Goal: Communication & Community: Answer question/provide support

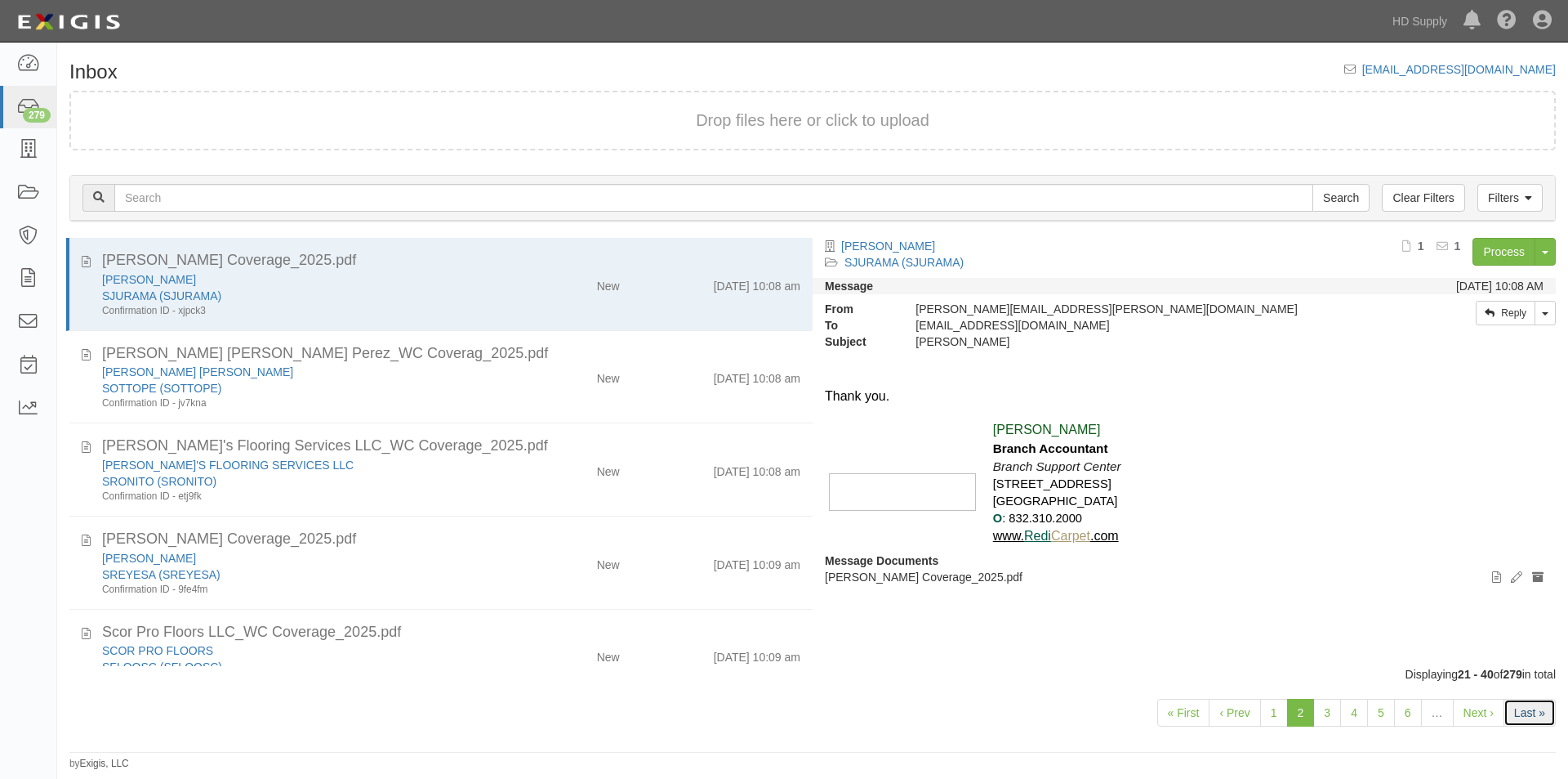
click at [1520, 715] on link "Last »" at bounding box center [1529, 712] width 52 height 28
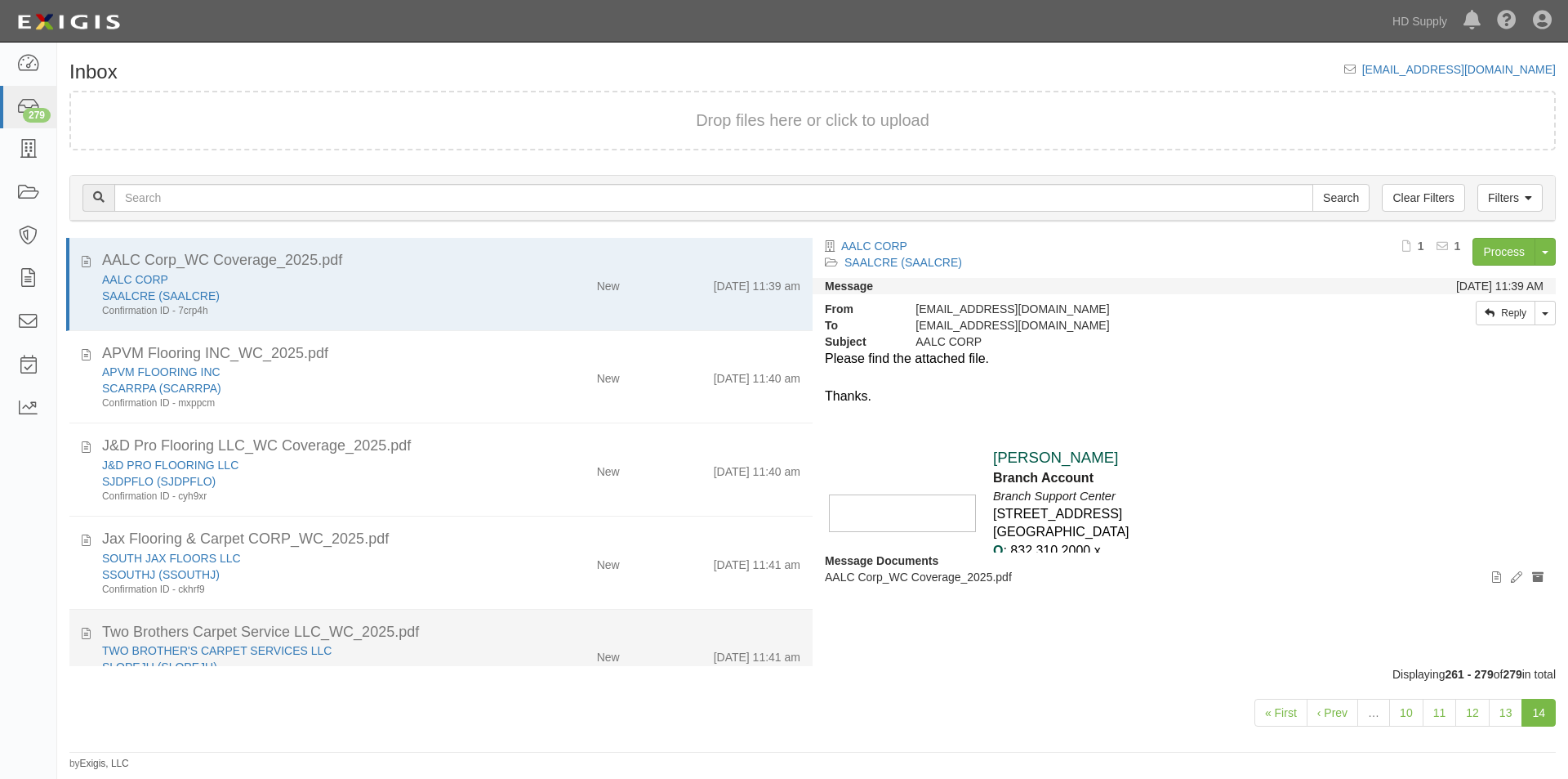
click at [451, 655] on div "TWO BROTHER'S CARPET SERVICES LLC" at bounding box center [300, 650] width 397 height 16
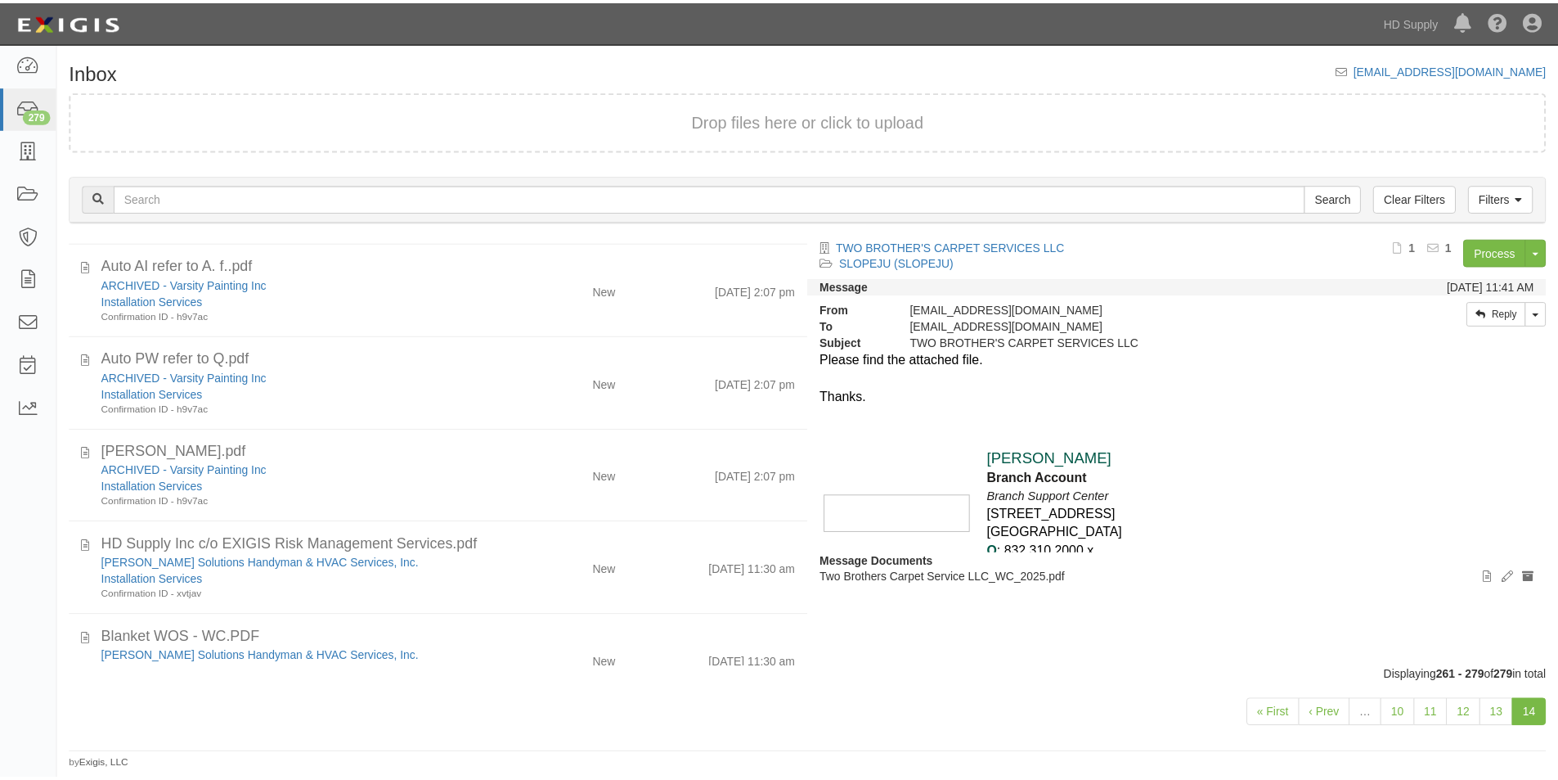
scroll to position [1346, 0]
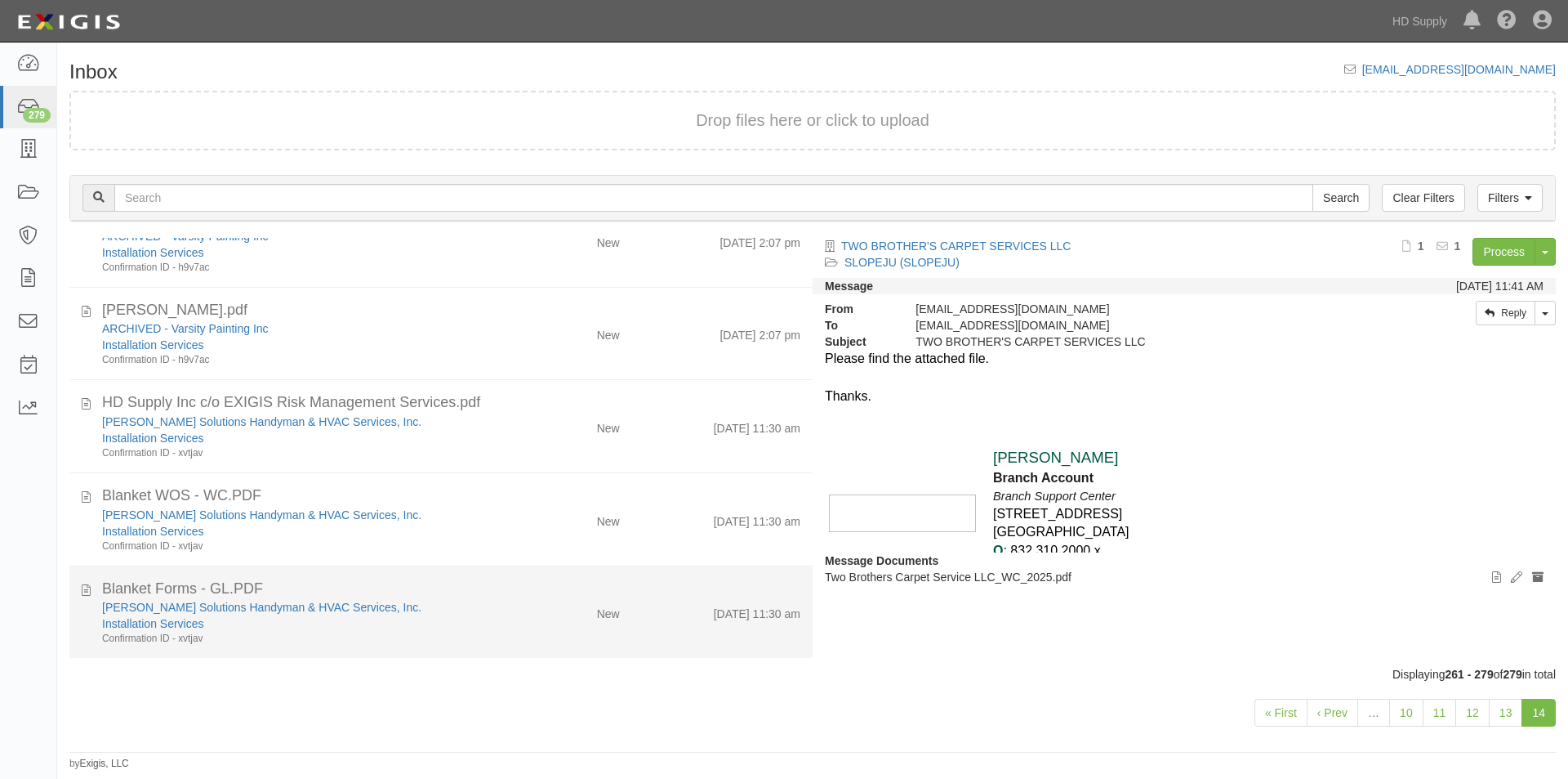
click at [398, 640] on div "Confirmation ID - xvtjav" at bounding box center [300, 638] width 397 height 14
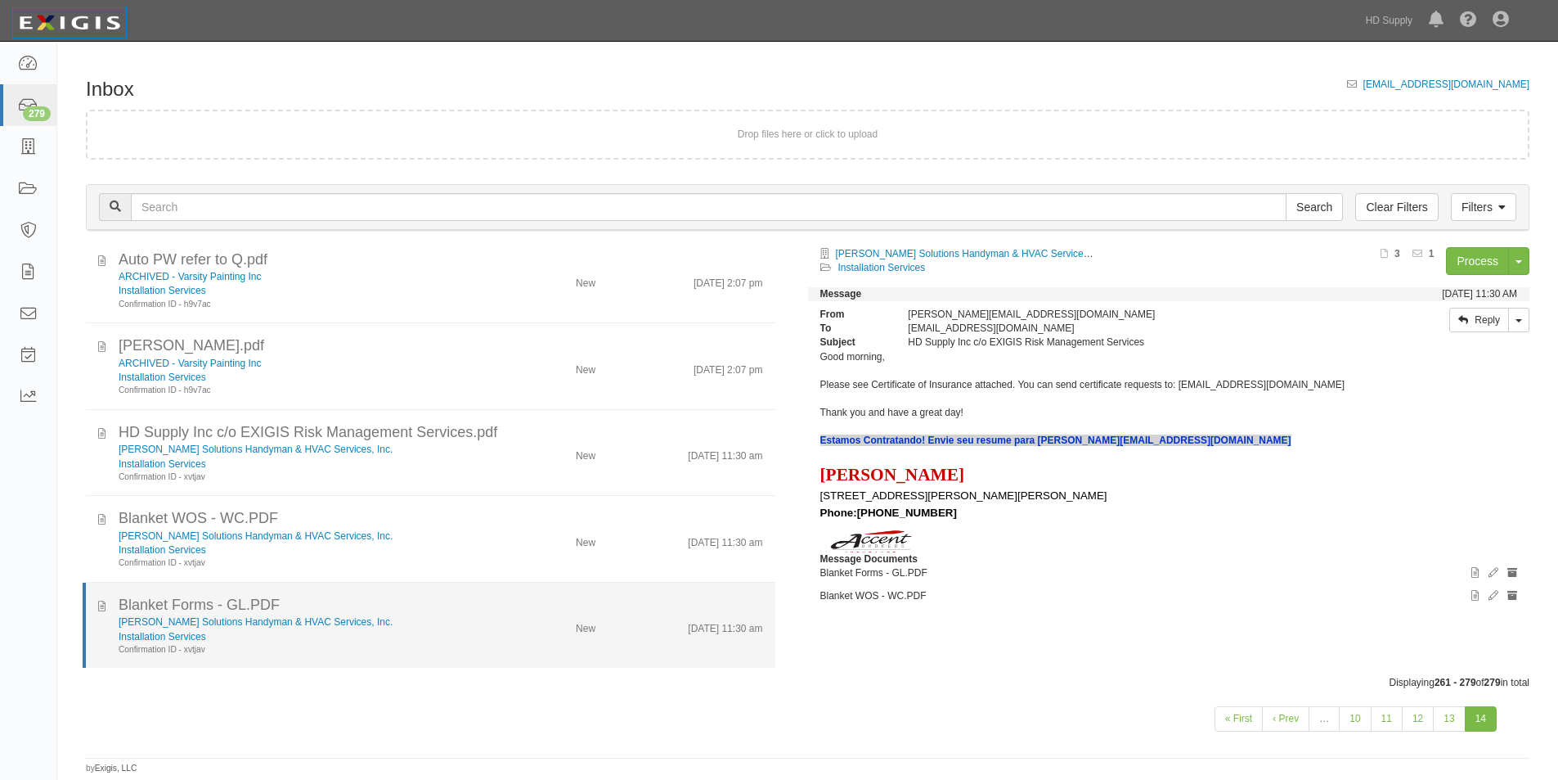
scroll to position [1219, 0]
click at [102, 607] on icon at bounding box center [101, 603] width 7 height 16
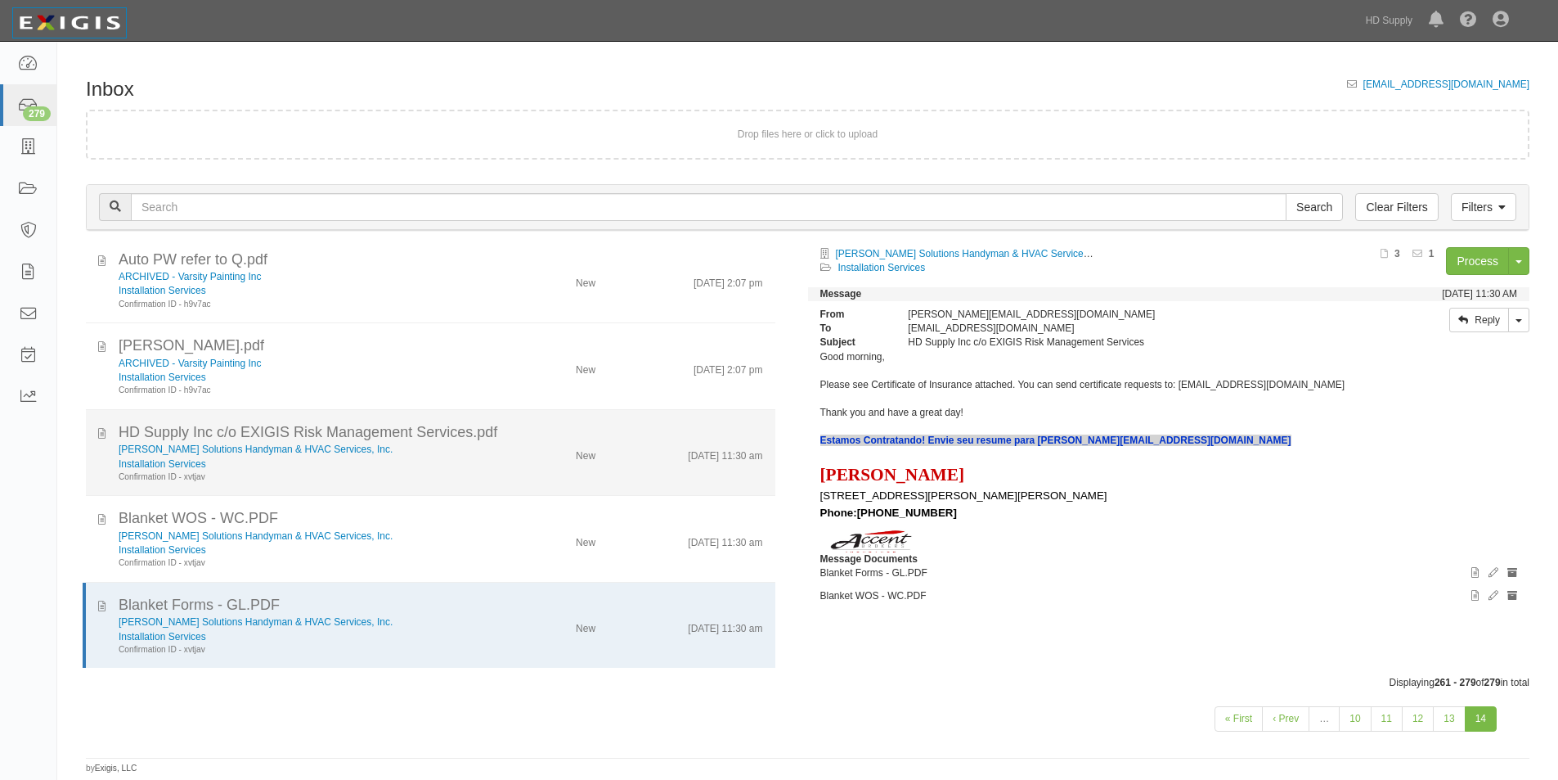
click at [389, 457] on div "Installation Services" at bounding box center [302, 464] width 366 height 14
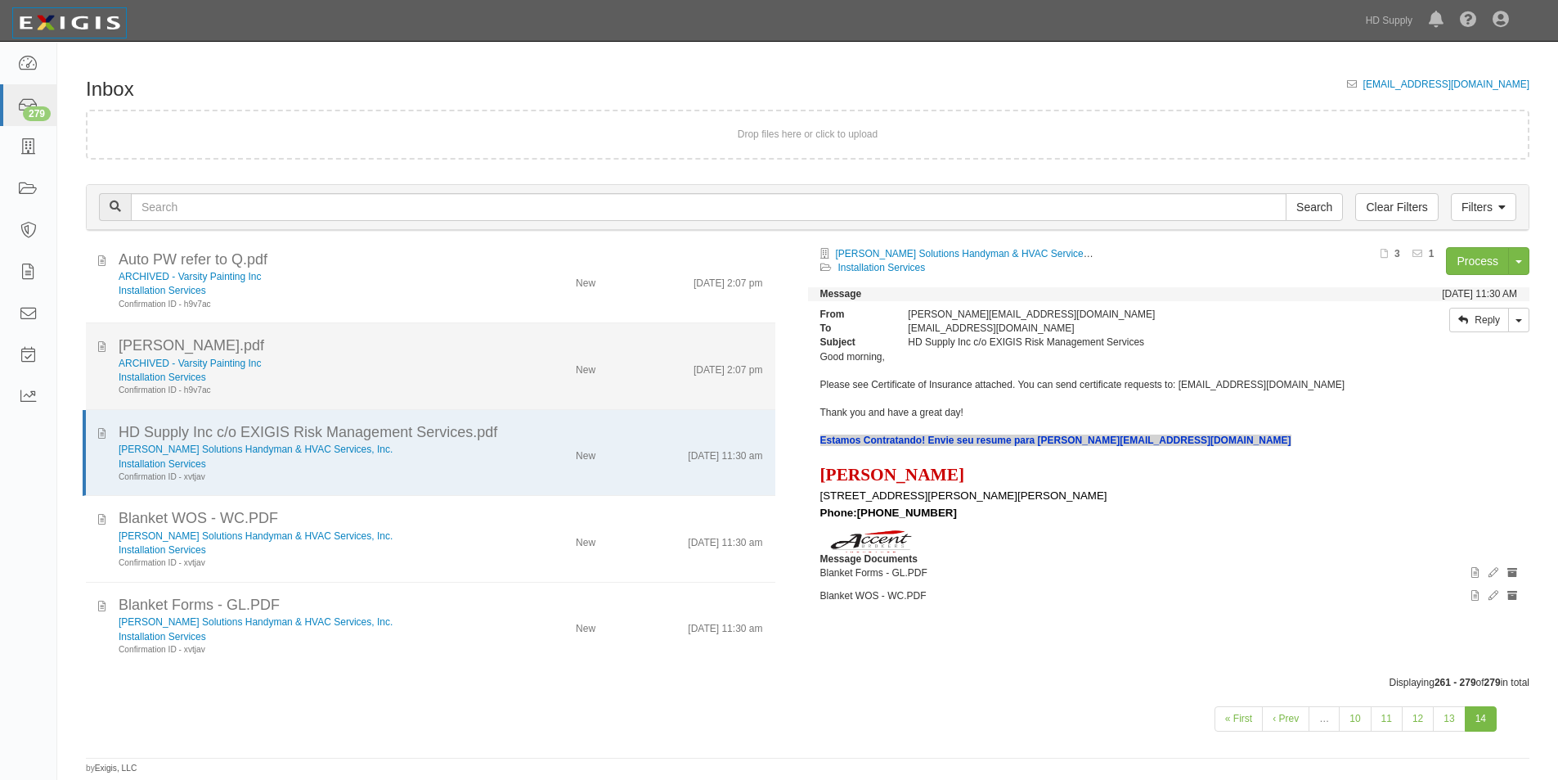
click at [353, 373] on div "Installation Services" at bounding box center [302, 378] width 366 height 14
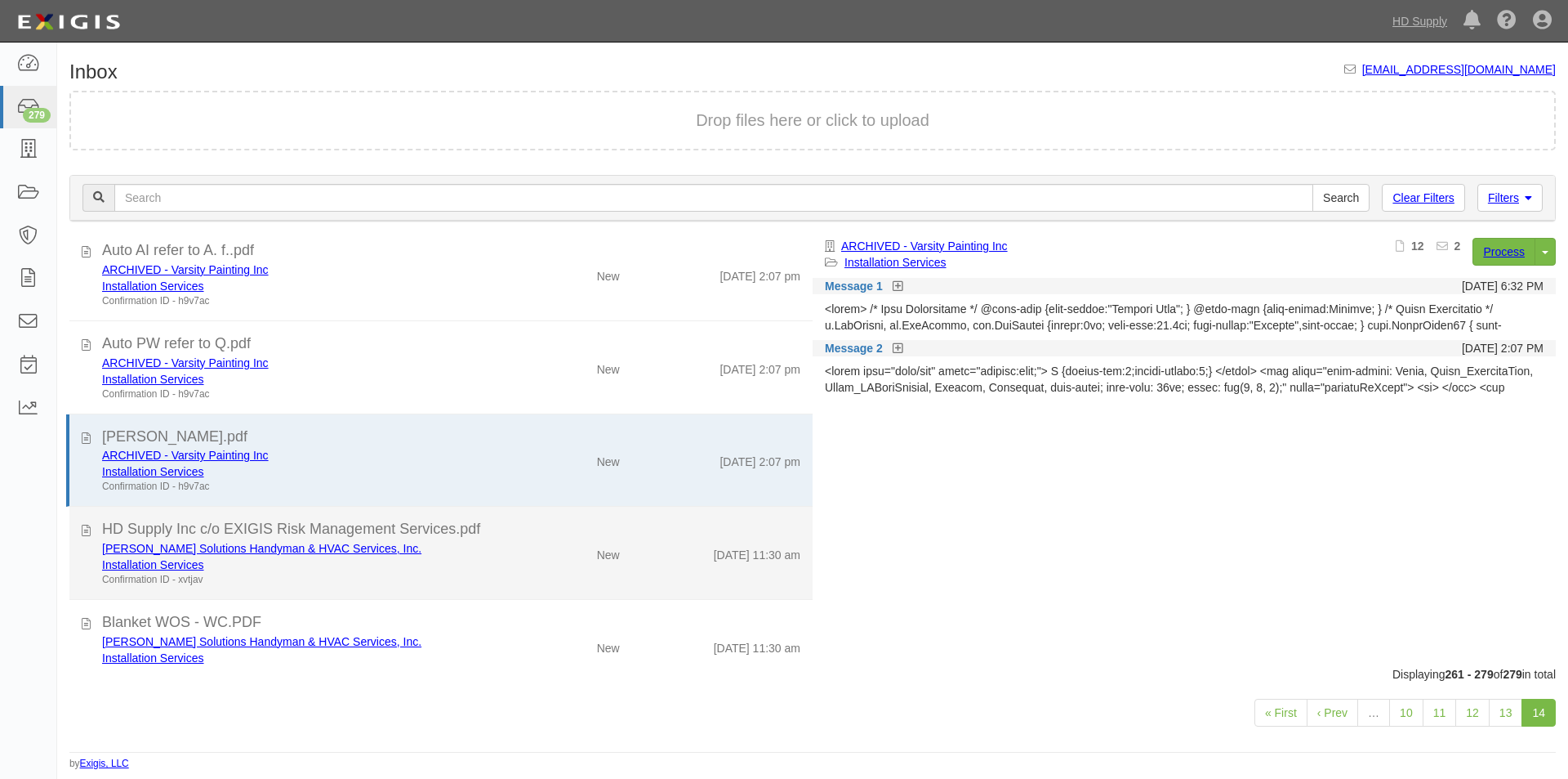
click at [425, 566] on div "Installation Services" at bounding box center [300, 564] width 397 height 16
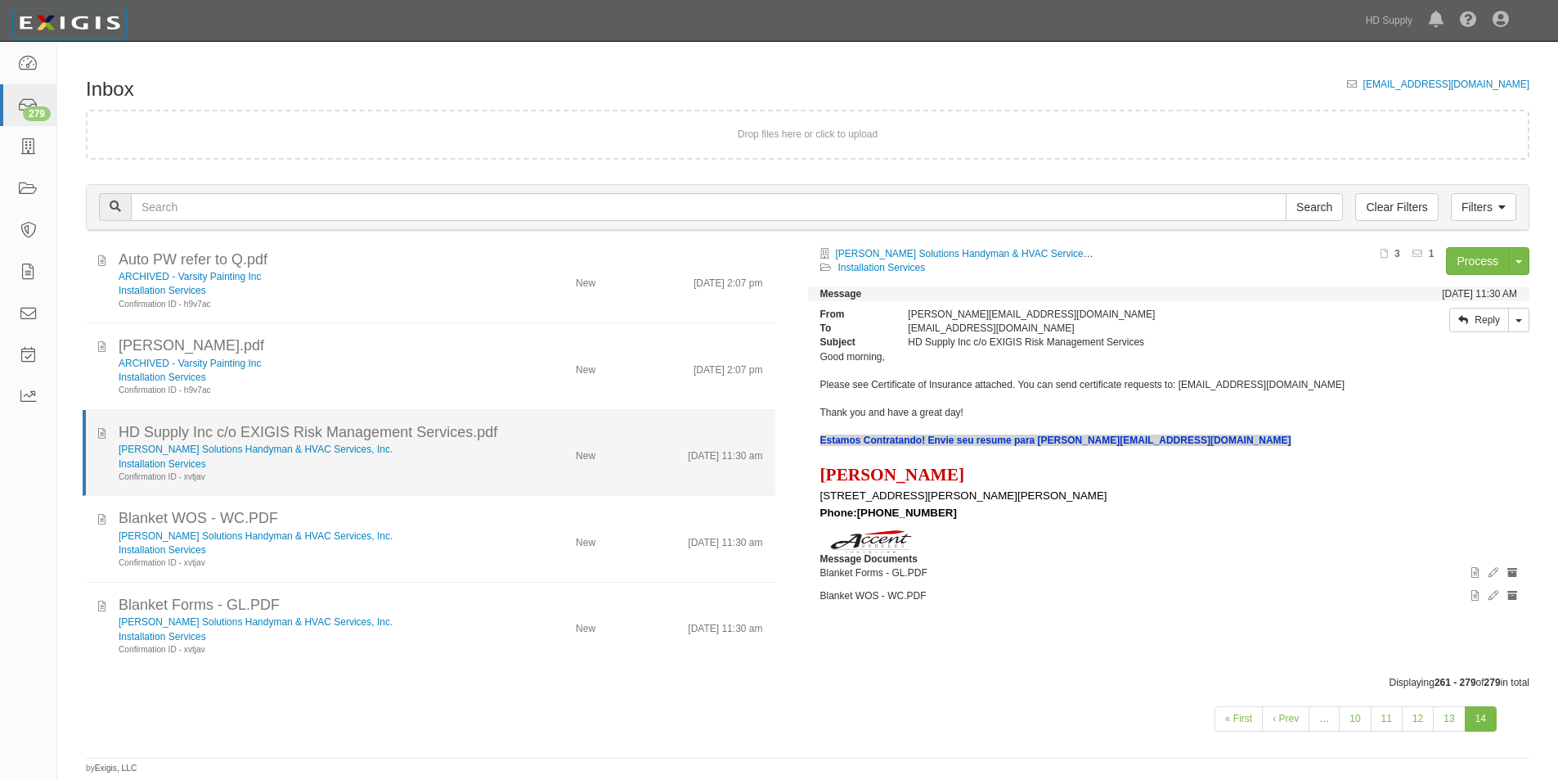
click at [413, 462] on div "Installation Services" at bounding box center [302, 464] width 366 height 14
click at [97, 434] on div "HD Supply Inc c/o EXIGIS Risk Management Services.pdf Pepin Solutions Handyman …" at bounding box center [431, 452] width 690 height 61
click at [99, 434] on icon at bounding box center [101, 430] width 7 height 16
click at [402, 476] on div "Confirmation ID - xvtjav" at bounding box center [302, 477] width 366 height 12
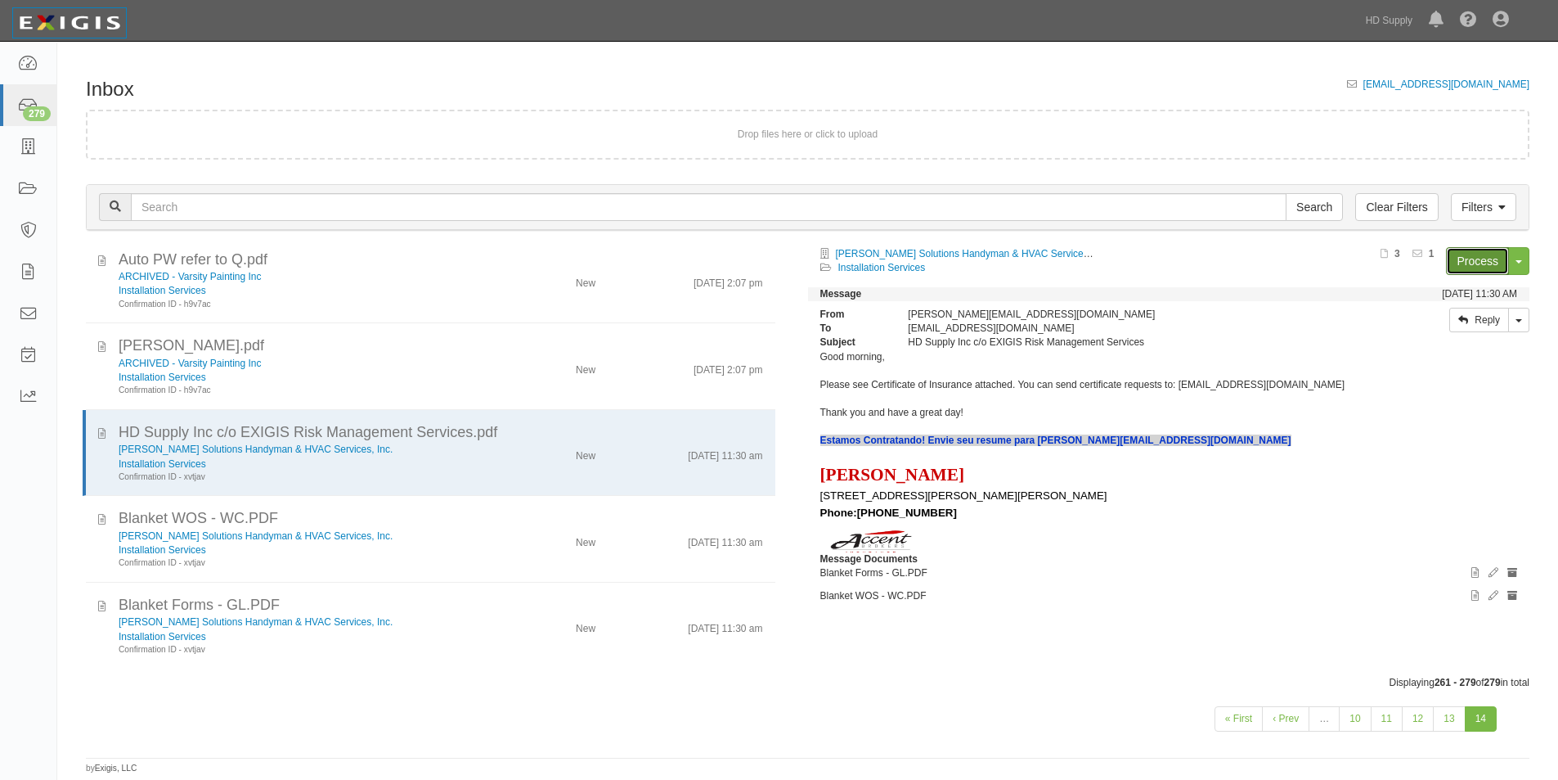
click at [1465, 259] on link "Process" at bounding box center [1477, 261] width 63 height 28
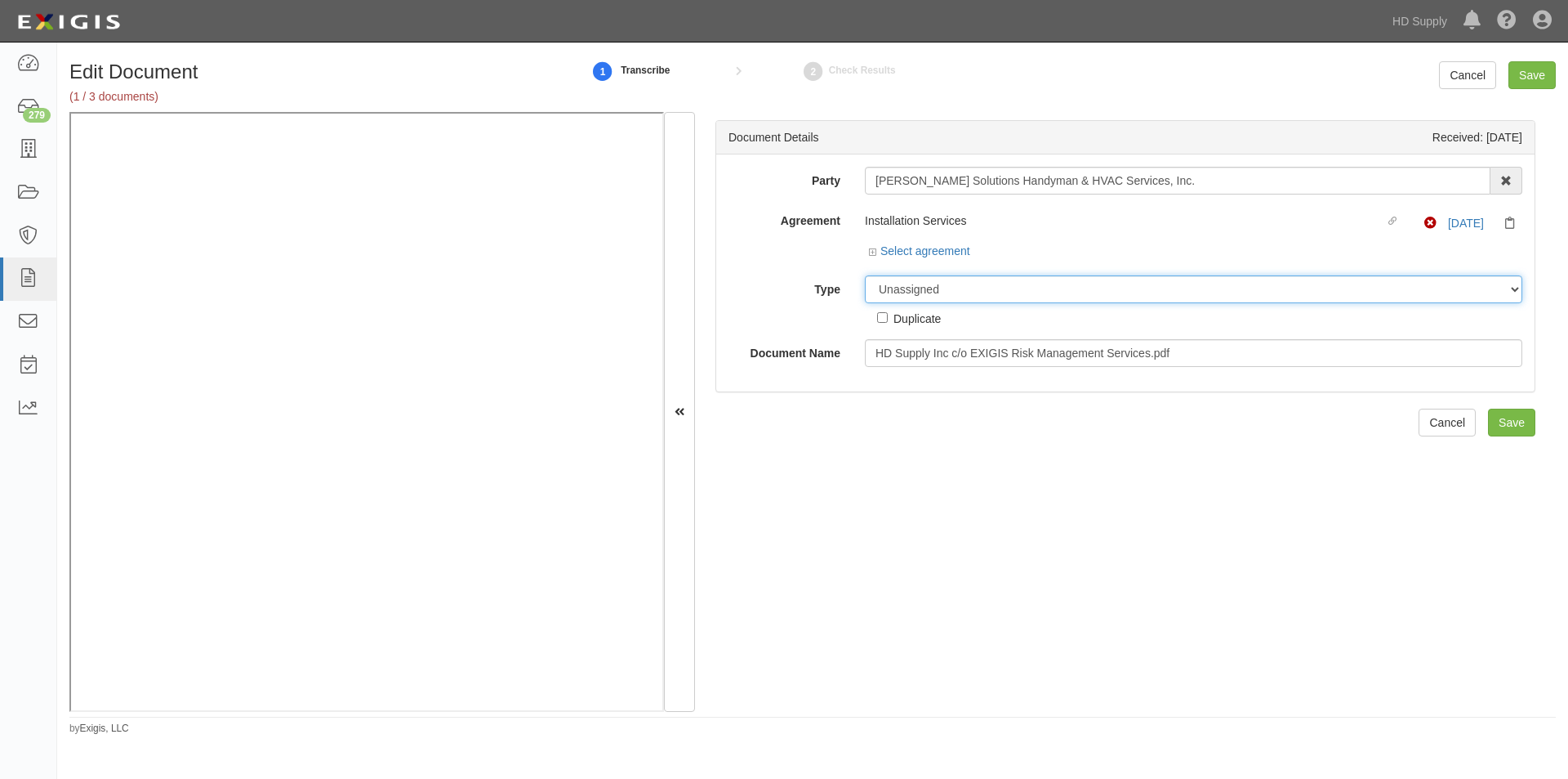
click at [946, 294] on select "Unassigned Binder Cancellation Notice Certificate Contract Endorsement Insuranc…" at bounding box center [1193, 290] width 658 height 28
click at [926, 284] on select "Unassigned Binder Cancellation Notice Certificate Contract Endorsement Insuranc…" at bounding box center [1193, 290] width 658 height 28
select select "CertificateDetail"
click at [864, 276] on select "Unassigned Binder Cancellation Notice Certificate Contract Endorsement Insuranc…" at bounding box center [1193, 290] width 658 height 28
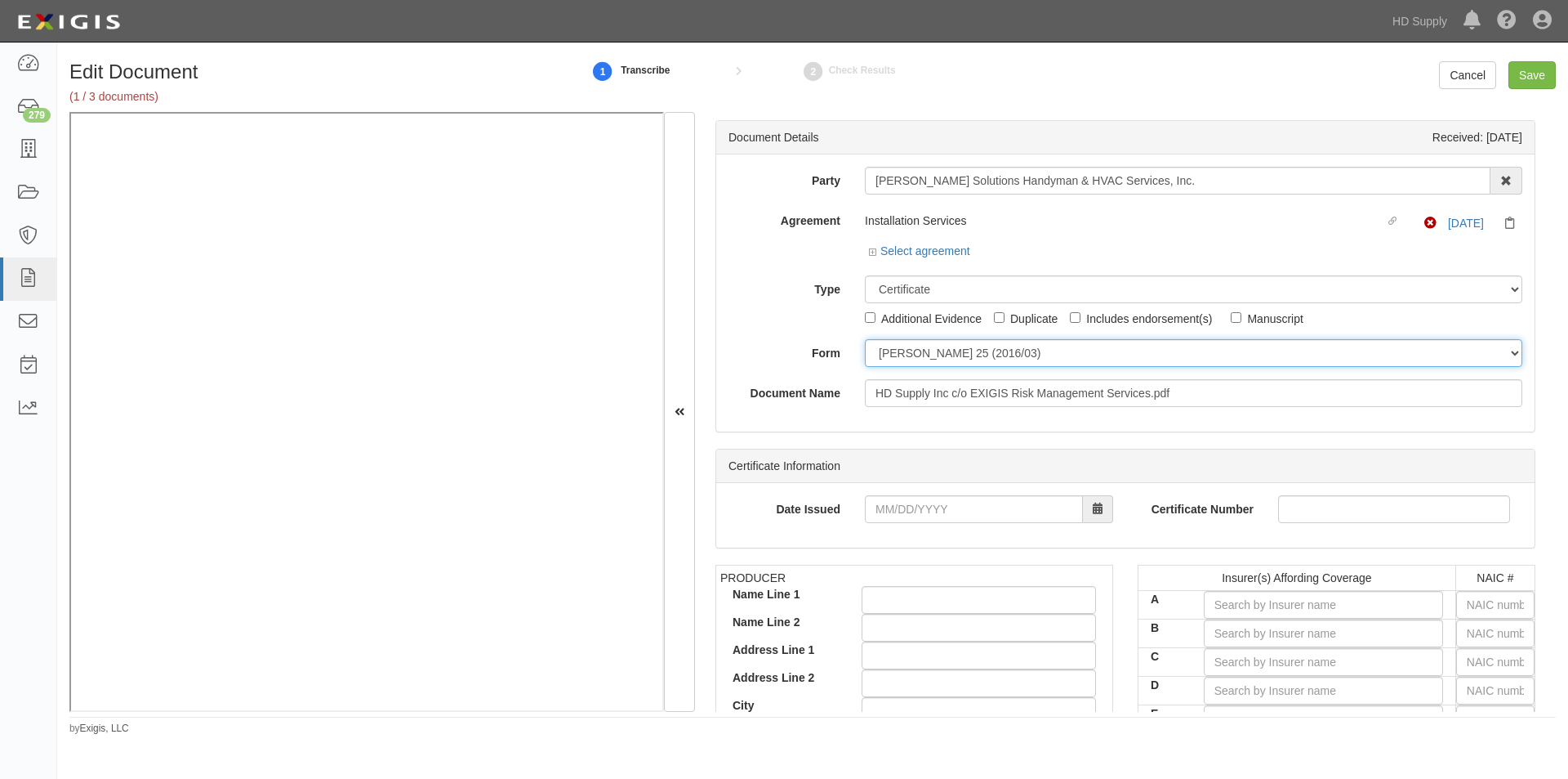
click at [907, 341] on select "ACORD 25 (2016/03) ACORD 101 ACORD 855 NY (2014/05) General" at bounding box center [1193, 353] width 658 height 28
select select "GeneralFormDetail"
click at [864, 339] on select "ACORD 25 (2016/03) ACORD 101 ACORD 855 NY (2014/05) General" at bounding box center [1193, 353] width 658 height 28
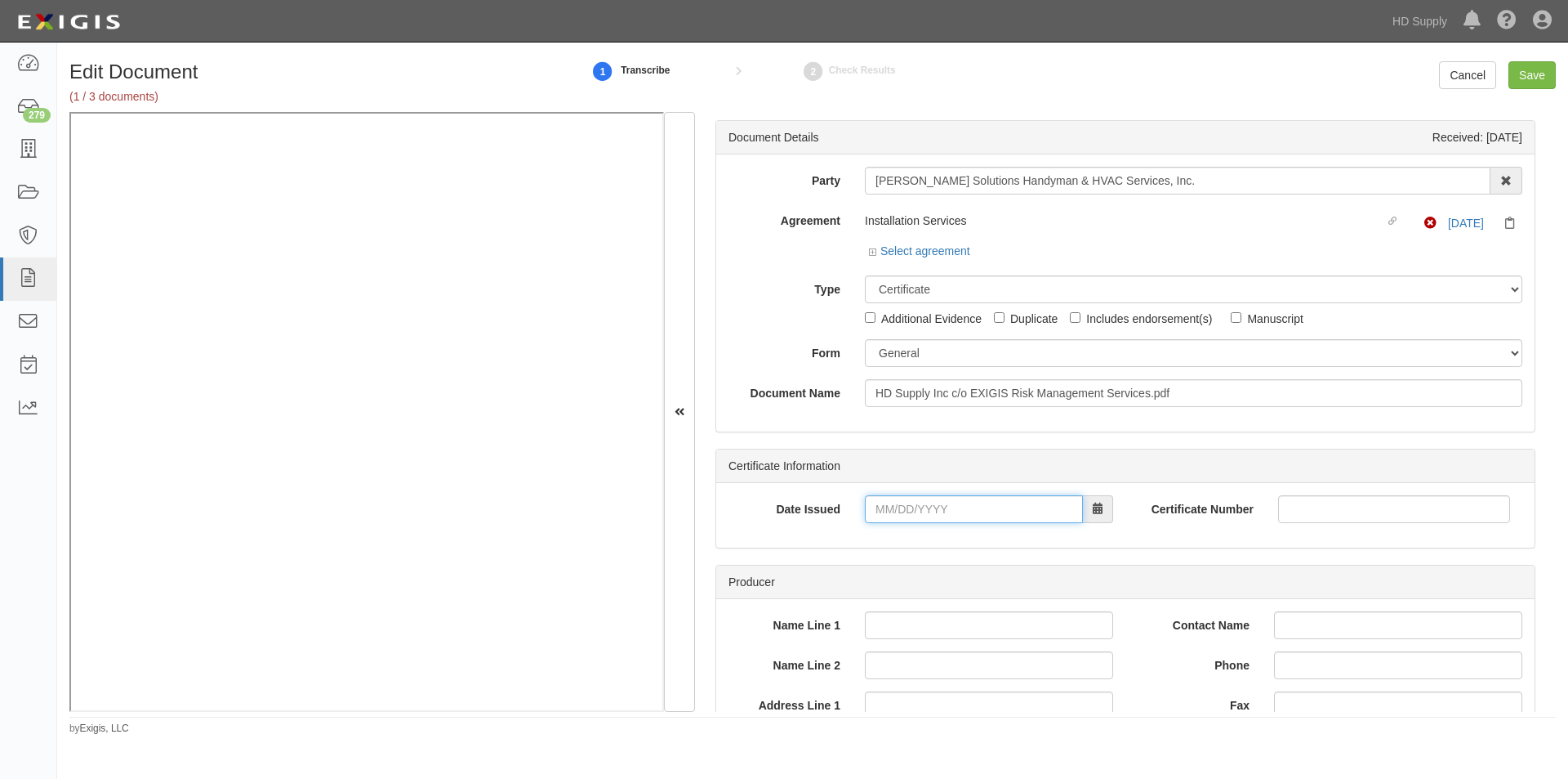
click at [905, 504] on input "Date Issued" at bounding box center [973, 509] width 218 height 28
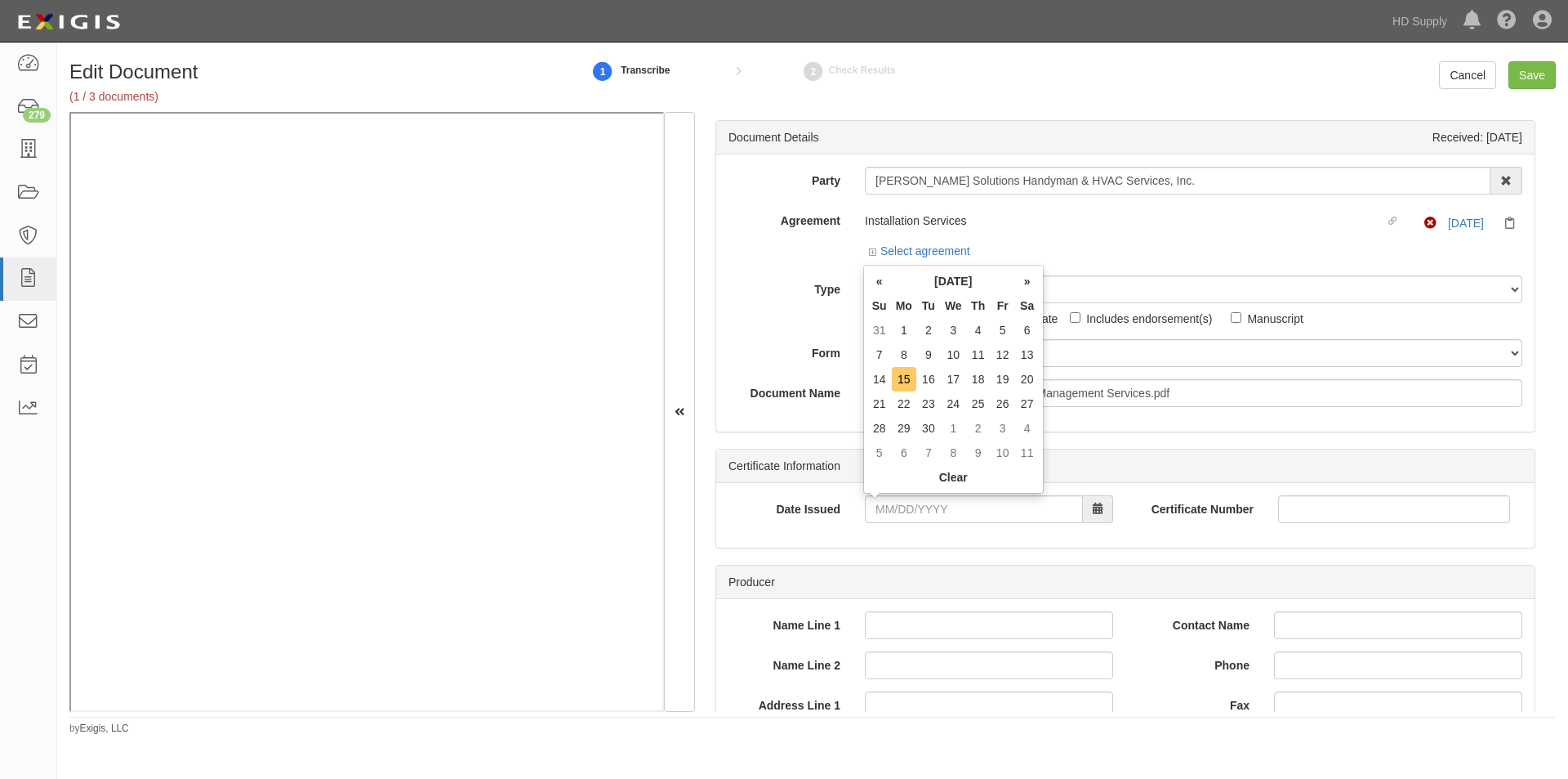
click at [909, 384] on td "15" at bounding box center [903, 379] width 25 height 25
type input "09/15/2025"
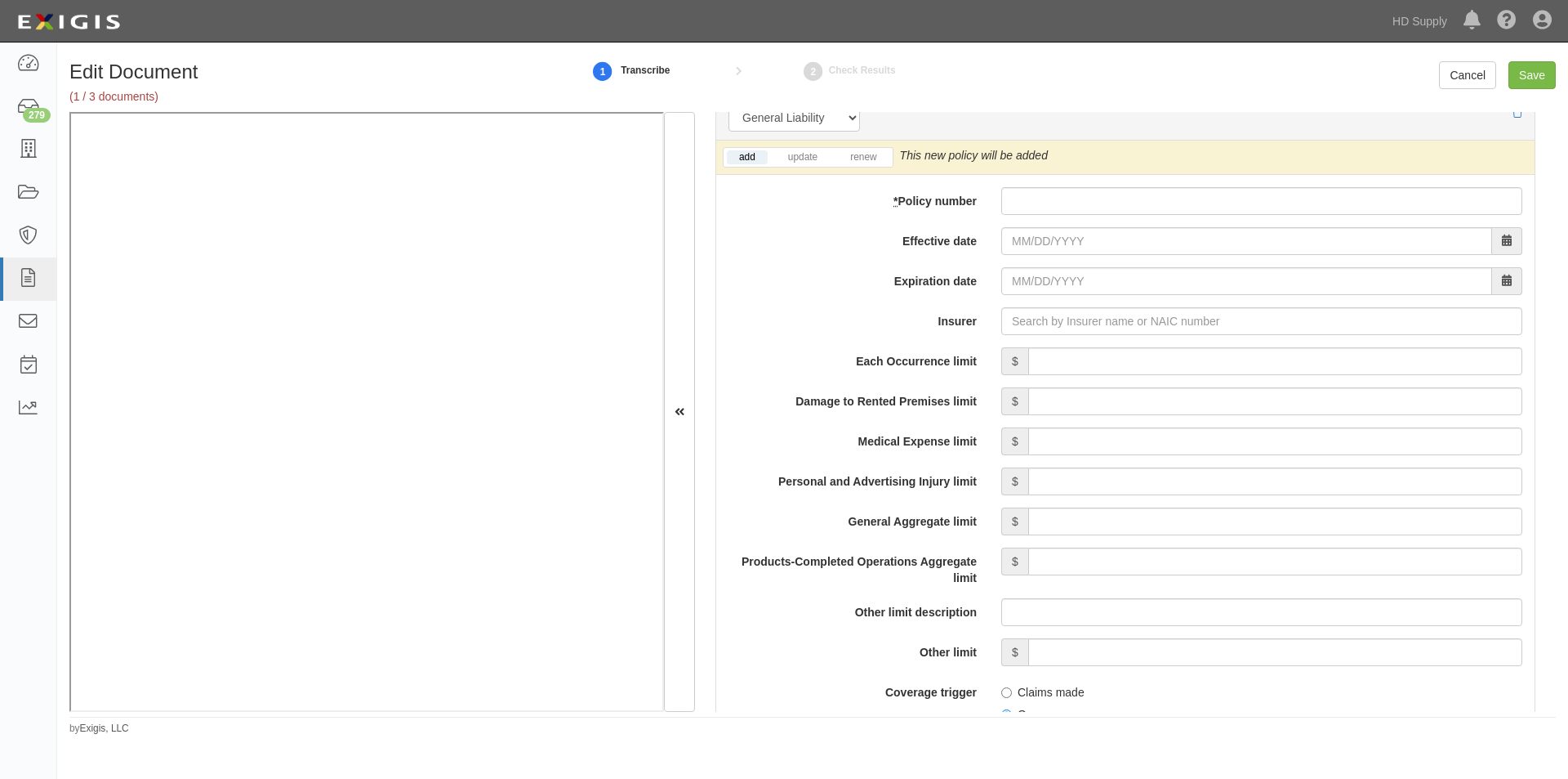
scroll to position [1190, 0]
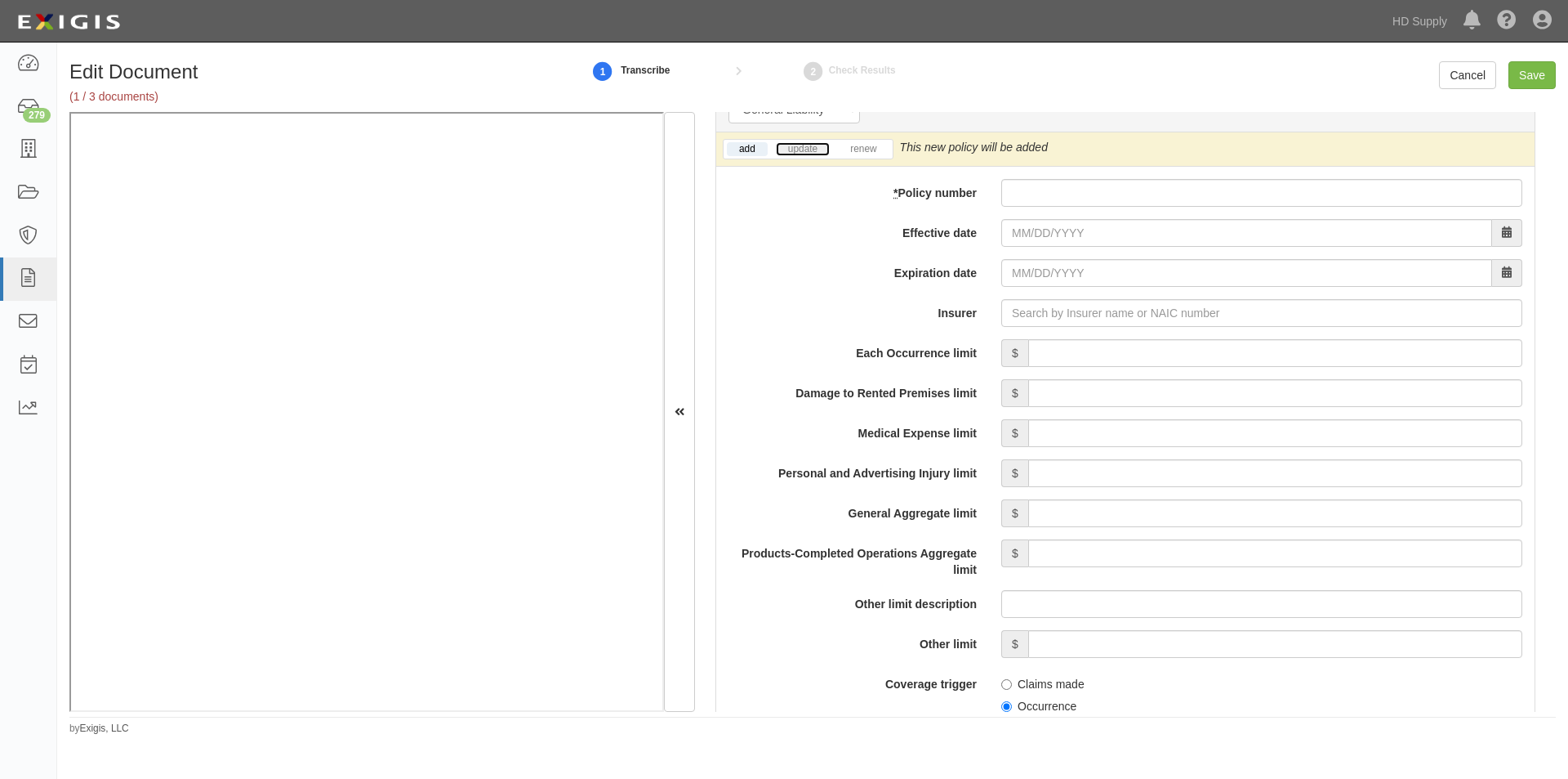
click at [799, 153] on link "update" at bounding box center [802, 149] width 54 height 14
paste input "SES1822357 01"
type input "SES1822357 01"
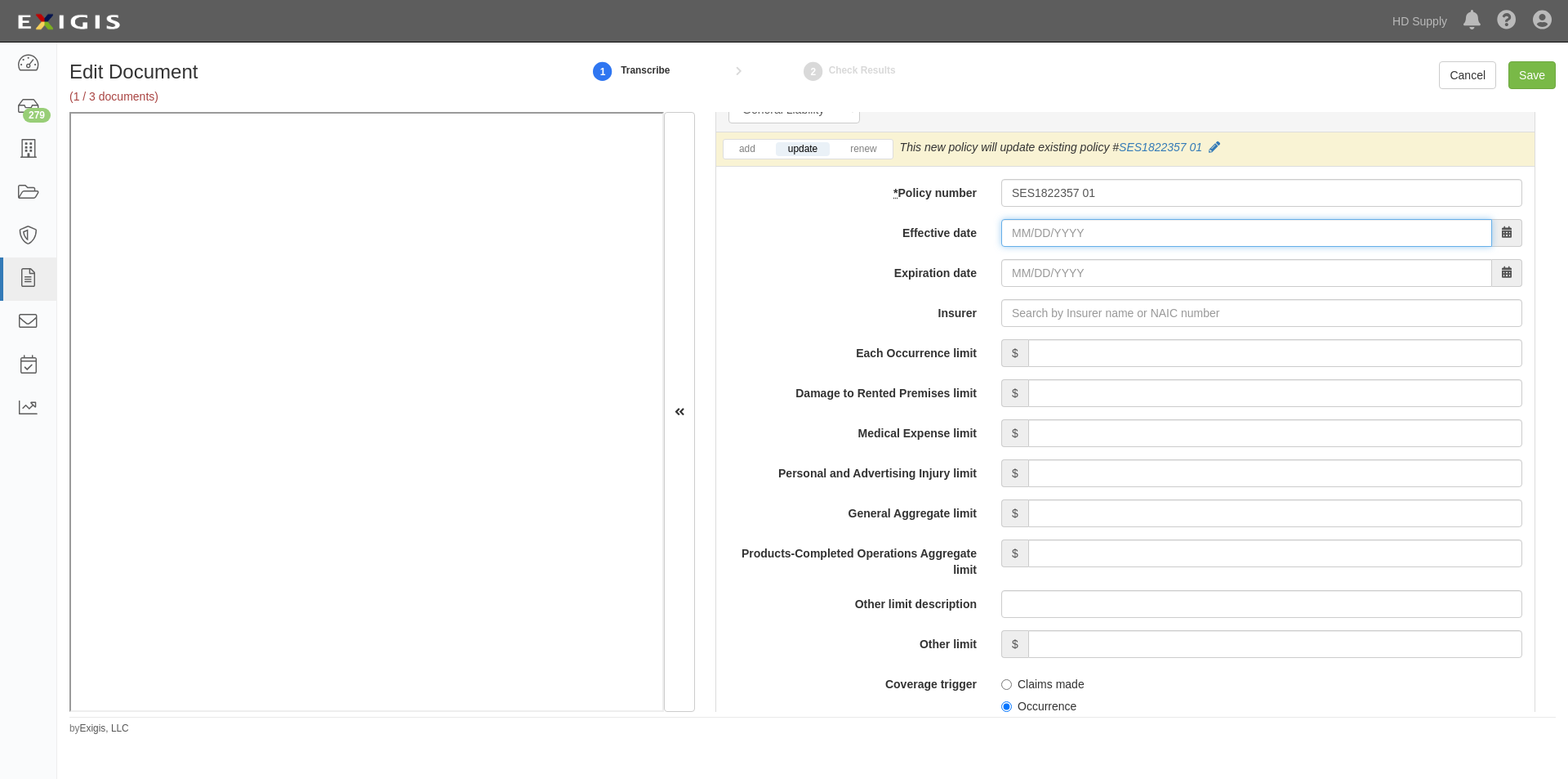
click at [1116, 236] on input "Effective date" at bounding box center [1247, 233] width 491 height 28
type input "06/04/2025"
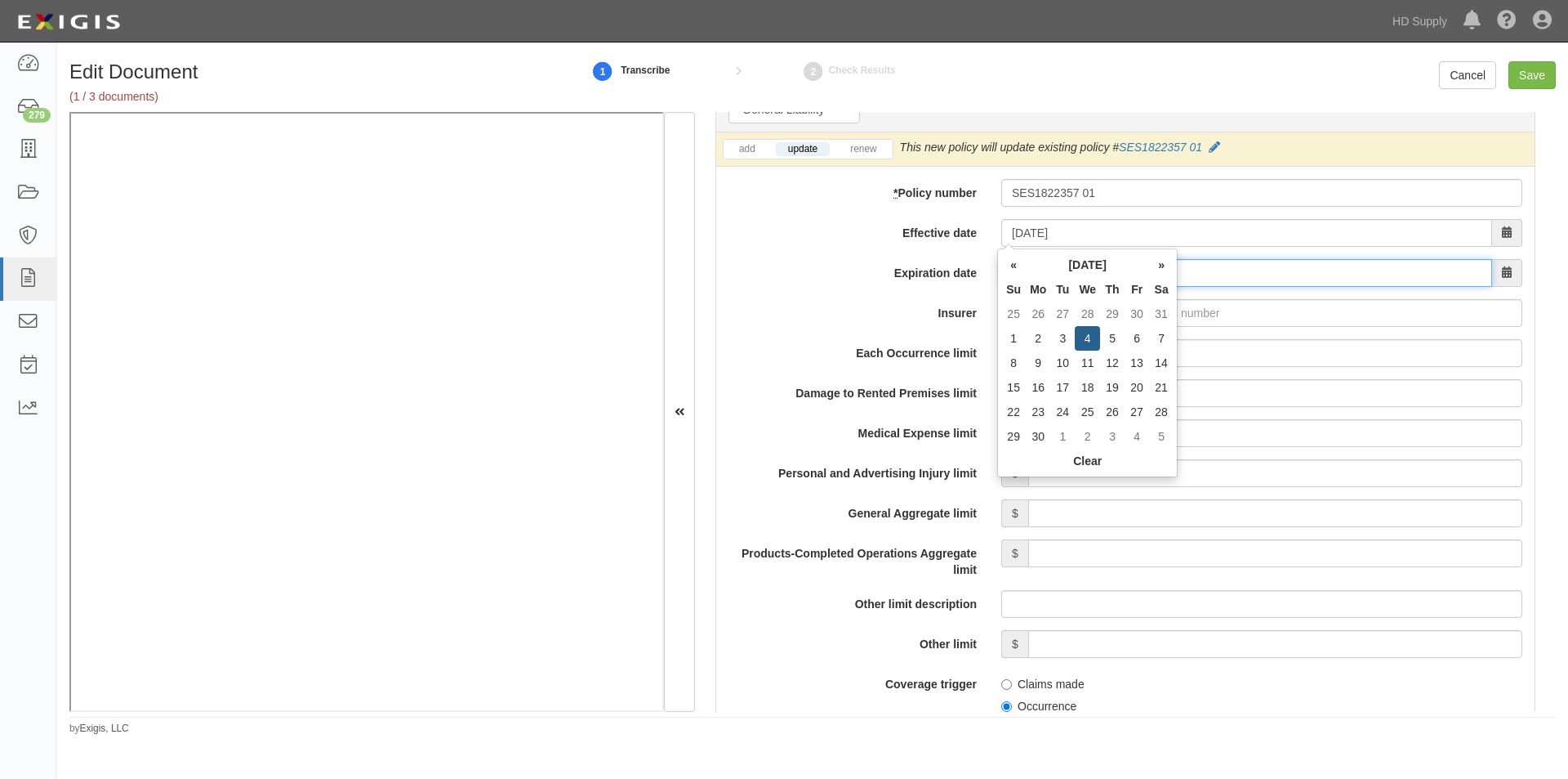
type input "[DATE]"
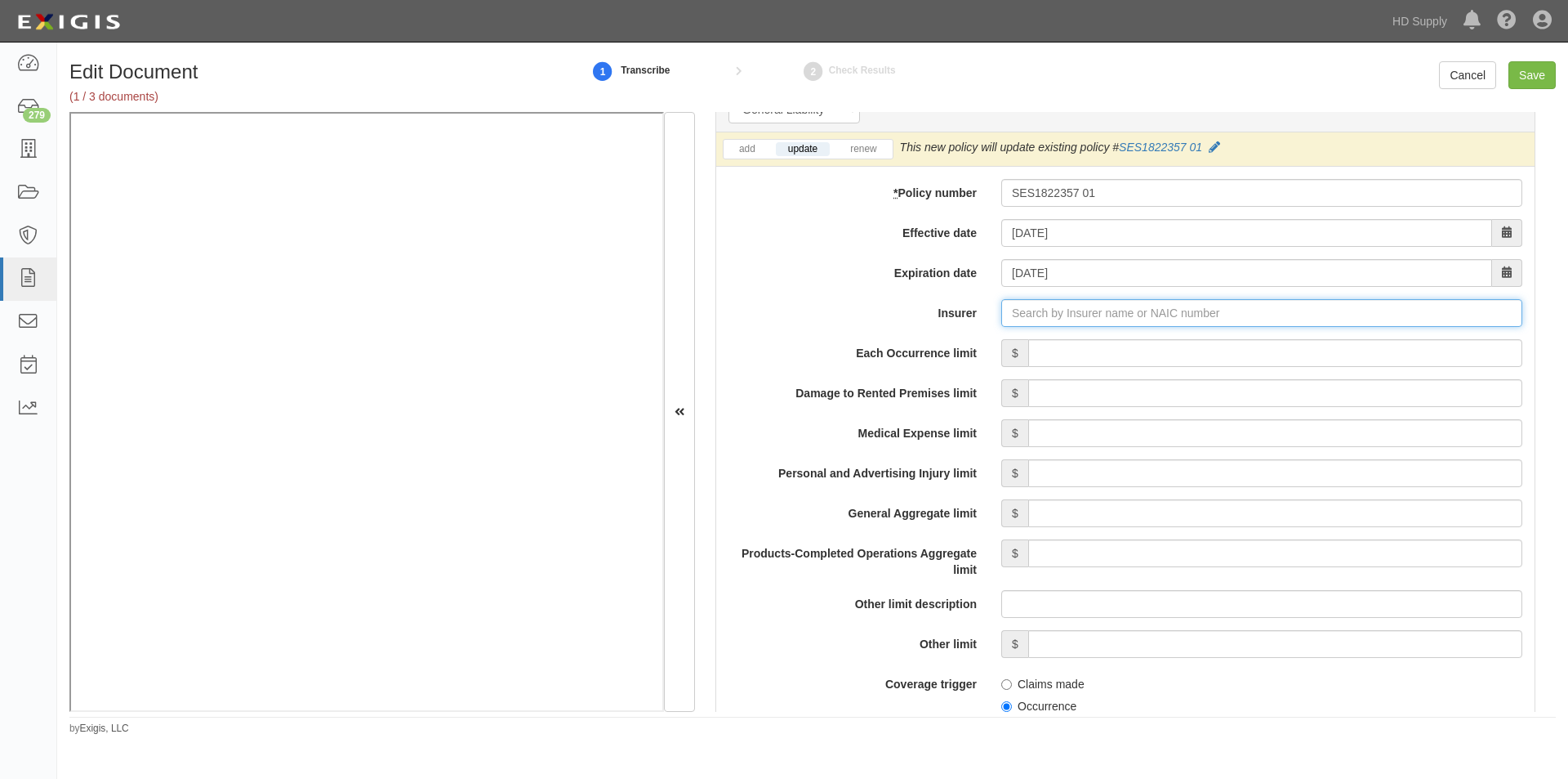
click at [1043, 317] on input "Insurer" at bounding box center [1262, 313] width 521 height 28
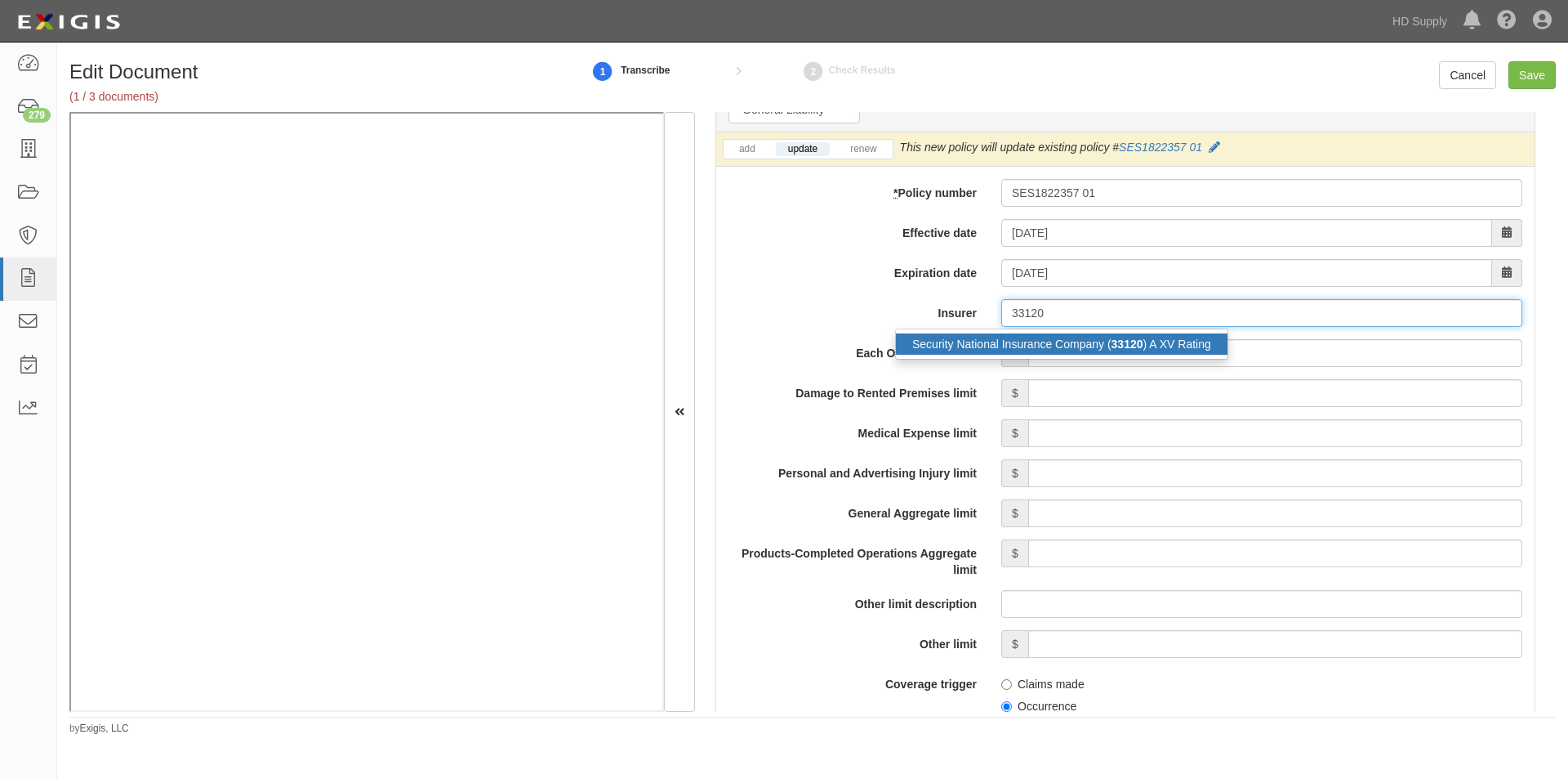
click at [1042, 350] on div "Security National Insurance Company ( 33120 ) A XV Rating" at bounding box center [1061, 344] width 331 height 21
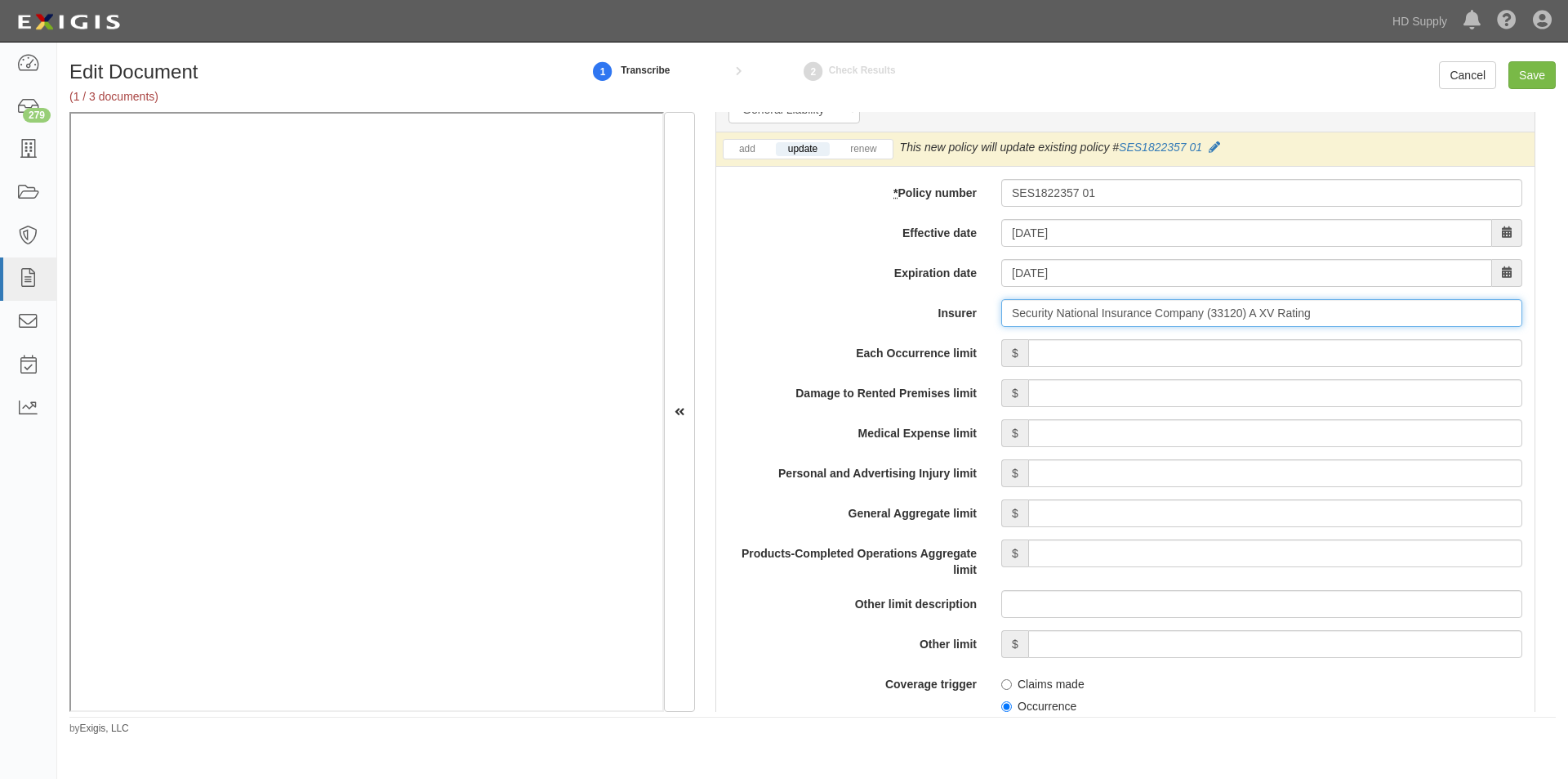
type input "Security National Insurance Company (33120) A XV Rating"
click at [1075, 364] on input "Each Occurrence limit" at bounding box center [1275, 353] width 494 height 28
type input "1,000,000"
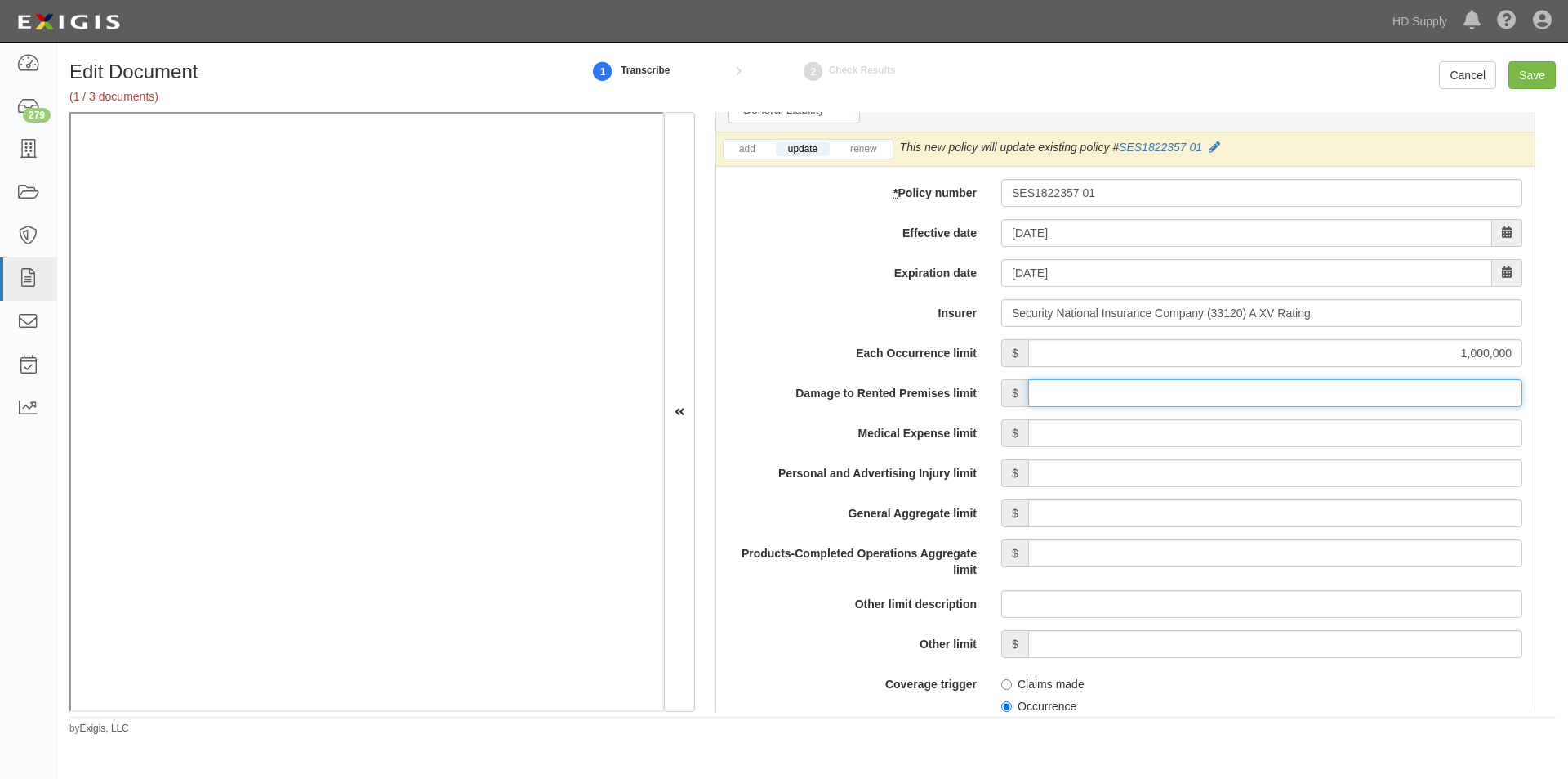
click at [1308, 398] on input "Damage to Rented Premises limit" at bounding box center [1275, 393] width 494 height 28
type input "100,000"
click at [1320, 431] on input "Medical Expense limit" at bounding box center [1275, 433] width 494 height 28
type input "5,000"
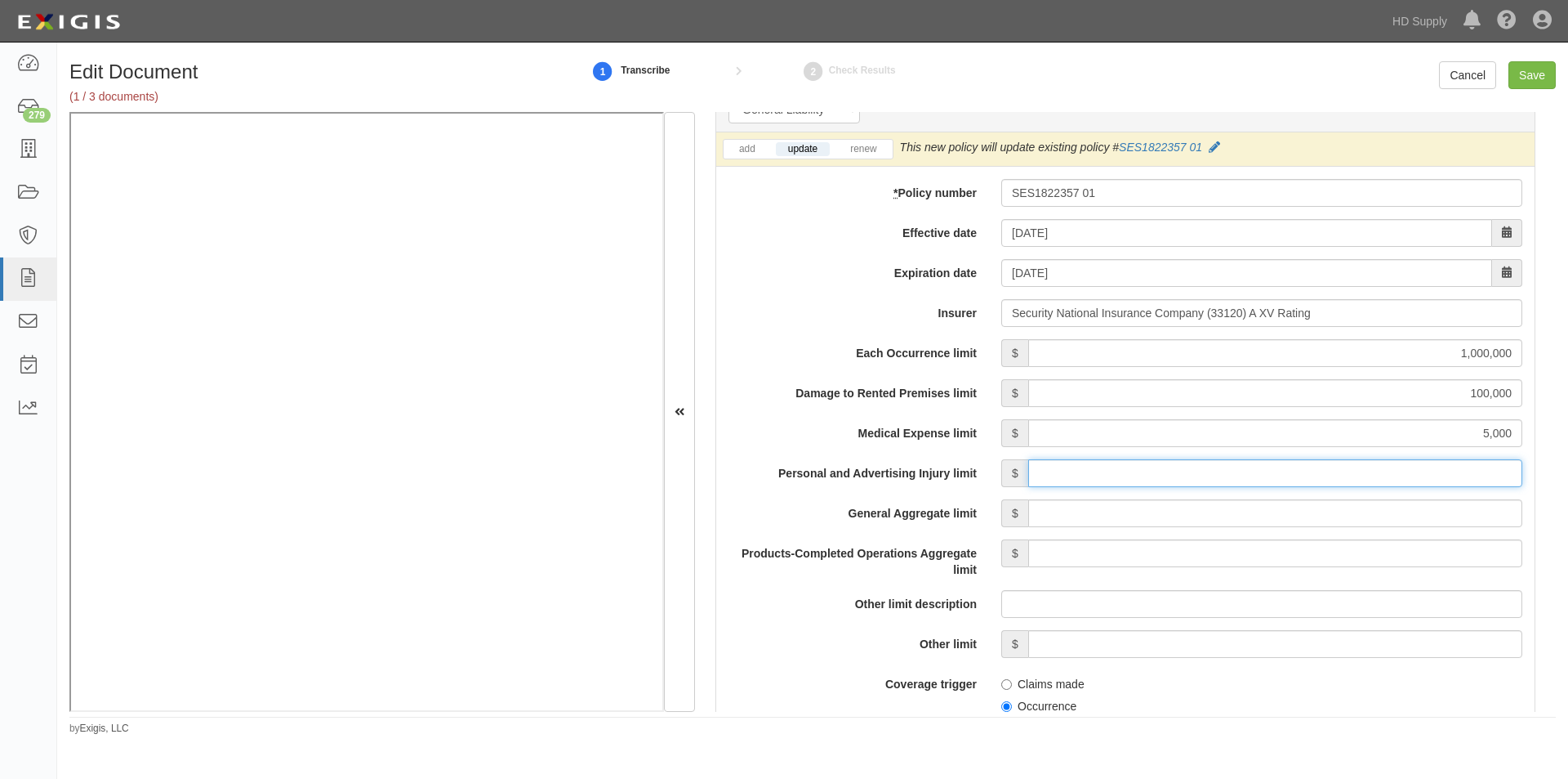
click at [1327, 470] on input "Personal and Advertising Injury limit" at bounding box center [1275, 473] width 494 height 28
type input "1,000,000"
click at [1327, 517] on input "General Aggregate limit" at bounding box center [1275, 513] width 494 height 28
type input "2,000,000"
click at [1320, 549] on input "Products-Completed Operations Aggregate limit" at bounding box center [1275, 553] width 494 height 28
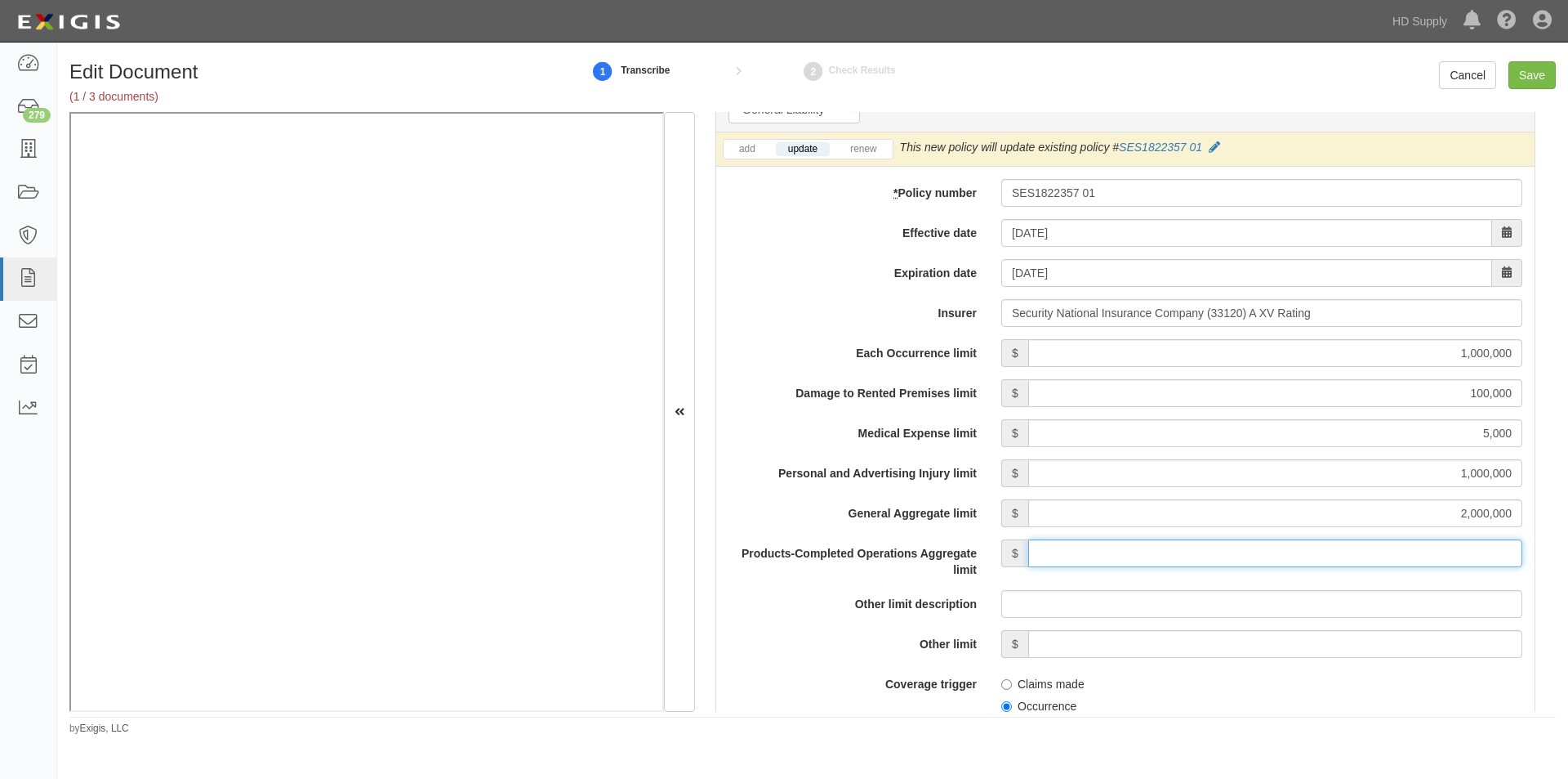
type input "2,000,000"
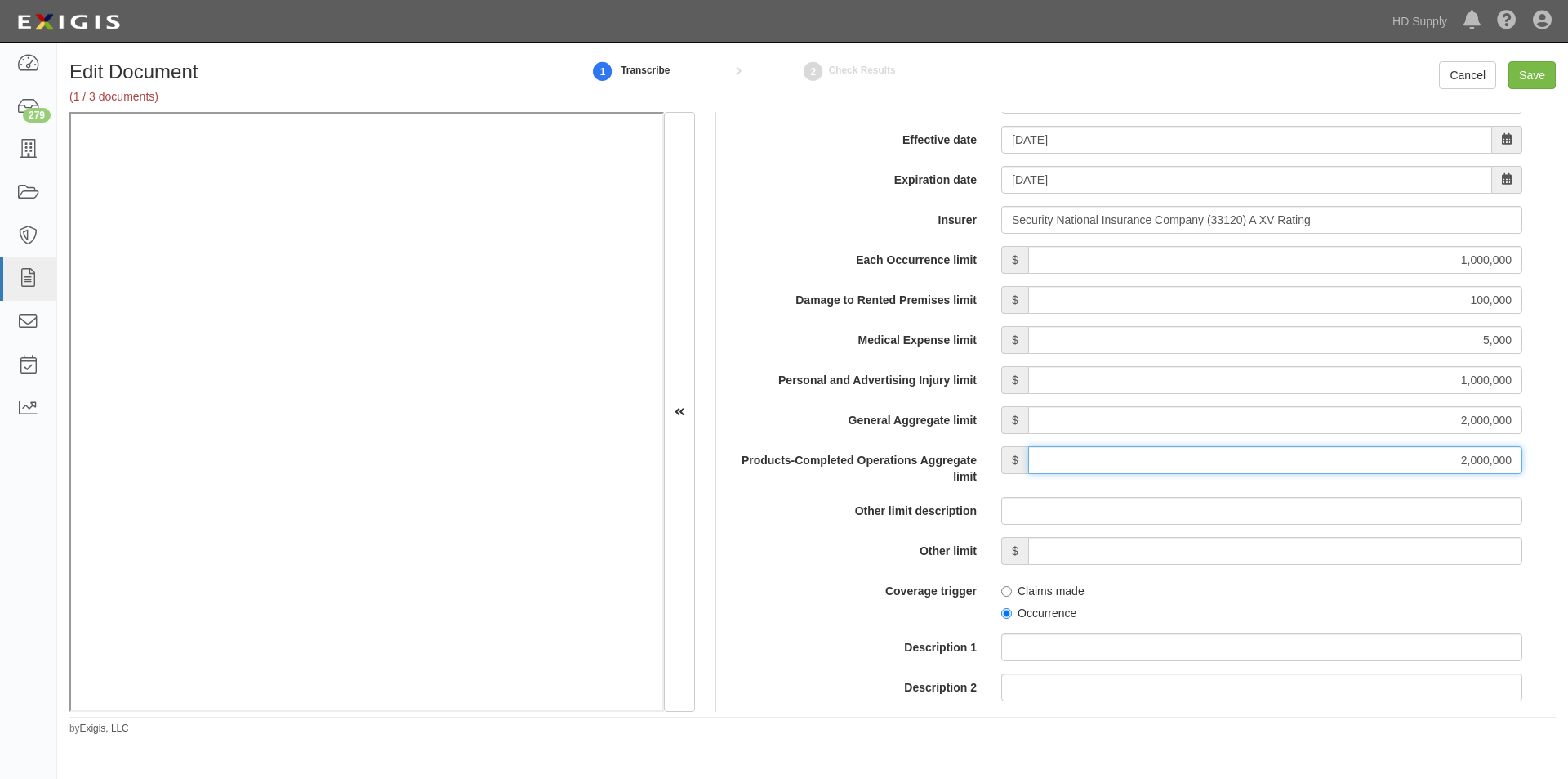
scroll to position [1590, 0]
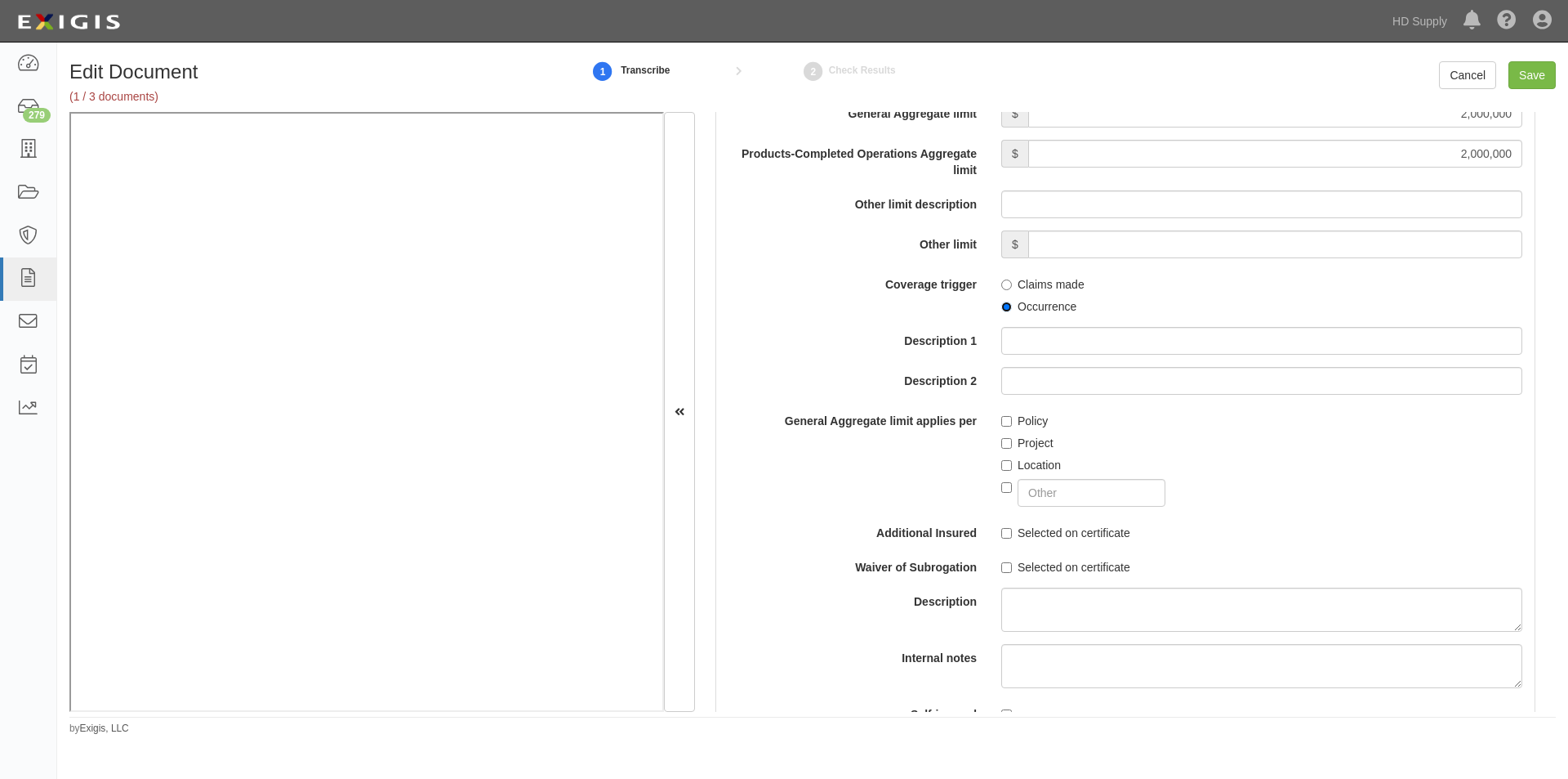
click at [1001, 308] on input "Occurrence" at bounding box center [1006, 307] width 11 height 11
radio input "true"
click at [1004, 427] on label "Policy" at bounding box center [1024, 420] width 47 height 16
click at [1004, 426] on input "Policy" at bounding box center [1006, 420] width 11 height 11
checkbox input "true"
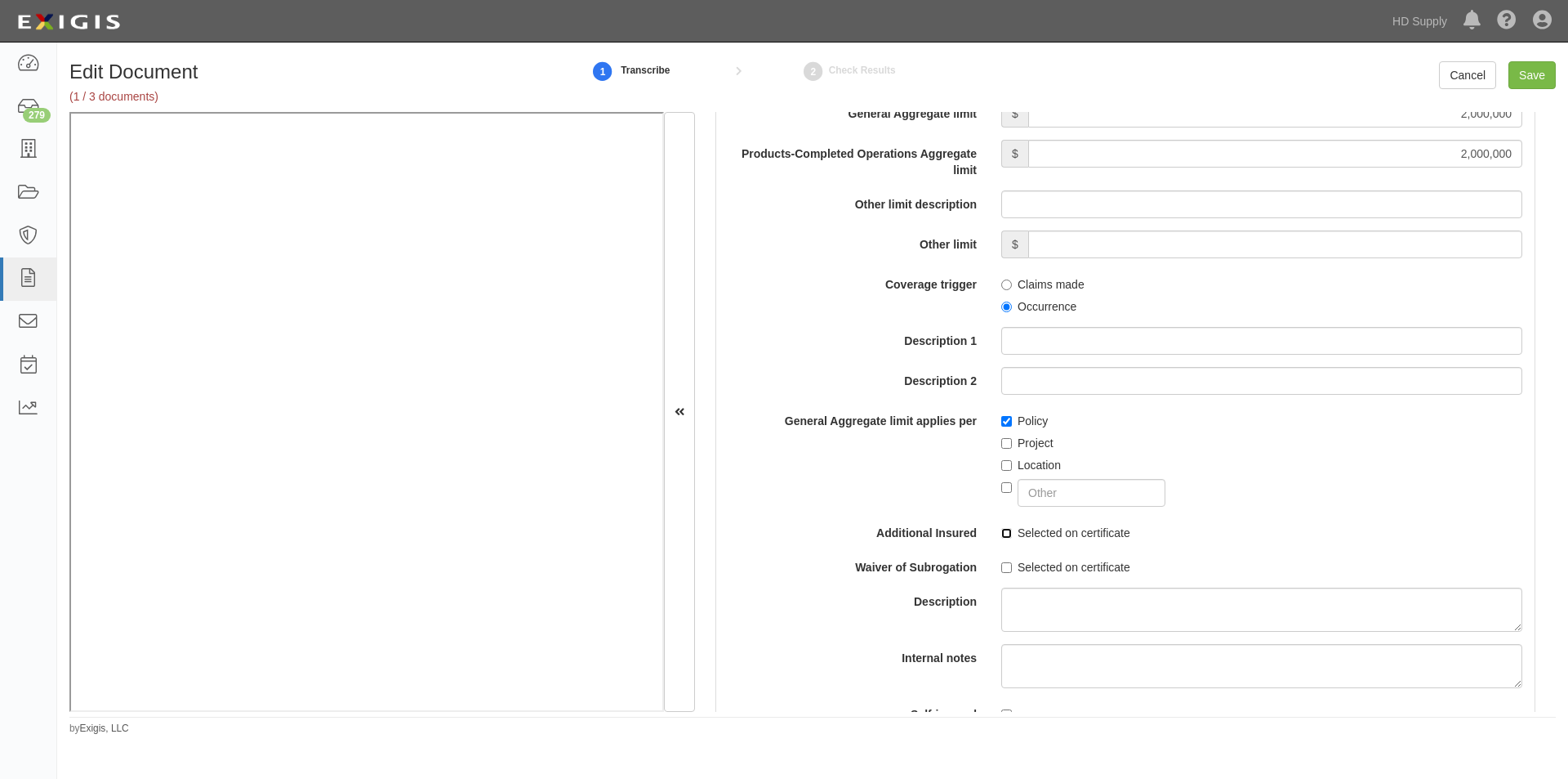
drag, startPoint x: 998, startPoint y: 533, endPoint x: 998, endPoint y: 546, distance: 13.0
click at [1001, 534] on input "Selected on certificate" at bounding box center [1006, 532] width 11 height 11
checkbox input "true"
click at [1001, 562] on input "Selected on certificate" at bounding box center [1006, 567] width 11 height 11
checkbox input "true"
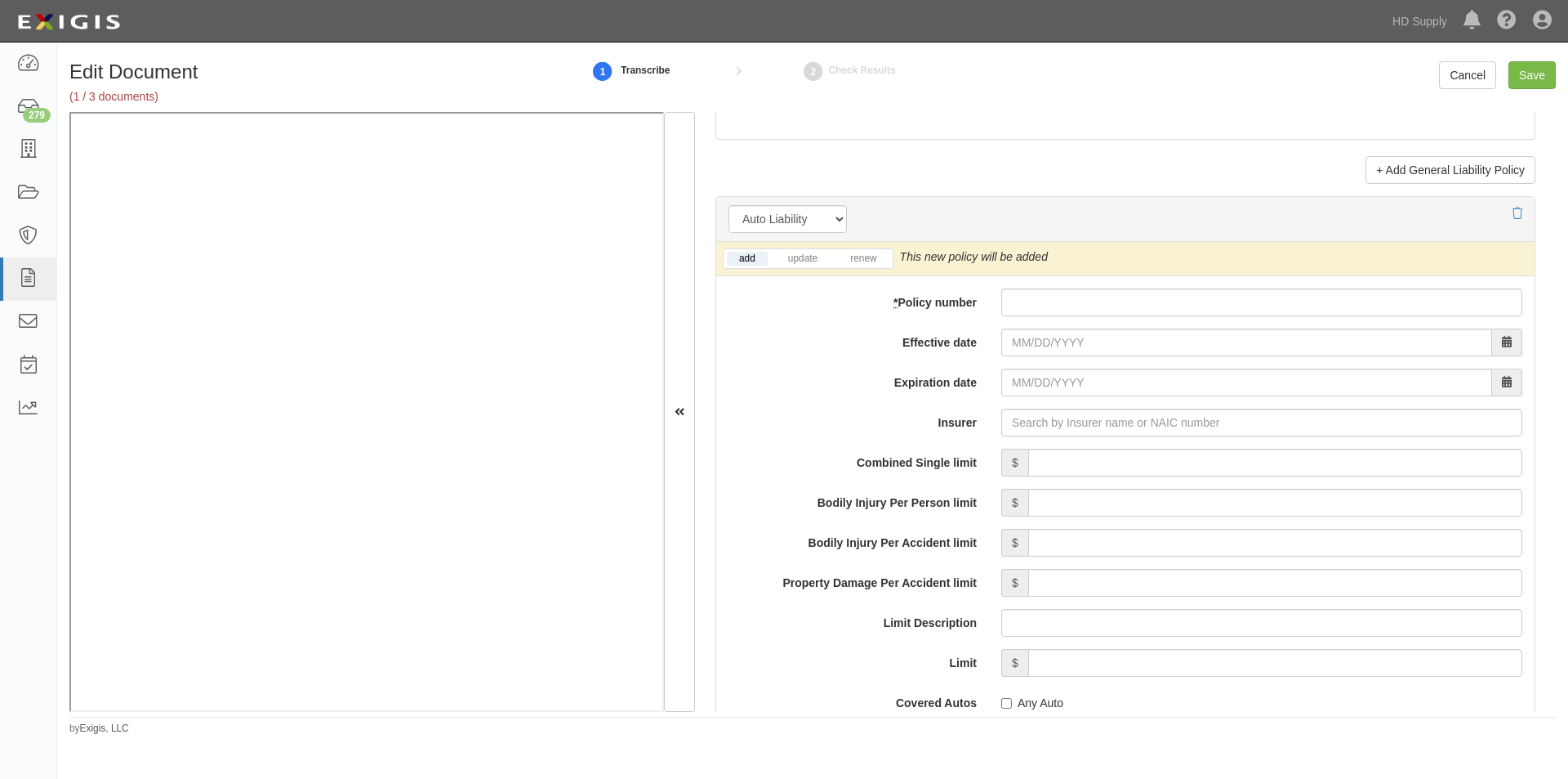
scroll to position [2270, 0]
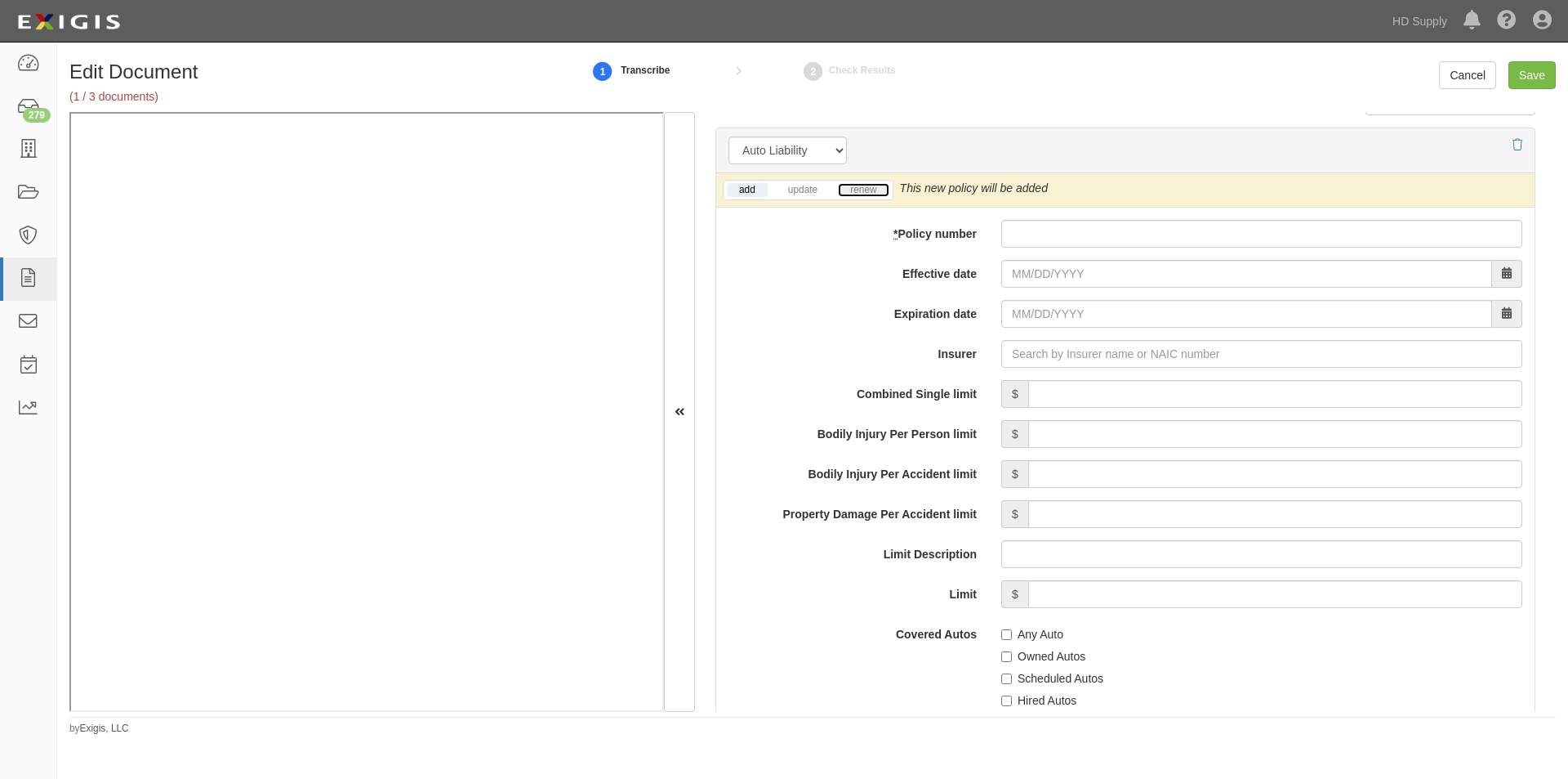
click at [867, 192] on link "renew" at bounding box center [862, 190] width 51 height 14
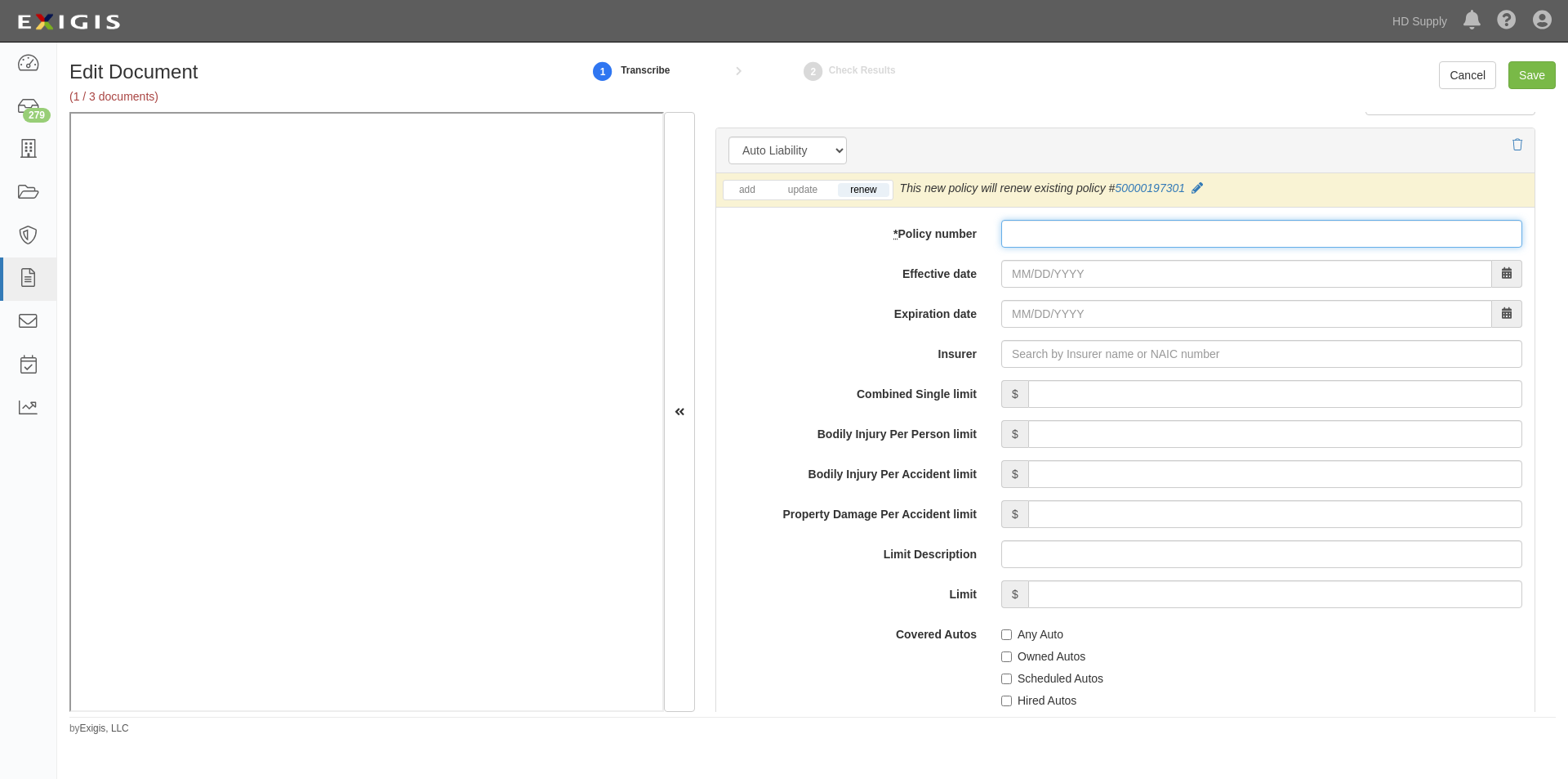
paste input "50000197301"
type input "50000197301"
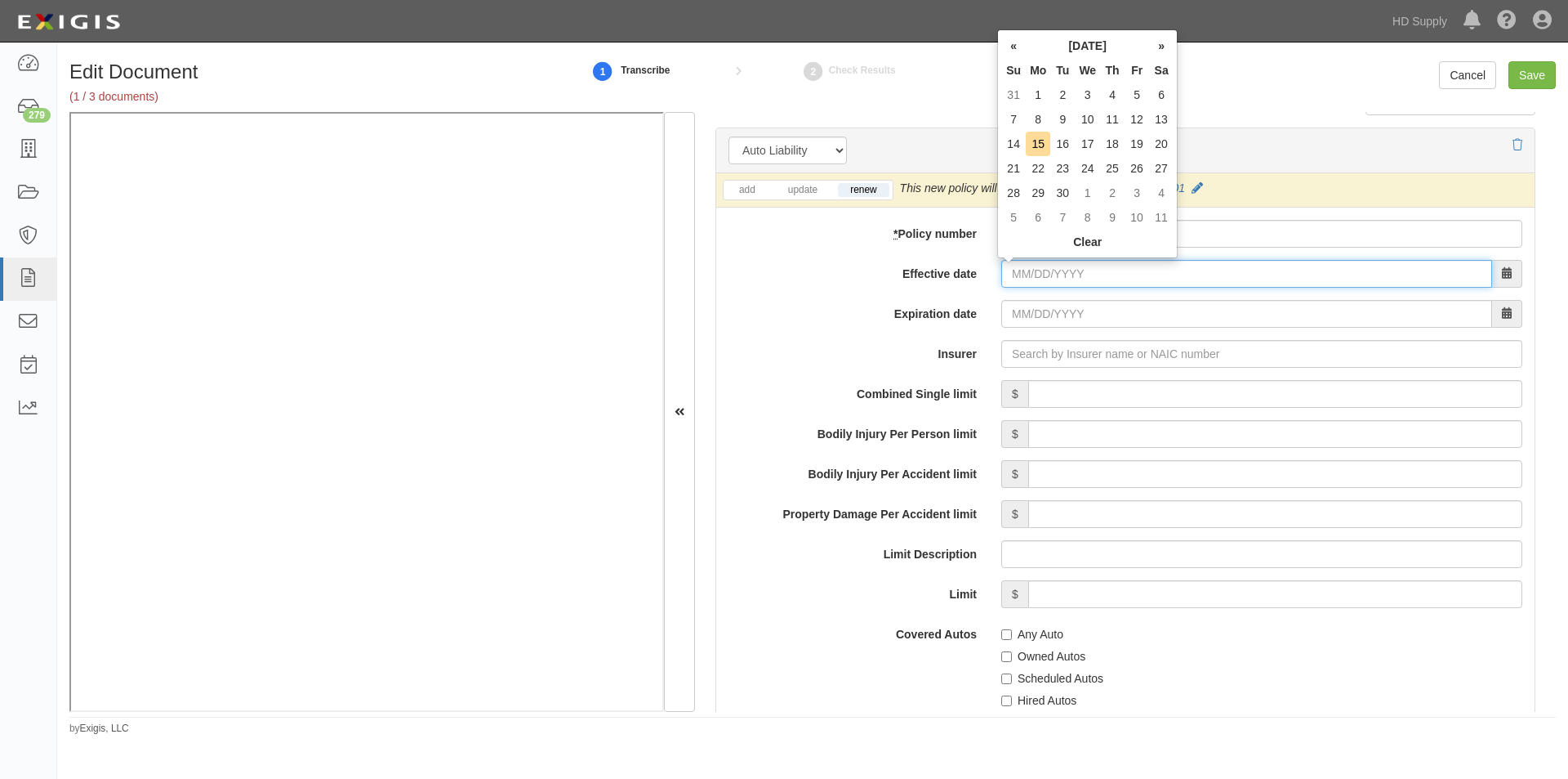
click at [1026, 272] on input "Effective date" at bounding box center [1247, 274] width 491 height 28
type input "07/10/2025"
type input "07/10/2026"
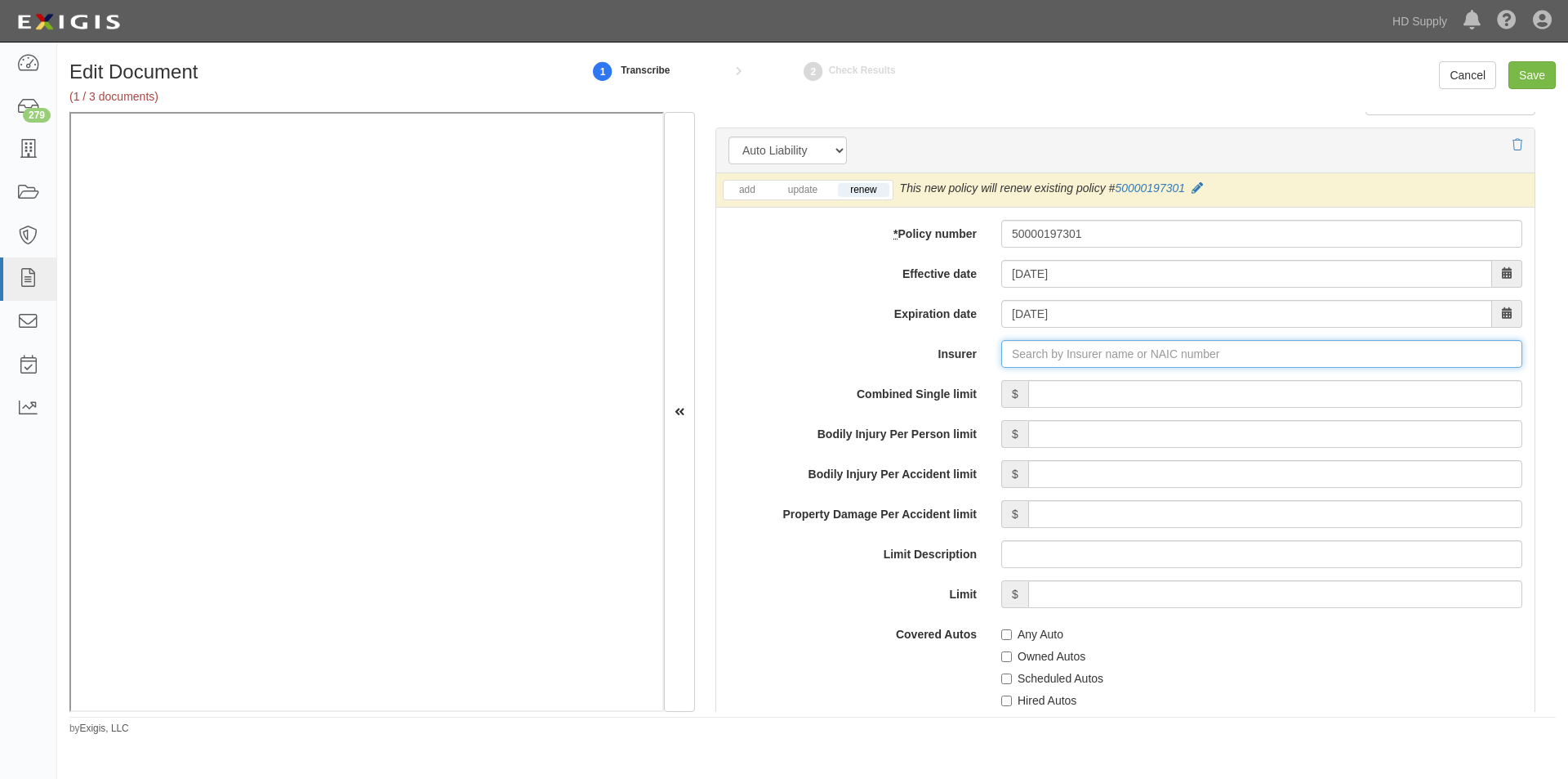
click at [1039, 355] on input "Insurer" at bounding box center [1262, 354] width 521 height 28
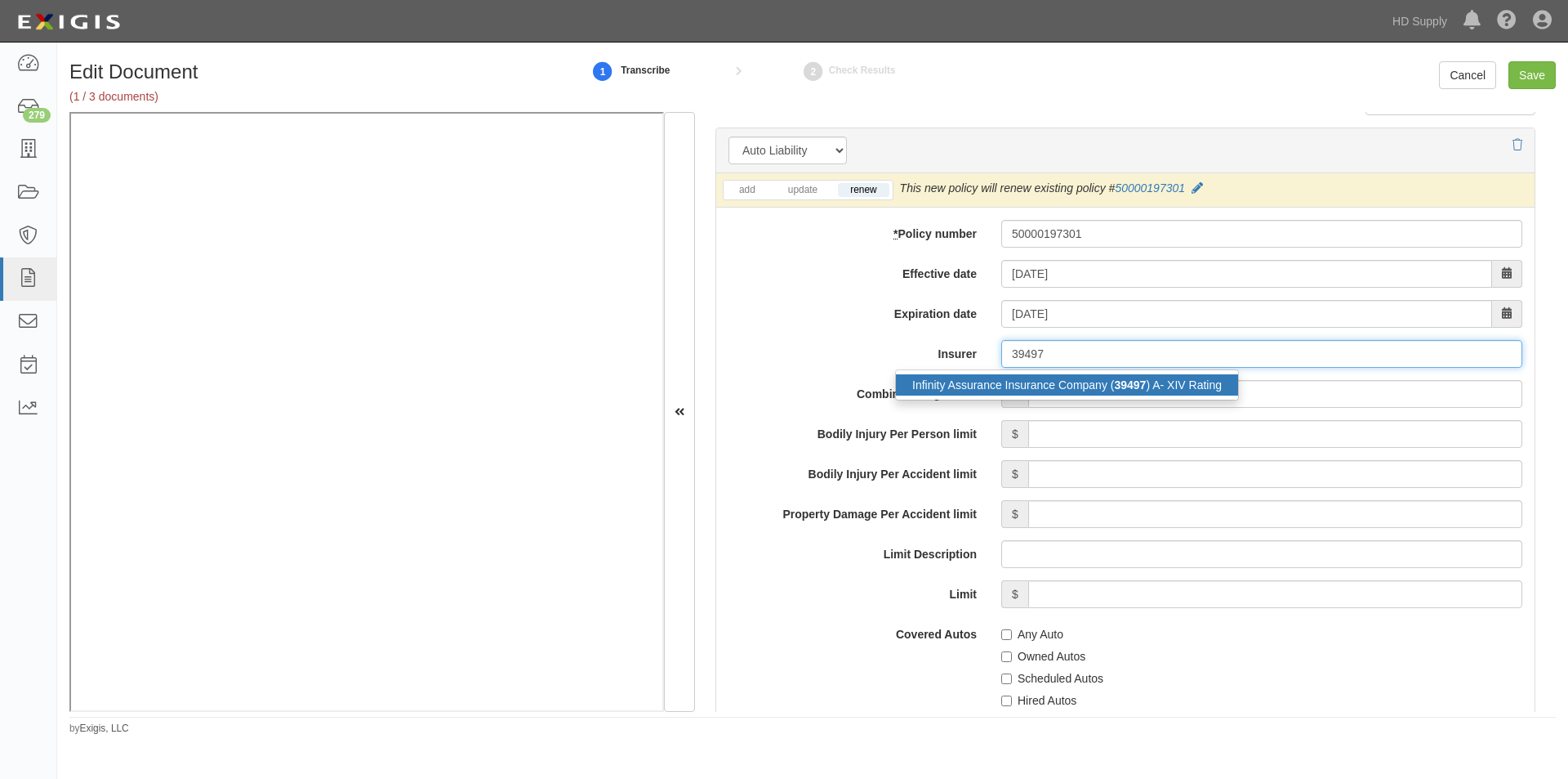
click at [1037, 388] on div "Infinity Assurance Insurance Company ( 39497 ) A- XIV Rating" at bounding box center [1066, 385] width 342 height 21
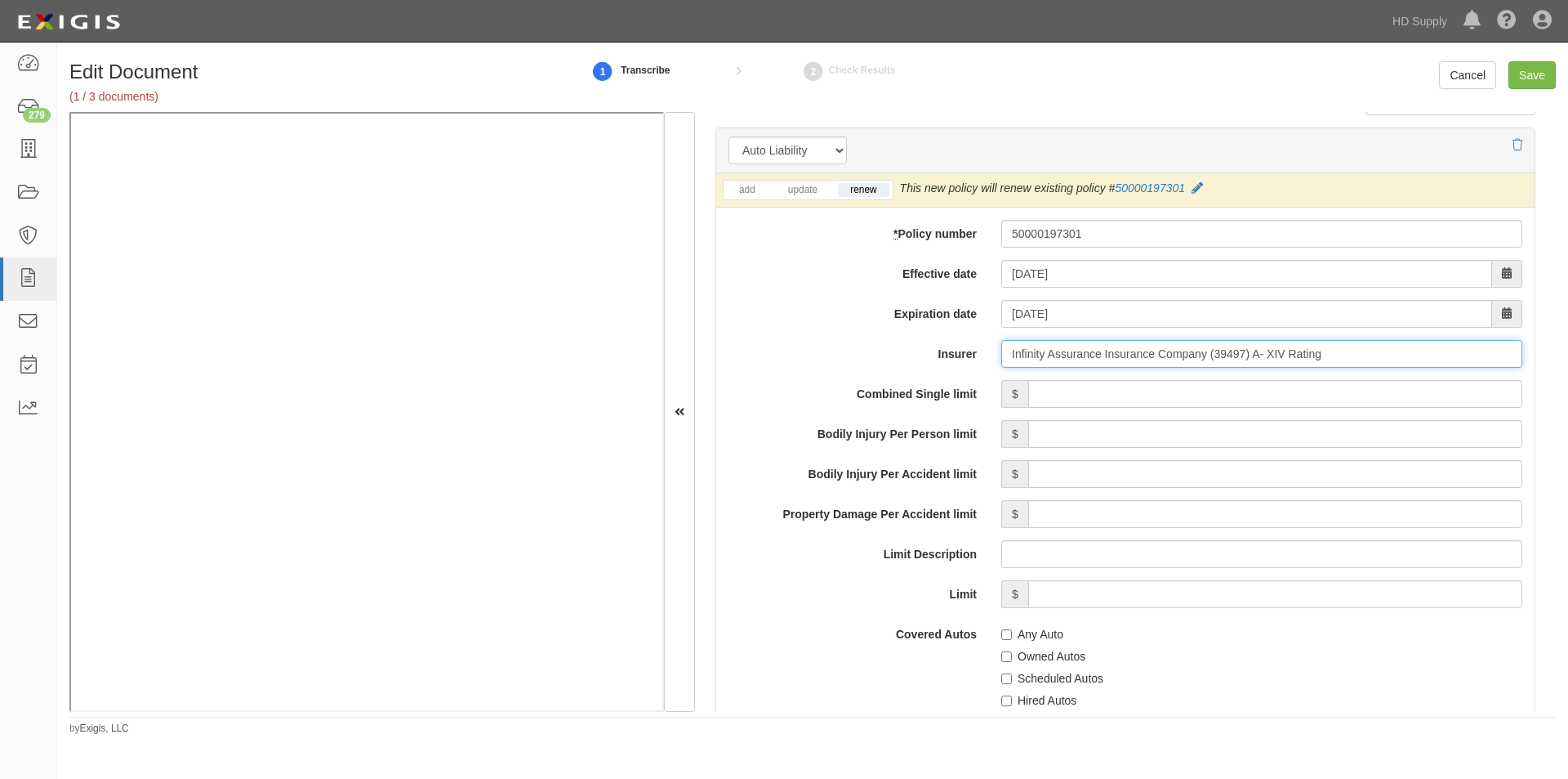
type input "Infinity Assurance Insurance Company (39497) A- XIV Rating"
drag, startPoint x: 1061, startPoint y: 392, endPoint x: 1077, endPoint y: 399, distance: 17.5
click at [1061, 392] on input "Combined Single limit" at bounding box center [1275, 393] width 494 height 28
type input "1,000,000"
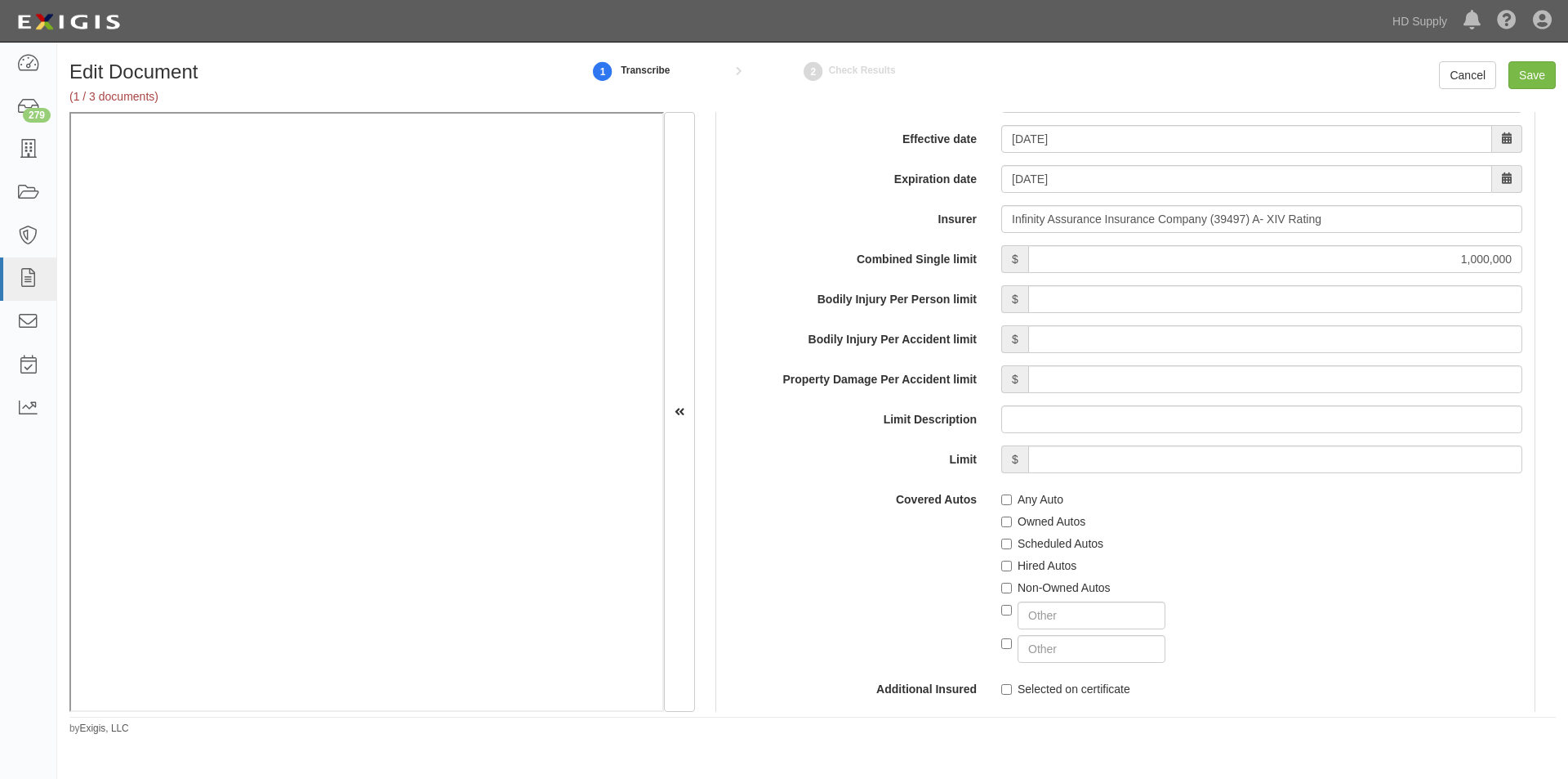
scroll to position [2434, 0]
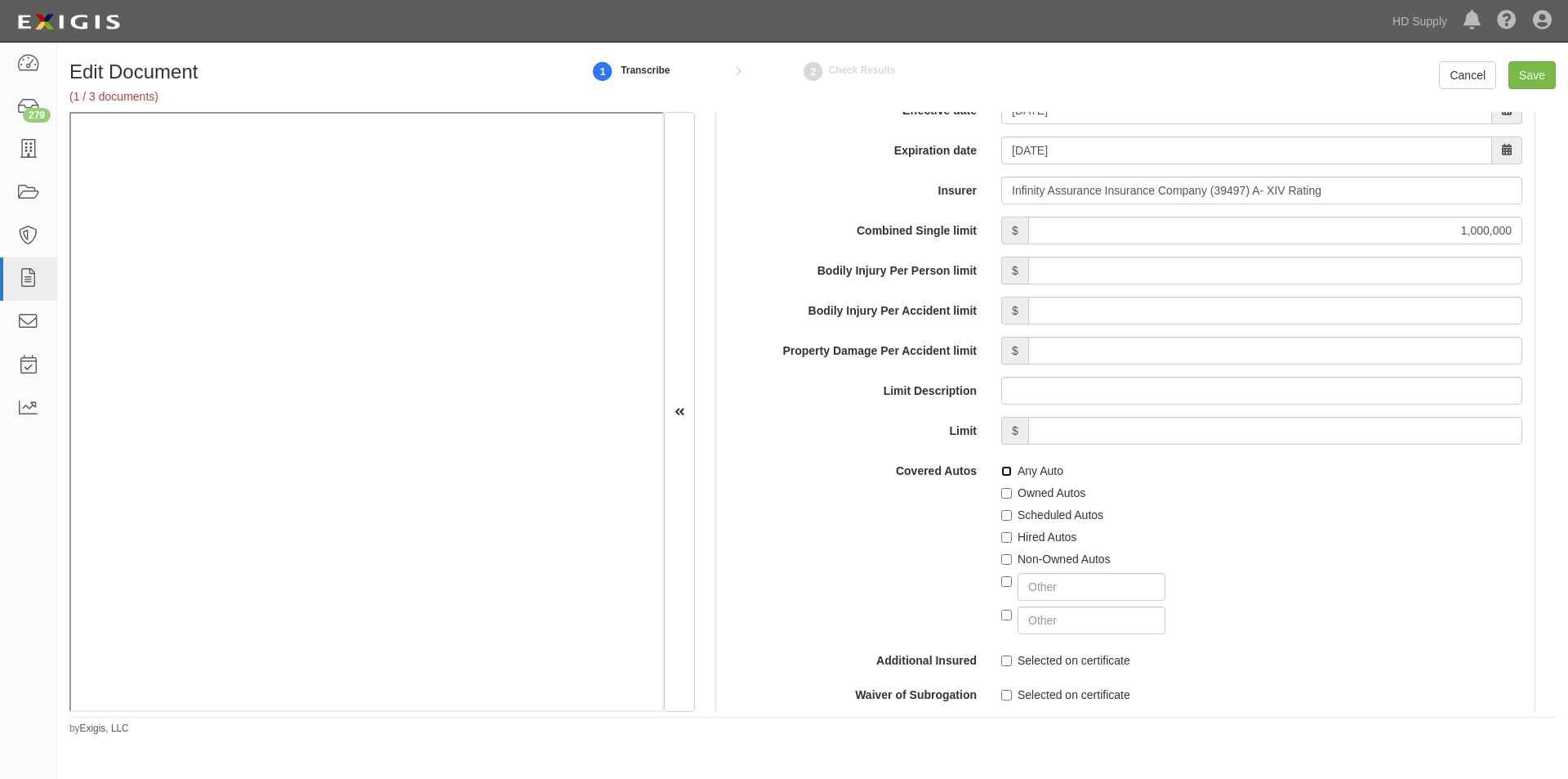
click at [1001, 467] on input "Any Auto" at bounding box center [1006, 470] width 11 height 11
checkbox input "true"
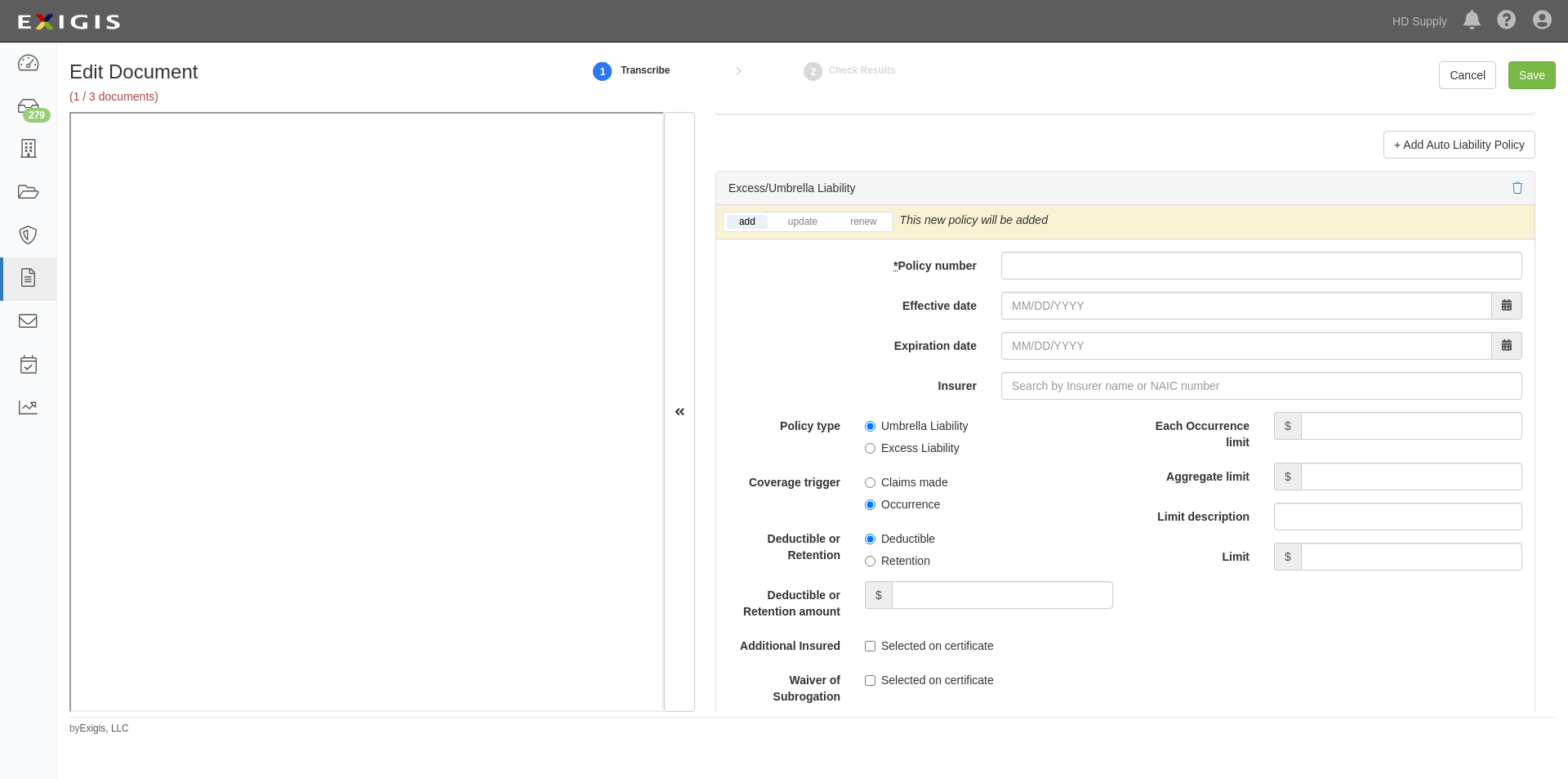
scroll to position [3208, 0]
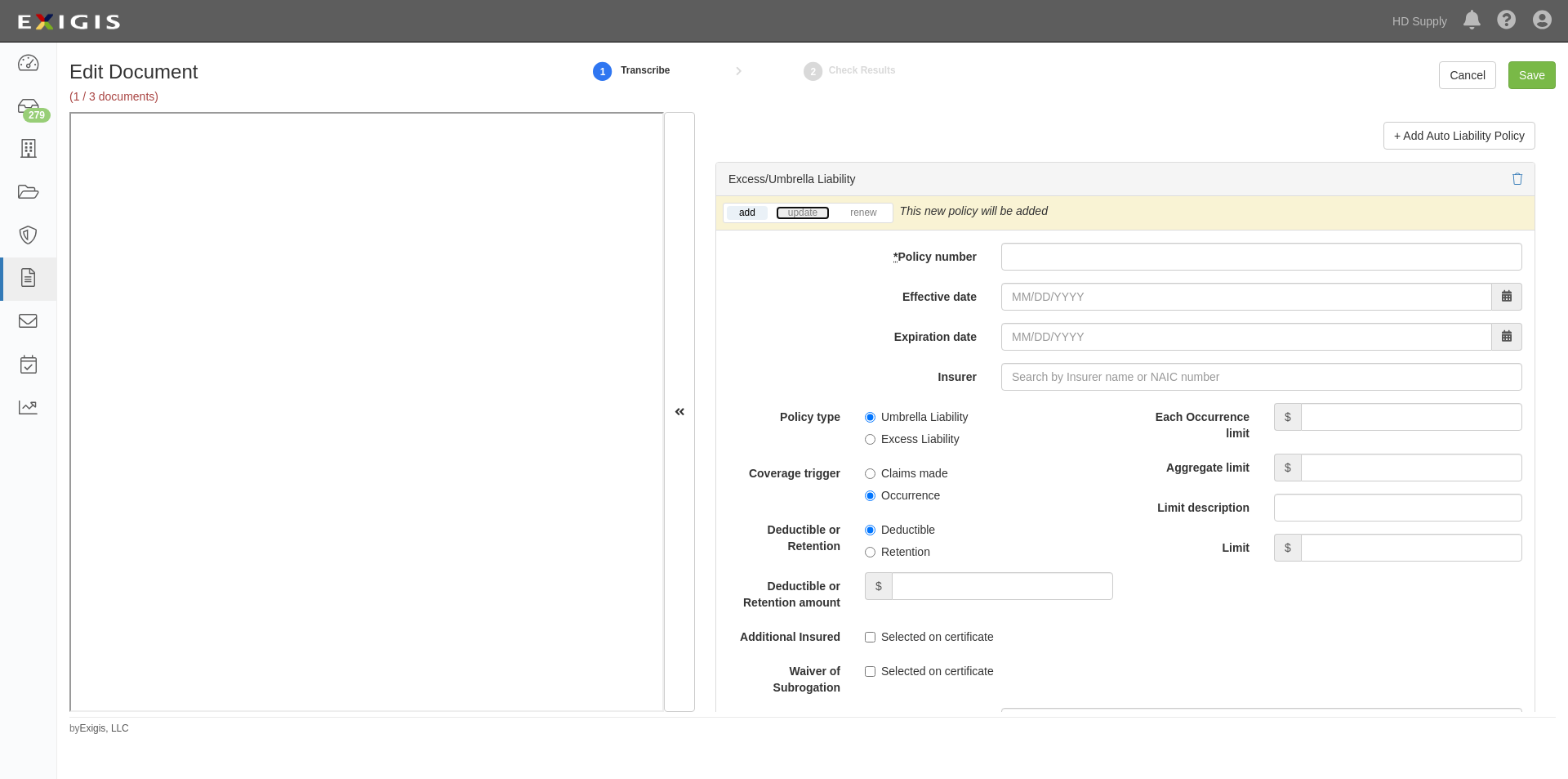
click at [806, 212] on link "update" at bounding box center [802, 213] width 54 height 14
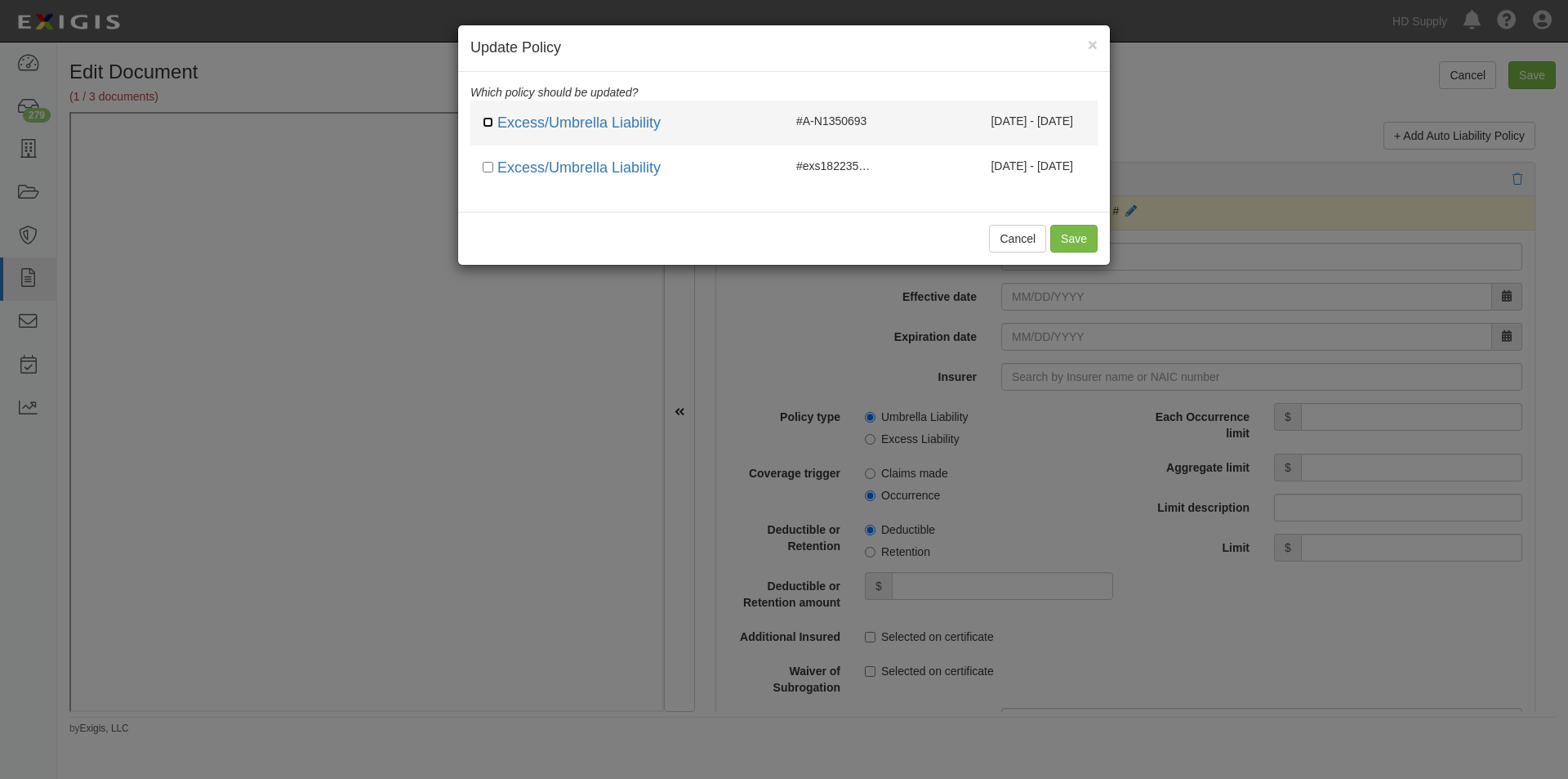
click at [487, 123] on input "checkbox" at bounding box center [487, 122] width 11 height 11
checkbox input "true"
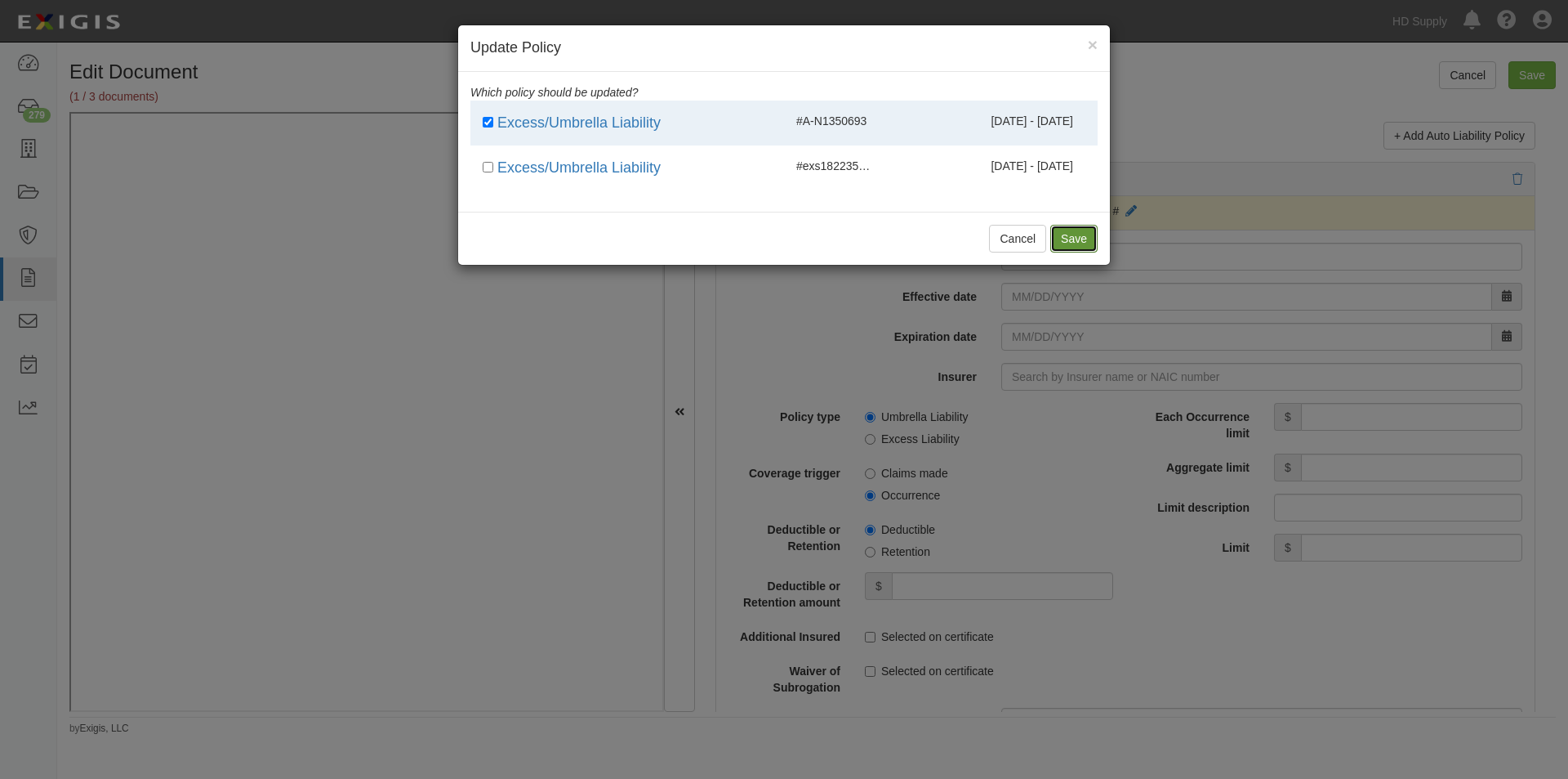
click at [1066, 240] on button "Save" at bounding box center [1073, 239] width 47 height 28
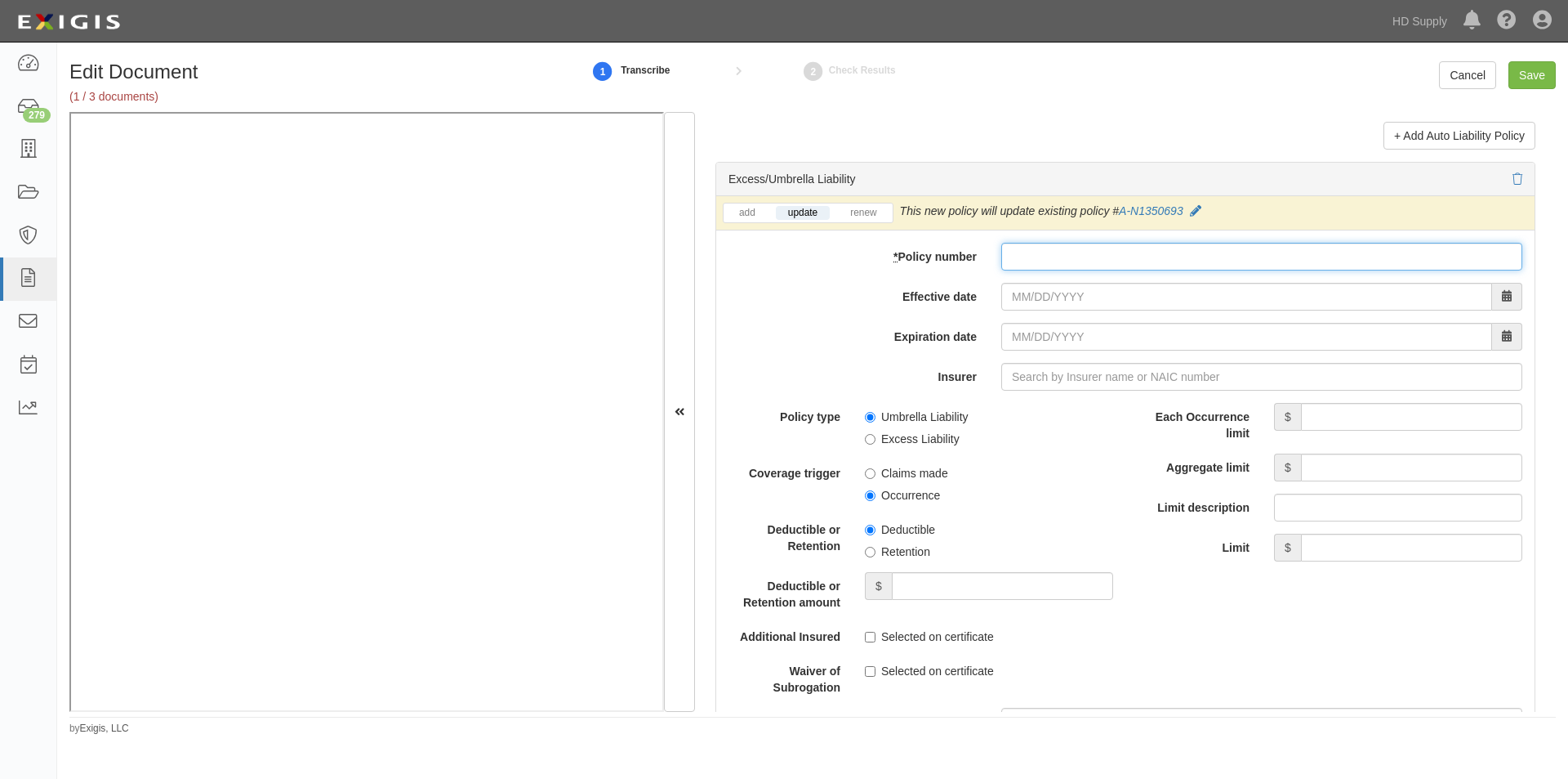
paste input "AN1350693"
type input "AN1350693"
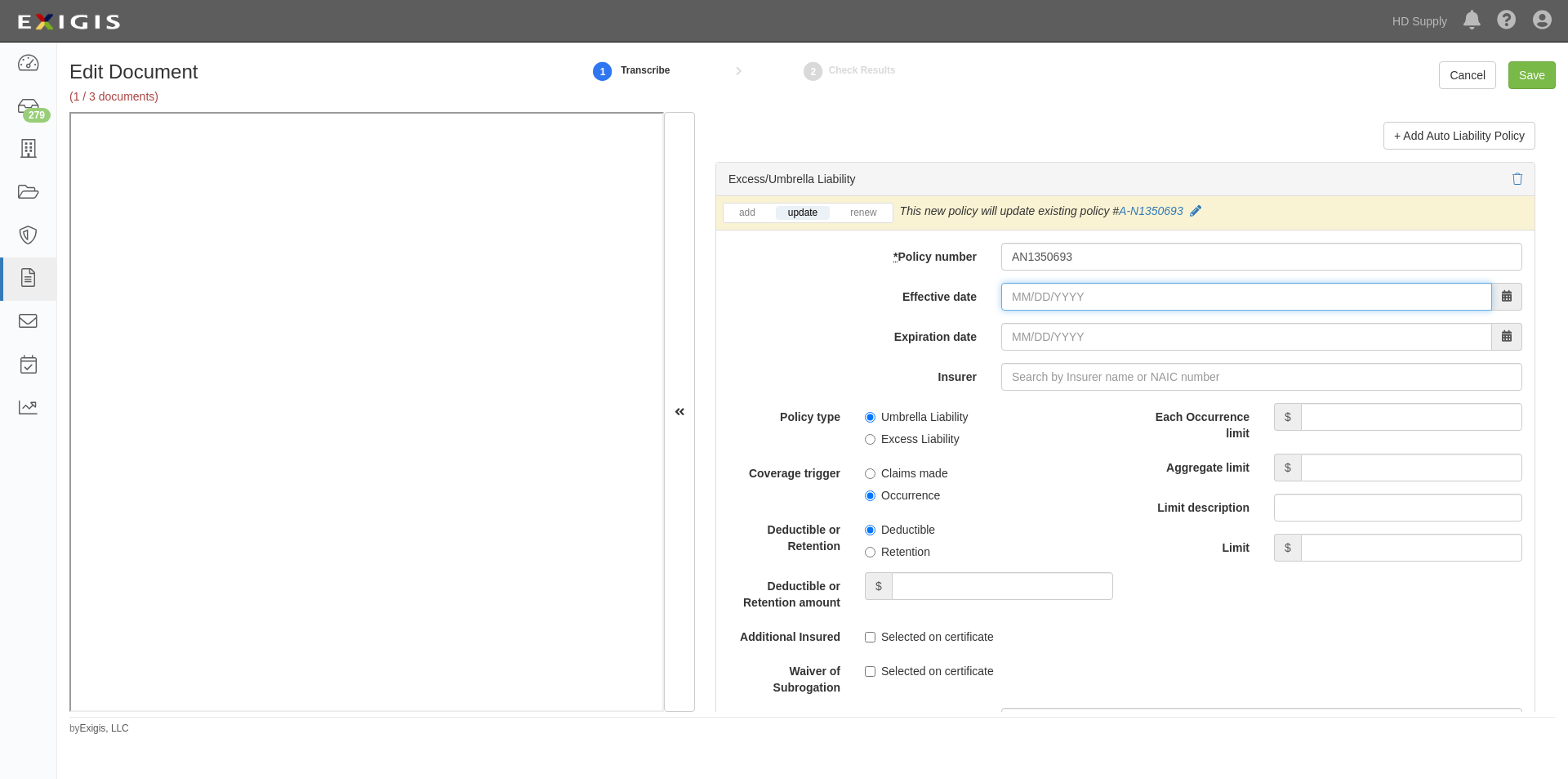
click at [1025, 301] on input "Effective date" at bounding box center [1247, 297] width 491 height 28
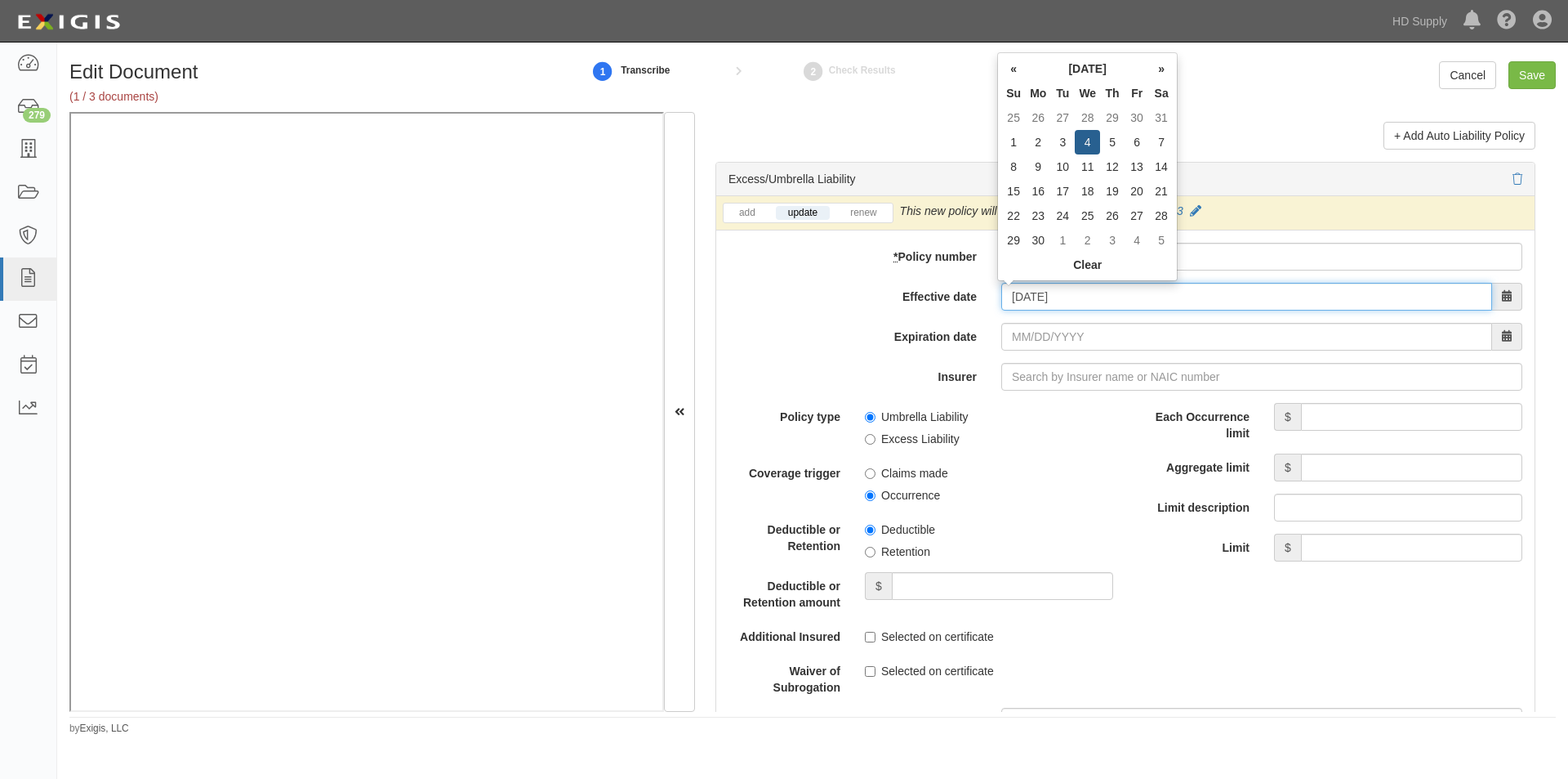
type input "06/04/2025"
type input "06/04/2026"
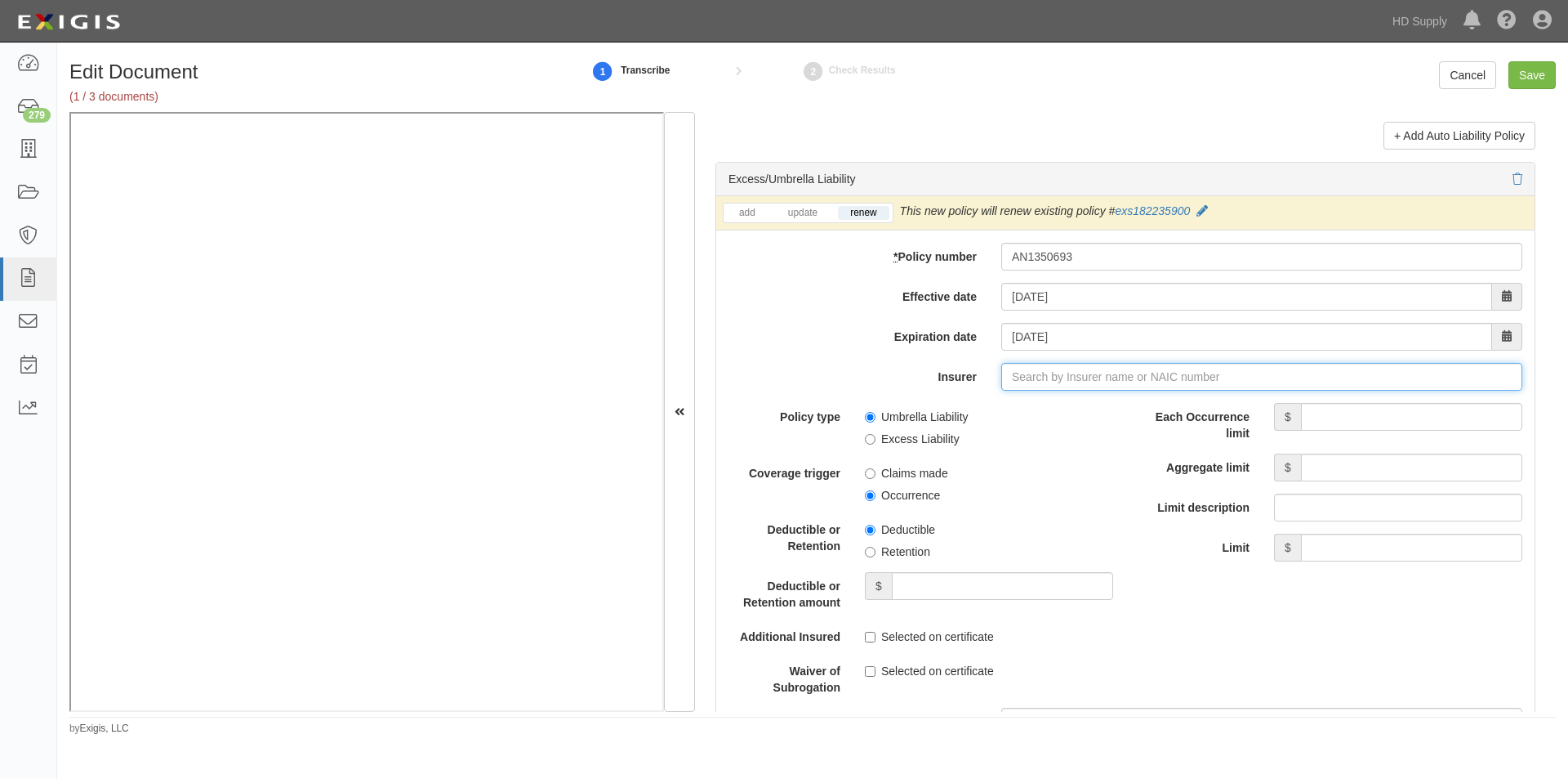
click at [1030, 373] on input "Insurer" at bounding box center [1262, 377] width 521 height 28
type input "180 Seguros S.A. (0) NR Rating"
type input "1"
click at [992, 406] on div "Nautilus Insurance Company ( 17370 ) A+ XV Rating" at bounding box center [1042, 407] width 293 height 21
type input "Nautilus Insurance Company (17370) A+ XV Rating"
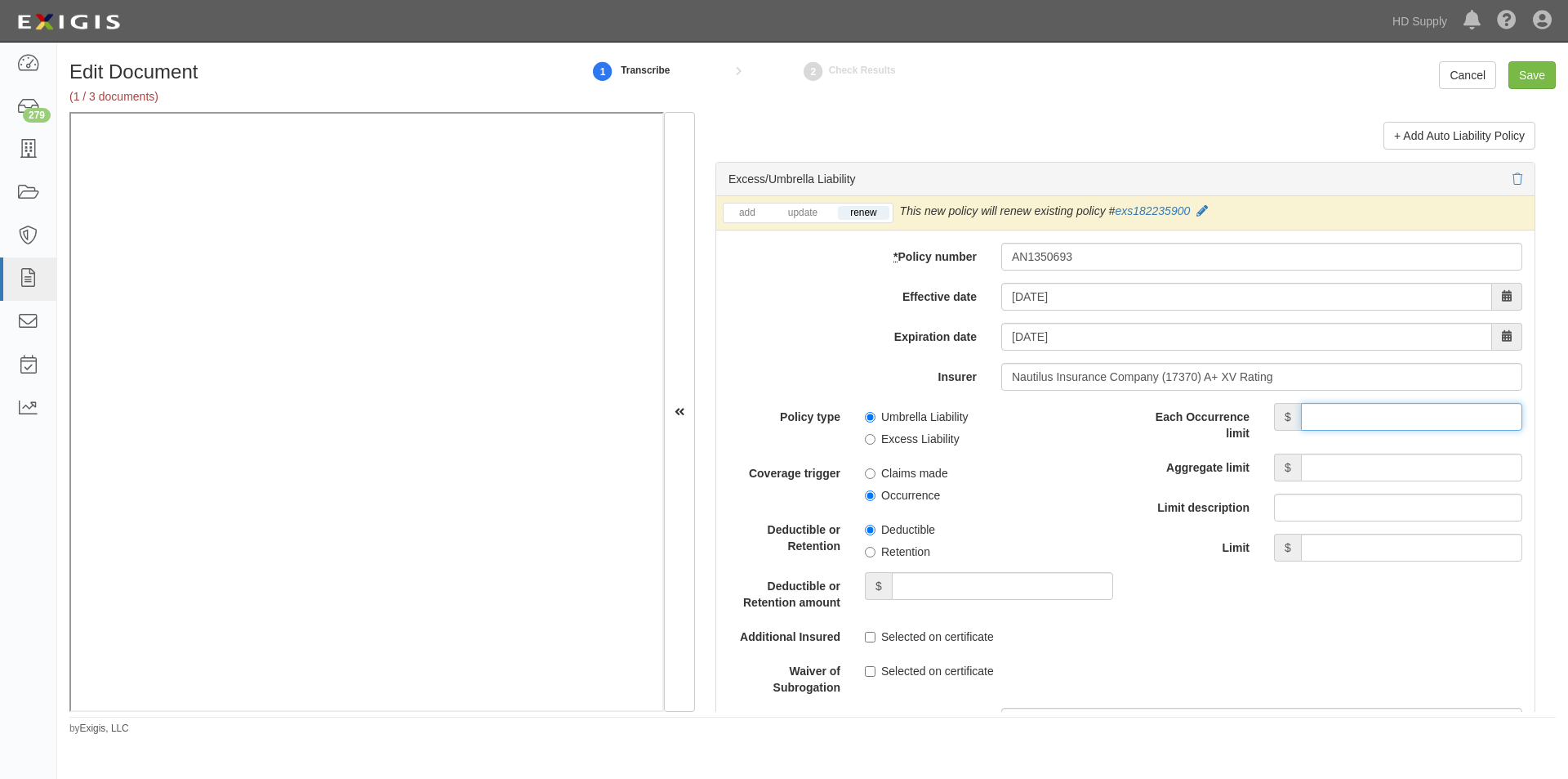
click at [1319, 416] on input "Each Occurrence limit" at bounding box center [1411, 416] width 222 height 28
type input "2,000,000"
click at [1317, 458] on input "Aggregate limit" at bounding box center [1411, 467] width 222 height 28
type input "2,000,000"
click at [866, 490] on input "Occurrence" at bounding box center [869, 495] width 11 height 11
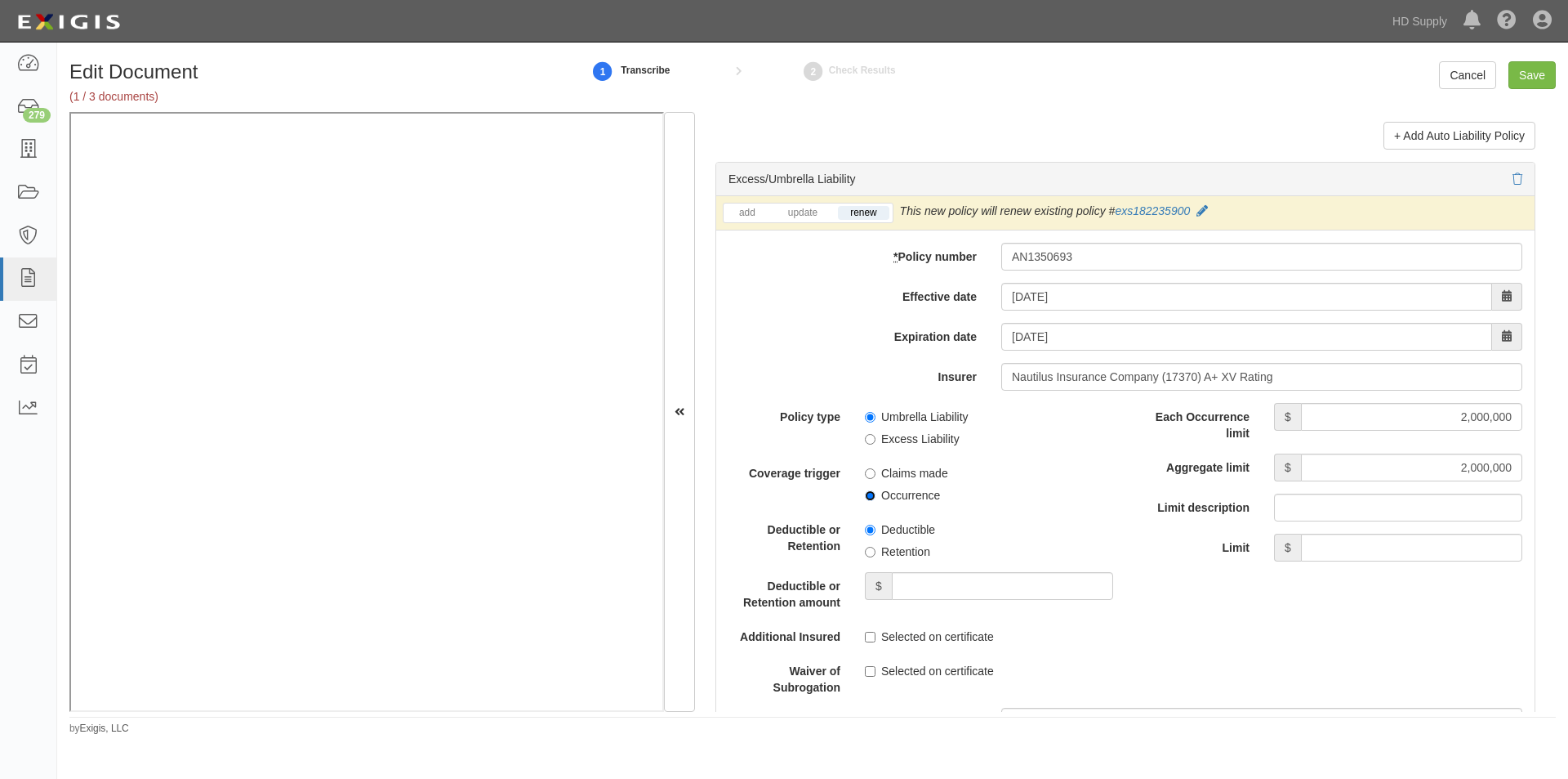
radio input "true"
click at [869, 437] on input "Excess Liability" at bounding box center [869, 438] width 11 height 11
radio input "true"
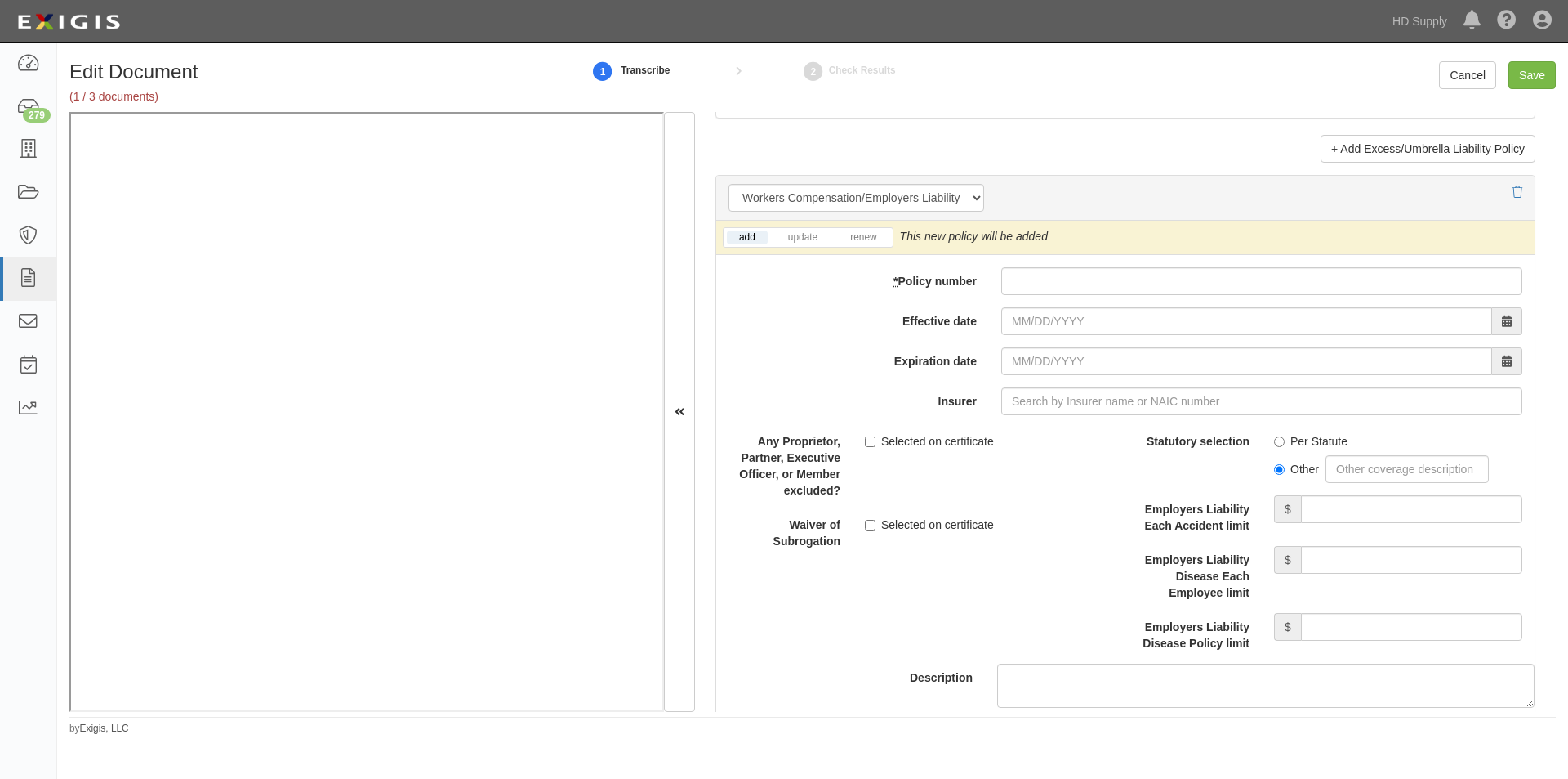
scroll to position [4057, 0]
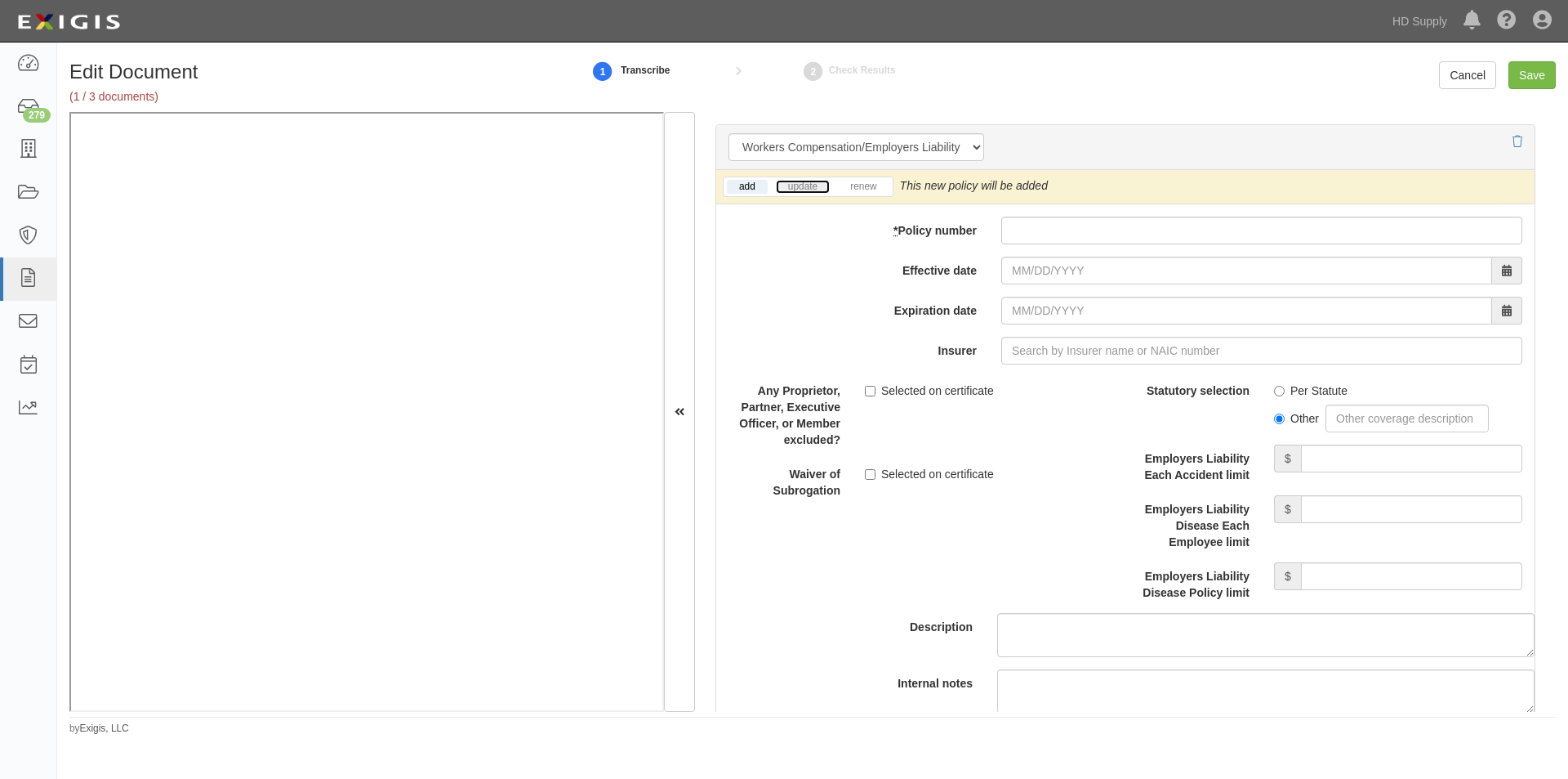
click at [802, 183] on link "update" at bounding box center [802, 187] width 54 height 14
paste input "TWFL0000652502"
type input "TWFL0000652502"
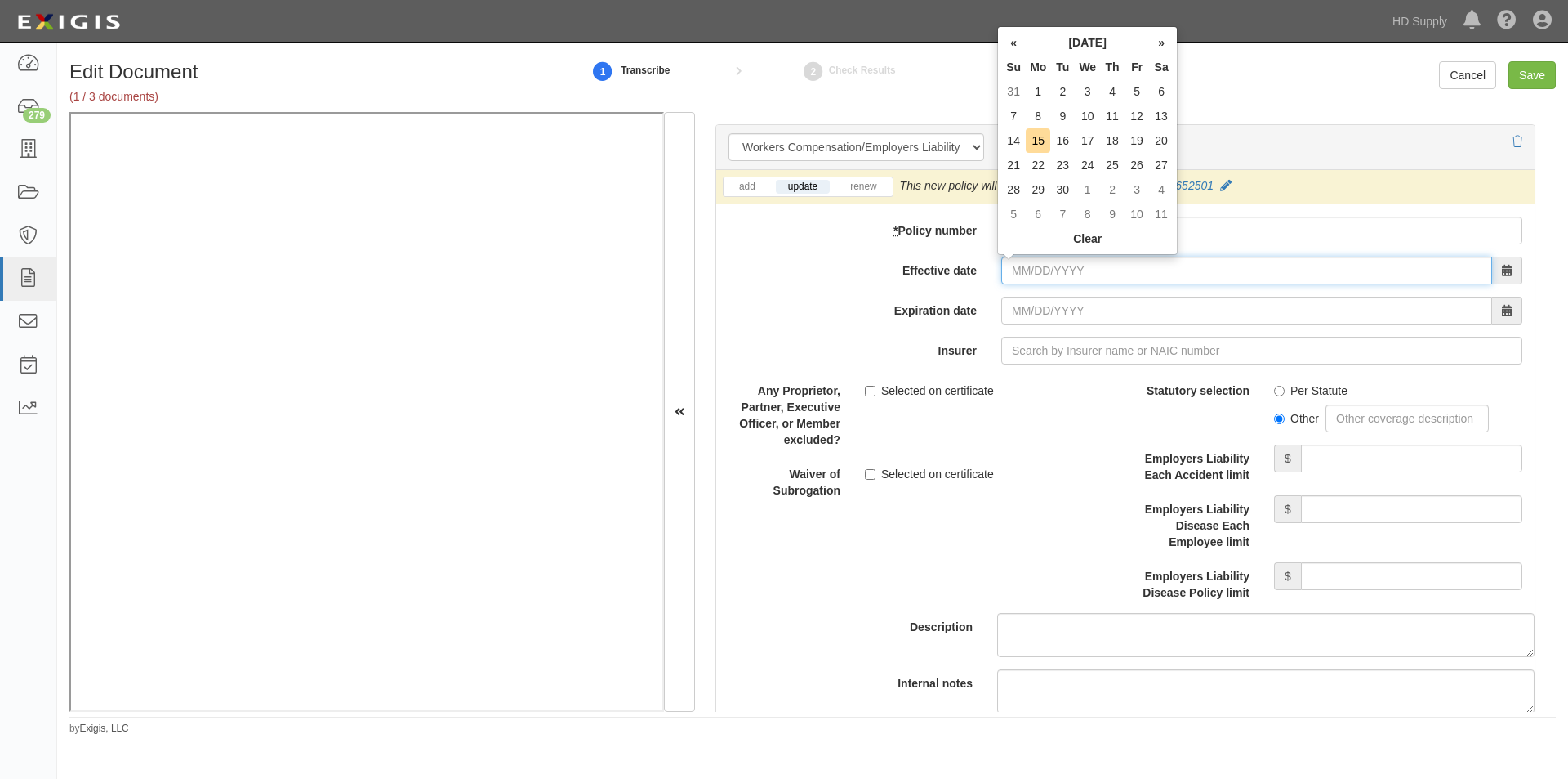
click at [1027, 276] on input "Effective date" at bounding box center [1247, 271] width 491 height 28
type input "09/28/2025"
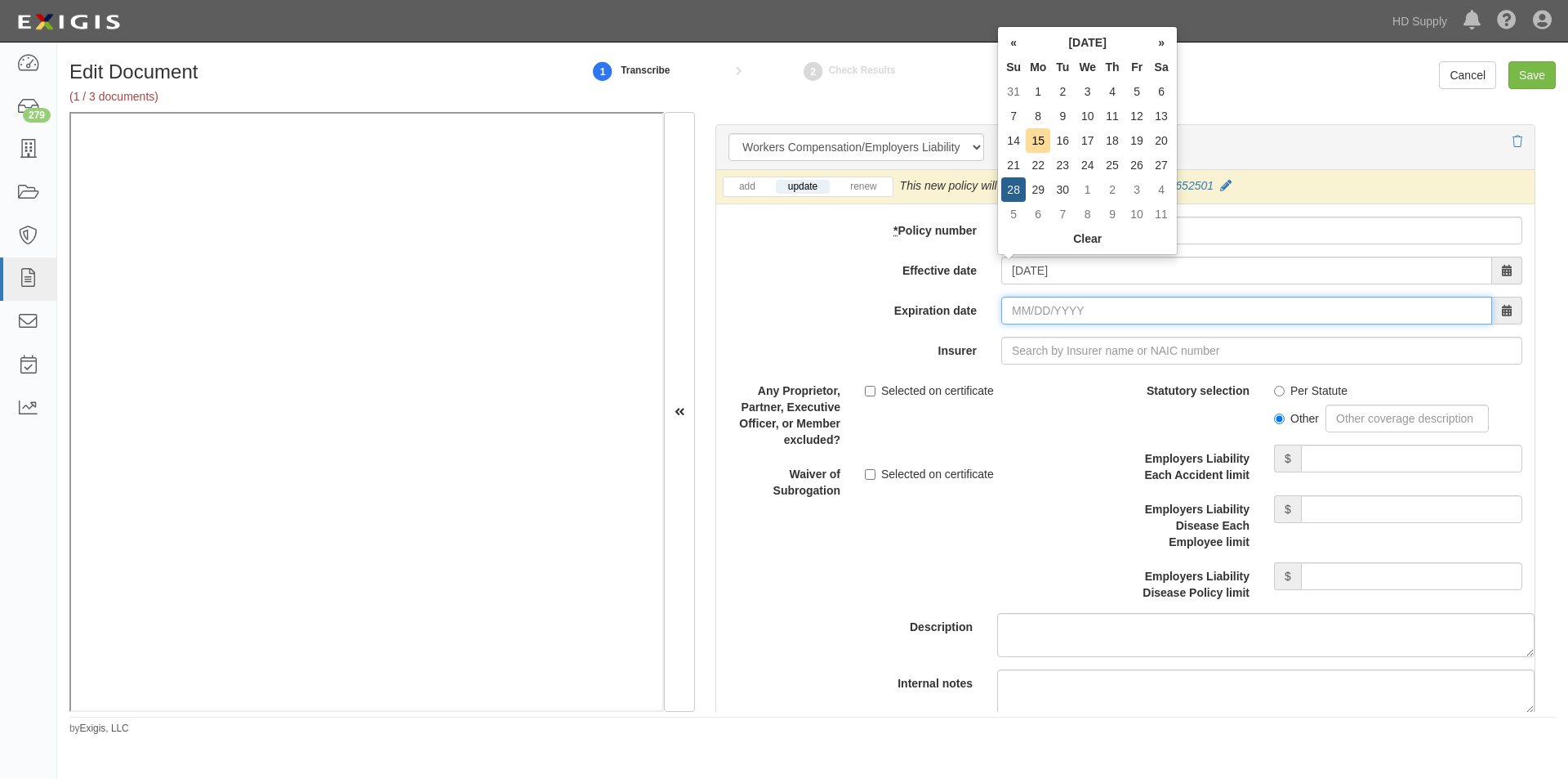
type input "09/28/2026"
click at [1024, 305] on input "09/28/2026" at bounding box center [1247, 311] width 491 height 28
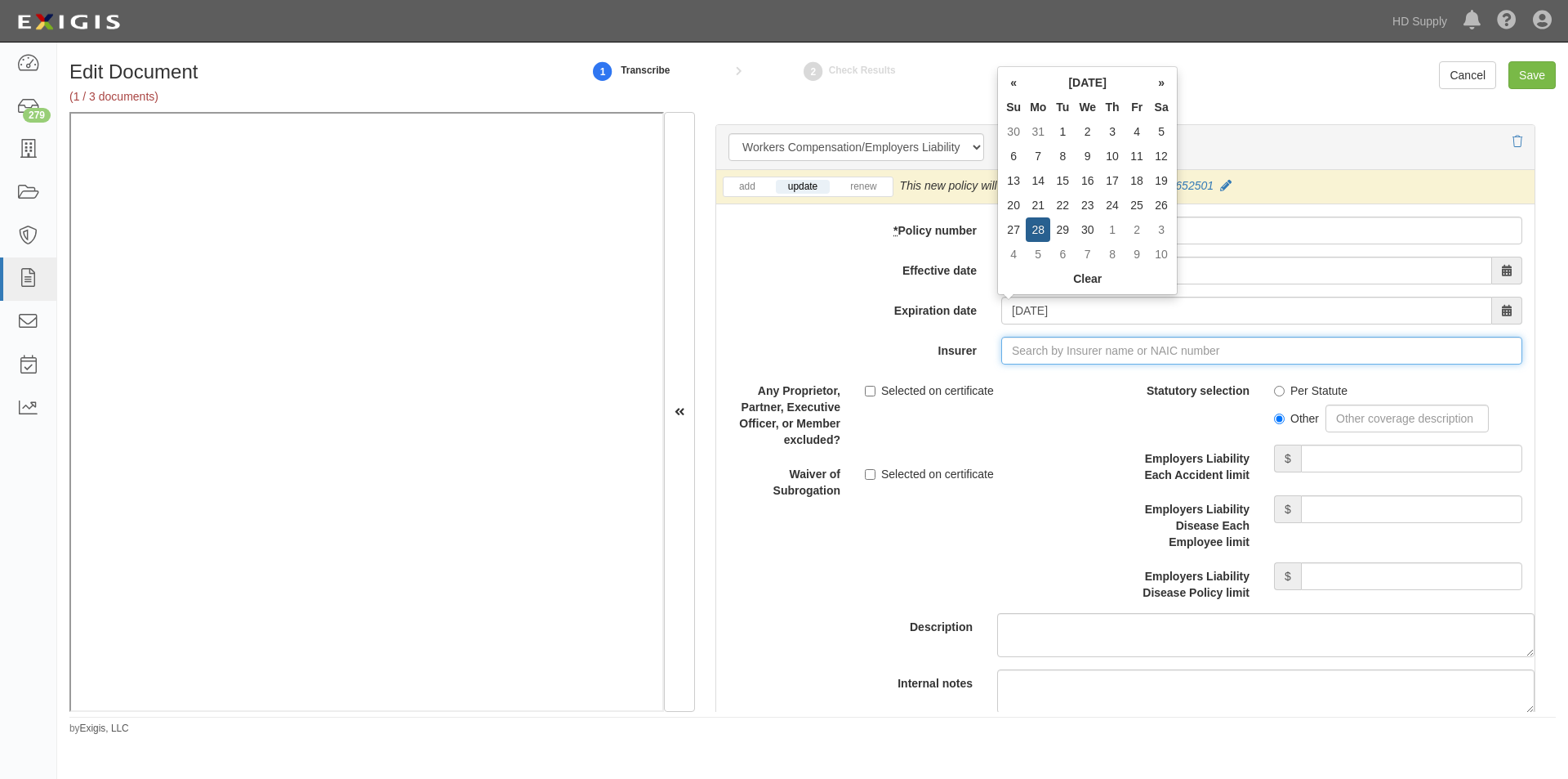
click at [1029, 354] on input "Insurer" at bounding box center [1262, 351] width 521 height 28
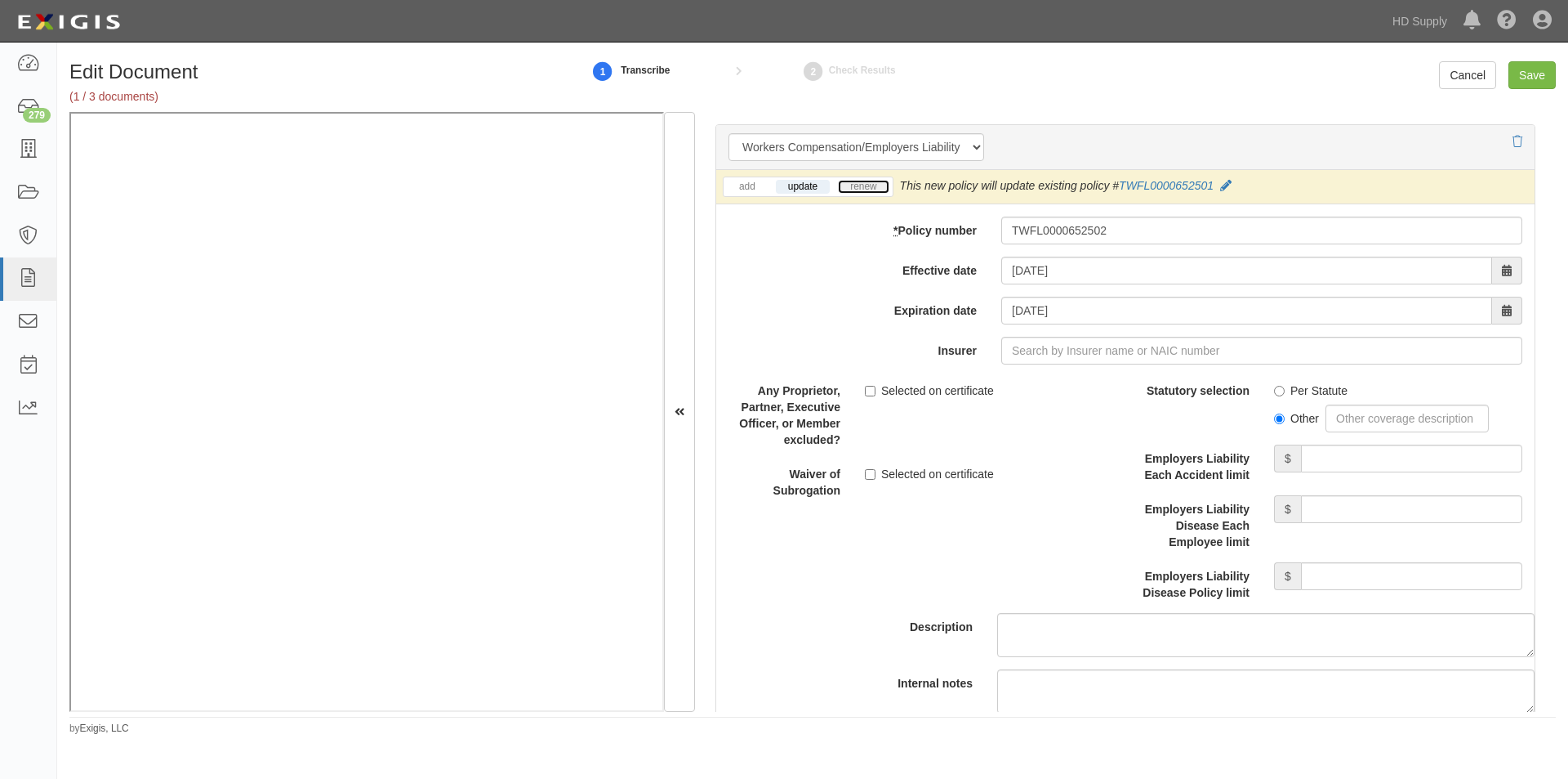
click at [854, 183] on link "renew" at bounding box center [862, 187] width 51 height 14
click at [868, 392] on input "Selected on certificate" at bounding box center [869, 390] width 11 height 11
checkbox input "true"
click at [1274, 390] on input "Per Statute" at bounding box center [1279, 390] width 11 height 11
radio input "true"
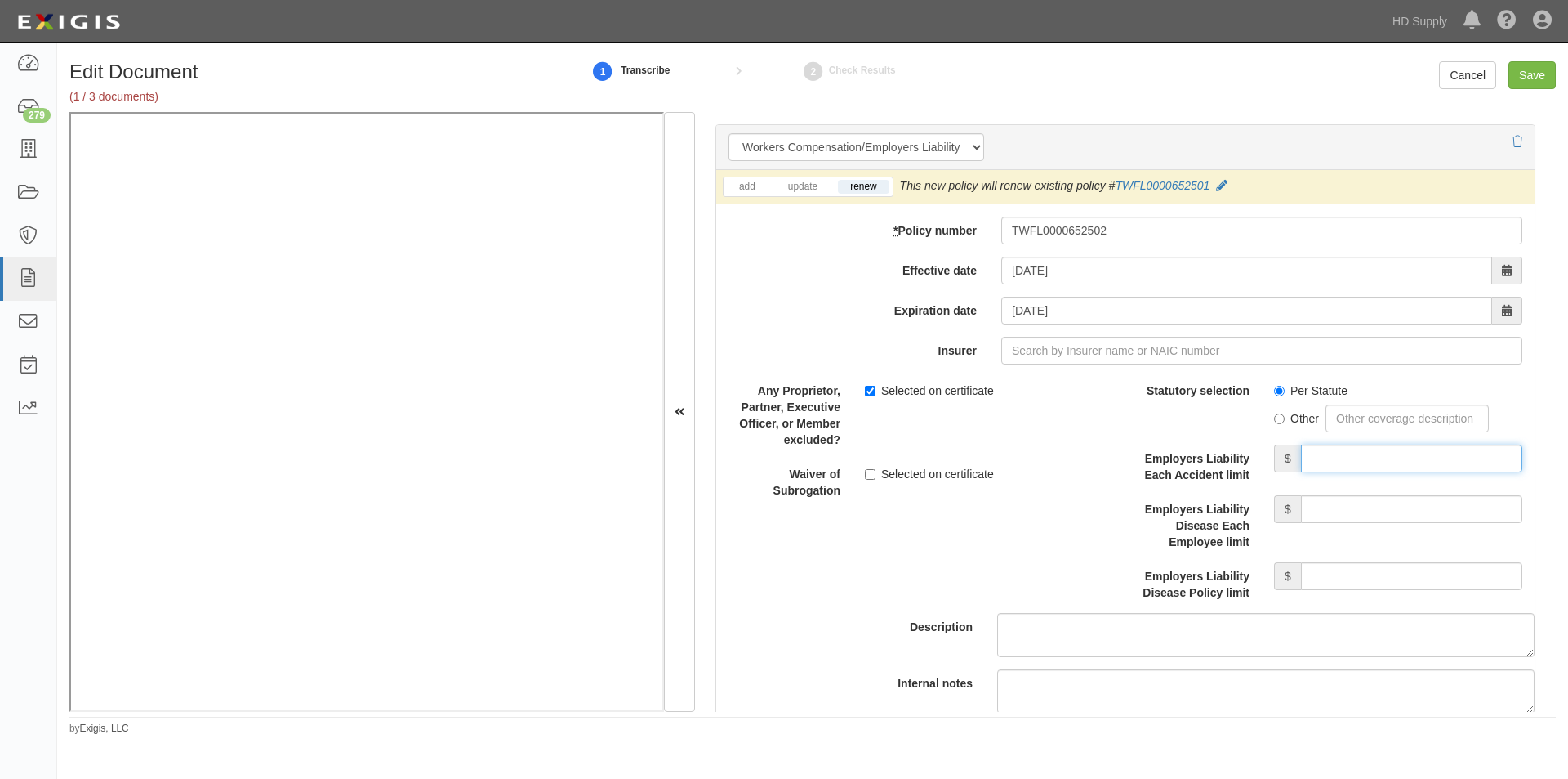
drag, startPoint x: 1313, startPoint y: 463, endPoint x: 1318, endPoint y: 473, distance: 11.2
click at [1313, 463] on input "Employers Liability Each Accident limit" at bounding box center [1411, 458] width 222 height 28
type input "1,000,000"
click at [1322, 523] on input "Employers Liability Disease Each Employee limit" at bounding box center [1411, 509] width 222 height 28
type input "1,000,000"
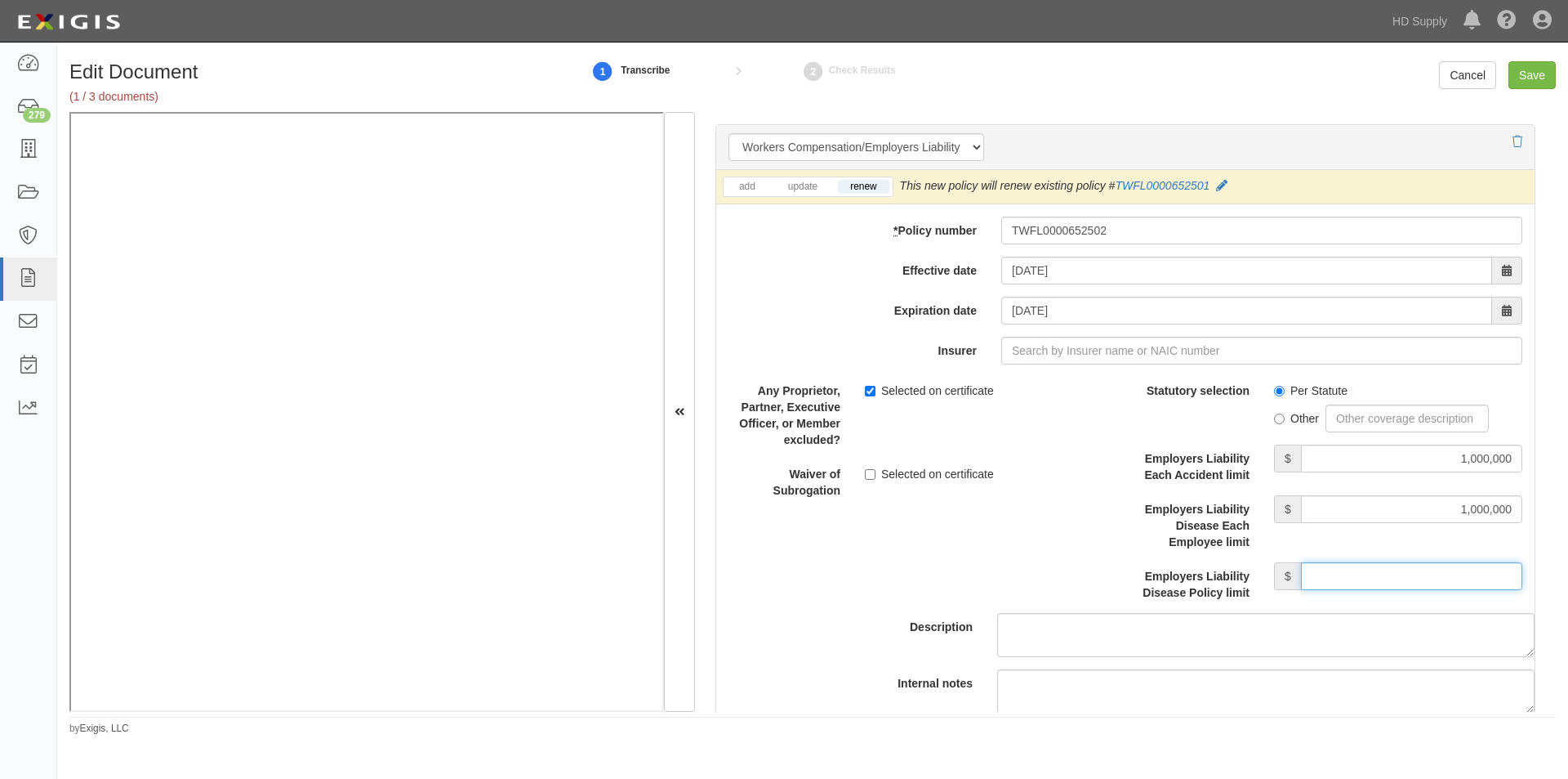
click at [1329, 571] on input "Employers Liability Disease Policy limit" at bounding box center [1411, 576] width 222 height 28
type input "1,000,000"
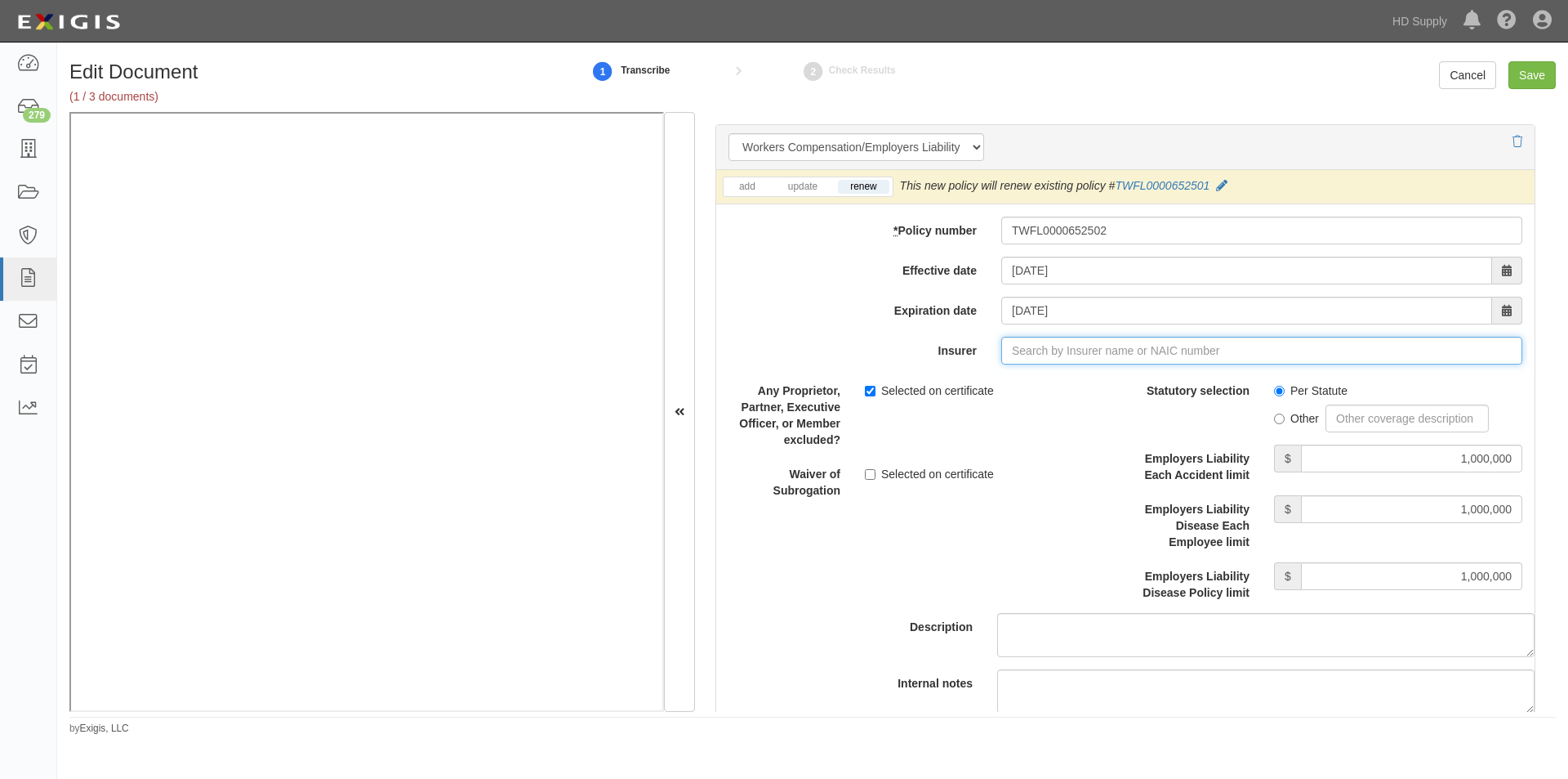
click at [1006, 352] on input "Insurer" at bounding box center [1262, 351] width 521 height 28
click at [1015, 346] on input "Insurer" at bounding box center [1262, 351] width 521 height 28
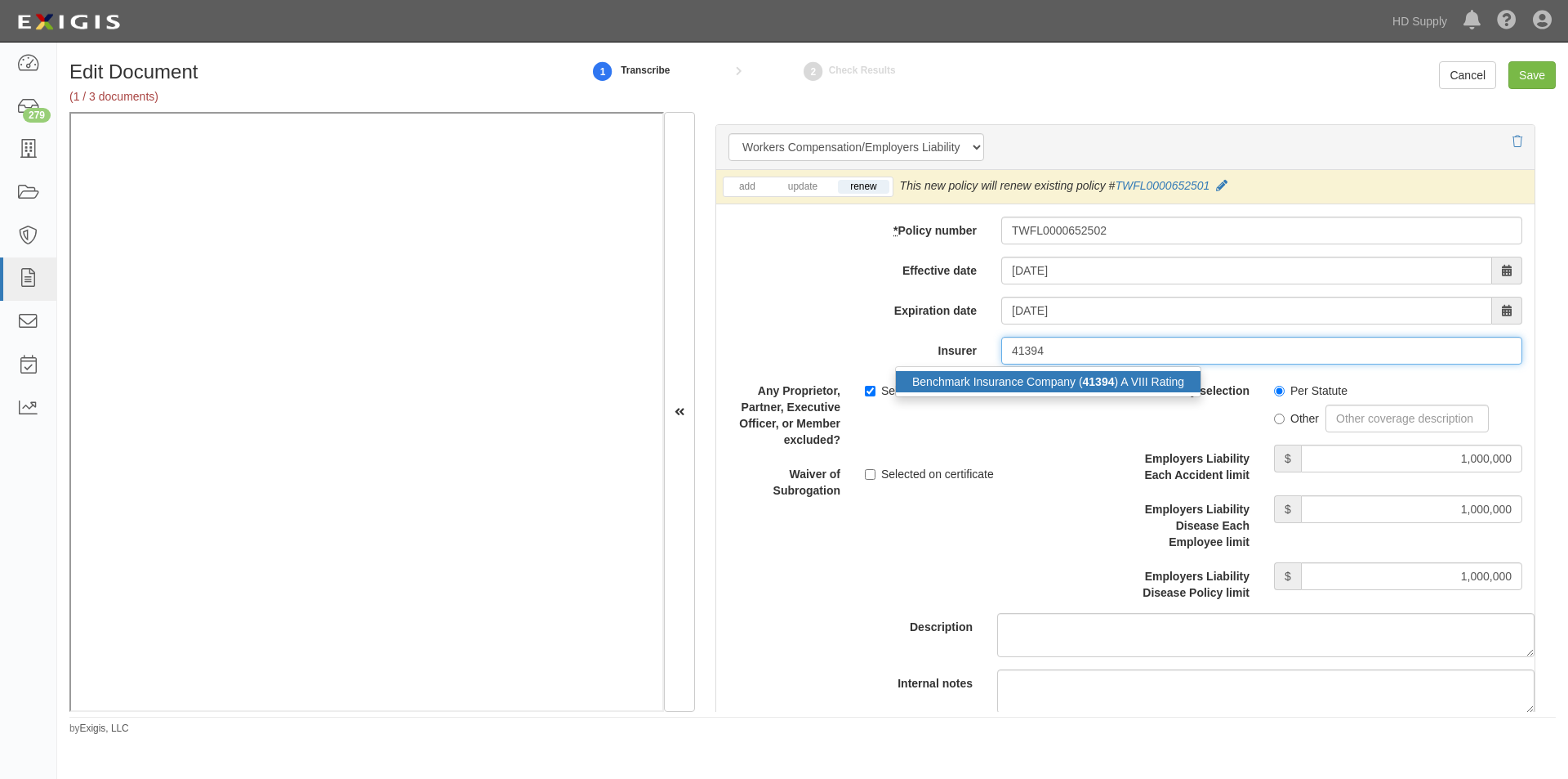
click at [1011, 381] on div "Benchmark Insurance Company ( 41394 ) A VIII Rating" at bounding box center [1047, 381] width 304 height 21
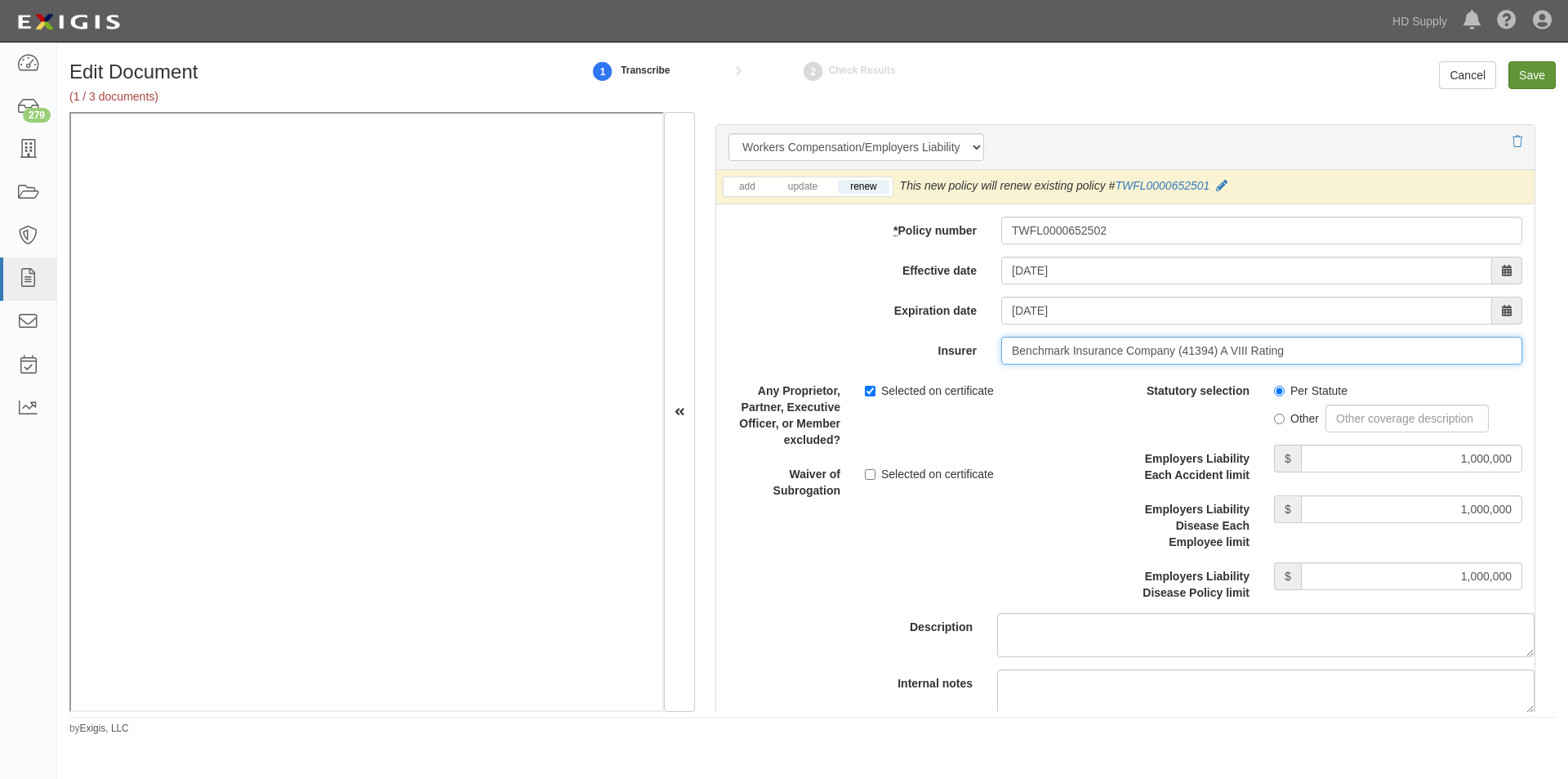
type input "Benchmark Insurance Company (41394) A VIII Rating"
click at [1533, 79] on input "Save" at bounding box center [1531, 75] width 47 height 28
type input "1000000"
type input "100000"
type input "5000"
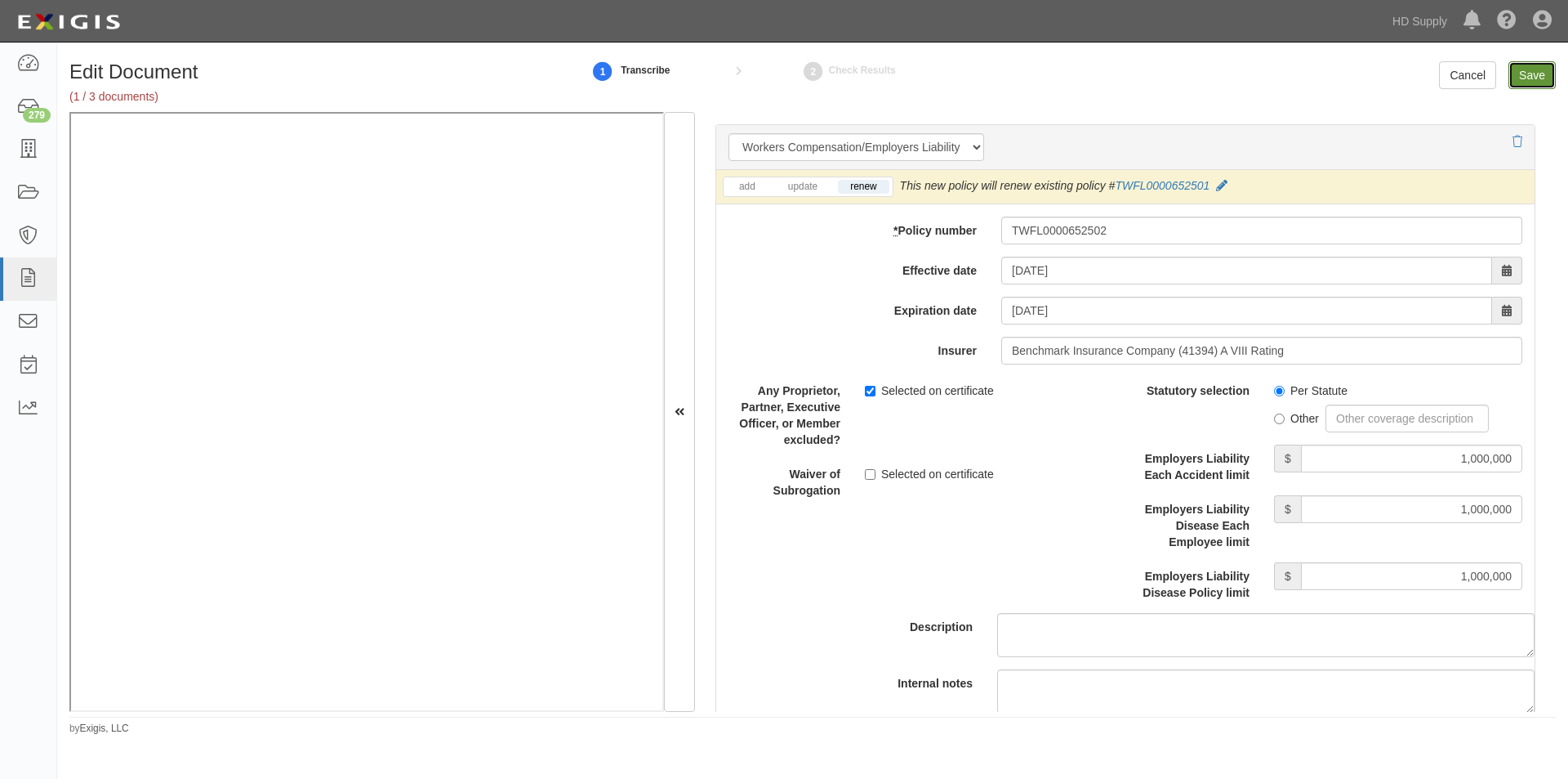
type input "1000000"
type input "2000000"
type input "1000000"
type input "2000000"
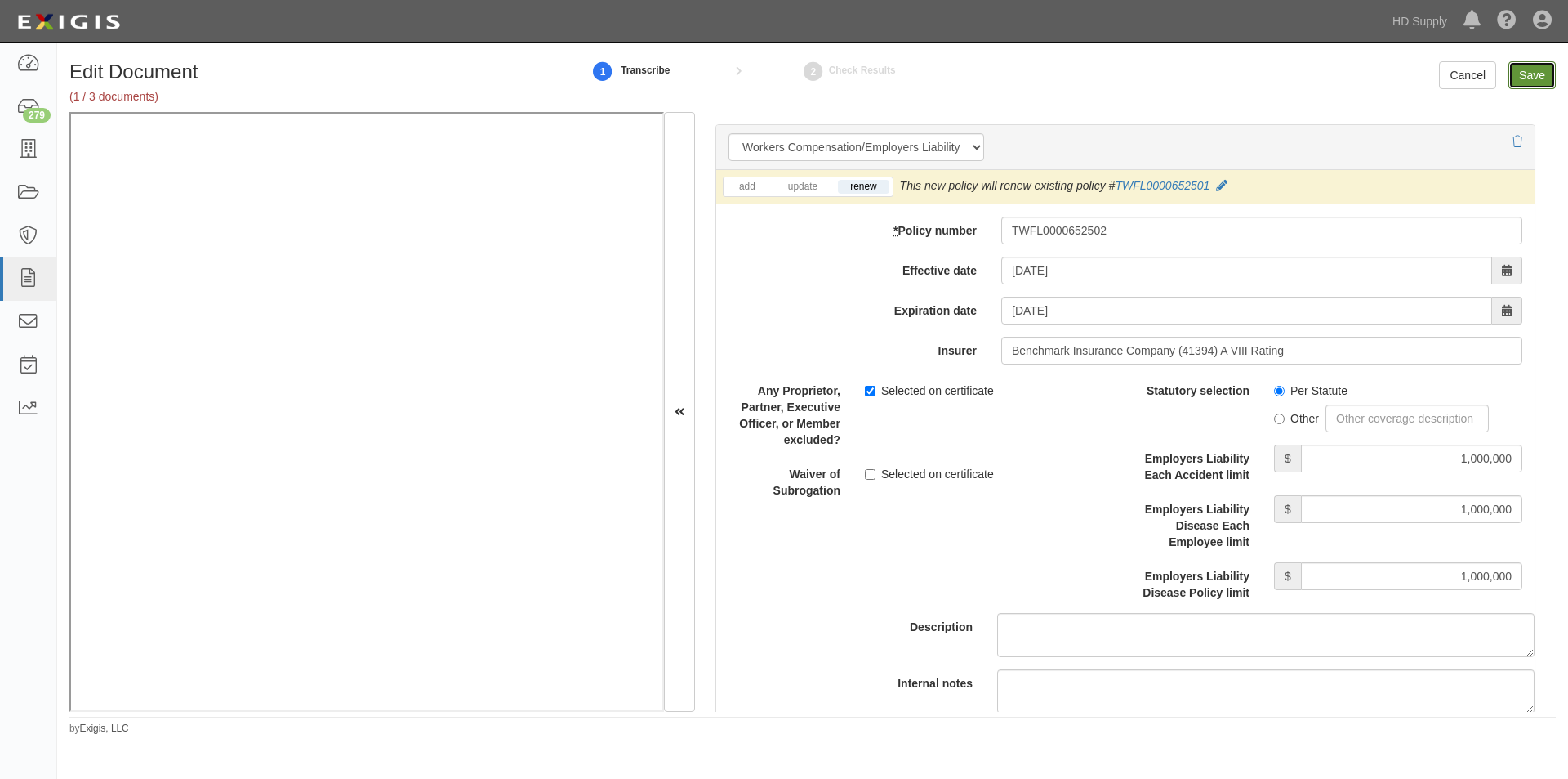
type input "2000000"
type input "1000000"
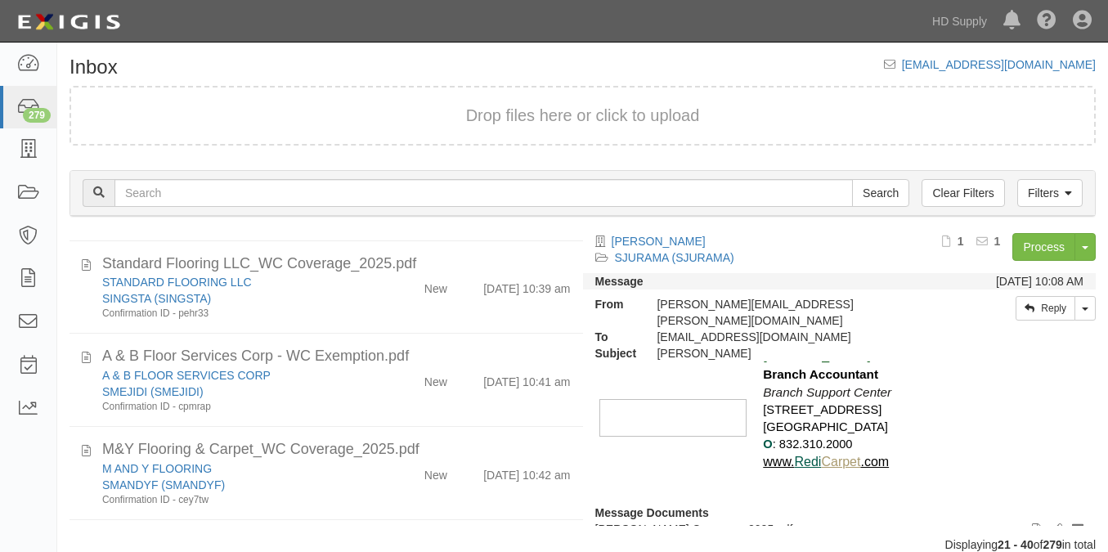
scroll to position [94, 0]
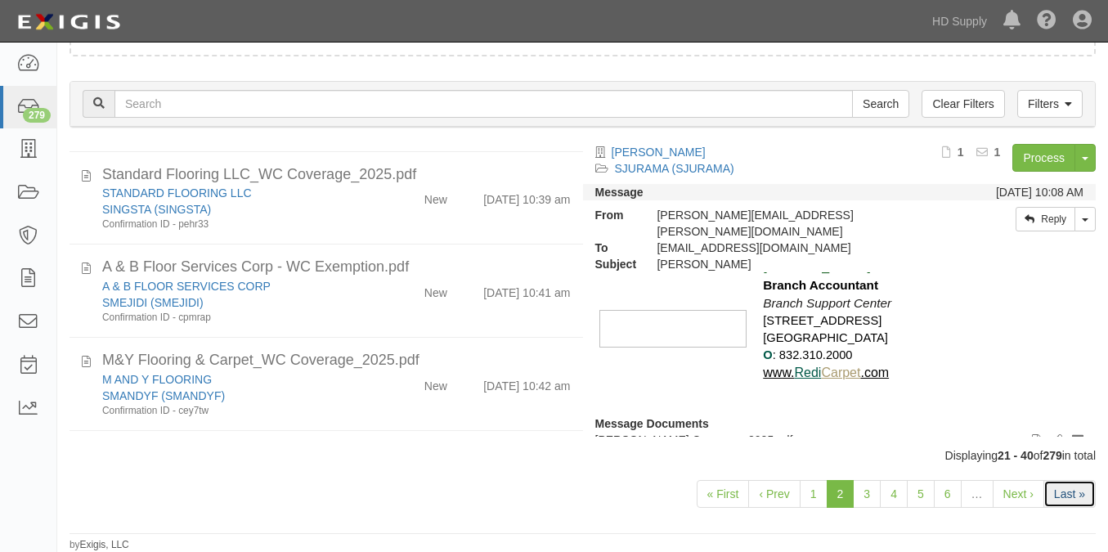
click at [1085, 497] on link "Last »" at bounding box center [1070, 494] width 52 height 28
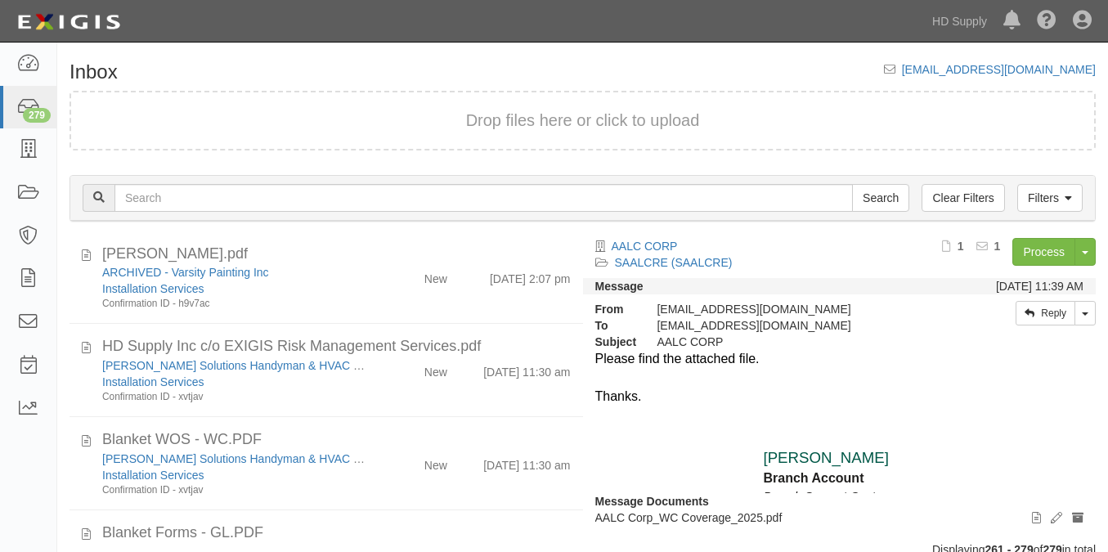
scroll to position [1450, 0]
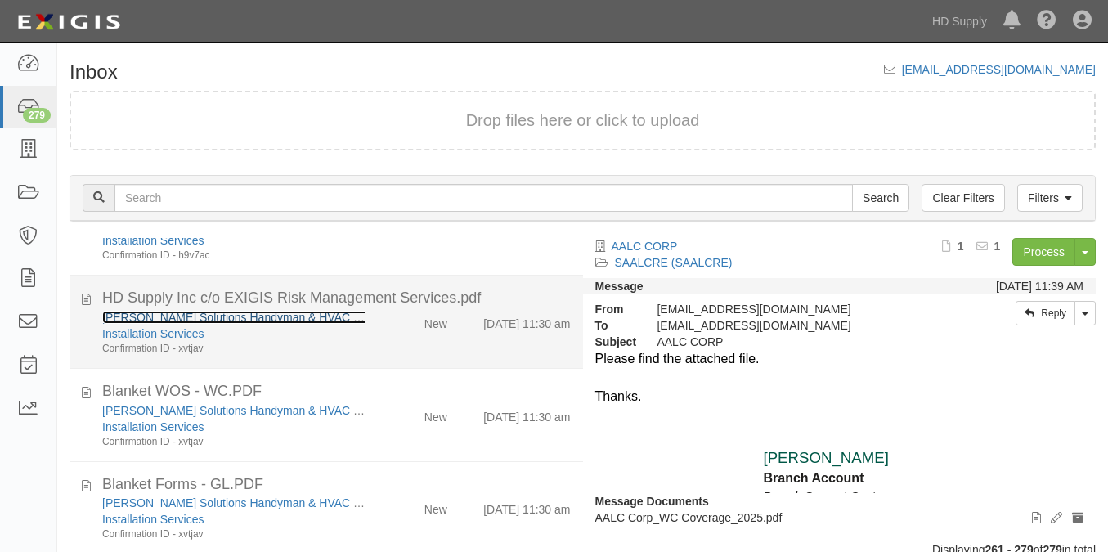
click at [131, 317] on link "[PERSON_NAME] Solutions Handyman & HVAC Services, Inc." at bounding box center [262, 317] width 320 height 13
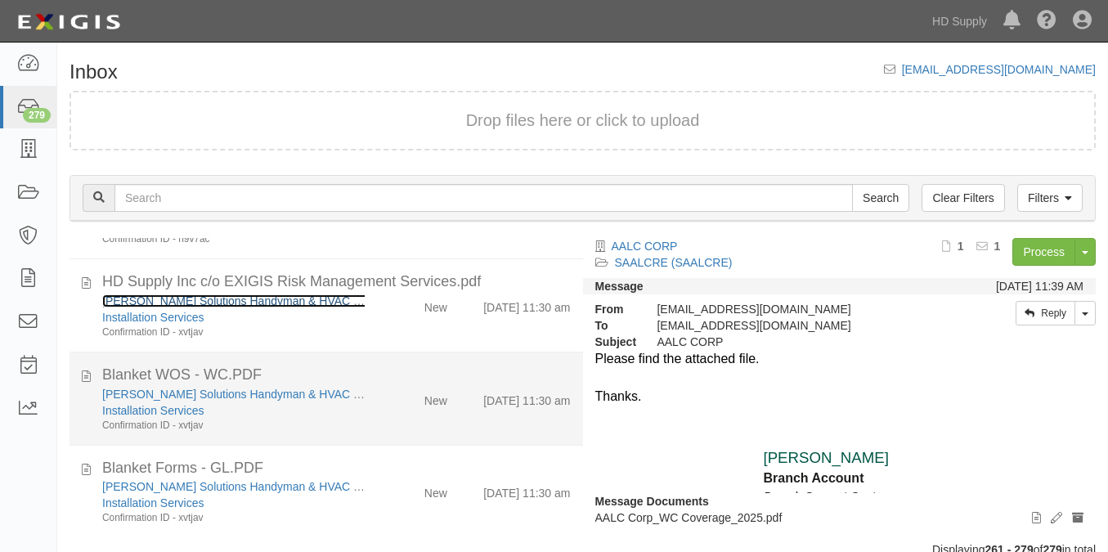
scroll to position [1471, 0]
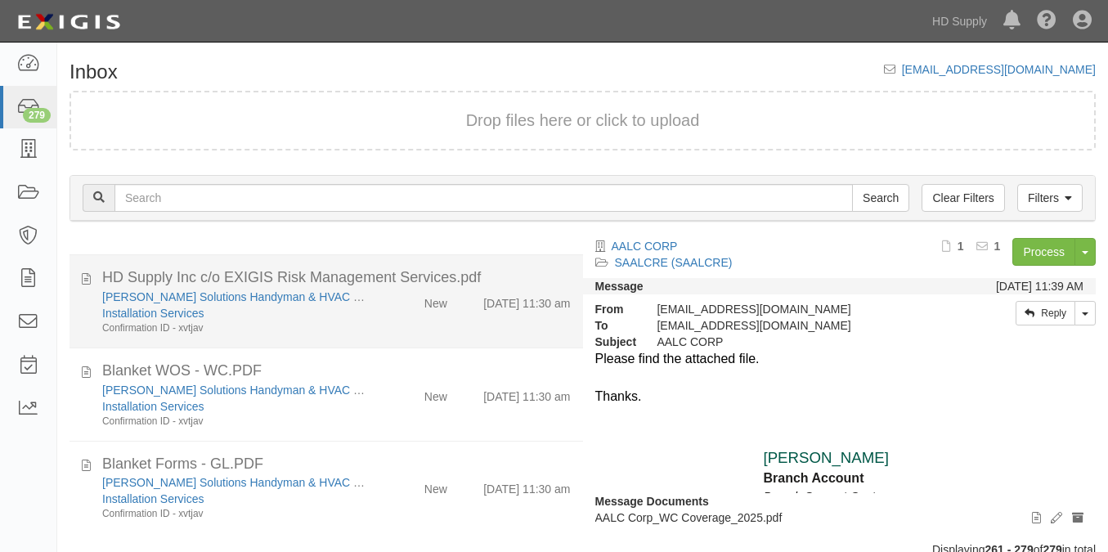
click at [92, 276] on div "HD Supply Inc c/o EXIGIS Risk Management Services.pdf" at bounding box center [336, 277] width 493 height 21
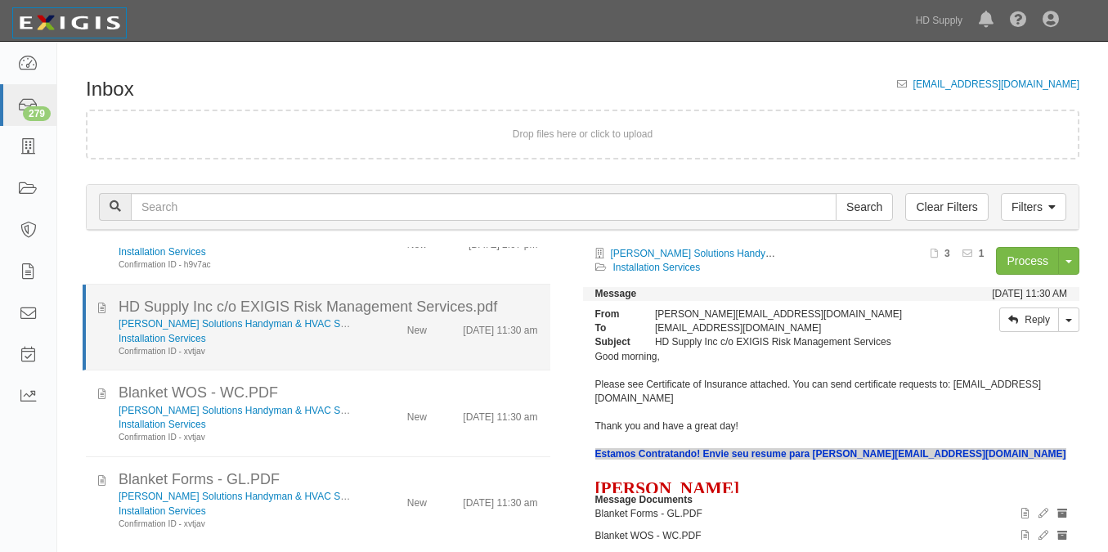
scroll to position [1344, 0]
click at [103, 305] on icon at bounding box center [101, 305] width 7 height 16
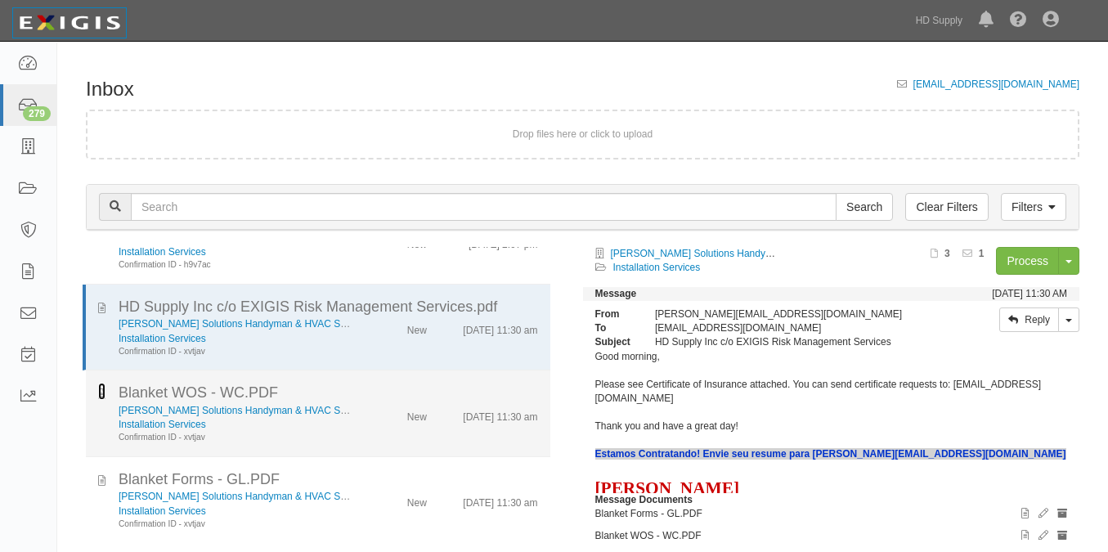
click at [101, 393] on icon at bounding box center [101, 391] width 7 height 16
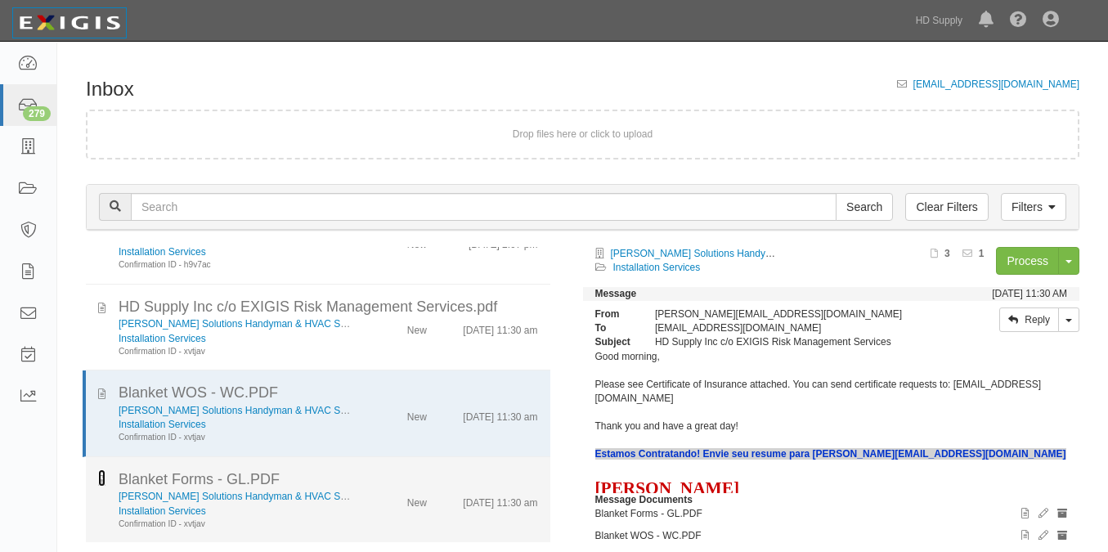
click at [104, 478] on icon at bounding box center [101, 478] width 7 height 16
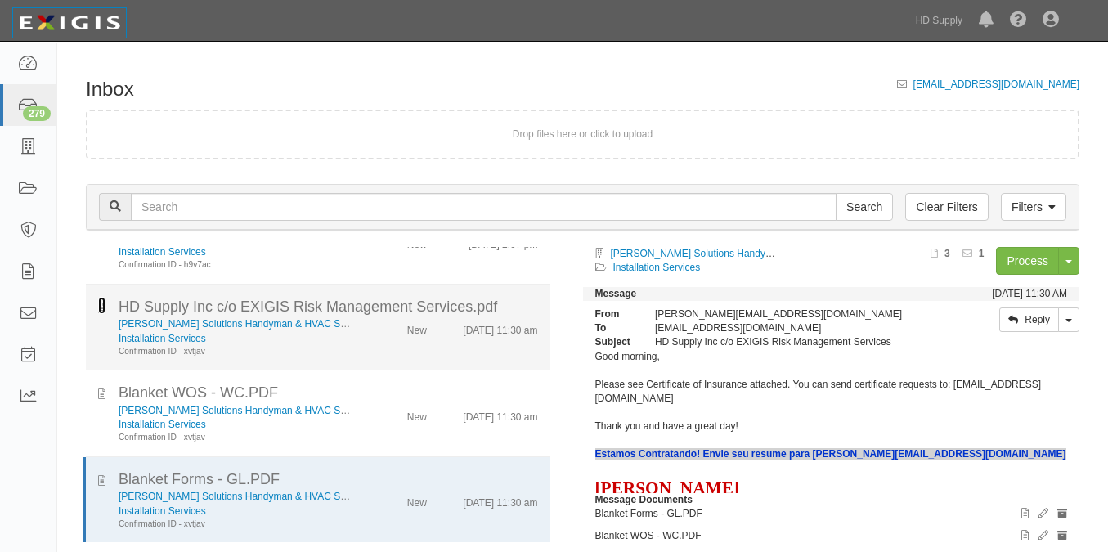
click at [105, 305] on icon at bounding box center [101, 305] width 7 height 16
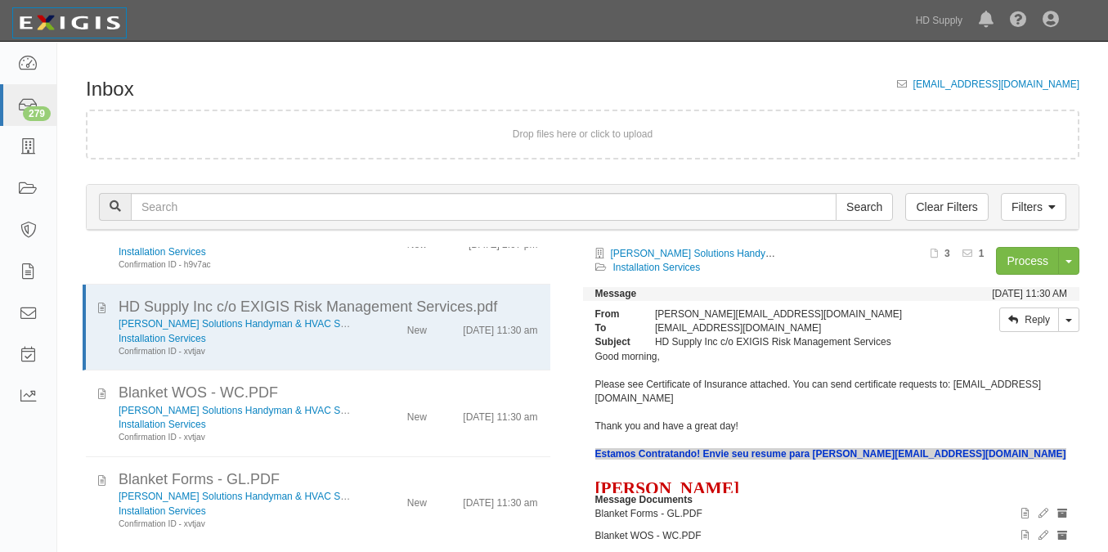
click at [17, 465] on div "Dashboard 279 Inbox Parties Agreements Coverages Documents Messages Tasks Repor…" at bounding box center [28, 298] width 57 height 510
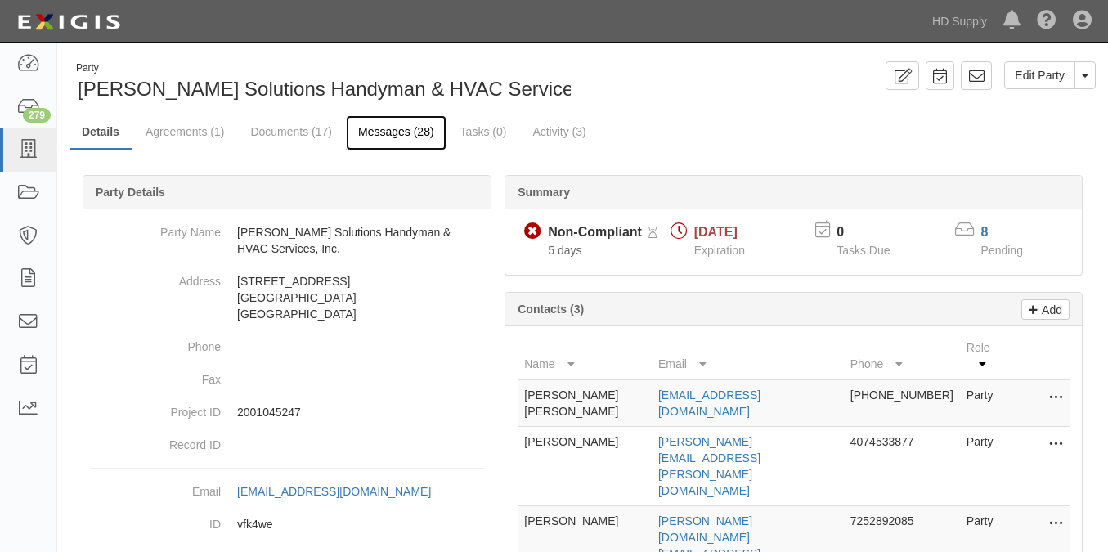
click at [357, 137] on link "Messages (28)" at bounding box center [396, 132] width 101 height 35
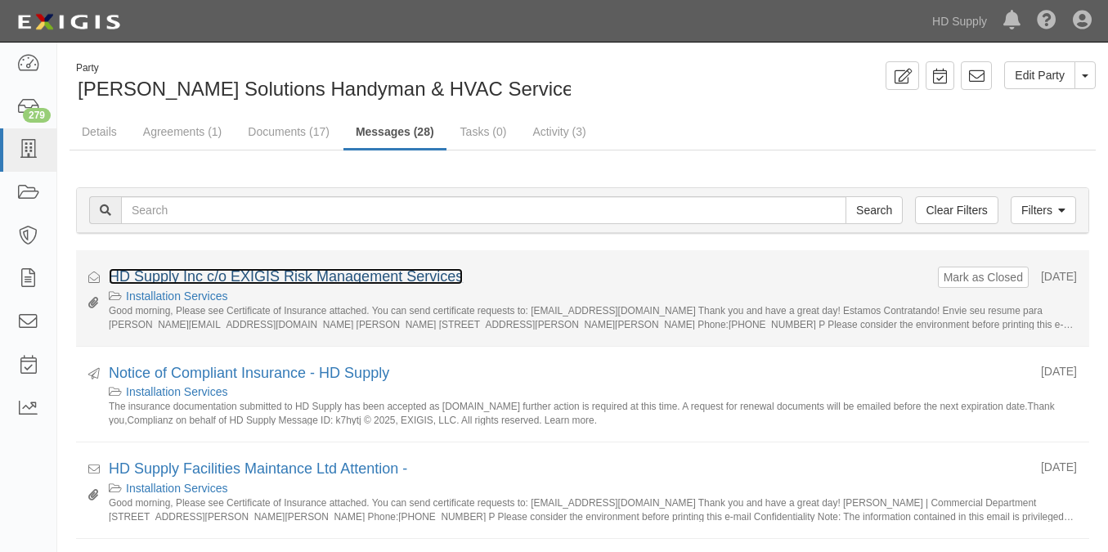
click at [265, 272] on link "HD Supply Inc c/o EXIGIS Risk Management Services" at bounding box center [286, 276] width 354 height 16
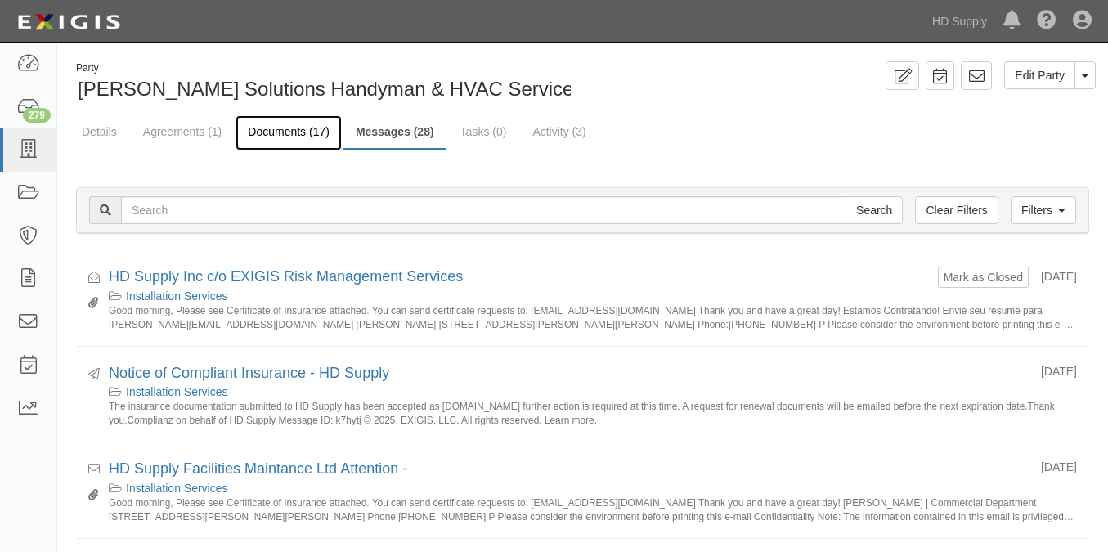
click at [295, 130] on link "Documents (17)" at bounding box center [289, 132] width 106 height 35
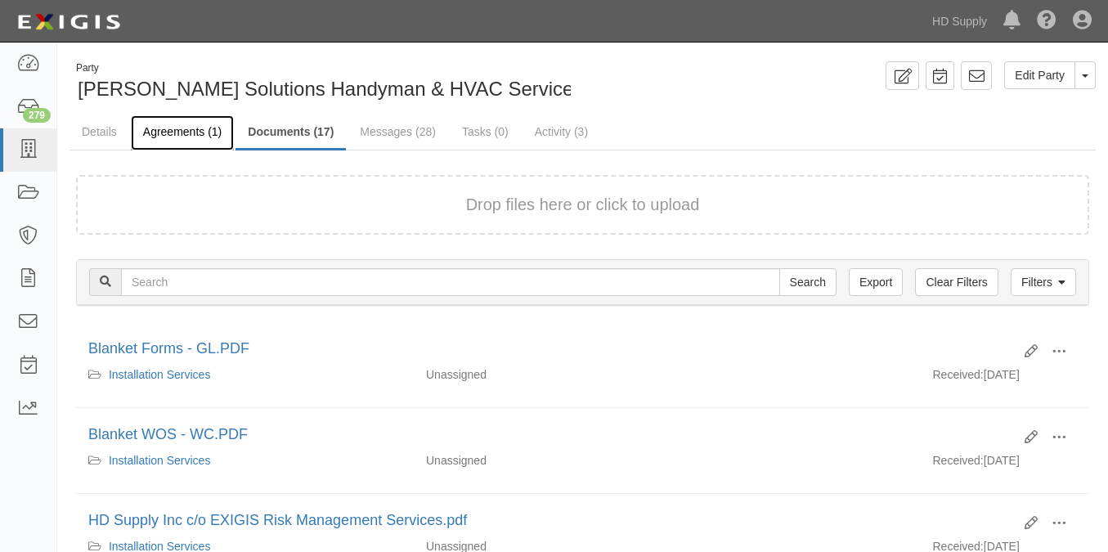
click at [182, 130] on link "Agreements (1)" at bounding box center [182, 132] width 103 height 35
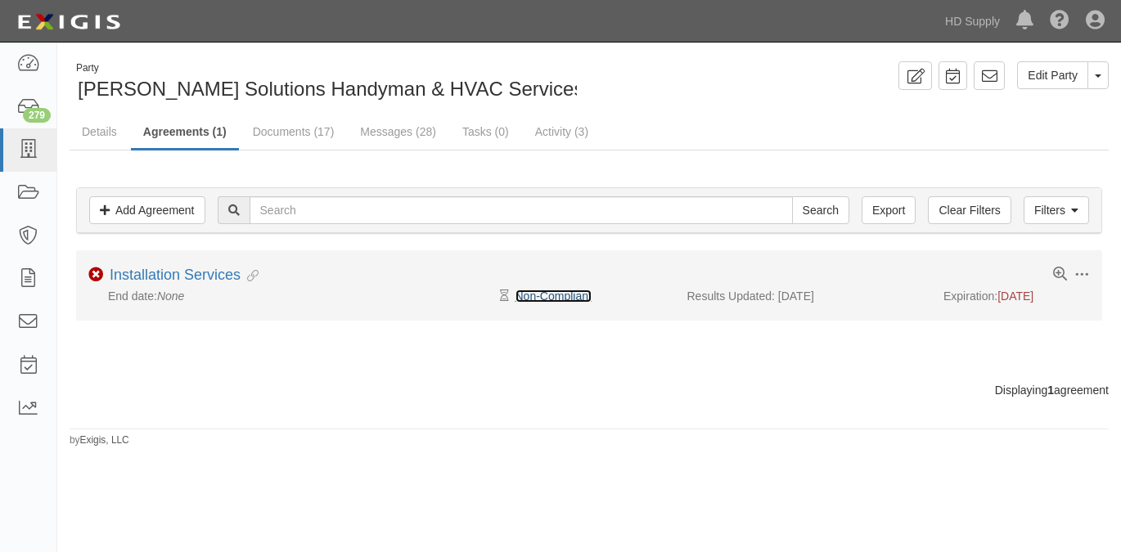
click at [556, 302] on link "Non-Compliant" at bounding box center [553, 296] width 76 height 13
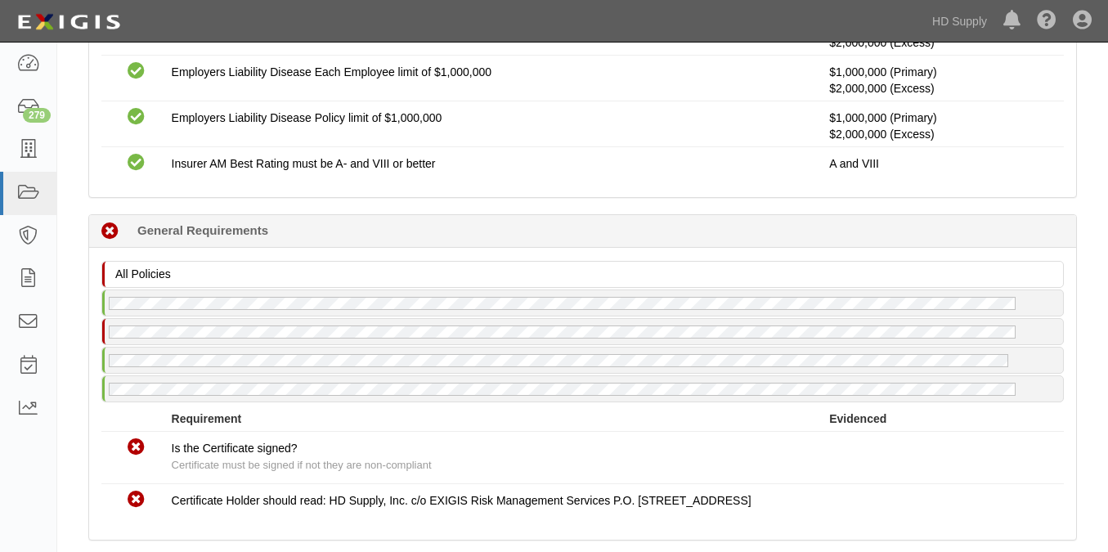
scroll to position [1408, 0]
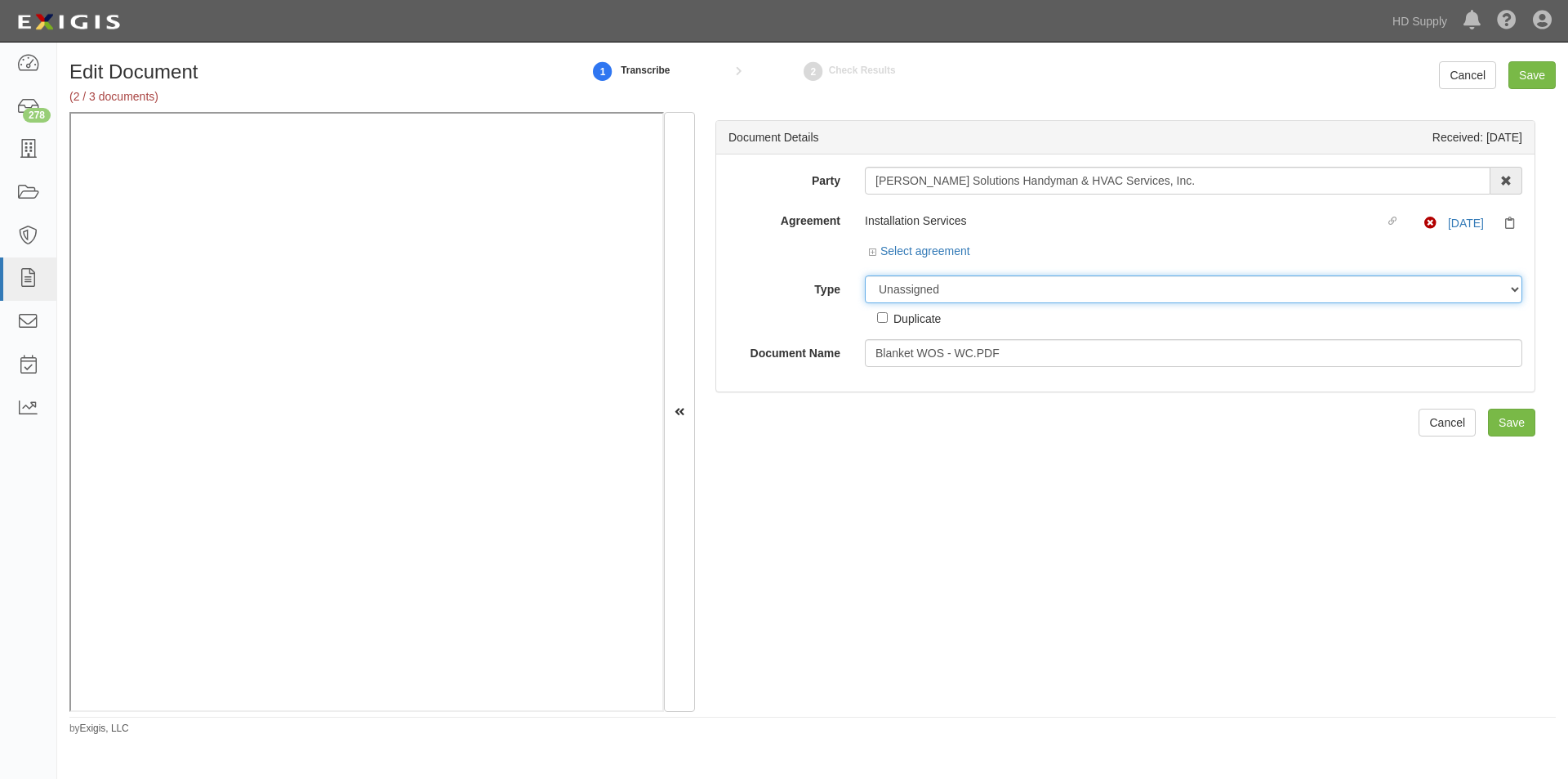
click at [893, 290] on select "Unassigned Binder Cancellation Notice Certificate Contract Endorsement Insuranc…" at bounding box center [1193, 290] width 658 height 28
click at [864, 276] on select "Unassigned Binder Cancellation Notice Certificate Contract Endorsement Insuranc…" at bounding box center [1193, 290] width 658 height 28
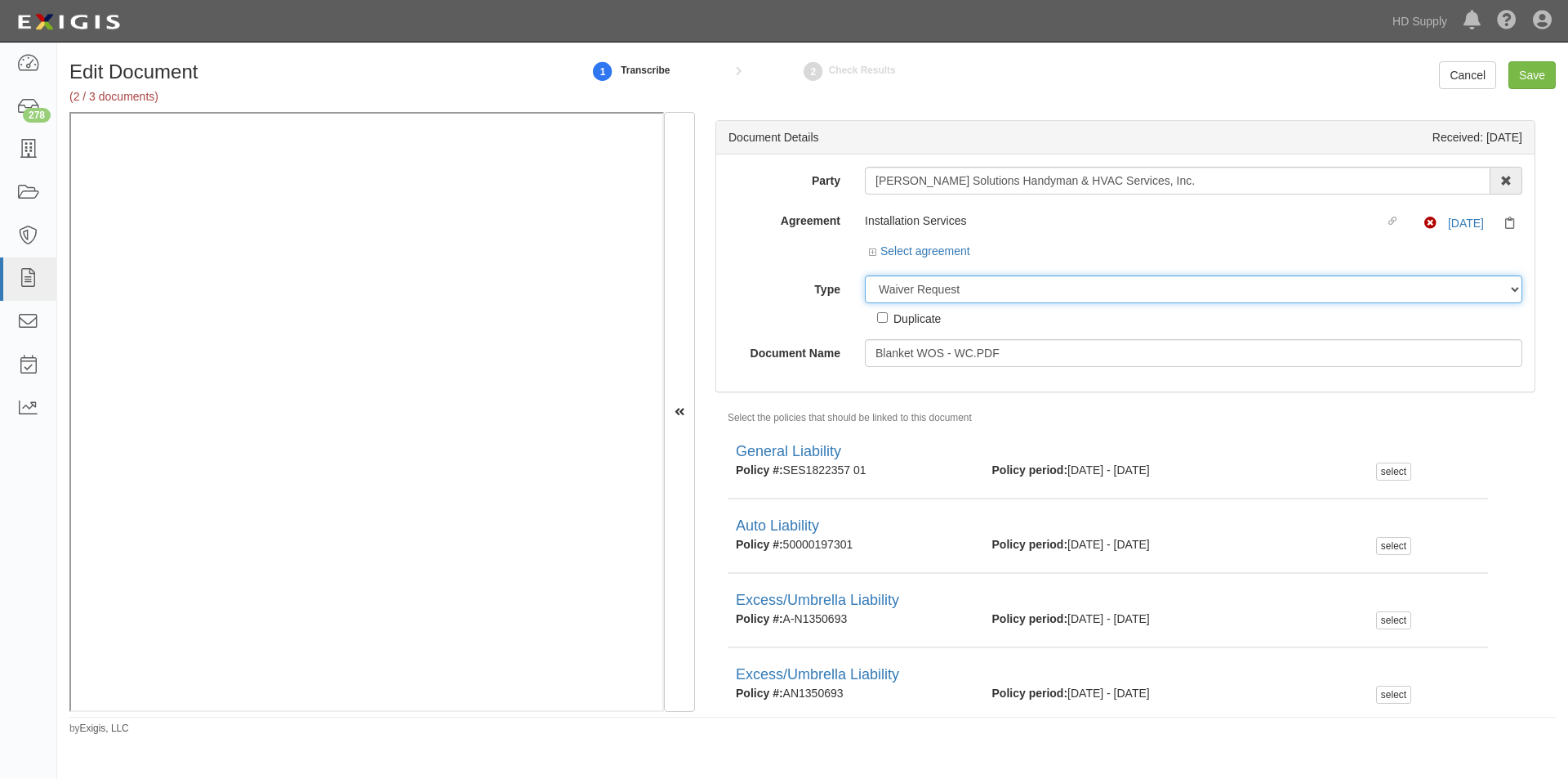
click at [898, 285] on select "Unassigned Binder Cancellation Notice Certificate Contract Endorsement Insuranc…" at bounding box center [1193, 290] width 658 height 28
select select "EndorsementDetail"
click at [864, 276] on select "Unassigned Binder Cancellation Notice Certificate Contract Endorsement Insuranc…" at bounding box center [1193, 290] width 658 height 28
click at [1538, 68] on input "Save" at bounding box center [1531, 75] width 47 height 28
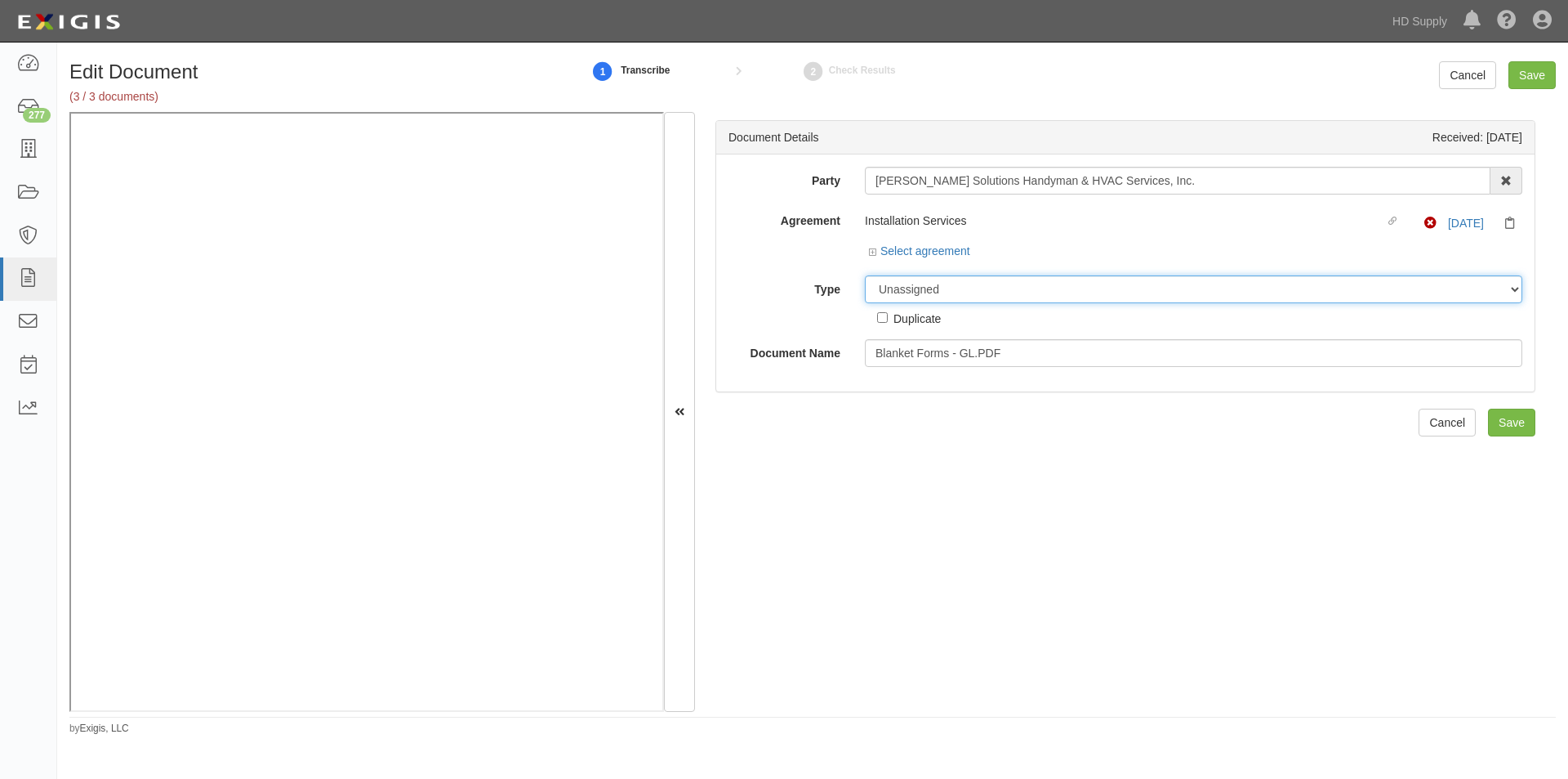
click at [942, 289] on select "Unassigned Binder Cancellation Notice Certificate Contract Endorsement Insuranc…" at bounding box center [1193, 290] width 658 height 28
select select "EndorsementDetail"
click at [864, 276] on select "Unassigned Binder Cancellation Notice Certificate Contract Endorsement Insuranc…" at bounding box center [1193, 290] width 658 height 28
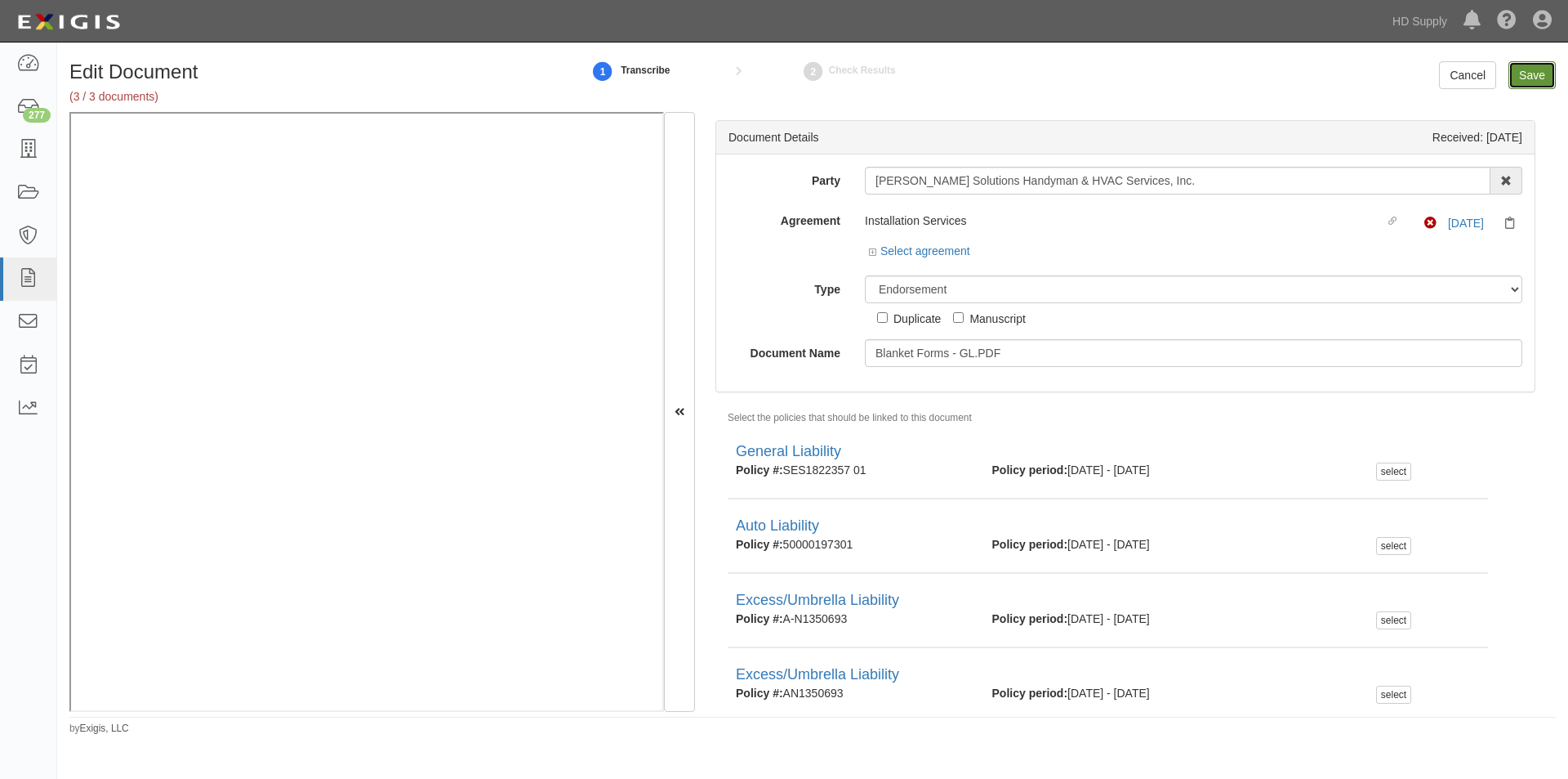
click at [1531, 72] on input "Save" at bounding box center [1531, 75] width 47 height 28
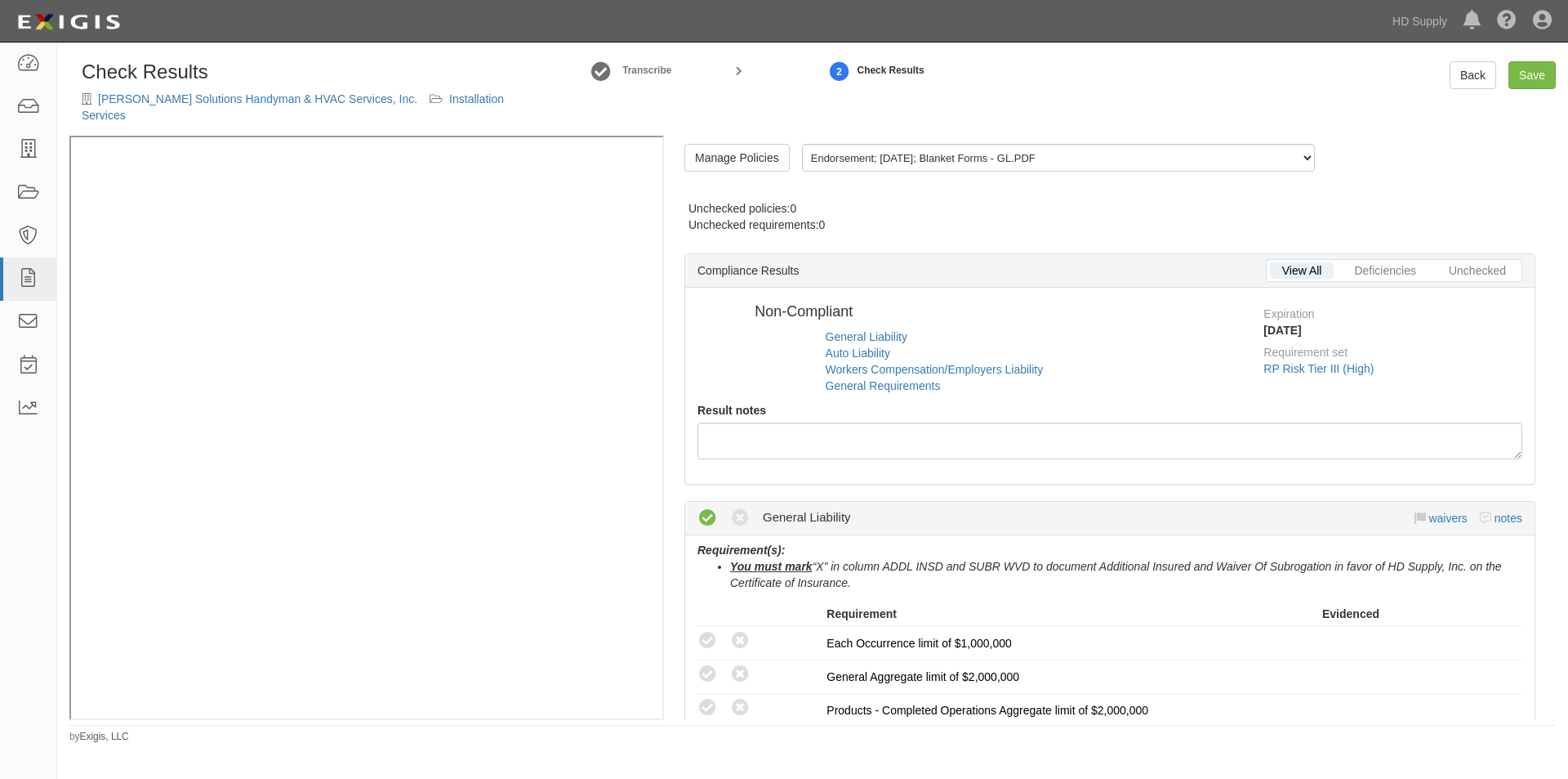
radio input "true"
radio input "false"
radio input "true"
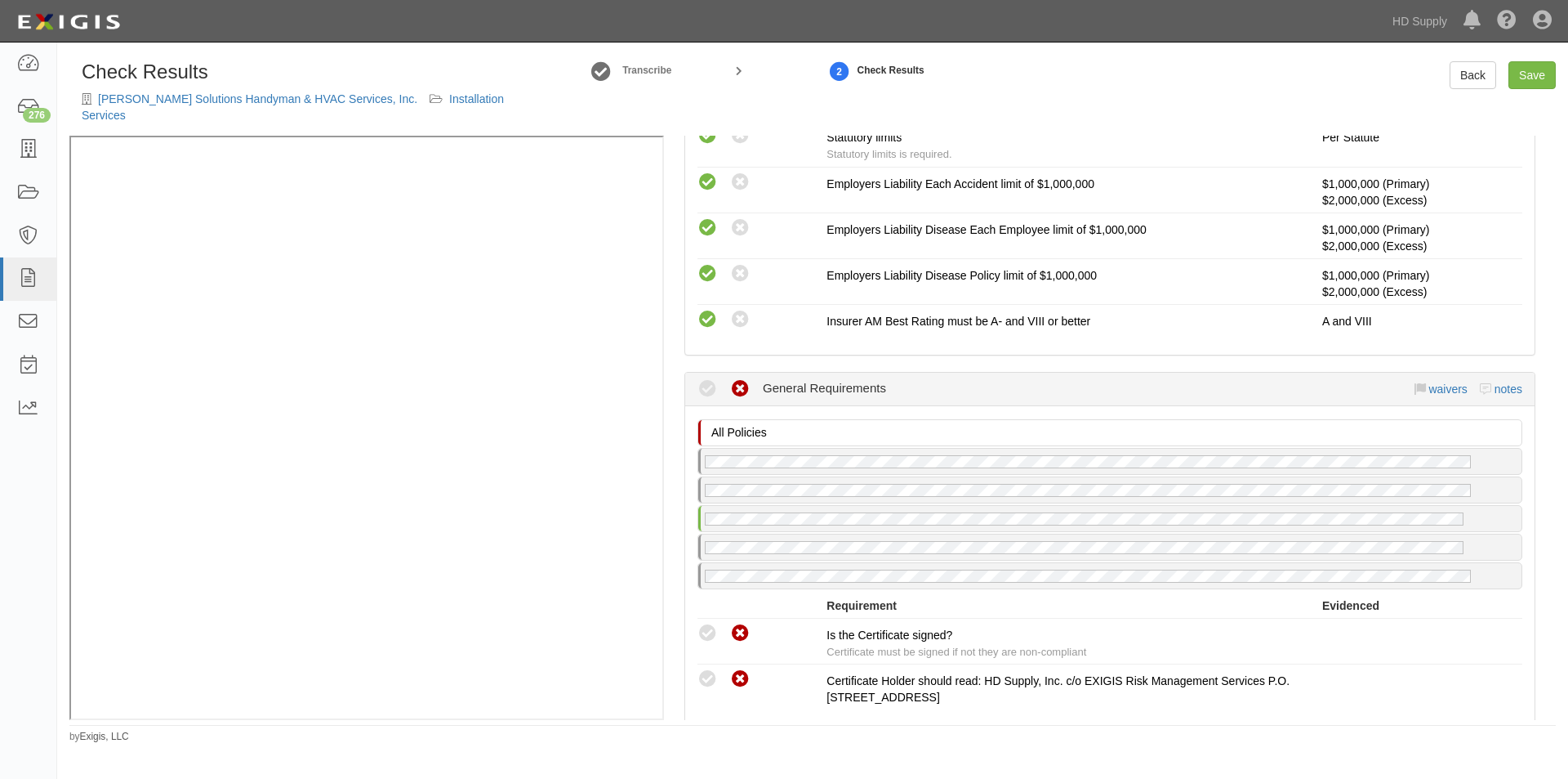
scroll to position [1552, 0]
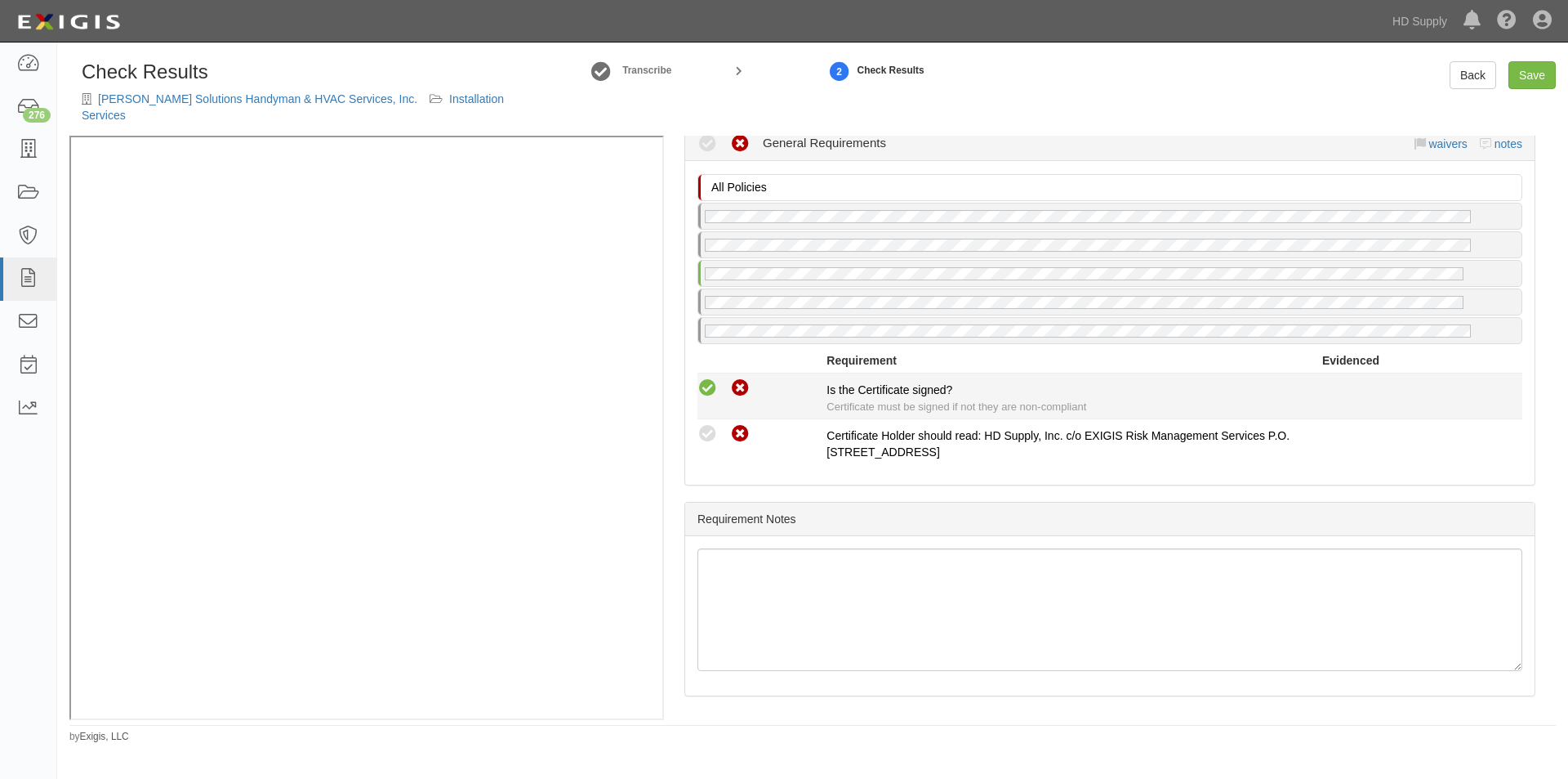
click at [708, 379] on icon at bounding box center [708, 389] width 20 height 20
radio input "true"
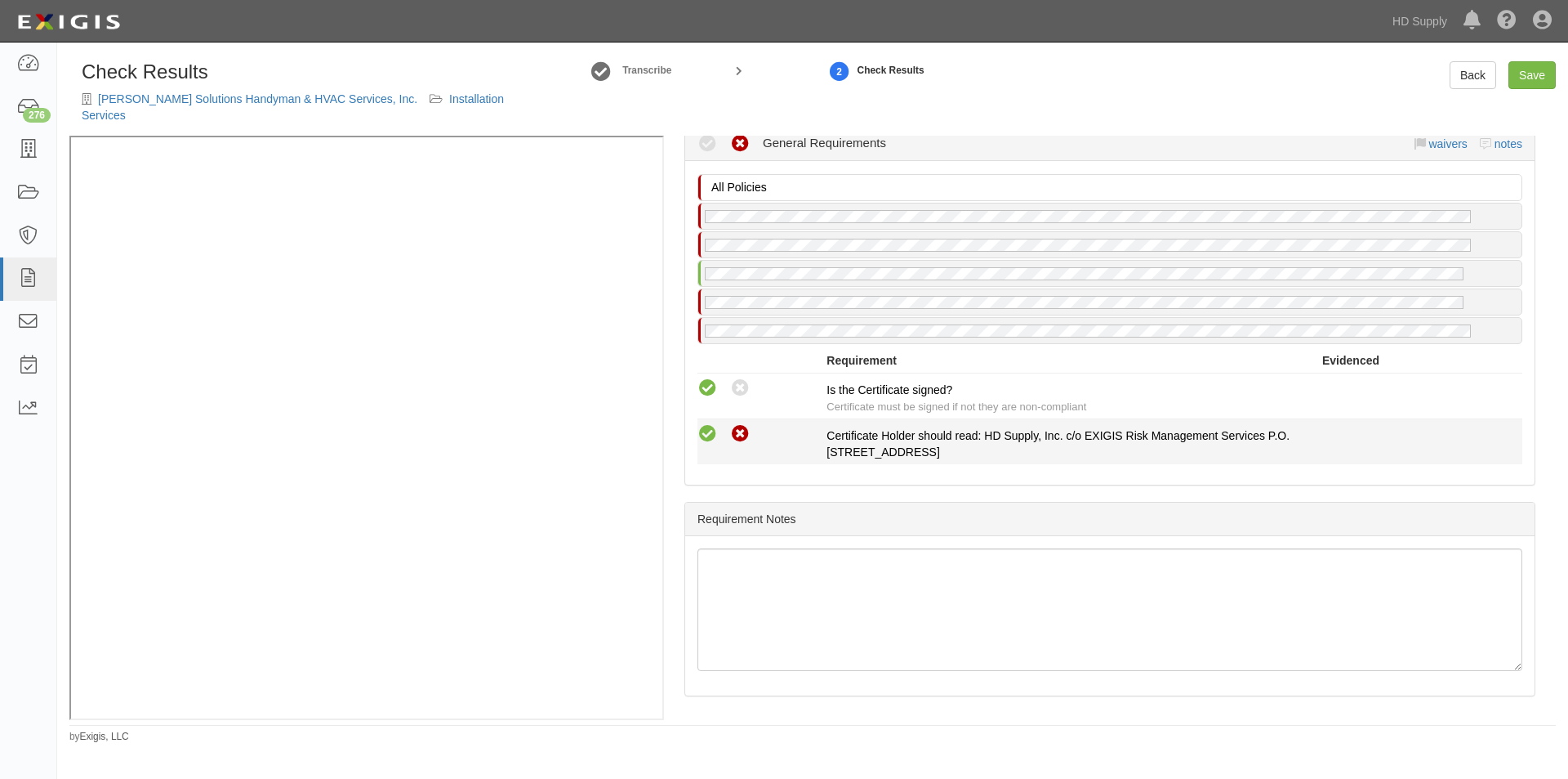
click at [703, 424] on icon at bounding box center [708, 434] width 20 height 20
radio input "true"
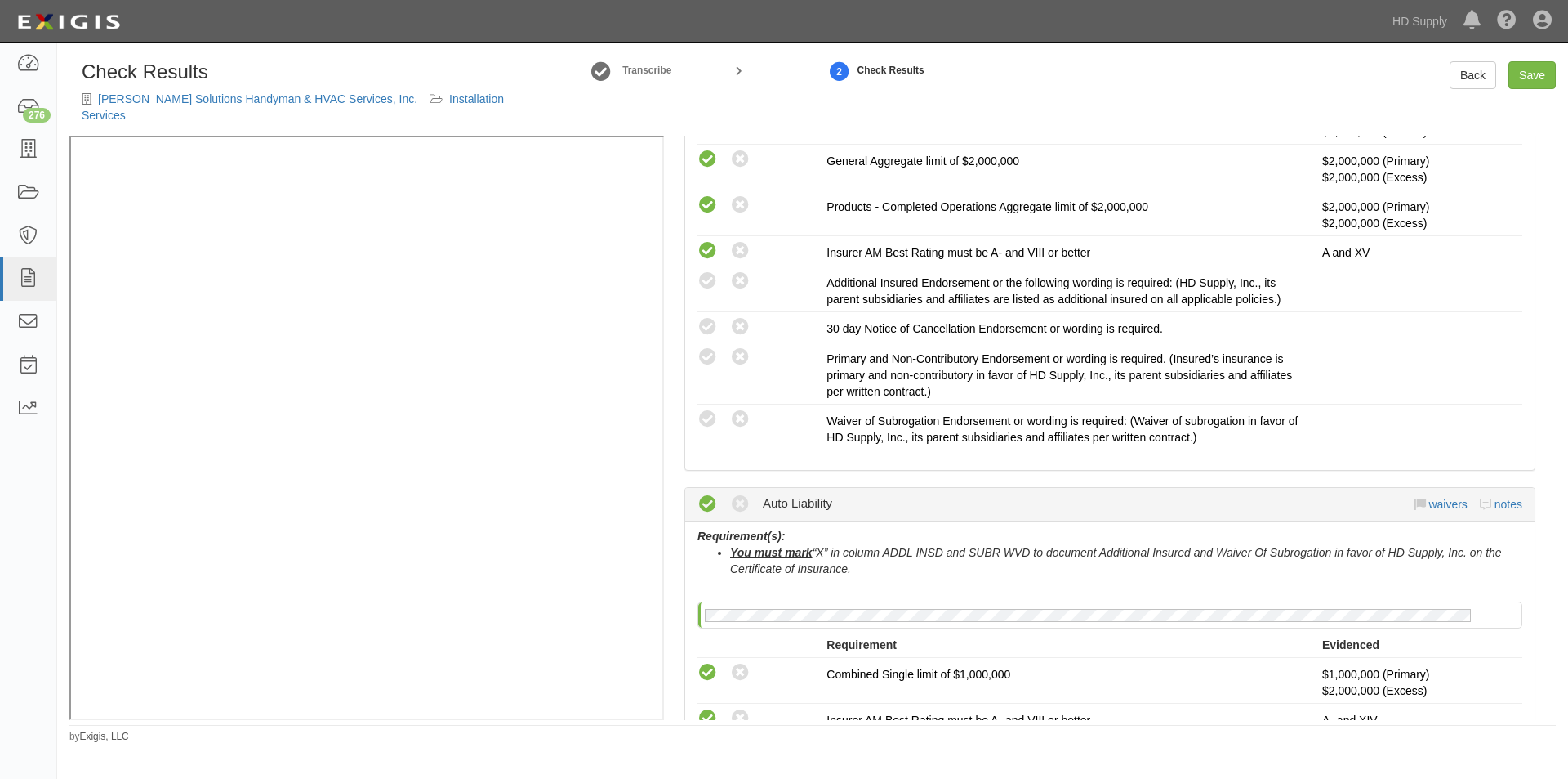
scroll to position [455, 0]
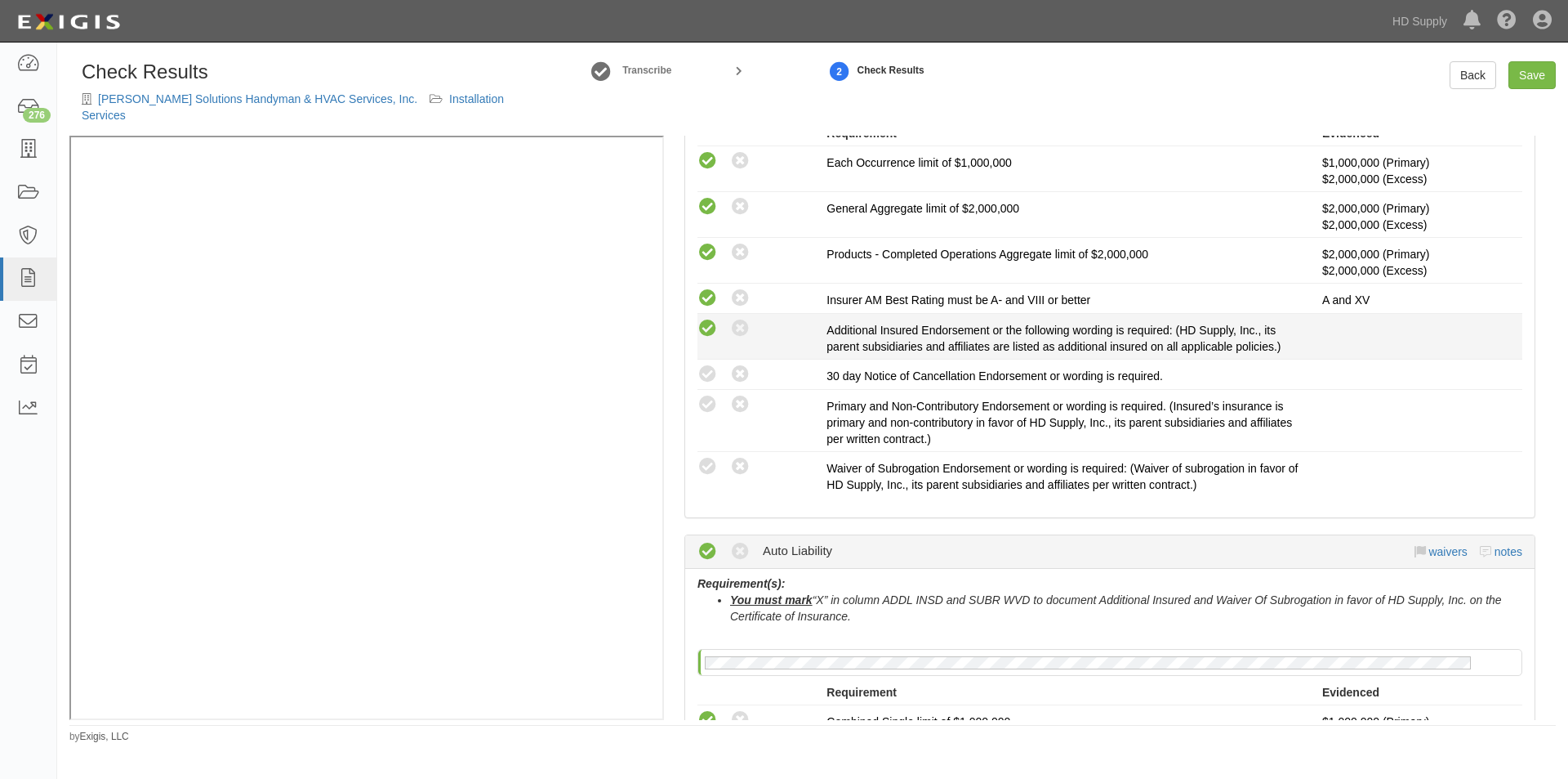
click at [700, 319] on icon at bounding box center [708, 329] width 20 height 20
radio input "true"
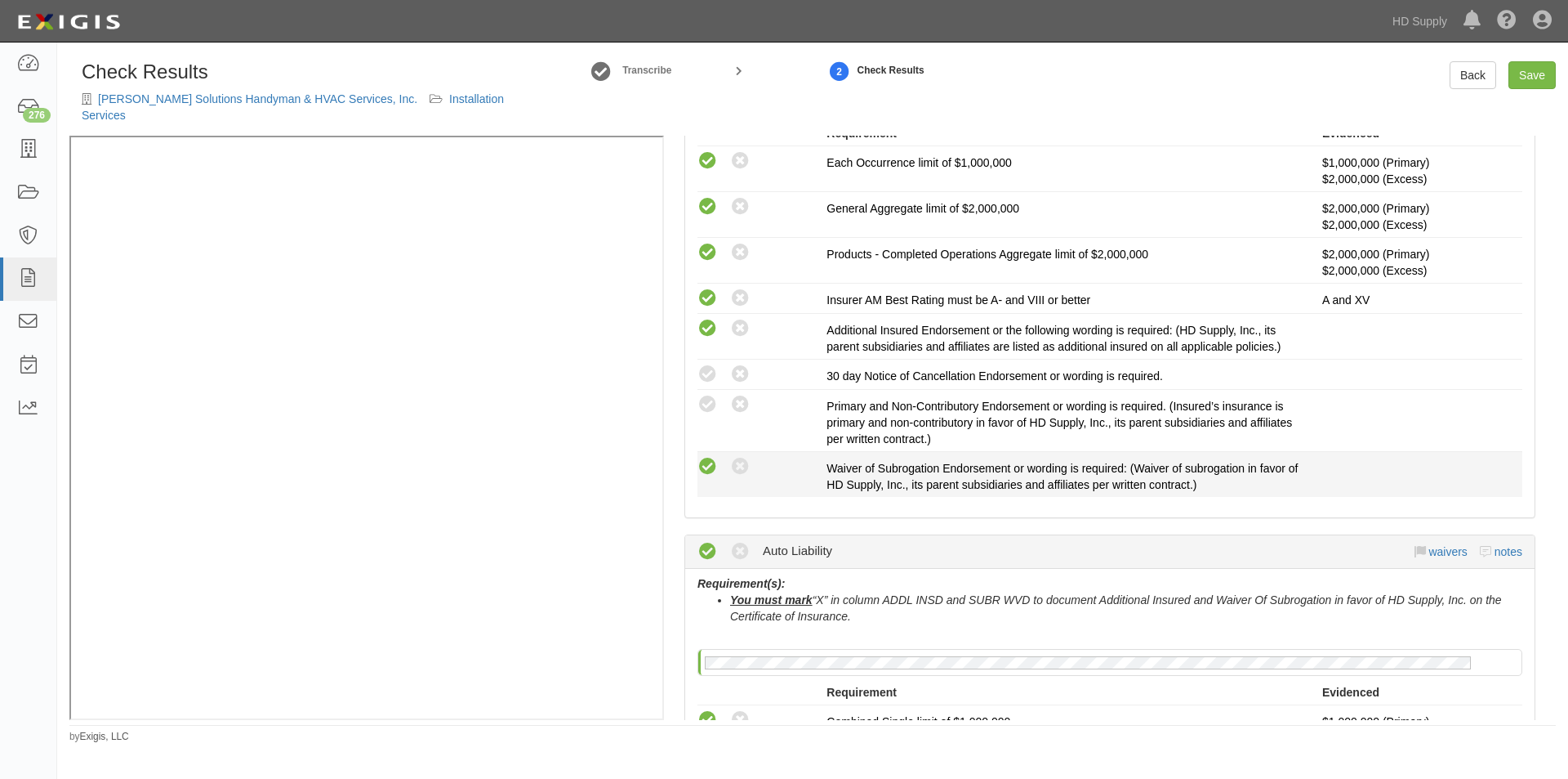
click at [706, 456] on icon at bounding box center [708, 466] width 20 height 20
radio input "true"
click at [788, 455] on div "Compliant Waived: Non-Compliant" at bounding box center [762, 465] width 129 height 21
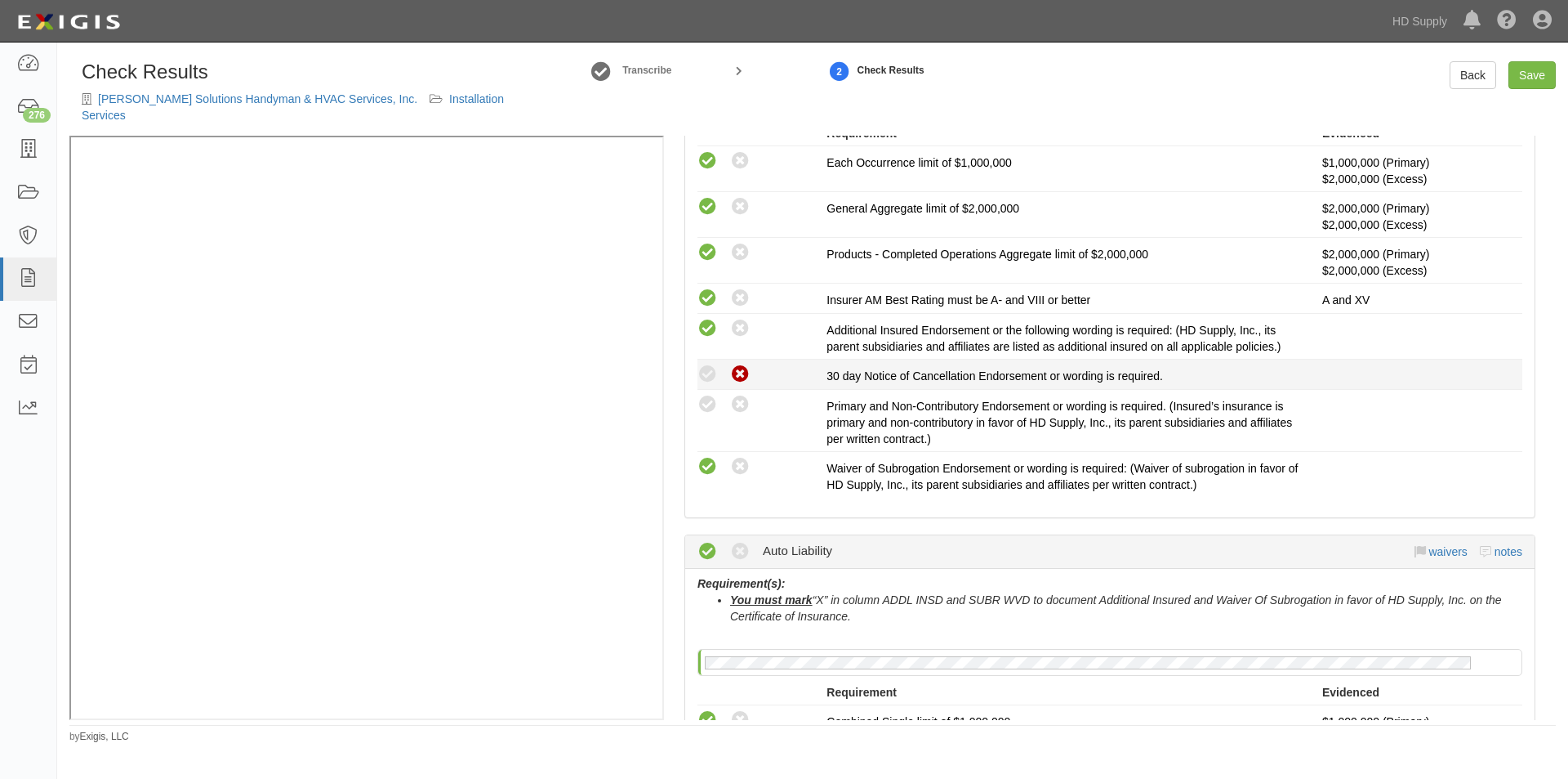
click at [731, 365] on icon at bounding box center [740, 375] width 20 height 20
radio input "true"
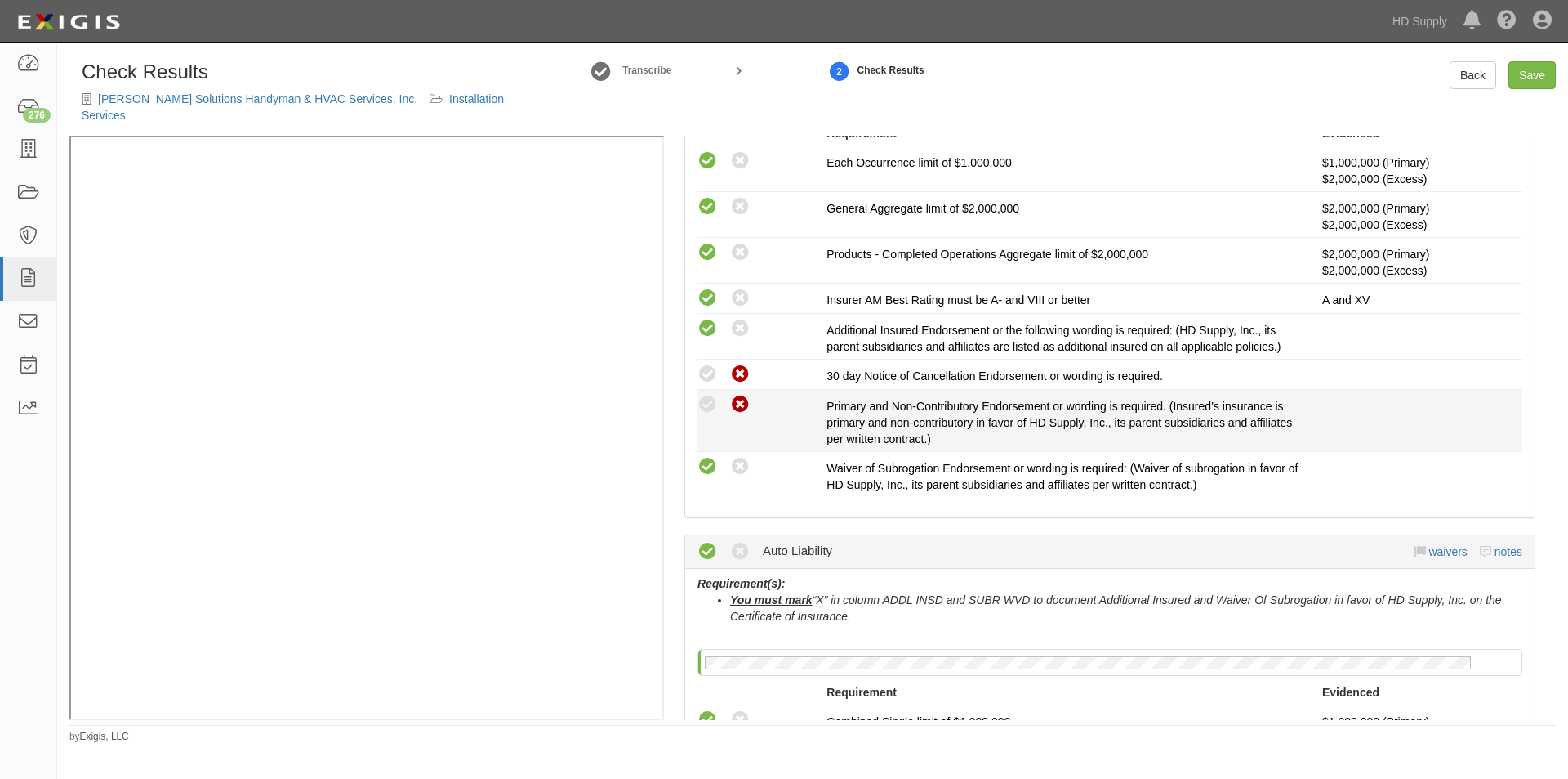
click at [731, 394] on icon at bounding box center [740, 404] width 20 height 20
radio input "true"
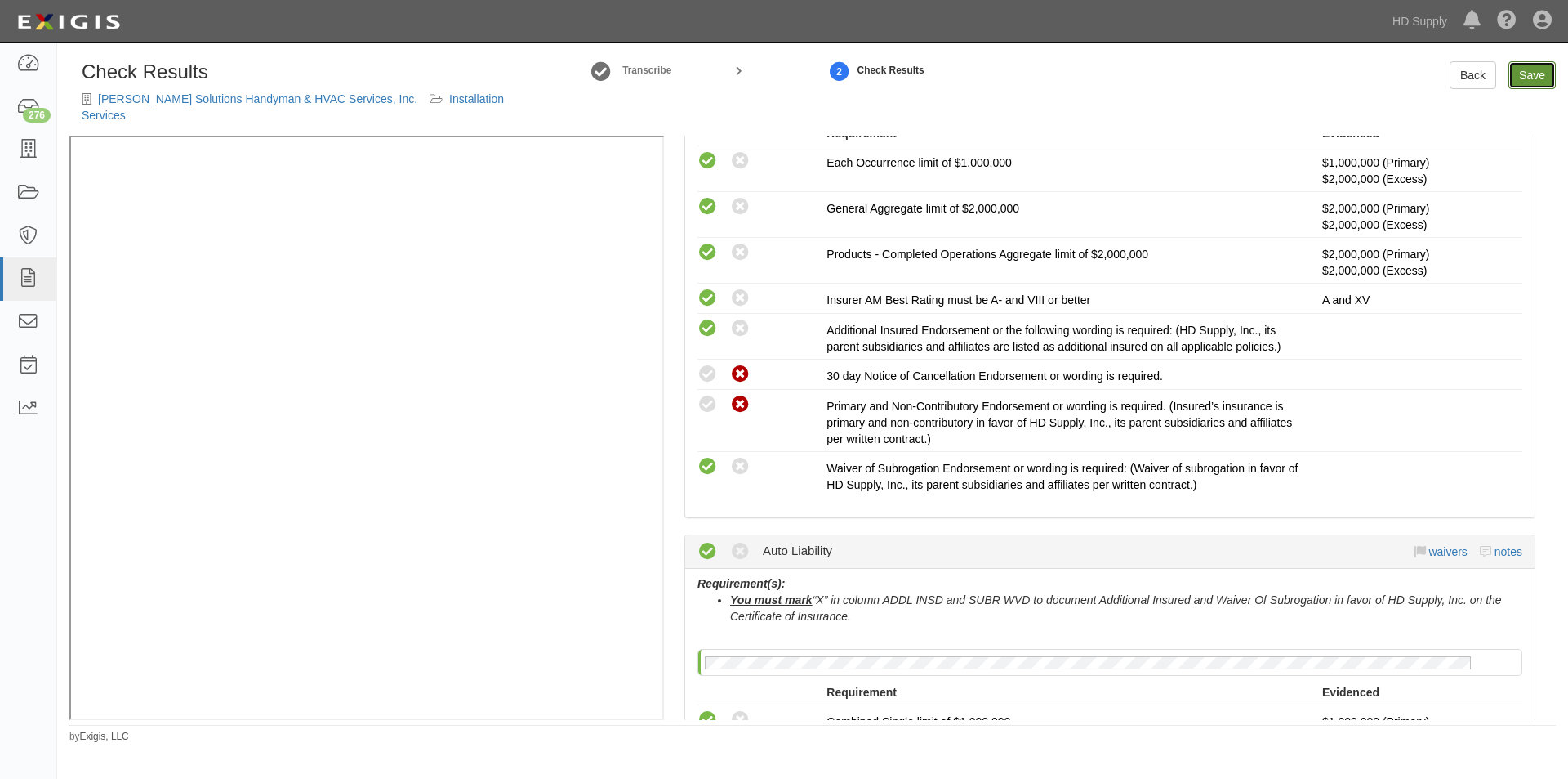
click at [1540, 77] on link "Save" at bounding box center [1531, 75] width 47 height 28
radio input "true"
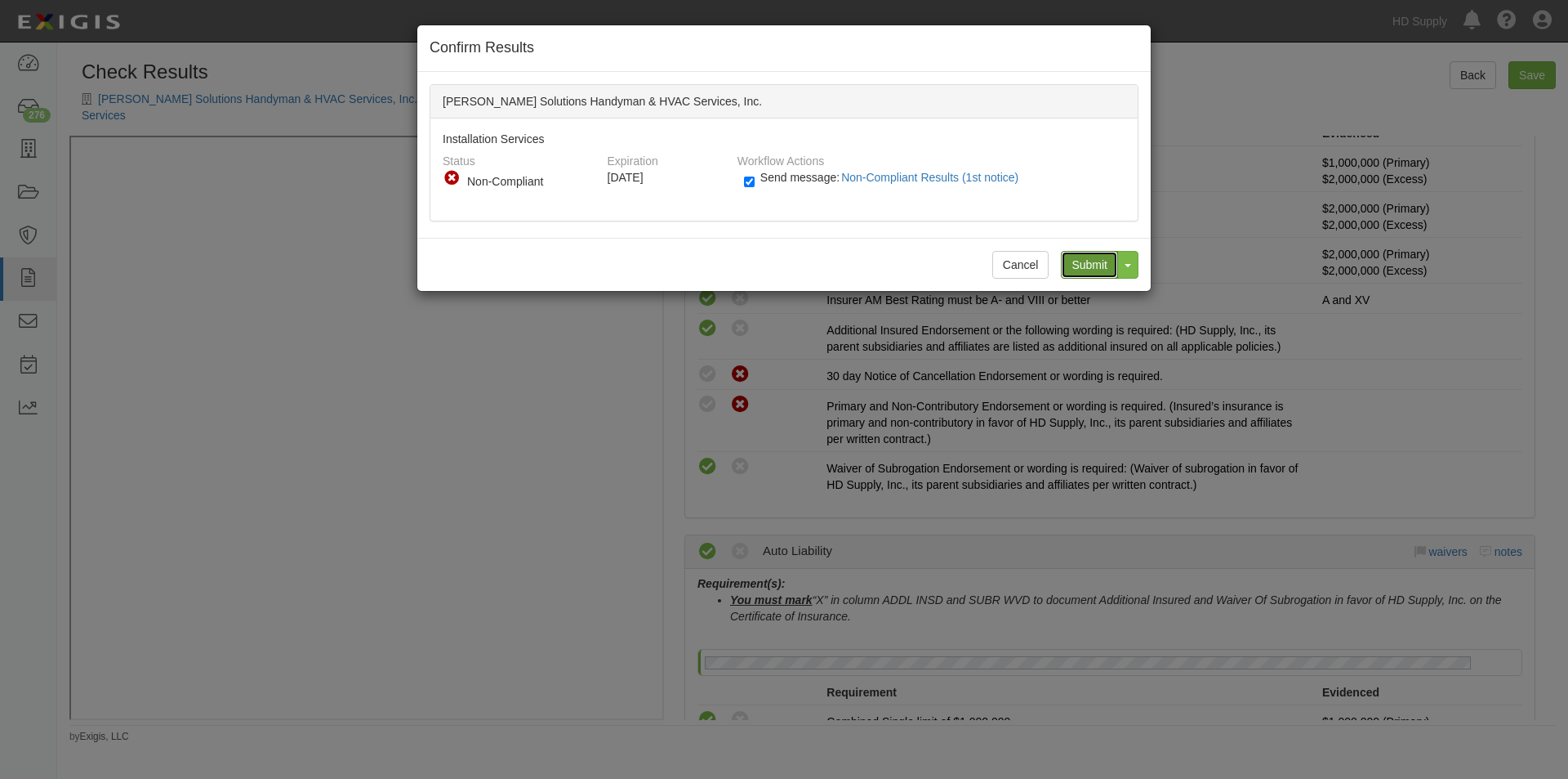
click at [1079, 257] on input "Submit" at bounding box center [1089, 265] width 57 height 28
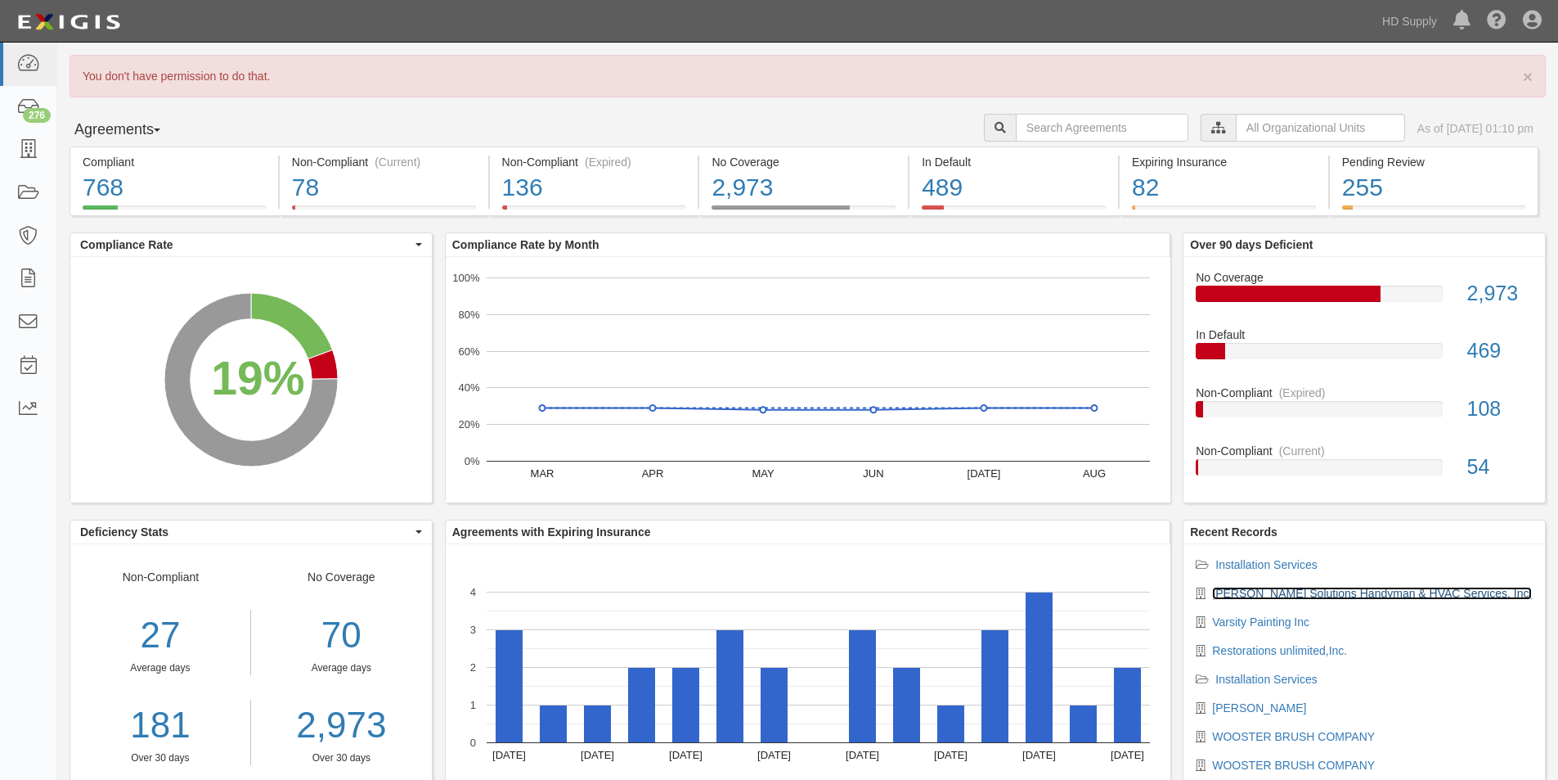
click at [1232, 596] on link "Pepin Solutions Handyman & HVAC Services, Inc." at bounding box center [1372, 593] width 320 height 13
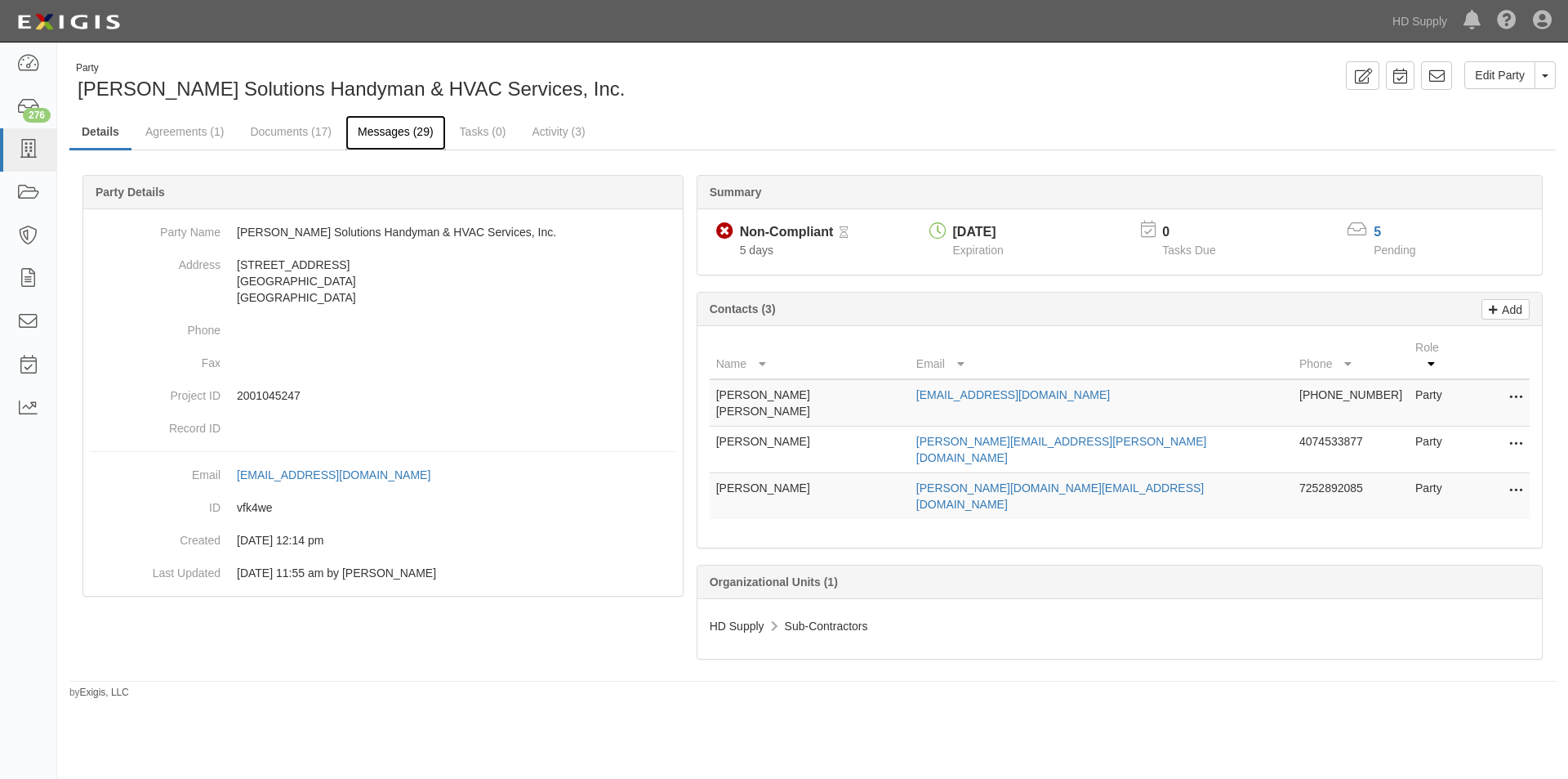
click at [390, 128] on link "Messages (29)" at bounding box center [395, 132] width 101 height 35
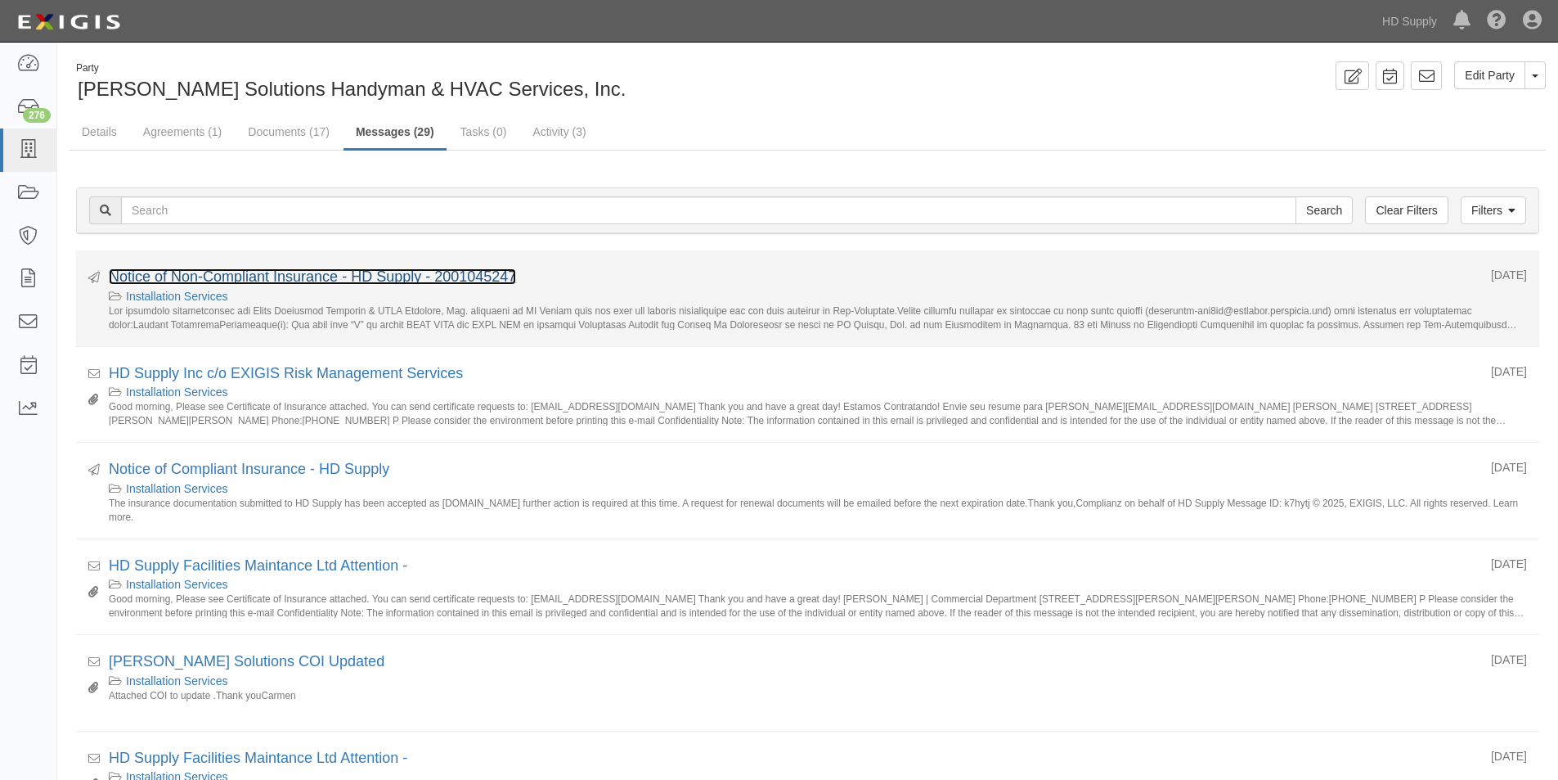
click at [309, 279] on link "Notice of Non-Compliant Insurance - HD Supply - 2001045247" at bounding box center [312, 276] width 407 height 16
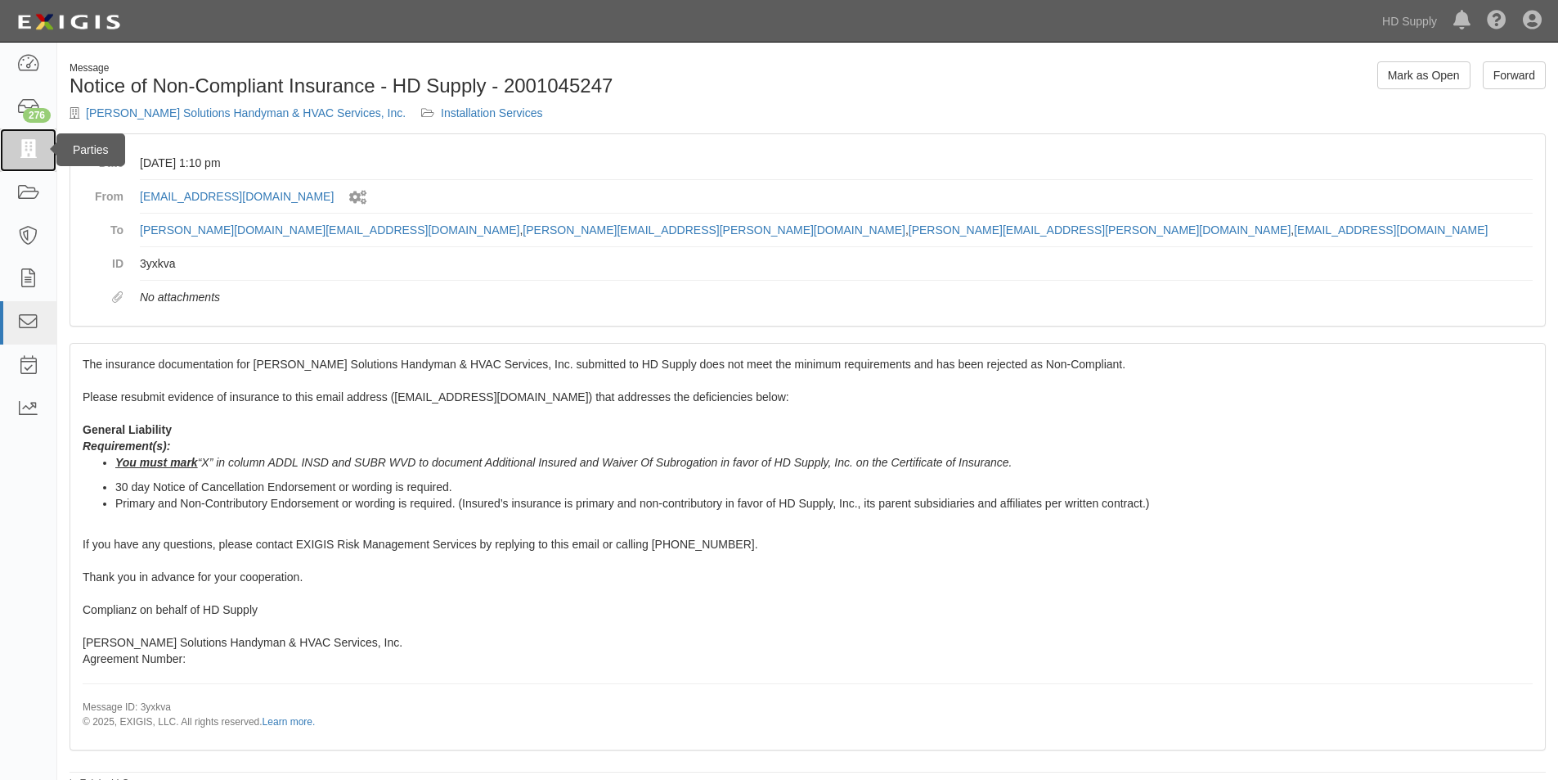
click at [31, 144] on icon at bounding box center [27, 150] width 23 height 19
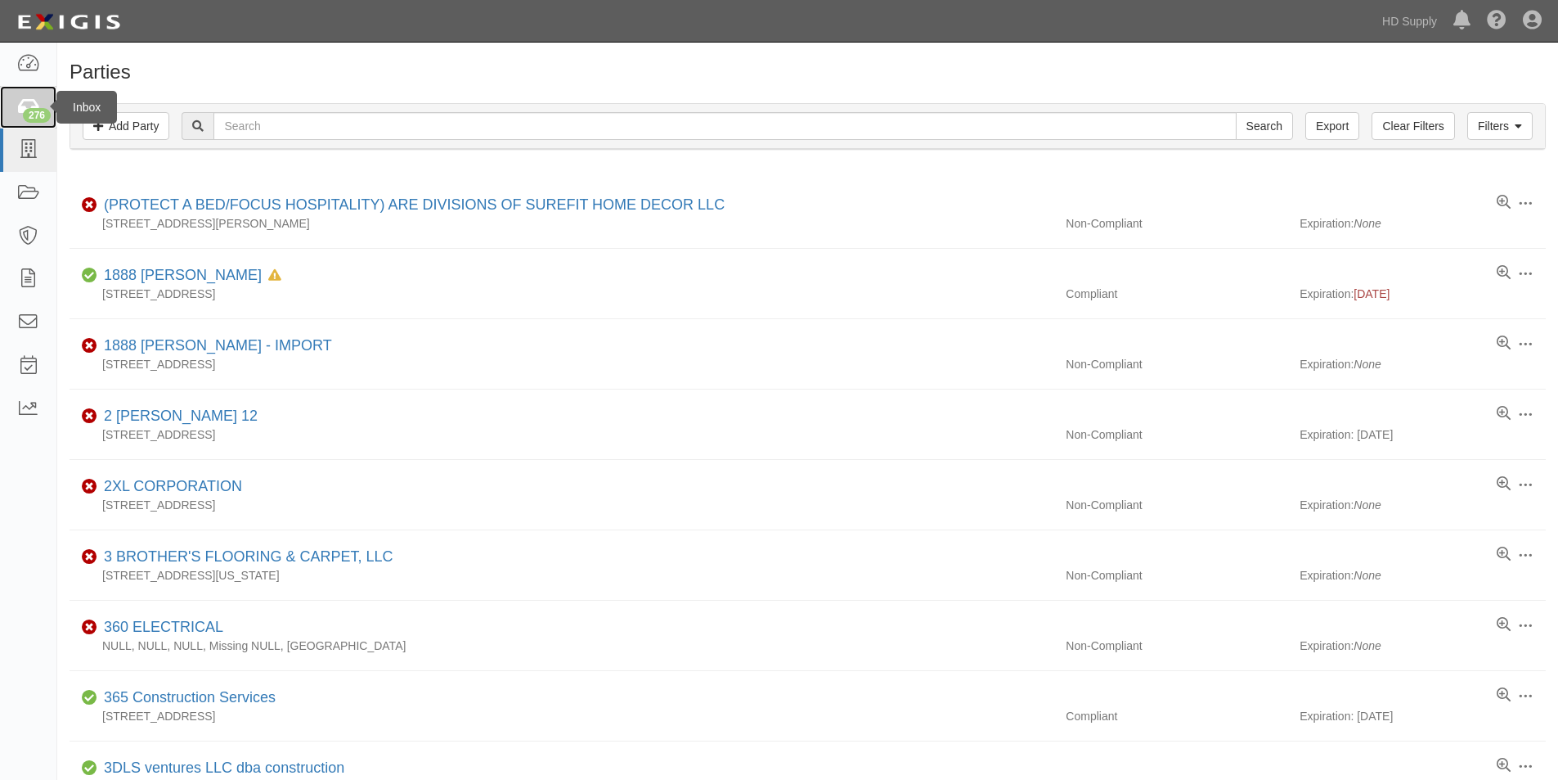
click at [36, 102] on icon at bounding box center [27, 107] width 23 height 19
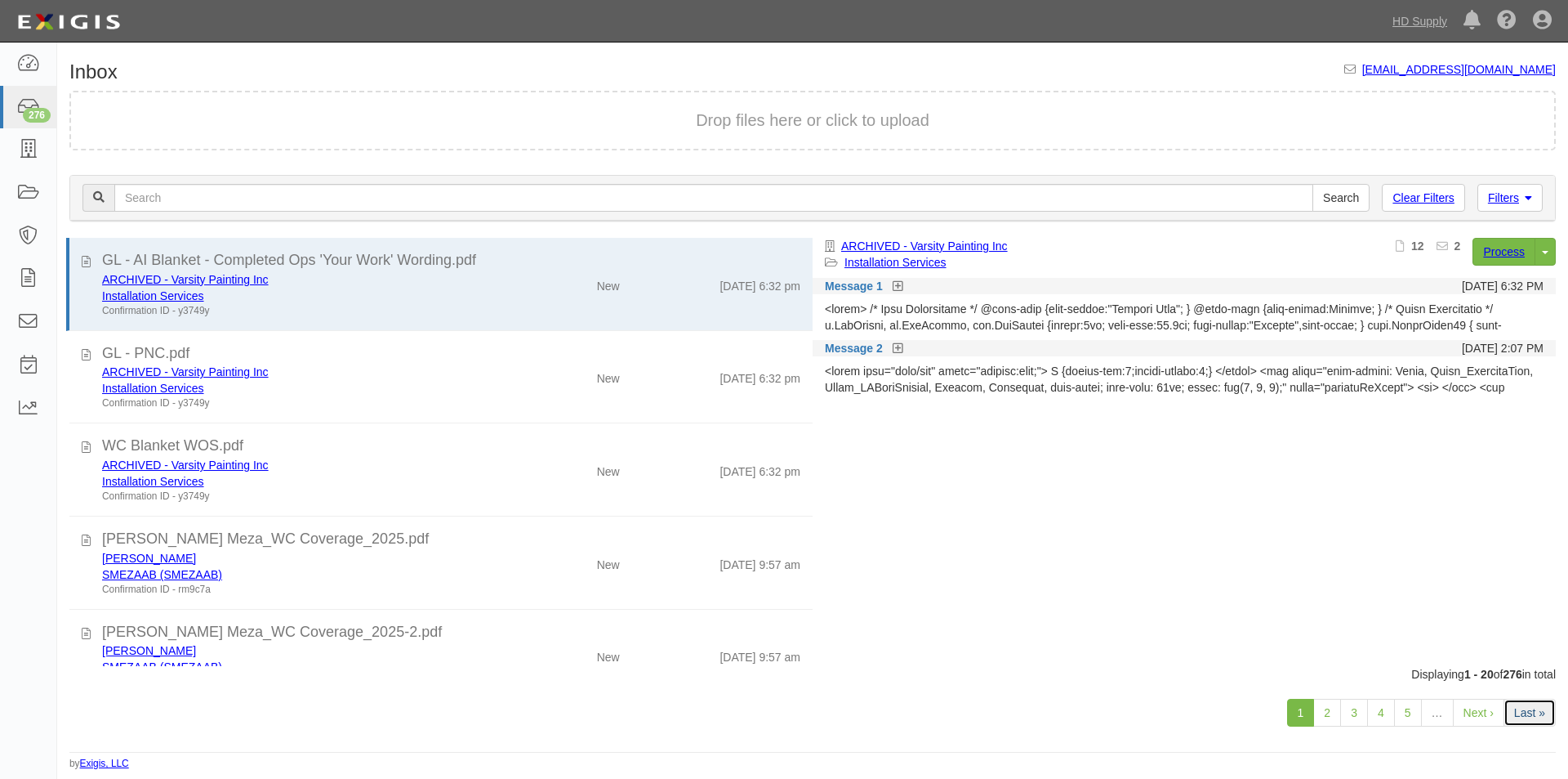
click at [1521, 709] on link "Last »" at bounding box center [1529, 712] width 52 height 28
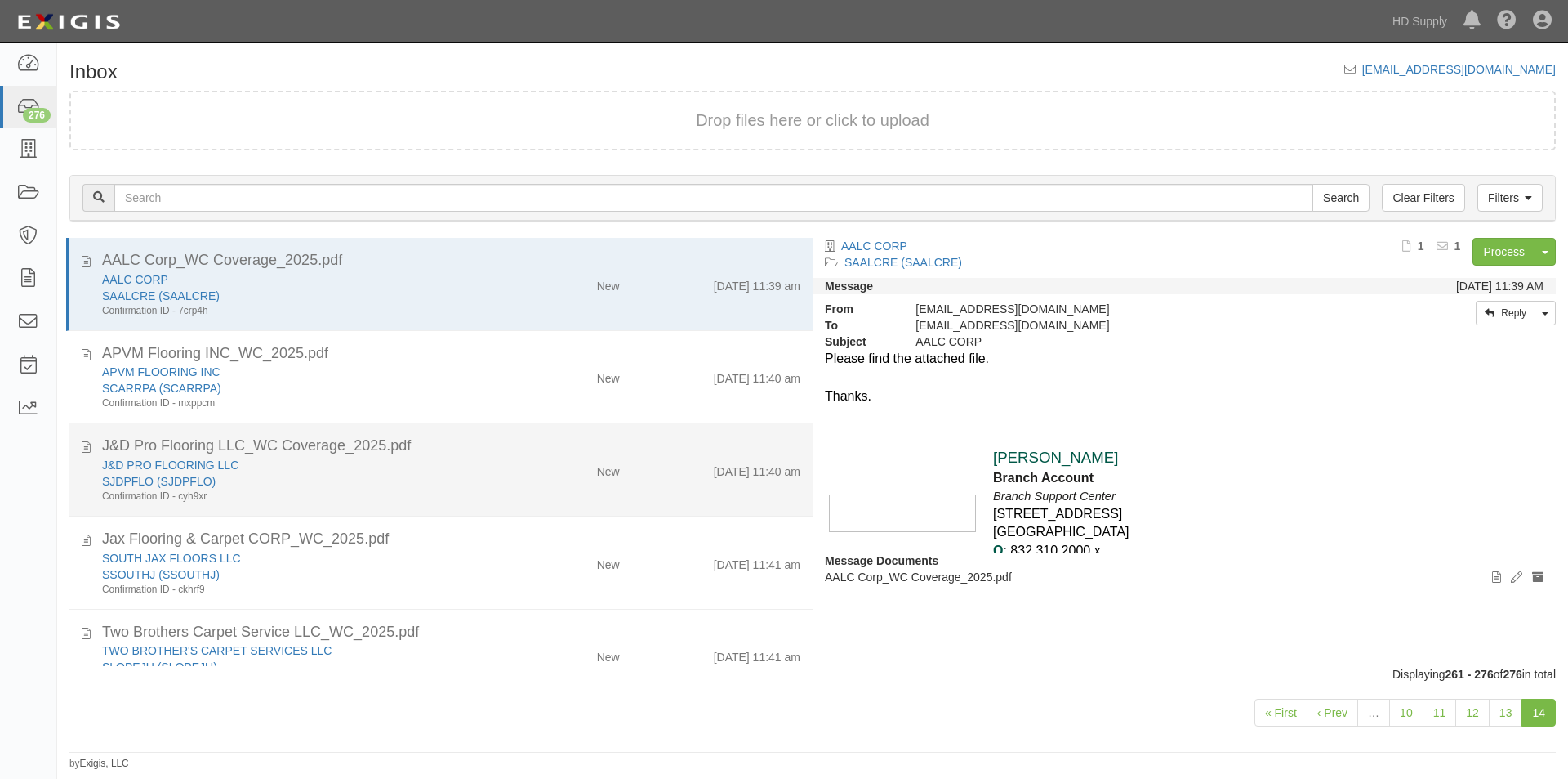
click at [501, 497] on div "J&D PRO FLOORING LLC SJDPFLO (SJDPFLO) Confirmation ID - cyh9xr" at bounding box center [300, 479] width 421 height 47
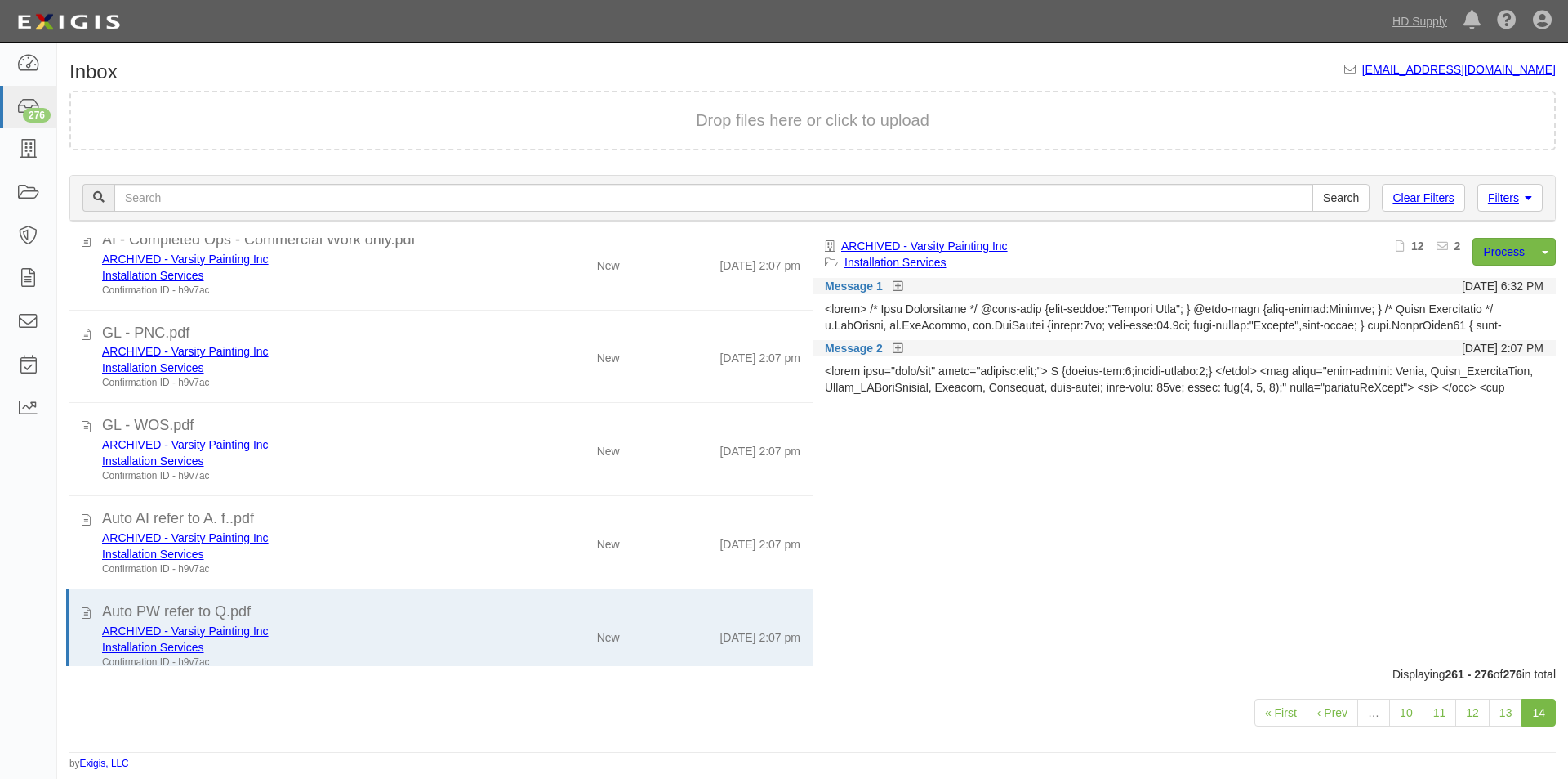
scroll to position [1058, 0]
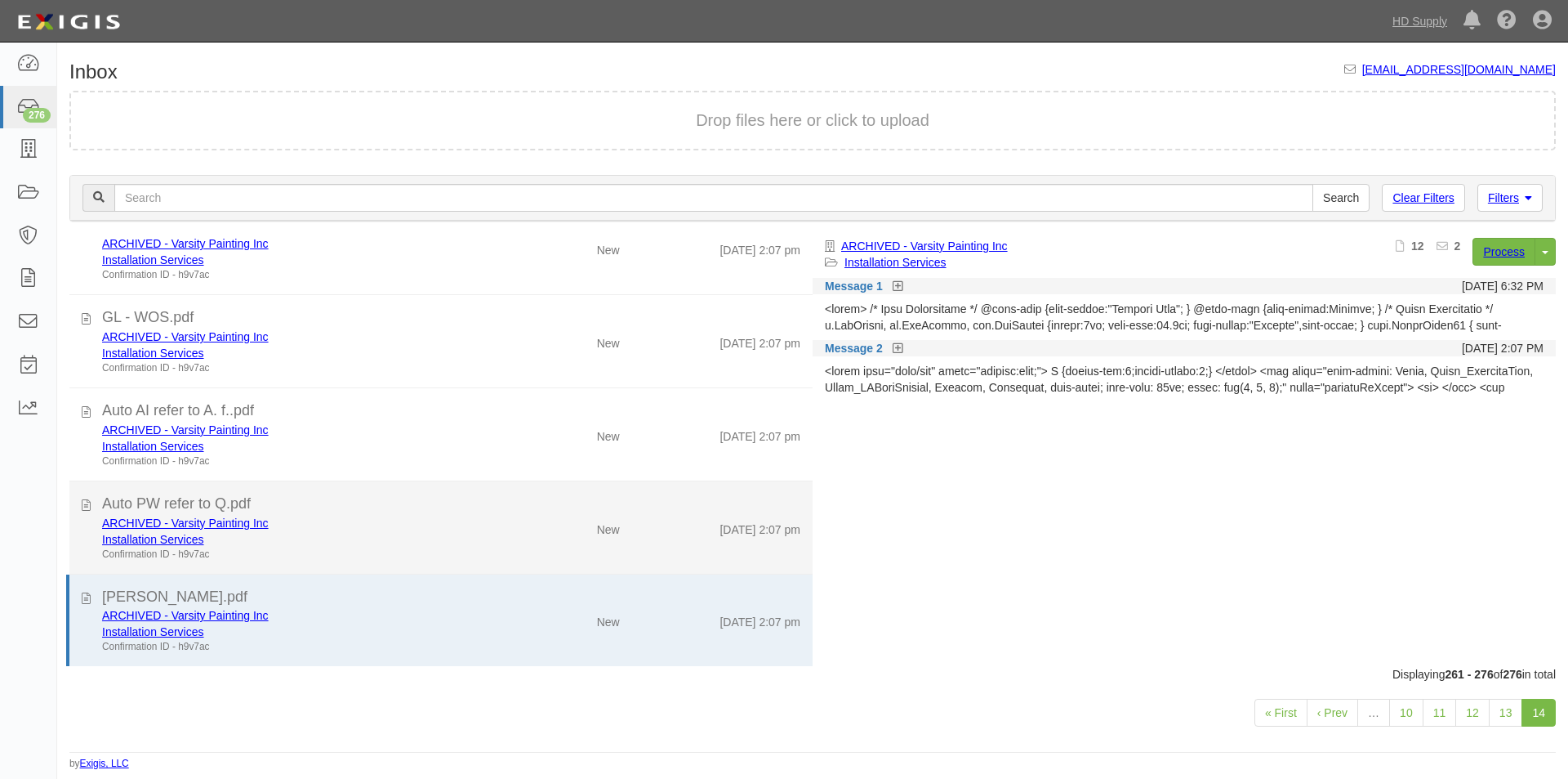
click at [305, 542] on div "Installation Services" at bounding box center [300, 539] width 397 height 16
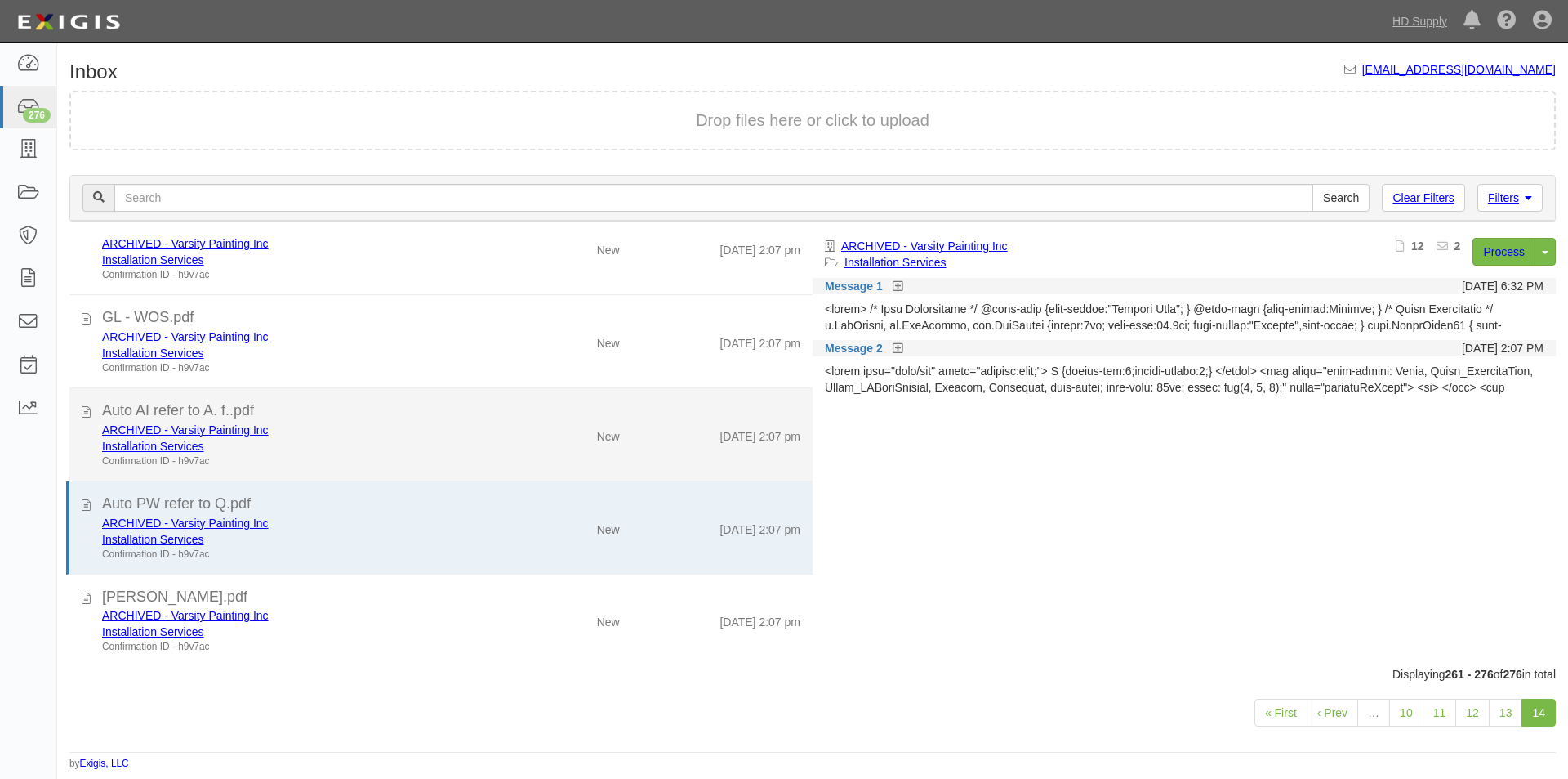
click at [333, 452] on div "Installation Services" at bounding box center [300, 445] width 397 height 16
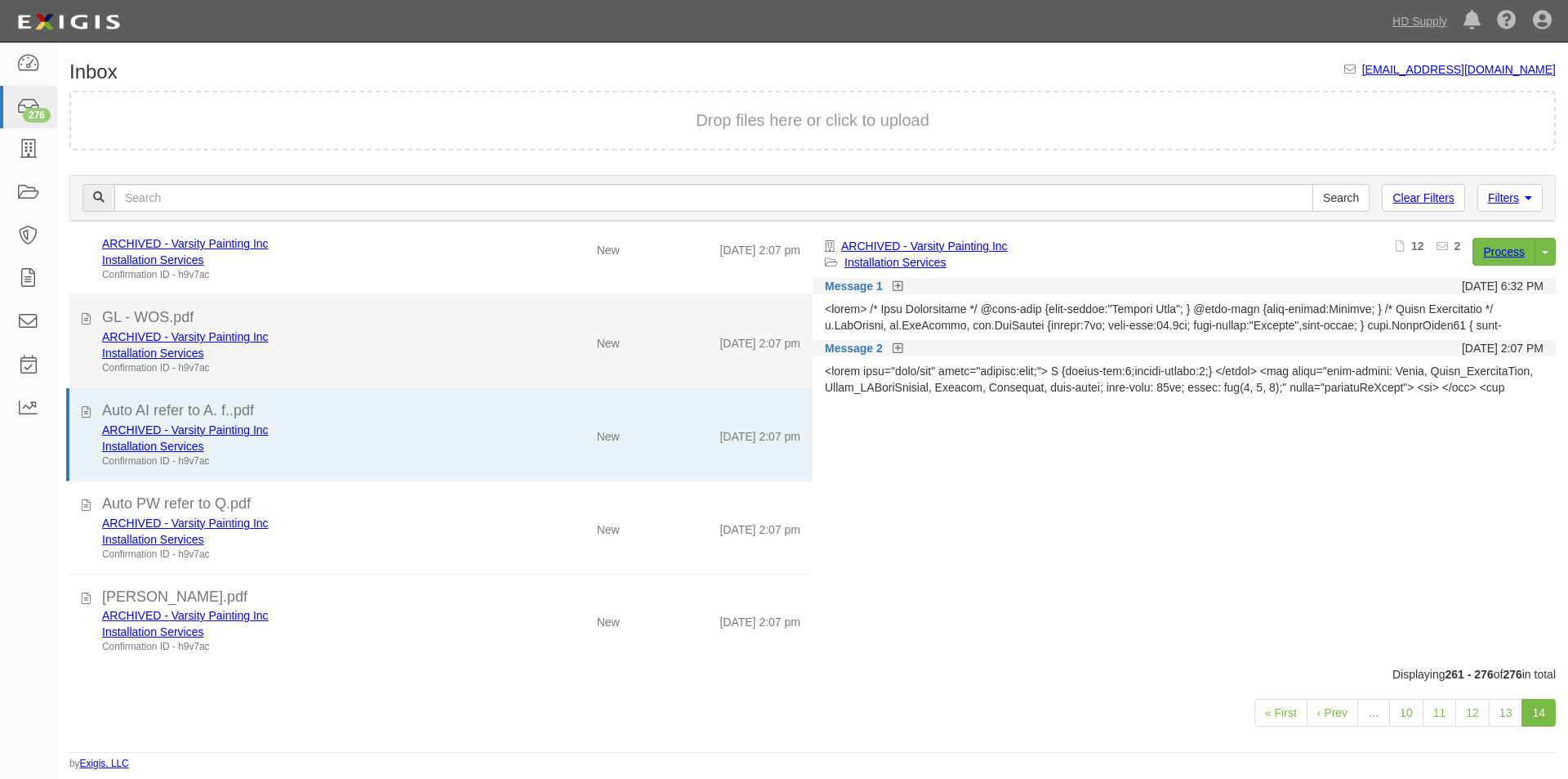
click at [350, 363] on div "Confirmation ID - h9v7ac" at bounding box center [300, 369] width 397 height 14
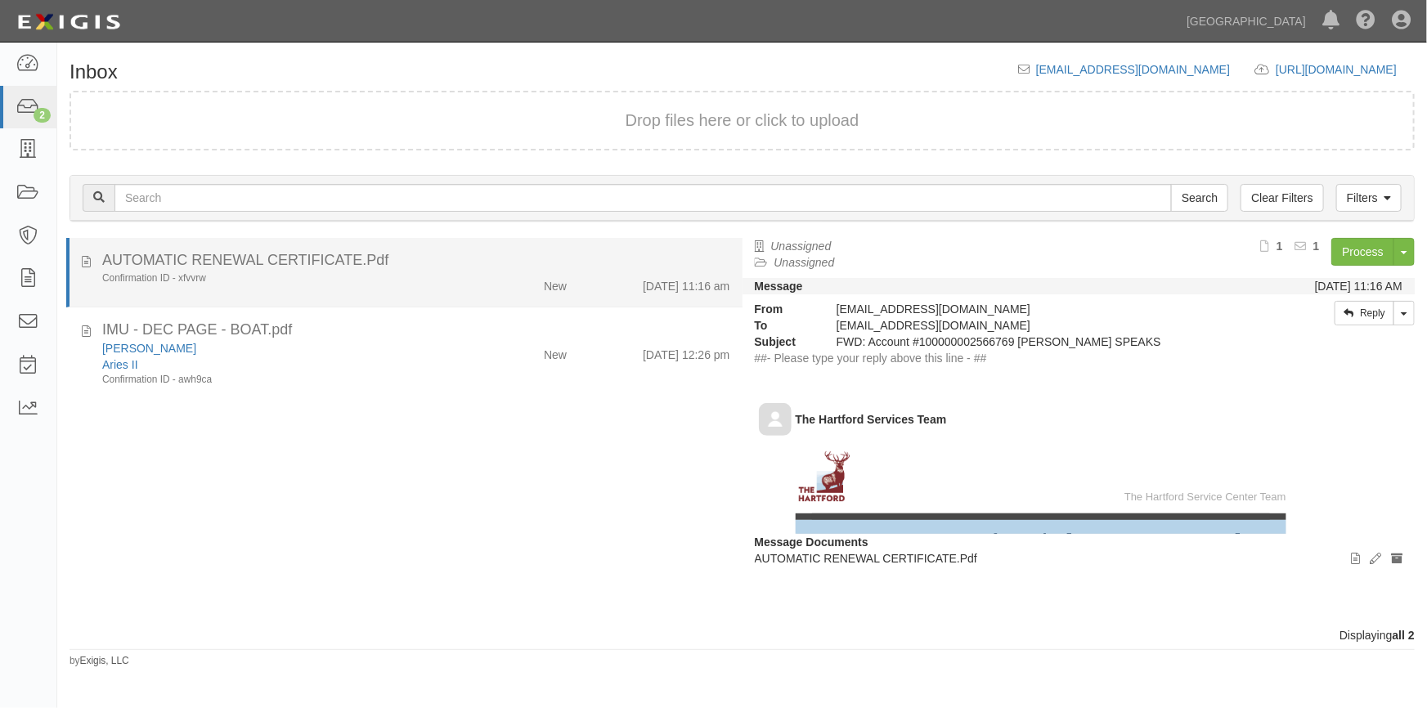
click at [388, 272] on div "Confirmation ID - xfvvrw" at bounding box center [280, 279] width 356 height 14
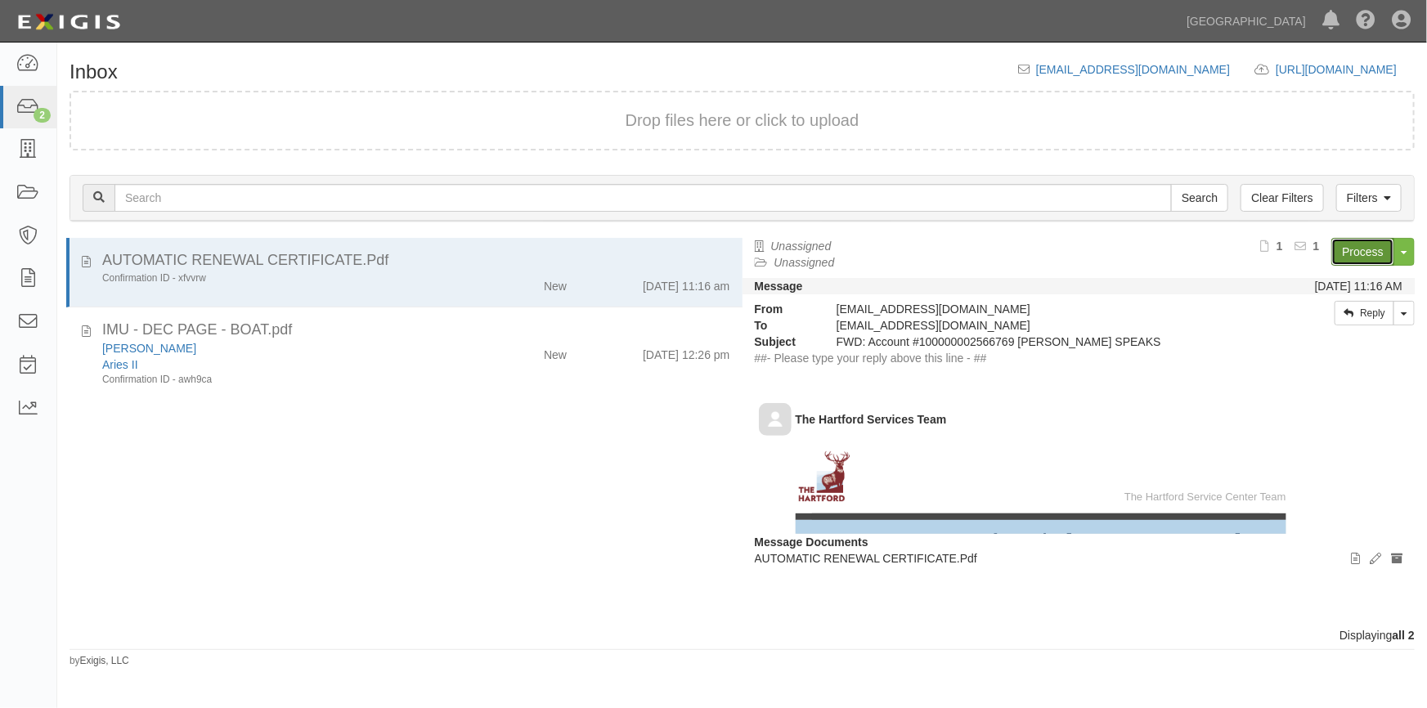
click at [1364, 249] on link "Process" at bounding box center [1363, 252] width 63 height 28
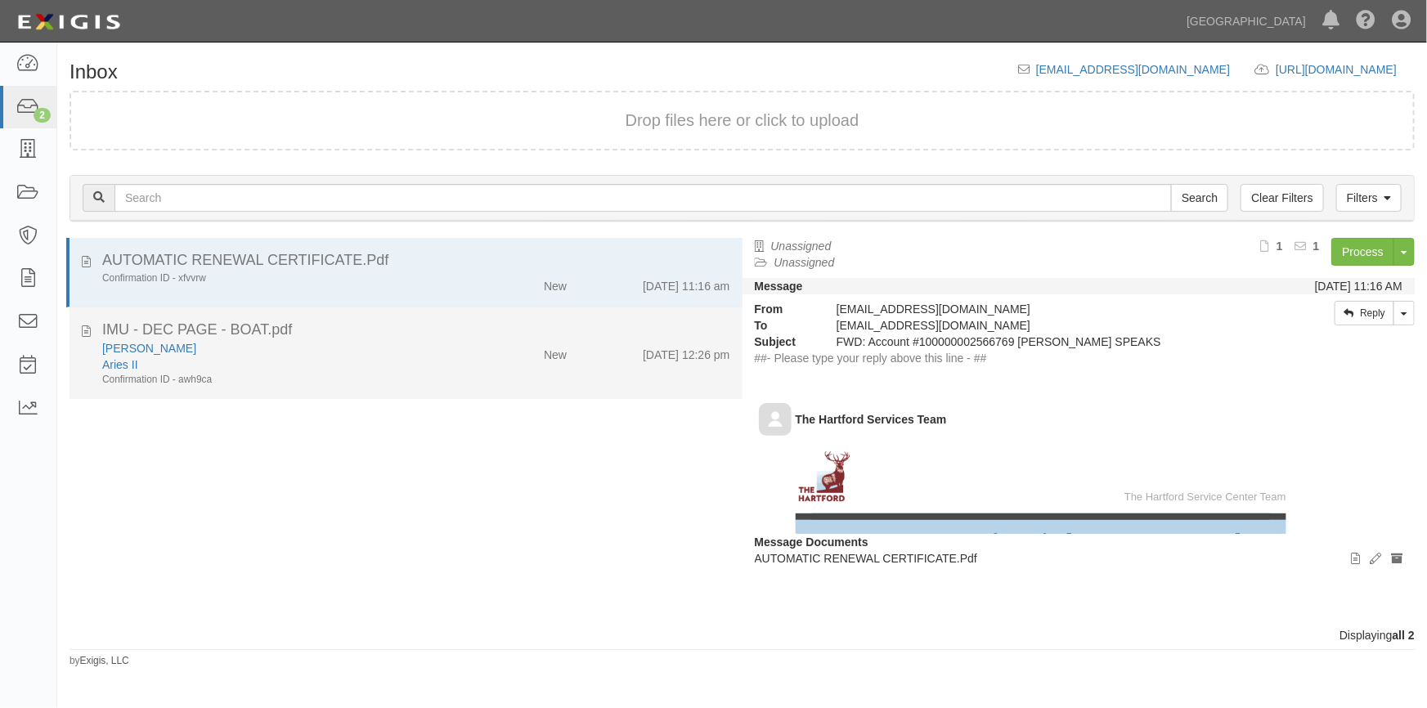
click at [303, 364] on div "Aries II" at bounding box center [280, 365] width 356 height 16
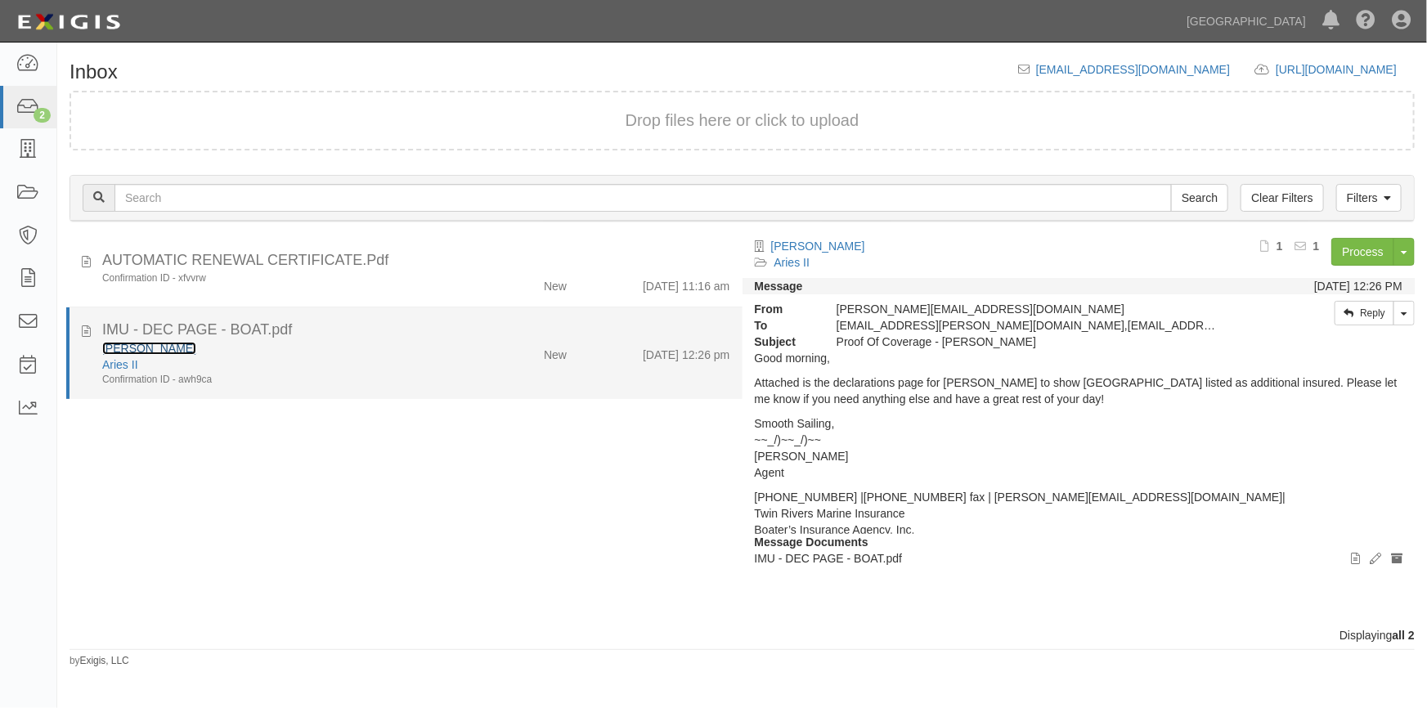
click at [138, 344] on link "[PERSON_NAME]" at bounding box center [149, 348] width 94 height 13
click at [353, 342] on div "[PERSON_NAME]" at bounding box center [280, 348] width 356 height 16
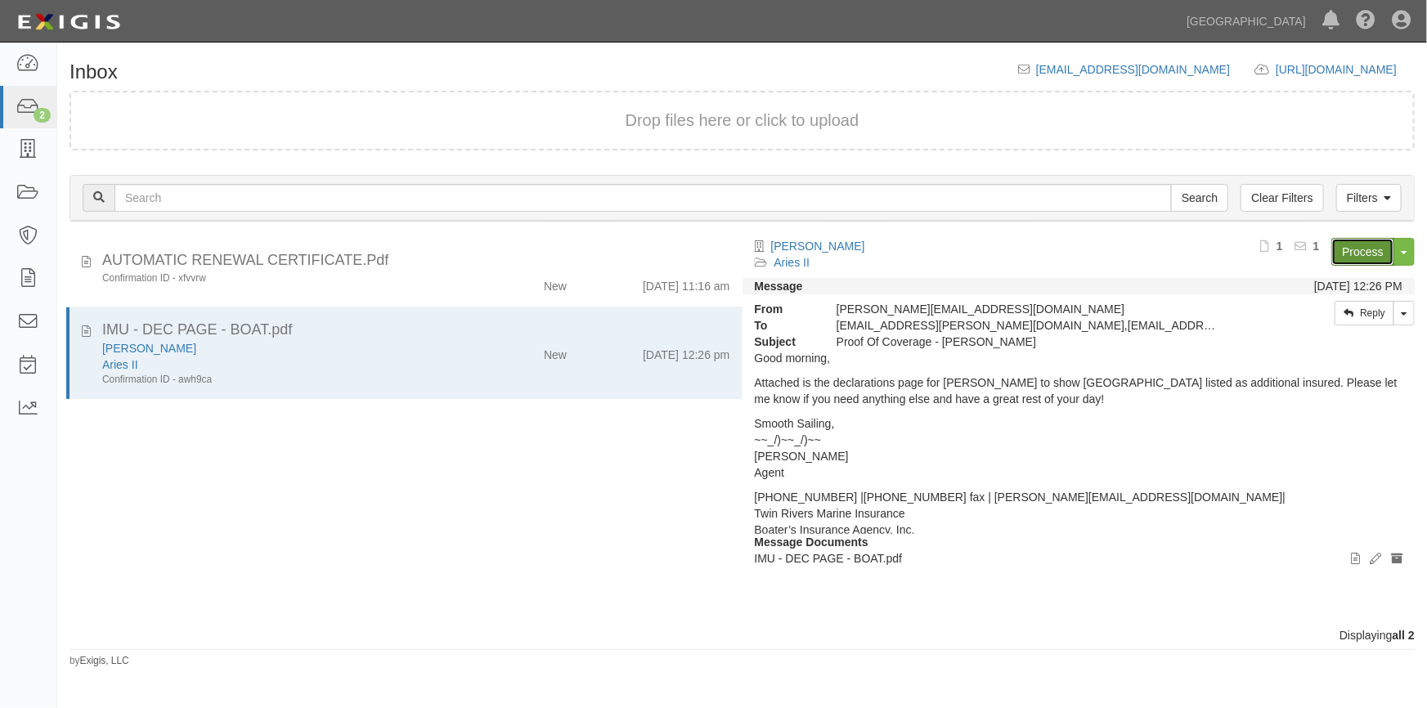
click at [1353, 248] on link "Process" at bounding box center [1363, 252] width 63 height 28
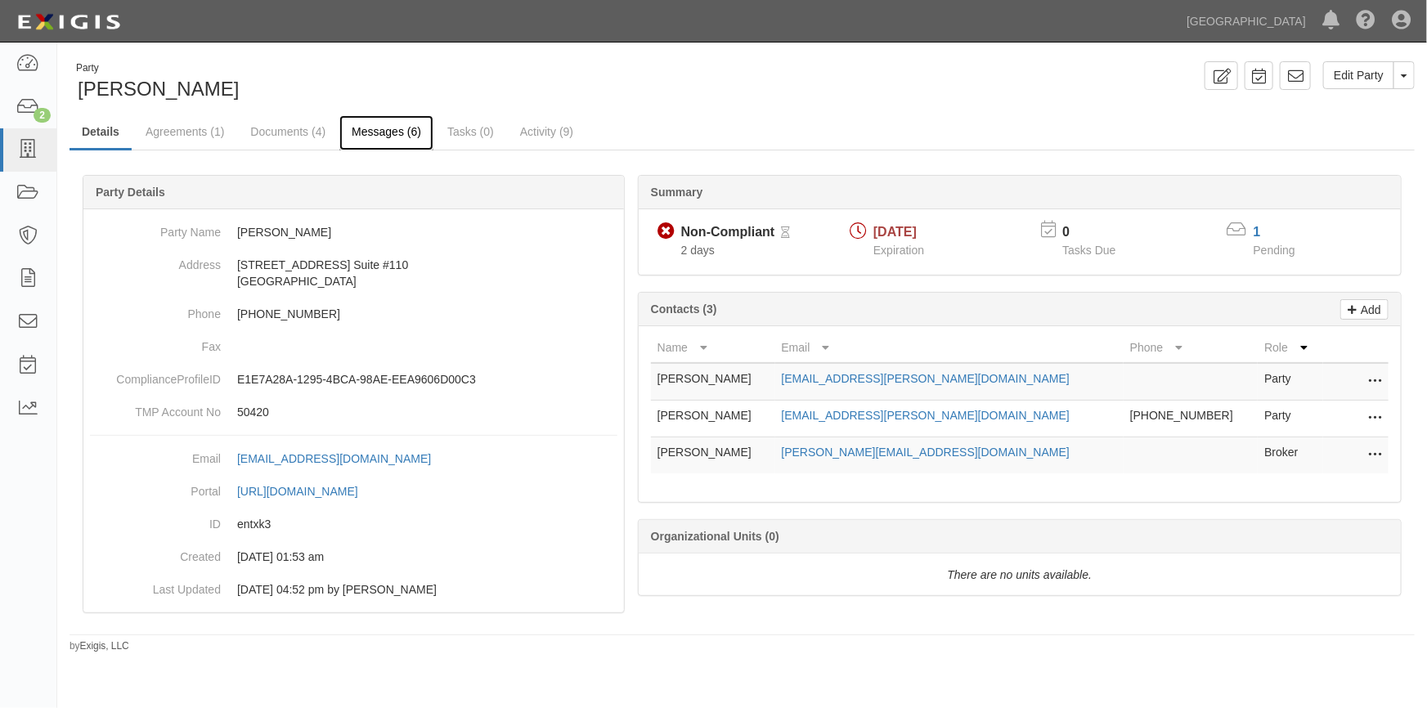
click at [379, 139] on link "Messages (6)" at bounding box center [386, 132] width 94 height 35
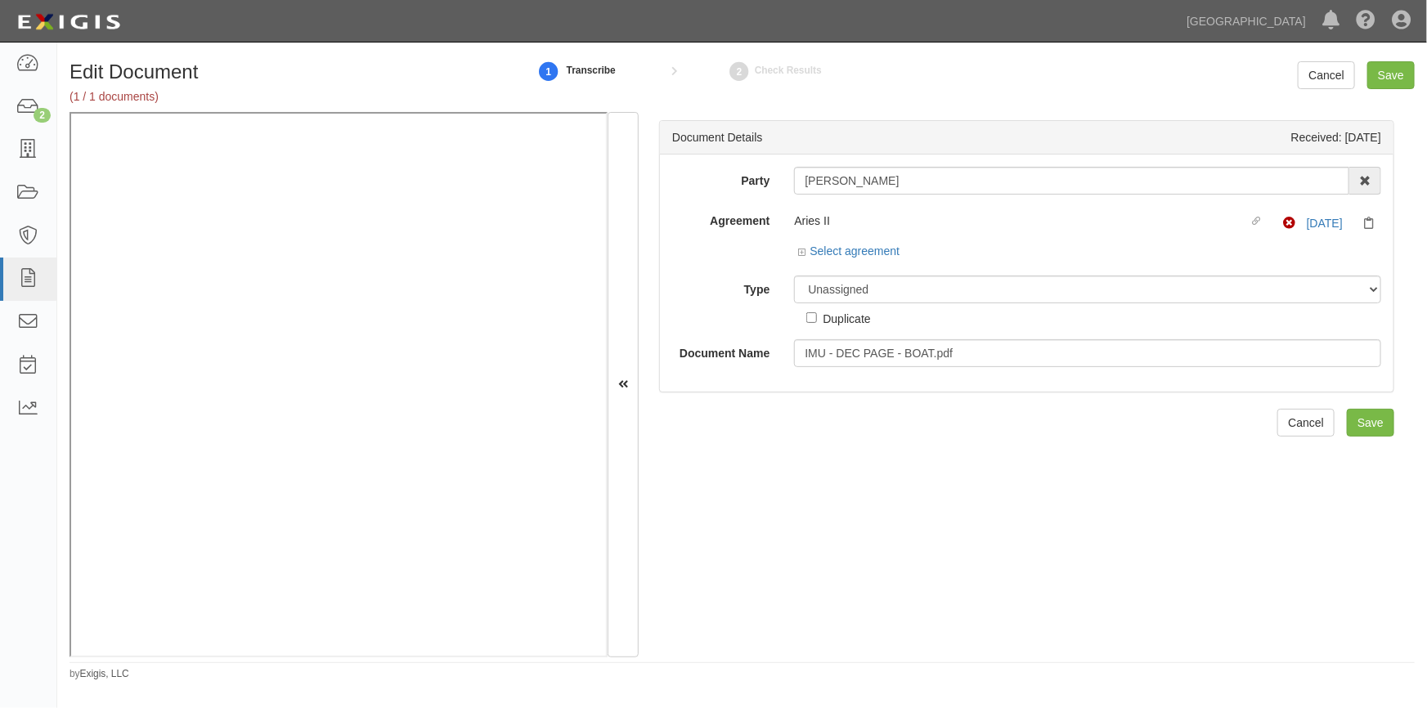
click at [1204, 609] on div "Document Details Received: 09/15/2025 Party Bill Adams AAA Hull Diving, Alon Al…" at bounding box center [1027, 385] width 776 height 546
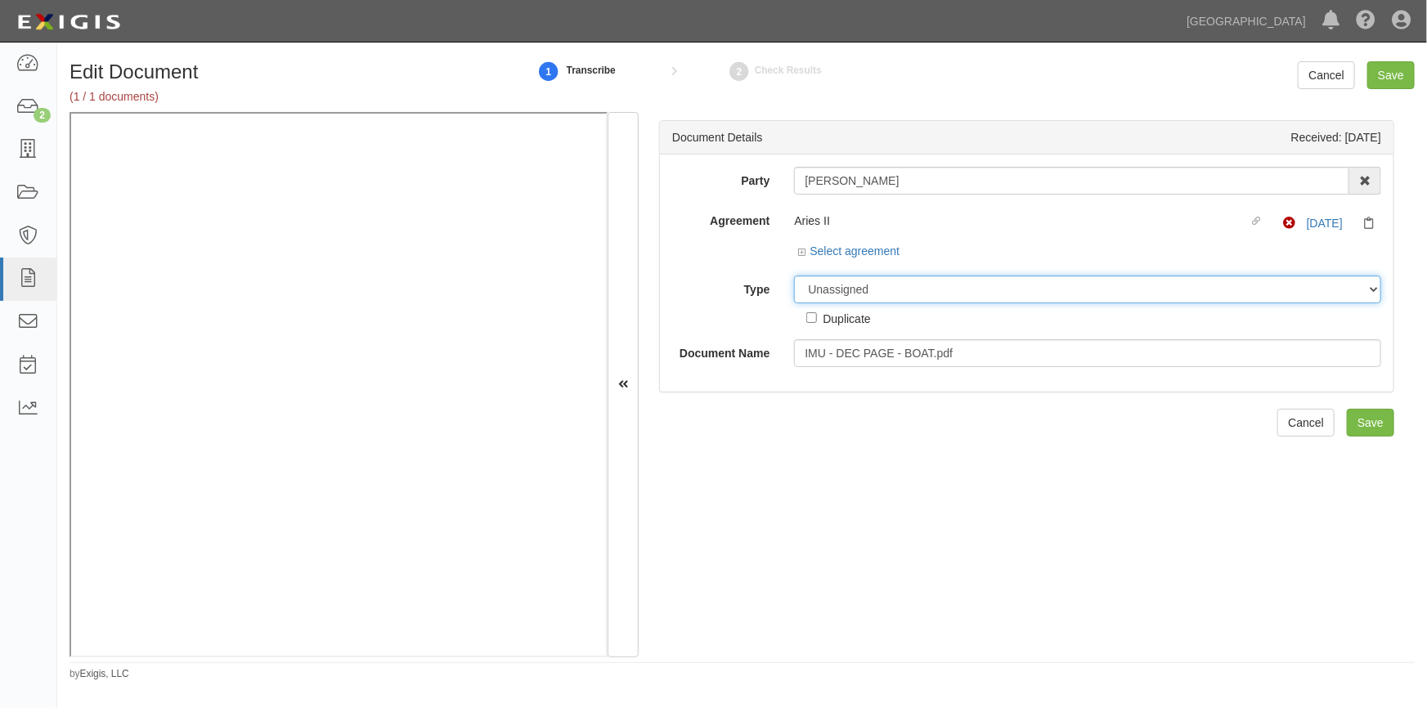
click at [910, 287] on select "Unassigned Binder Cancellation Notice Certificate Contract Endorsement Insuranc…" at bounding box center [1087, 290] width 587 height 28
select select "CertificateDetail"
click at [794, 276] on select "Unassigned Binder Cancellation Notice Certificate Contract Endorsement Insuranc…" at bounding box center [1087, 290] width 587 height 28
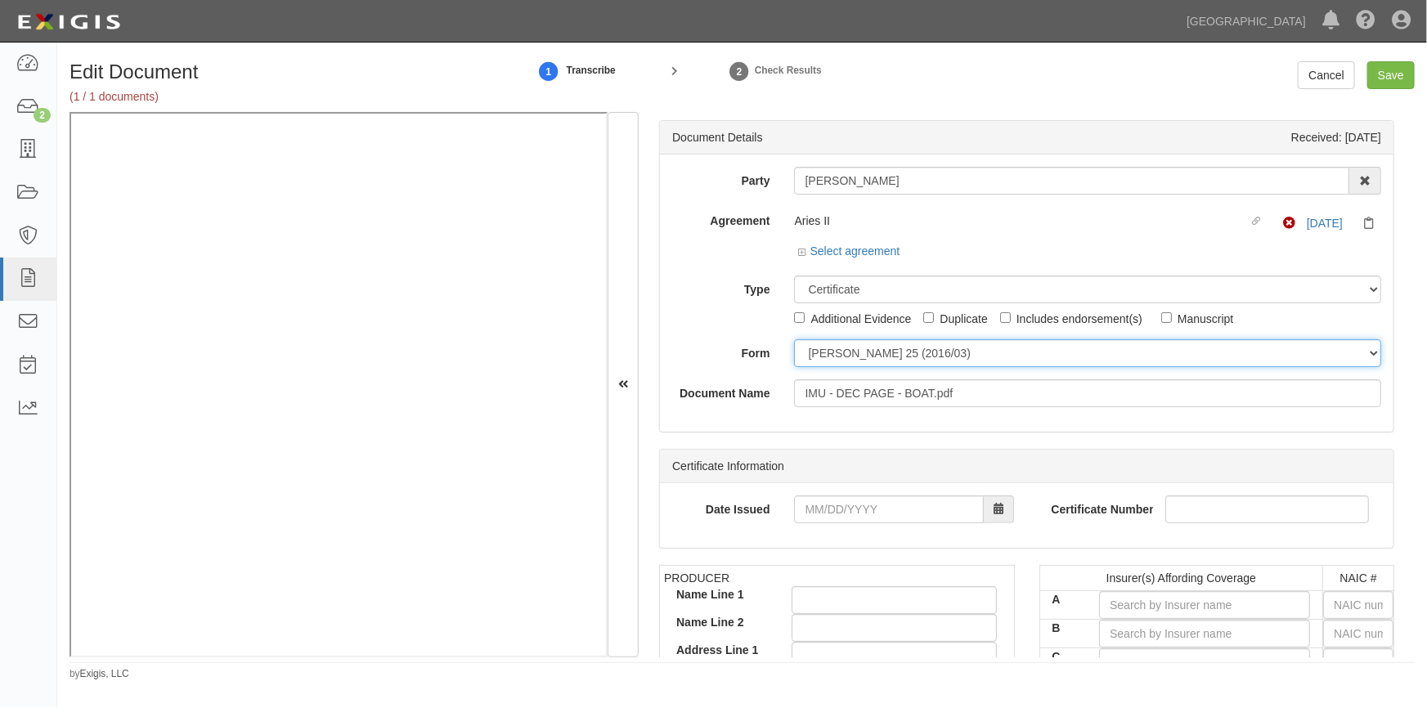
click at [812, 349] on select "ACORD 25 (2016/03) ACORD 101 ACORD 855 NY (2014/05) General" at bounding box center [1087, 353] width 587 height 28
select select "GeneralFormDetail"
click at [794, 339] on select "ACORD 25 (2016/03) ACORD 101 ACORD 855 NY (2014/05) General" at bounding box center [1087, 353] width 587 height 28
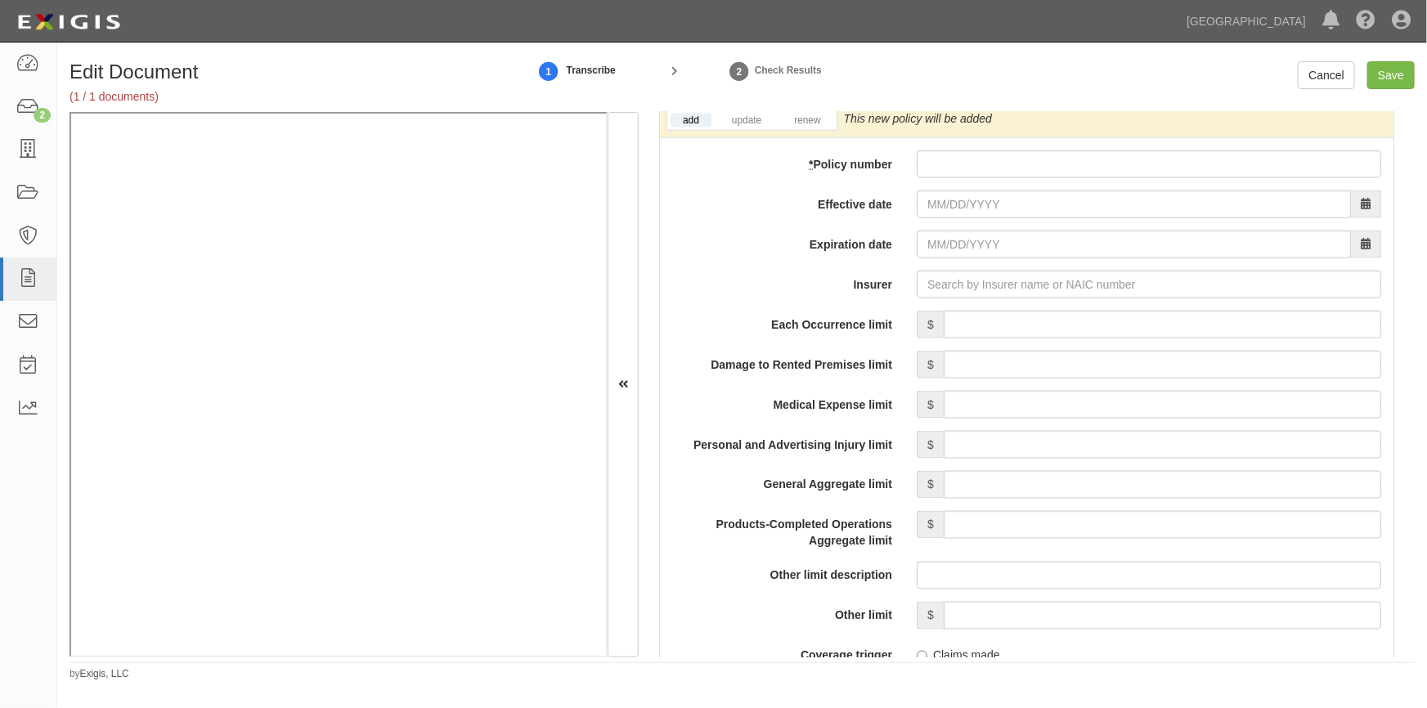
scroll to position [1211, 0]
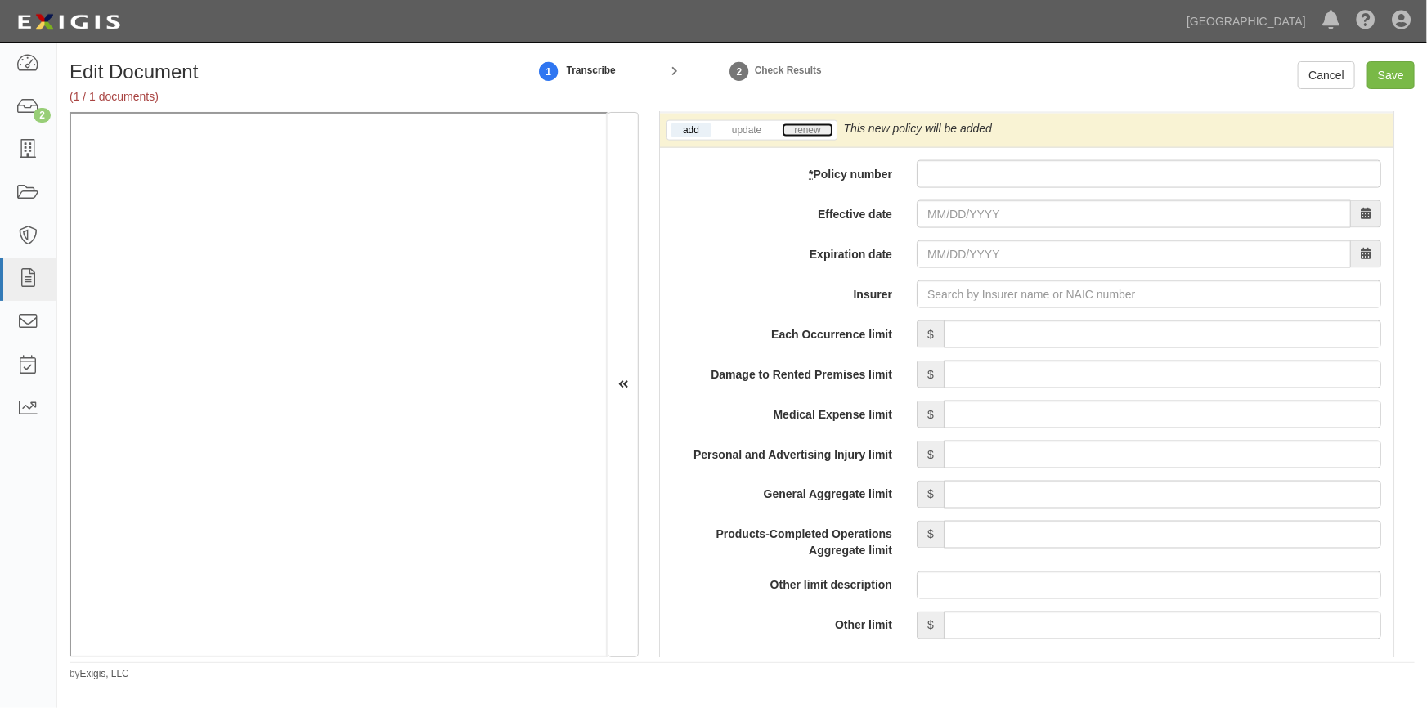
click at [801, 127] on link "renew" at bounding box center [807, 131] width 51 height 14
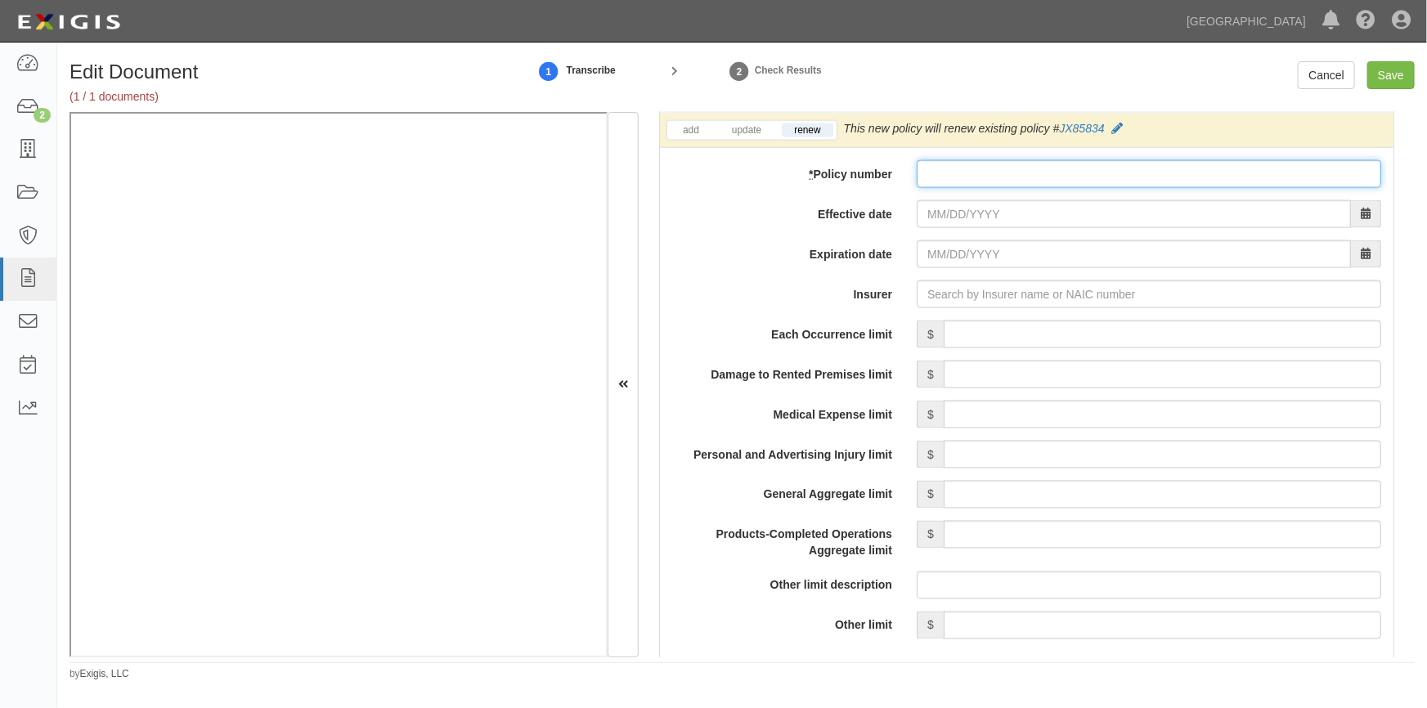
paste input ": JX85834"
click at [933, 179] on input ": JX85834" at bounding box center [1149, 174] width 465 height 28
type input "JX85834"
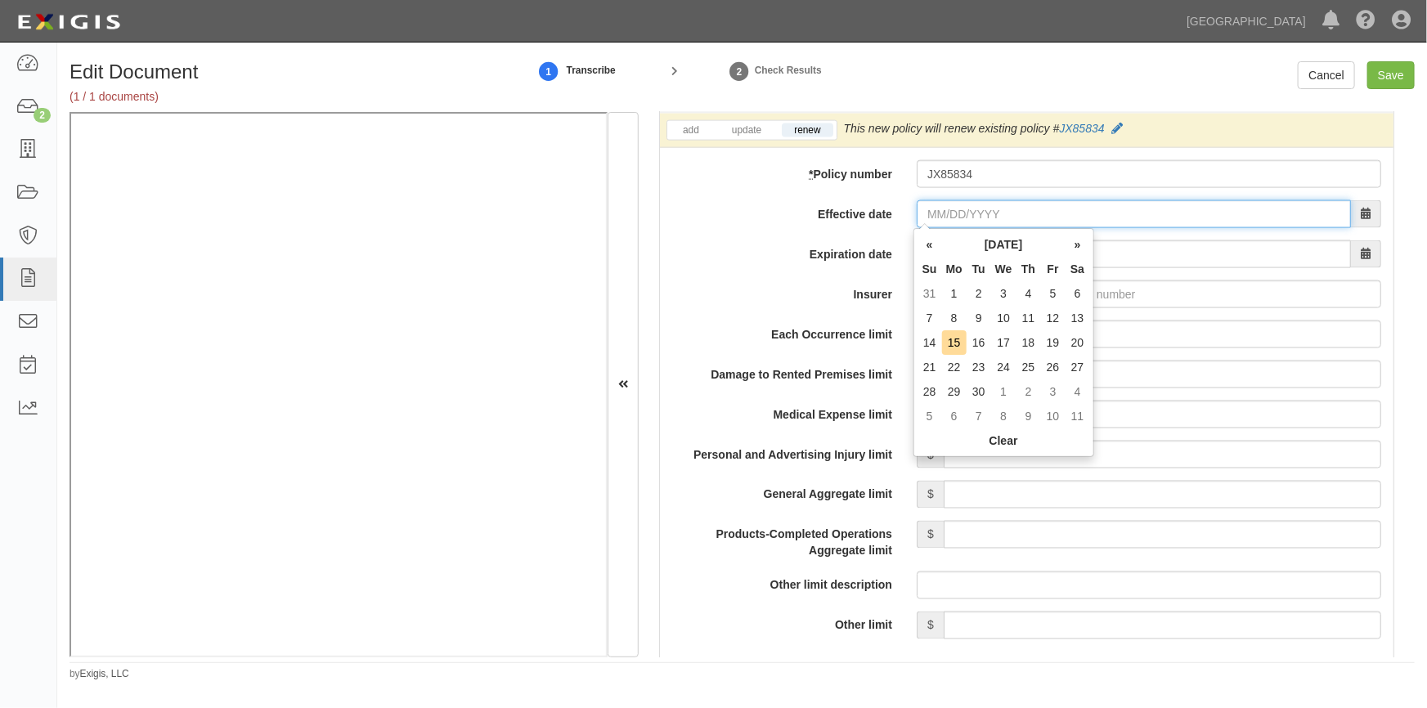
click at [957, 218] on input "Effective date" at bounding box center [1134, 214] width 434 height 28
click at [703, 281] on label "Insurer" at bounding box center [782, 292] width 245 height 22
click at [917, 281] on input "Insurer" at bounding box center [1149, 295] width 465 height 28
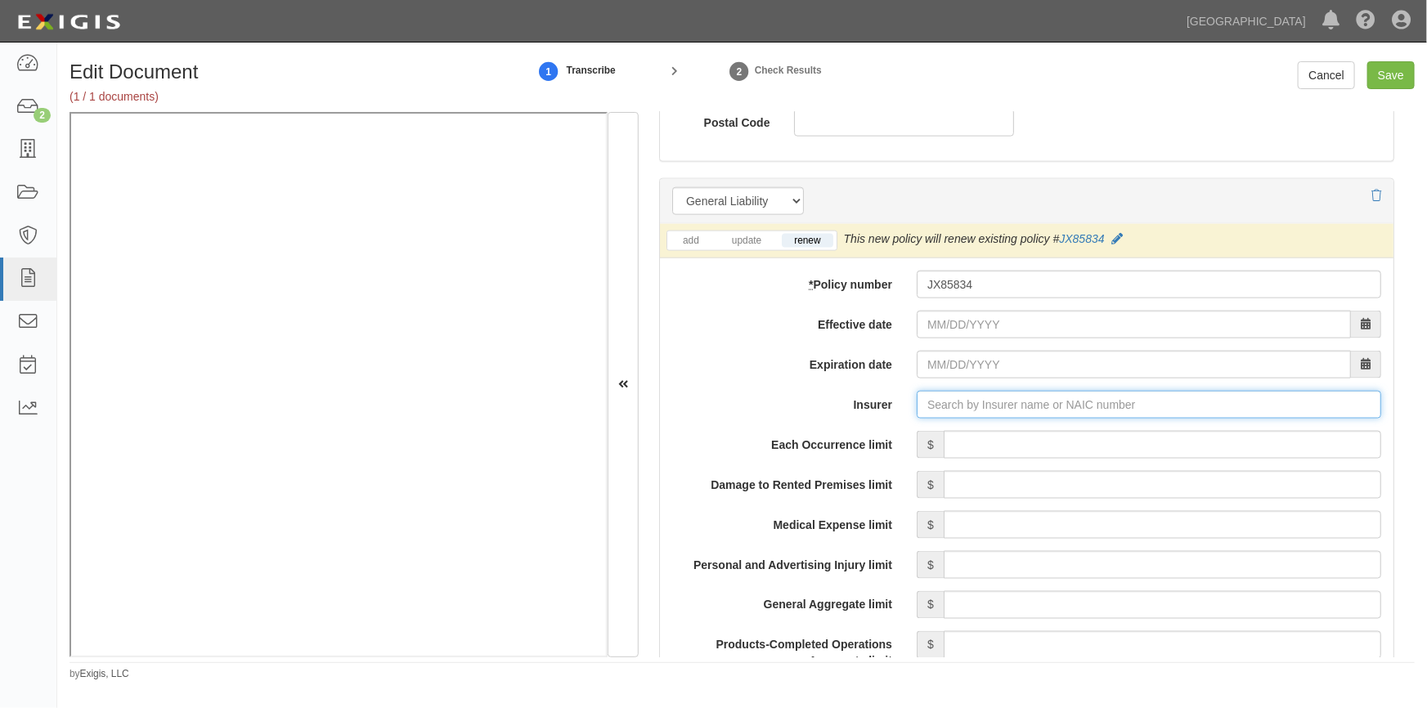
scroll to position [1092, 0]
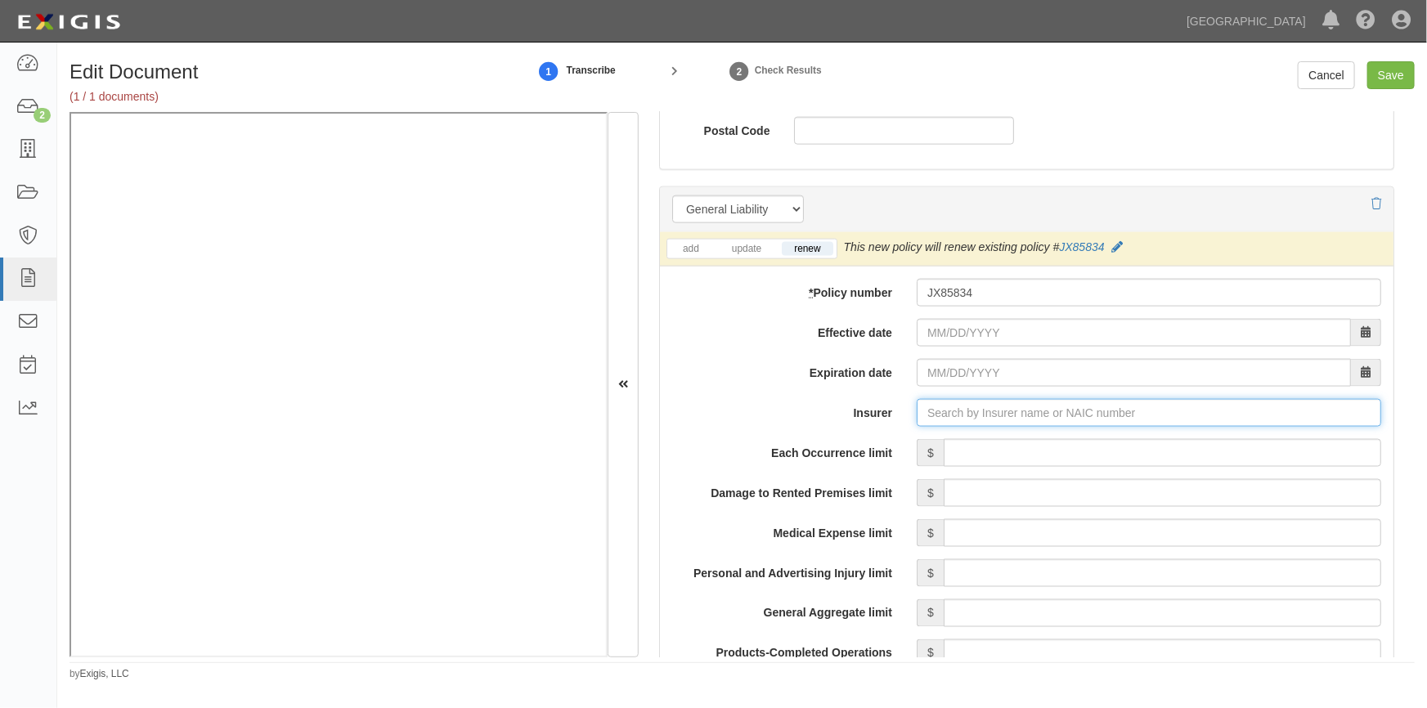
click at [1010, 413] on input "Insurer" at bounding box center [1149, 413] width 465 height 28
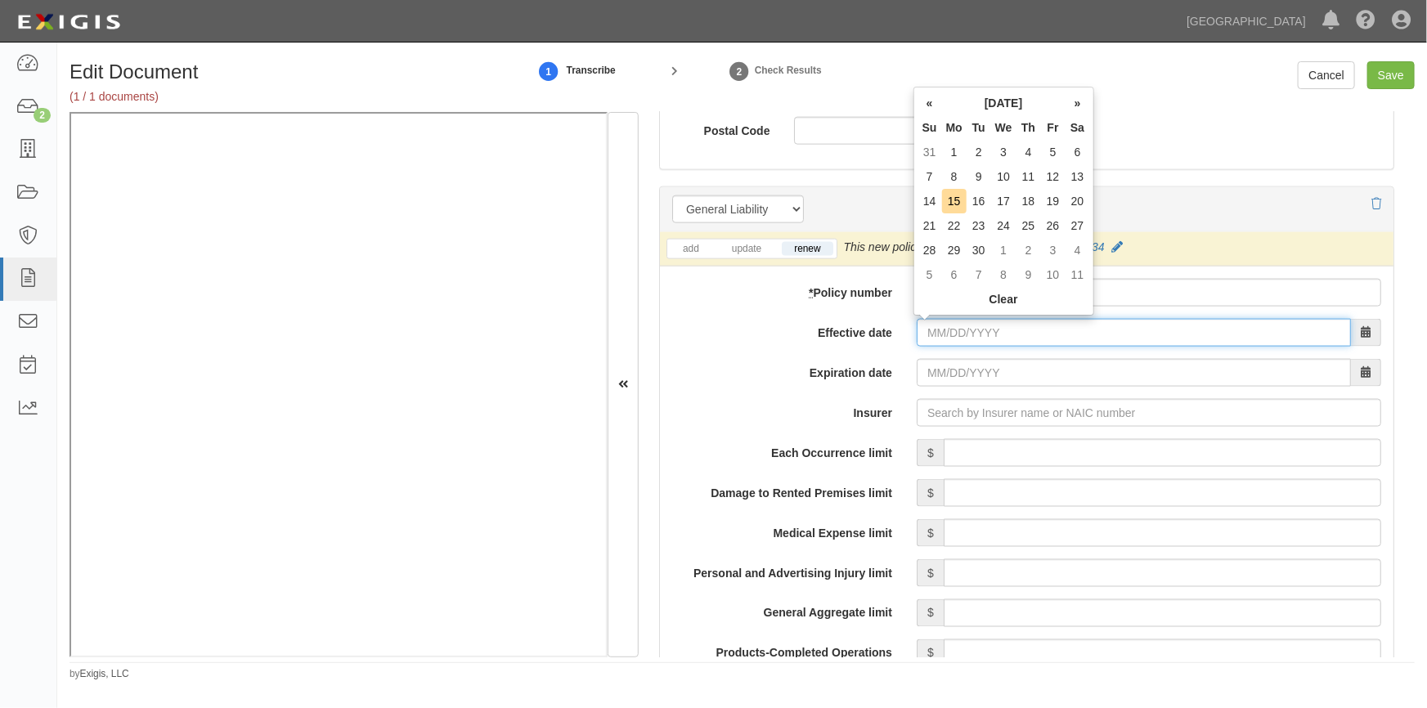
click at [966, 332] on input "Effective date" at bounding box center [1134, 333] width 434 height 28
click at [1072, 176] on td "13" at bounding box center [1078, 176] width 25 height 25
type input "09/13/2025"
type input "[DATE]"
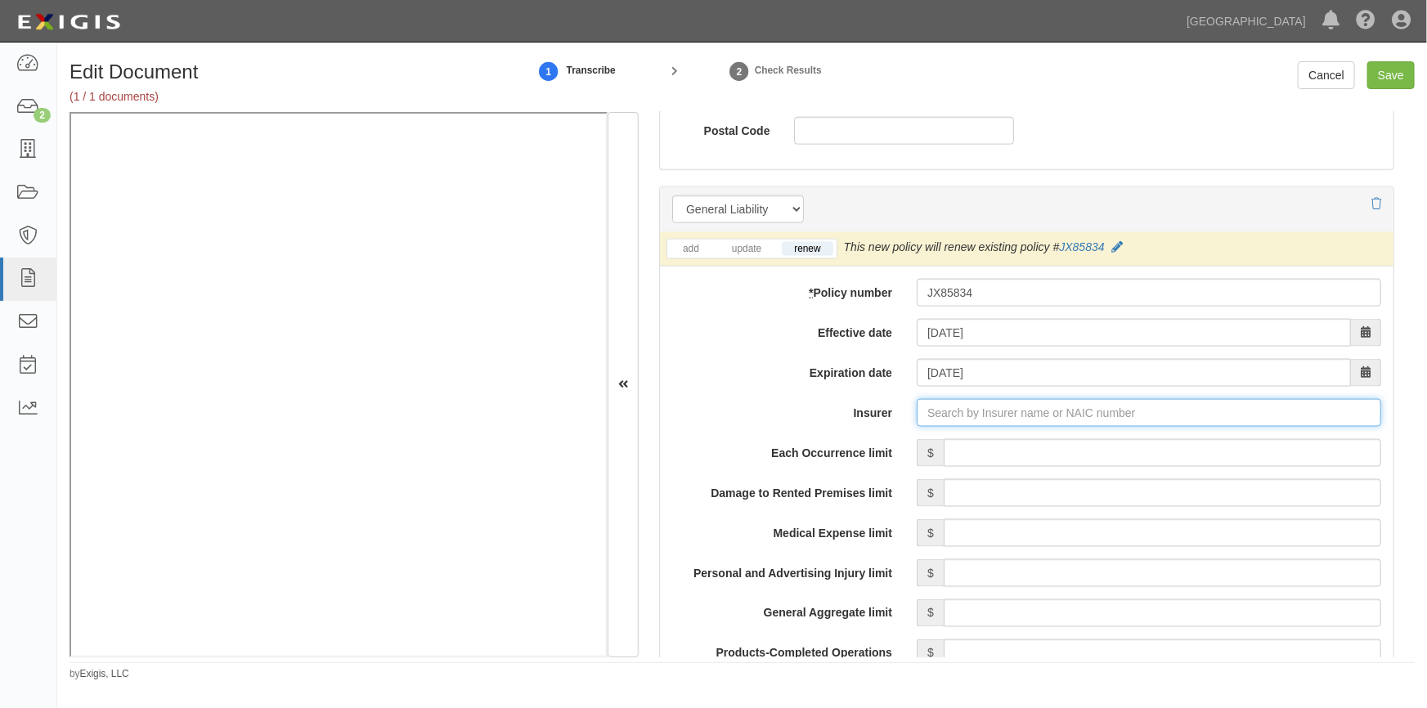
click at [961, 416] on input "Insurer" at bounding box center [1149, 413] width 465 height 28
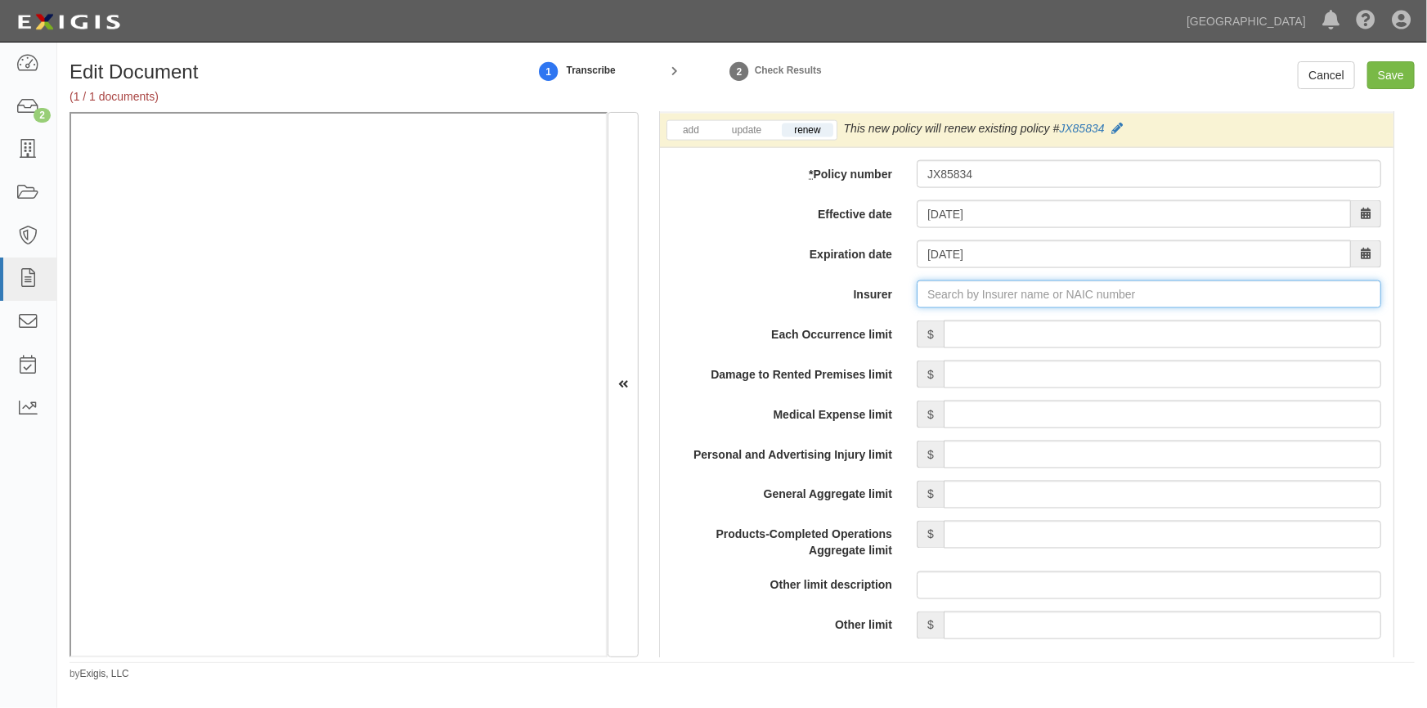
scroll to position [1270, 0]
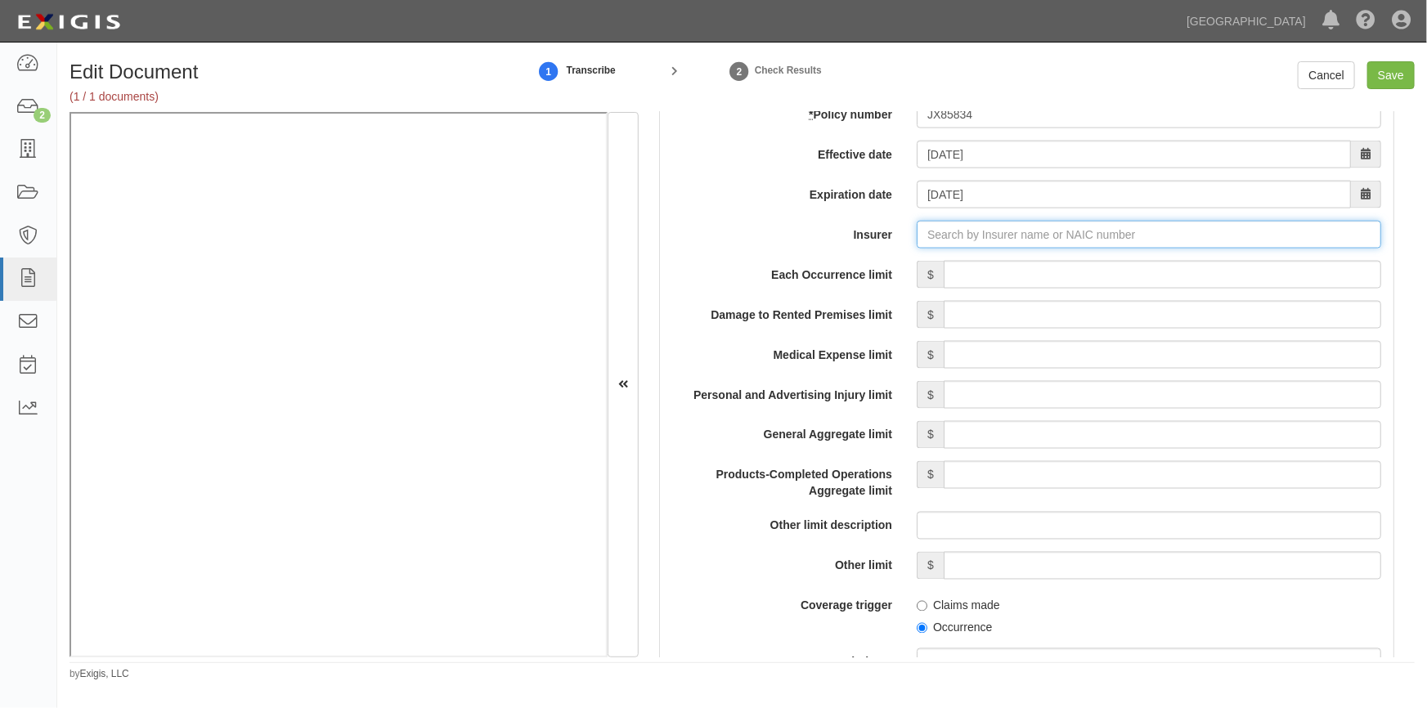
click at [996, 238] on input "Insurer" at bounding box center [1149, 235] width 465 height 28
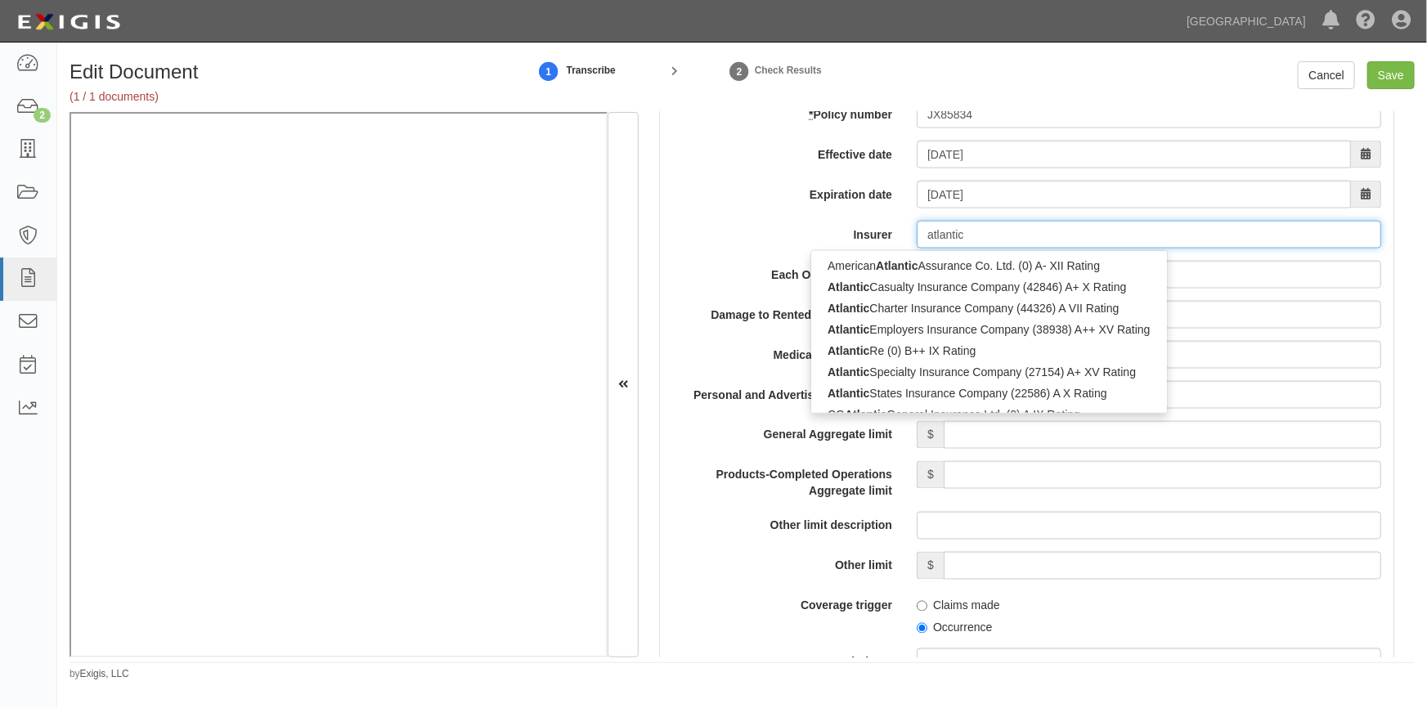
type input "atlantic"
type input "atlantic states Insurance Company (22586) A X Rating"
type input "atlantic s"
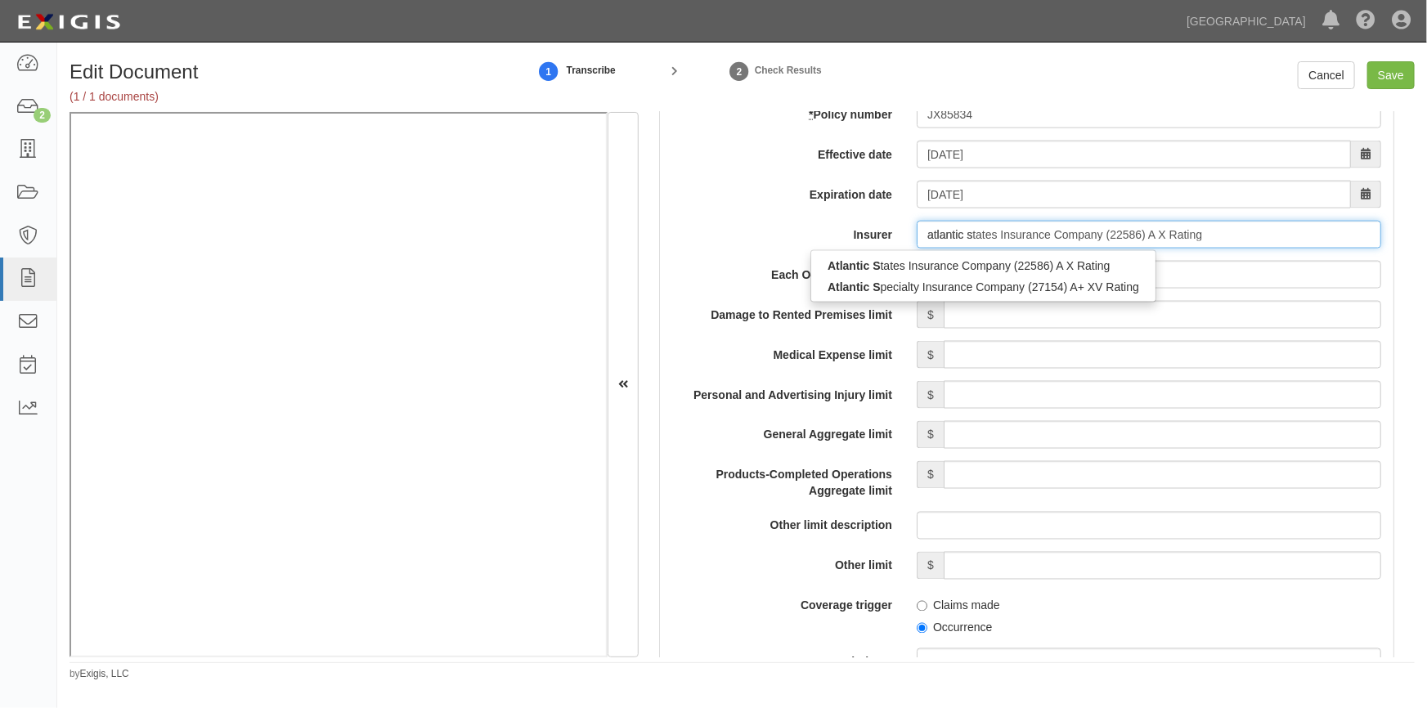
type input "atlantic specialty Insurance Company (27154) A+ XV Rating"
type input "atlantic special"
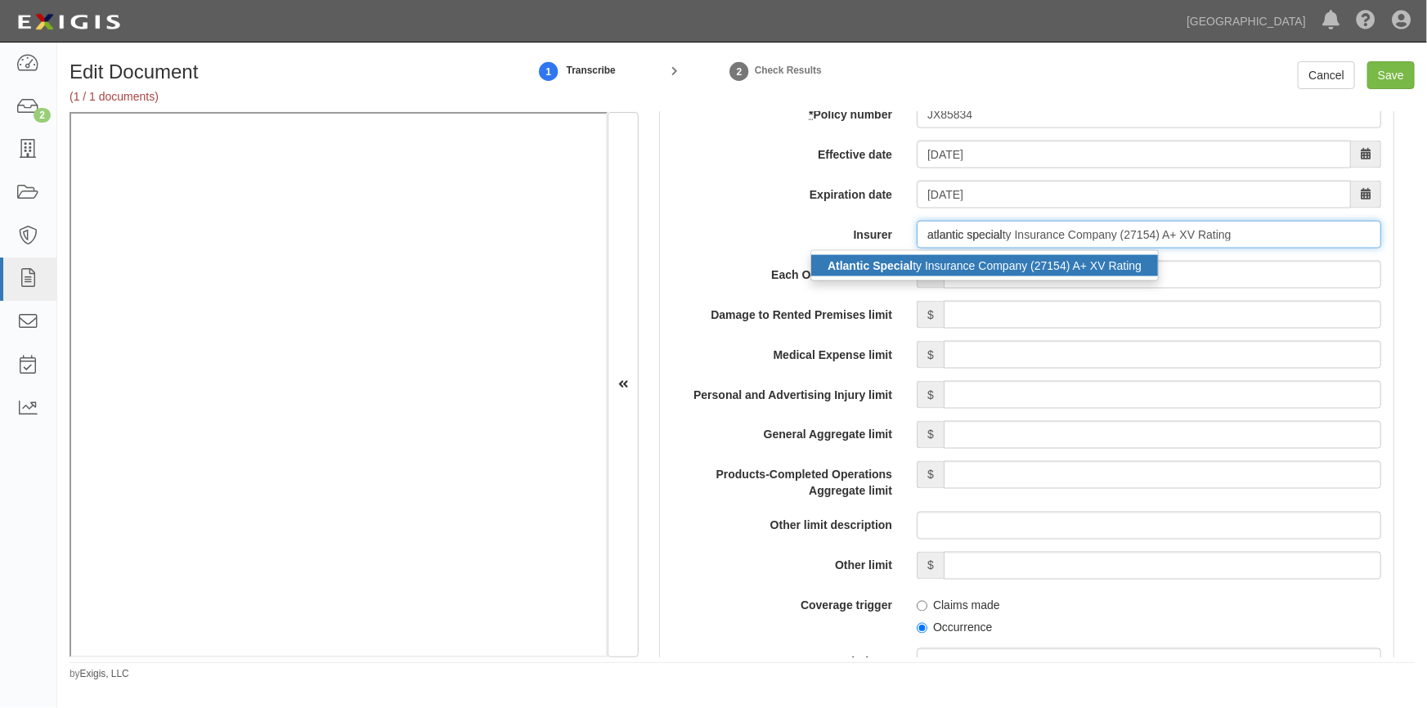
click at [976, 270] on div "Atlantic Special ty Insurance Company (27154) A+ XV Rating" at bounding box center [984, 265] width 347 height 21
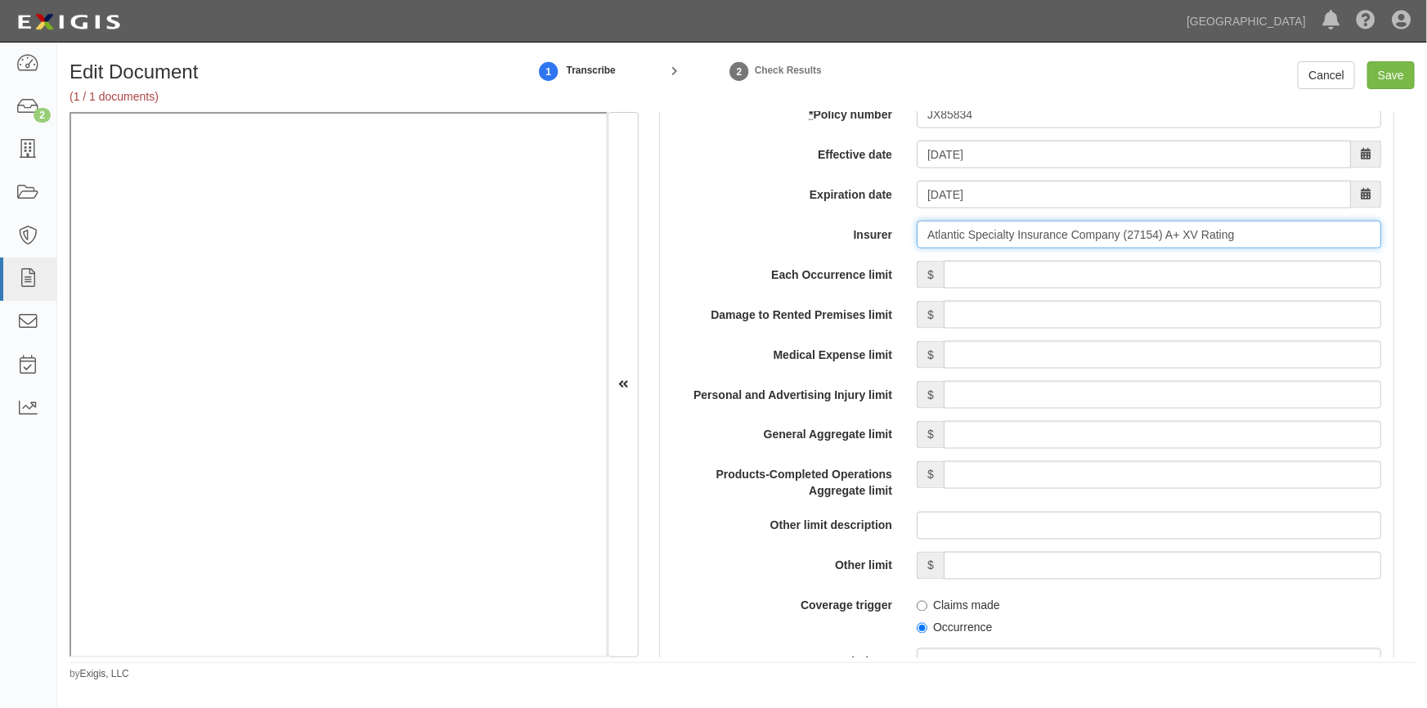
type input "Atlantic Specialty Insurance Company (27154) A+ XV Rating"
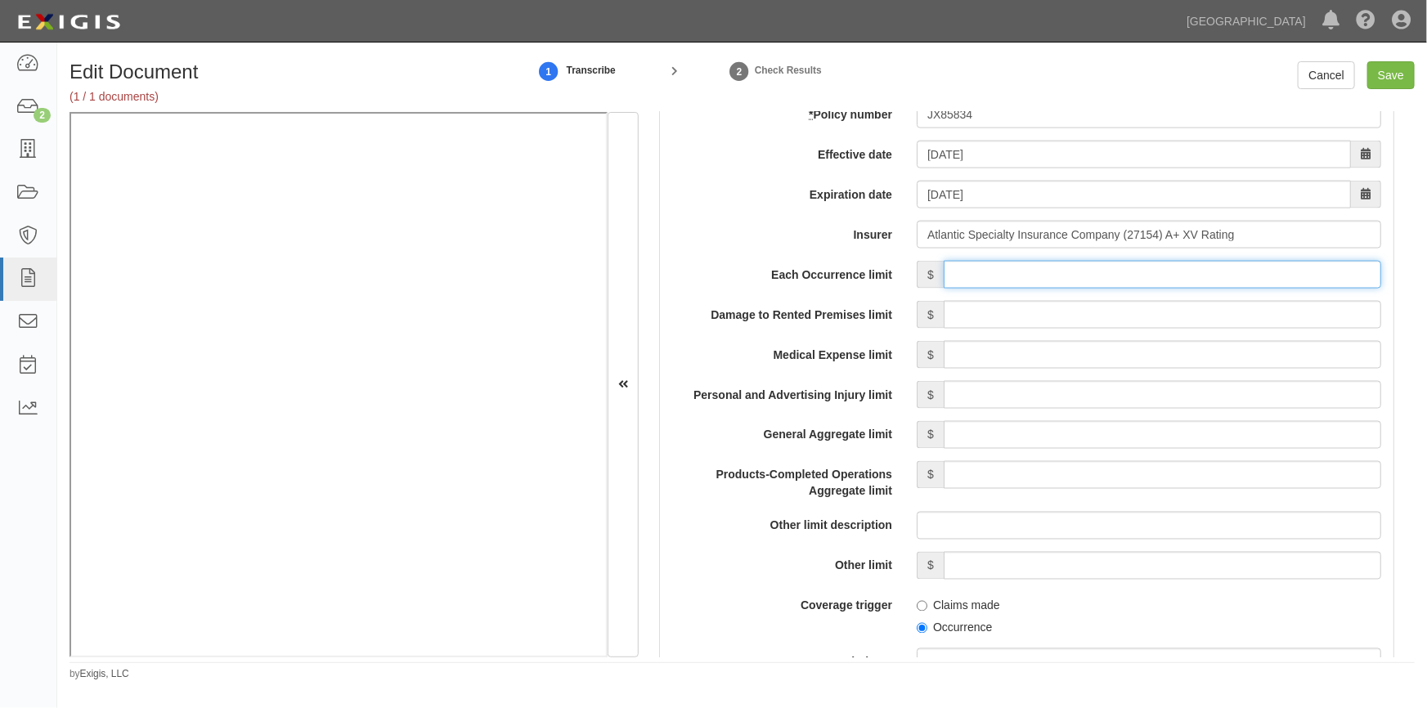
click at [1242, 273] on input "Each Occurrence limit" at bounding box center [1163, 275] width 438 height 28
click at [1386, 77] on input "Save" at bounding box center [1391, 75] width 47 height 28
type input "1000000"
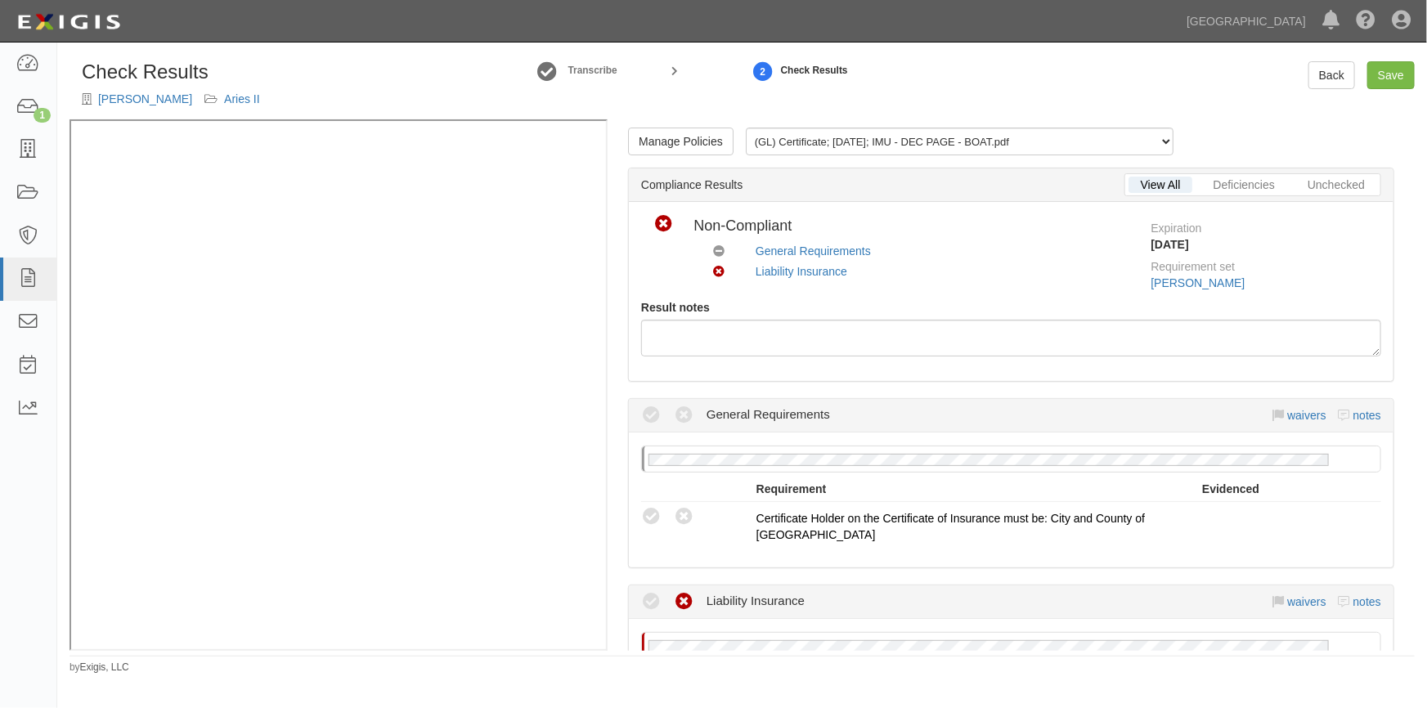
scroll to position [378, 0]
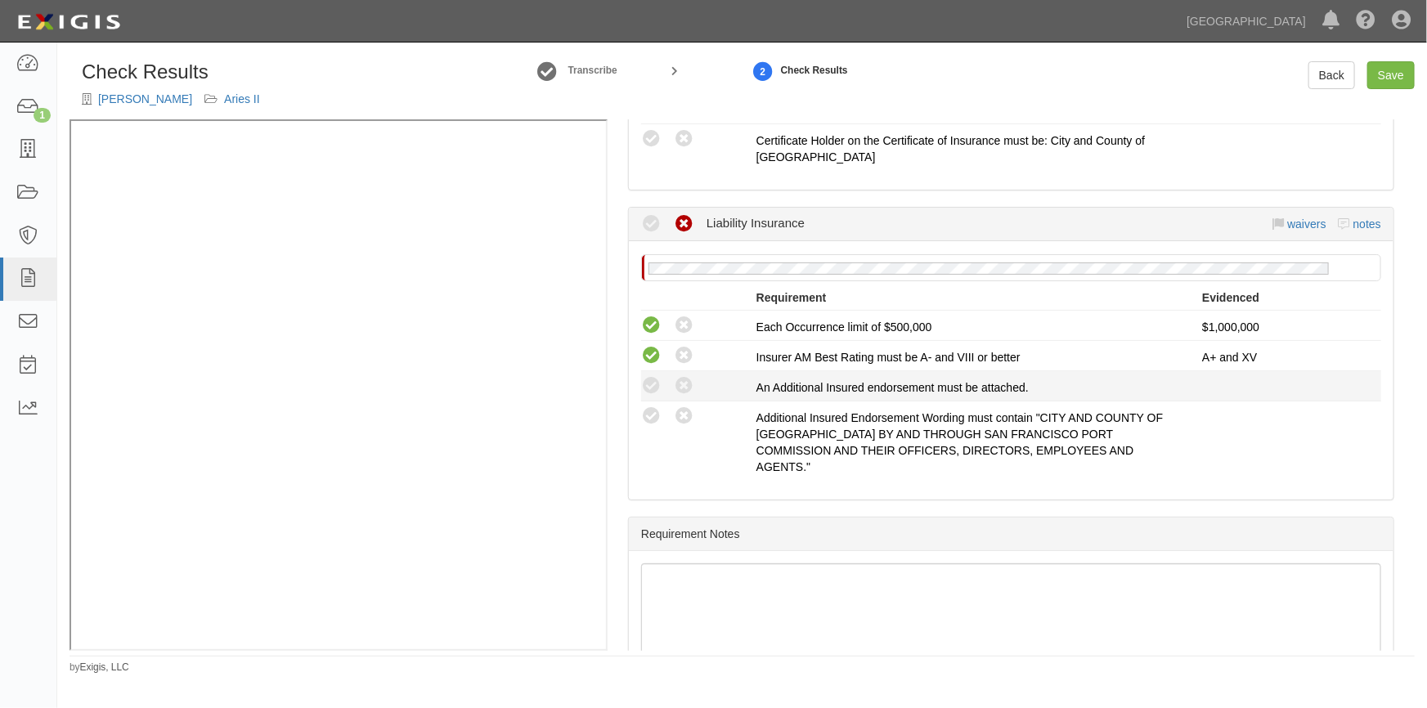
drag, startPoint x: 649, startPoint y: 384, endPoint x: 648, endPoint y: 398, distance: 13.9
click at [648, 385] on icon at bounding box center [651, 386] width 20 height 20
radio input "true"
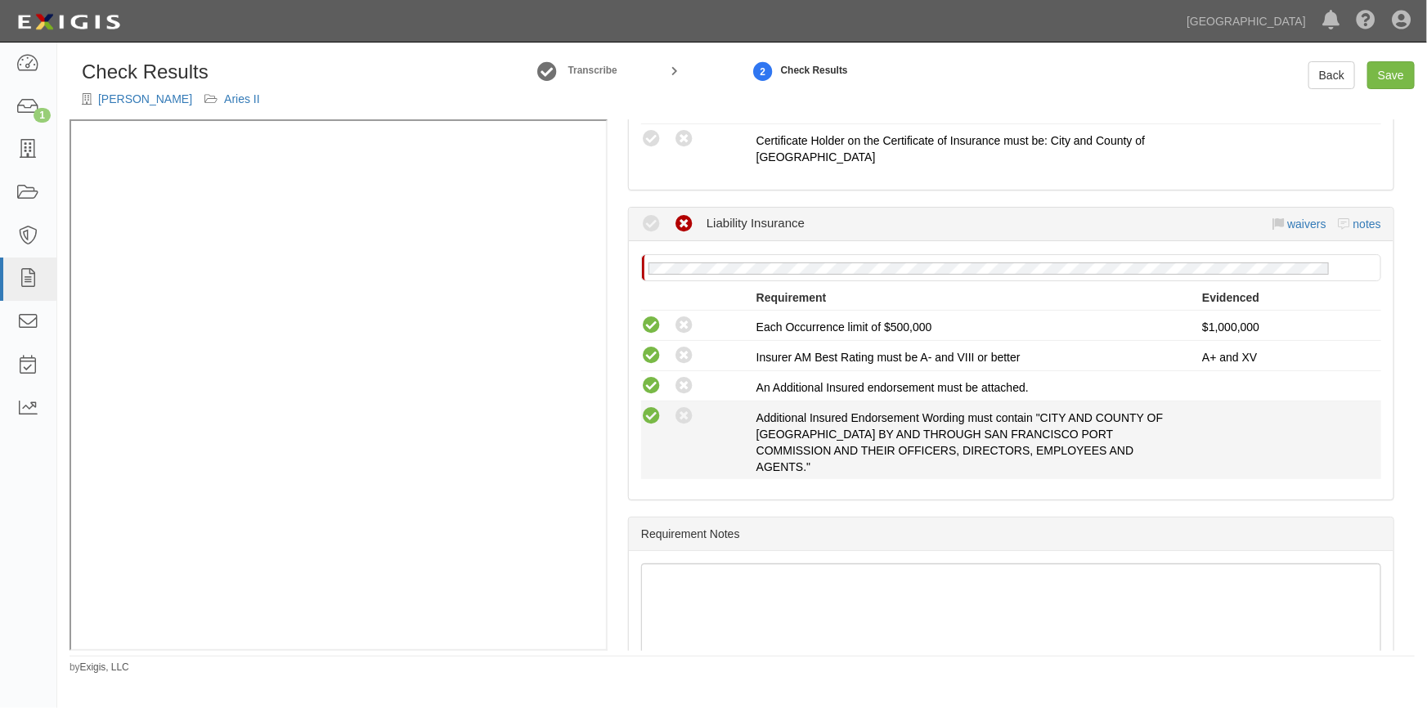
click at [648, 414] on icon at bounding box center [651, 417] width 20 height 20
radio input "true"
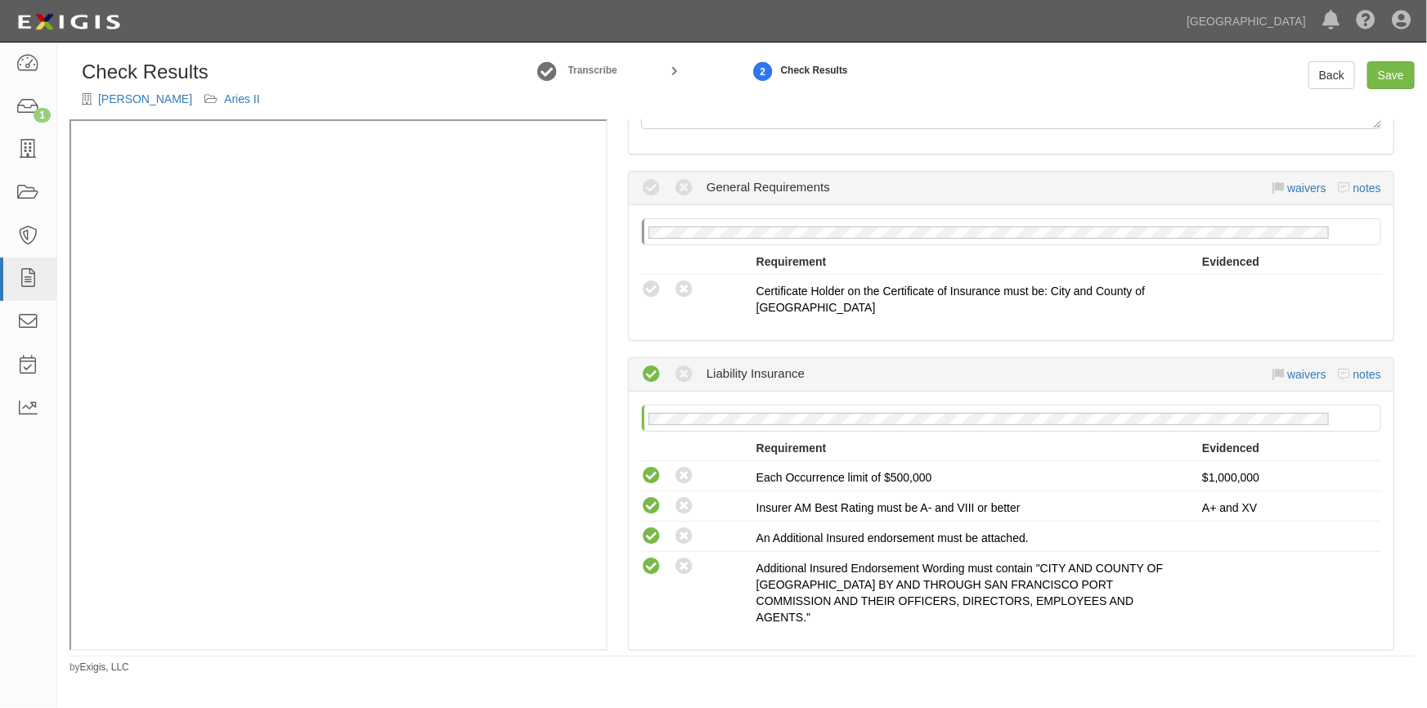
scroll to position [221, 0]
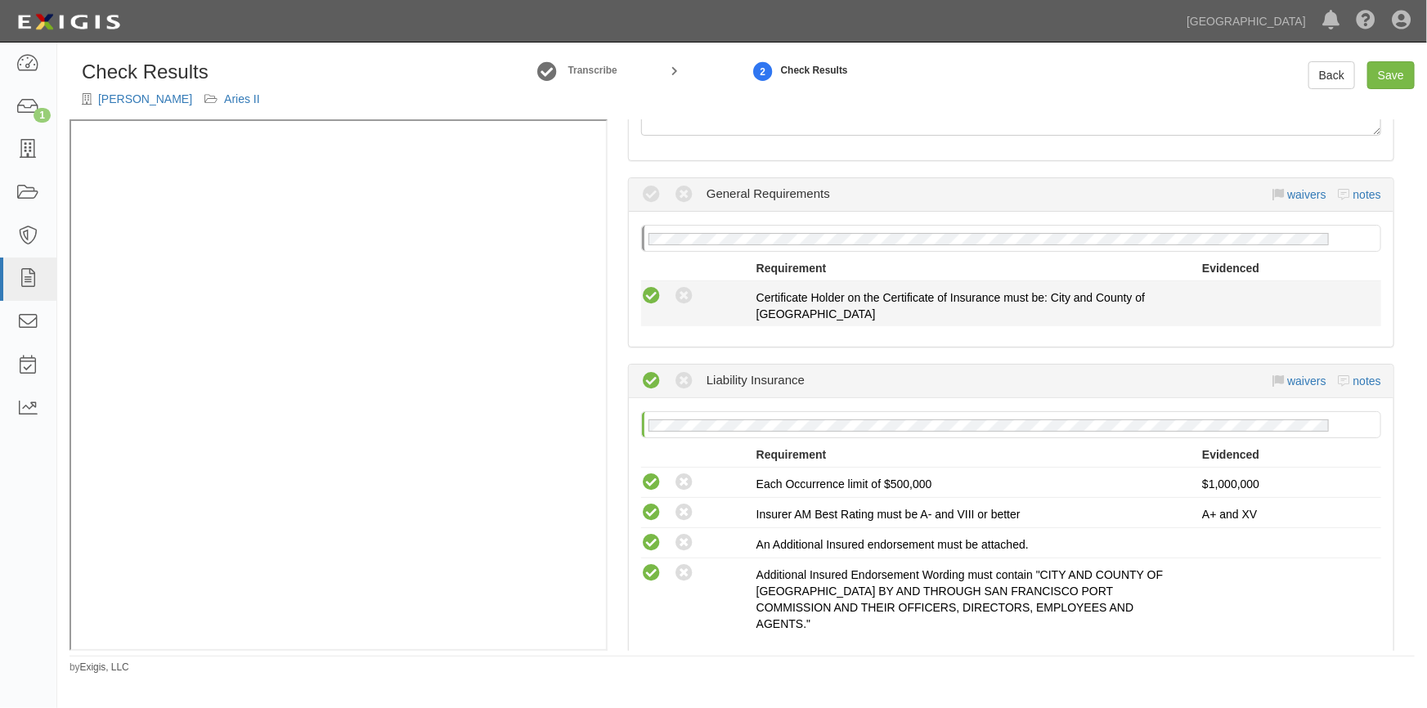
click at [649, 299] on icon at bounding box center [651, 296] width 20 height 20
radio input "true"
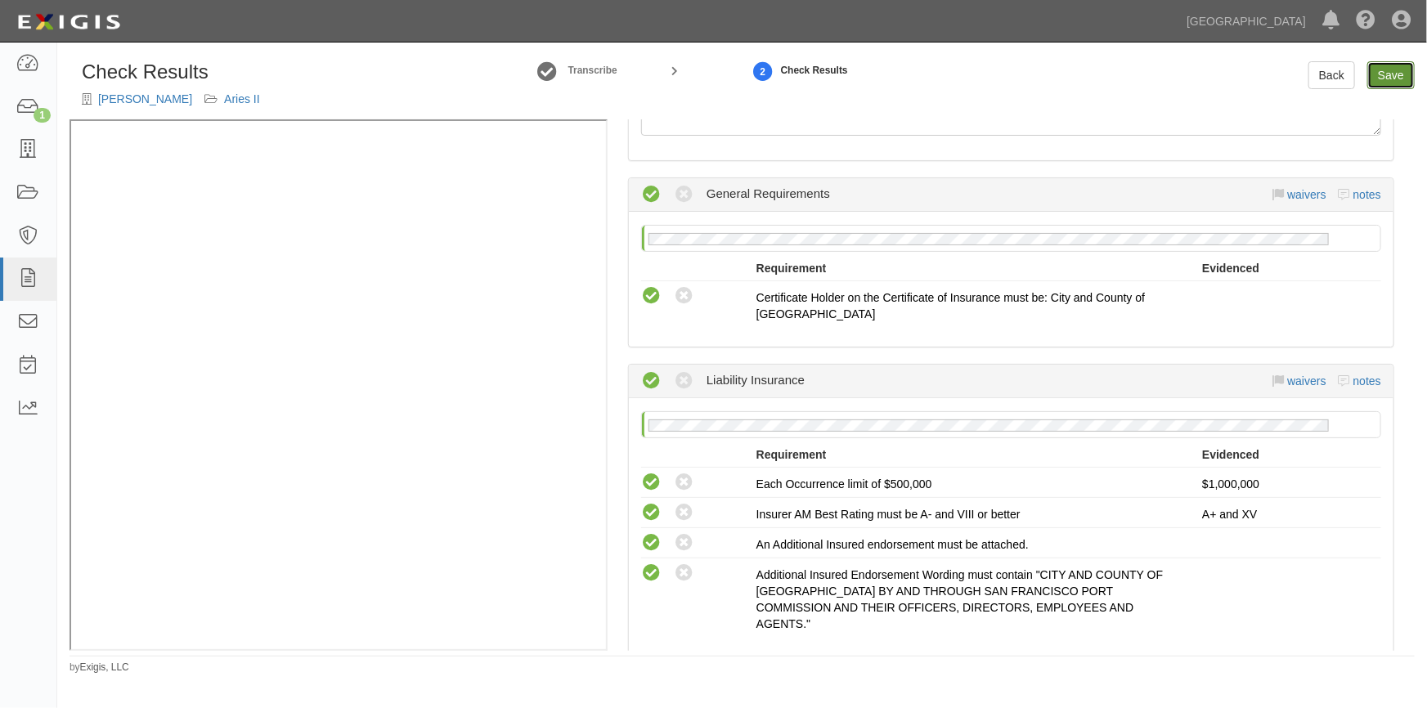
click at [1405, 81] on link "Save" at bounding box center [1391, 75] width 47 height 28
radio input "true"
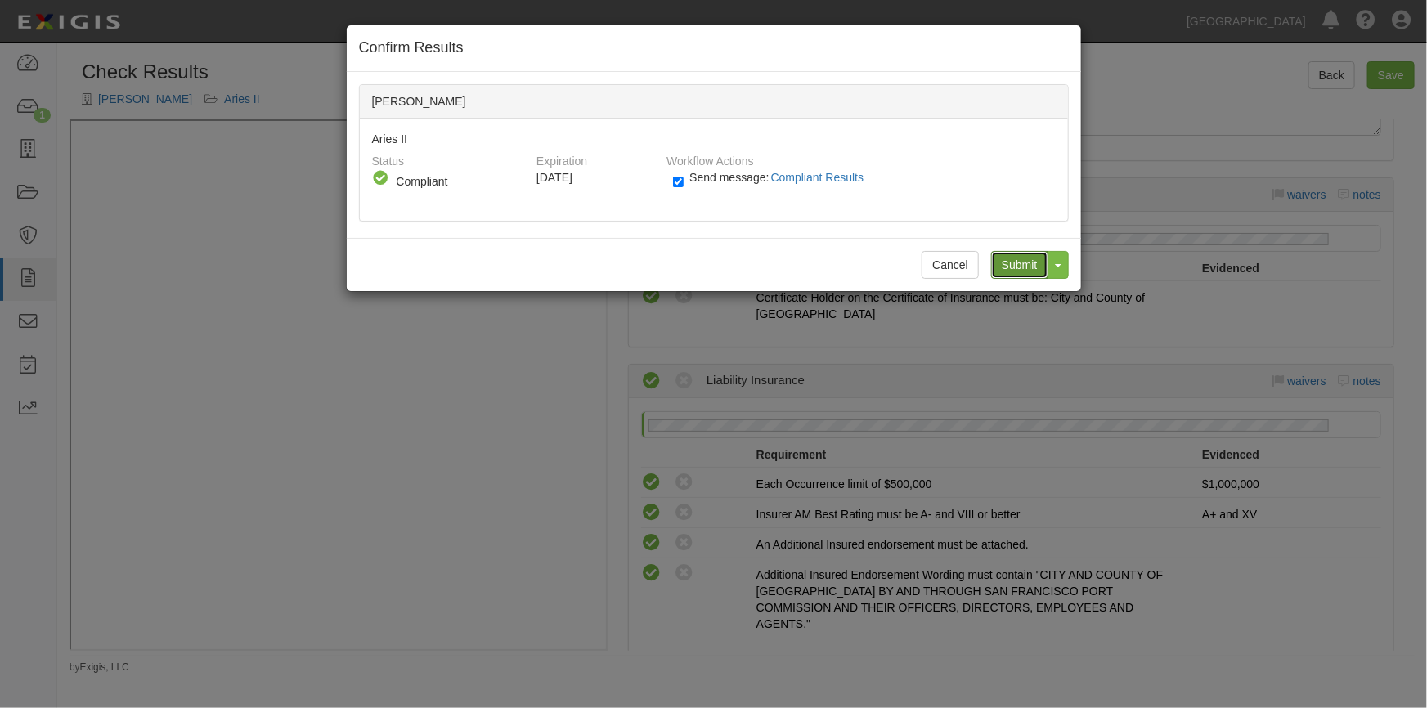
click at [1027, 265] on input "Submit" at bounding box center [1019, 265] width 57 height 28
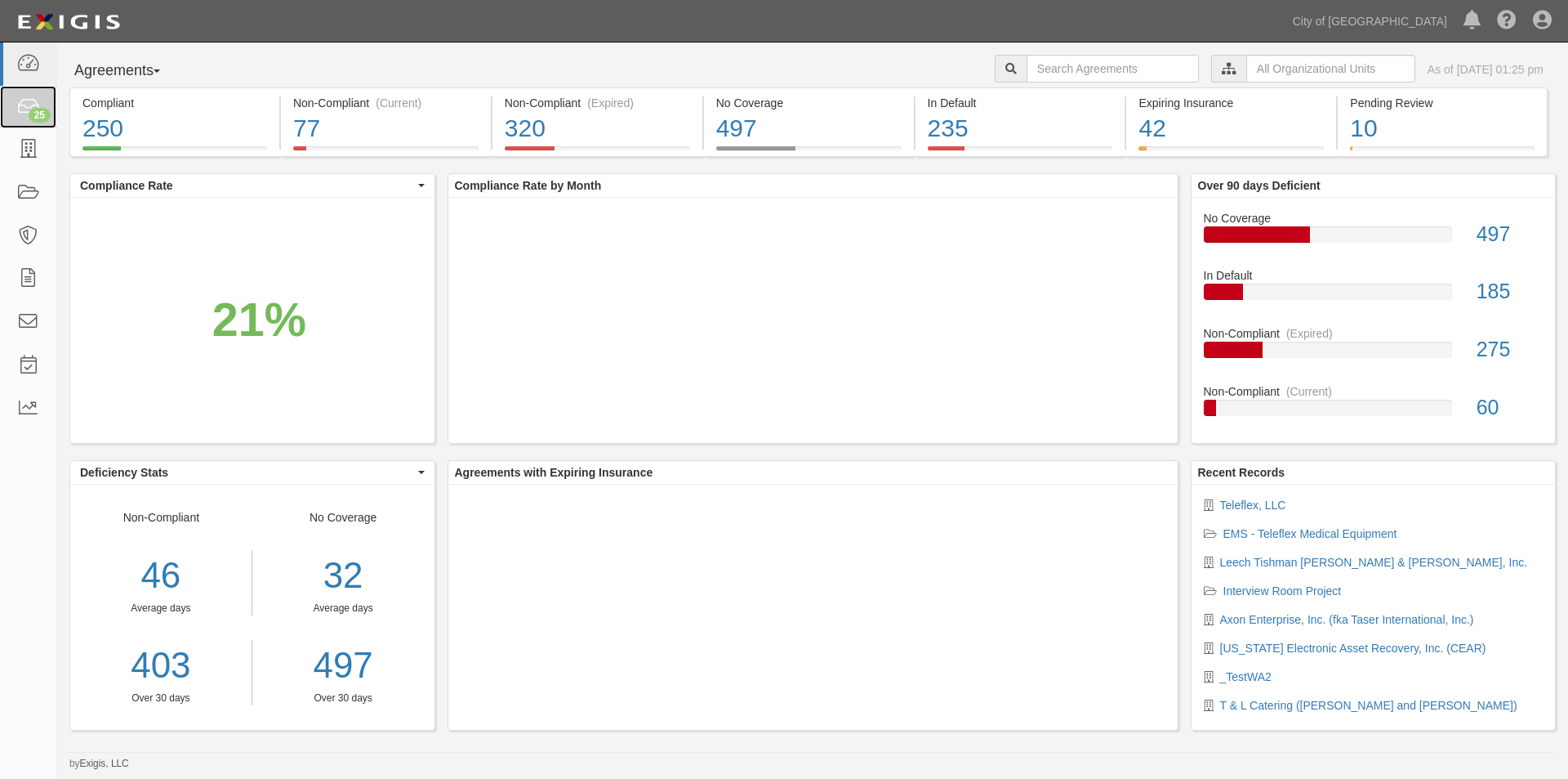
click at [34, 126] on link "25" at bounding box center [28, 107] width 56 height 43
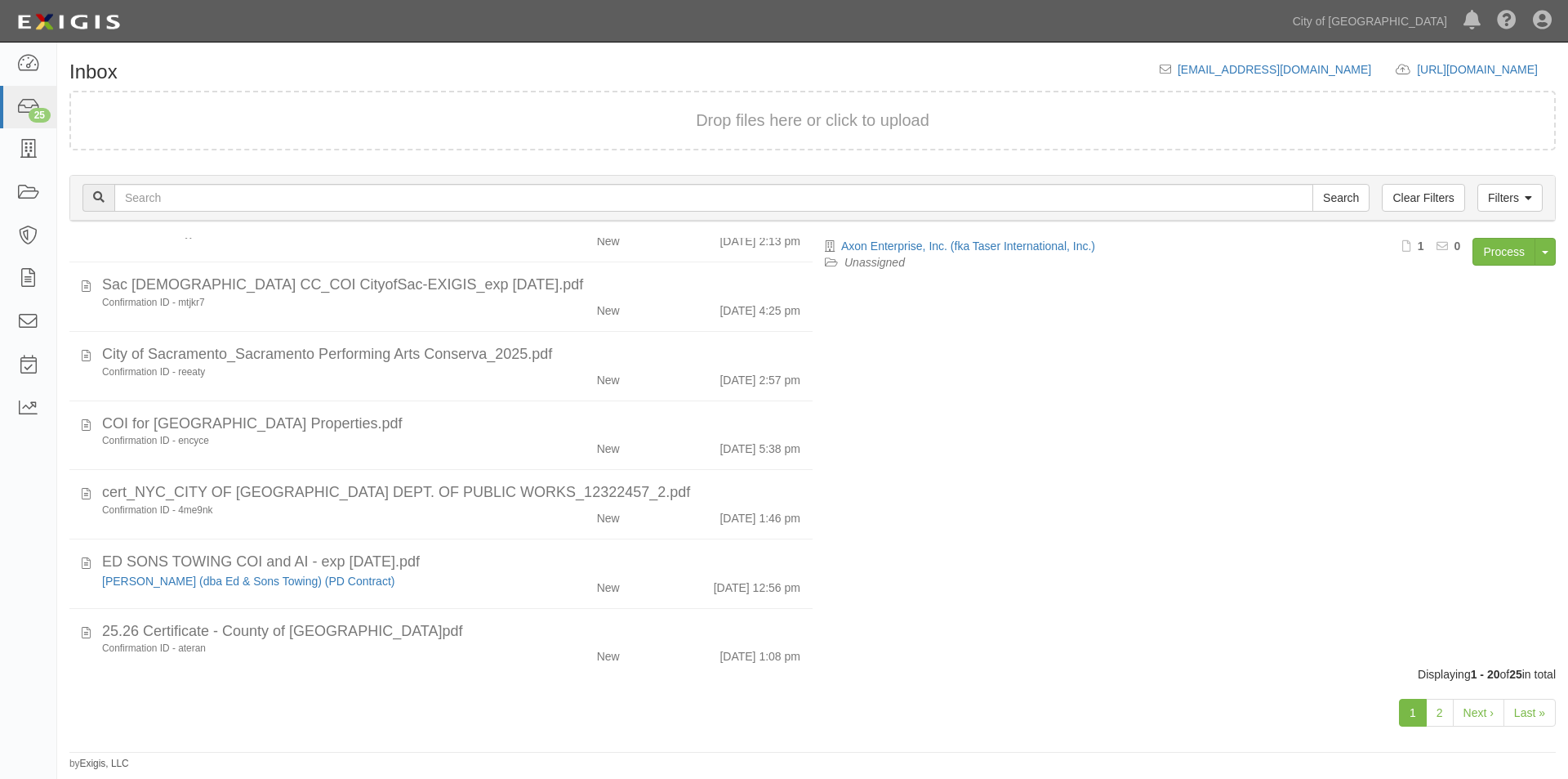
scroll to position [1002, 0]
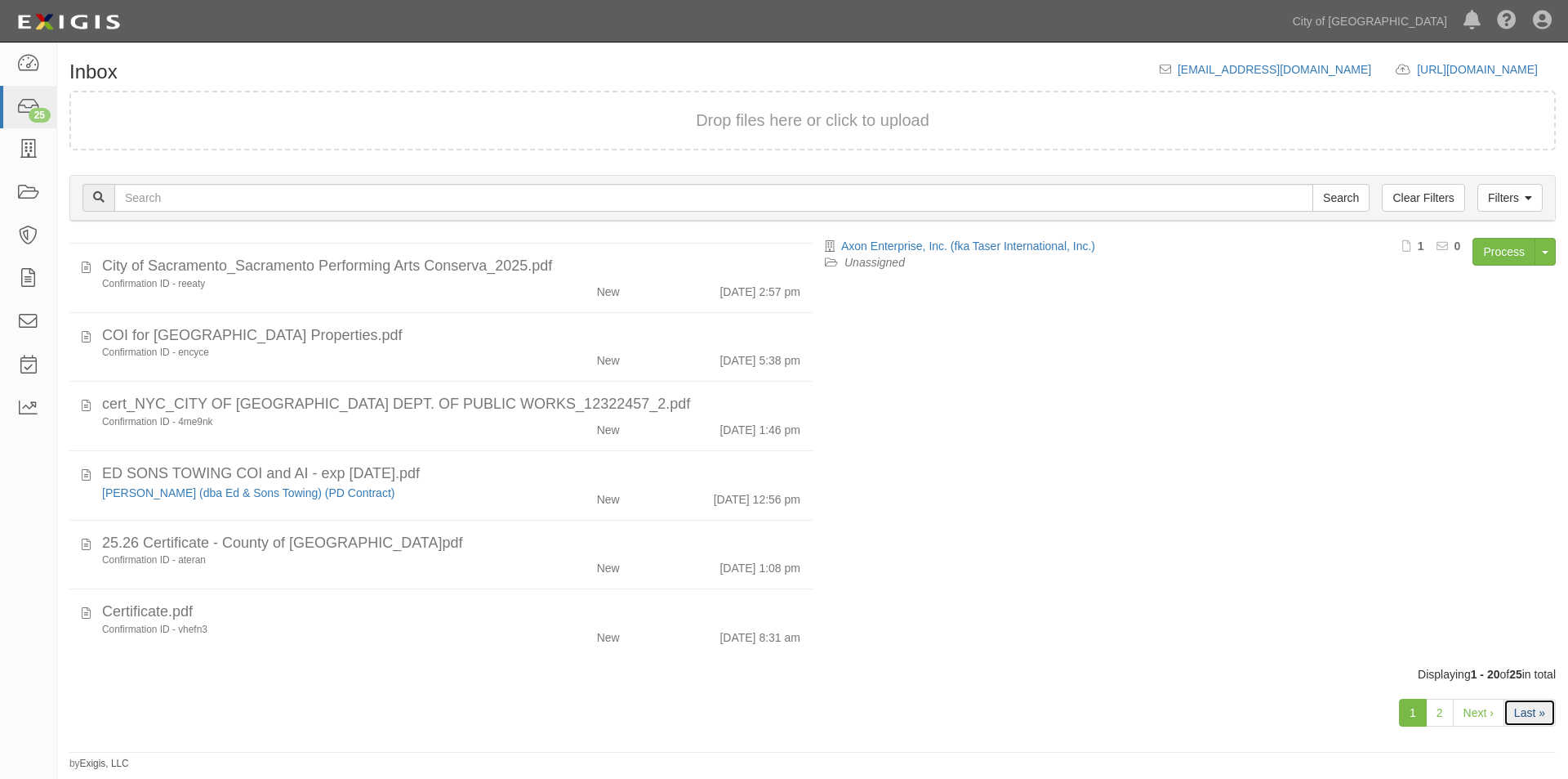
click at [1518, 712] on link "Last »" at bounding box center [1529, 712] width 52 height 28
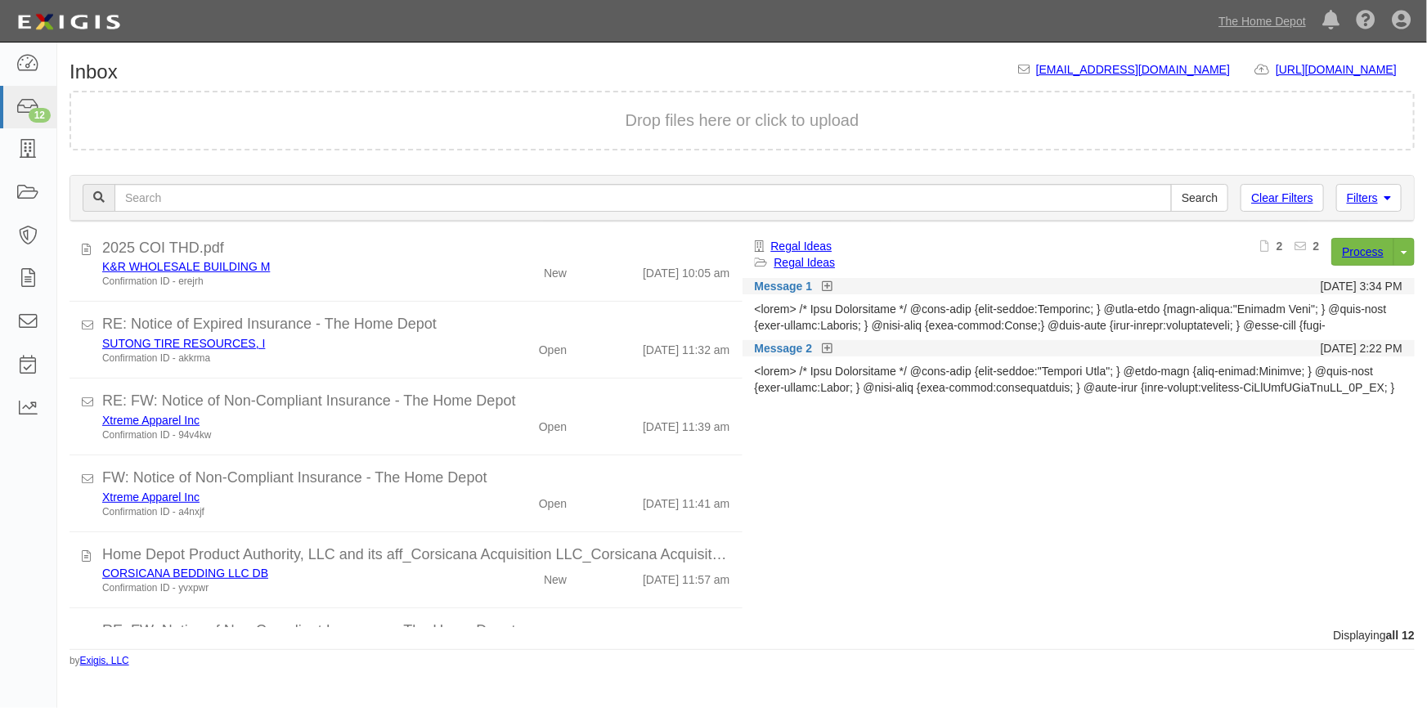
scroll to position [366, 0]
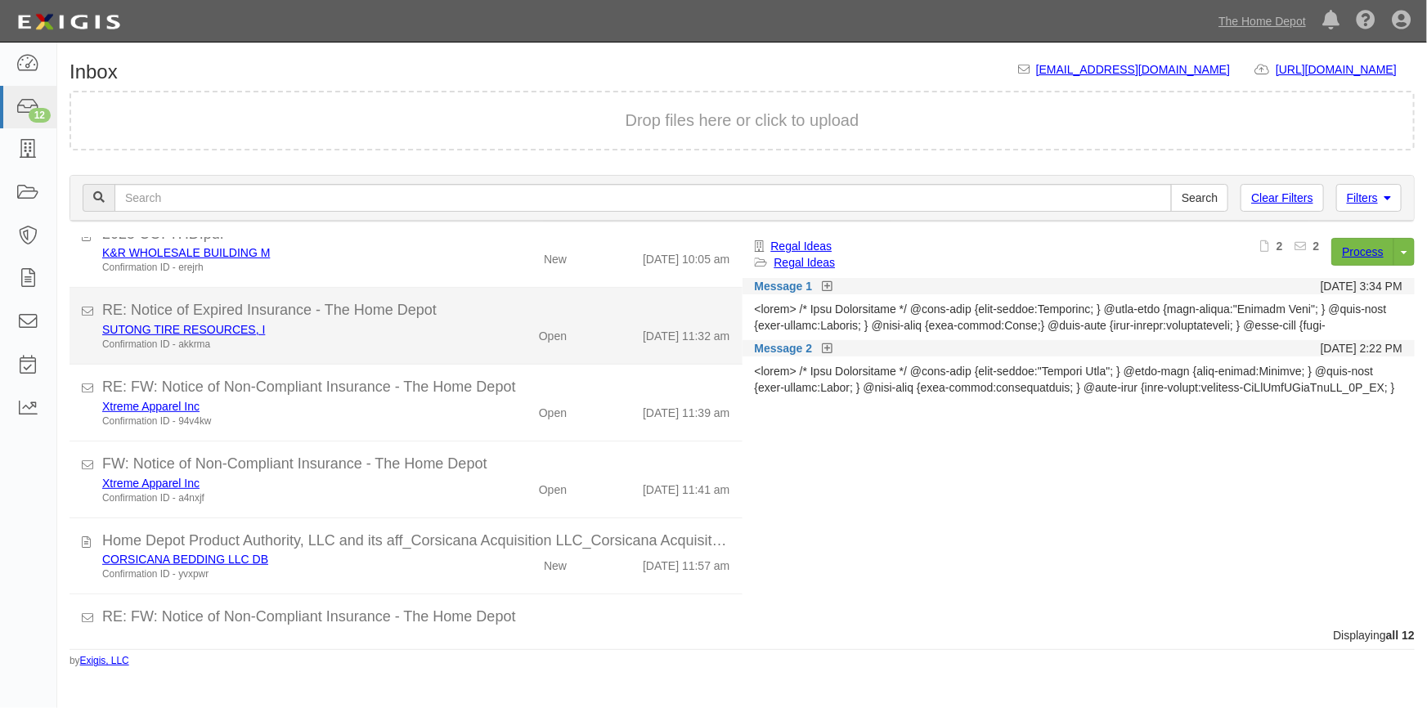
click at [461, 333] on div "SUTONG TIRE RESOURCES, I Confirmation ID - akkrma" at bounding box center [280, 336] width 380 height 30
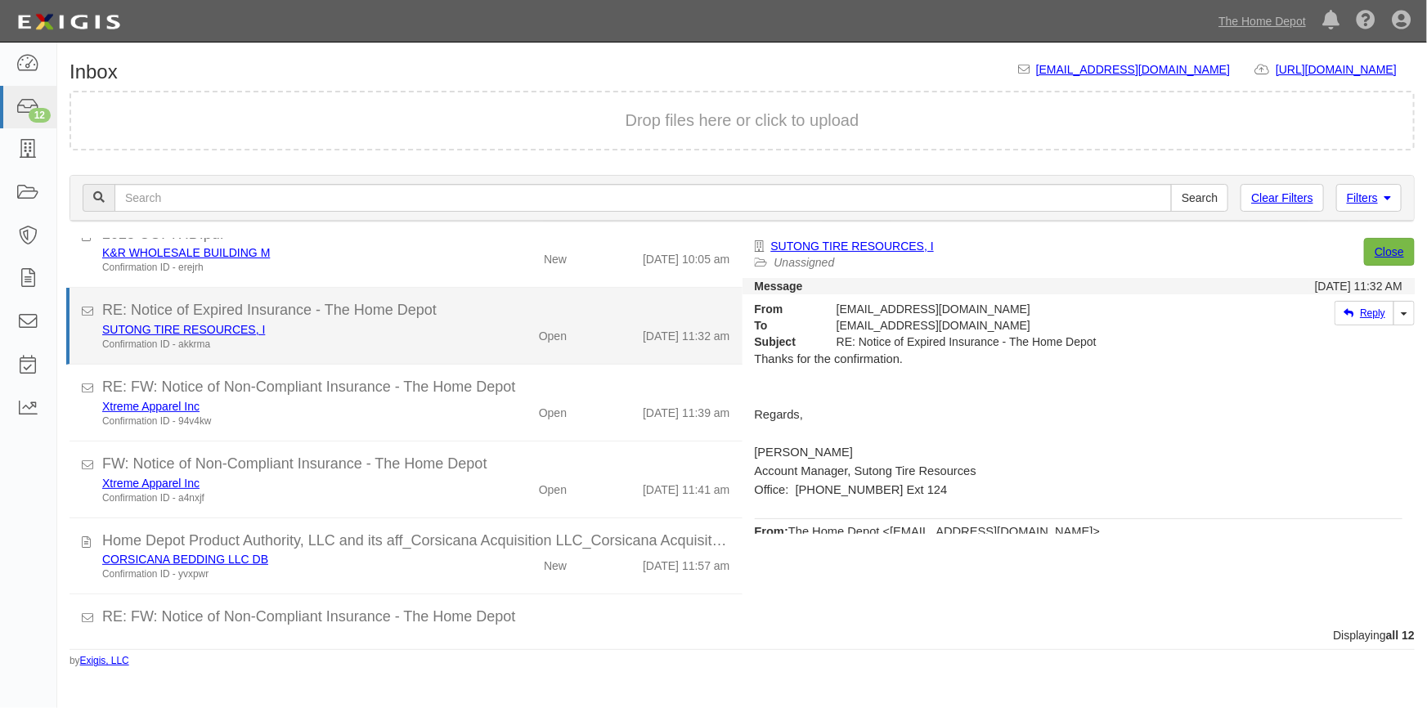
click at [461, 333] on div "SUTONG TIRE RESOURCES, I Confirmation ID - akkrma" at bounding box center [280, 336] width 380 height 30
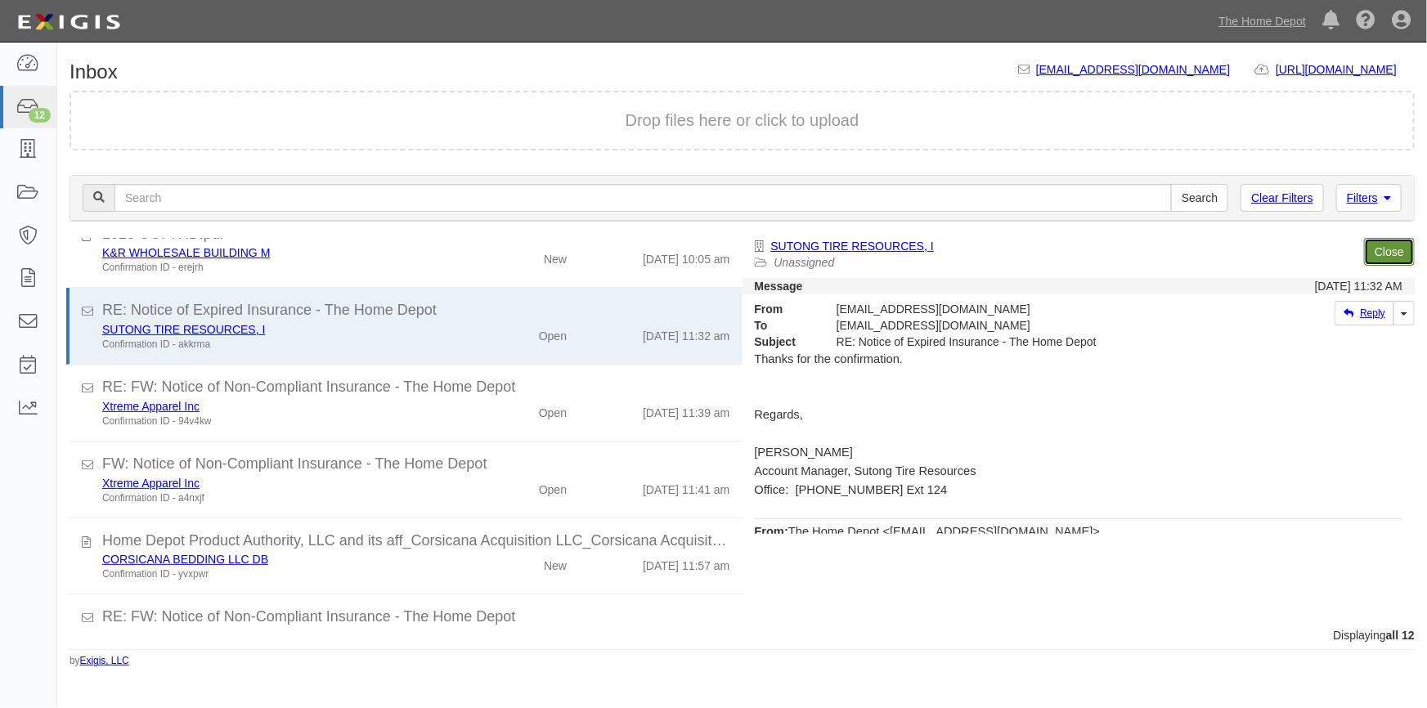
click at [1374, 245] on link "Close" at bounding box center [1389, 252] width 51 height 28
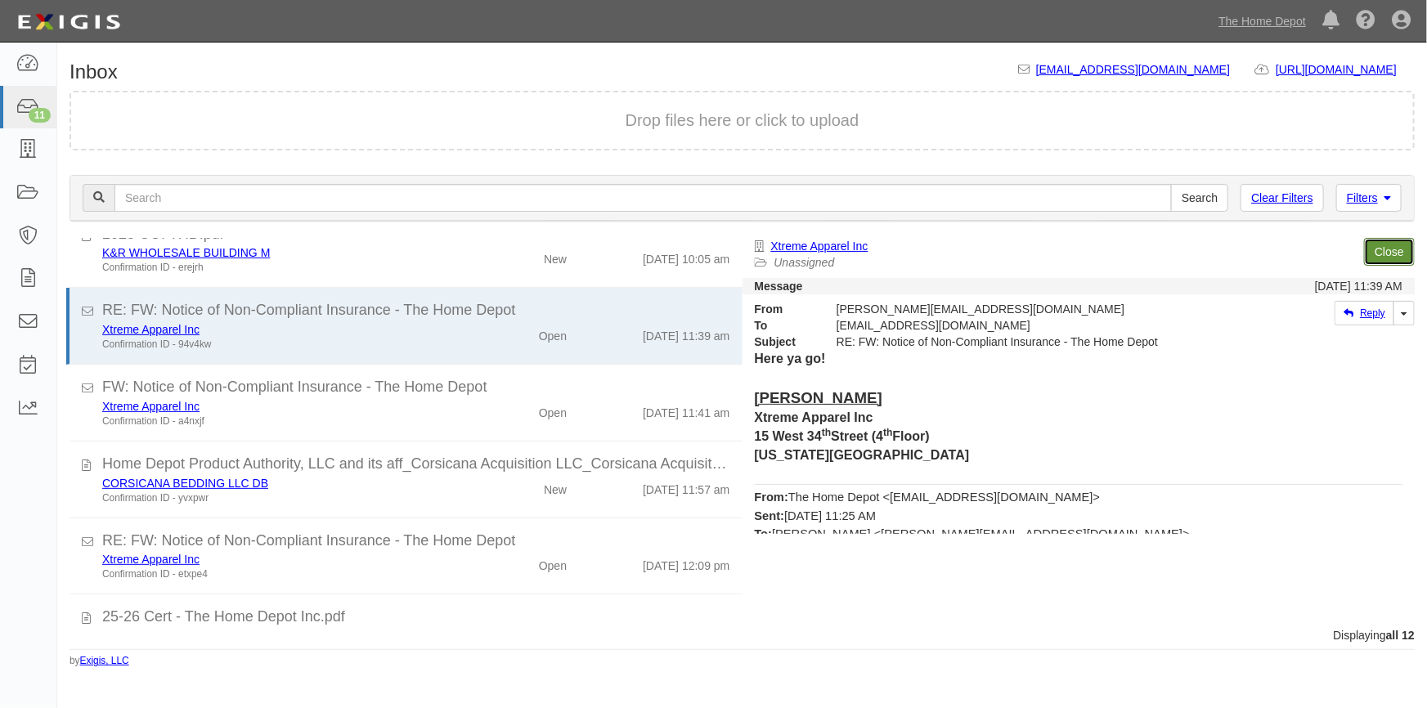
click at [1374, 245] on link "Close" at bounding box center [1389, 252] width 51 height 28
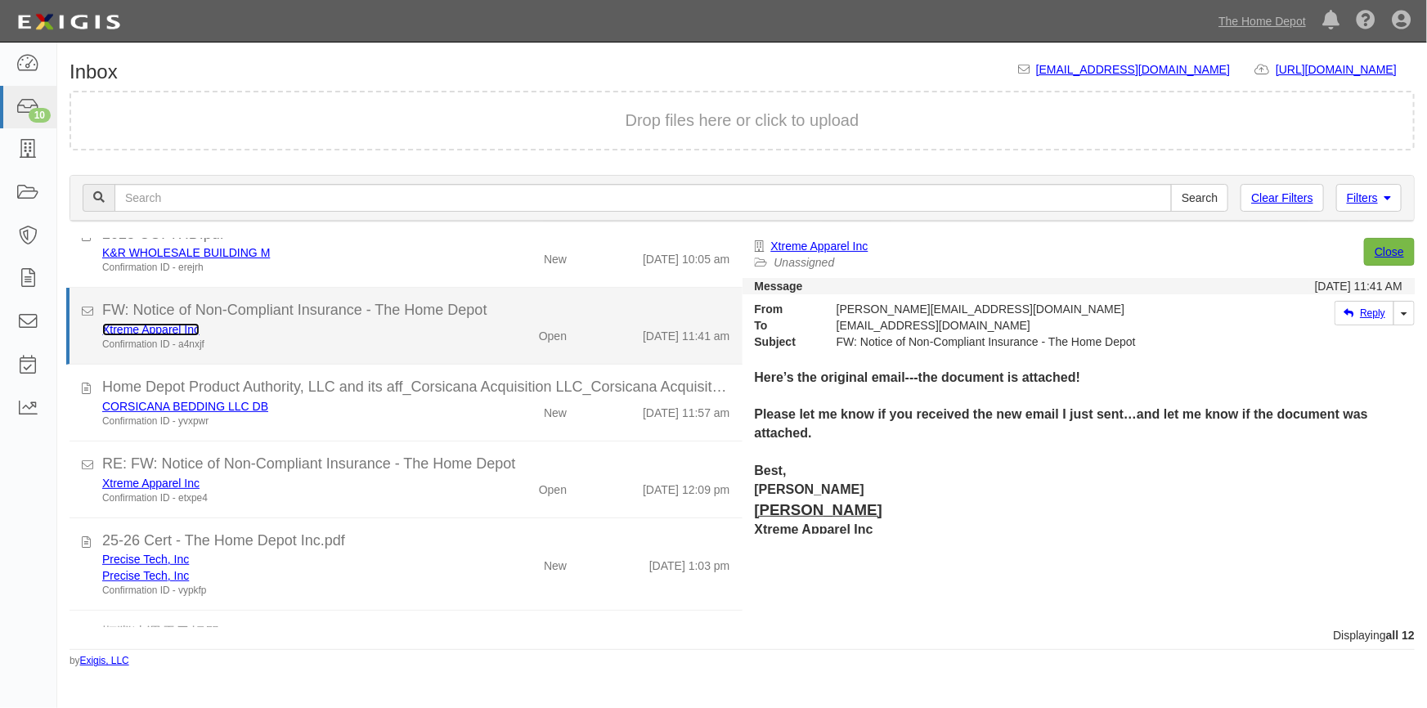
click at [178, 328] on link "Xtreme Apparel Inc" at bounding box center [150, 329] width 97 height 13
click at [375, 338] on div "Confirmation ID - a4nxjf" at bounding box center [280, 345] width 356 height 14
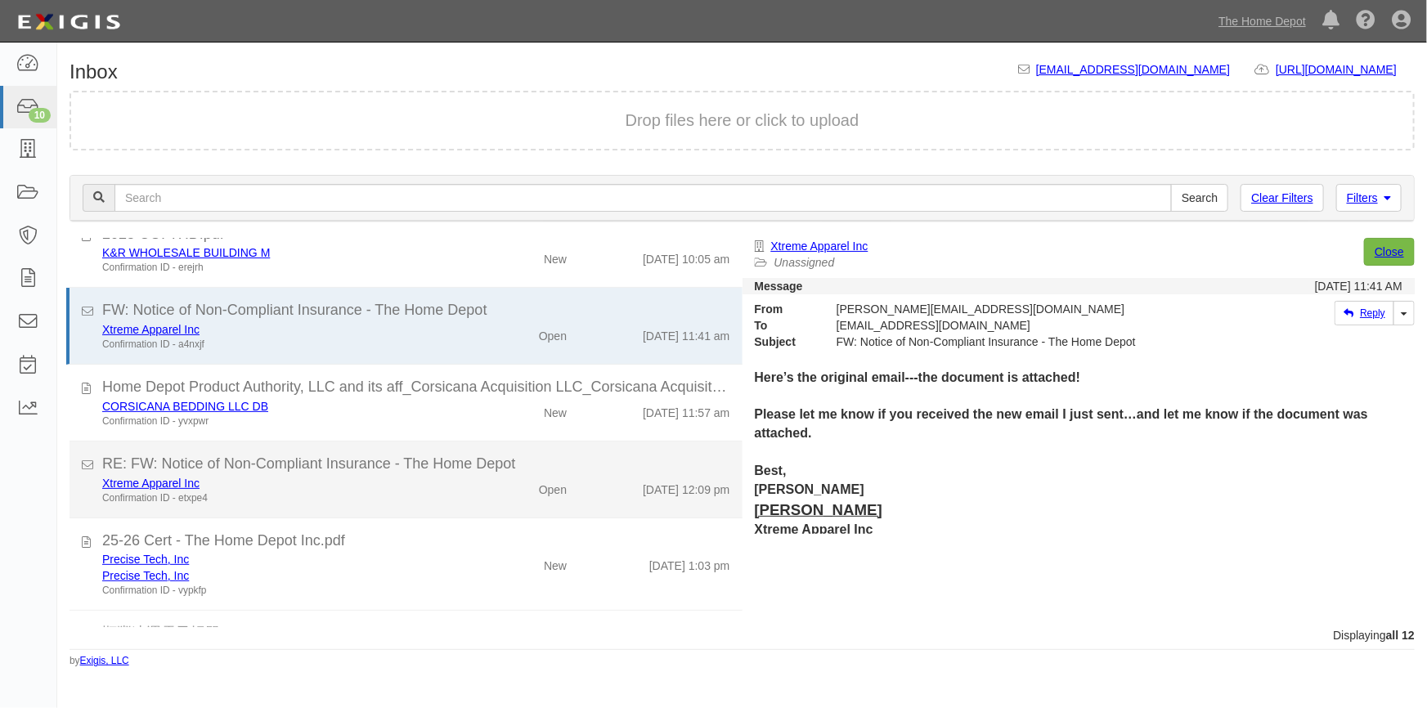
click at [383, 492] on div "Confirmation ID - etxpe4" at bounding box center [280, 499] width 356 height 14
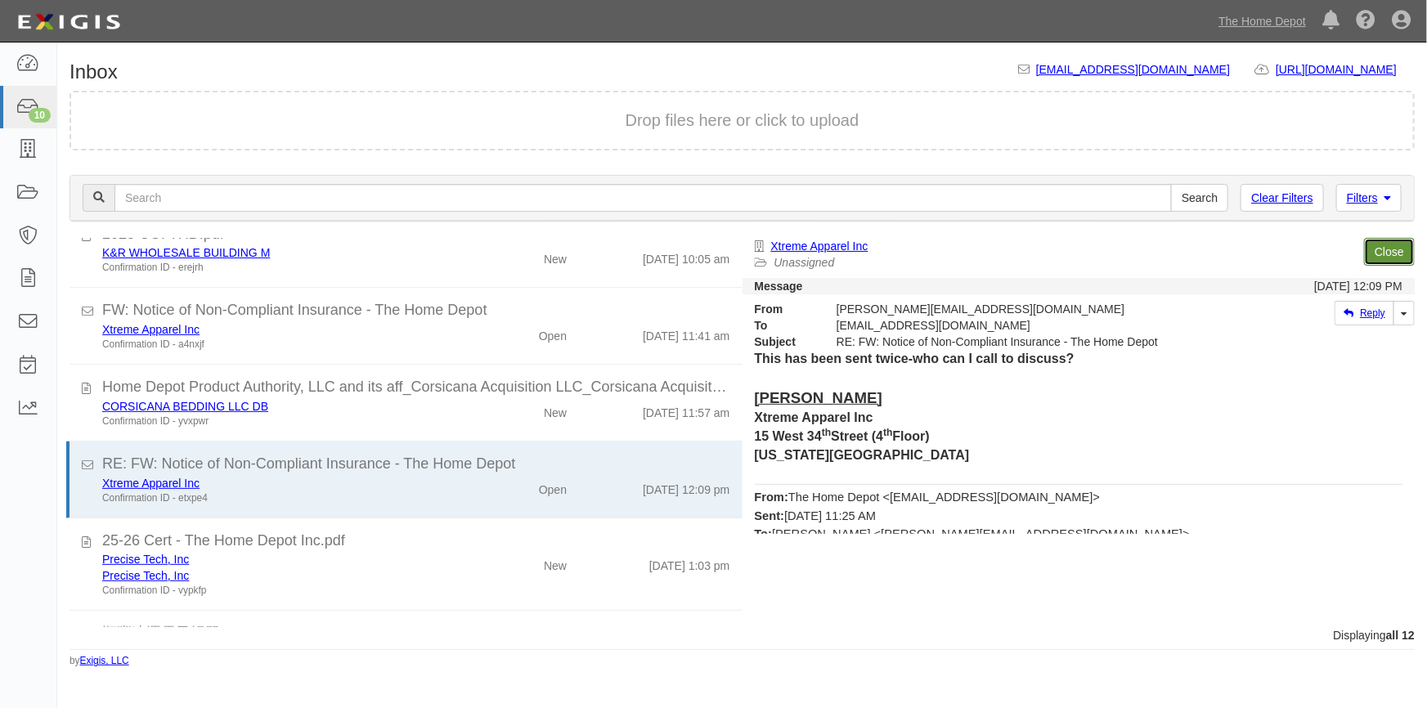
click at [1391, 250] on link "Close" at bounding box center [1389, 252] width 51 height 28
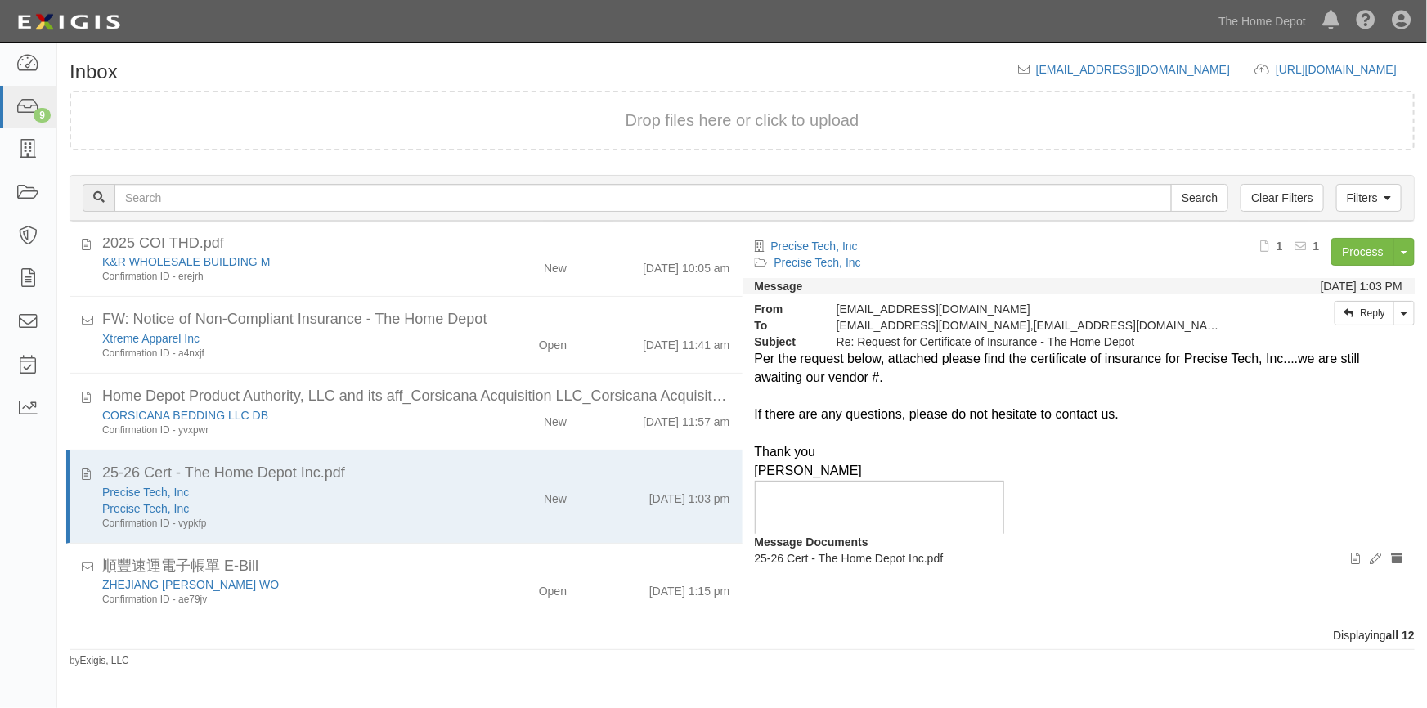
scroll to position [356, 0]
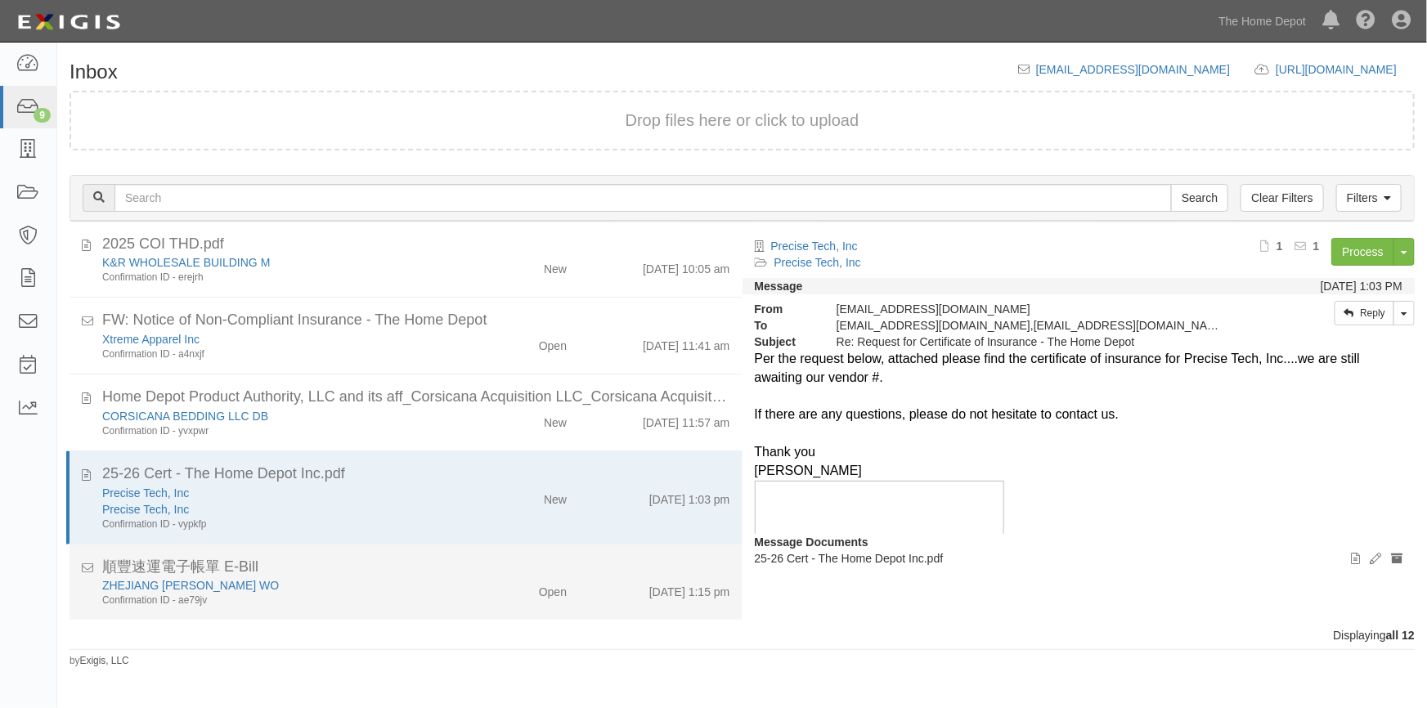
click at [395, 570] on div "順豐速運電子帳單 E-Bill" at bounding box center [416, 567] width 628 height 21
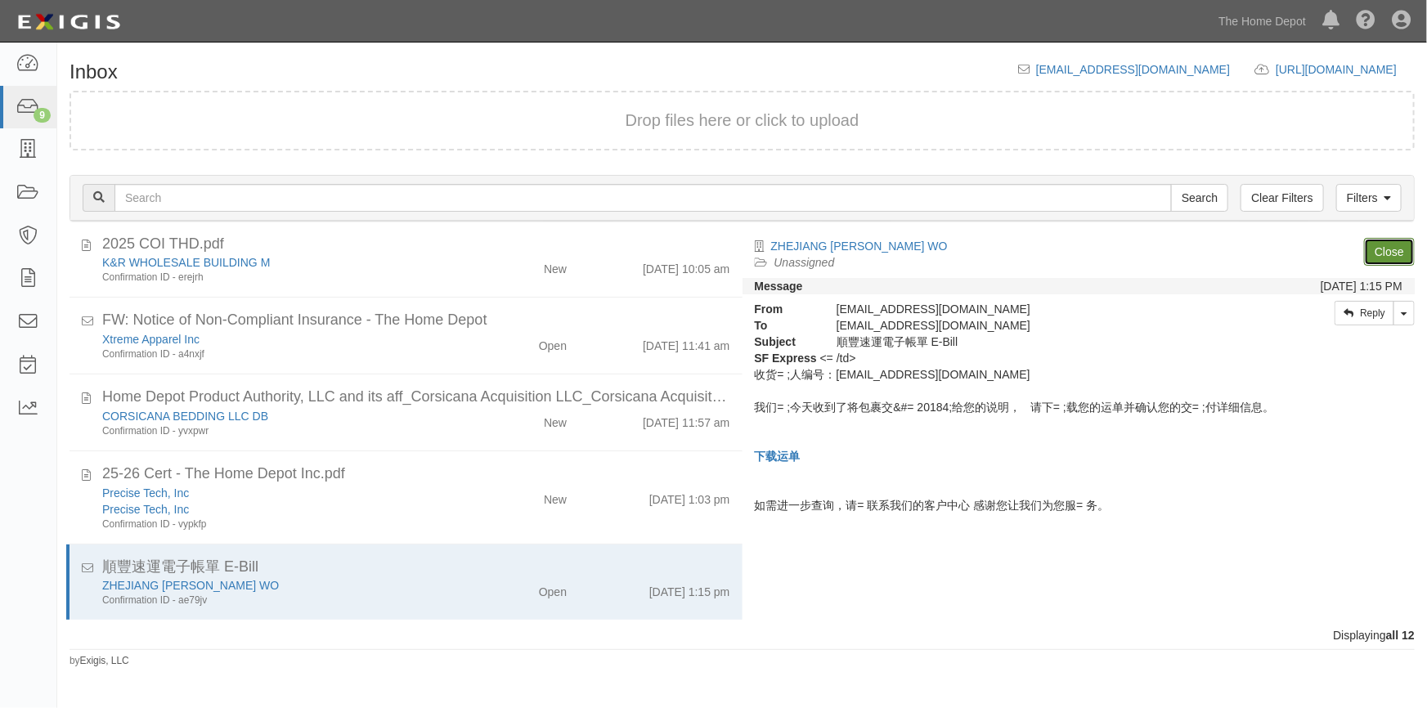
click at [1387, 246] on link "Close" at bounding box center [1389, 252] width 51 height 28
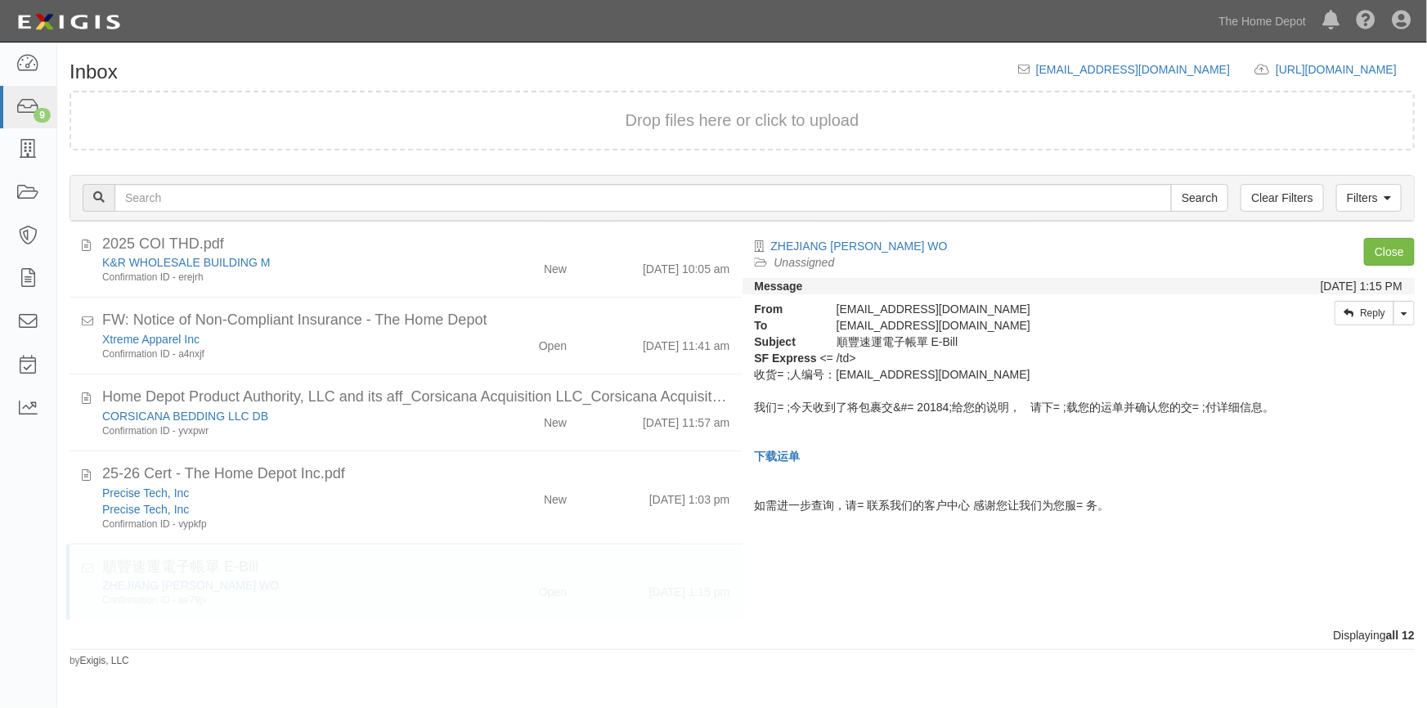
scroll to position [280, 0]
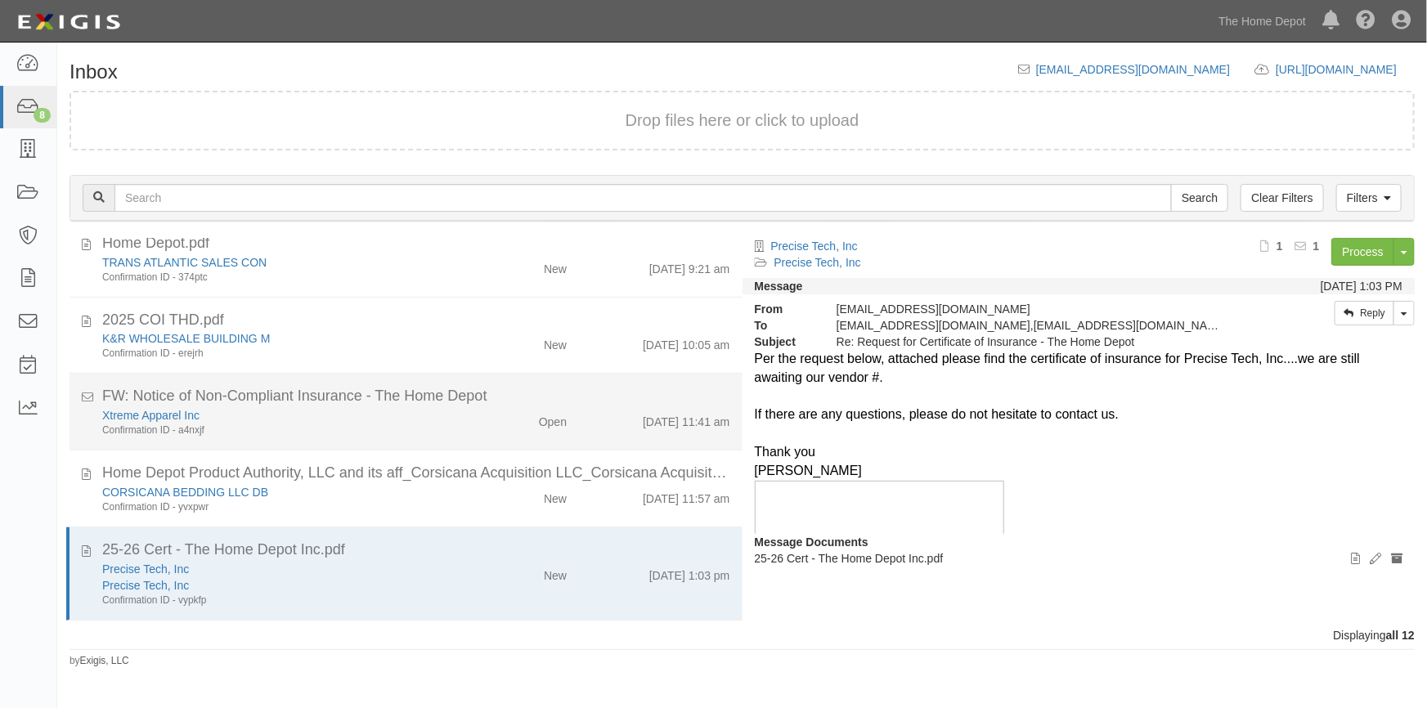
click at [439, 420] on div "Xtreme Apparel Inc" at bounding box center [280, 415] width 356 height 16
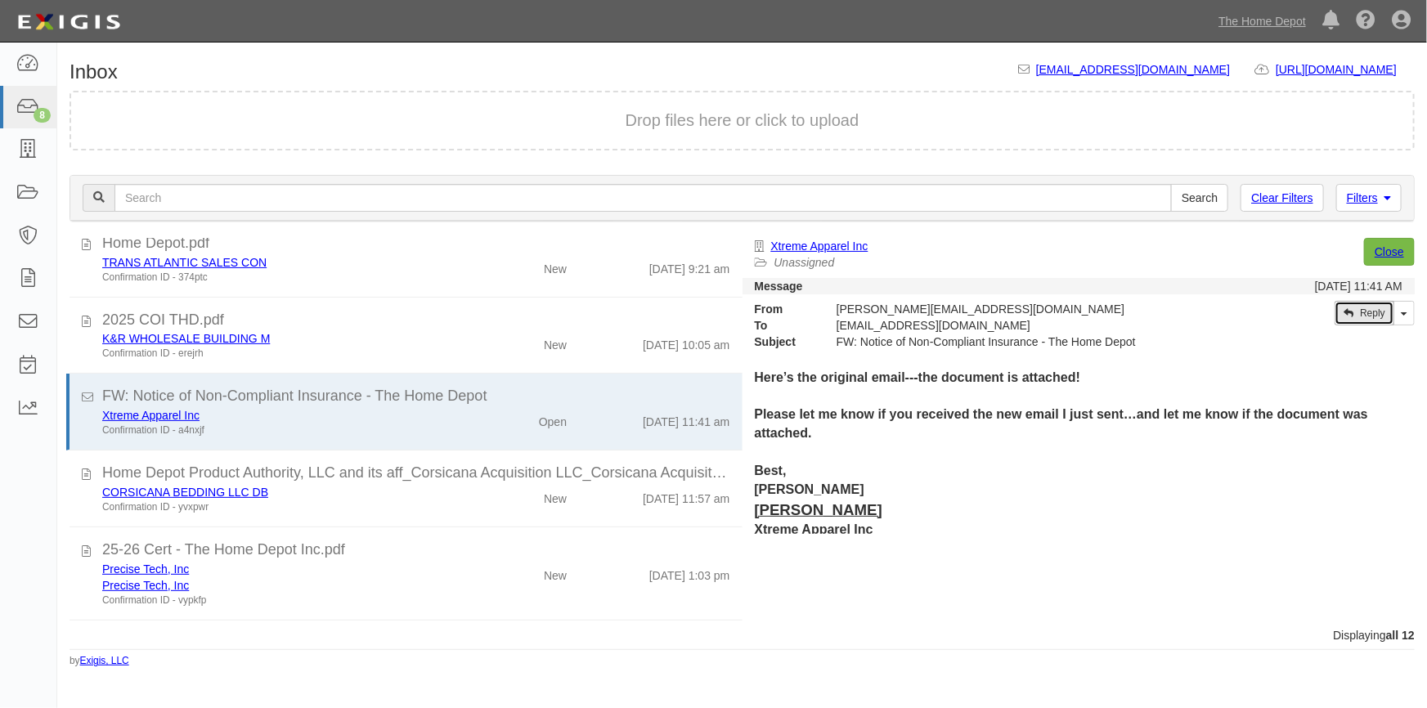
click at [1358, 308] on link "Reply" at bounding box center [1365, 313] width 60 height 25
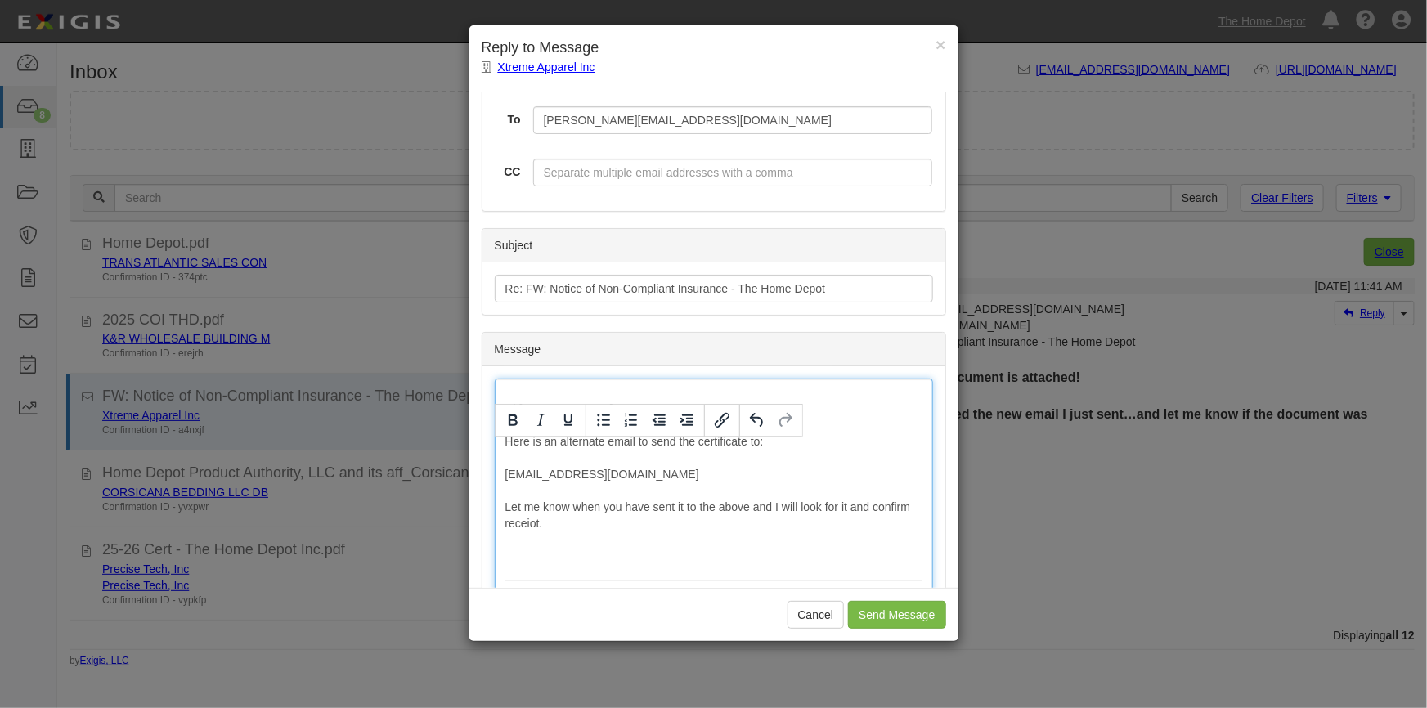
scroll to position [115, 0]
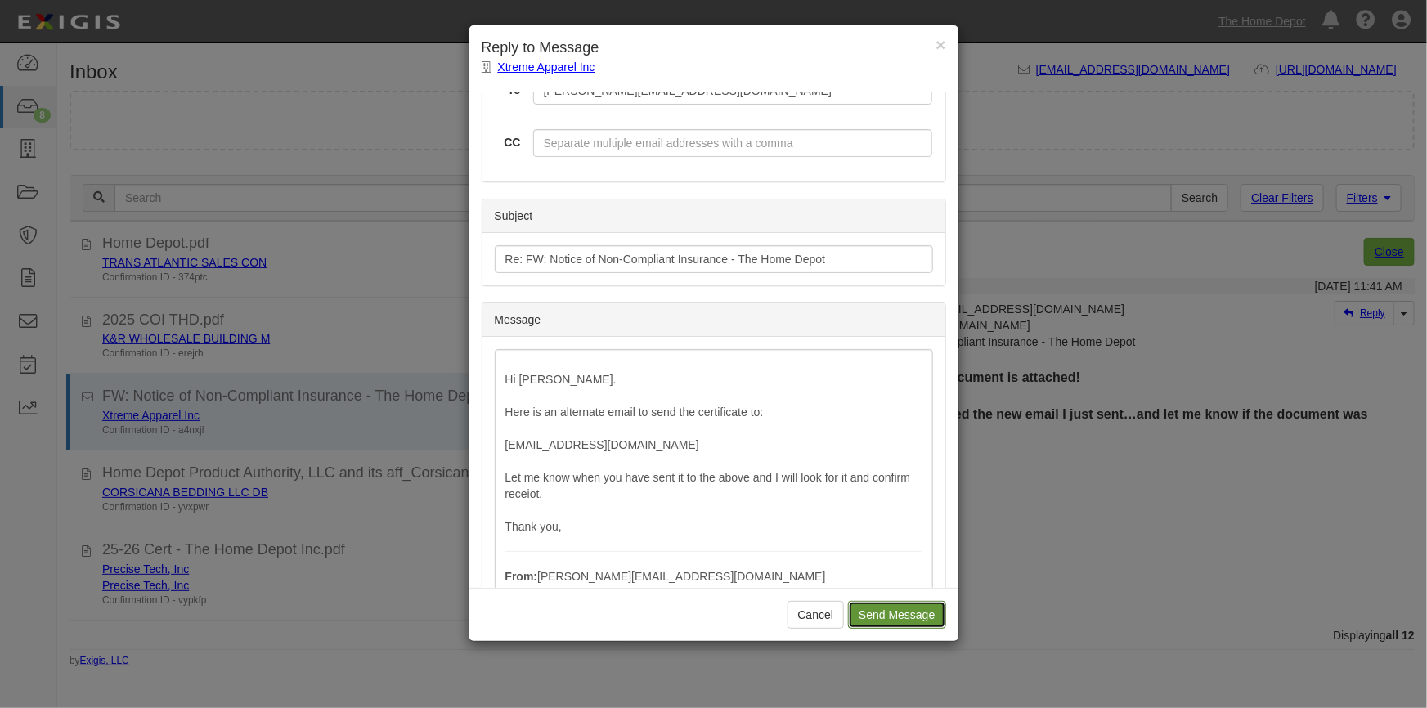
click at [878, 618] on input "Send Message" at bounding box center [896, 615] width 97 height 28
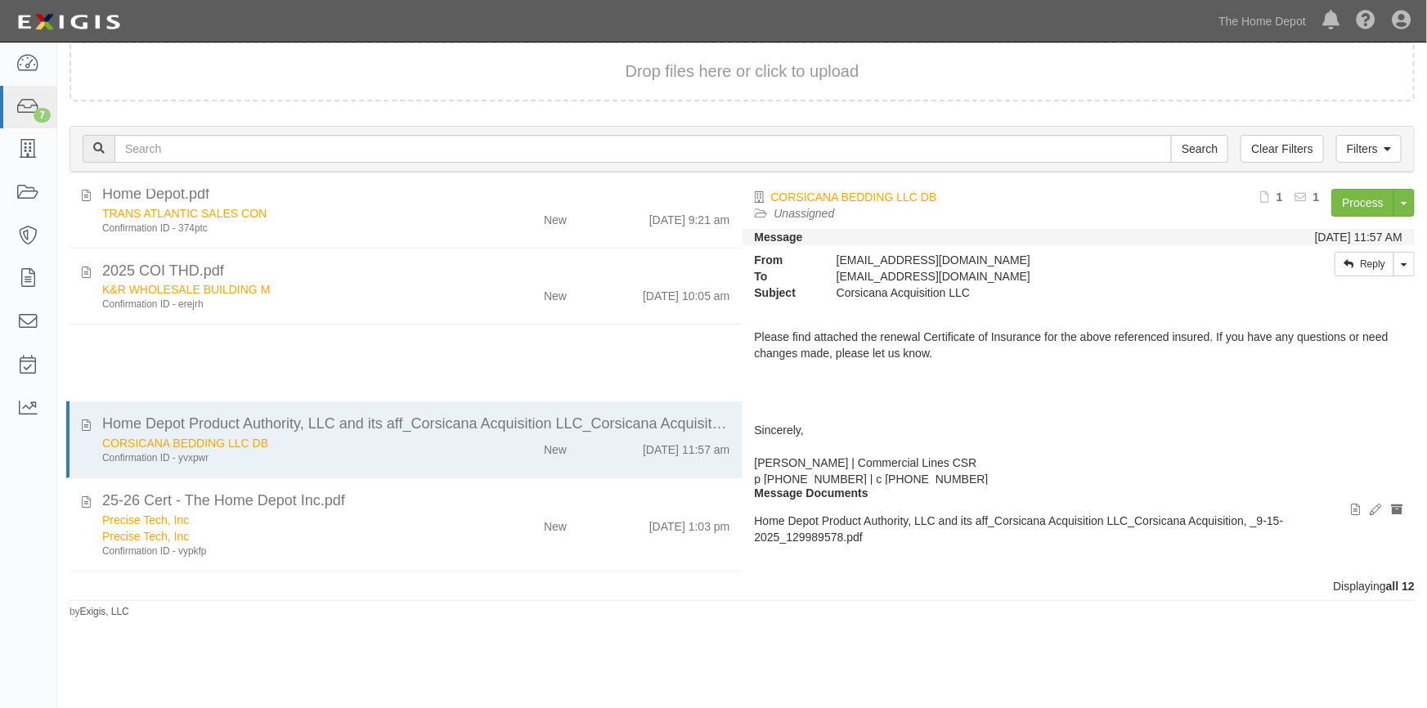
scroll to position [204, 0]
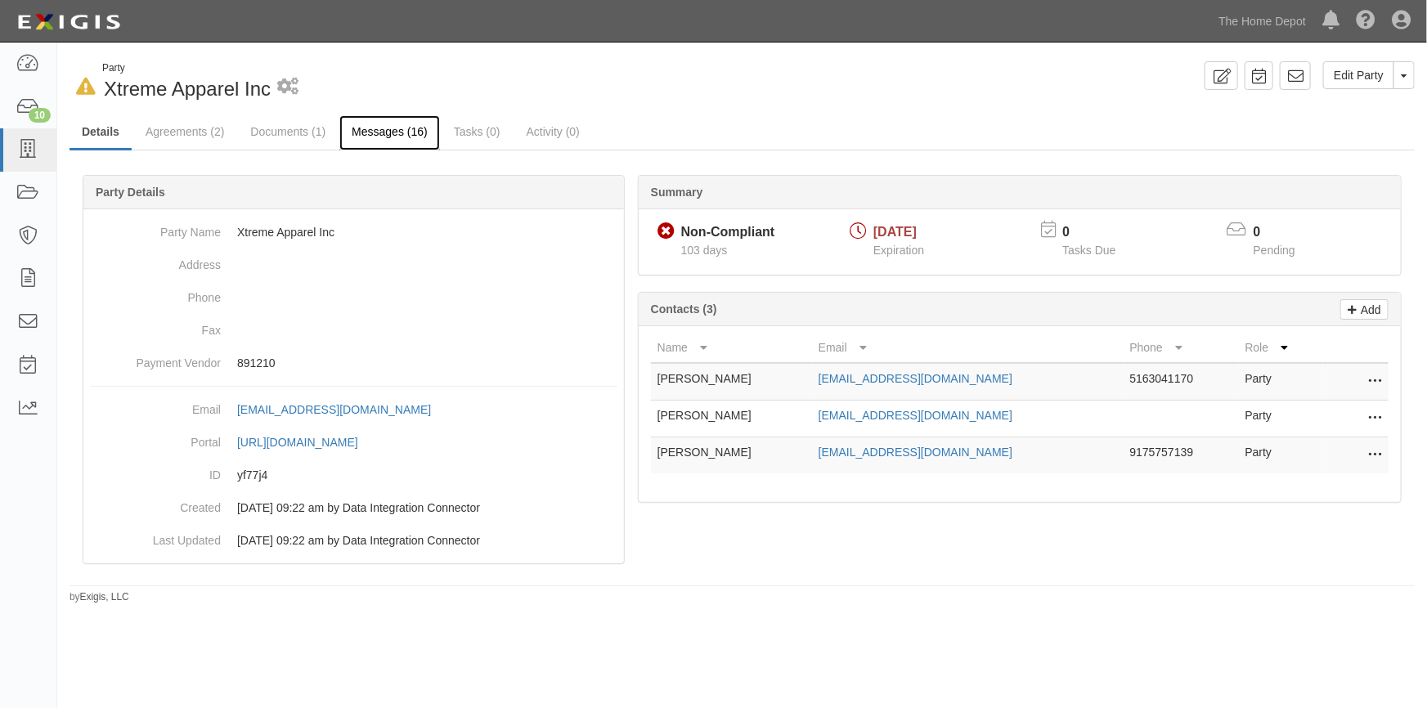
click at [384, 133] on link "Messages (16)" at bounding box center [389, 132] width 101 height 35
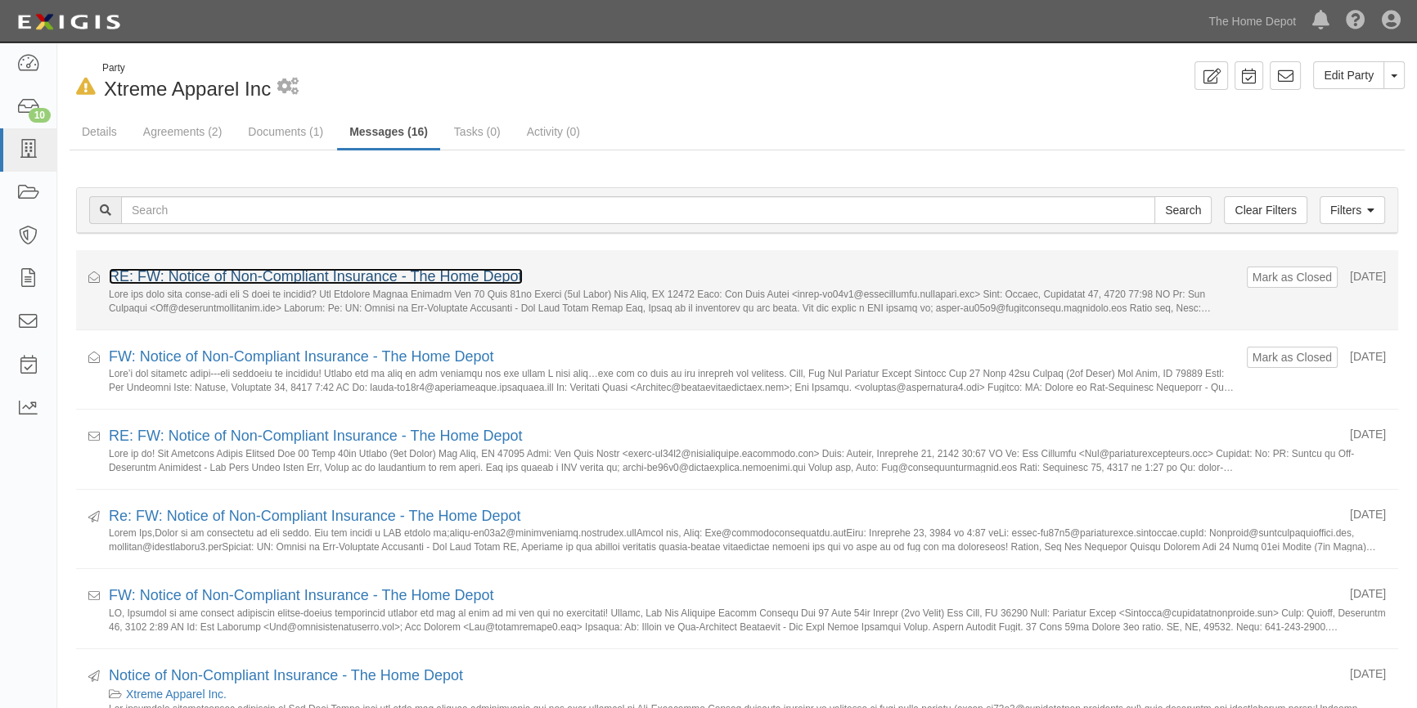
click at [333, 281] on link "RE: FW: Notice of Non-Compliant Insurance - The Home Depot" at bounding box center [316, 276] width 414 height 16
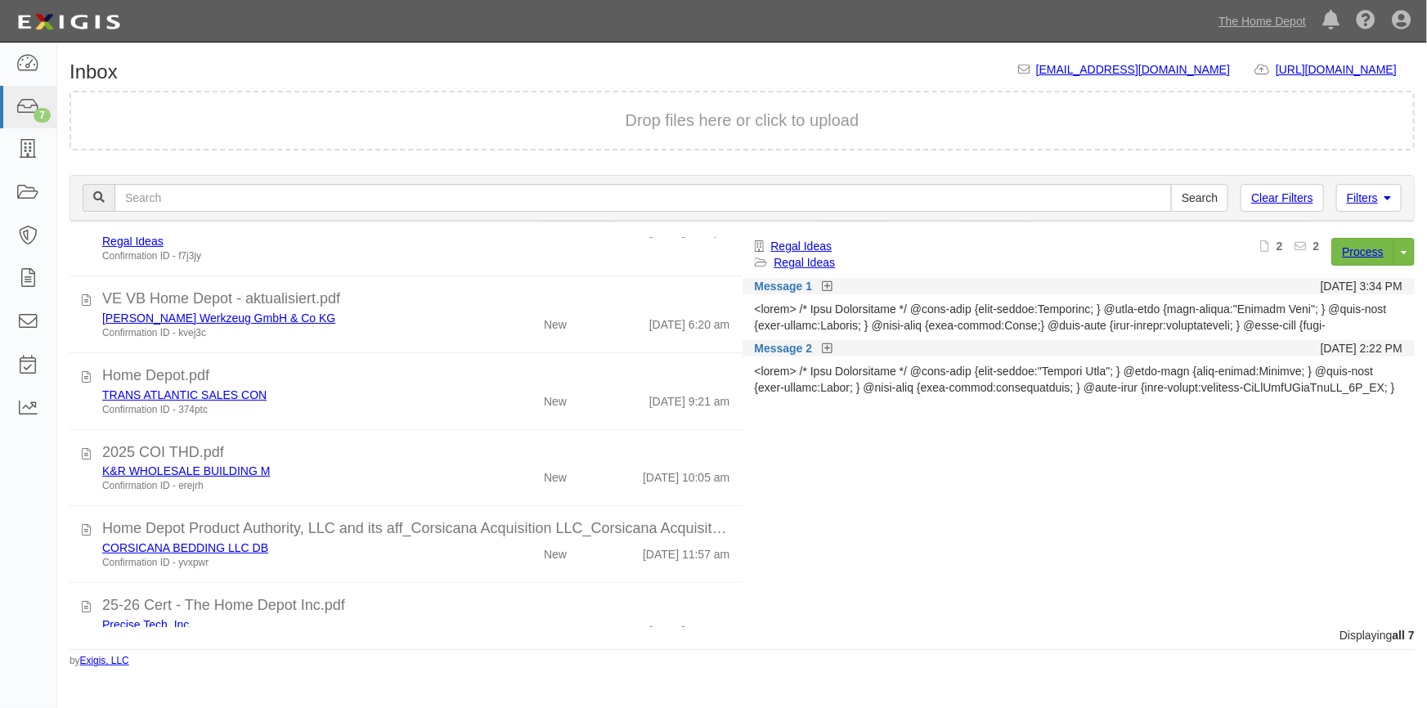
scroll to position [194, 0]
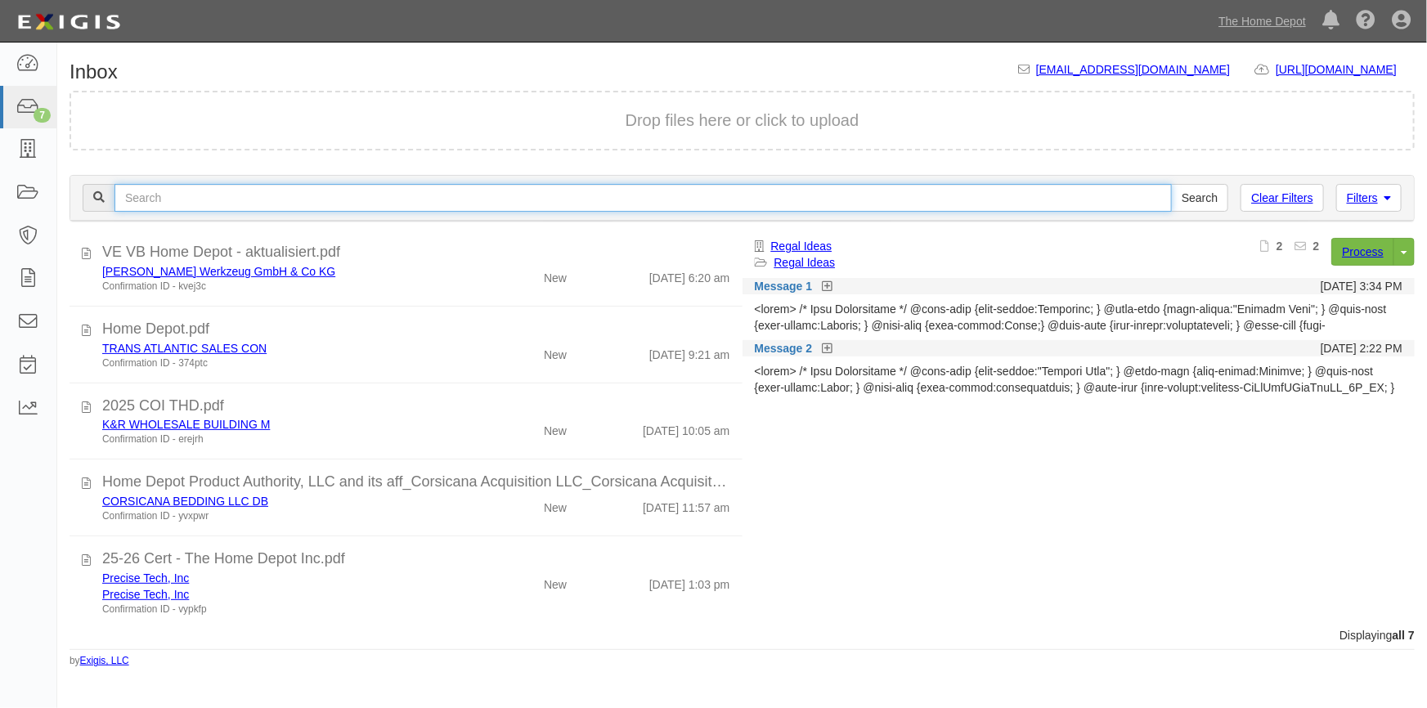
paste input "[EMAIL_ADDRESS][DOMAIN_NAME]"
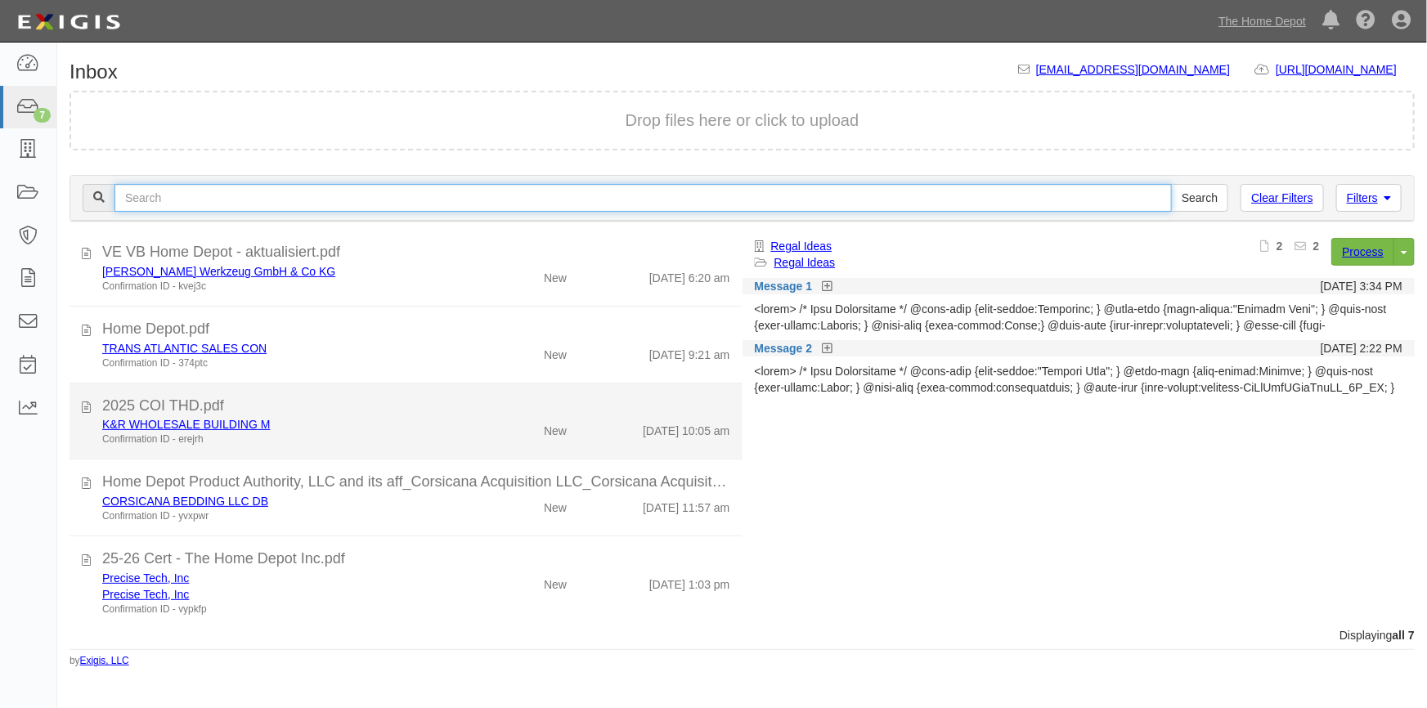
type input "[EMAIL_ADDRESS][DOMAIN_NAME]"
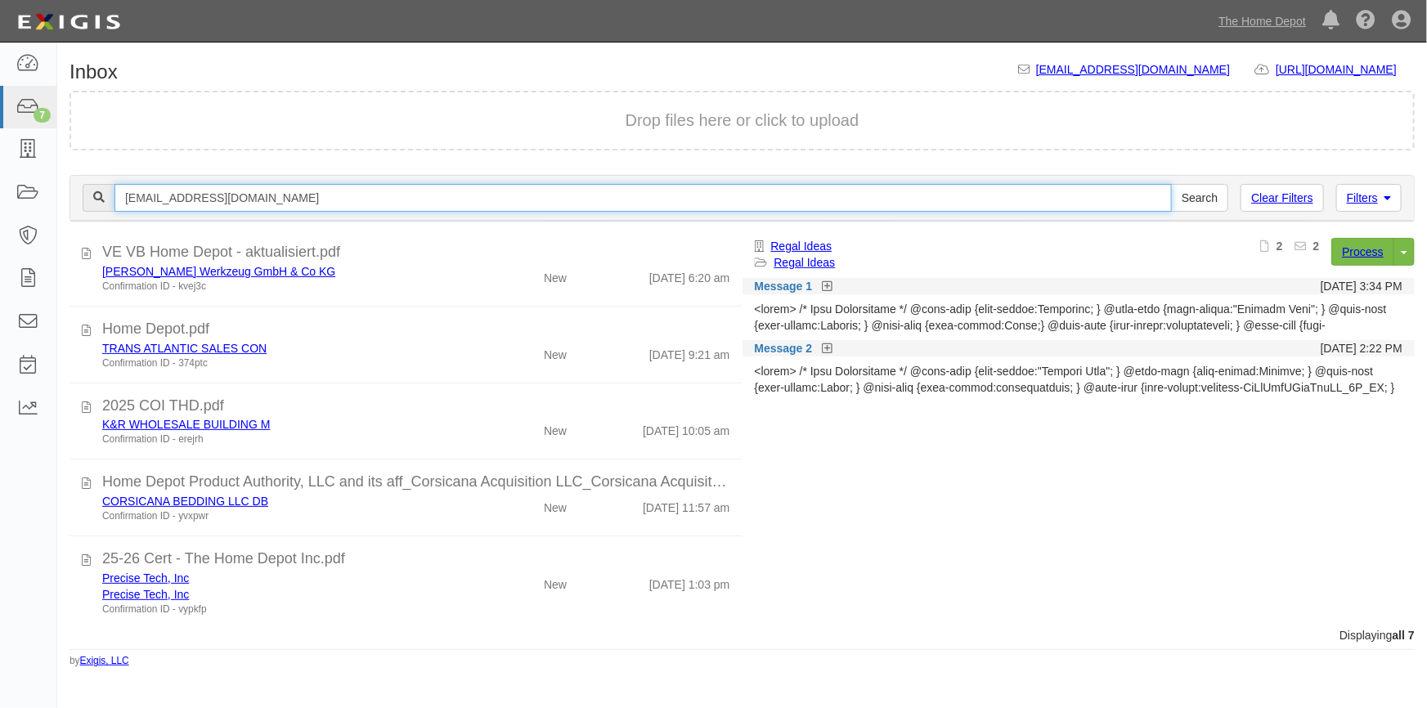
drag, startPoint x: 339, startPoint y: 195, endPoint x: 86, endPoint y: 182, distance: 253.9
click at [86, 182] on div "Filters Clear Filters [EMAIL_ADDRESS][DOMAIN_NAME] Search Filters" at bounding box center [742, 198] width 1344 height 45
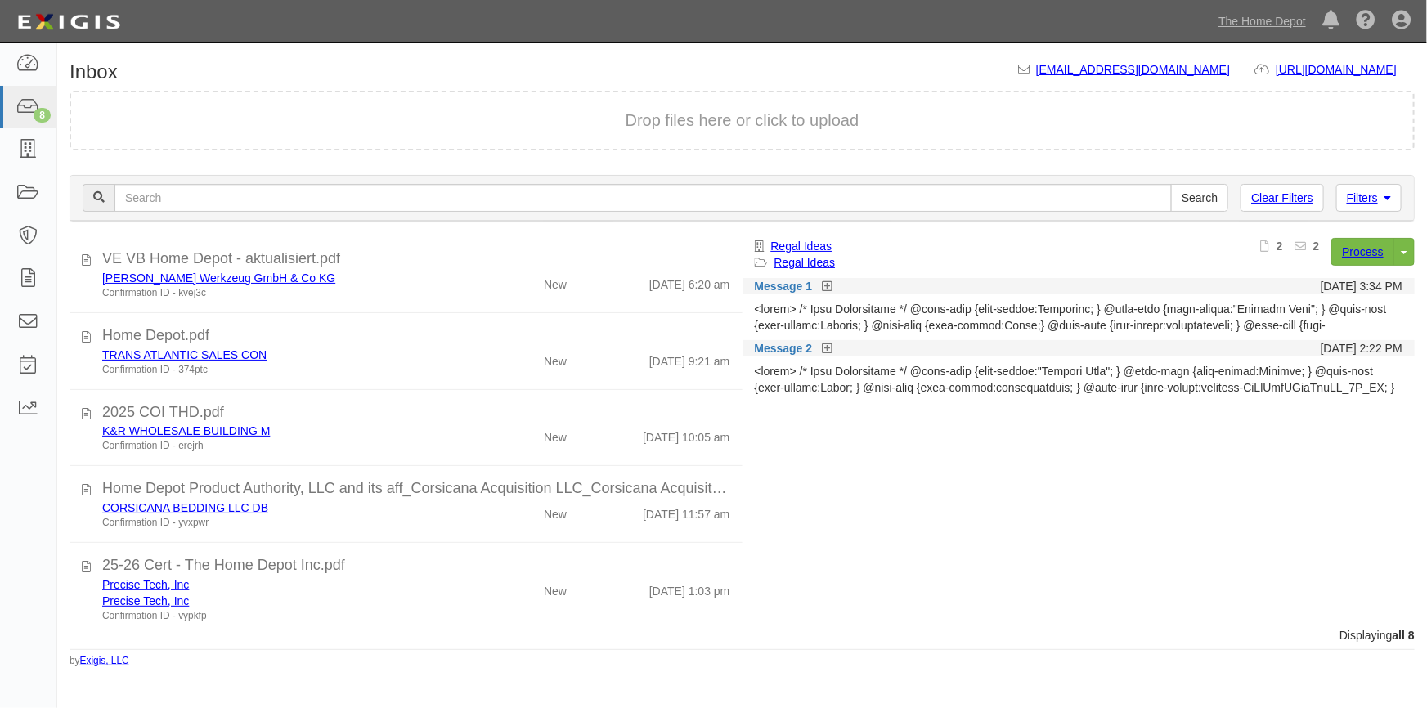
scroll to position [270, 0]
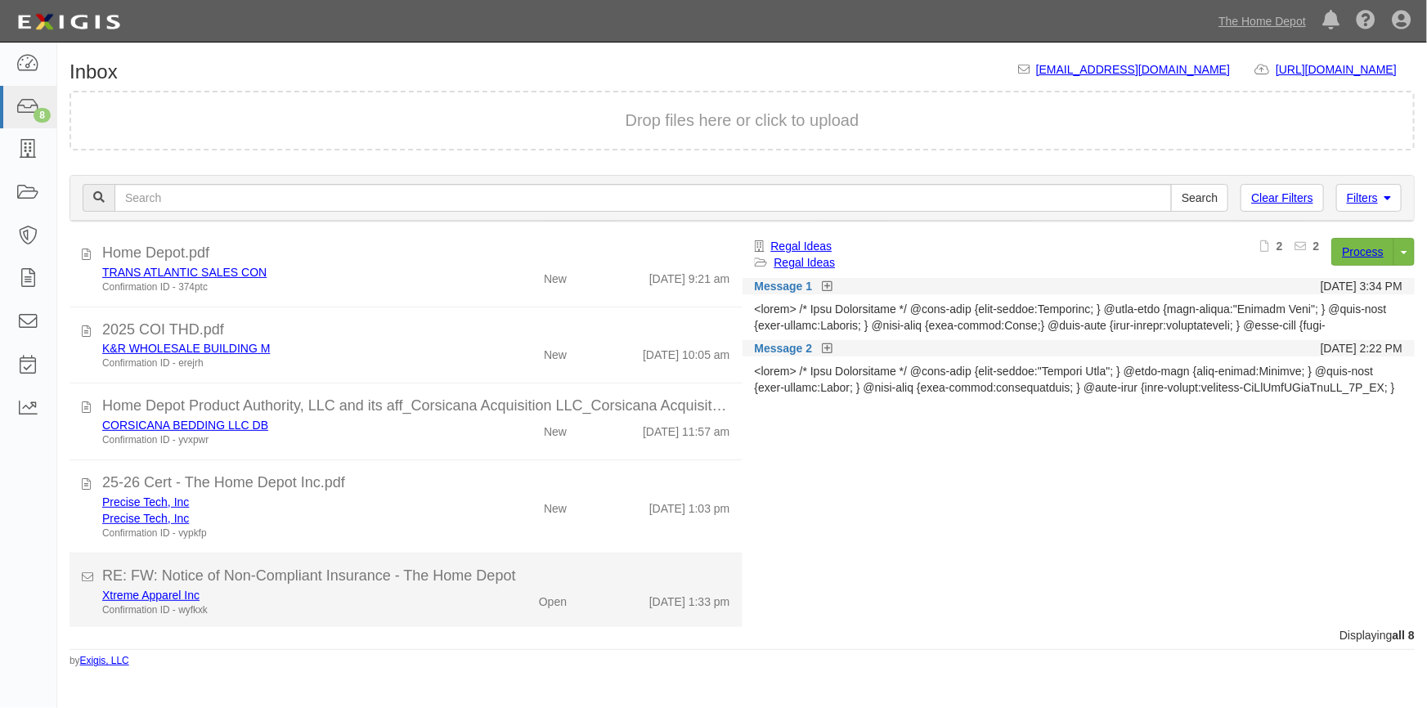
click at [374, 597] on div "Xtreme Apparel Inc" at bounding box center [280, 595] width 356 height 16
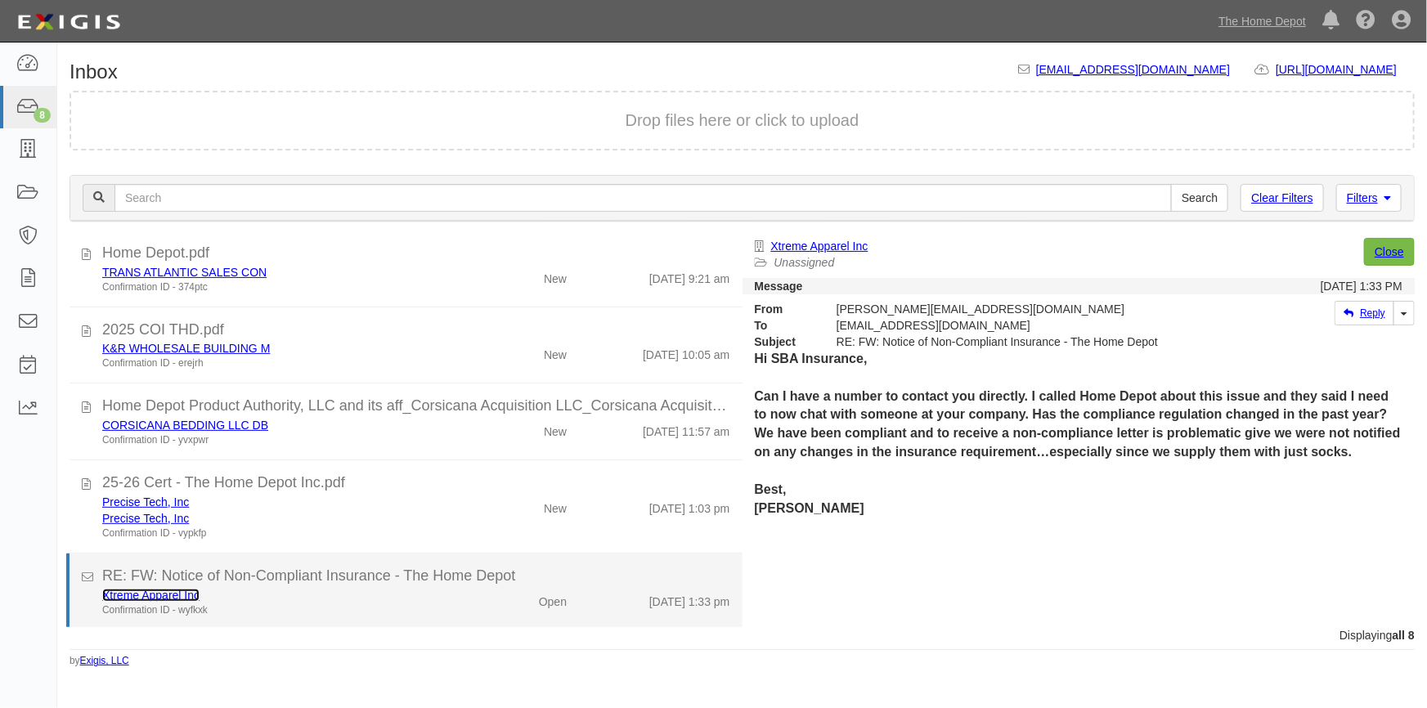
click at [153, 592] on link "Xtreme Apparel Inc" at bounding box center [150, 595] width 97 height 13
click at [363, 609] on div "Confirmation ID - wyfkxk" at bounding box center [280, 611] width 356 height 14
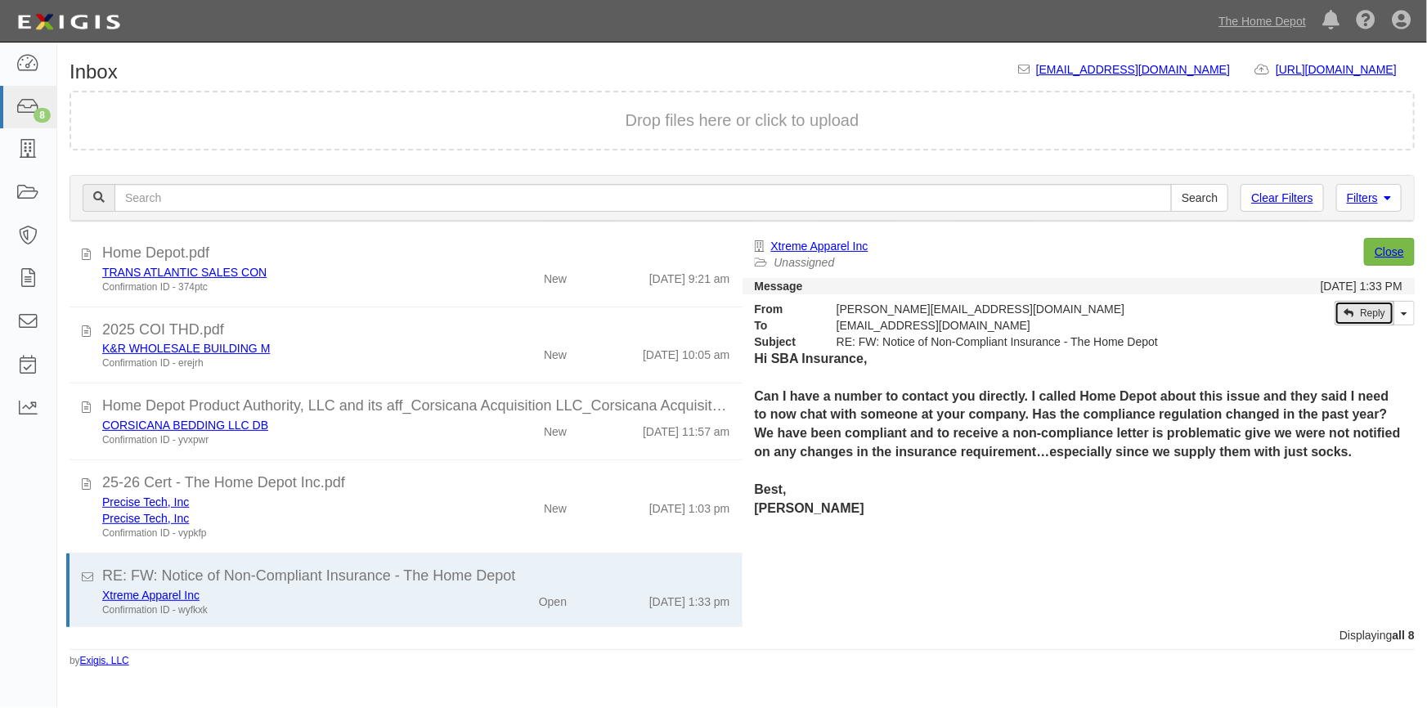
click at [1365, 314] on link "Reply" at bounding box center [1365, 313] width 60 height 25
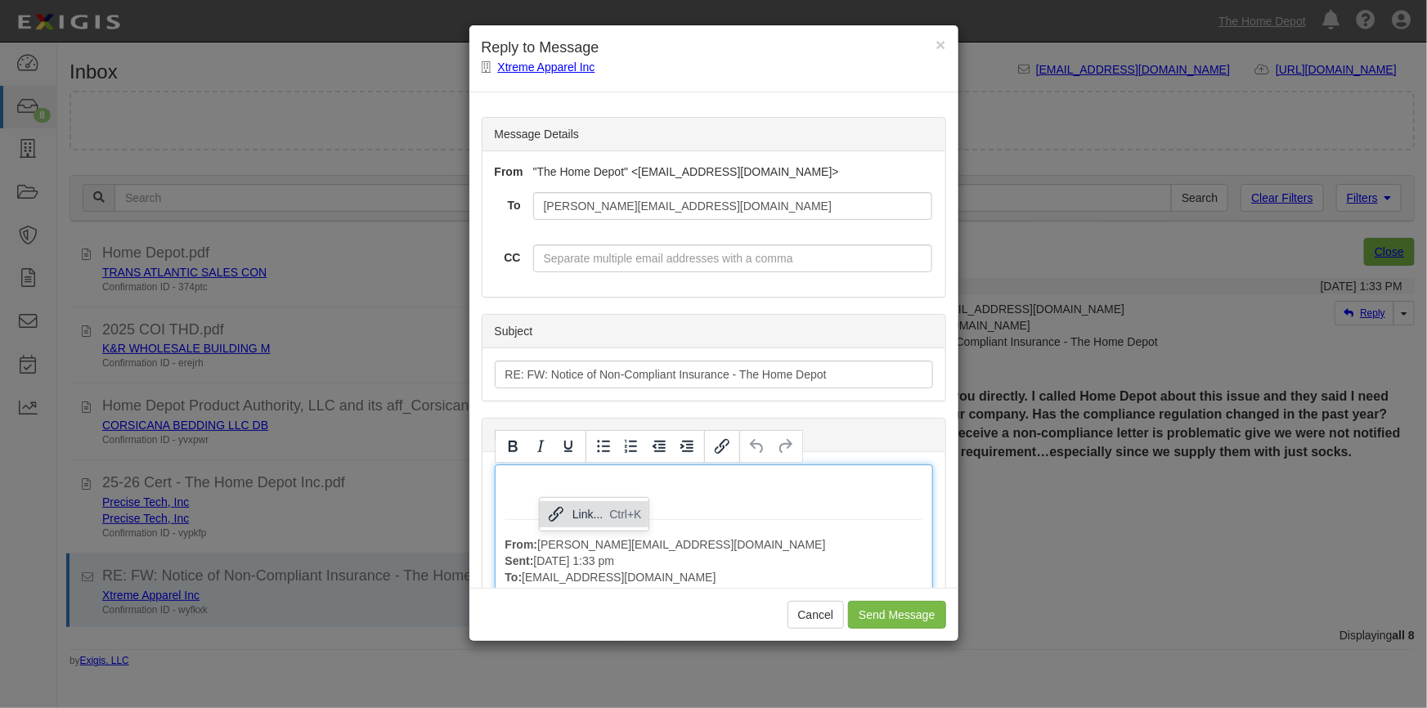
paste div
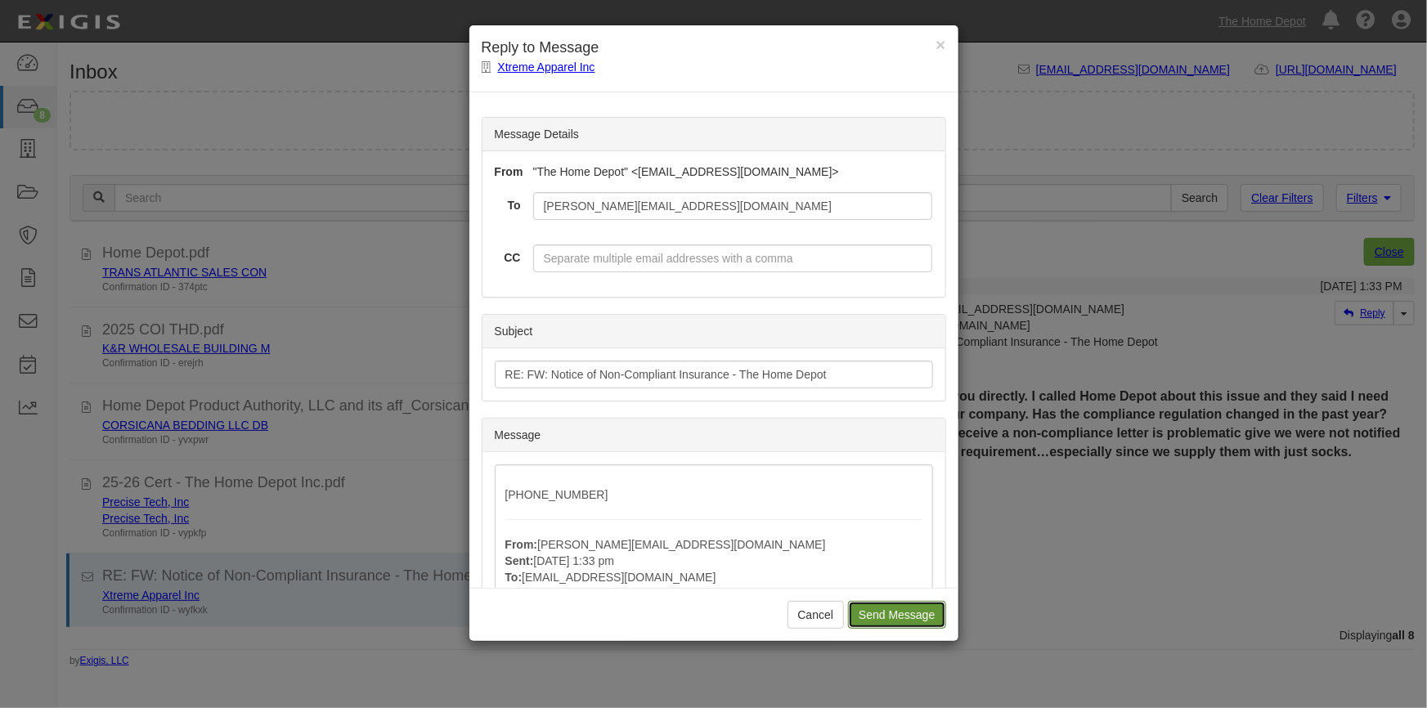
click at [873, 614] on input "Send Message" at bounding box center [896, 615] width 97 height 28
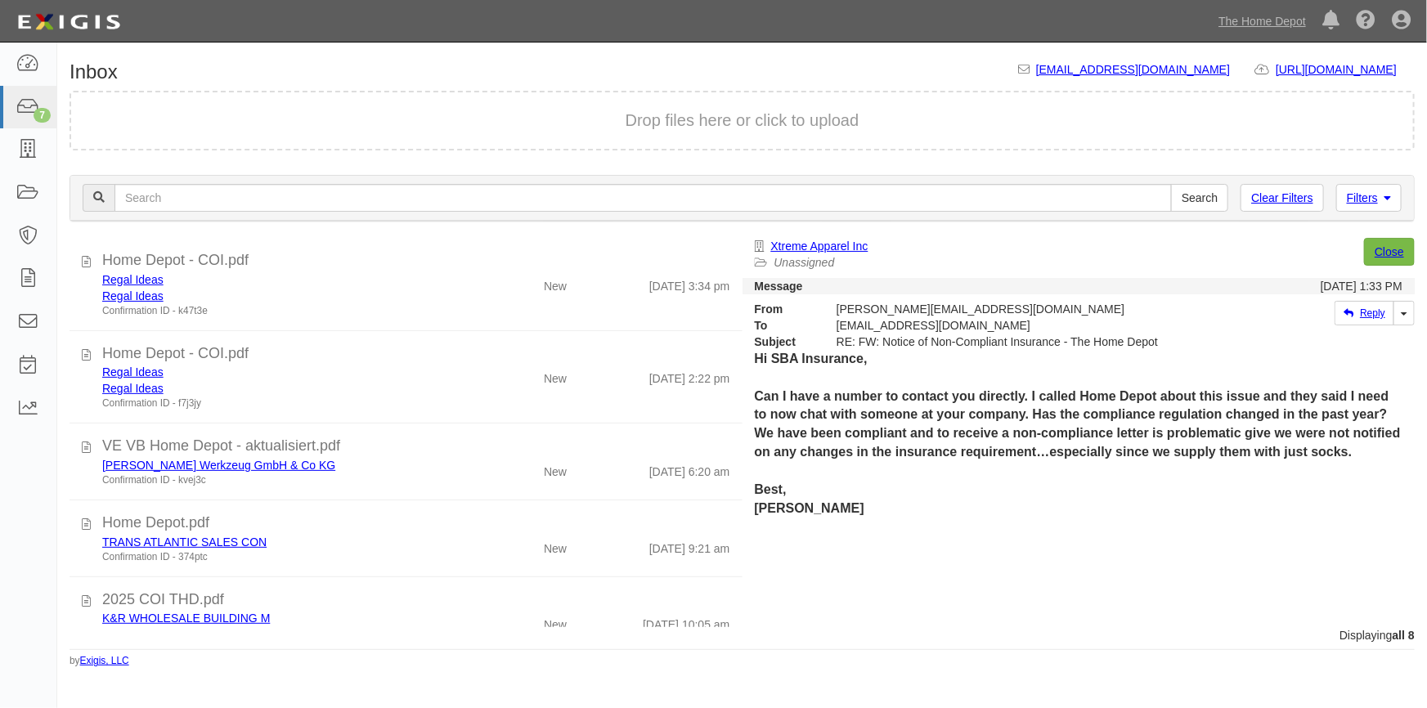
scroll to position [203, 0]
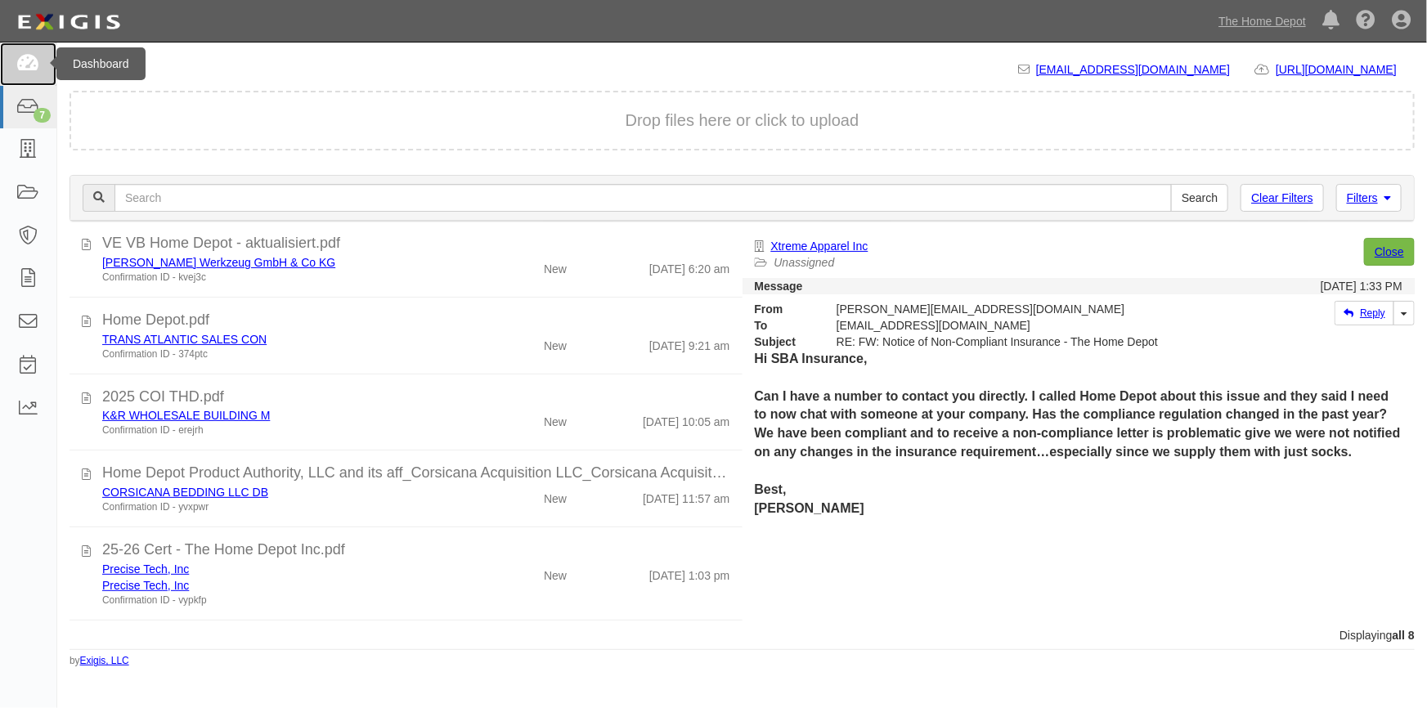
click at [16, 72] on icon at bounding box center [27, 64] width 23 height 19
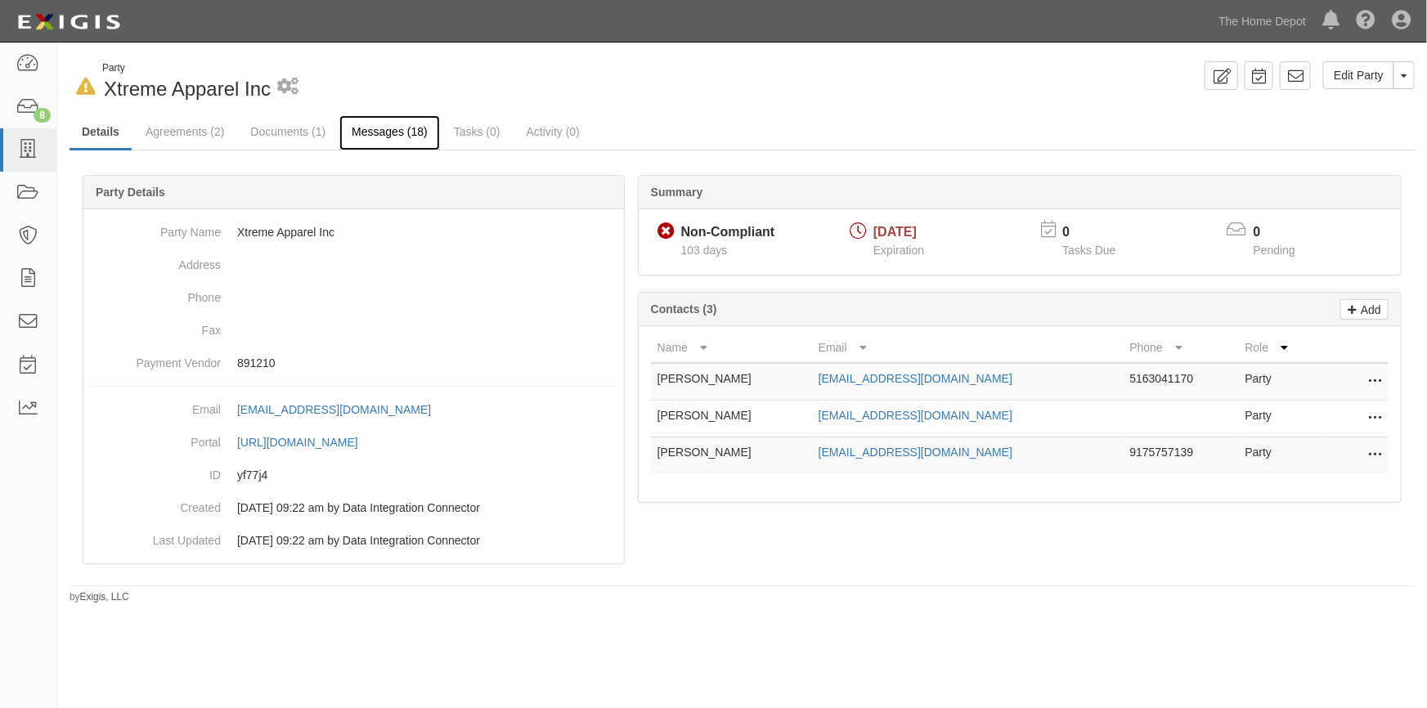
click at [383, 133] on link "Messages (18)" at bounding box center [389, 132] width 101 height 35
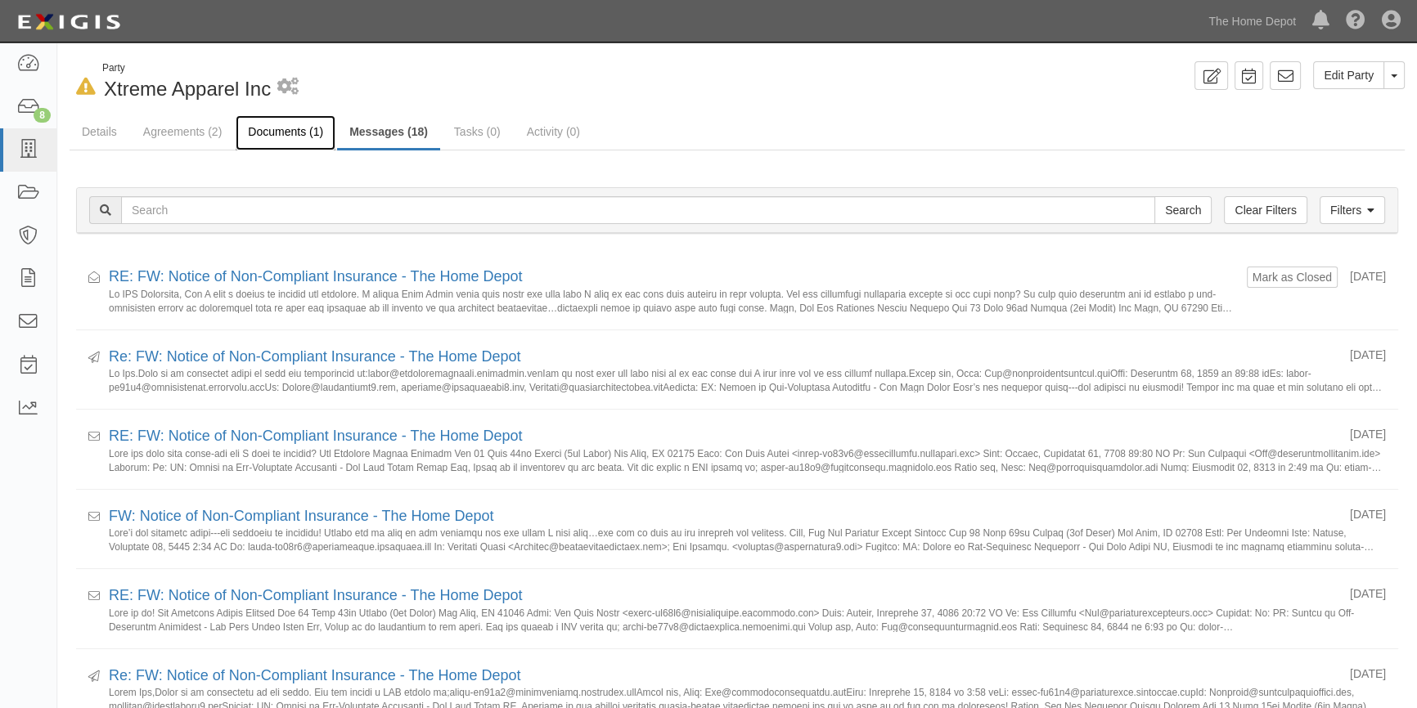
click at [275, 128] on link "Documents (1)" at bounding box center [286, 132] width 100 height 35
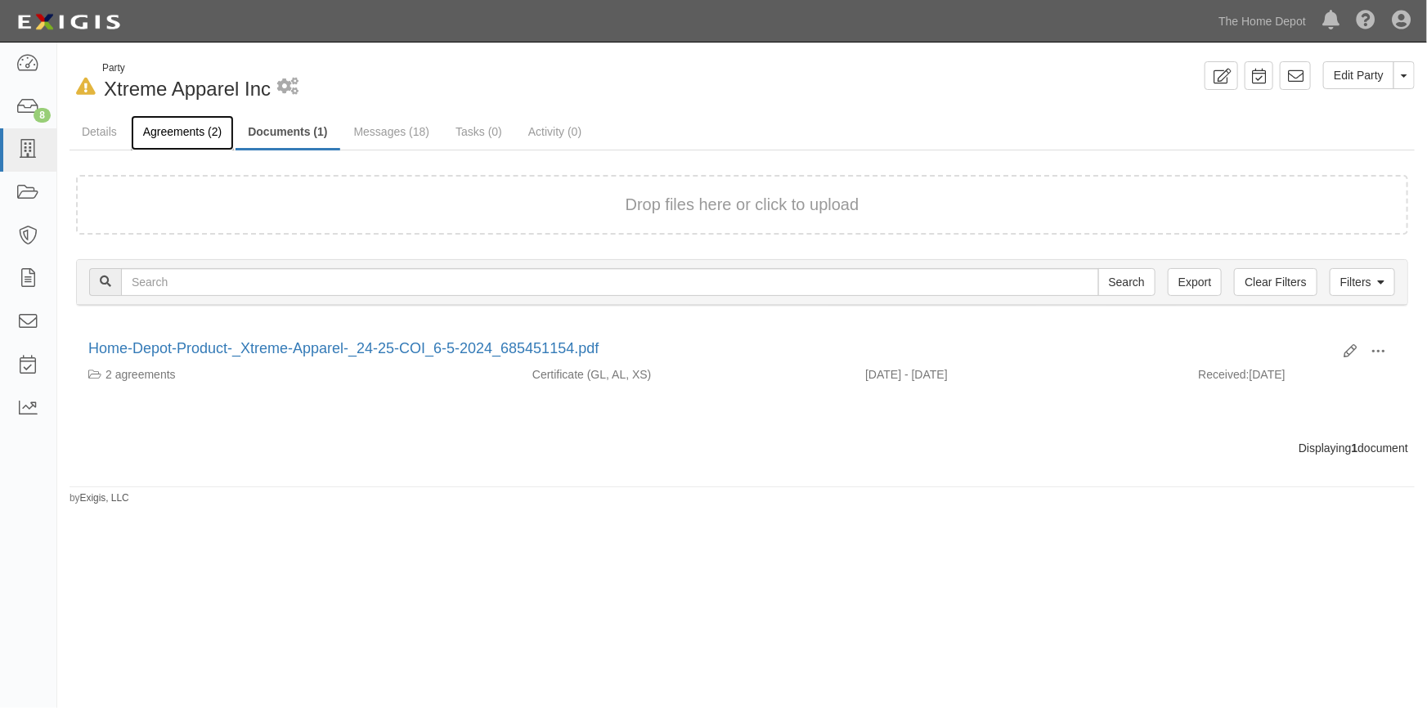
click at [157, 126] on link "Agreements (2)" at bounding box center [182, 132] width 103 height 35
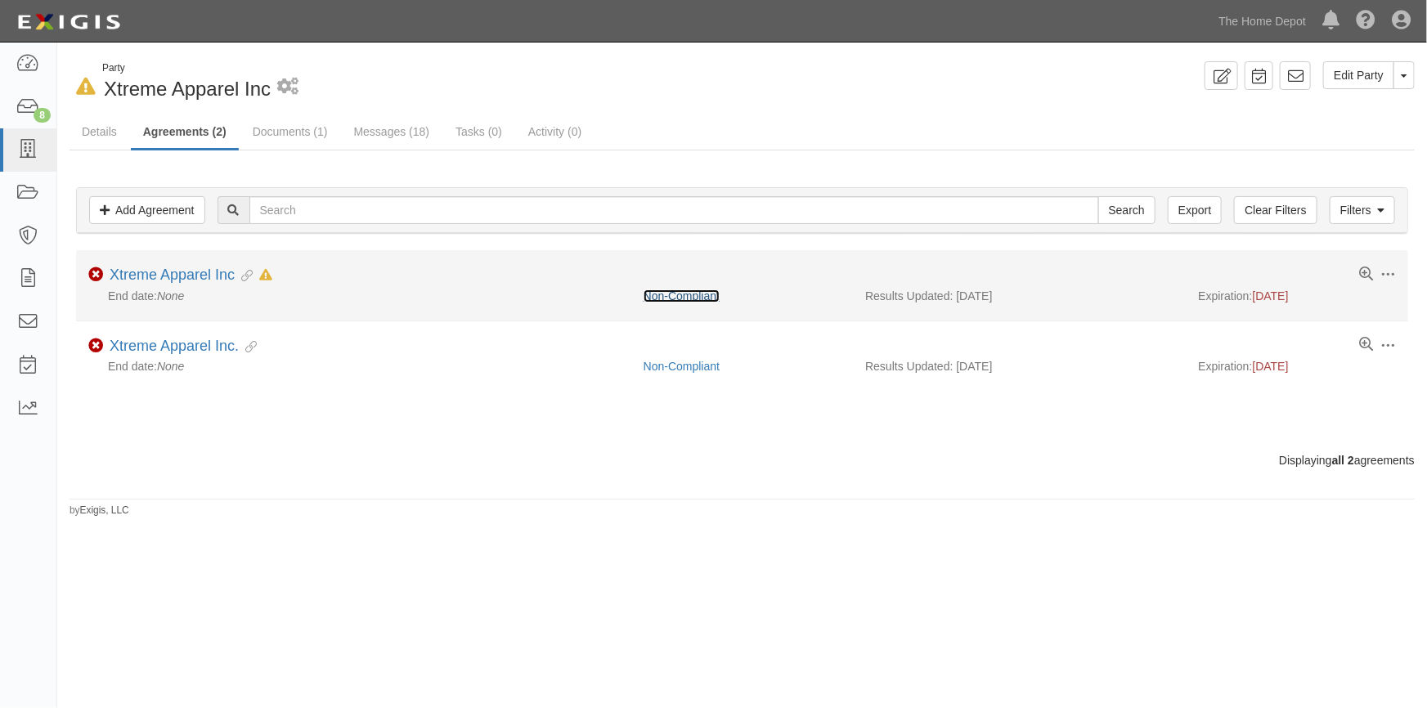
click at [672, 295] on link "Non-Compliant" at bounding box center [682, 296] width 76 height 13
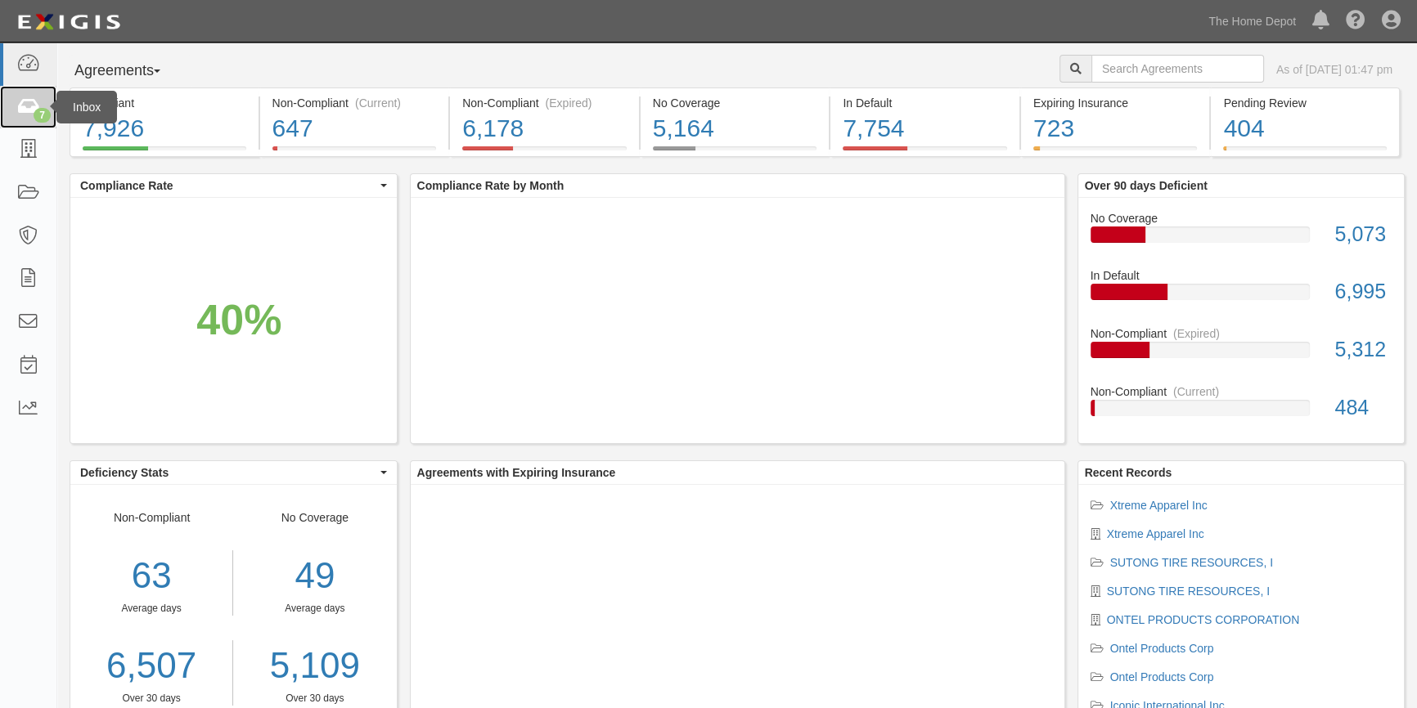
click at [22, 114] on icon at bounding box center [27, 107] width 23 height 19
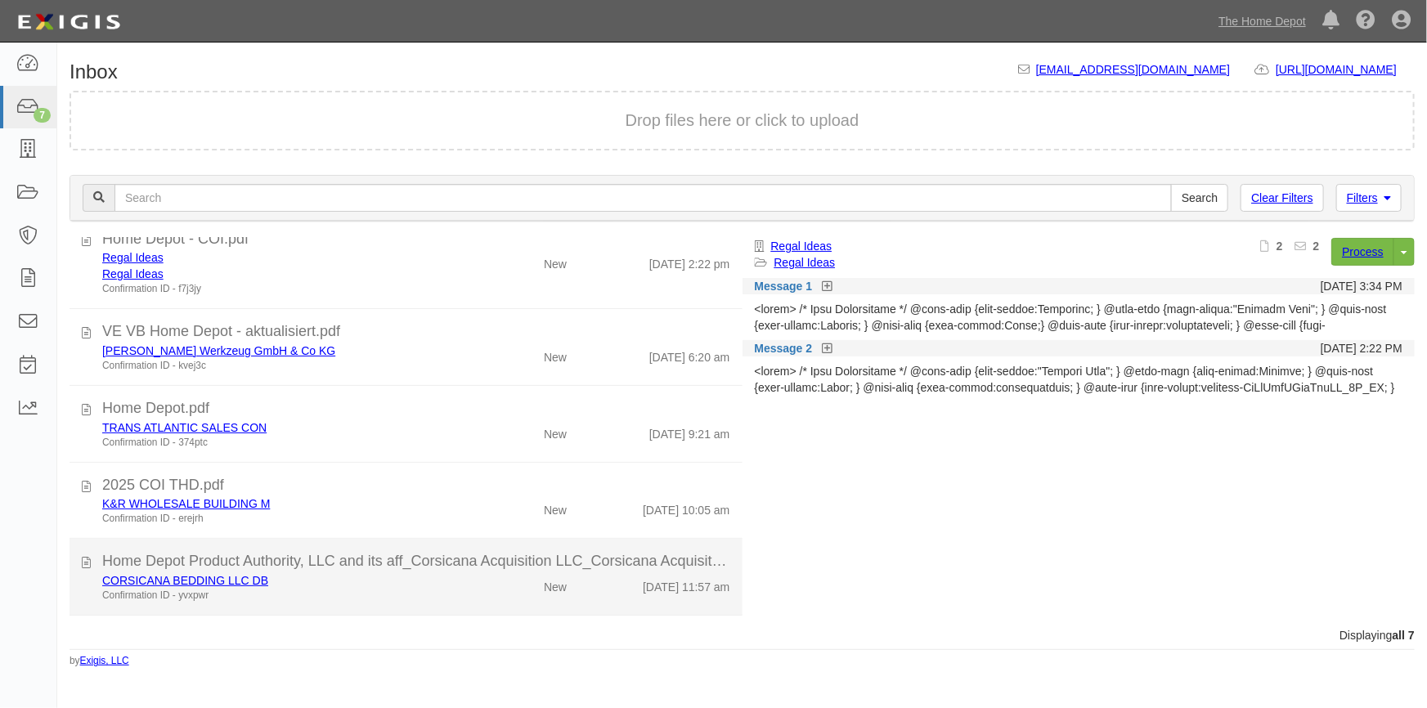
scroll to position [194, 0]
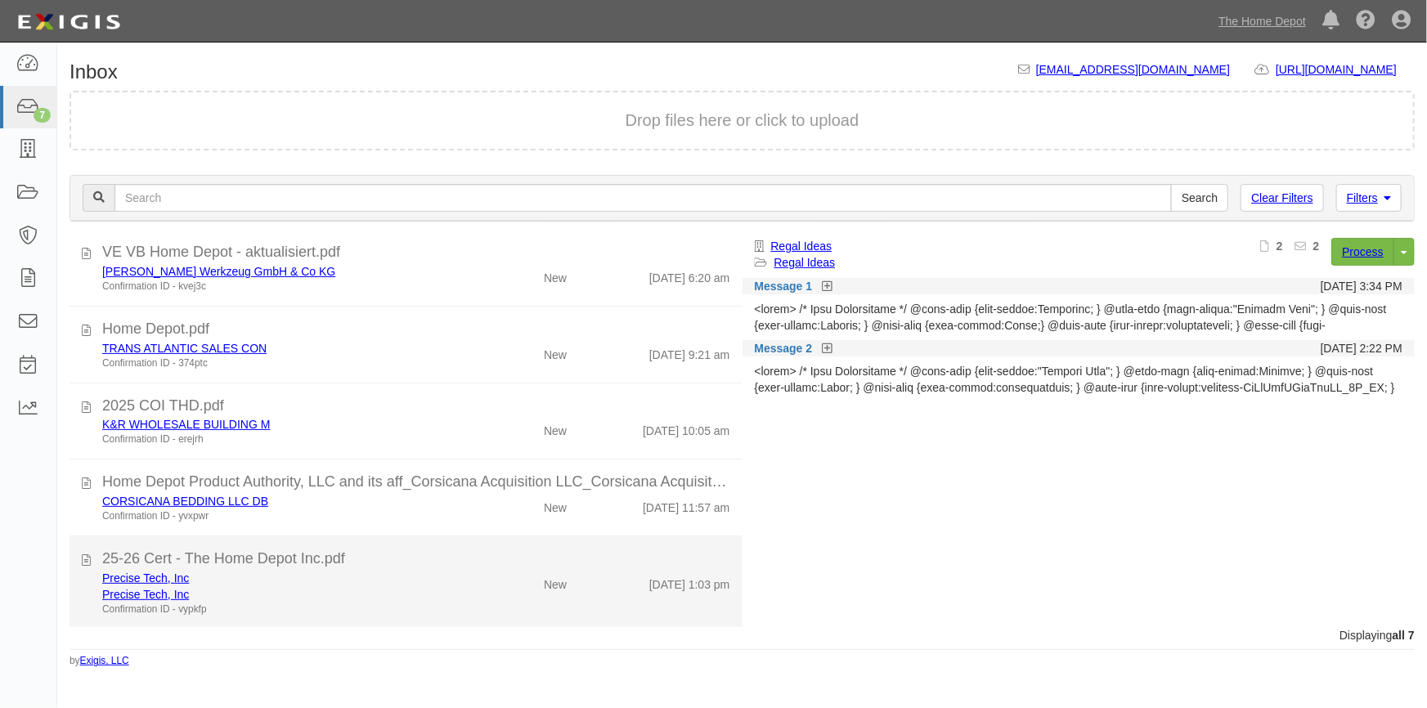
click at [250, 614] on div "Confirmation ID - vypkfp" at bounding box center [280, 610] width 356 height 14
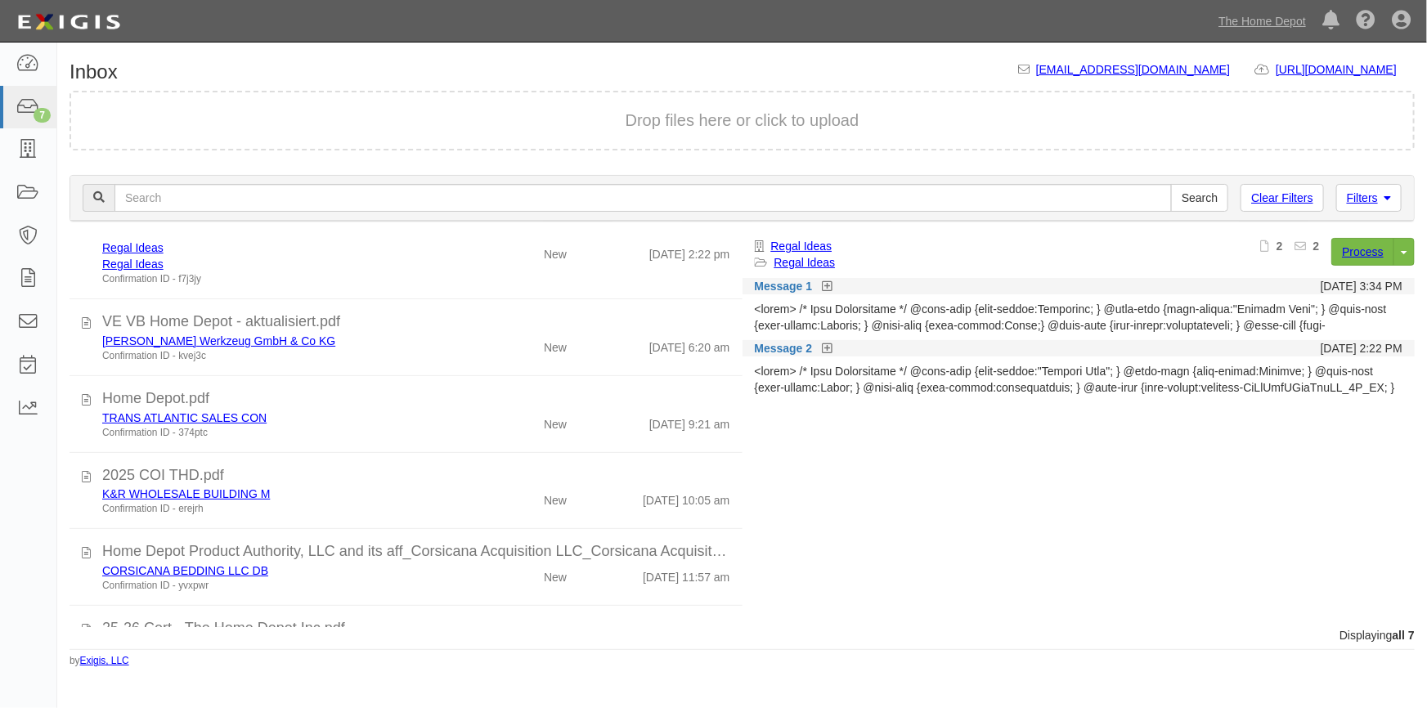
scroll to position [194, 0]
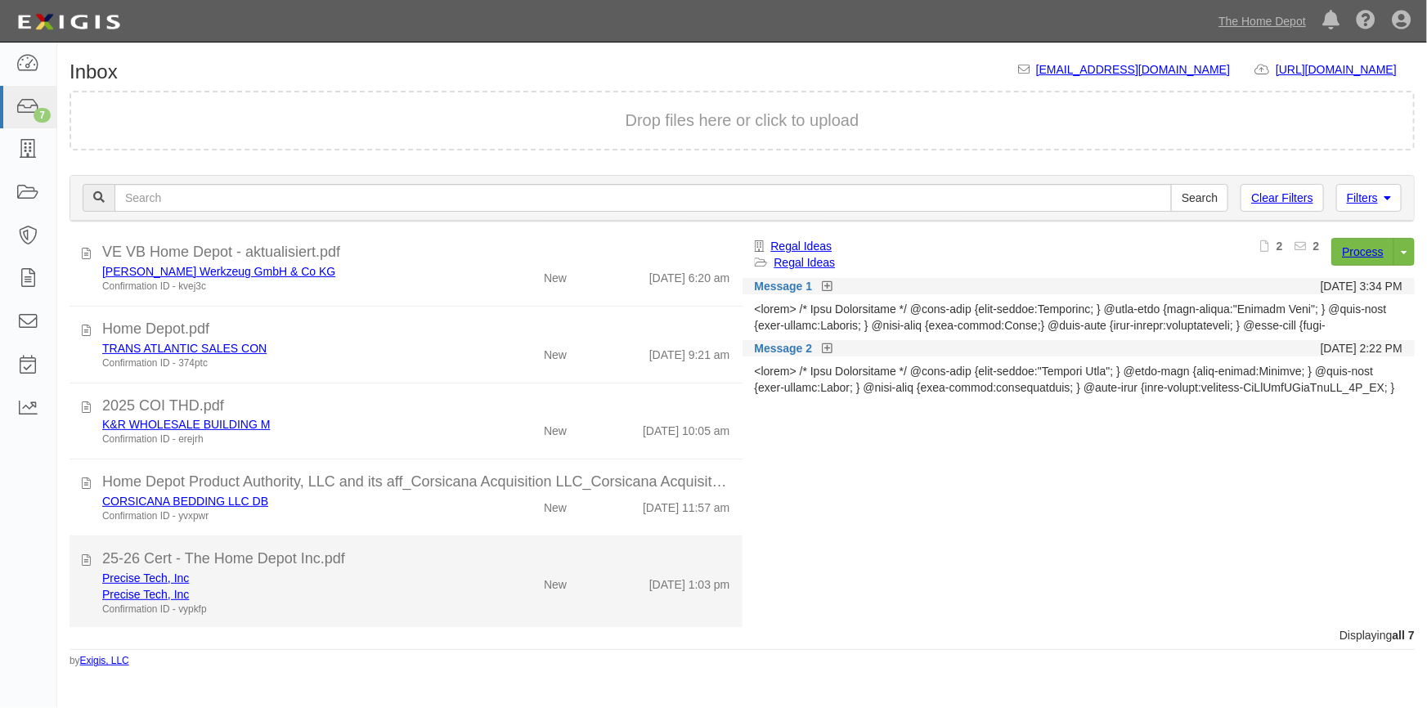
click at [371, 587] on div "Precise Tech, Inc" at bounding box center [280, 595] width 356 height 16
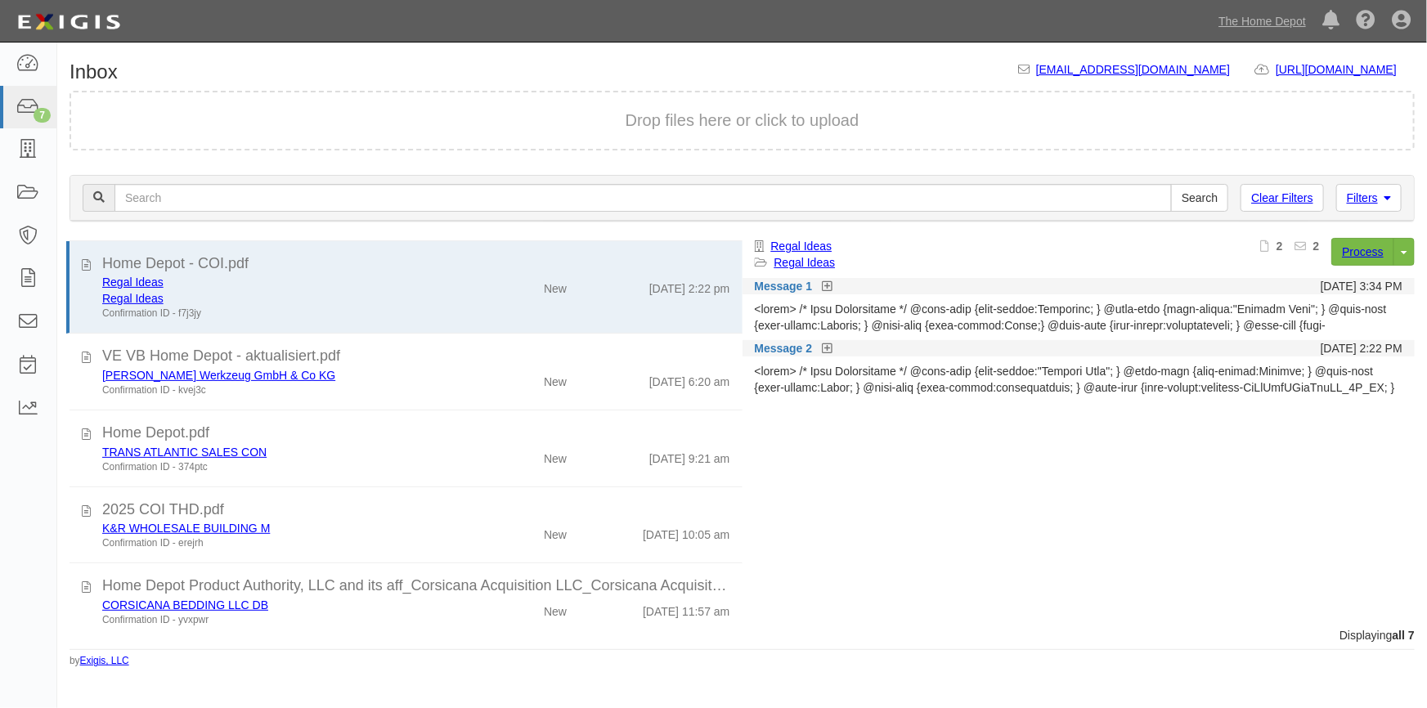
scroll to position [0, 0]
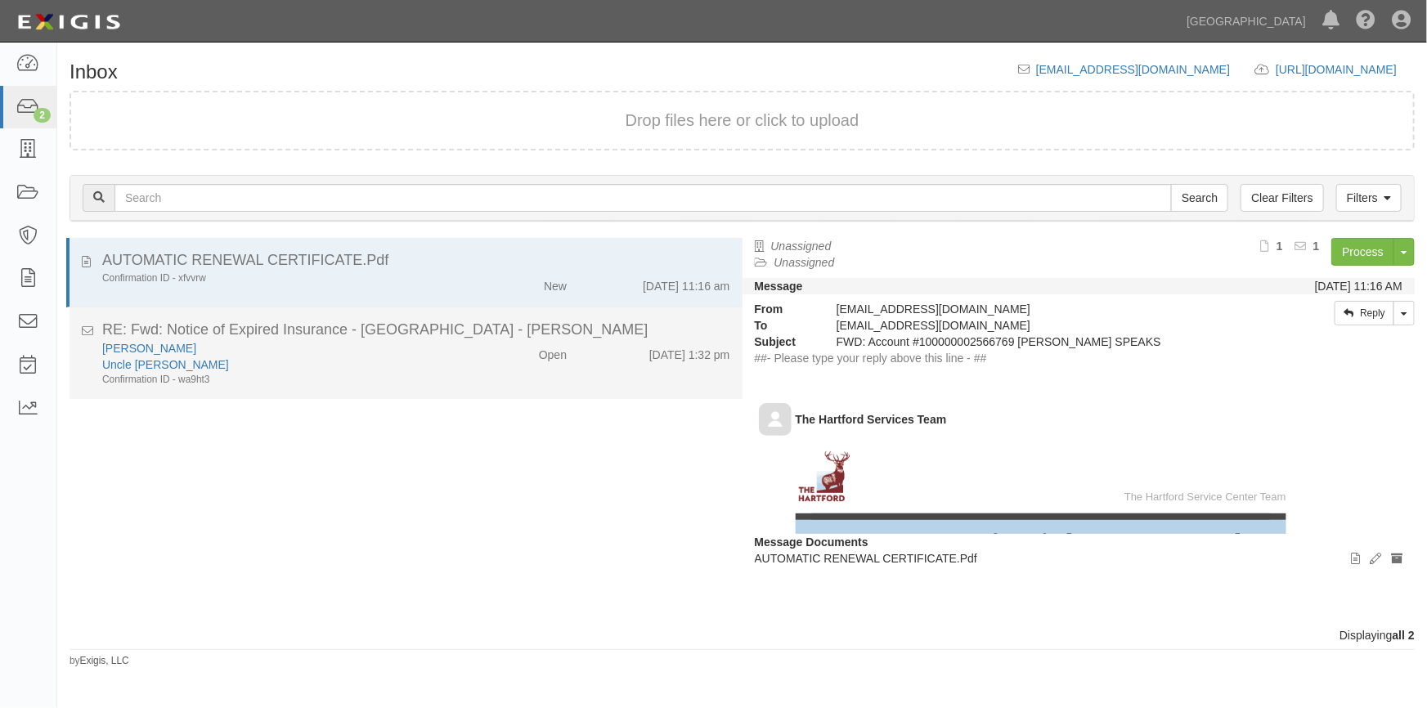
click at [282, 375] on div "Confirmation ID - wa9ht3" at bounding box center [280, 380] width 356 height 14
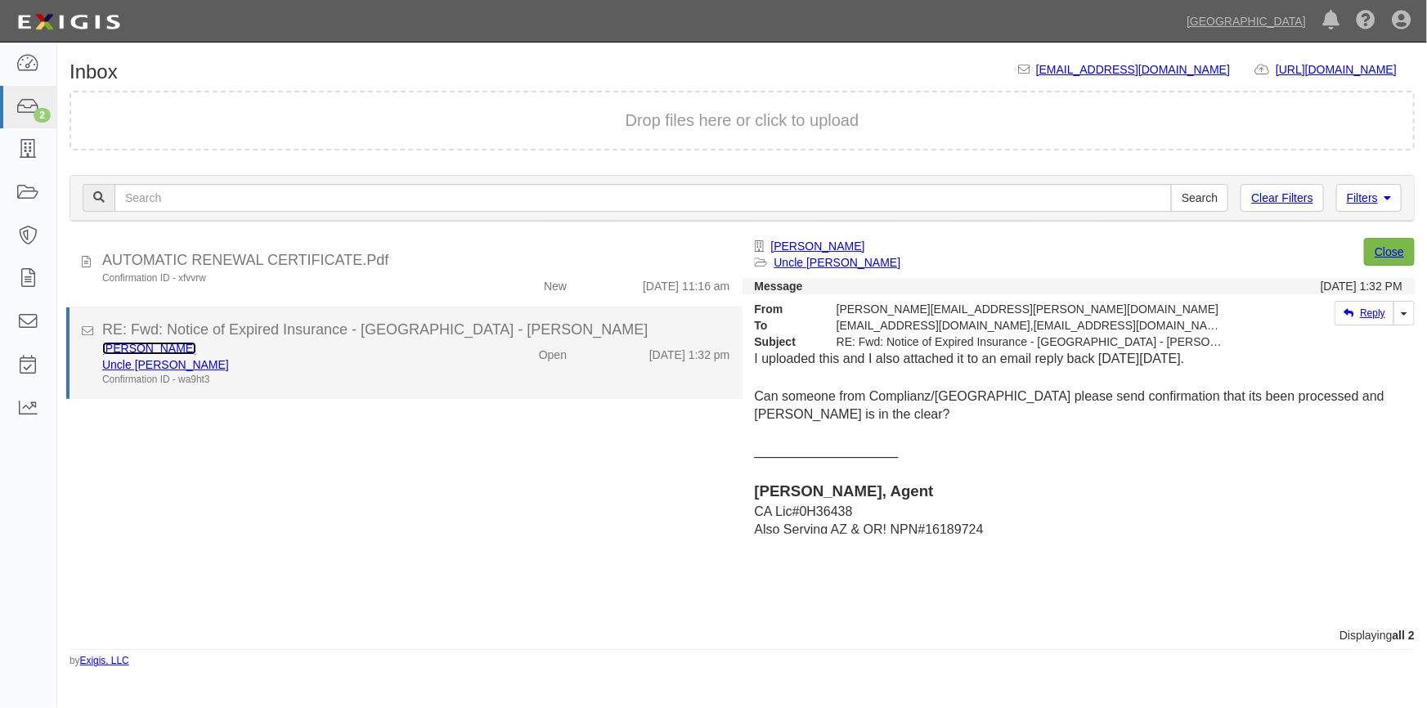
click at [124, 346] on link "[PERSON_NAME]" at bounding box center [149, 348] width 94 height 13
click at [332, 367] on div "Uncle [PERSON_NAME]" at bounding box center [280, 365] width 356 height 16
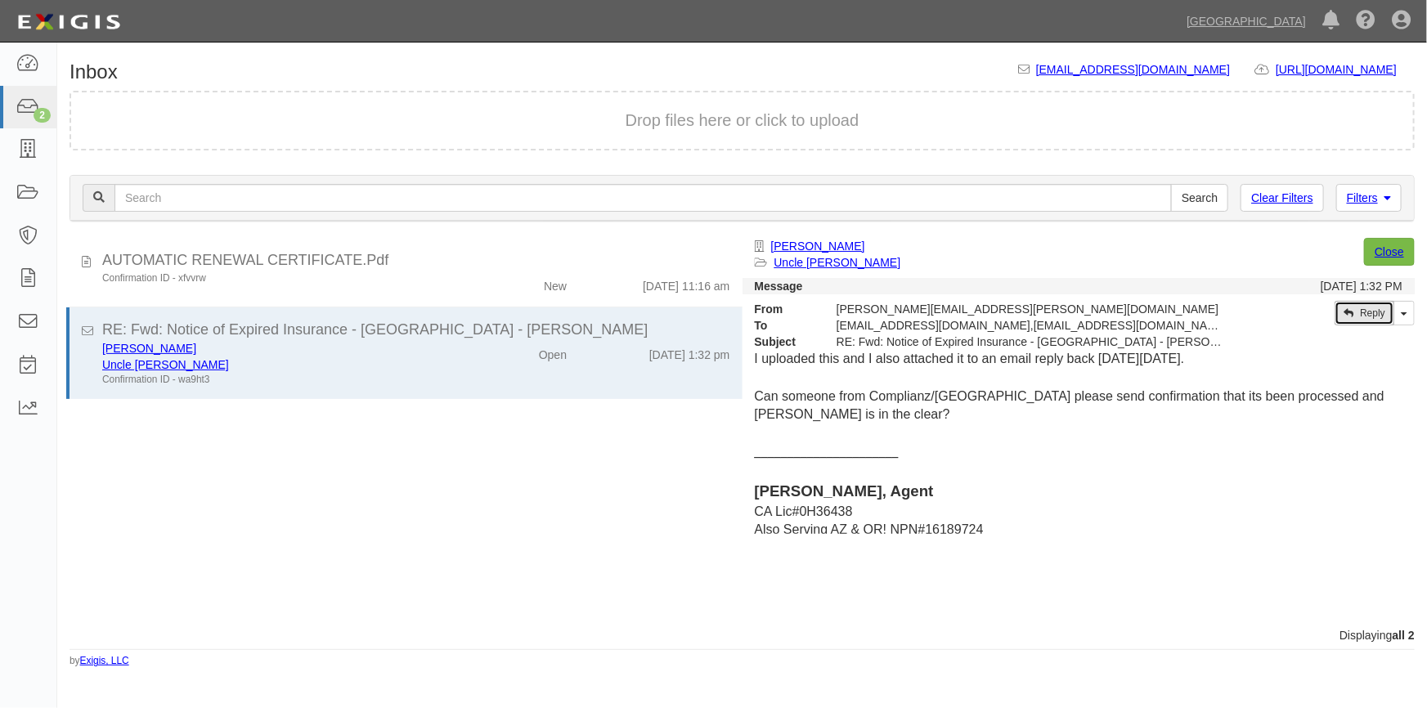
click at [1356, 316] on link "Reply" at bounding box center [1365, 313] width 60 height 25
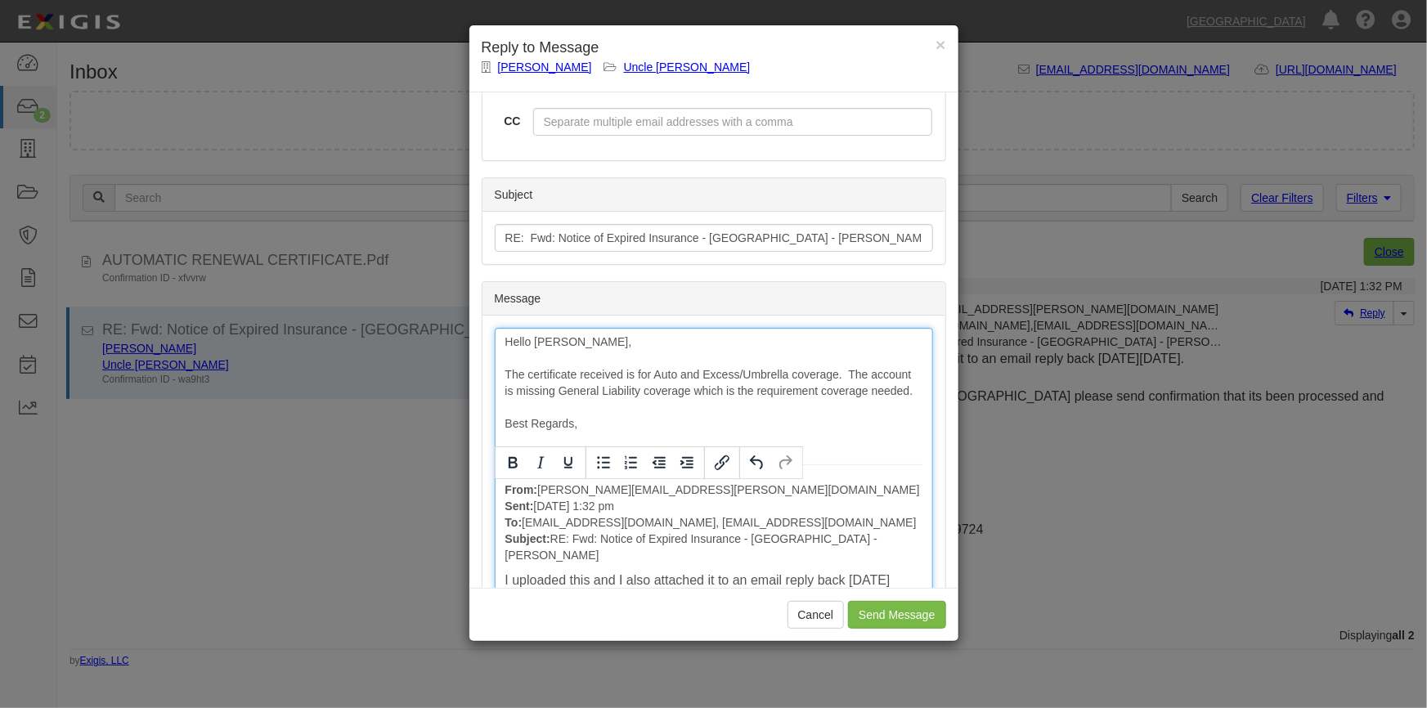
scroll to position [297, 0]
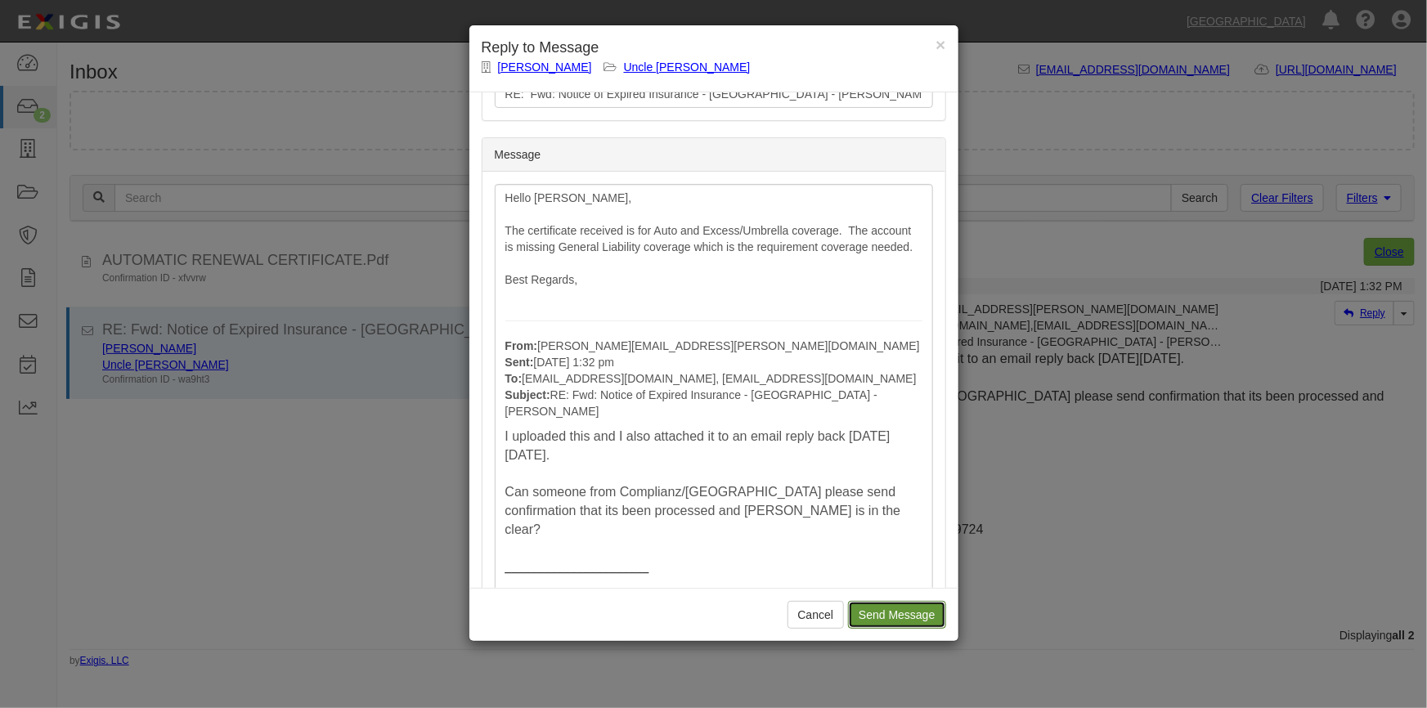
click at [883, 616] on input "Send Message" at bounding box center [896, 615] width 97 height 28
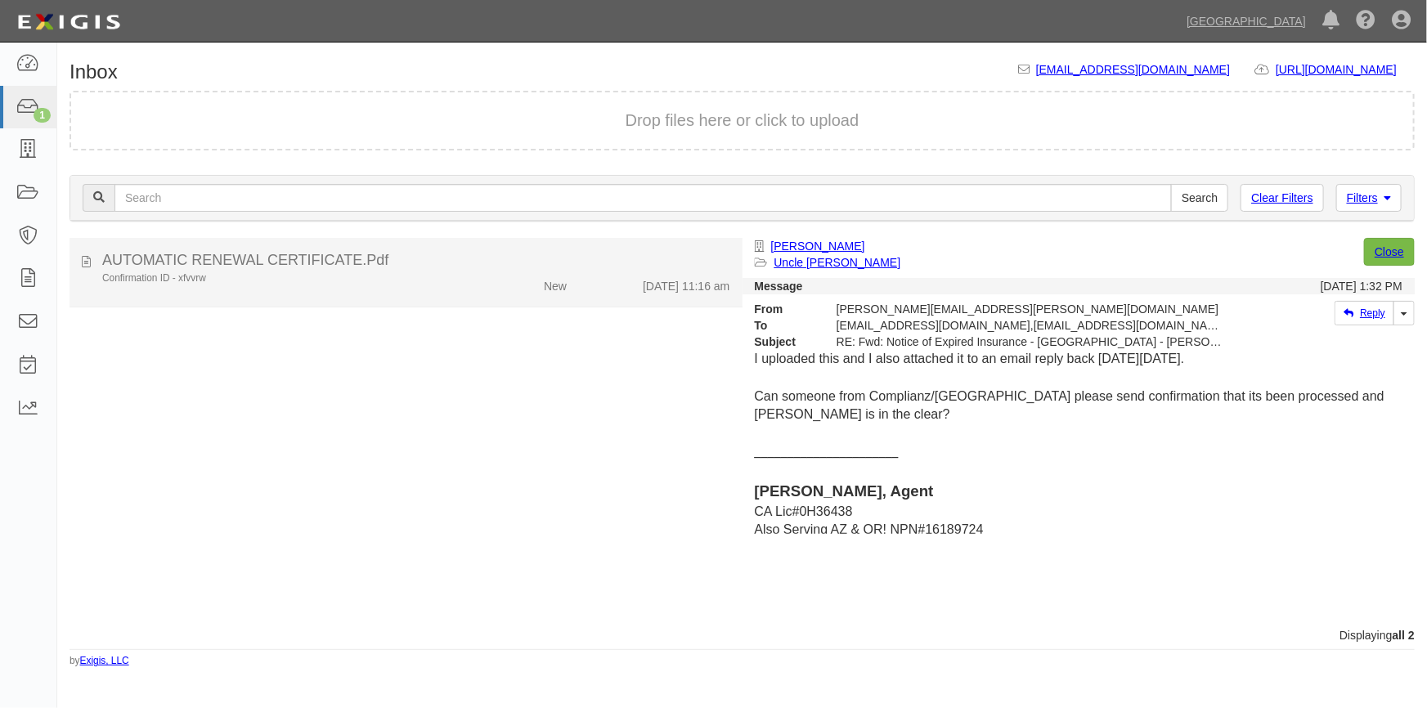
click at [306, 281] on div "Confirmation ID - xfvvrw" at bounding box center [280, 279] width 356 height 14
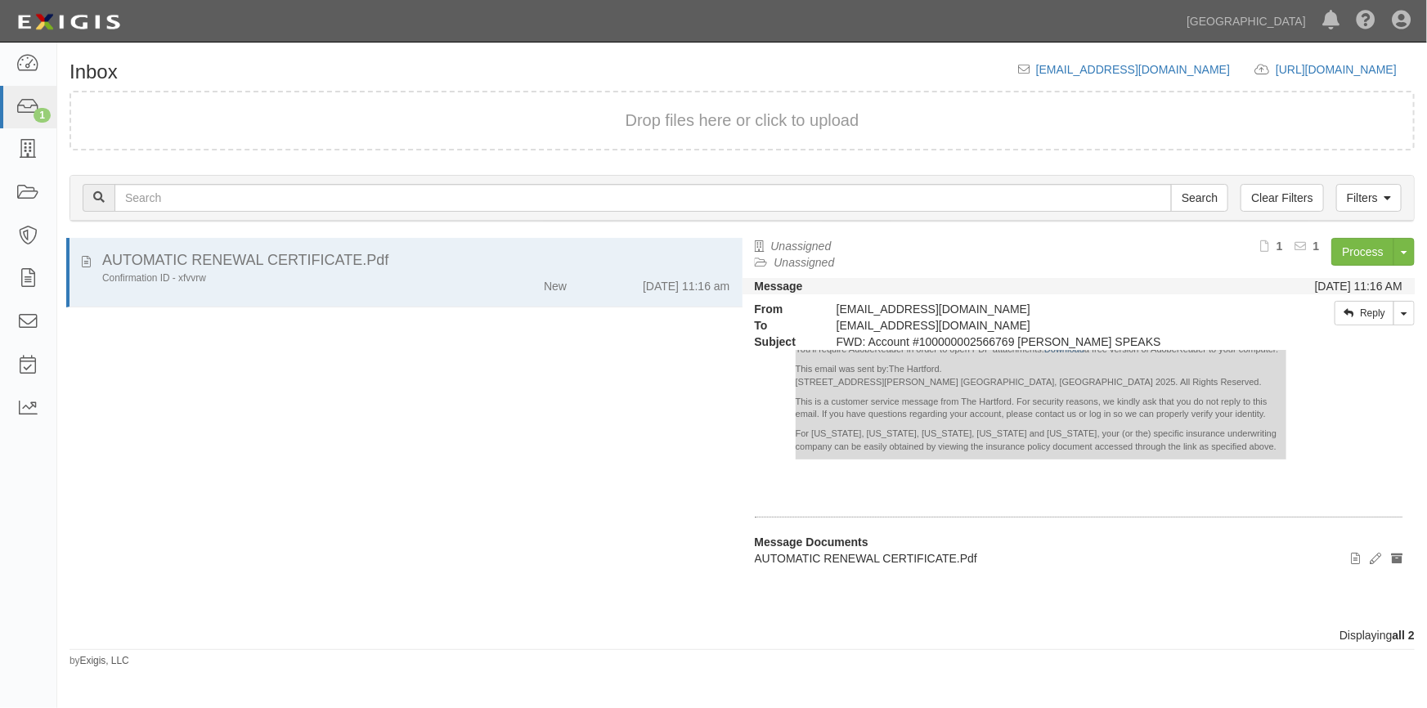
scroll to position [389, 0]
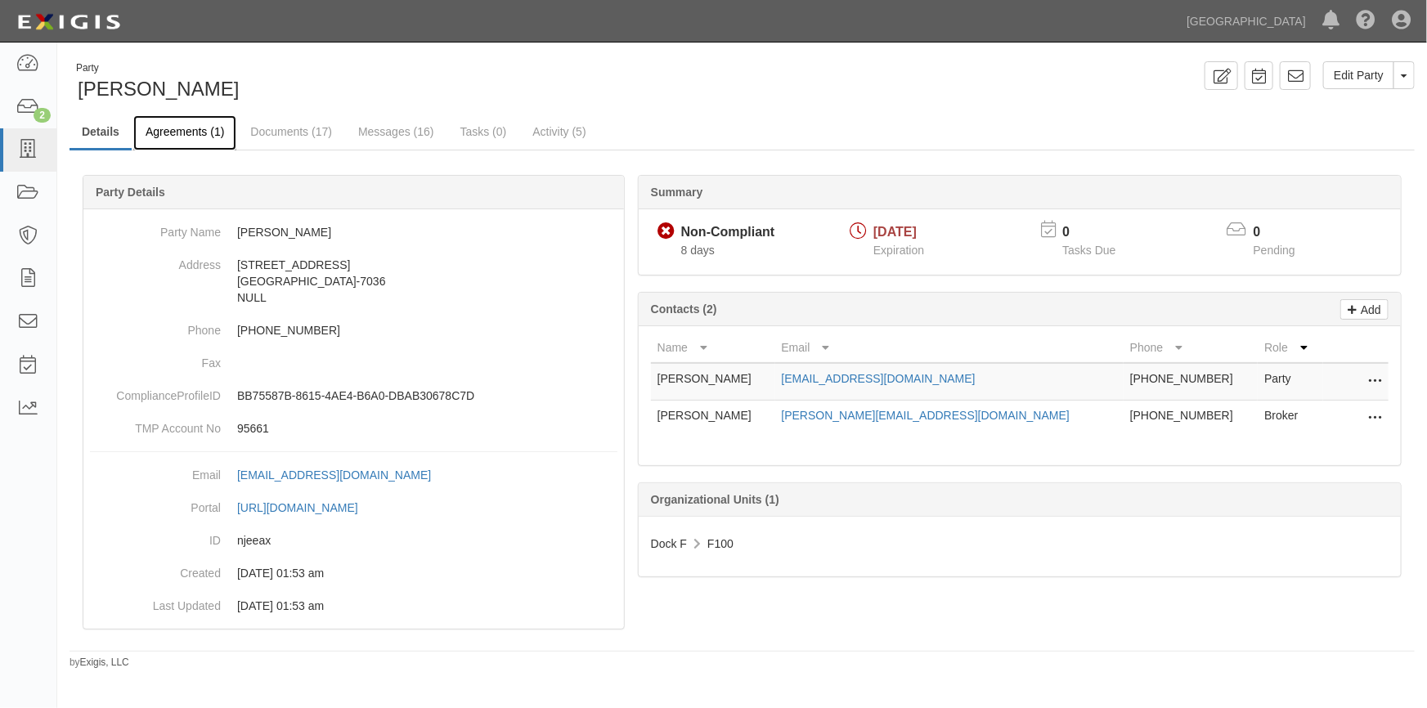
click at [198, 131] on link "Agreements (1)" at bounding box center [184, 132] width 103 height 35
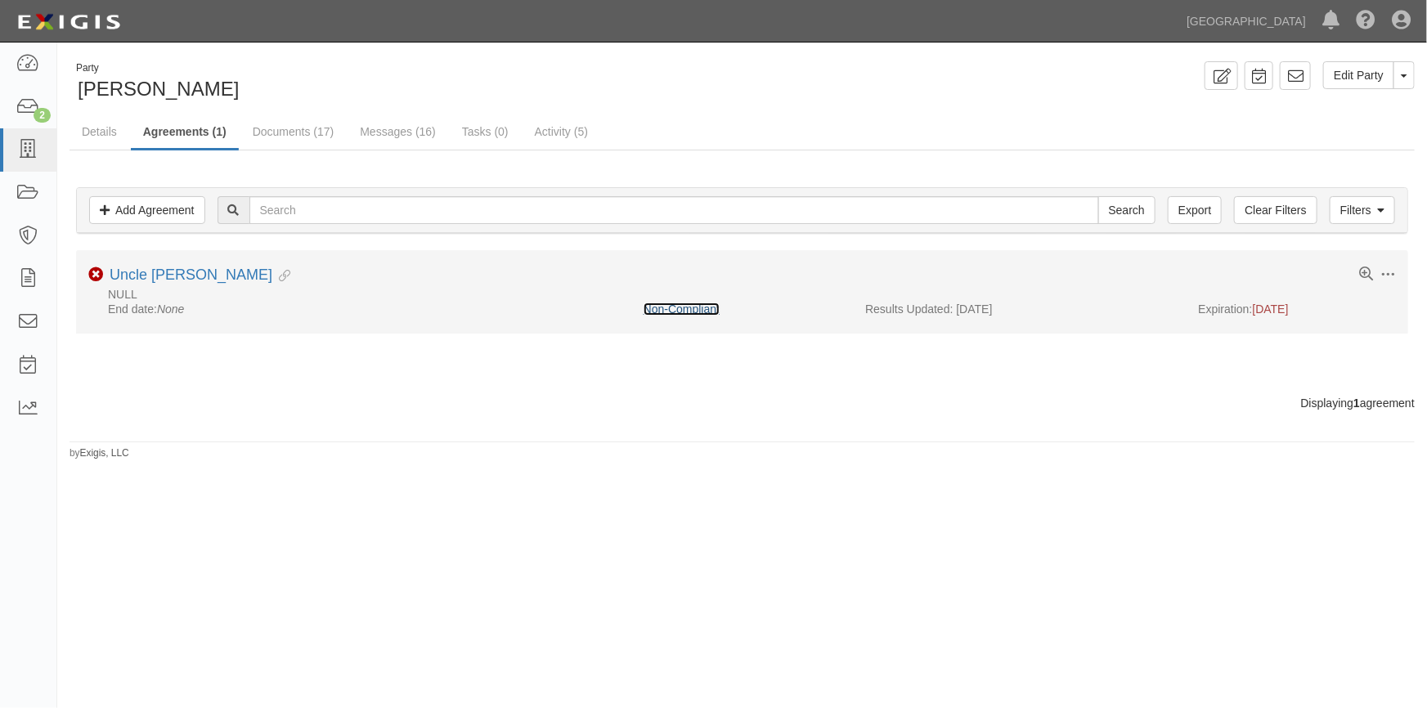
click at [660, 310] on link "Non-Compliant" at bounding box center [682, 309] width 76 height 13
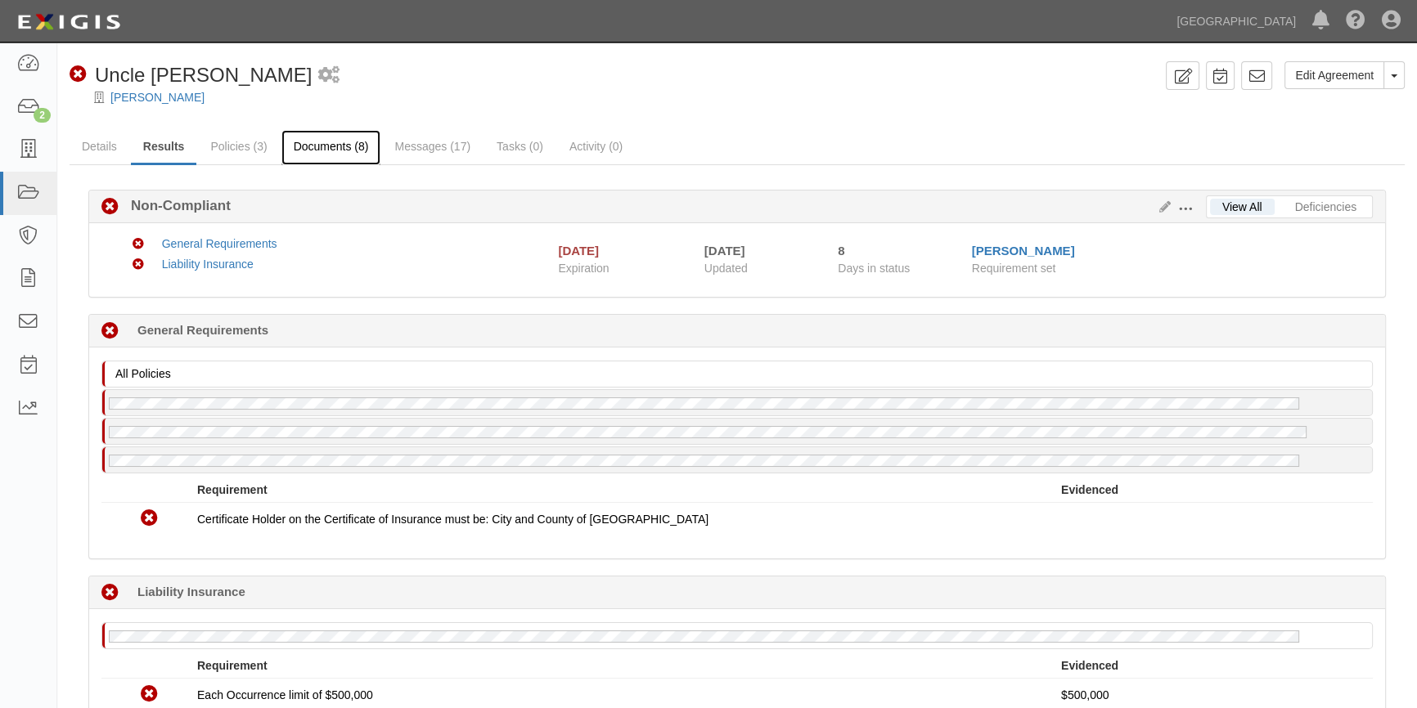
click at [350, 143] on link "Documents (8)" at bounding box center [331, 147] width 100 height 35
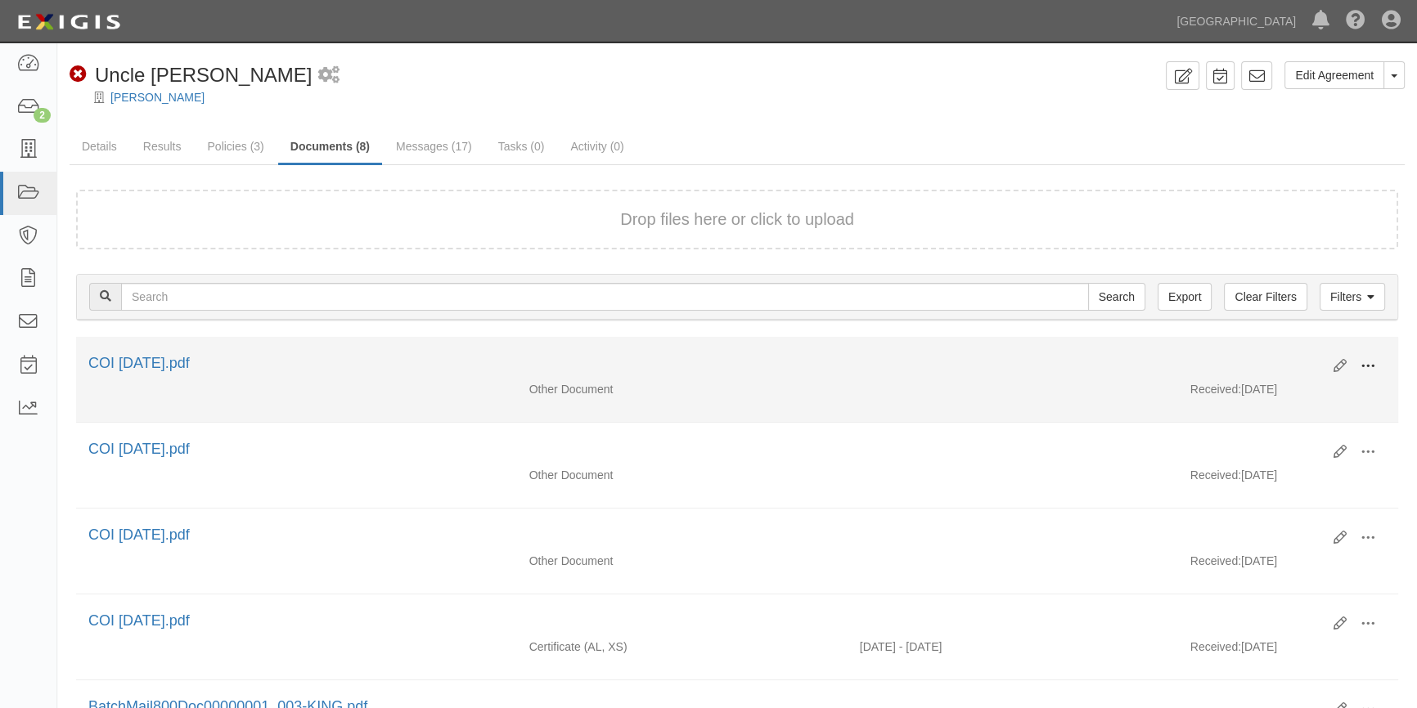
click at [1366, 363] on span at bounding box center [1367, 366] width 15 height 15
click at [1259, 392] on link "View" at bounding box center [1288, 389] width 129 height 29
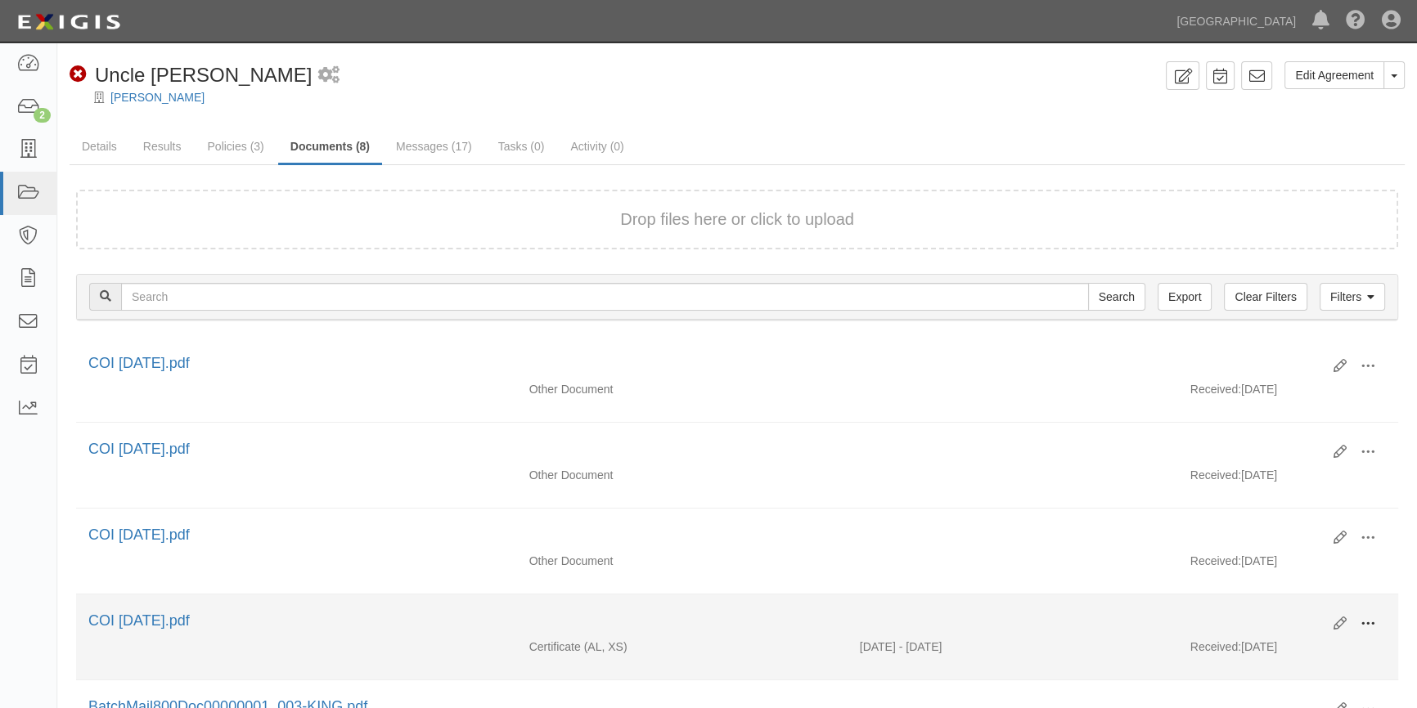
click at [1357, 622] on button at bounding box center [1368, 625] width 36 height 28
click at [1268, 646] on link "View" at bounding box center [1288, 647] width 129 height 29
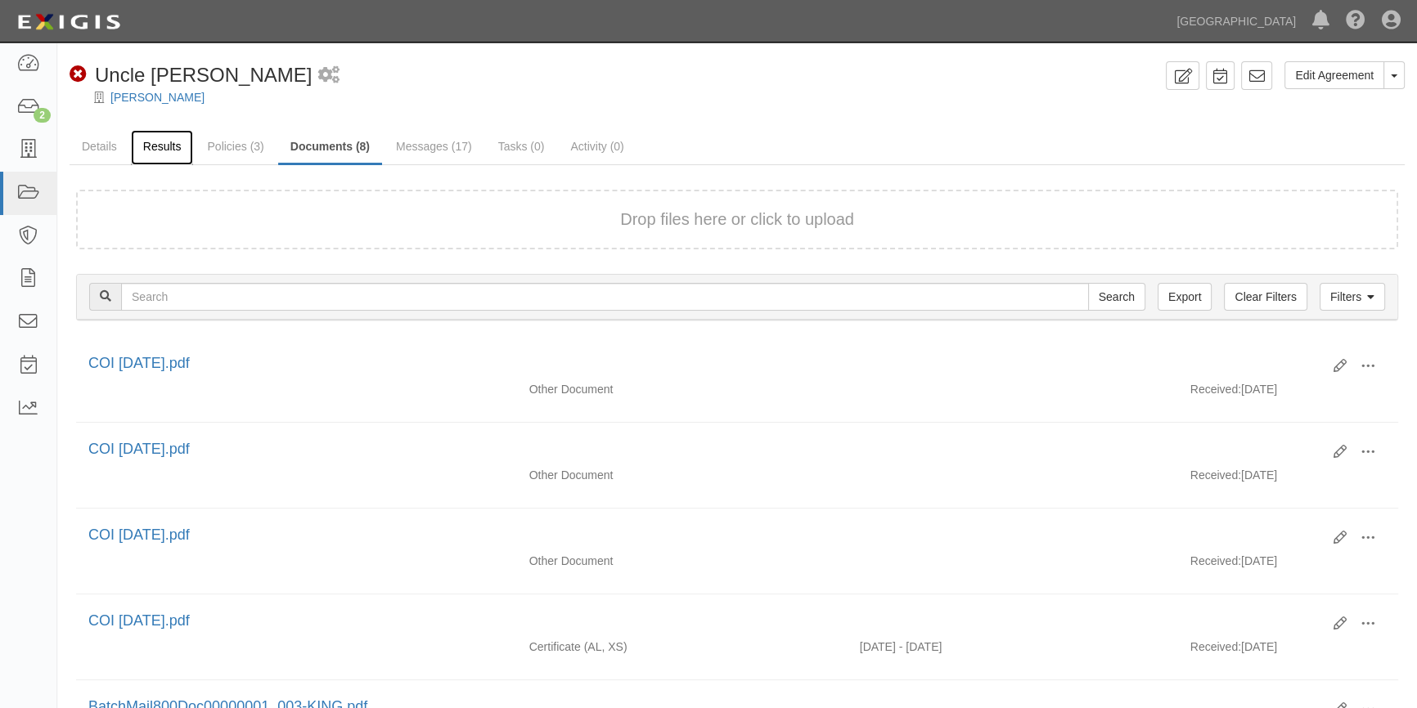
click at [179, 145] on link "Results" at bounding box center [162, 147] width 63 height 35
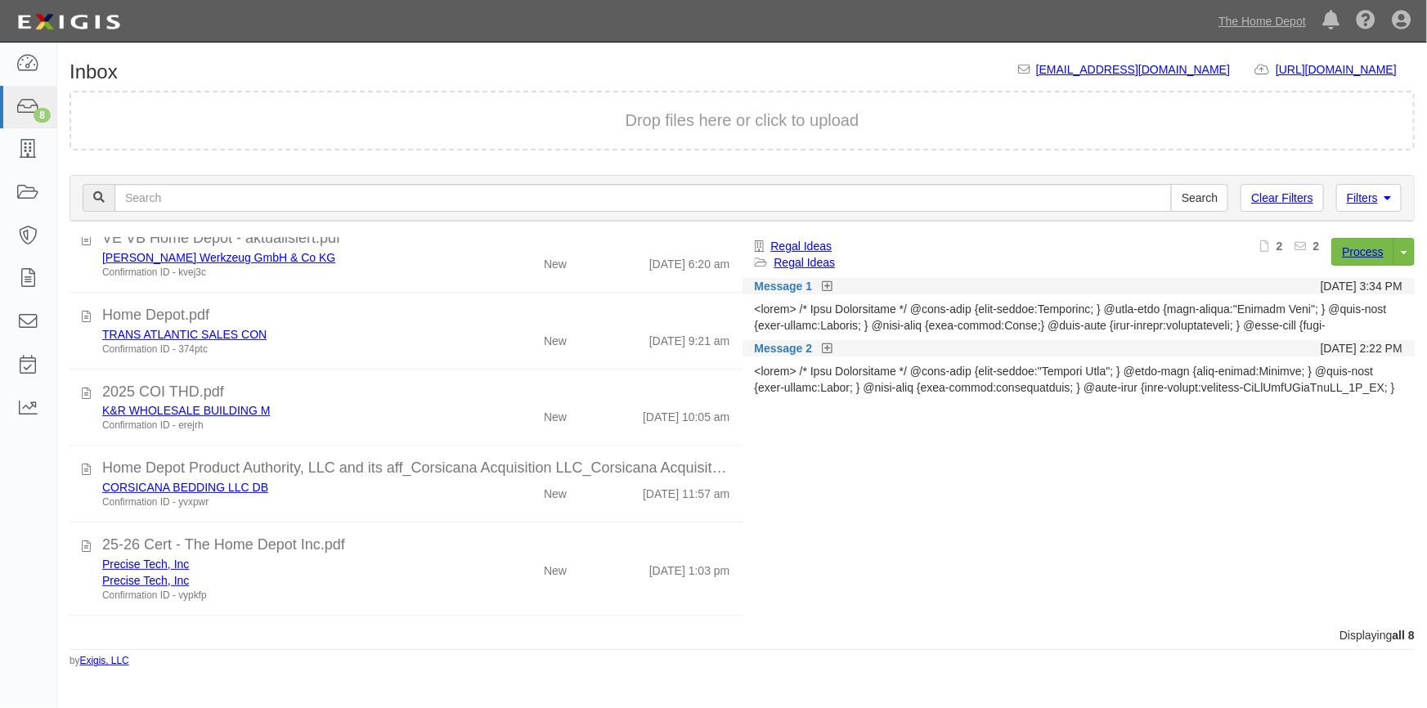
scroll to position [286, 0]
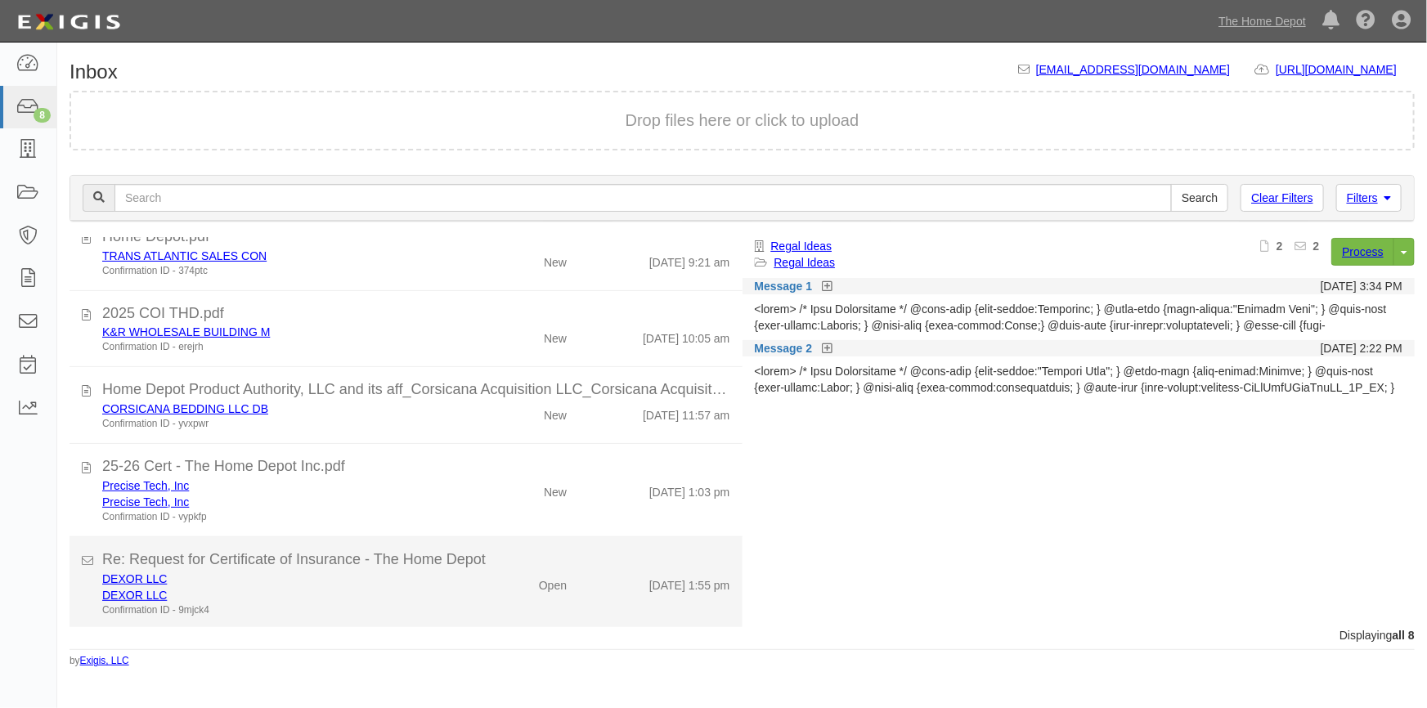
click at [380, 587] on div "DEXOR LLC" at bounding box center [280, 595] width 356 height 16
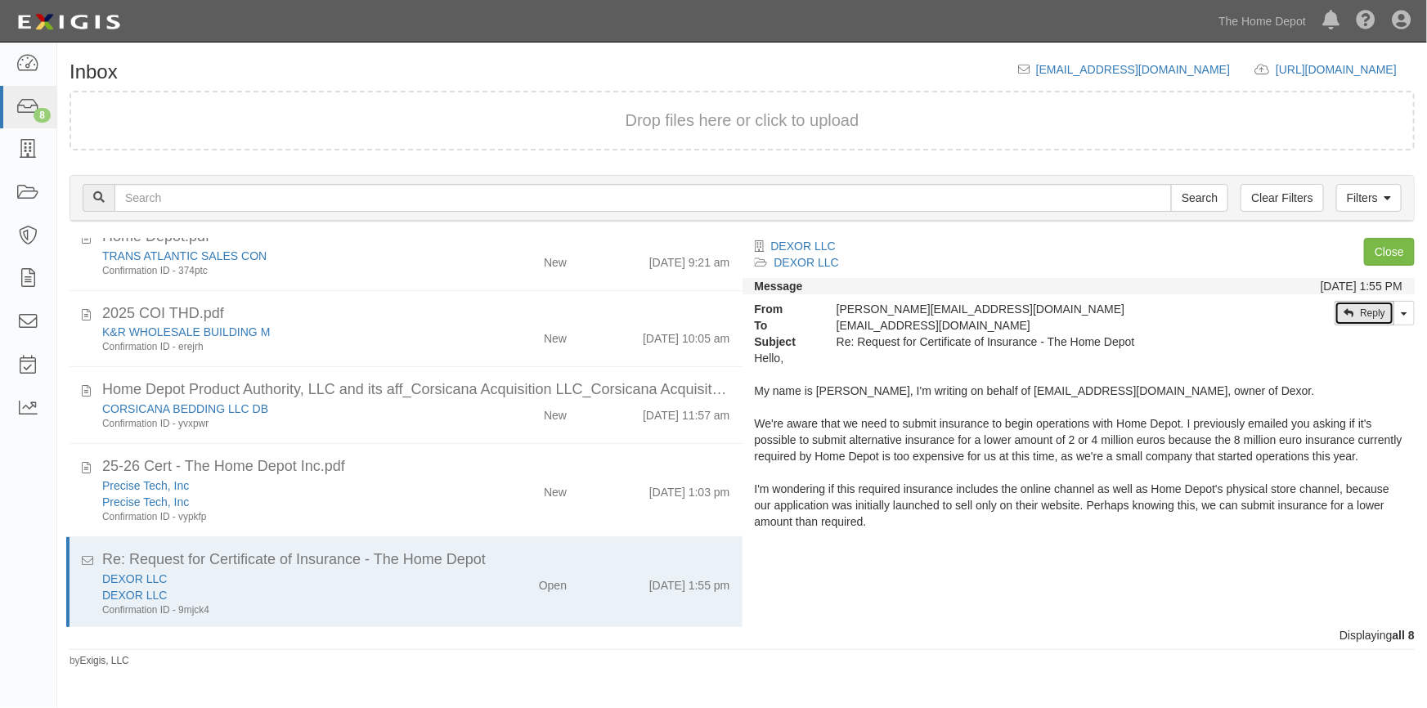
click at [1360, 308] on link "Reply" at bounding box center [1365, 313] width 60 height 25
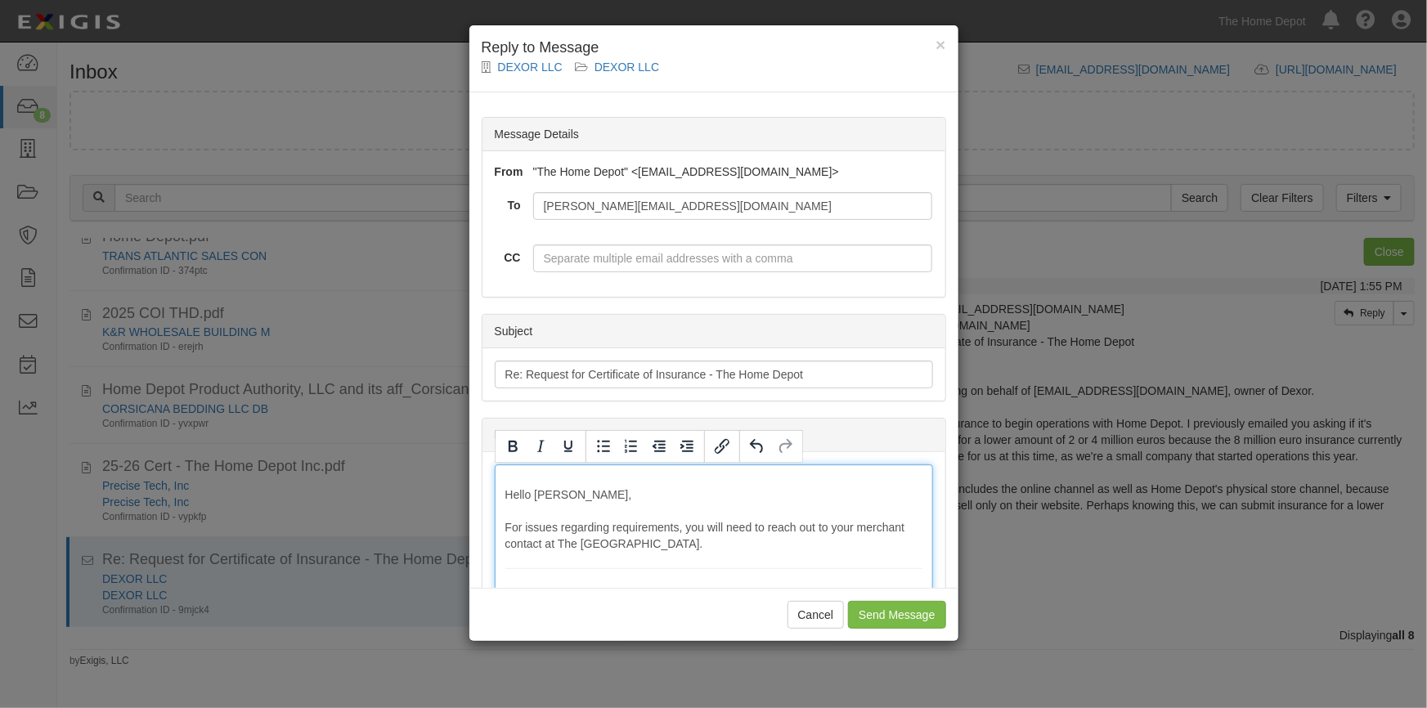
click at [863, 617] on input "Send Message" at bounding box center [896, 615] width 97 height 28
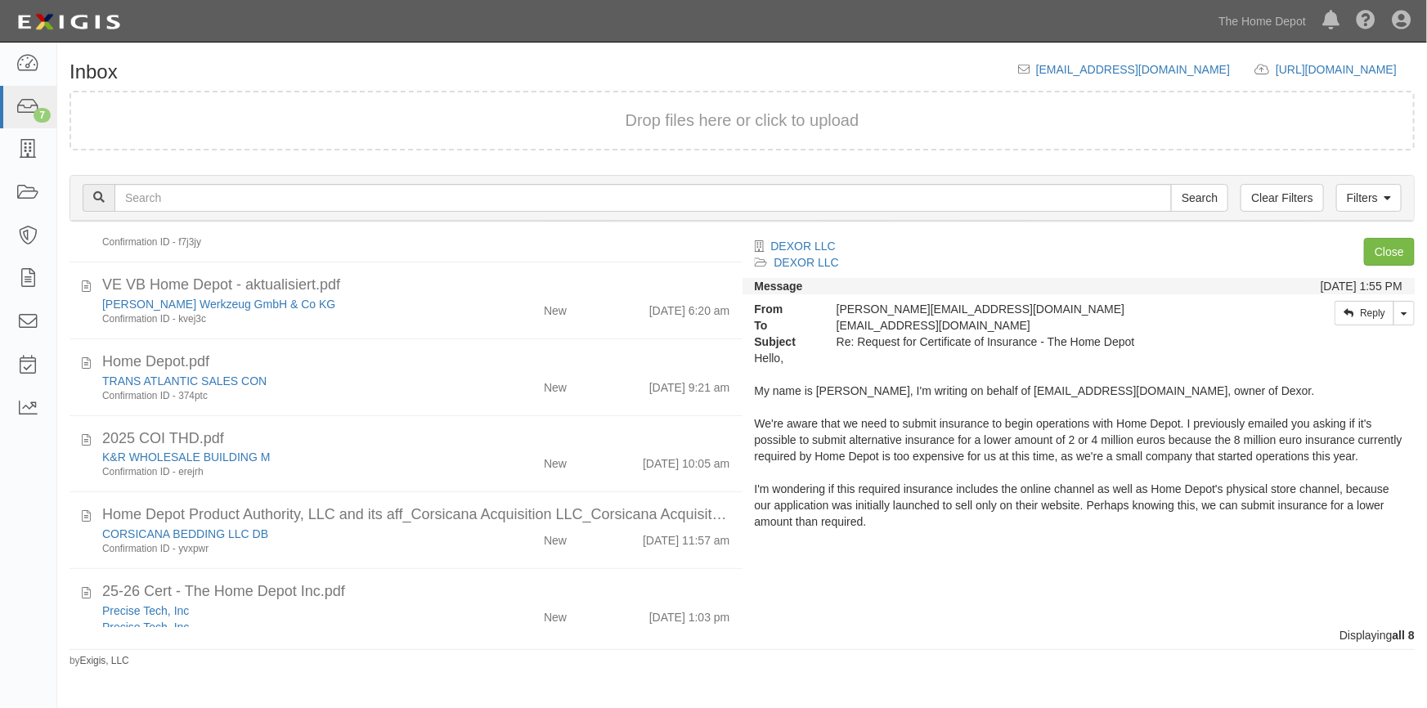
scroll to position [203, 0]
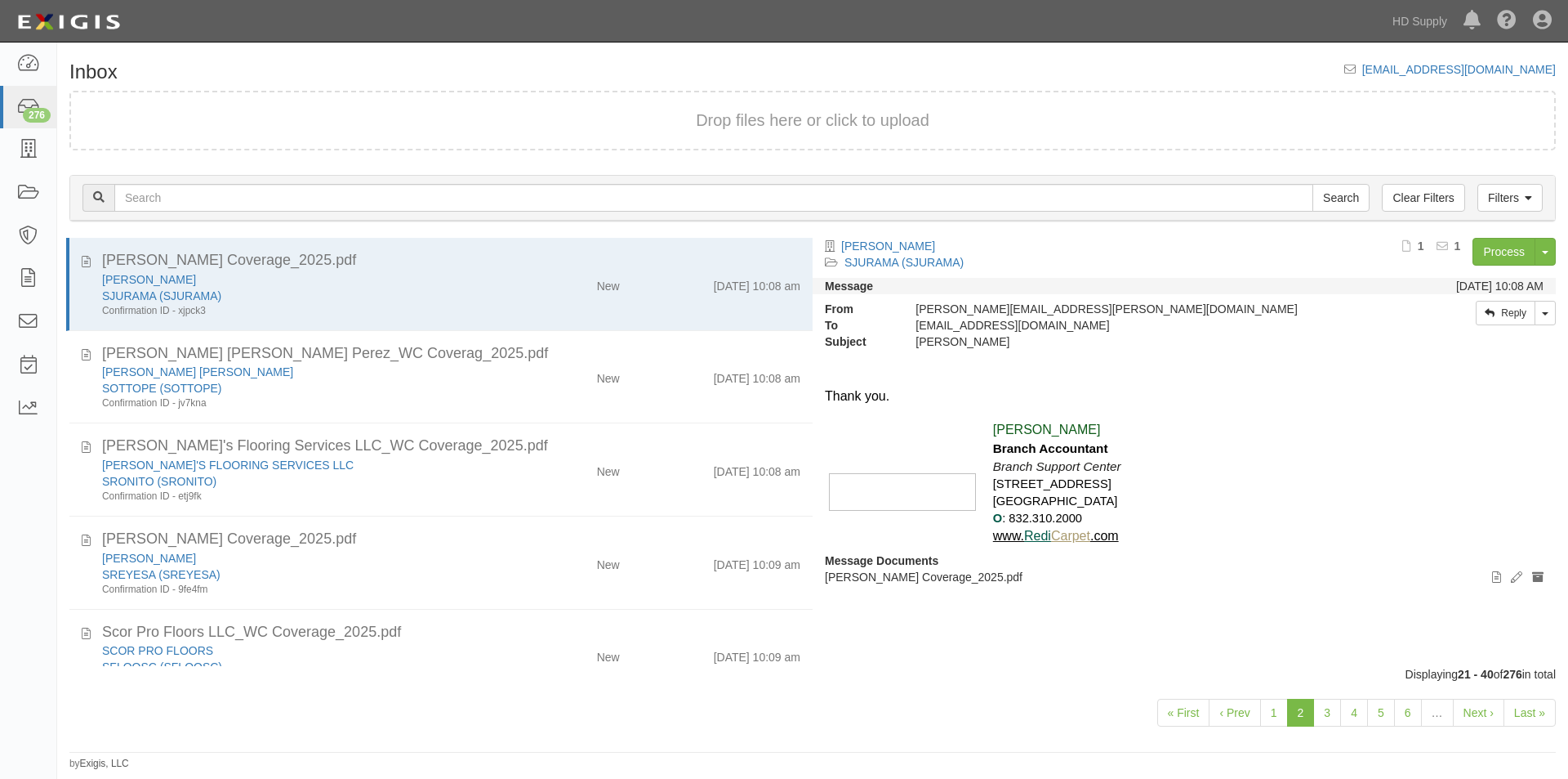
click at [58, 721] on div "« First ‹ Prev 1 2 3 4 5 6 … Next › Last »" at bounding box center [811, 714] width 1510 height 65
click at [1514, 711] on link "Last »" at bounding box center [1529, 712] width 52 height 28
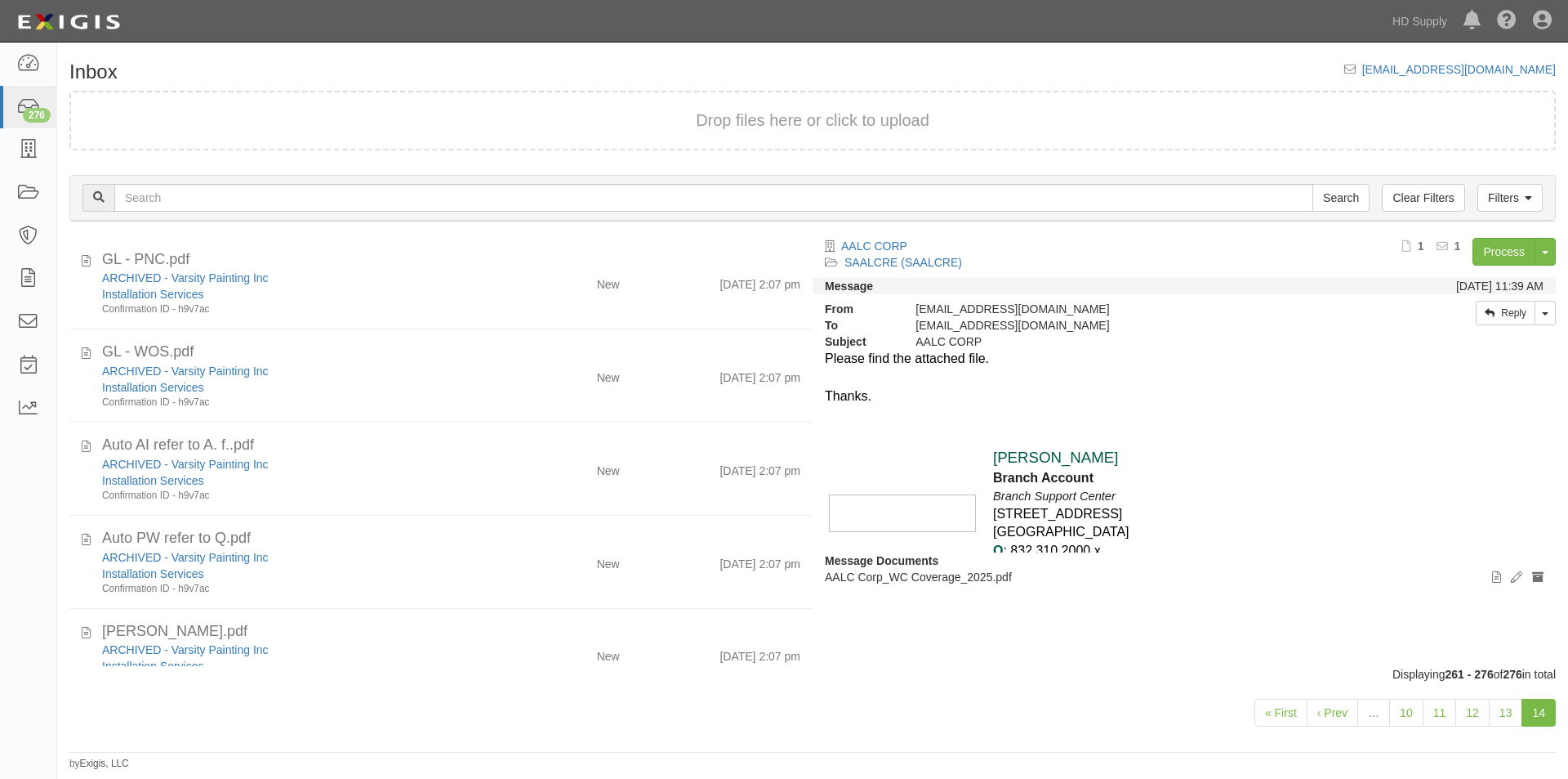
scroll to position [1066, 0]
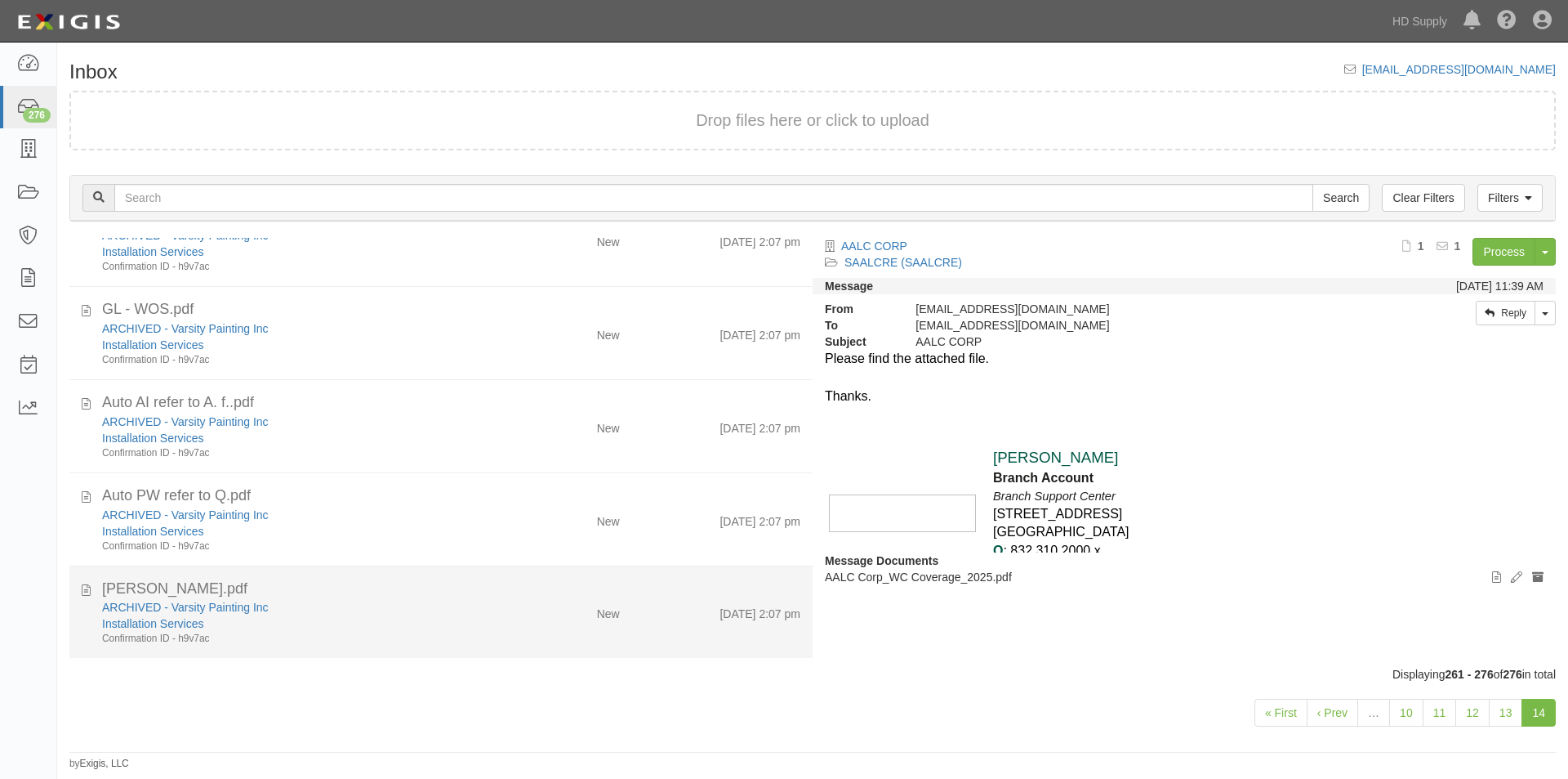
click at [482, 633] on div "Confirmation ID - h9v7ac" at bounding box center [300, 638] width 397 height 14
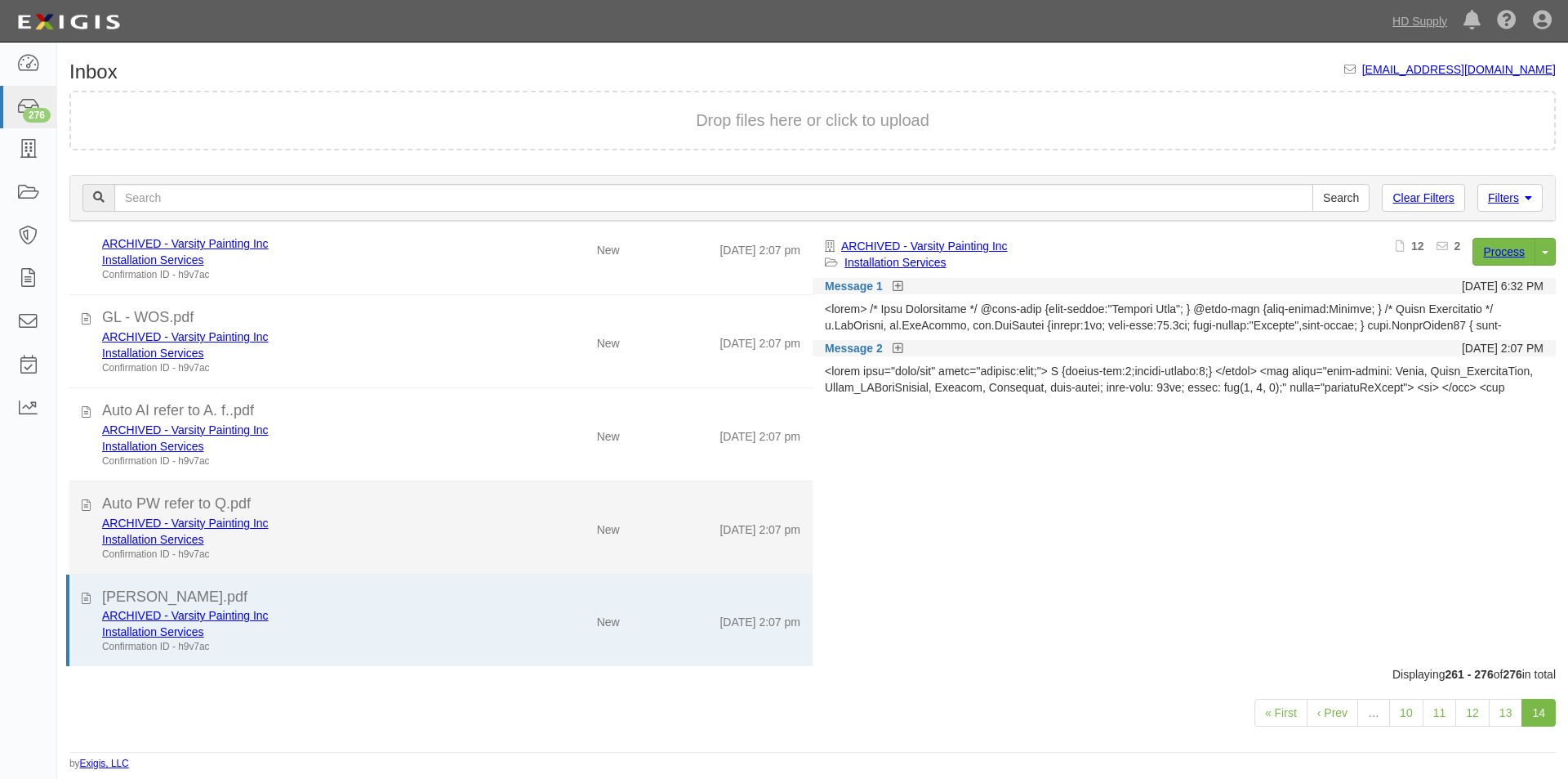
click at [474, 551] on div "Confirmation ID - h9v7ac" at bounding box center [300, 554] width 397 height 14
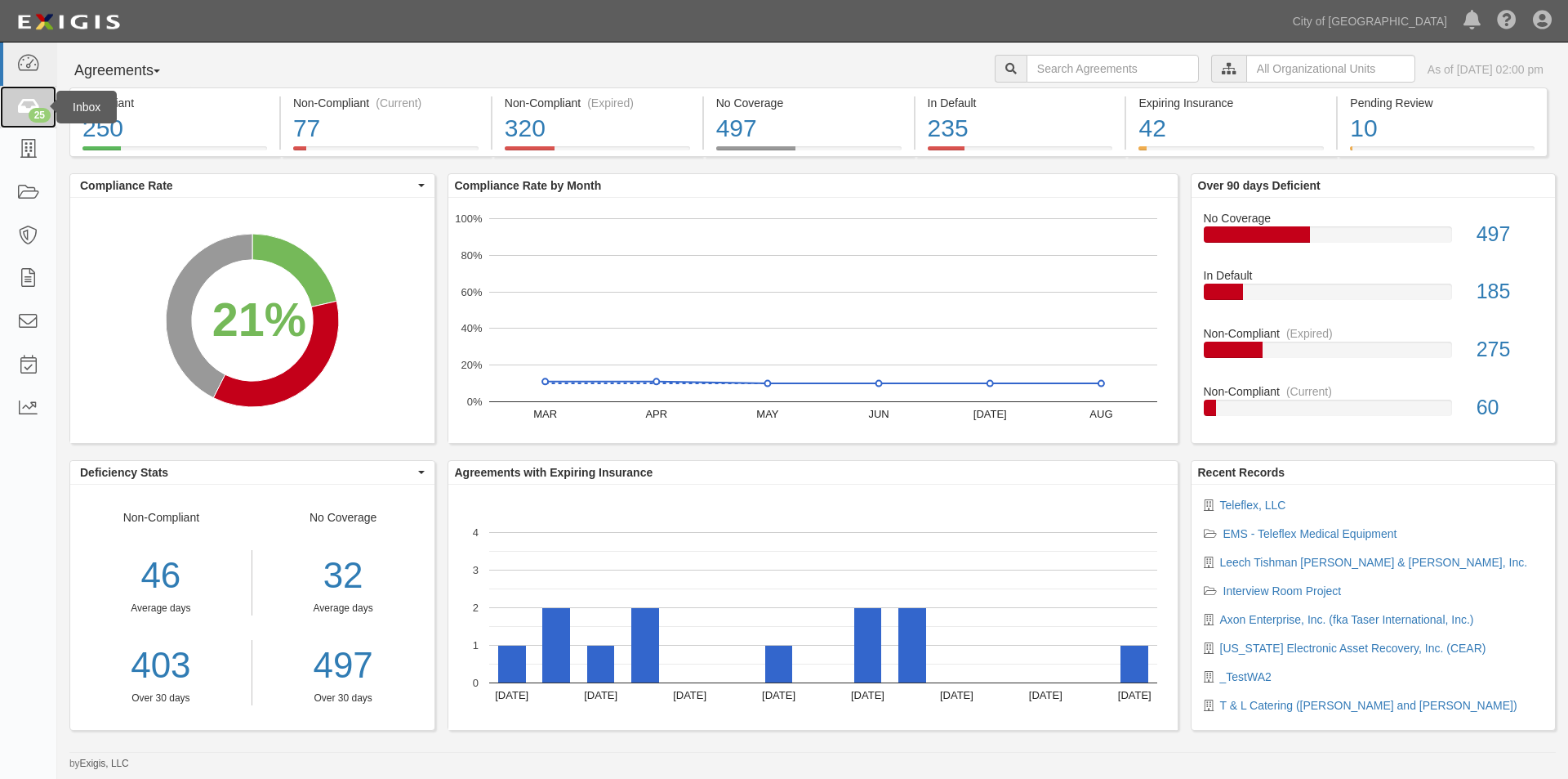
click at [32, 99] on icon at bounding box center [27, 107] width 23 height 19
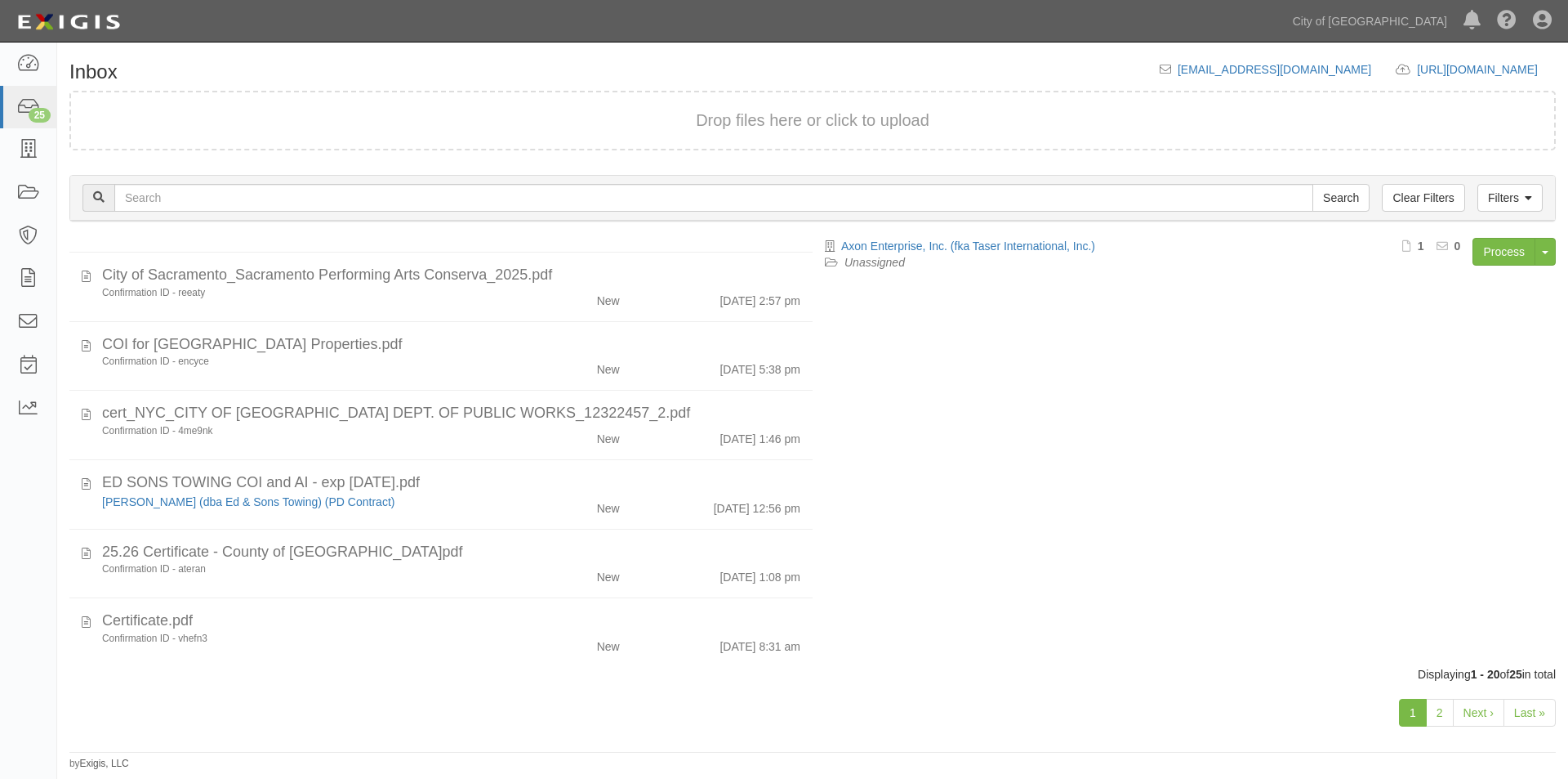
scroll to position [1002, 0]
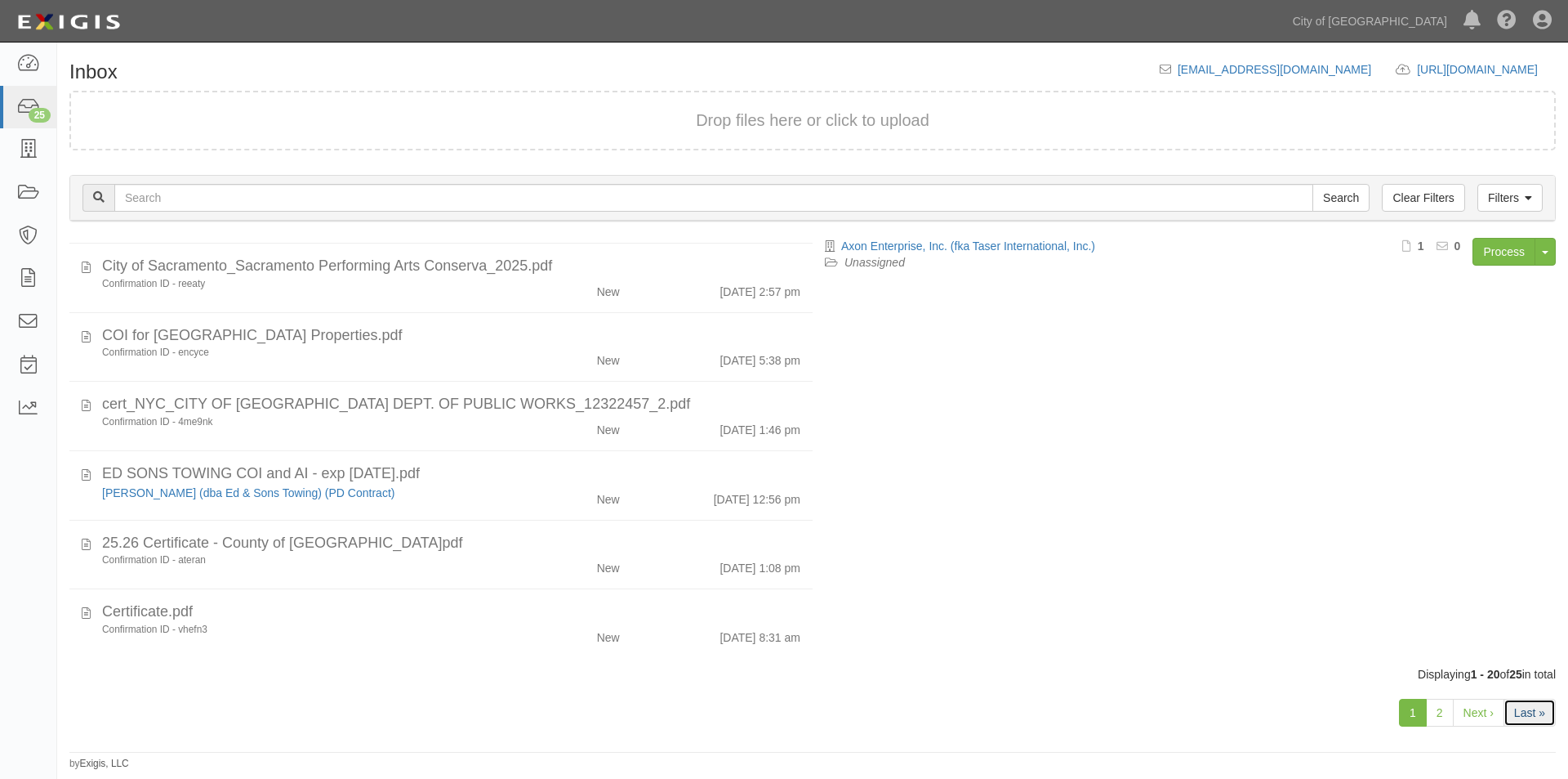
click at [1524, 711] on link "Last »" at bounding box center [1529, 712] width 52 height 28
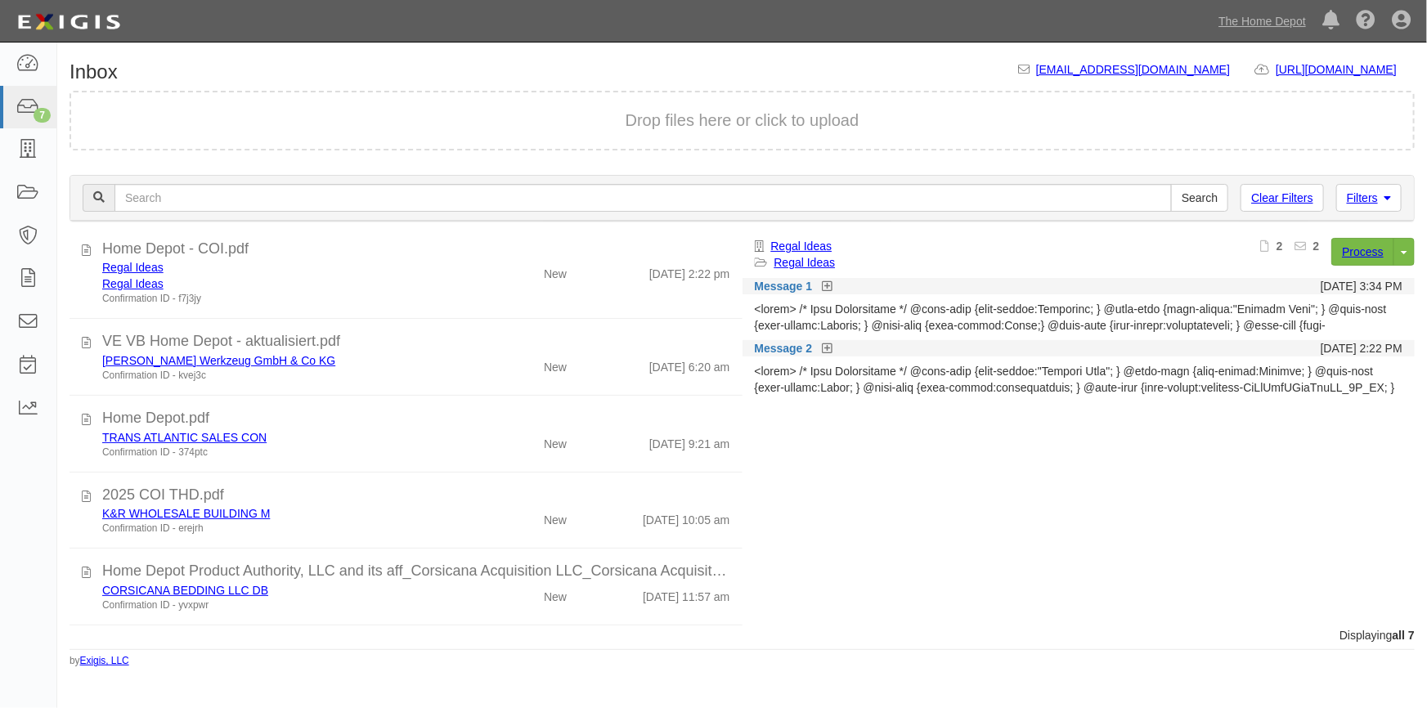
scroll to position [194, 0]
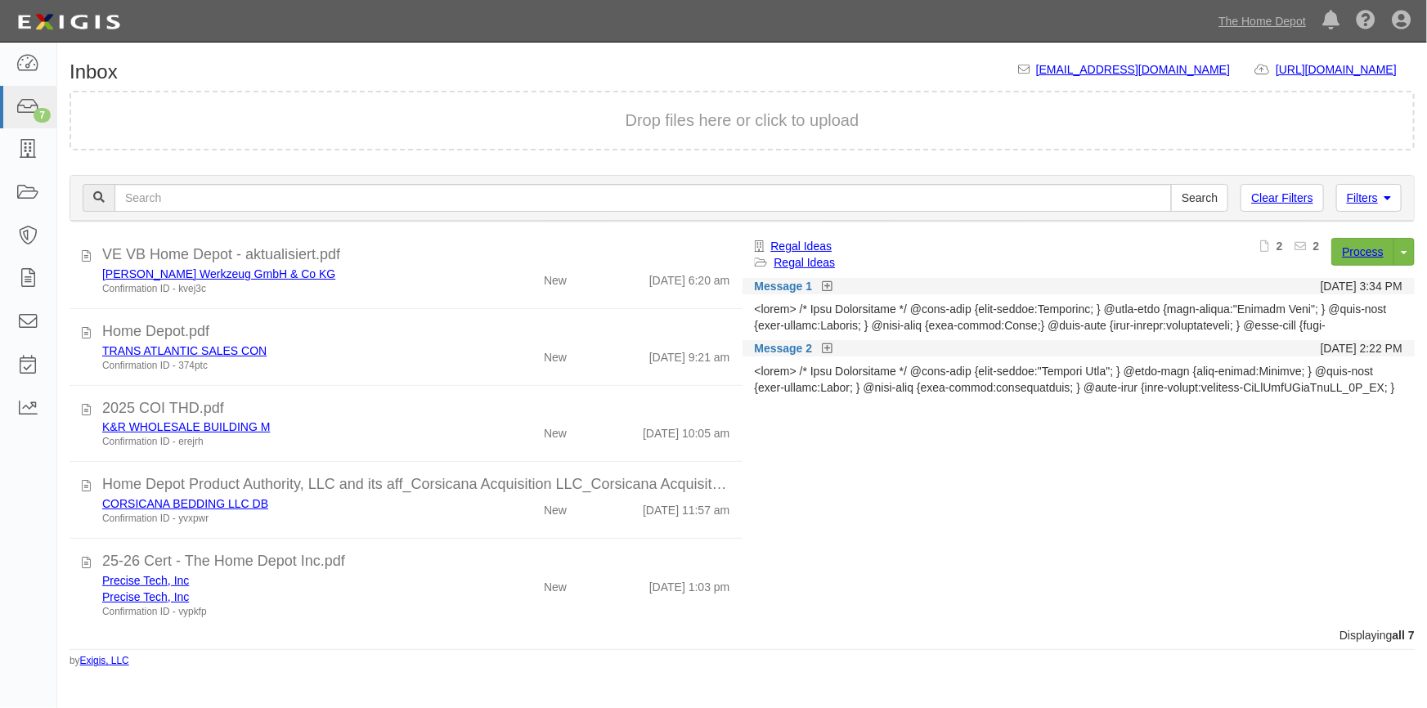
scroll to position [194, 0]
click at [34, 74] on link at bounding box center [28, 64] width 56 height 43
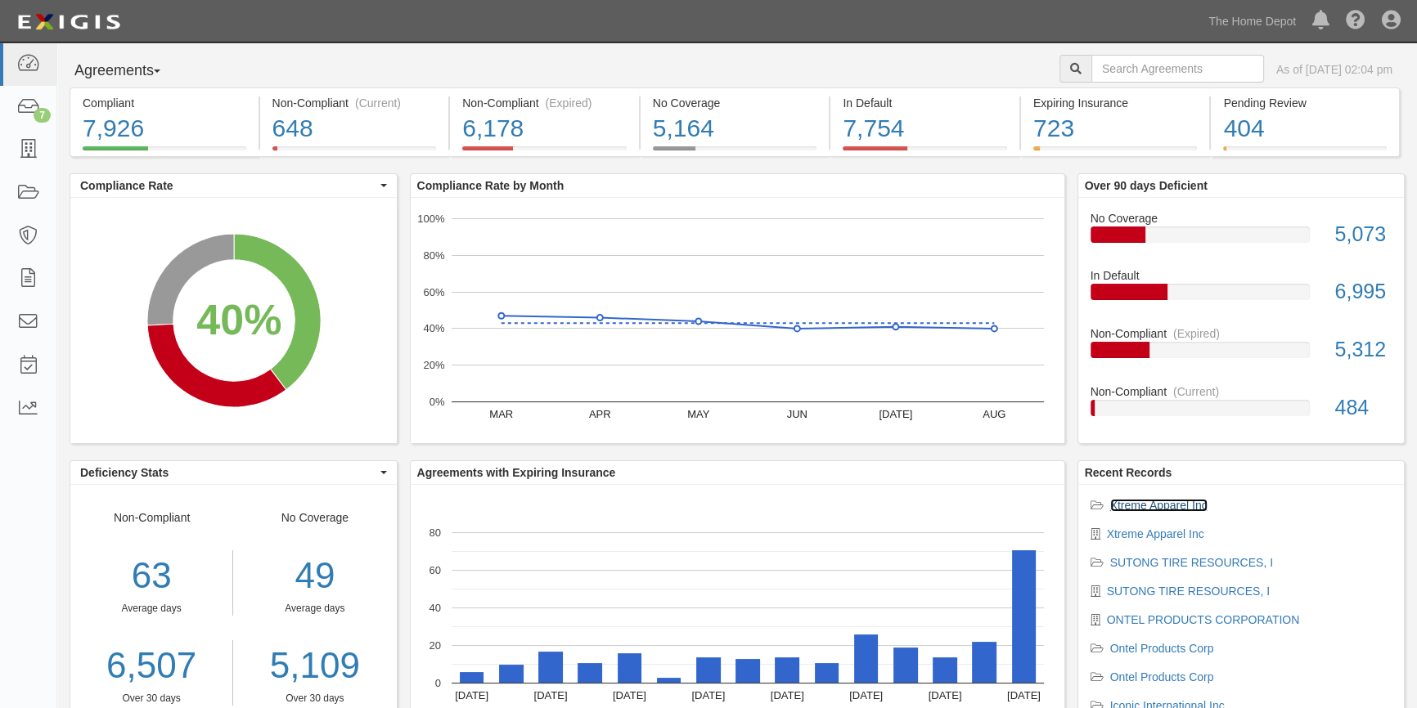
click at [1155, 505] on link "Xtreme Apparel Inc" at bounding box center [1158, 505] width 97 height 13
click at [1140, 533] on link "Xtreme Apparel Inc" at bounding box center [1155, 534] width 97 height 13
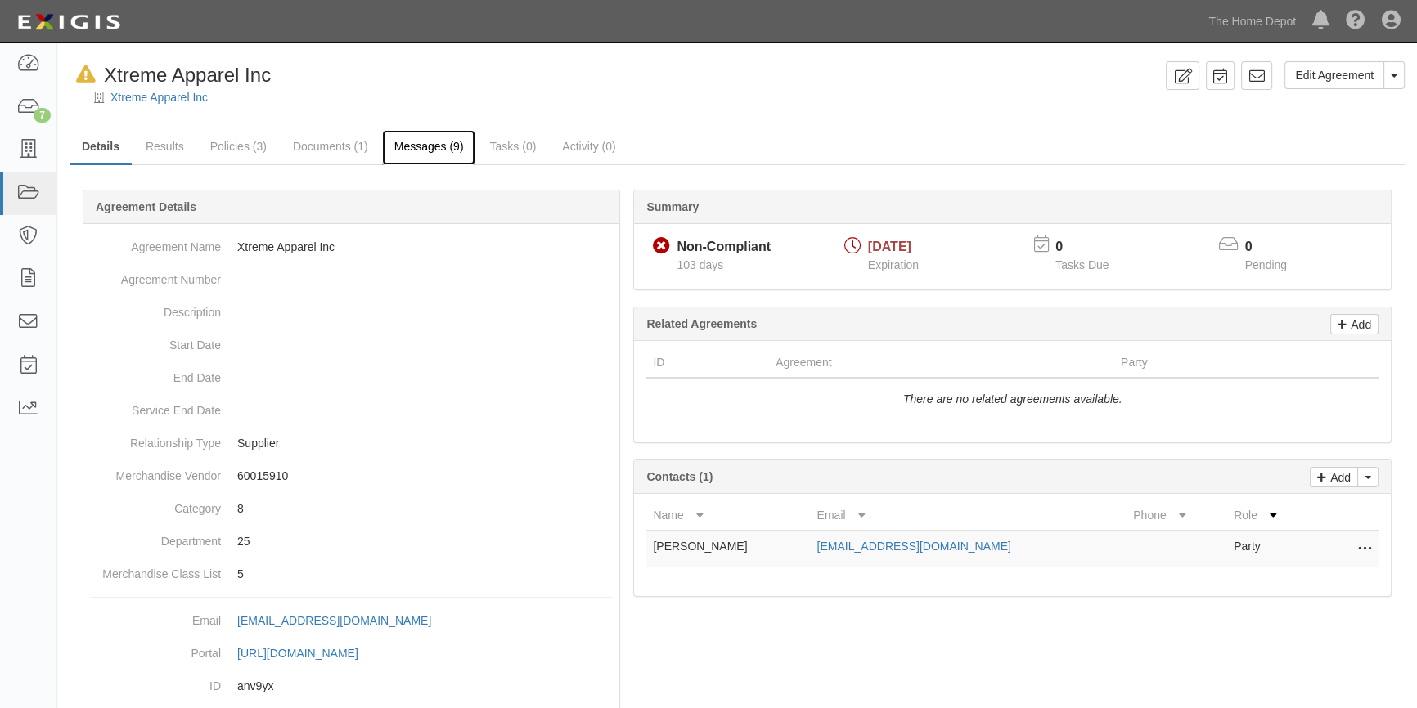
click at [422, 147] on link "Messages (9)" at bounding box center [429, 147] width 94 height 35
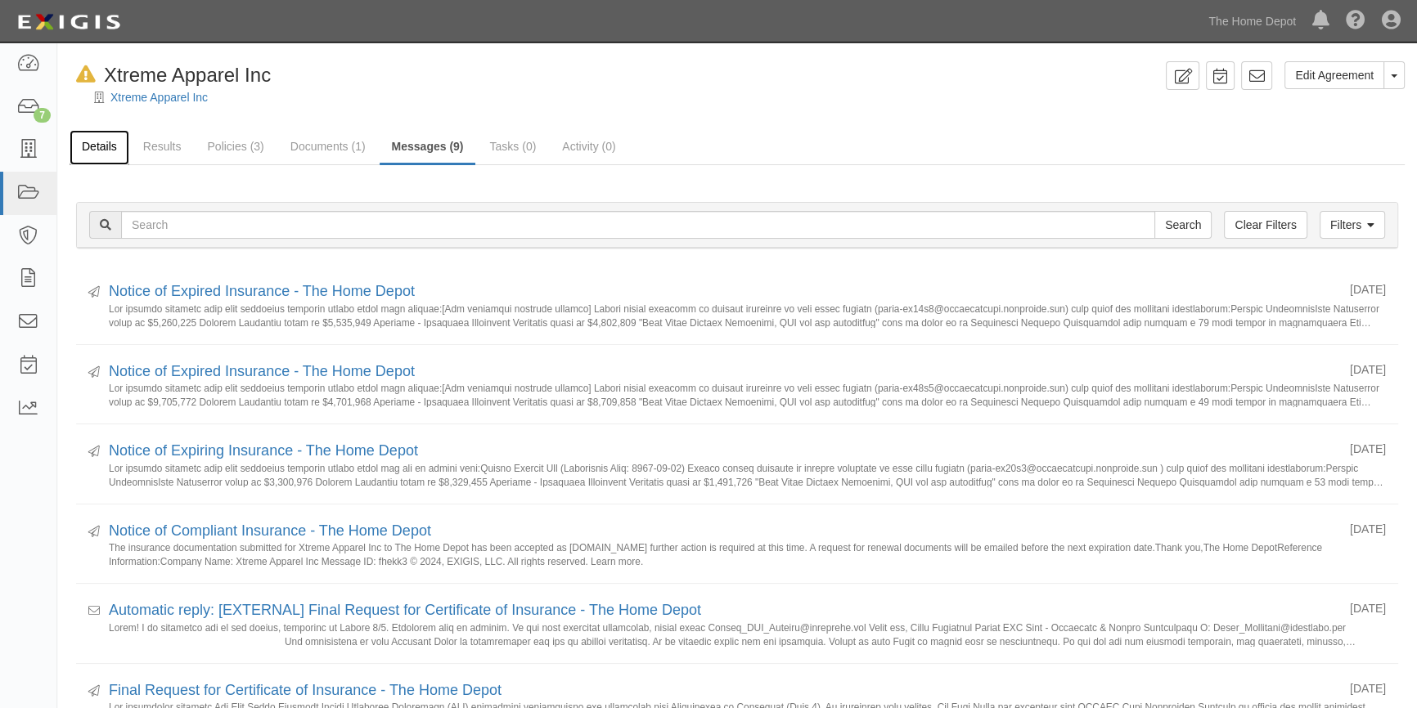
click at [106, 147] on link "Details" at bounding box center [100, 147] width 60 height 35
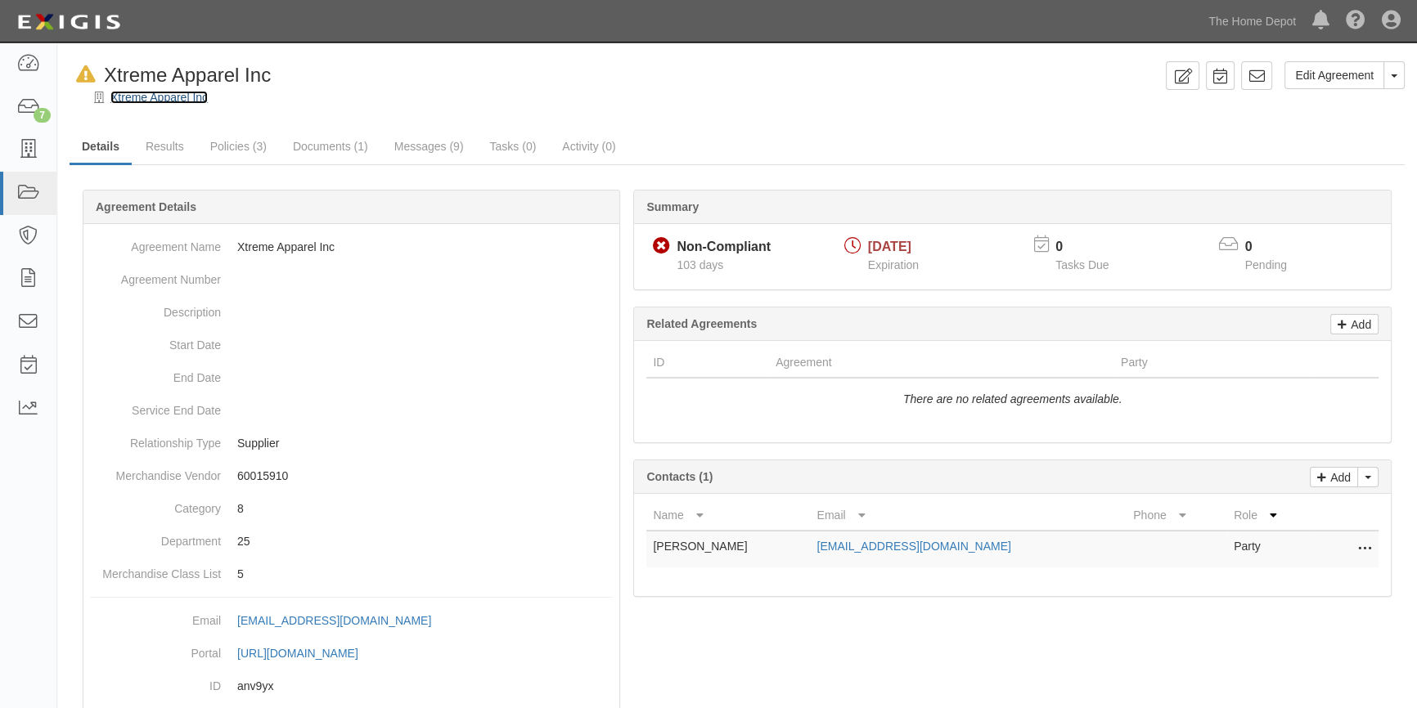
click at [143, 99] on link "Xtreme Apparel Inc" at bounding box center [158, 97] width 97 height 13
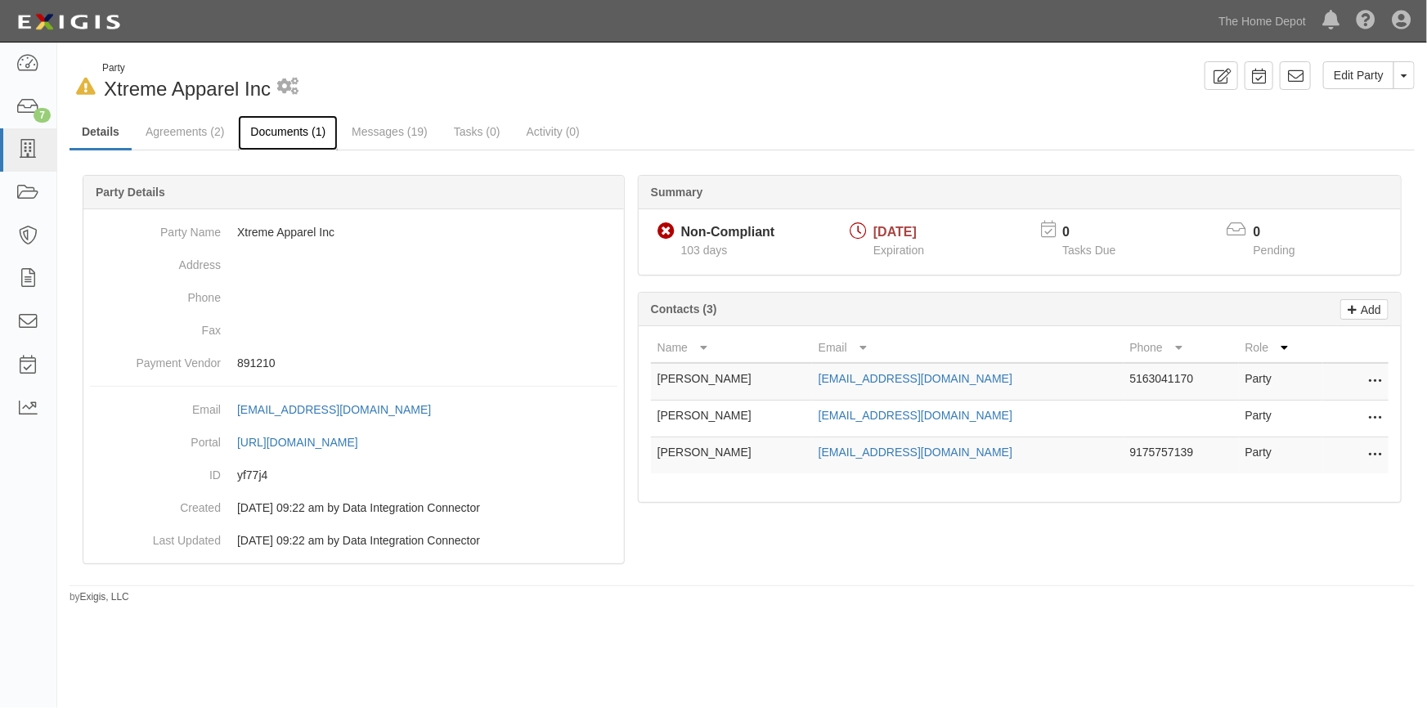
click at [302, 136] on link "Documents (1)" at bounding box center [288, 132] width 100 height 35
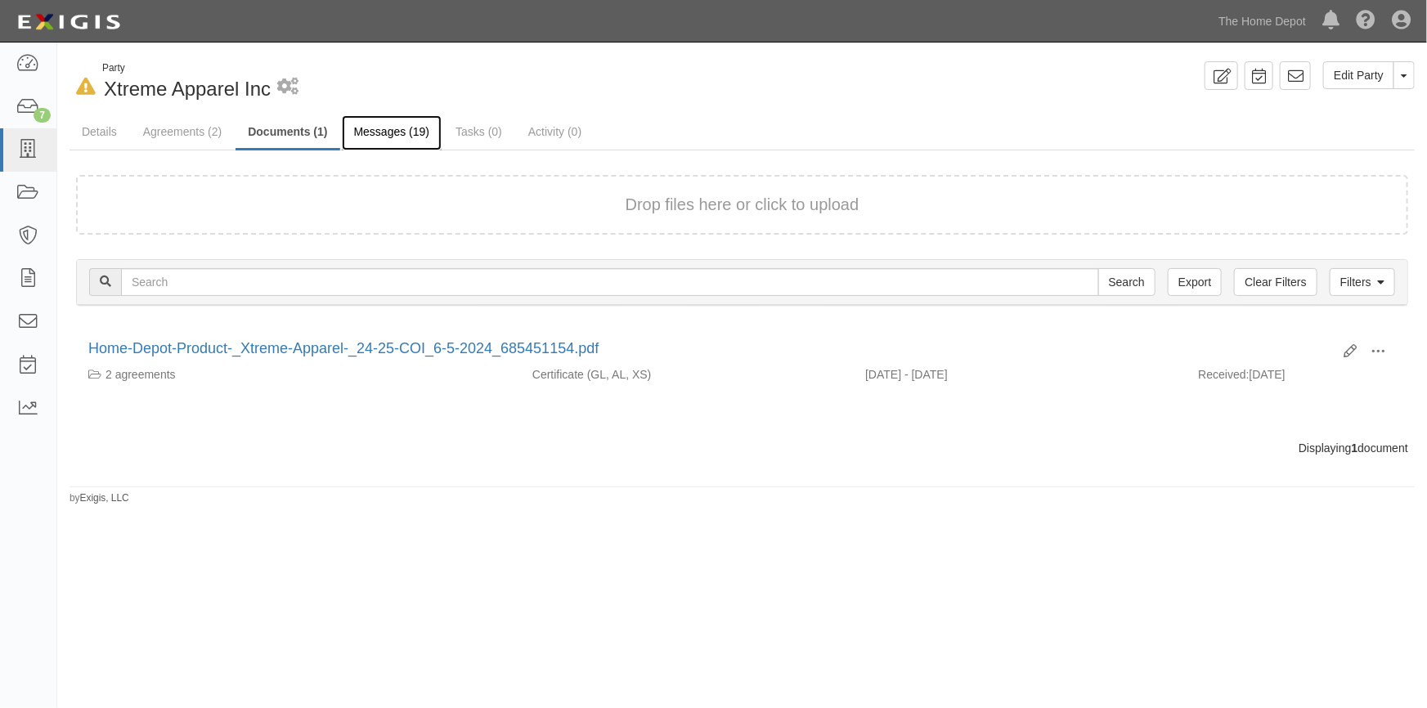
click at [393, 137] on link "Messages (19)" at bounding box center [392, 132] width 101 height 35
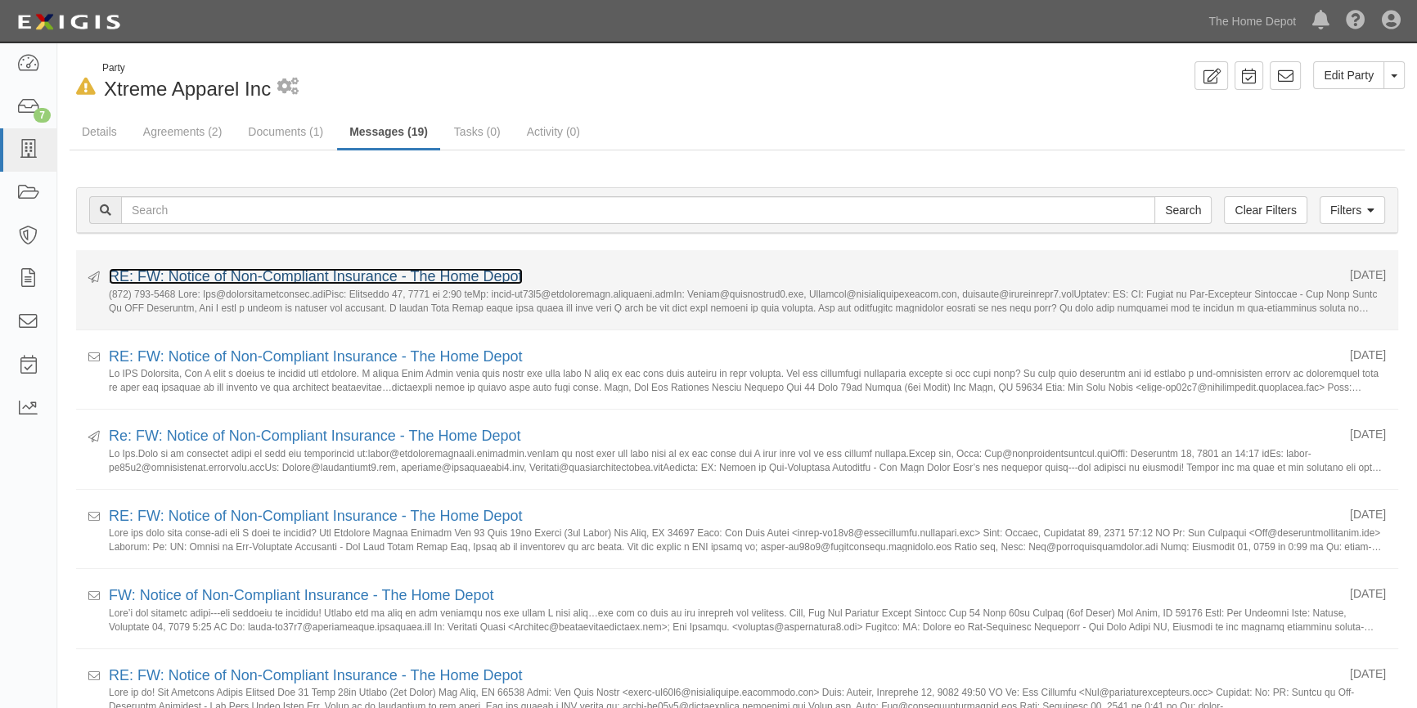
click at [458, 270] on link "RE: FW: Notice of Non-Compliant Insurance - The Home Depot" at bounding box center [316, 276] width 414 height 16
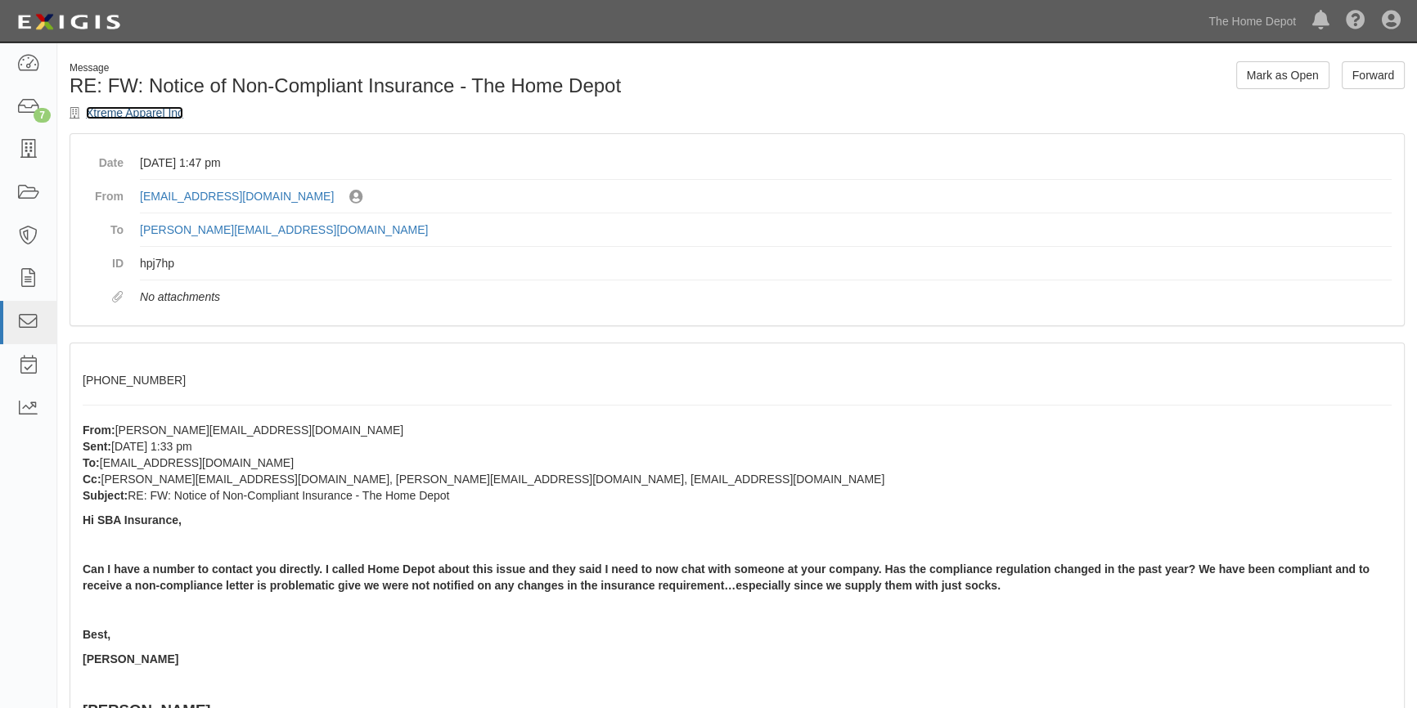
click at [118, 112] on link "Xtreme Apparel Inc" at bounding box center [134, 112] width 97 height 13
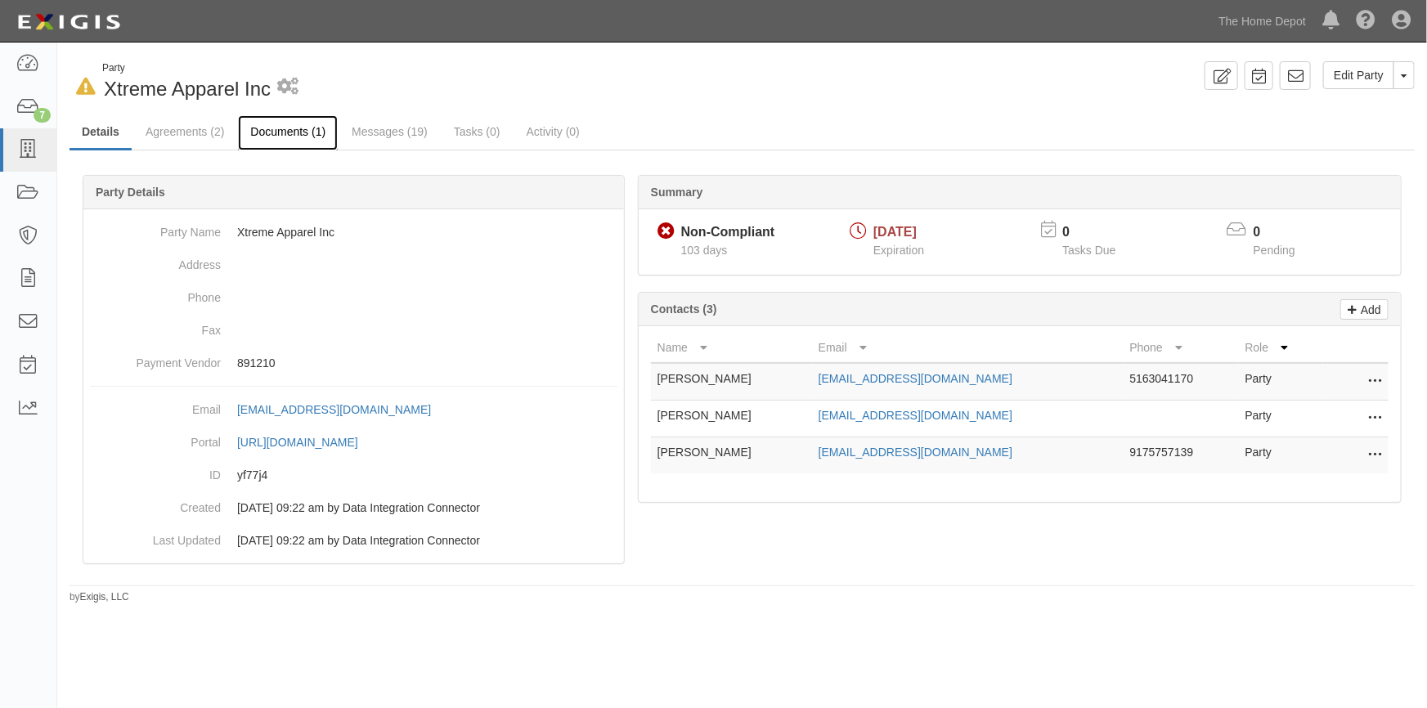
click at [284, 124] on link "Documents (1)" at bounding box center [288, 132] width 100 height 35
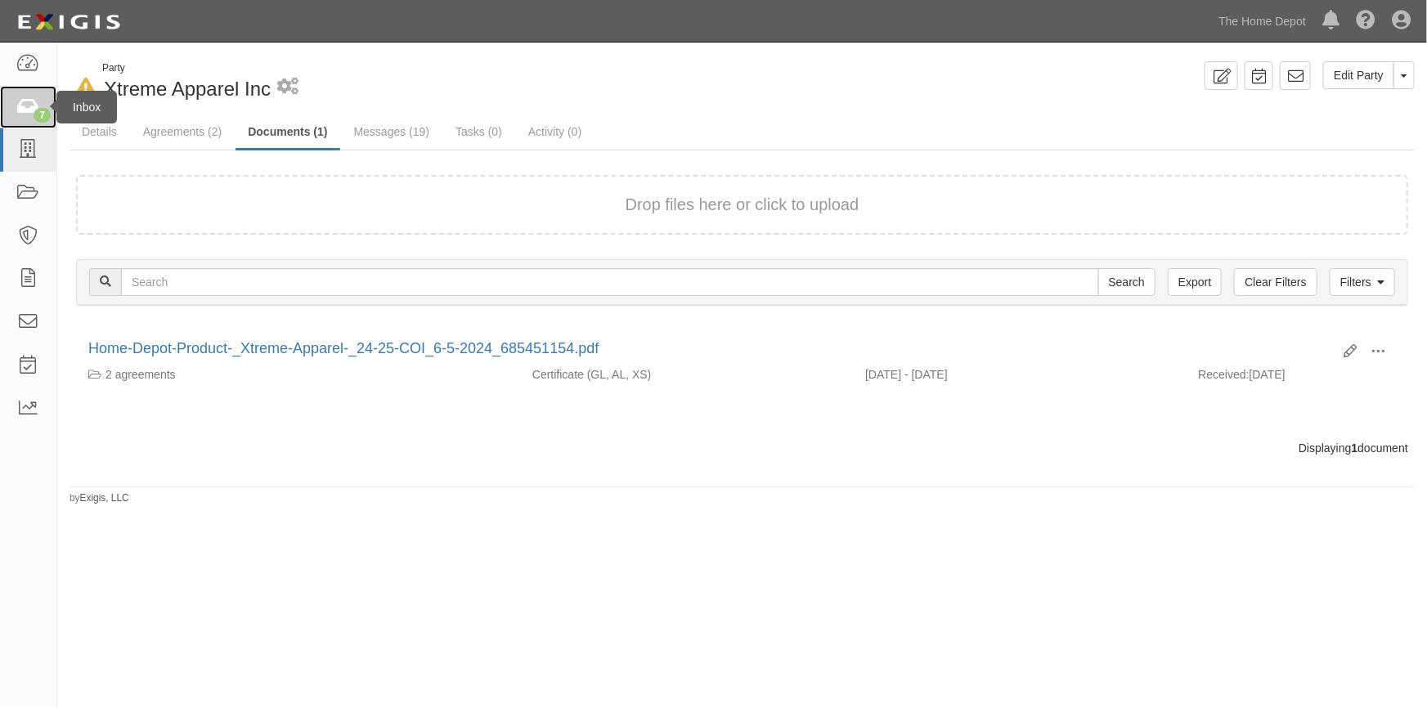
click at [22, 106] on icon at bounding box center [27, 107] width 23 height 19
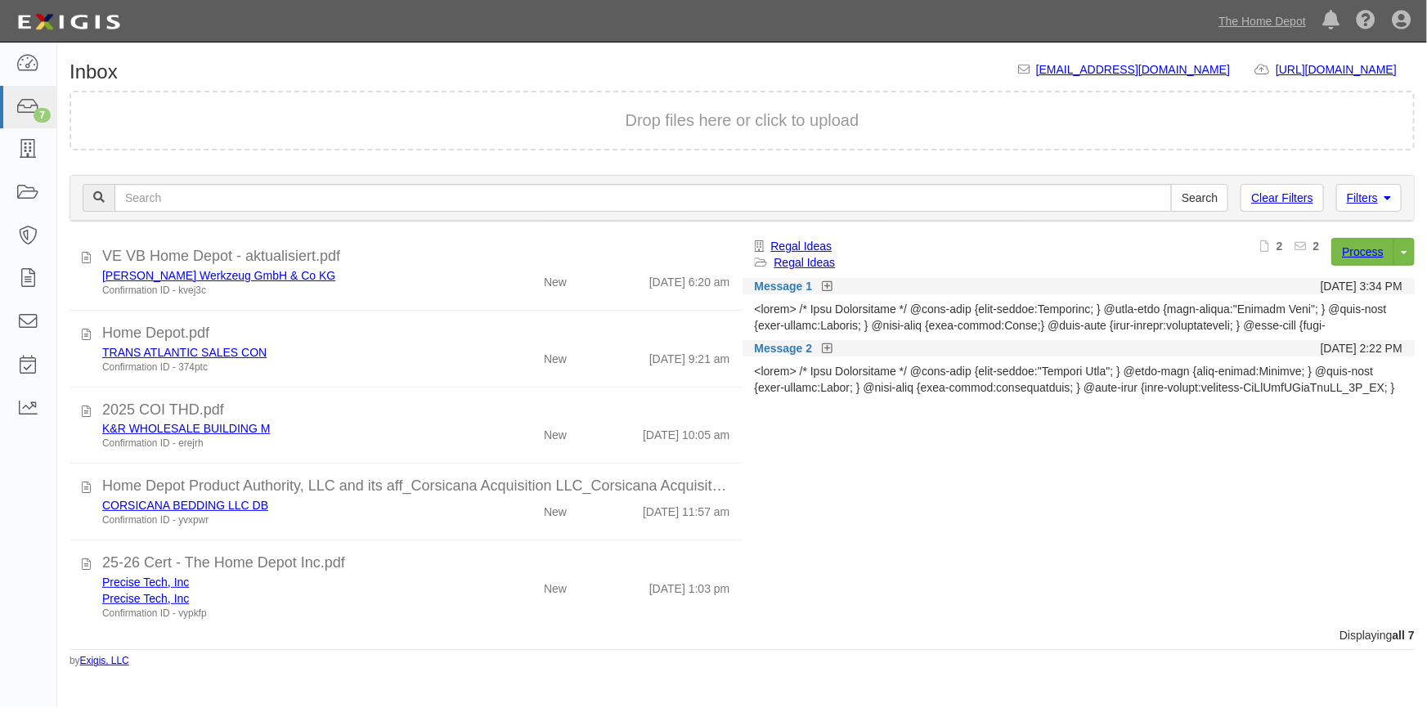
scroll to position [194, 0]
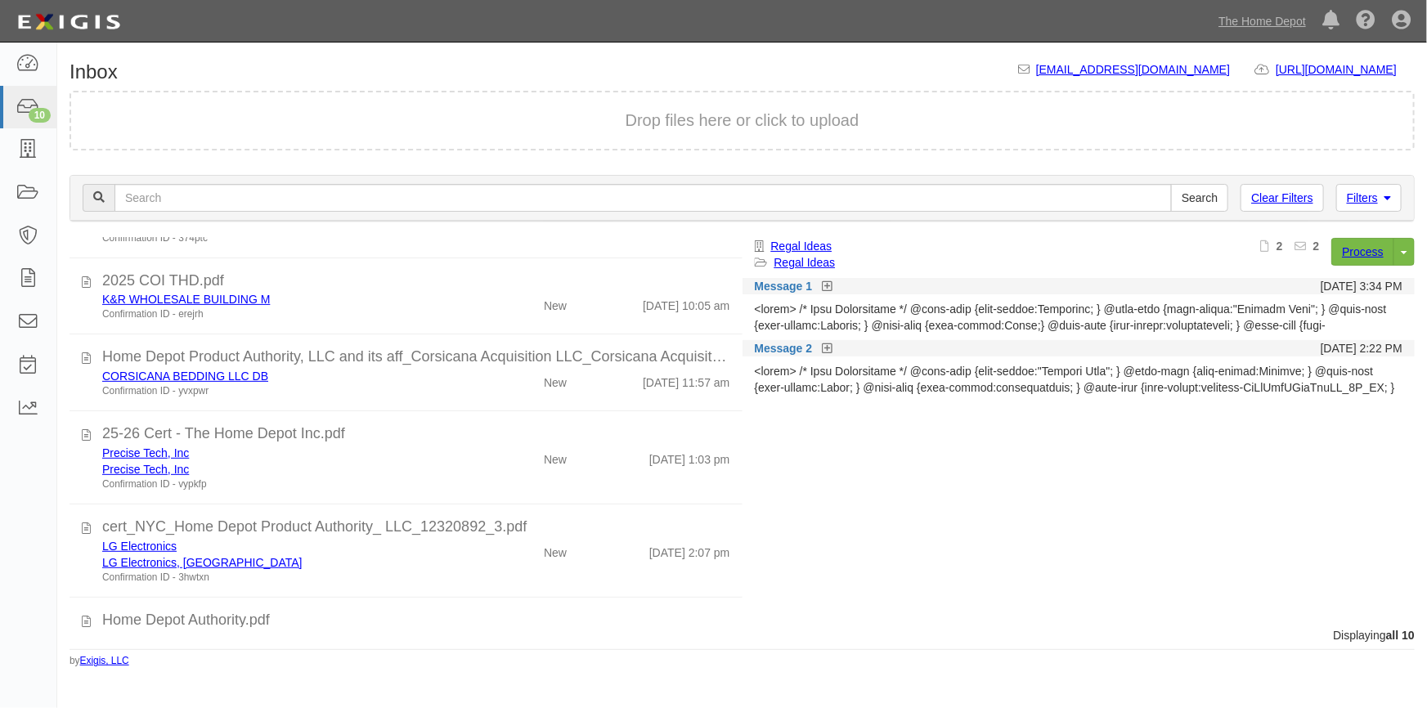
scroll to position [456, 0]
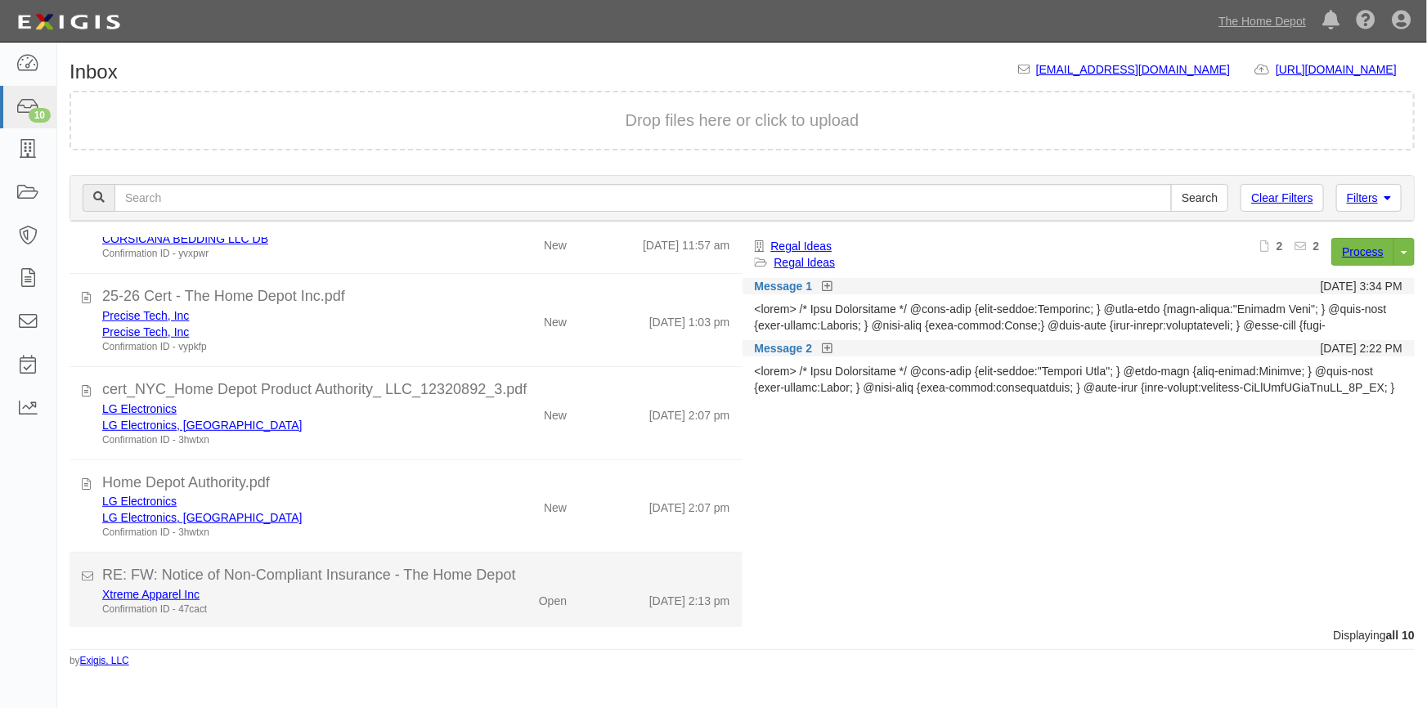
click at [433, 612] on div "Confirmation ID - 47cact" at bounding box center [280, 610] width 356 height 14
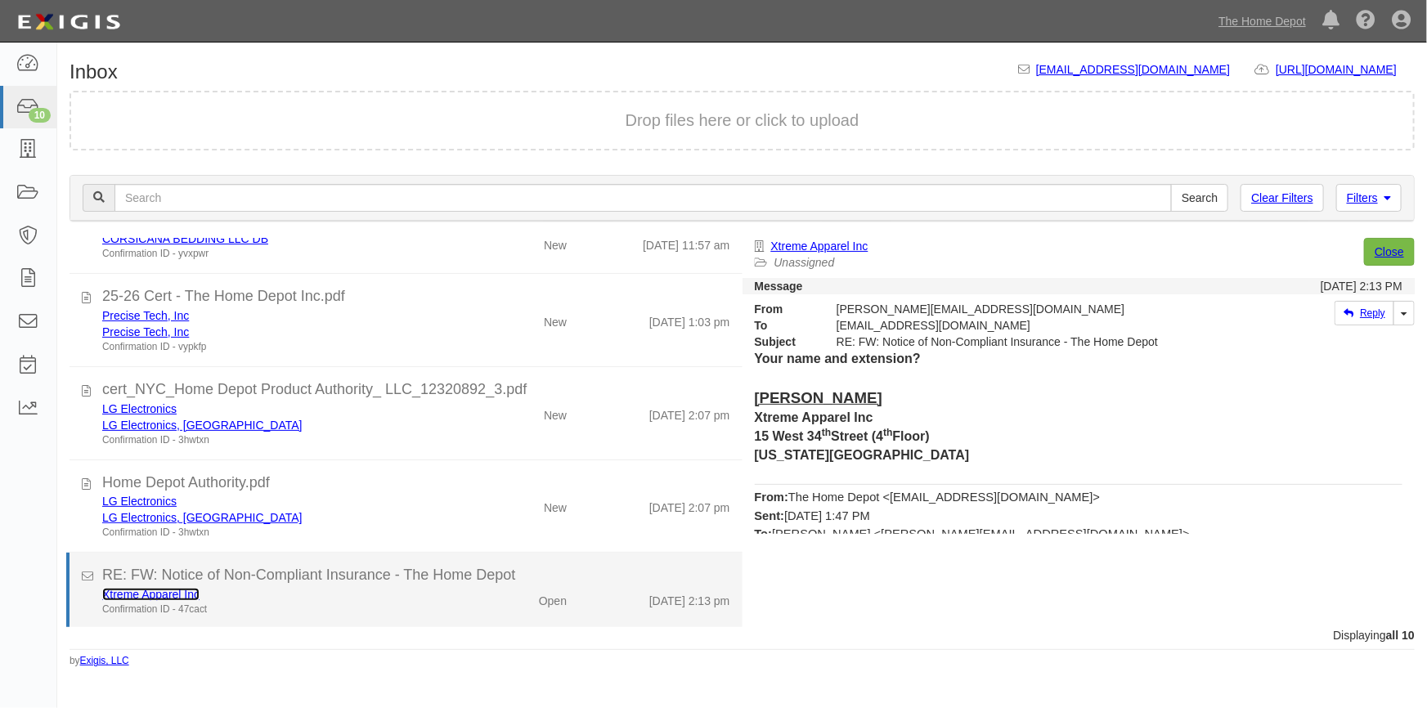
click at [132, 595] on link "Xtreme Apparel Inc" at bounding box center [150, 594] width 97 height 13
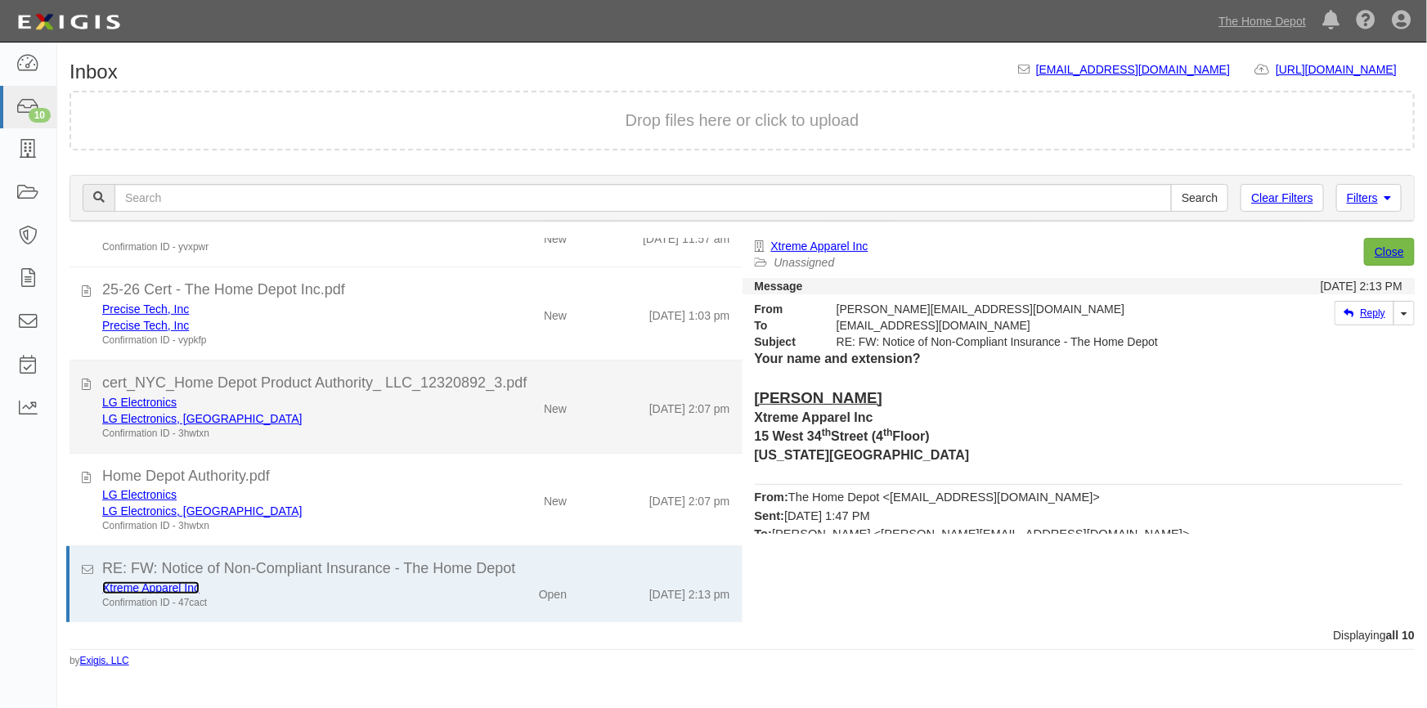
scroll to position [465, 0]
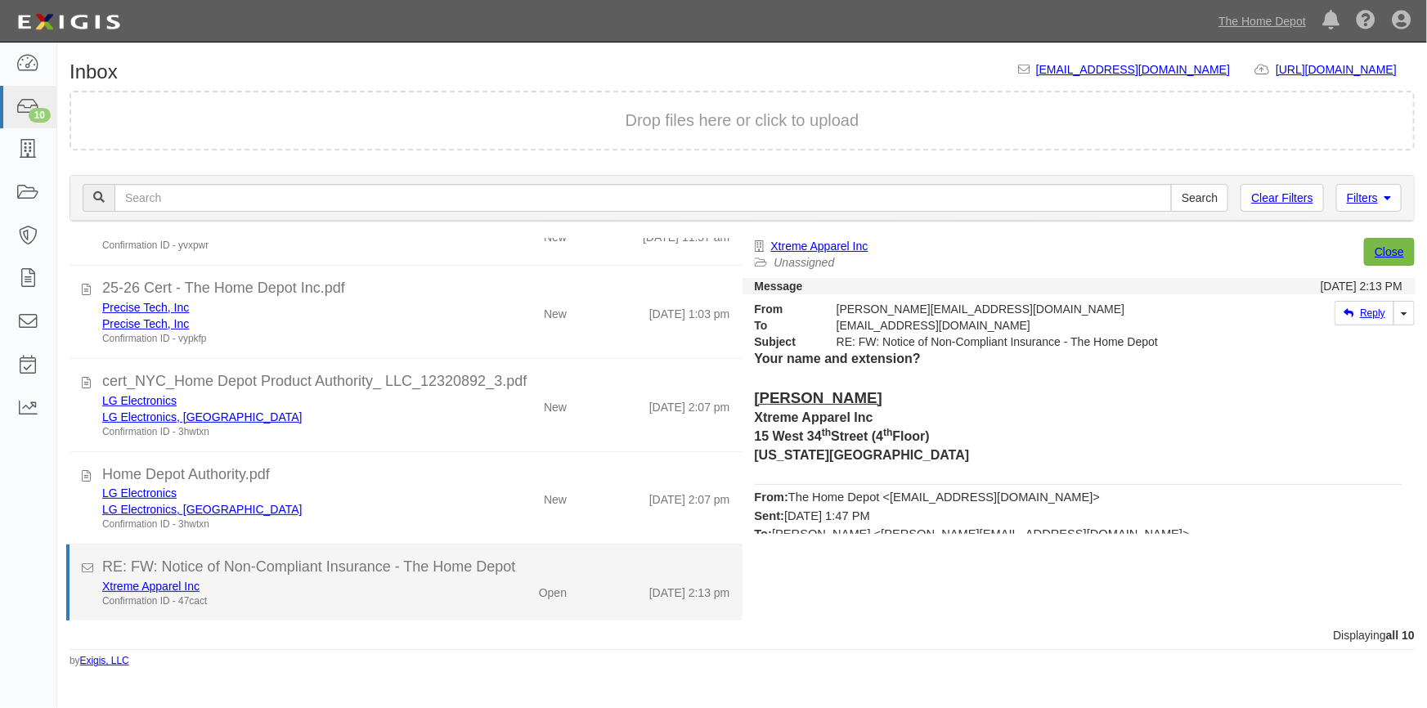
click at [380, 603] on div "Confirmation ID - 47cact" at bounding box center [280, 602] width 356 height 14
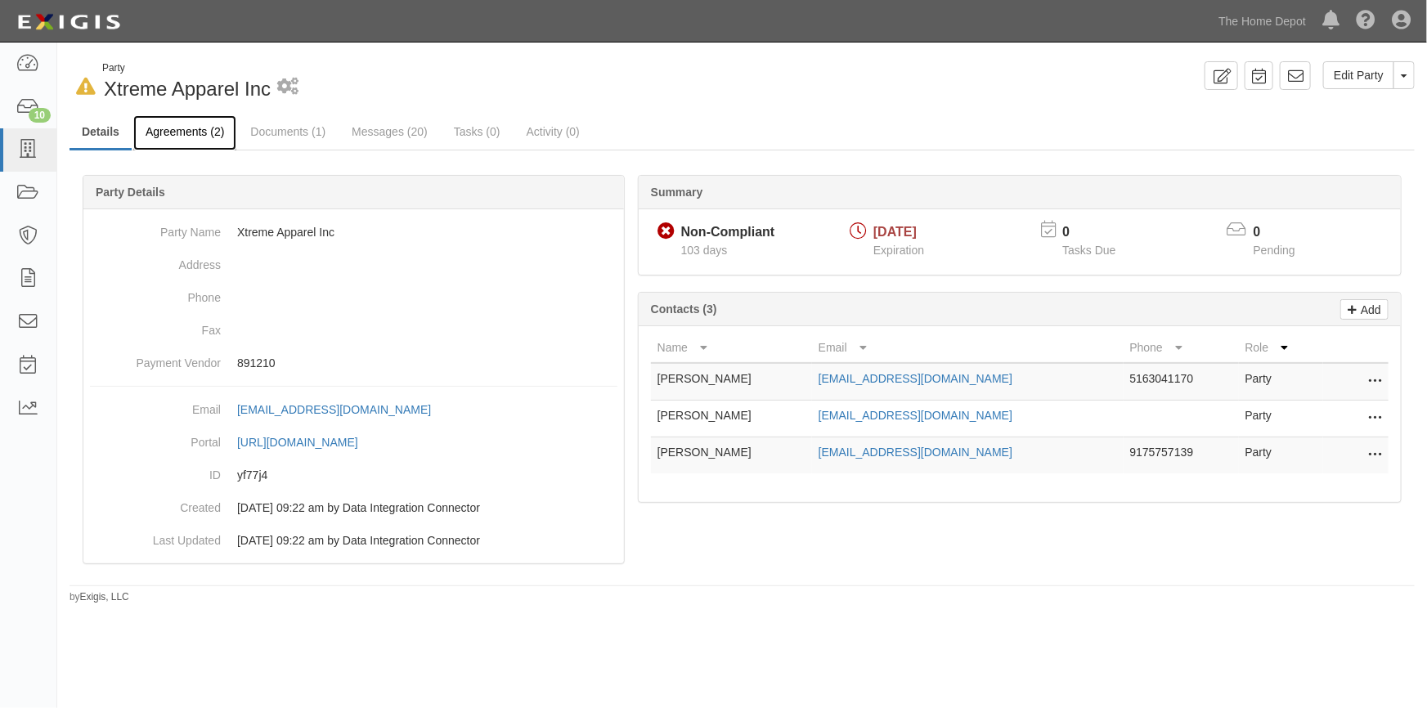
click at [198, 138] on link "Agreements (2)" at bounding box center [184, 132] width 103 height 35
click at [28, 149] on icon at bounding box center [27, 150] width 23 height 19
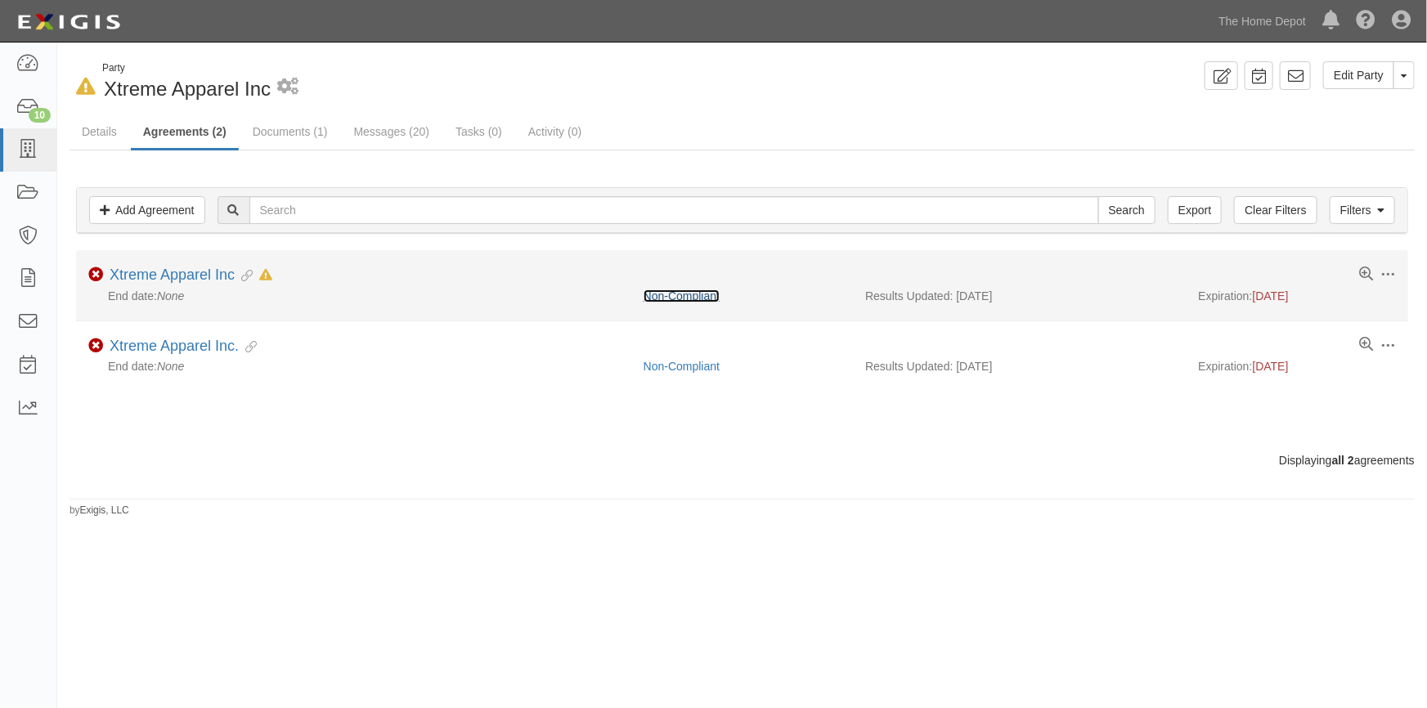
click at [697, 296] on link "Non-Compliant" at bounding box center [682, 296] width 76 height 13
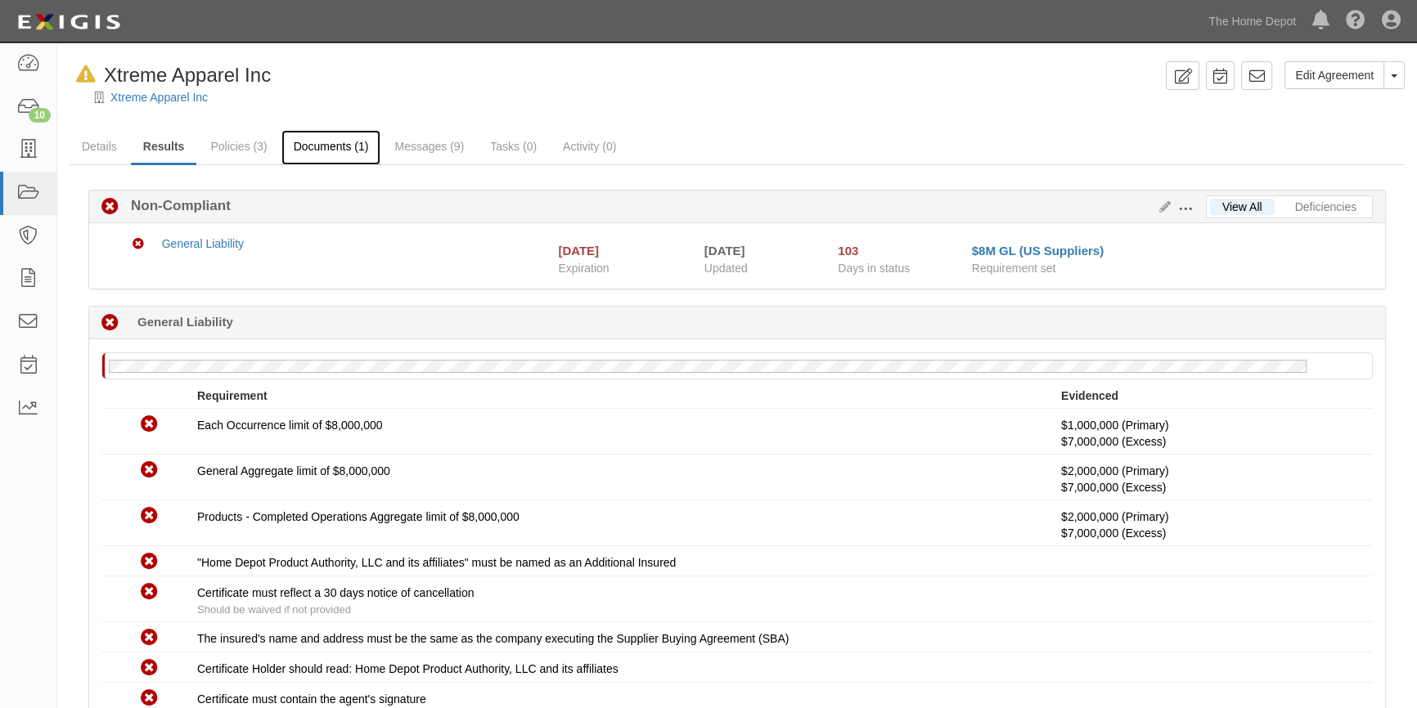
click at [327, 146] on link "Documents (1)" at bounding box center [331, 147] width 100 height 35
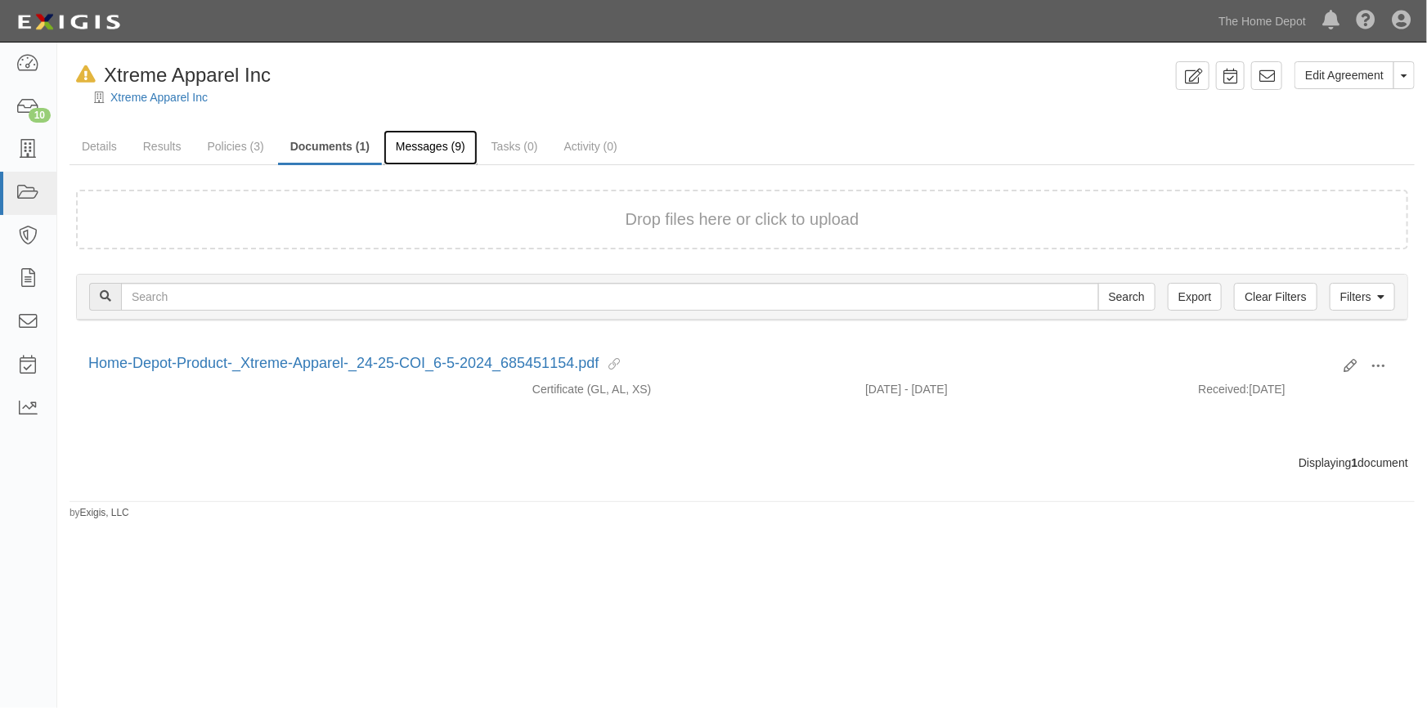
click at [440, 146] on link "Messages (9)" at bounding box center [431, 147] width 94 height 35
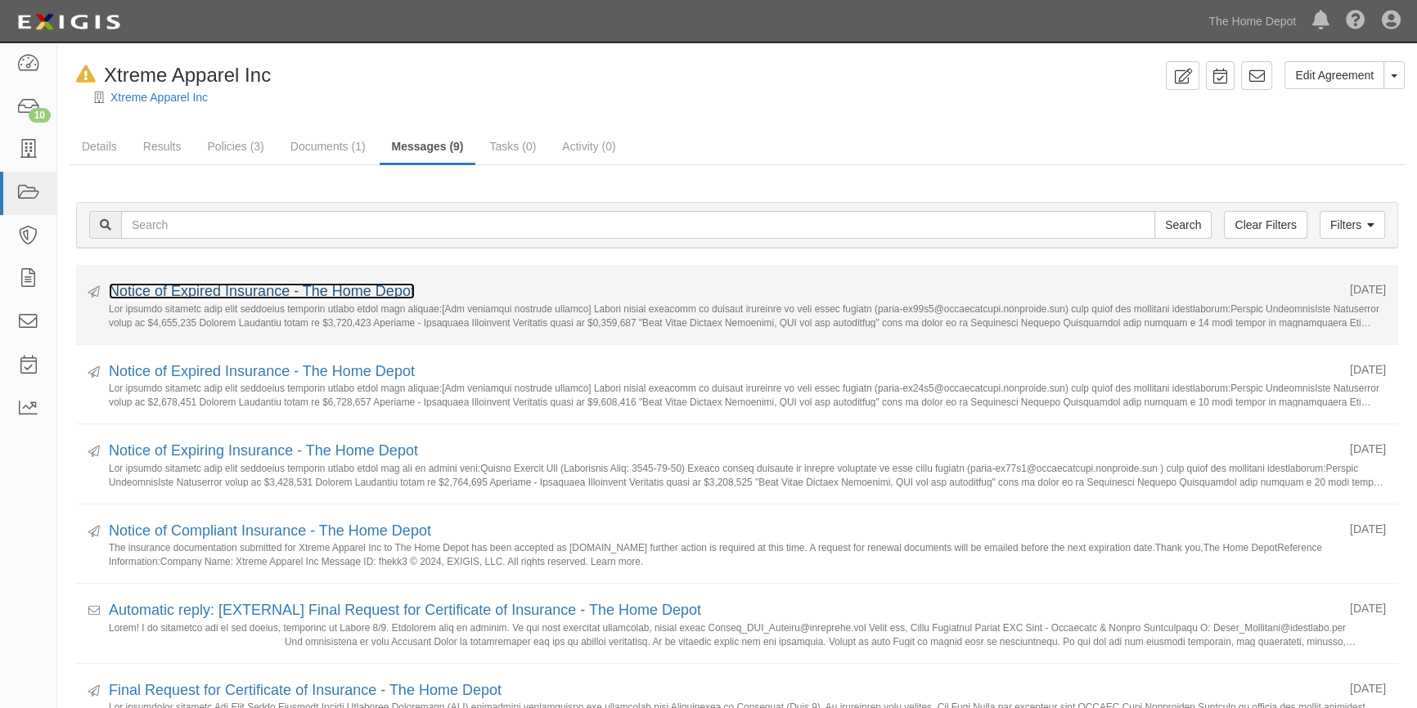
click at [303, 294] on link "Notice of Expired Insurance - The Home Depot" at bounding box center [262, 291] width 306 height 16
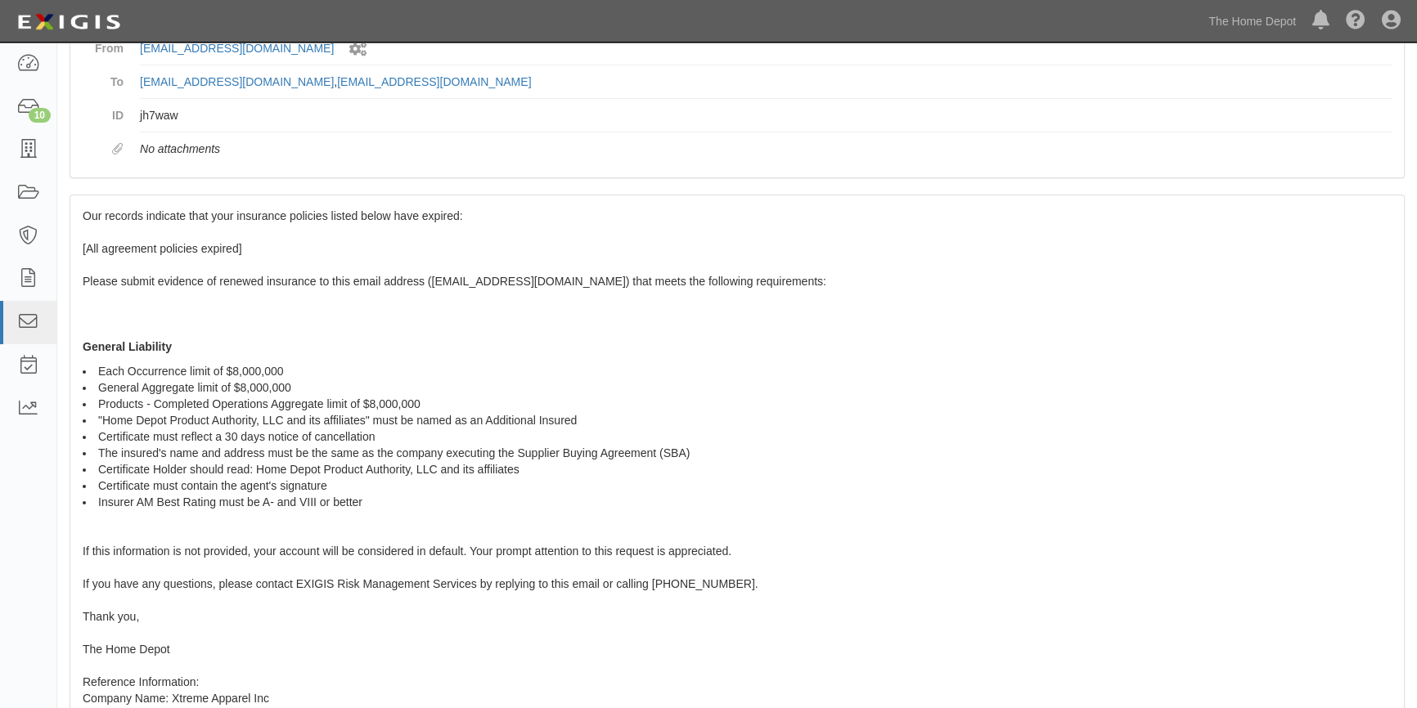
scroll to position [268, 0]
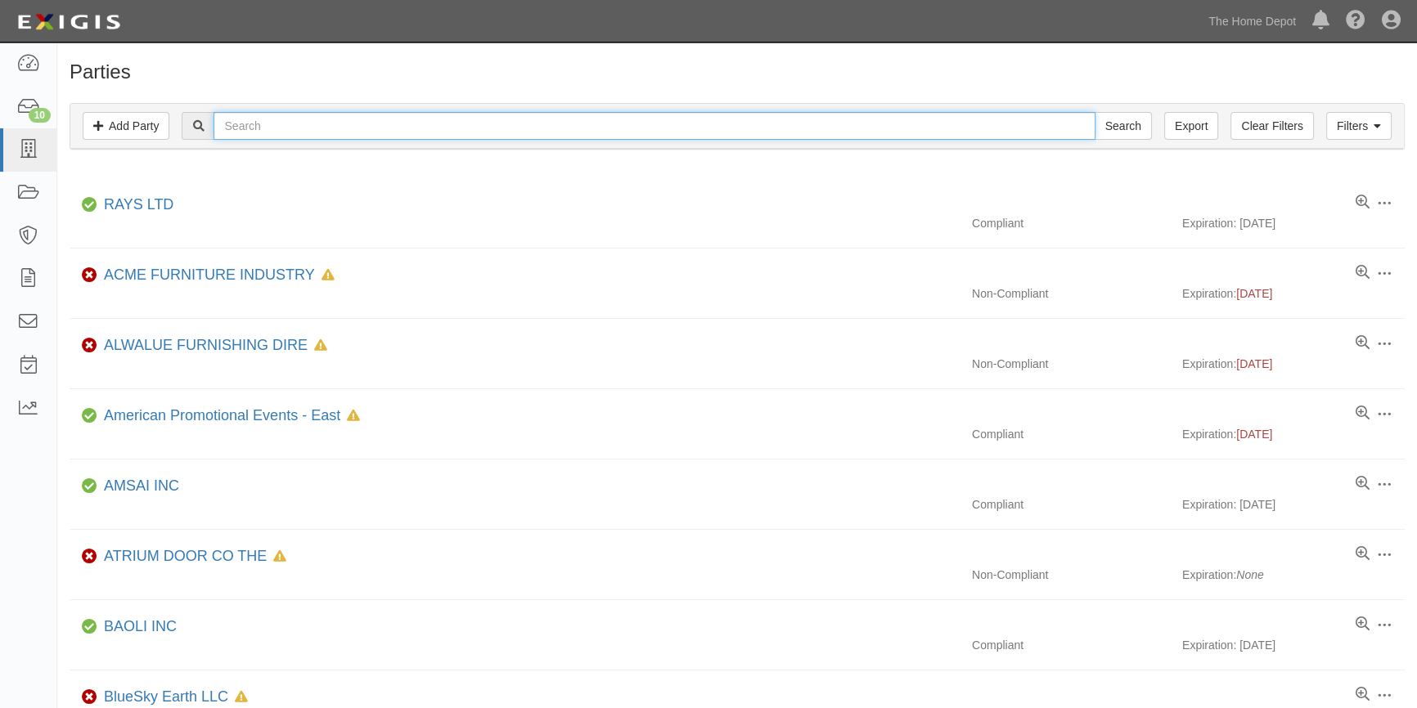
click at [241, 127] on input "text" at bounding box center [654, 126] width 881 height 28
type input "xtreme app"
click at [1095, 112] on input "Search" at bounding box center [1123, 126] width 57 height 28
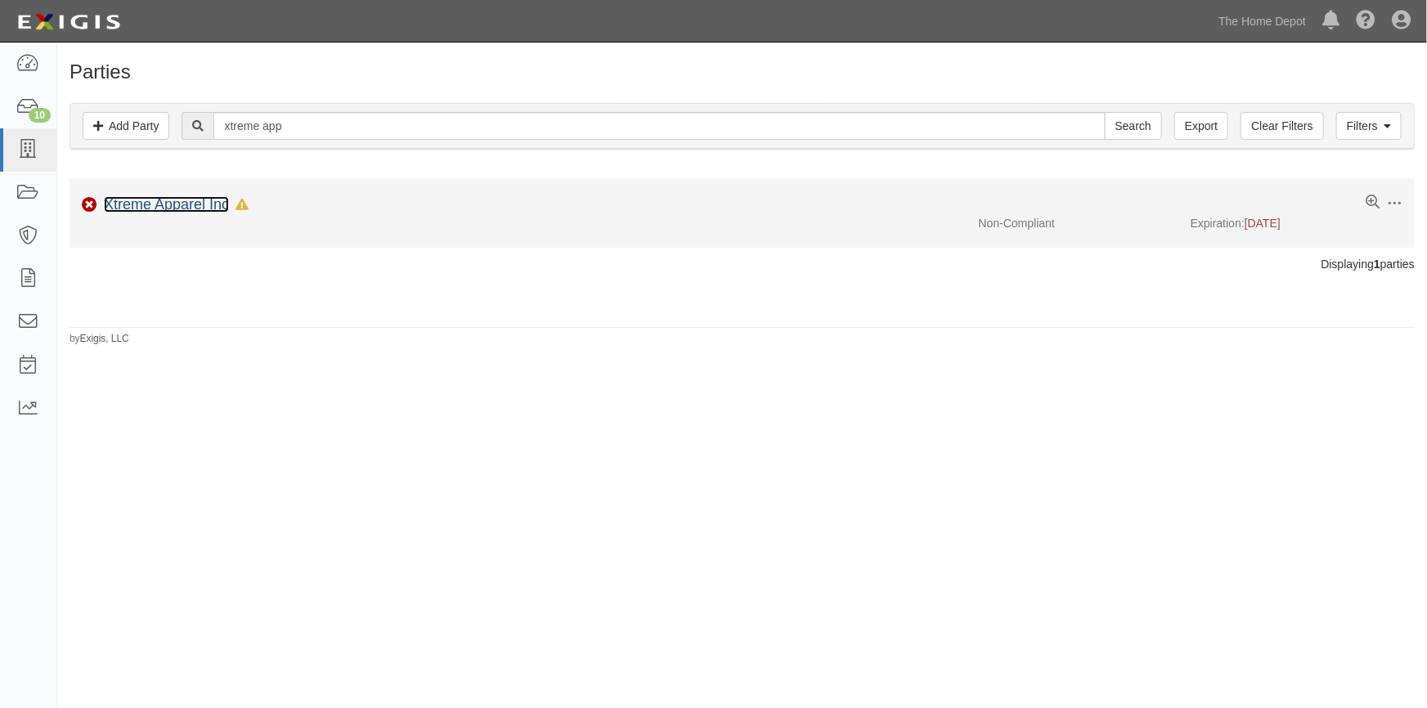
click at [194, 201] on link "Xtreme Apparel Inc" at bounding box center [166, 204] width 125 height 16
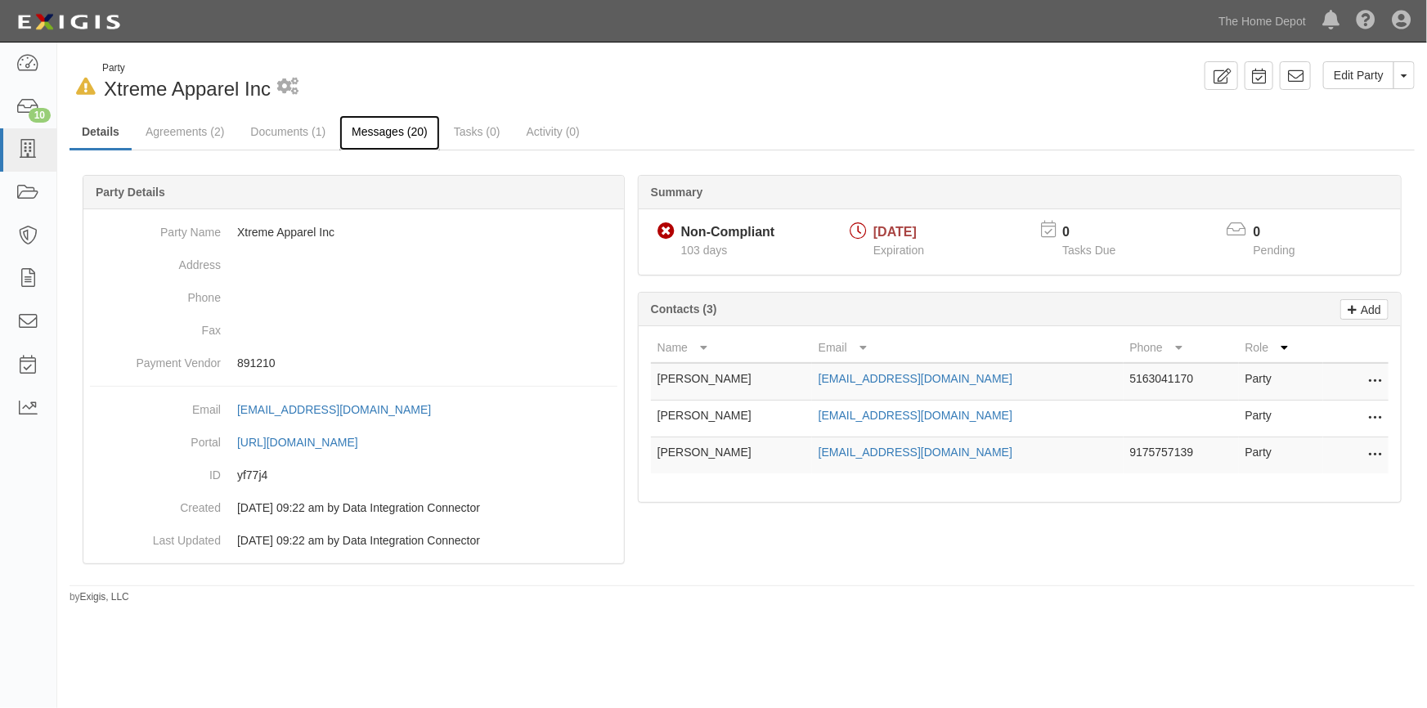
click at [374, 131] on link "Messages (20)" at bounding box center [389, 132] width 101 height 35
click at [314, 131] on link "Documents (1)" at bounding box center [288, 132] width 100 height 35
click at [376, 131] on link "Messages (20)" at bounding box center [389, 132] width 101 height 35
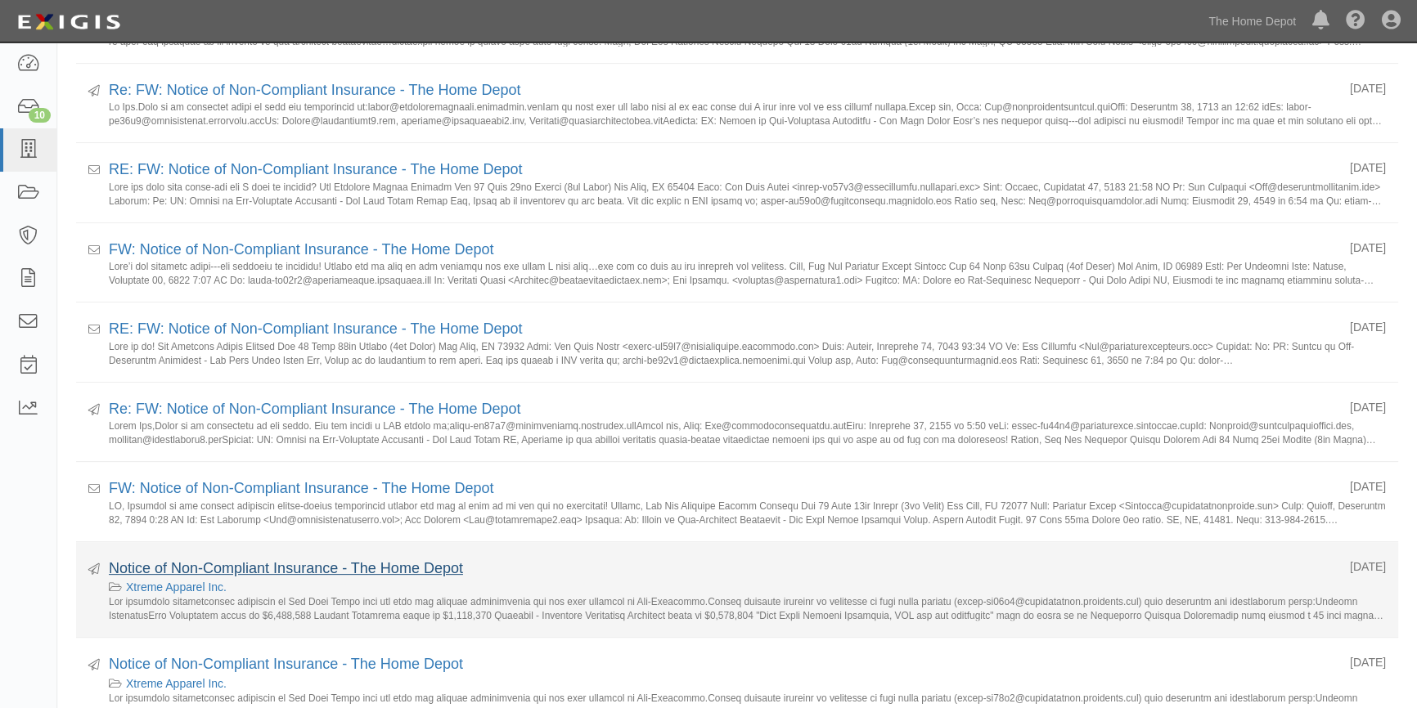
scroll to position [520, 0]
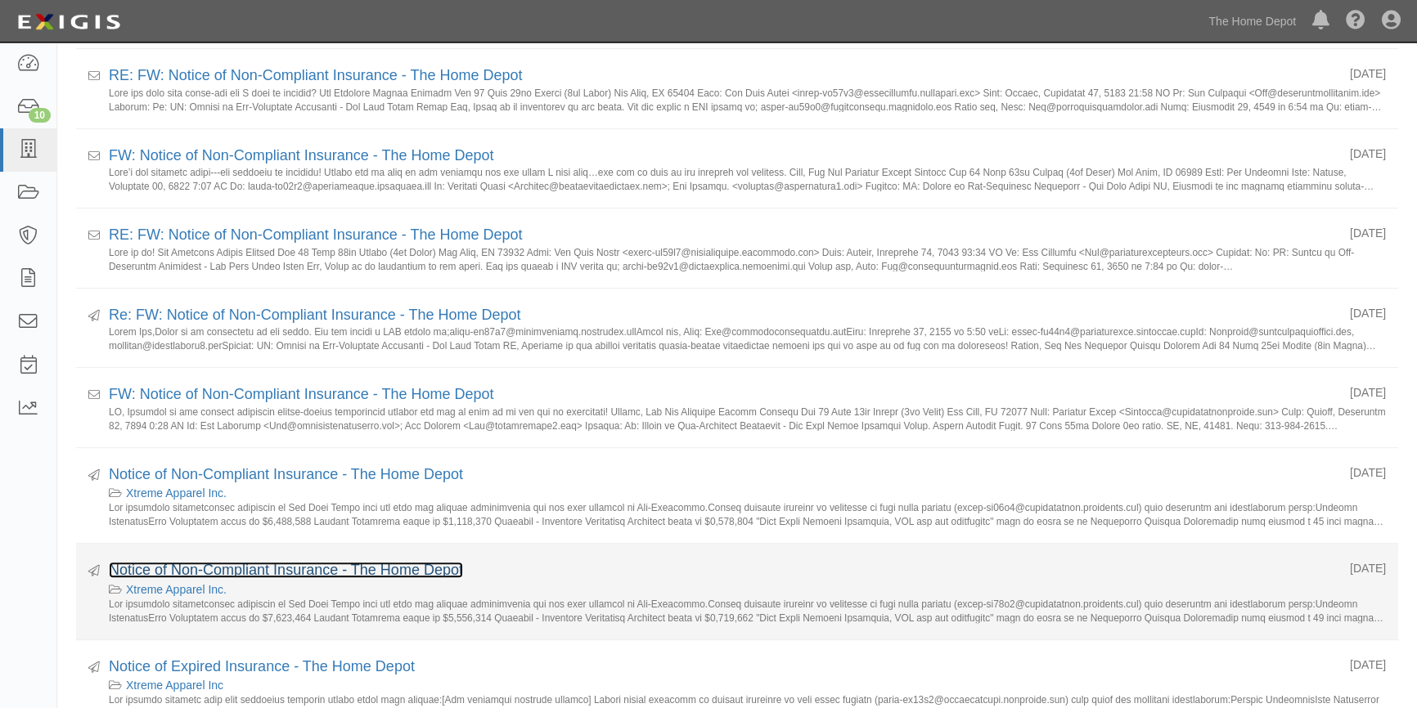
click at [277, 573] on link "Notice of Non-Compliant Insurance - The Home Depot" at bounding box center [286, 570] width 354 height 16
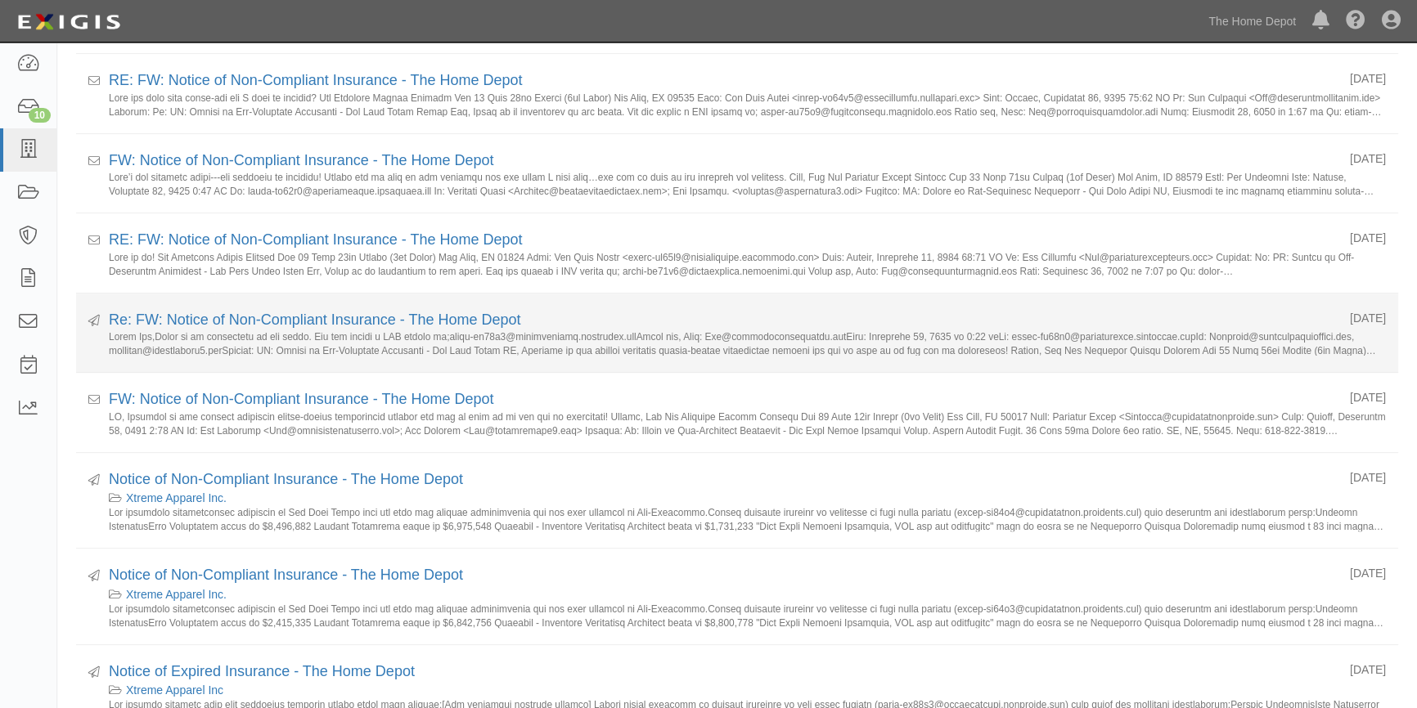
scroll to position [520, 0]
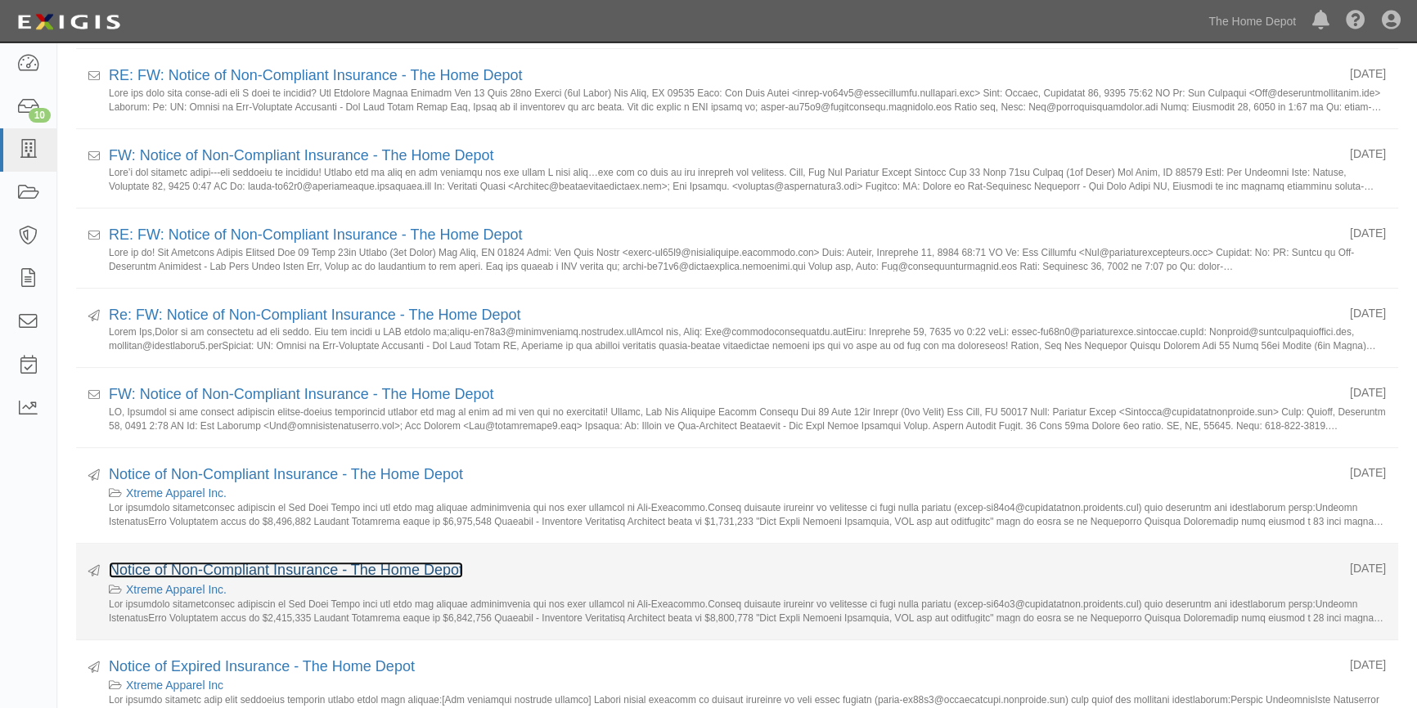
click at [205, 573] on link "Notice of Non-Compliant Insurance - The Home Depot" at bounding box center [286, 570] width 354 height 16
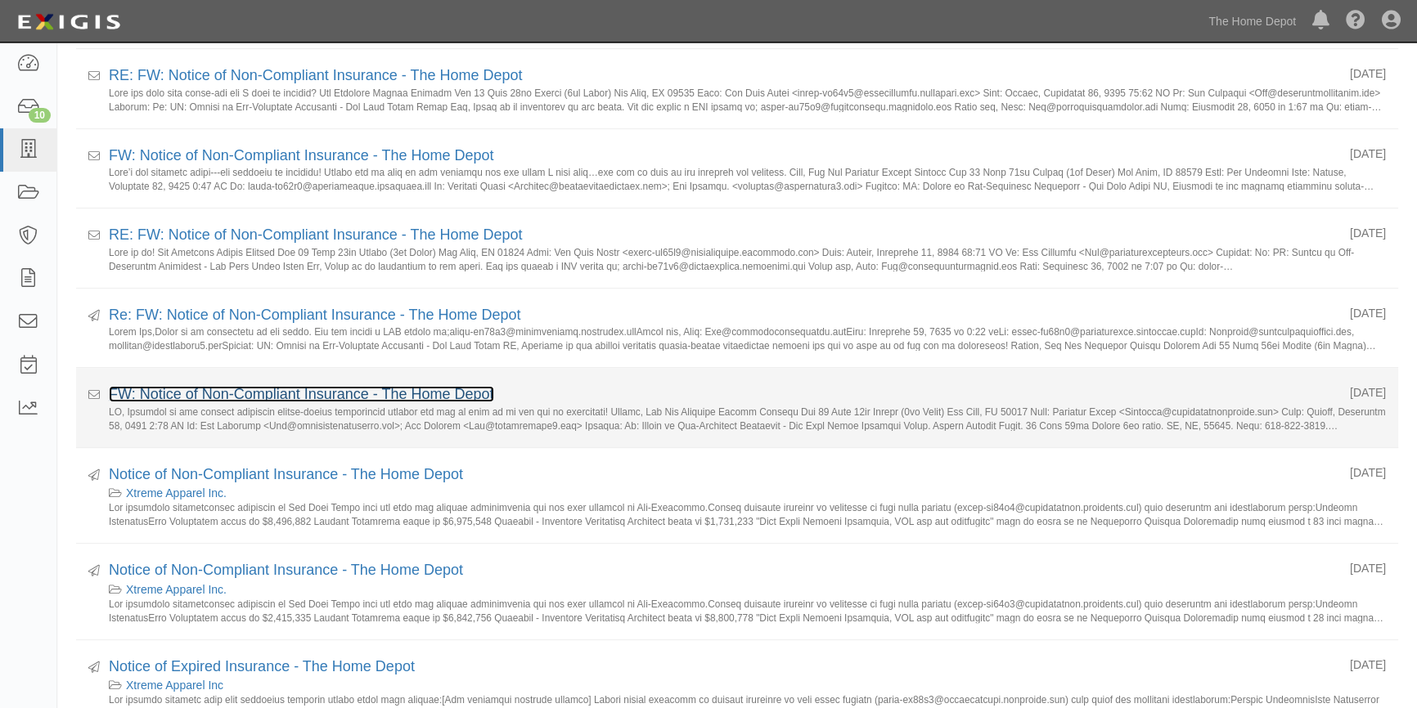
click at [263, 389] on link "FW: Notice of Non-Compliant Insurance - The Home Depot" at bounding box center [301, 394] width 385 height 16
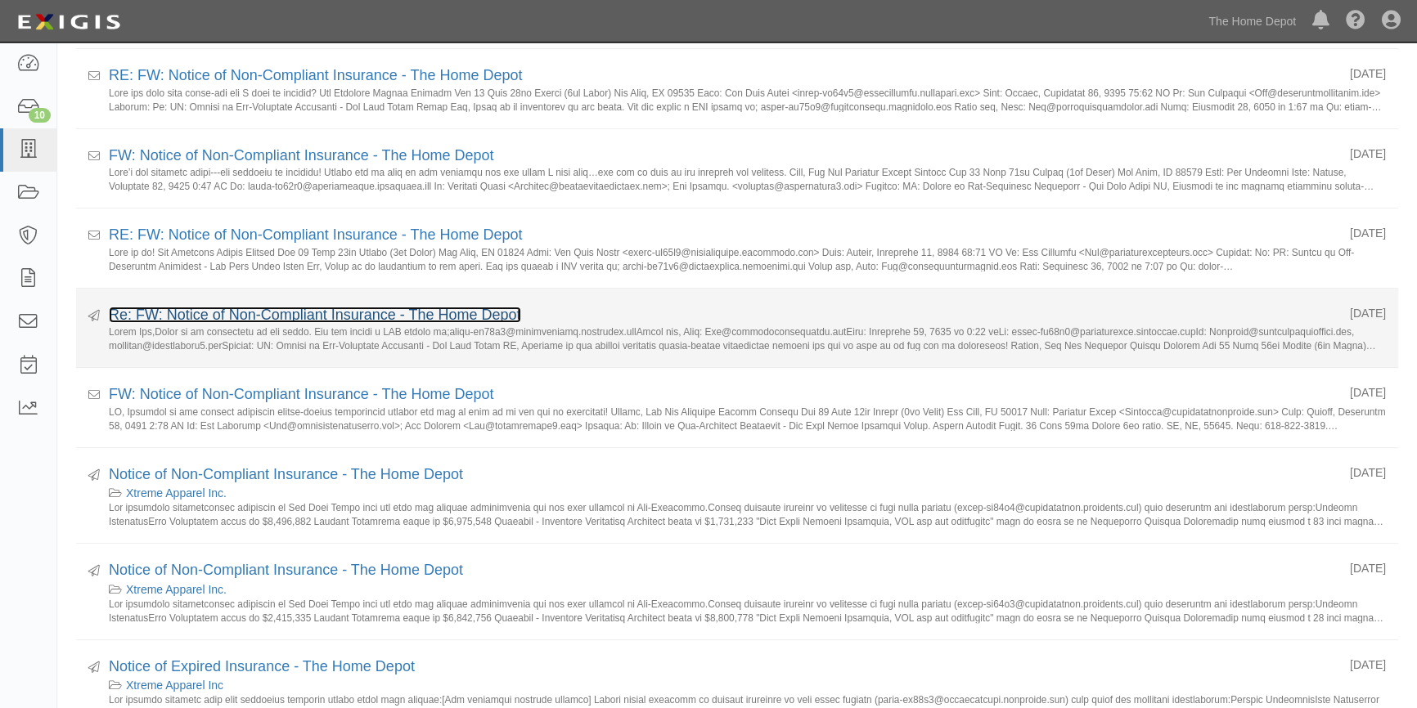
click at [250, 312] on link "Re: FW: Notice of Non-Compliant Insurance - The Home Depot" at bounding box center [315, 315] width 412 height 16
click at [203, 320] on link "Re: FW: Notice of Non-Compliant Insurance - The Home Depot" at bounding box center [315, 315] width 412 height 16
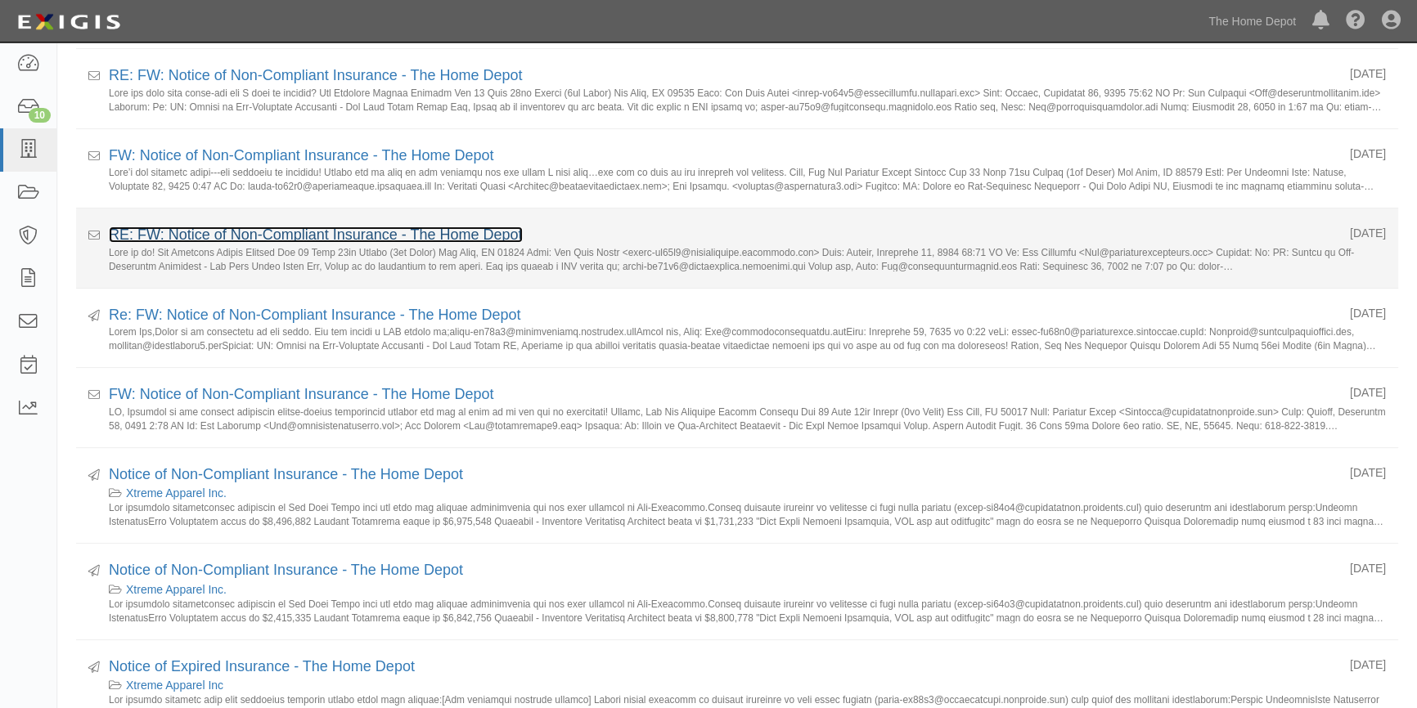
click at [220, 230] on link "RE: FW: Notice of Non-Compliant Insurance - The Home Depot" at bounding box center [316, 235] width 414 height 16
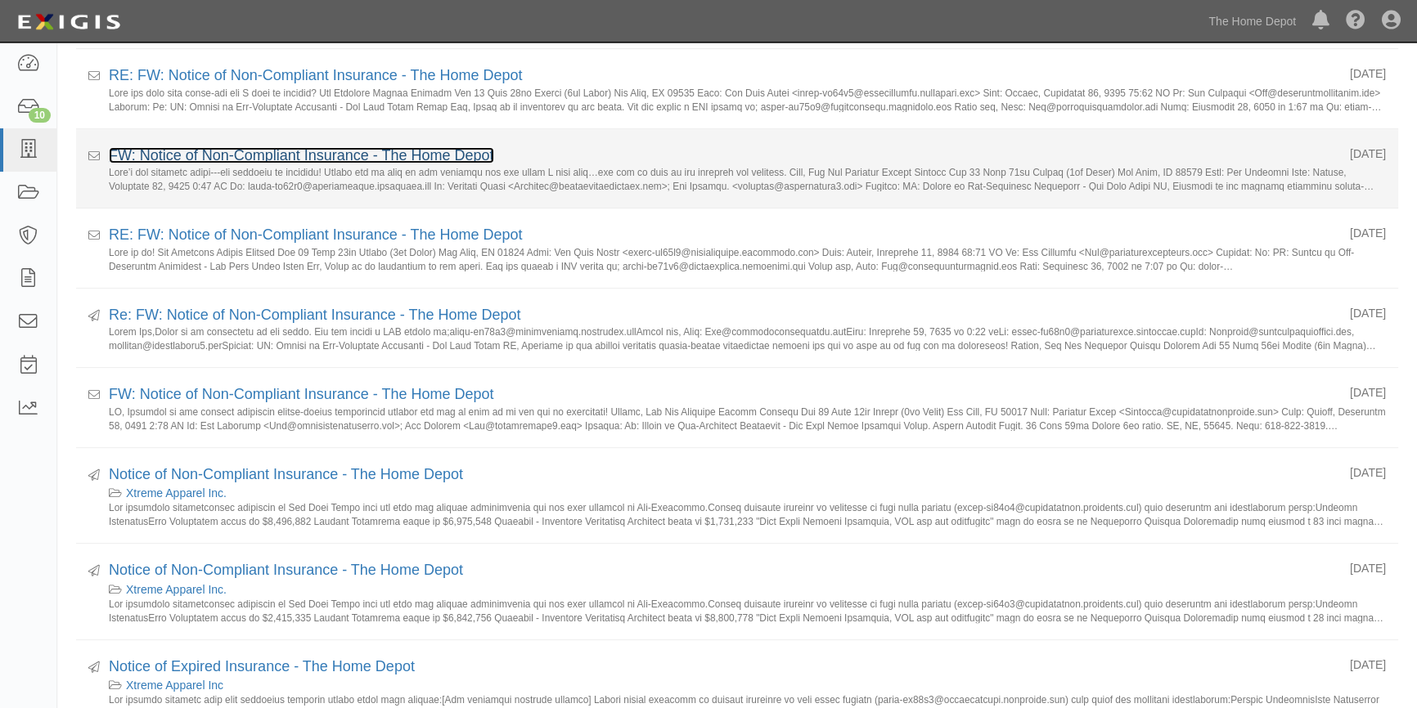
click at [212, 149] on link "FW: Notice of Non-Compliant Insurance - The Home Depot" at bounding box center [301, 155] width 385 height 16
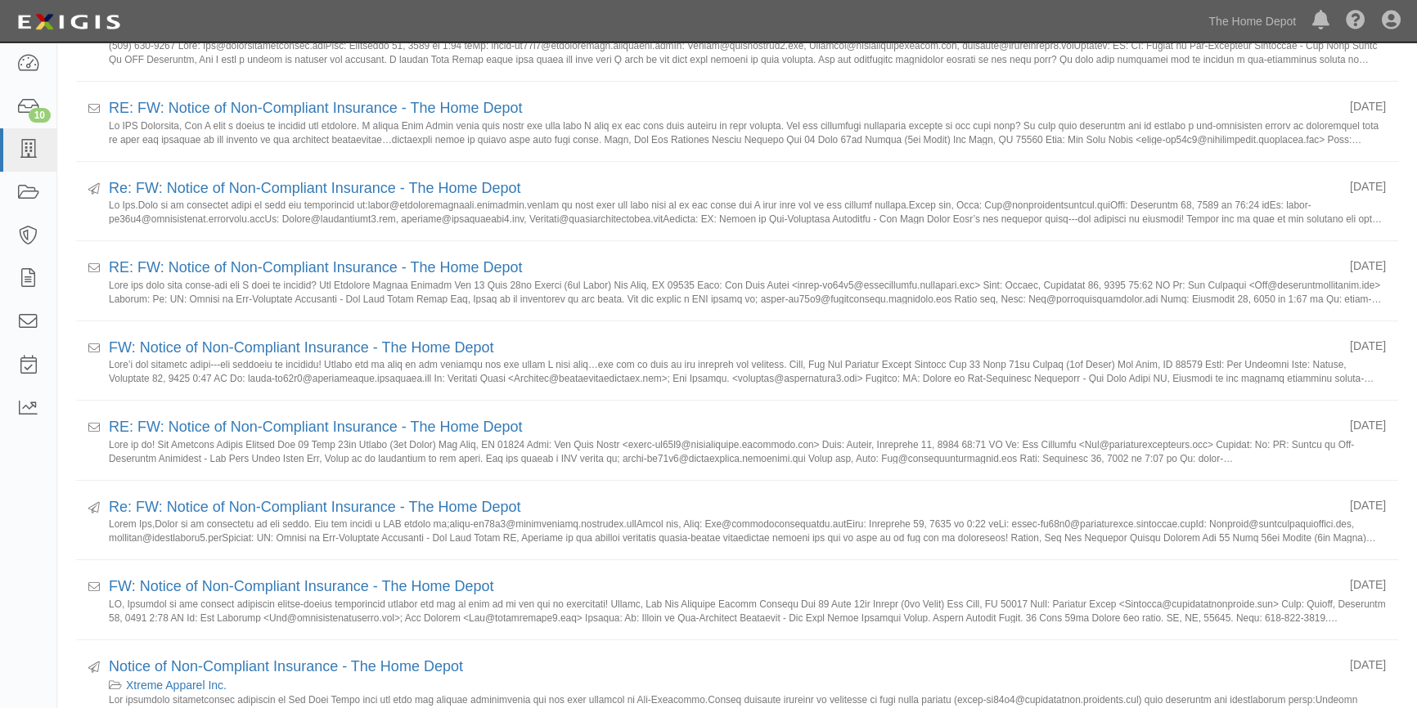
scroll to position [323, 0]
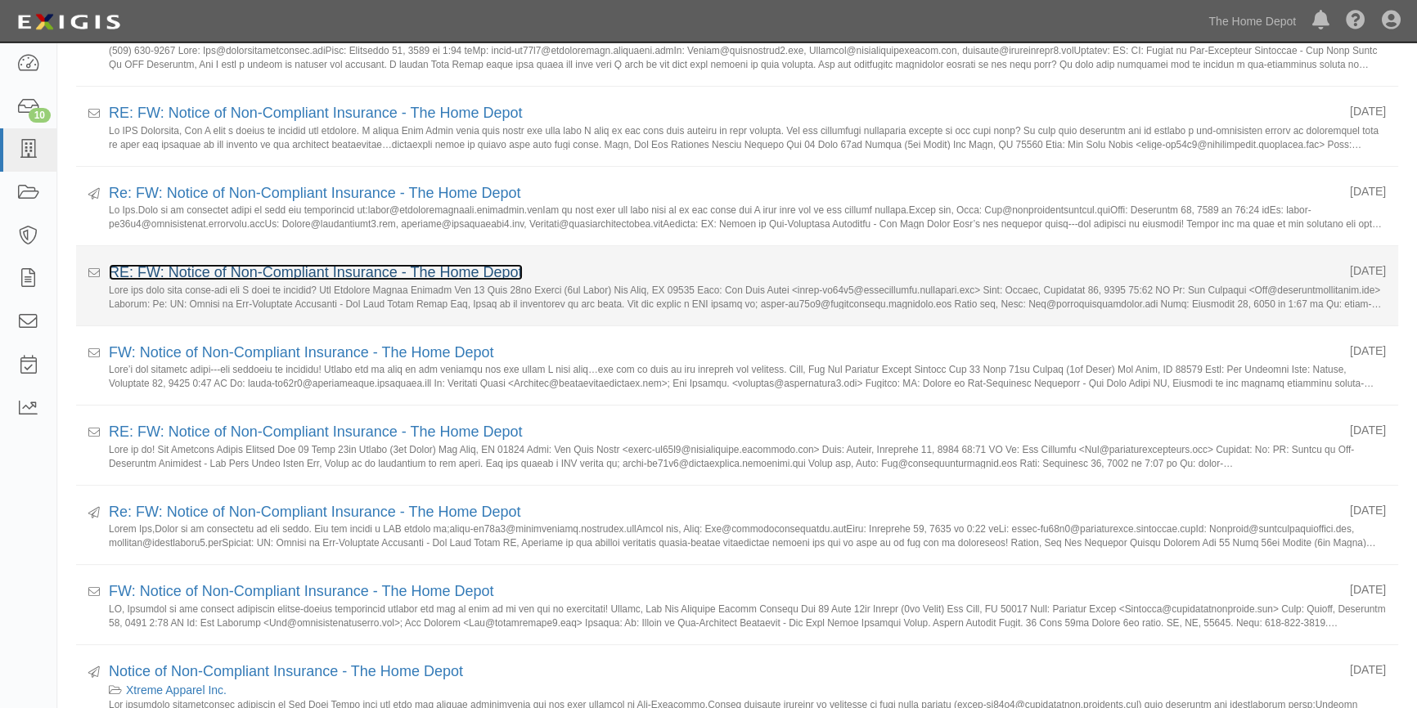
click at [260, 266] on link "RE: FW: Notice of Non-Compliant Insurance - The Home Depot" at bounding box center [316, 272] width 414 height 16
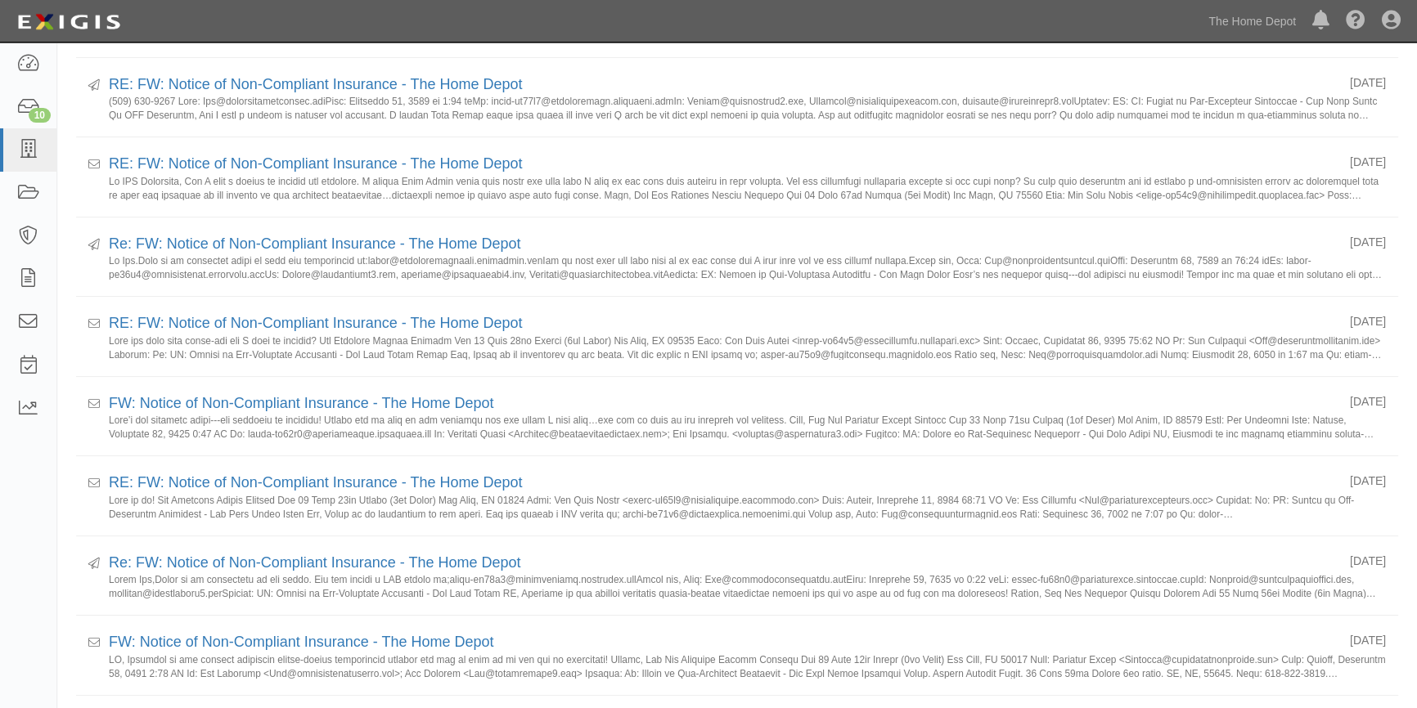
scroll to position [224, 0]
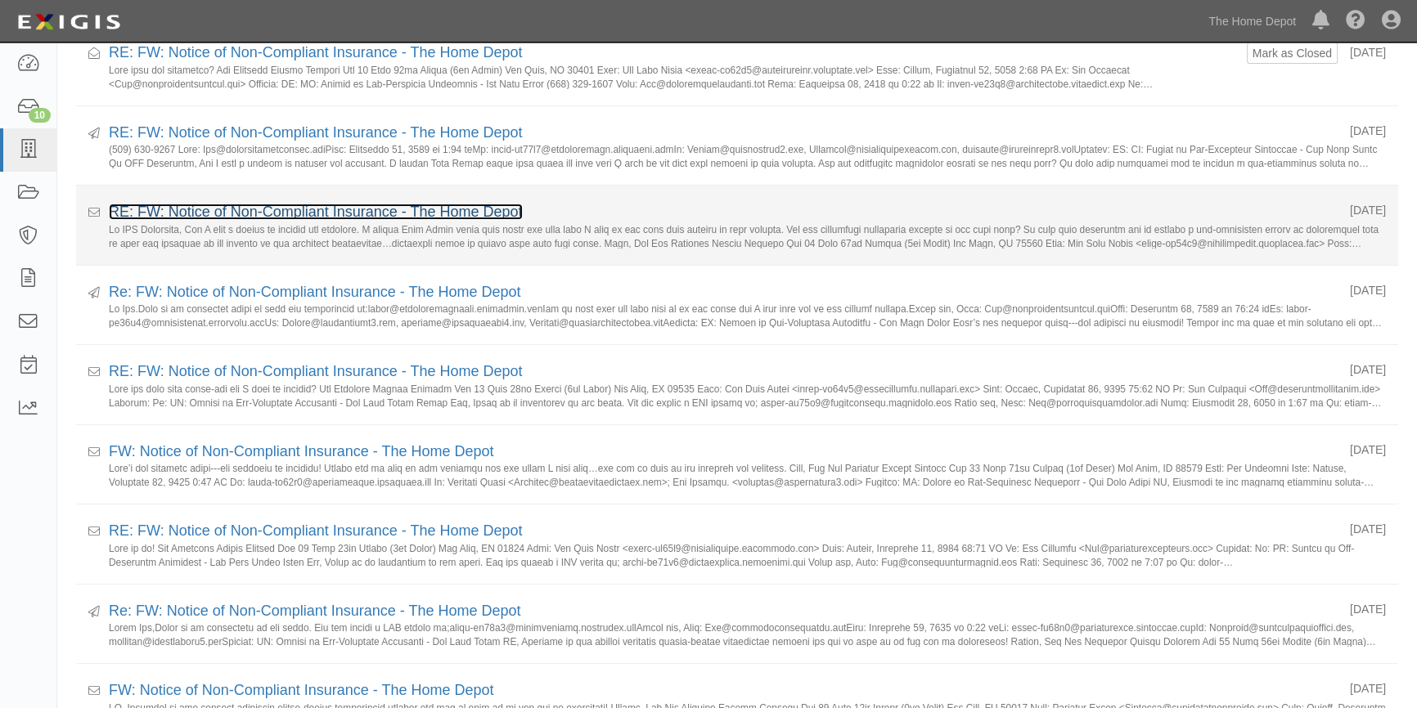
click at [172, 209] on link "RE: FW: Notice of Non-Compliant Insurance - The Home Depot" at bounding box center [316, 212] width 414 height 16
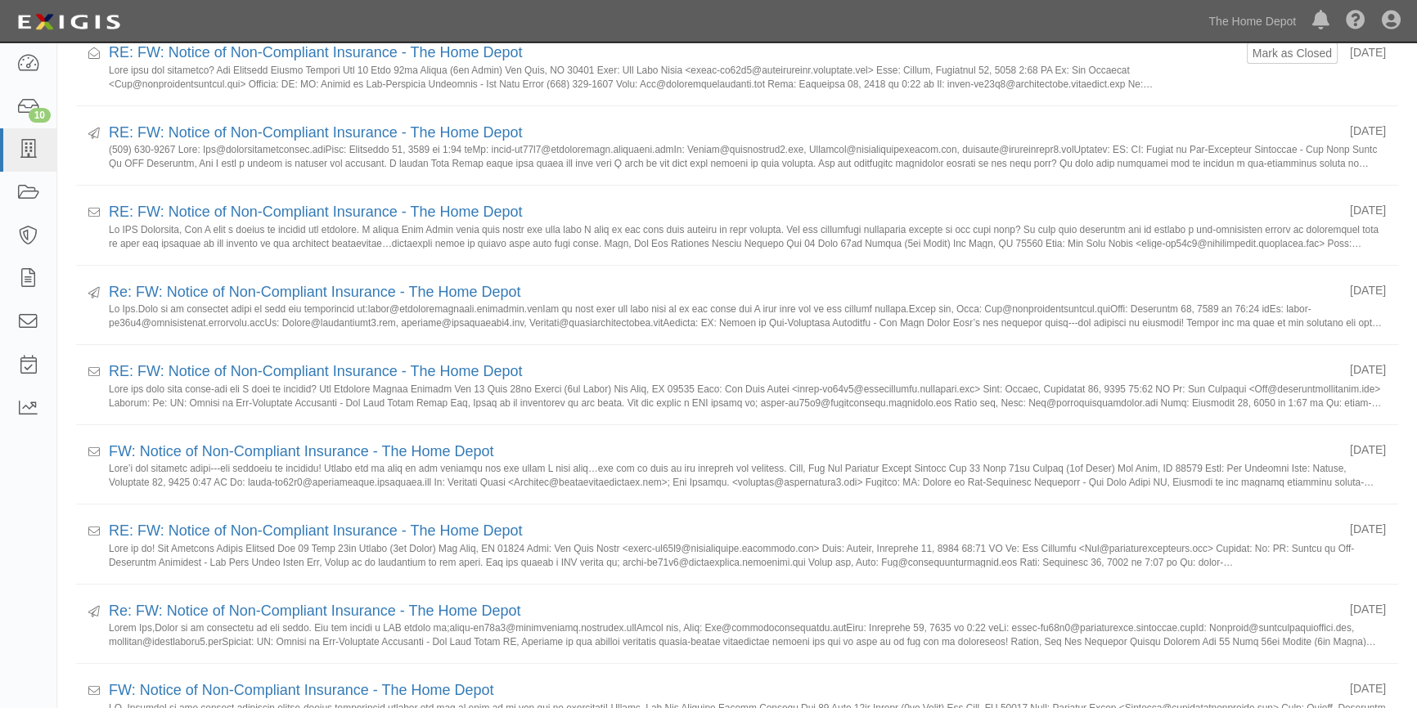
scroll to position [843, 0]
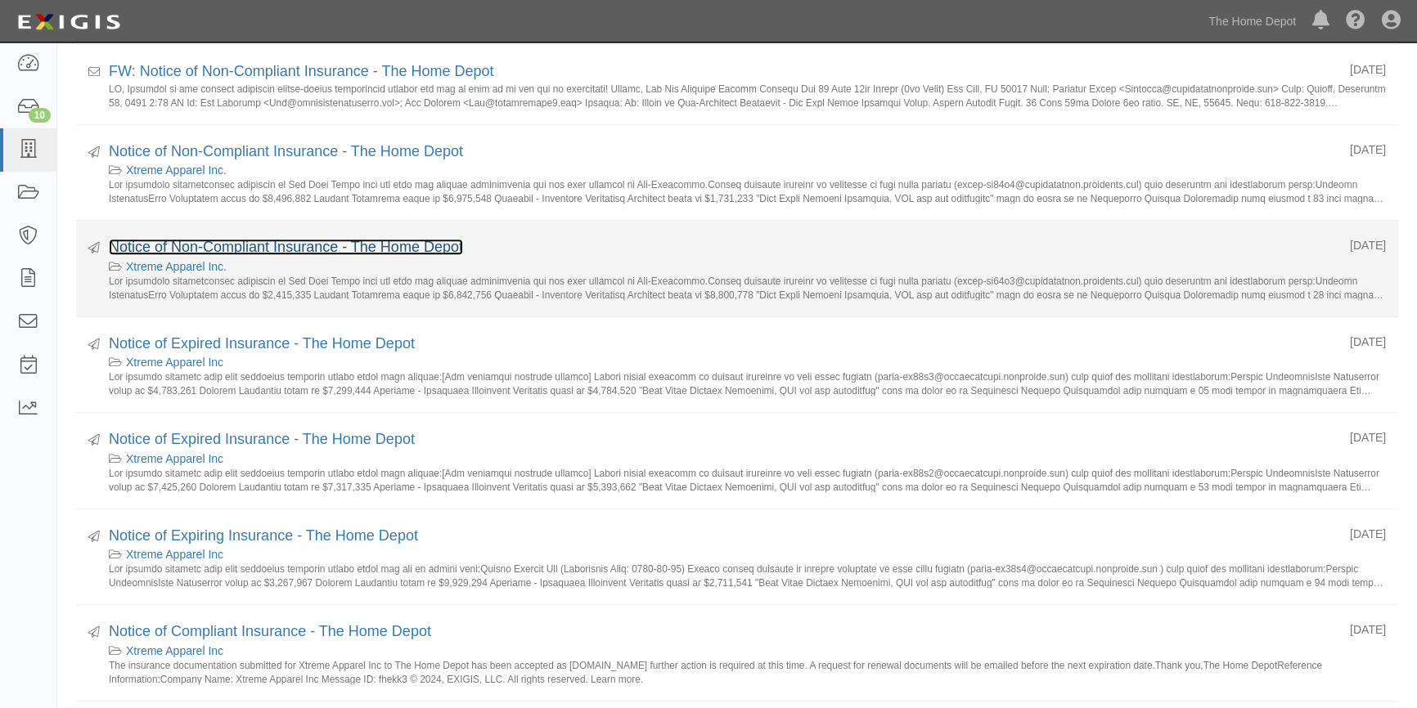
click at [221, 244] on link "Notice of Non-Compliant Insurance - The Home Depot" at bounding box center [286, 247] width 354 height 16
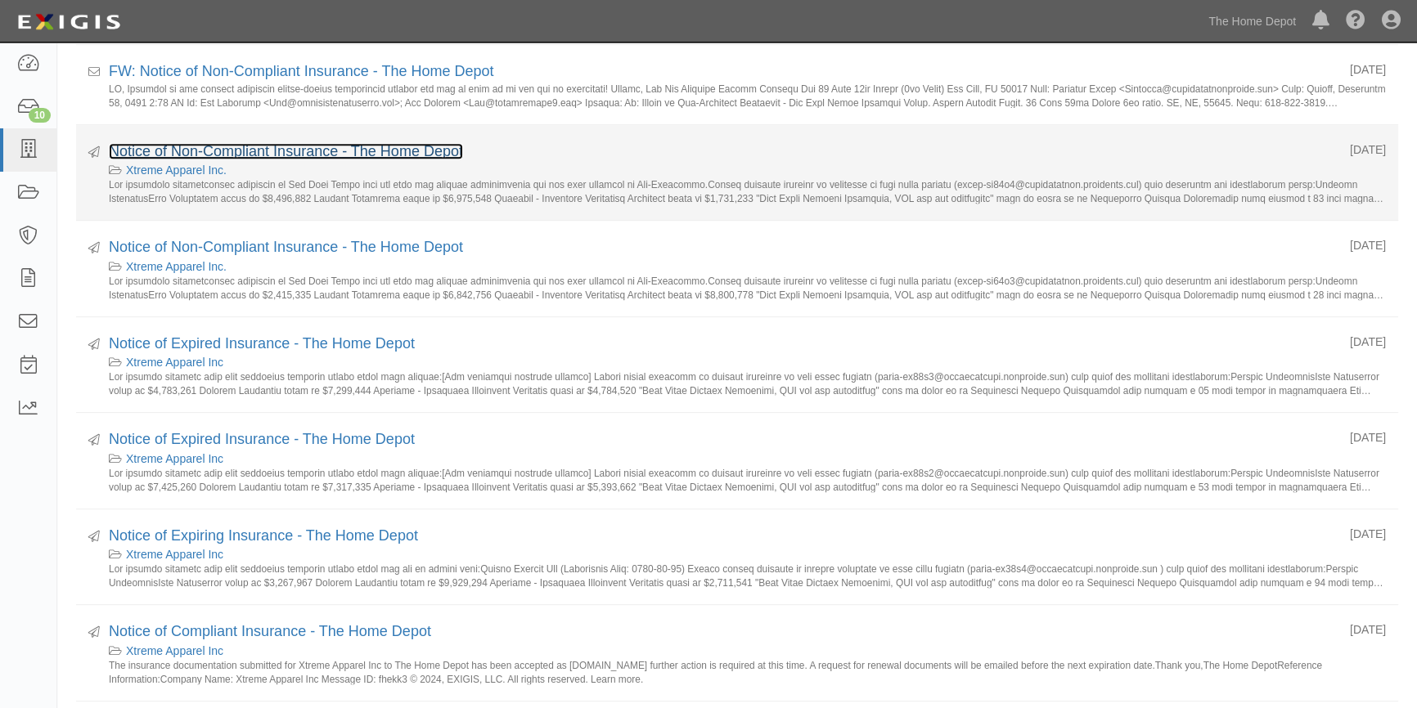
click at [197, 149] on link "Notice of Non-Compliant Insurance - The Home Depot" at bounding box center [286, 151] width 354 height 16
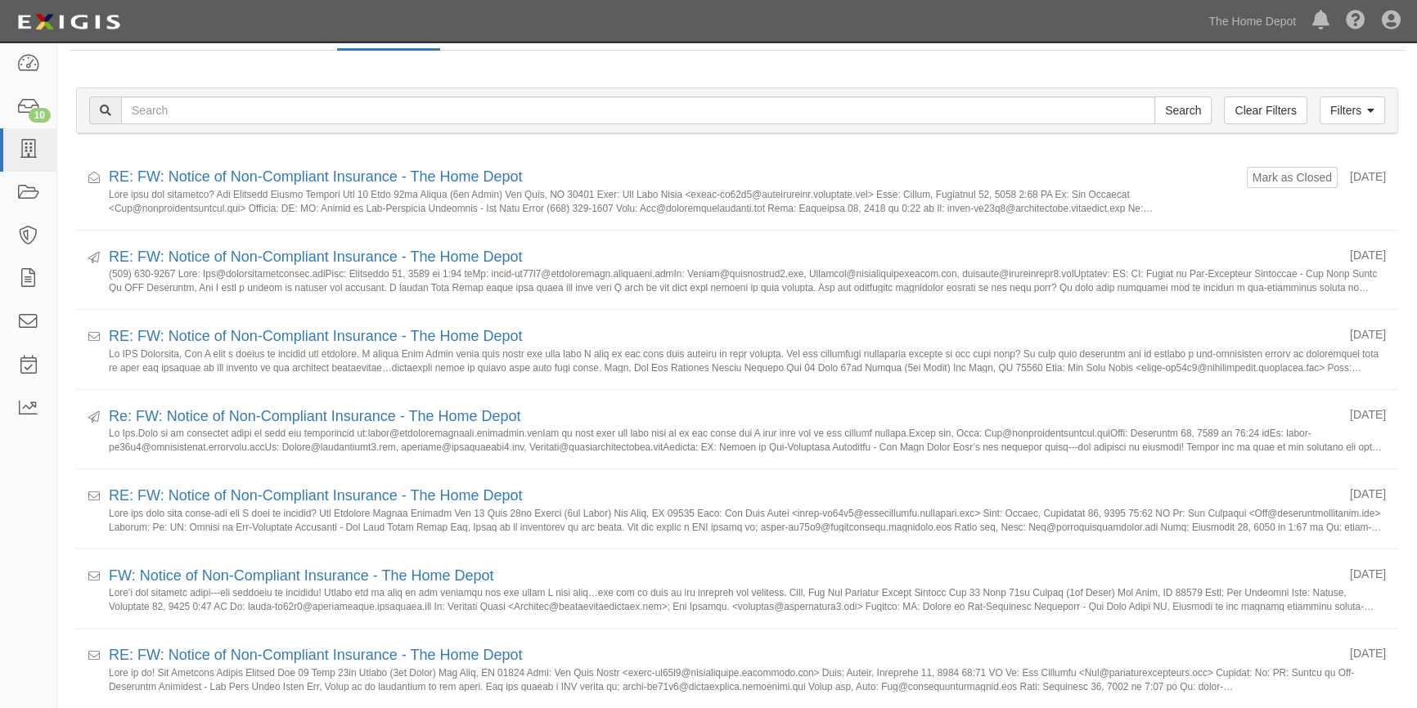
scroll to position [89, 0]
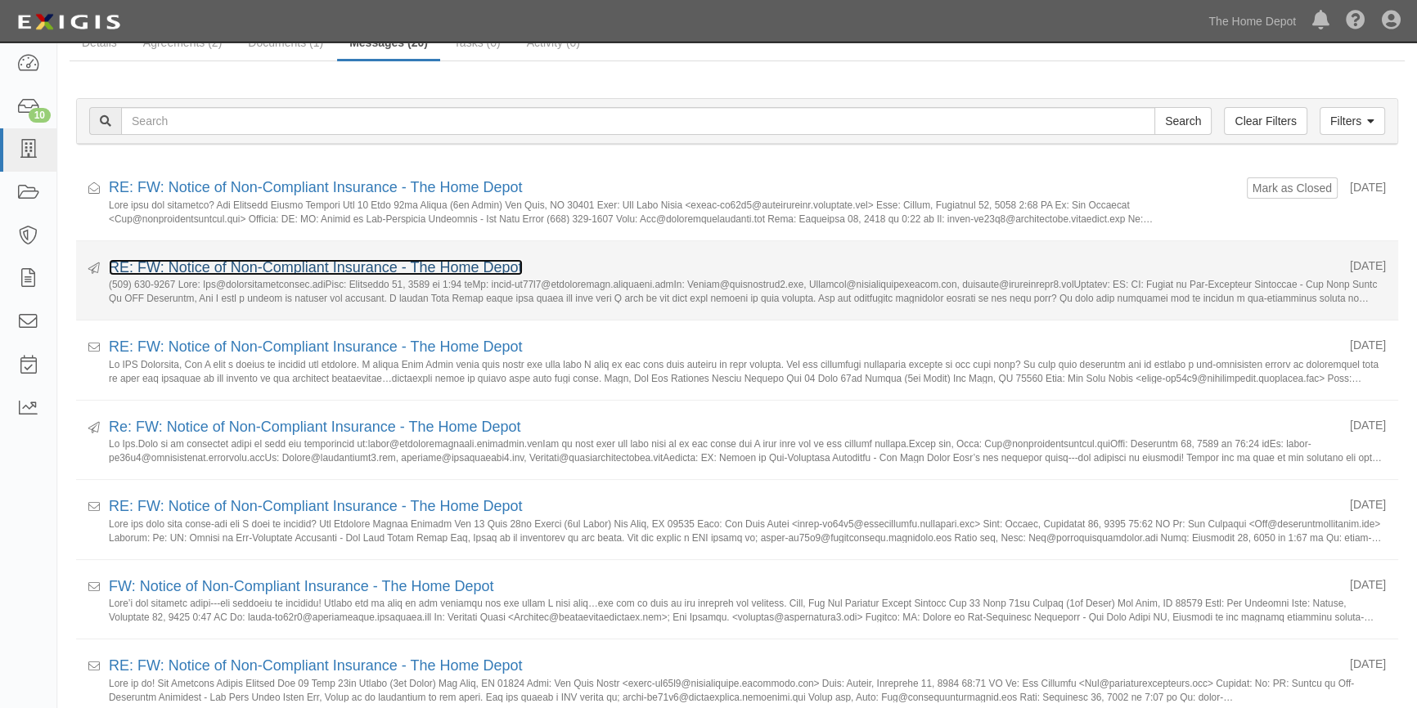
click at [196, 262] on link "RE: FW: Notice of Non-Compliant Insurance - The Home Depot" at bounding box center [316, 267] width 414 height 16
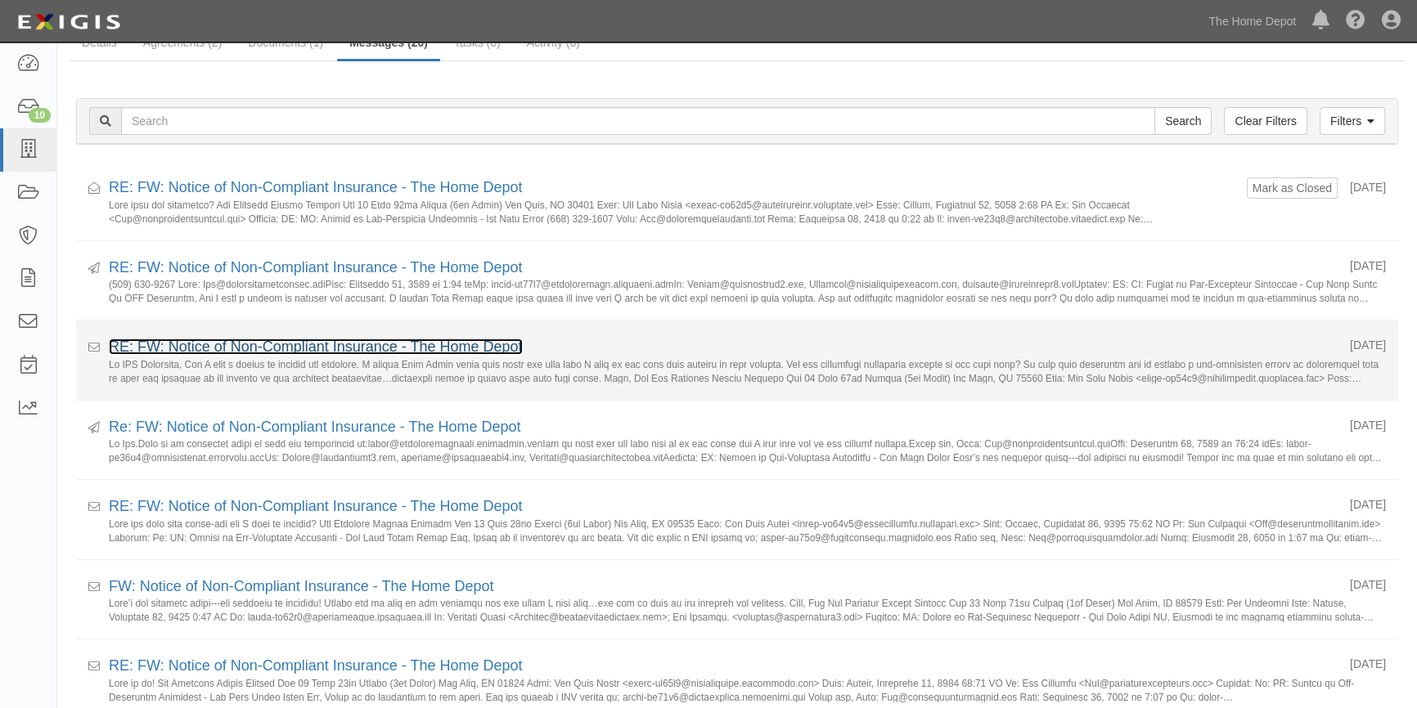
click at [204, 349] on link "RE: FW: Notice of Non-Compliant Insurance - The Home Depot" at bounding box center [316, 347] width 414 height 16
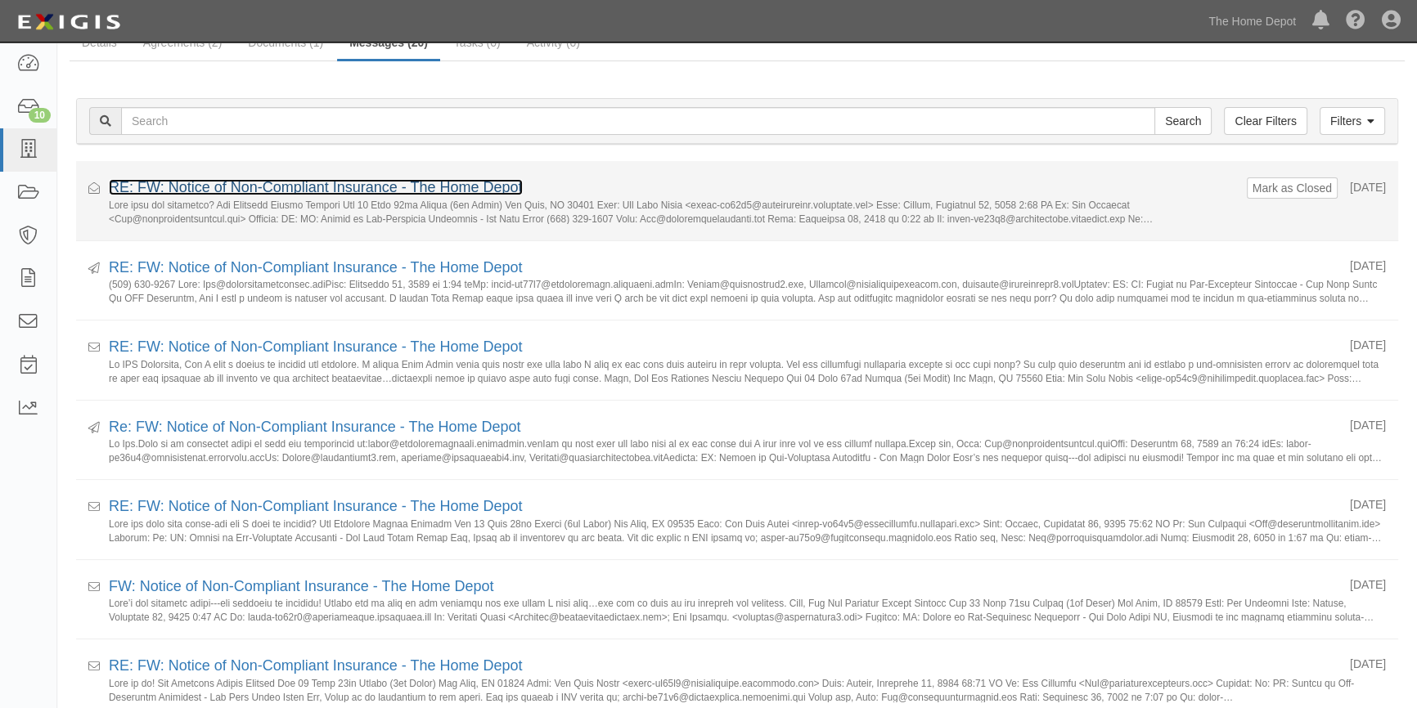
click at [236, 191] on link "RE: FW: Notice of Non-Compliant Insurance - The Home Depot" at bounding box center [316, 187] width 414 height 16
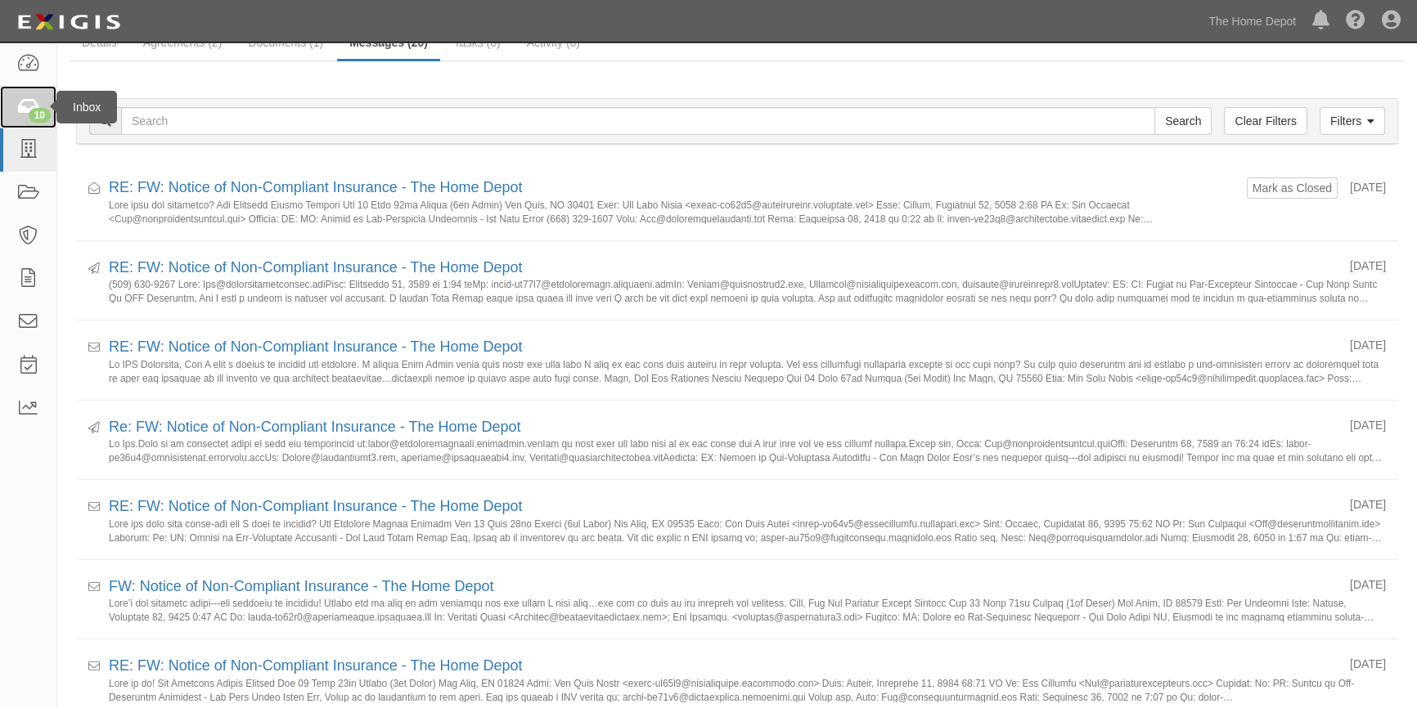
click at [33, 92] on link "10" at bounding box center [28, 107] width 56 height 43
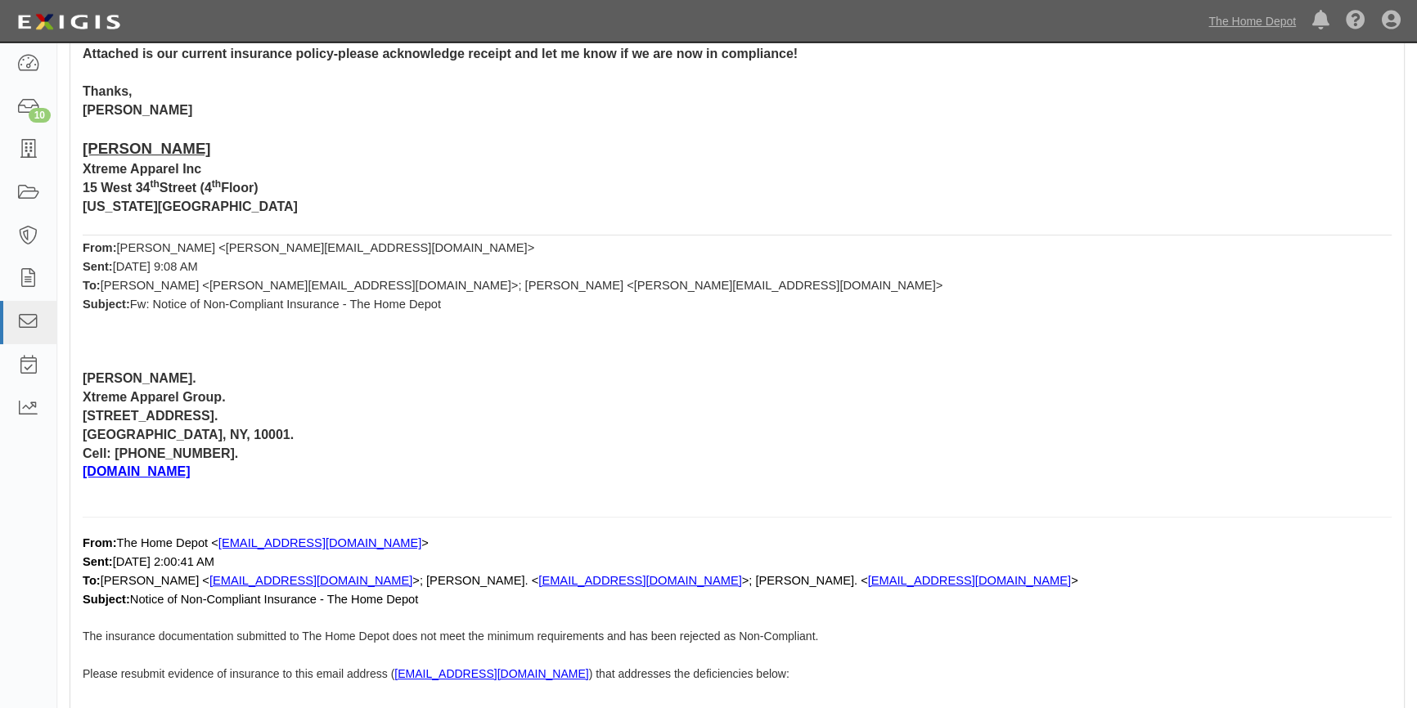
scroll to position [297, 0]
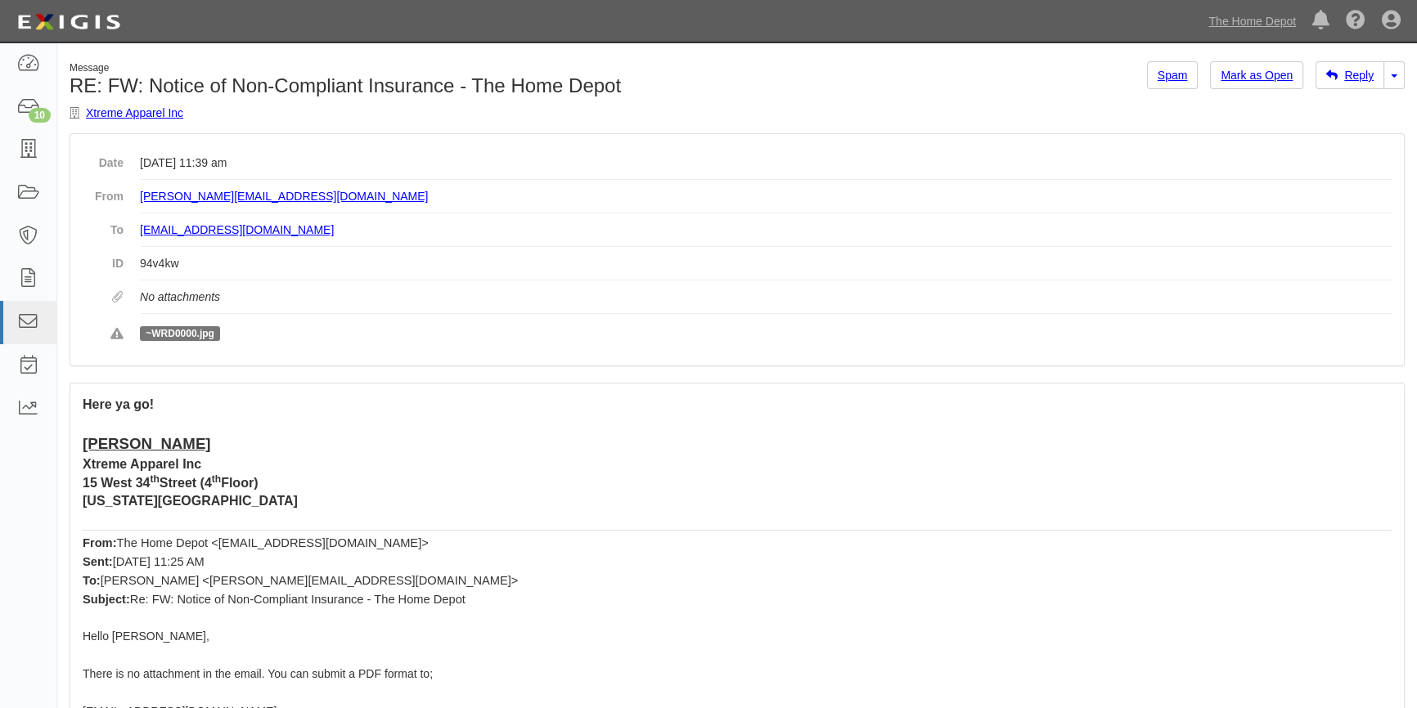
drag, startPoint x: 196, startPoint y: 334, endPoint x: 677, endPoint y: 505, distance: 510.5
click at [677, 505] on p "[US_STATE][GEOGRAPHIC_DATA]" at bounding box center [737, 501] width 1309 height 19
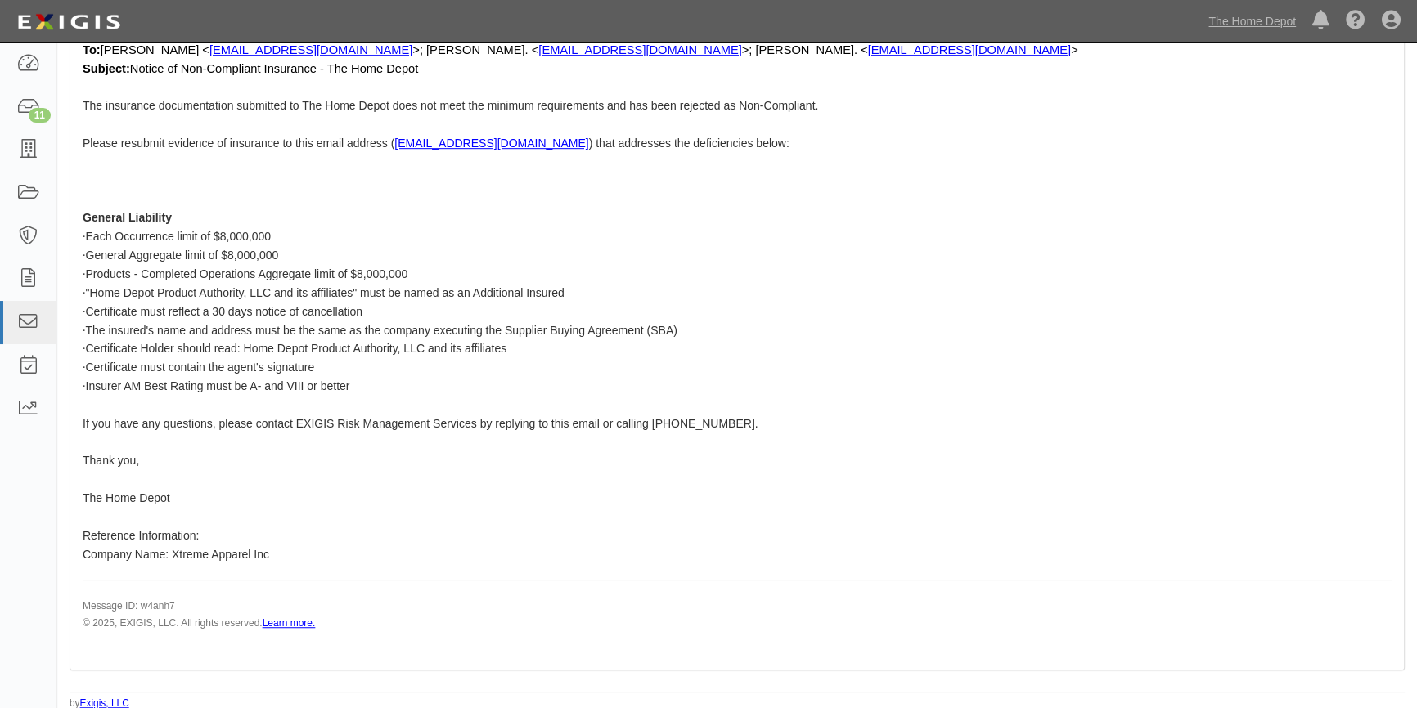
scroll to position [1182, 0]
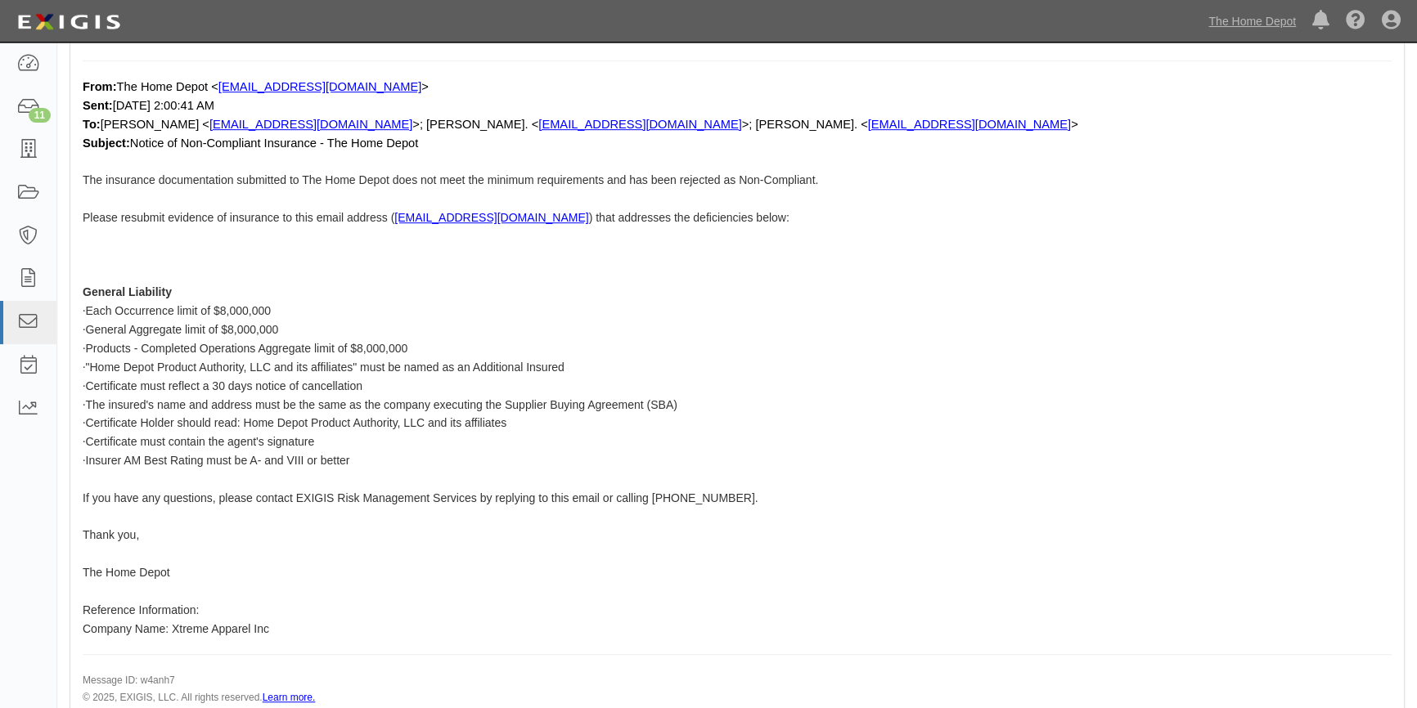
drag, startPoint x: 1400, startPoint y: 335, endPoint x: 1397, endPoint y: 179, distance: 156.3
click at [1368, 388] on p "· Certificate must reflect a 30 days notice of cancellation" at bounding box center [737, 386] width 1309 height 19
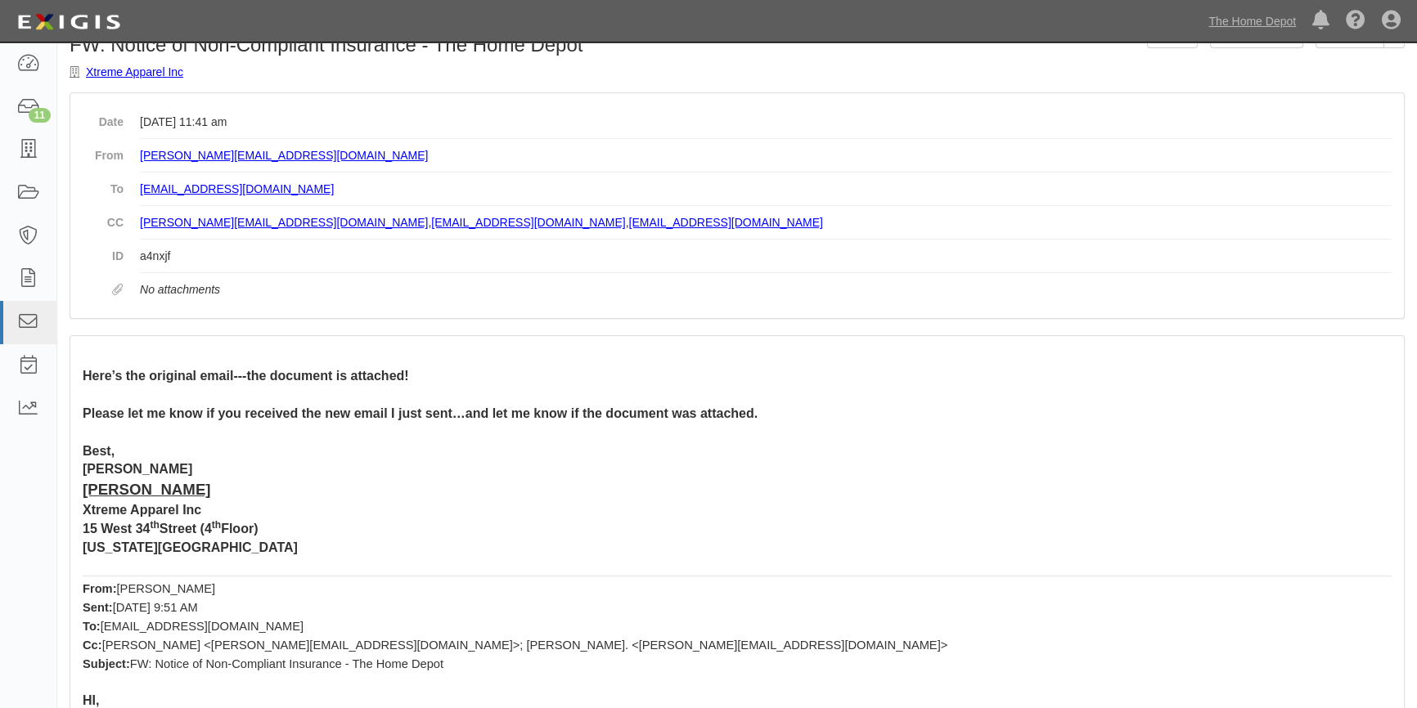
scroll to position [34, 0]
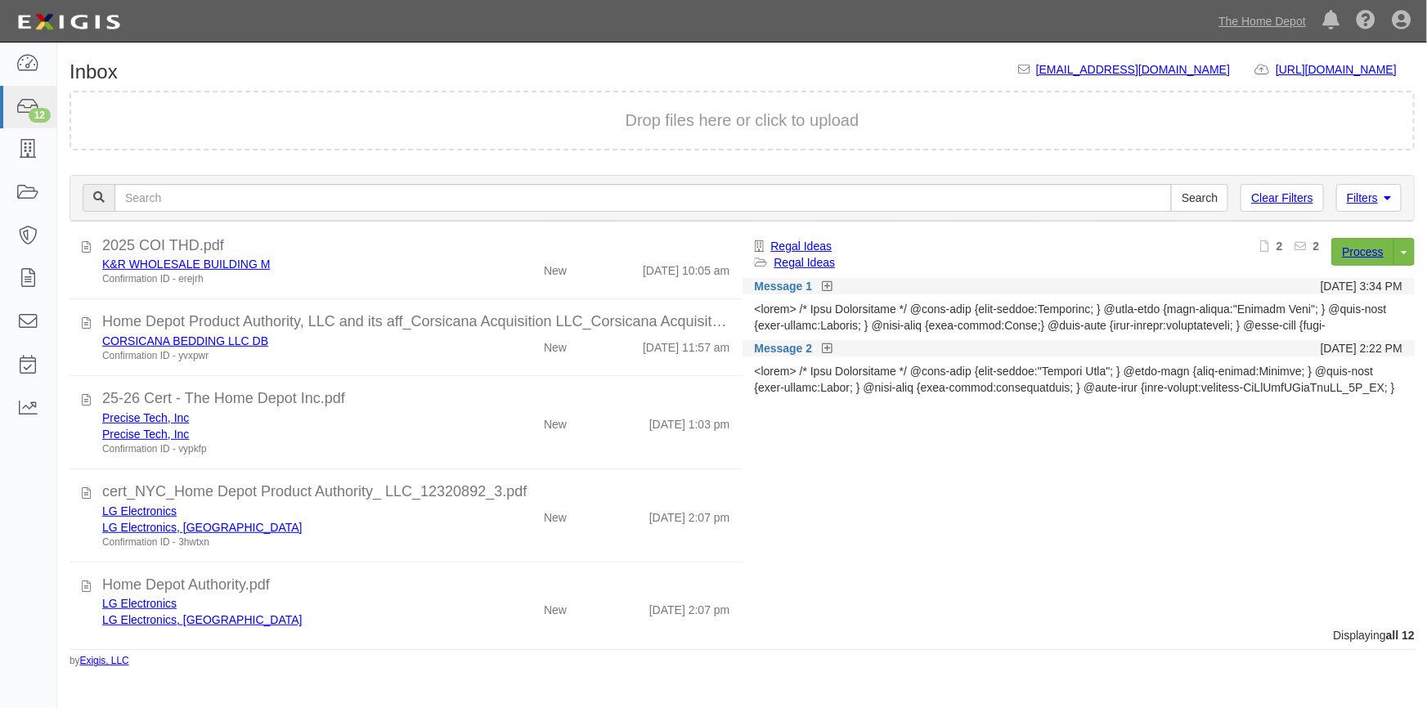
scroll to position [626, 0]
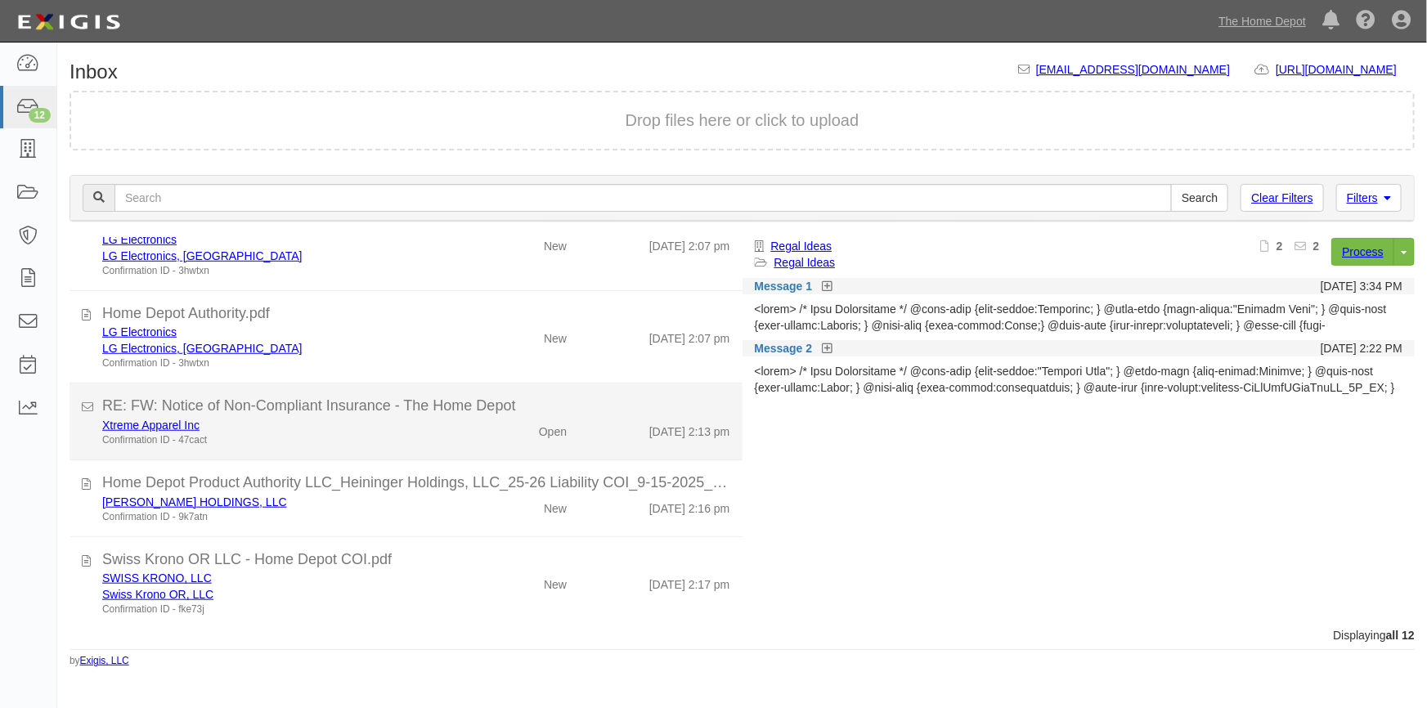
click at [394, 423] on div "Xtreme Apparel Inc" at bounding box center [280, 425] width 356 height 16
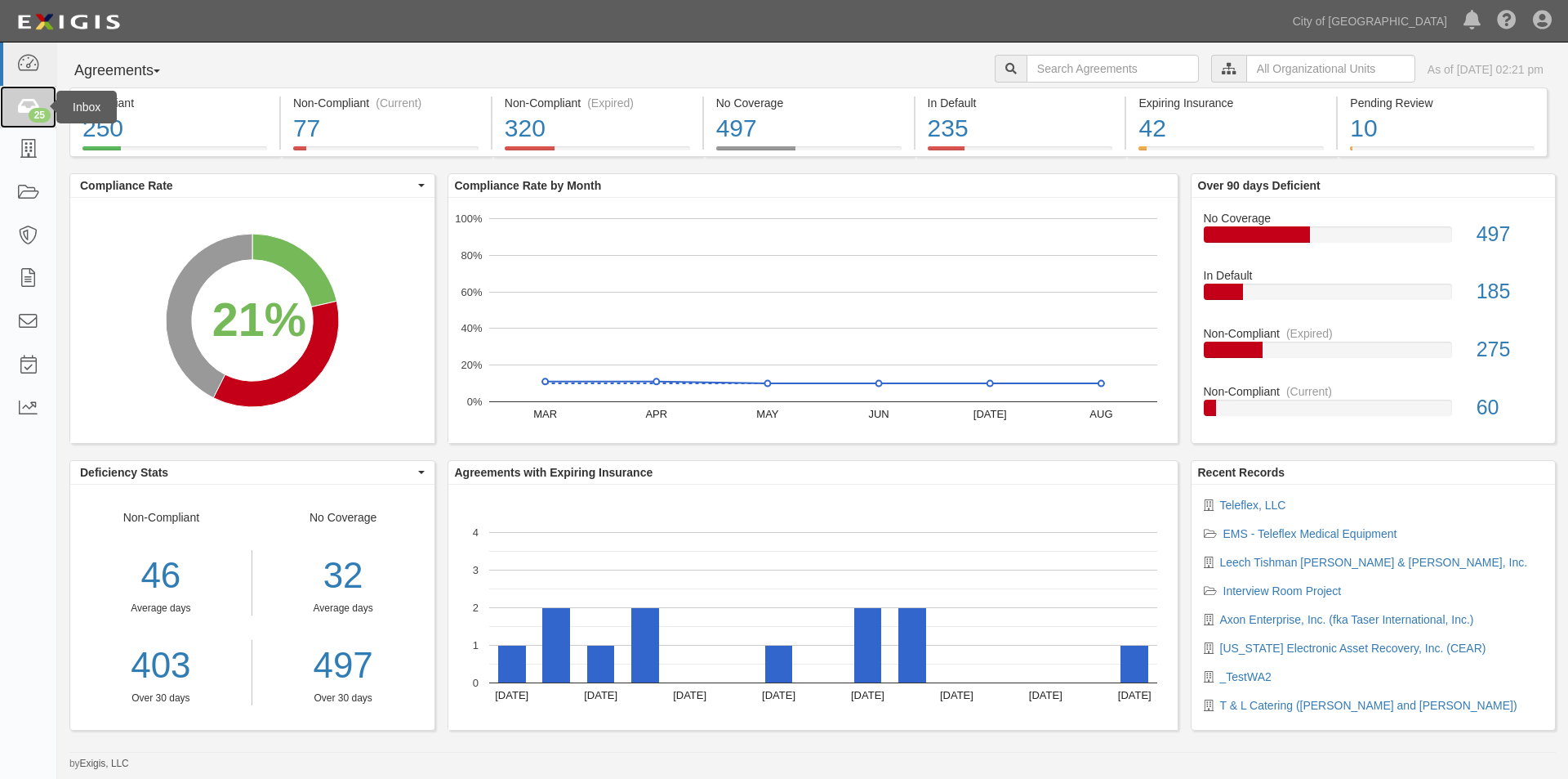
click at [30, 111] on div "25" at bounding box center [40, 115] width 22 height 15
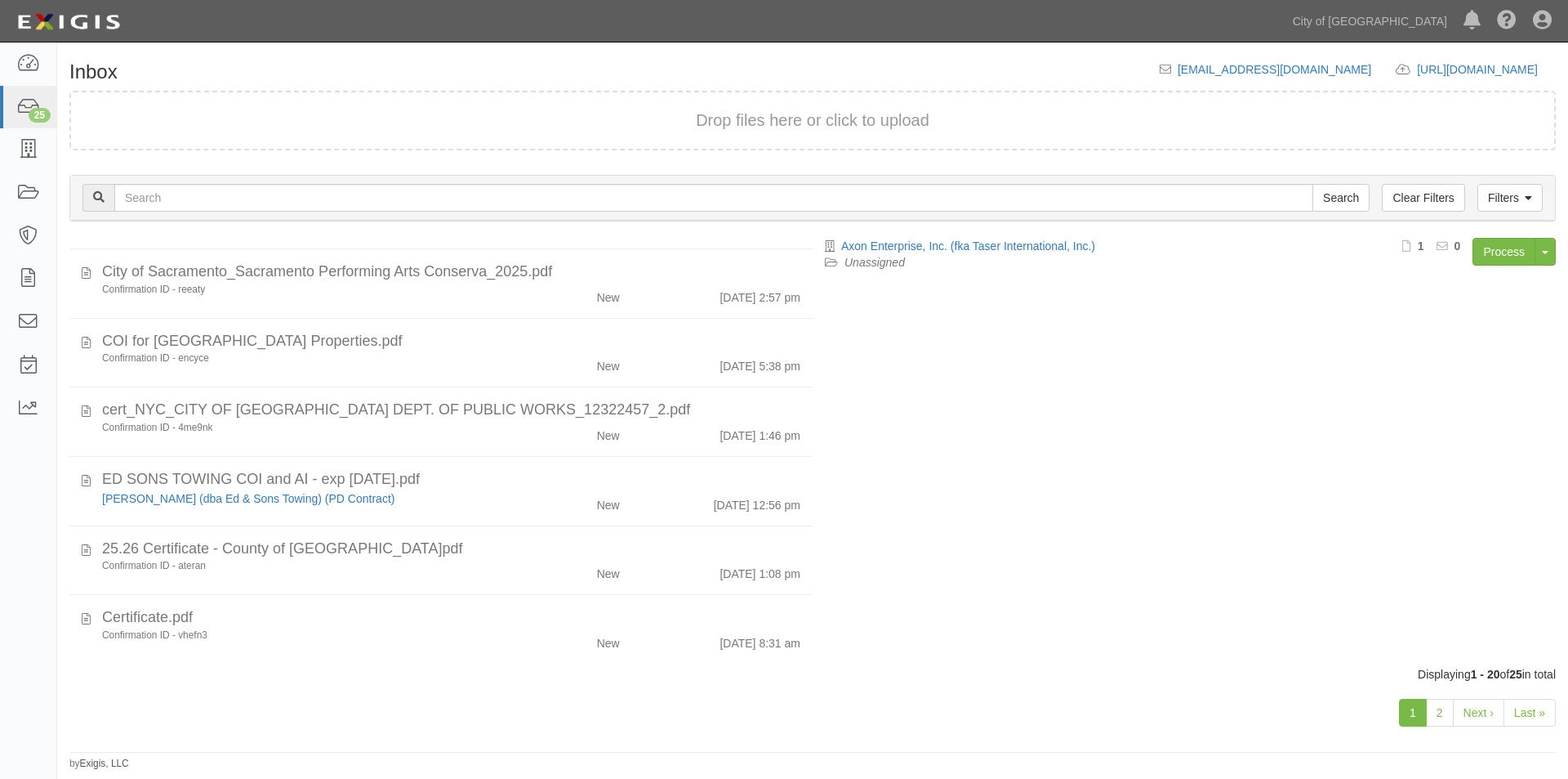
scroll to position [1002, 0]
click at [1528, 707] on link "Last »" at bounding box center [1529, 712] width 52 height 28
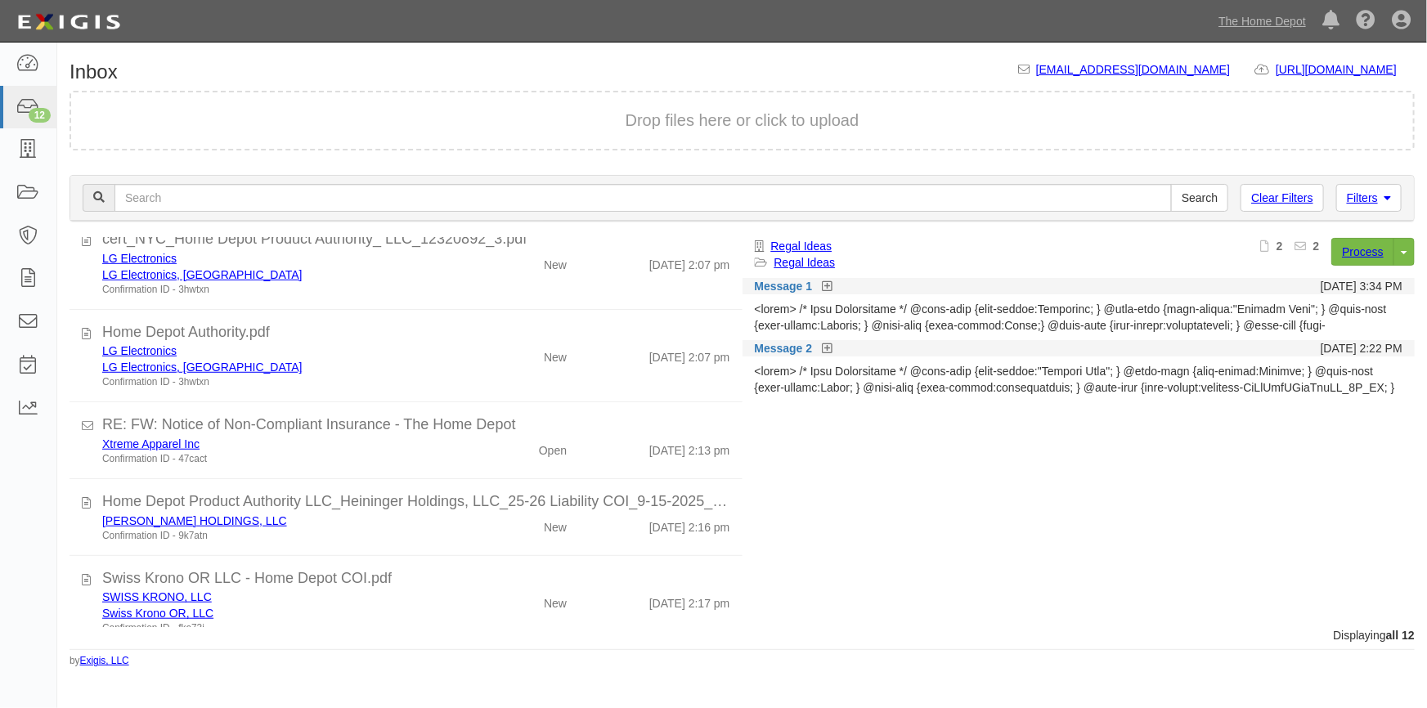
scroll to position [622, 0]
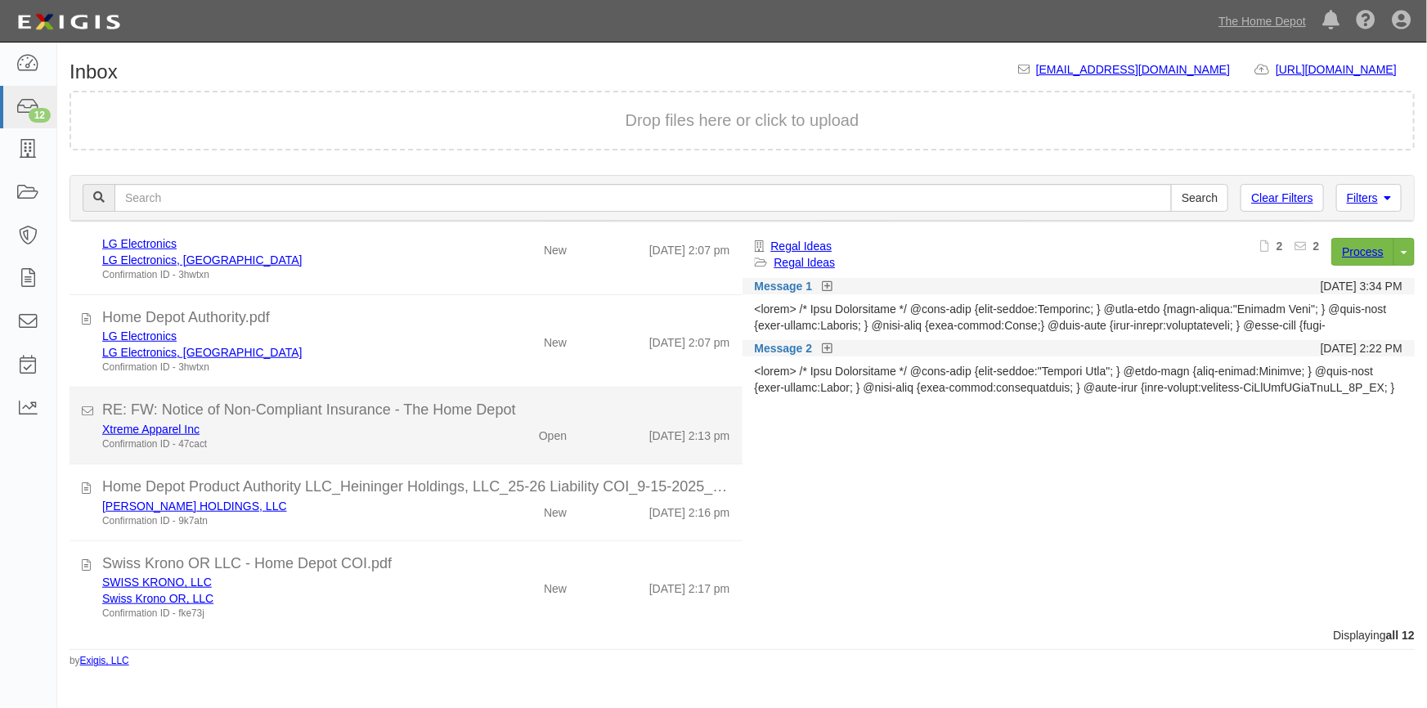
click at [428, 444] on div "Confirmation ID - 47cact" at bounding box center [280, 445] width 356 height 14
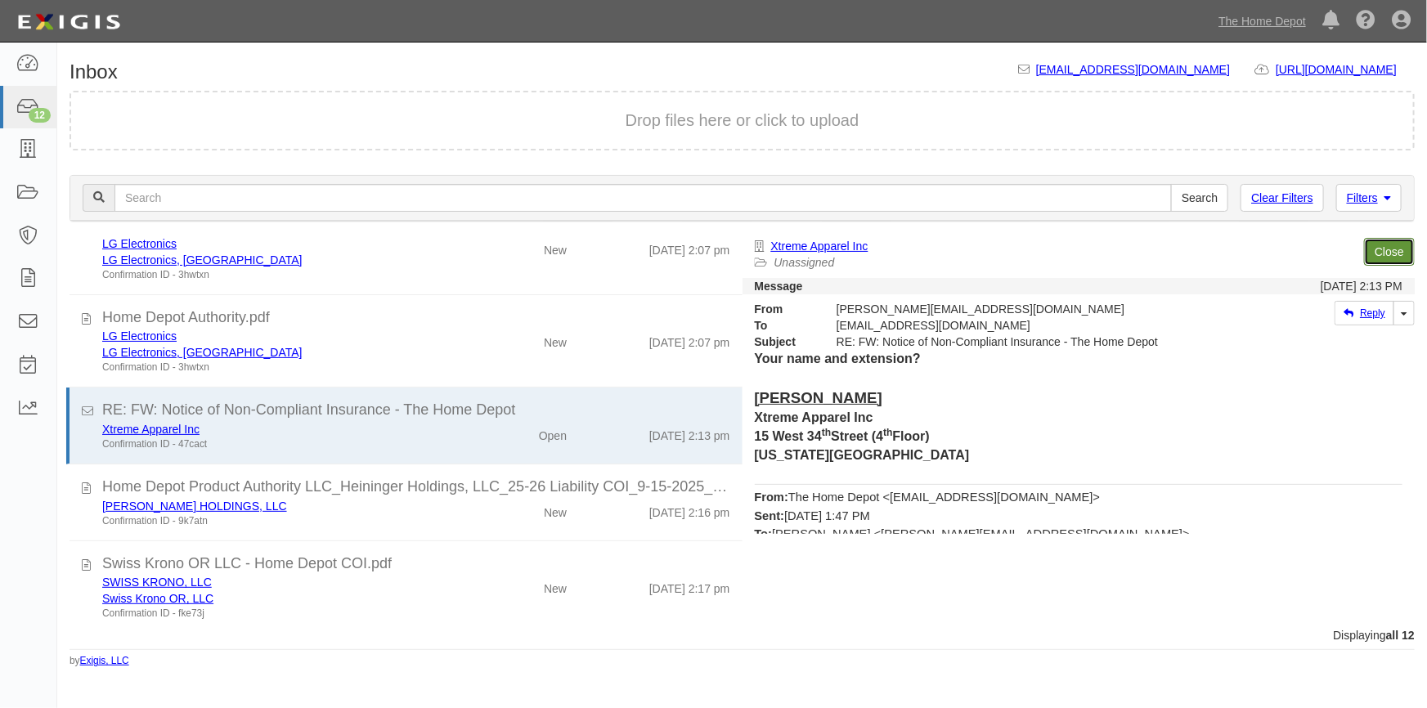
click at [1382, 259] on link "Close" at bounding box center [1389, 252] width 51 height 28
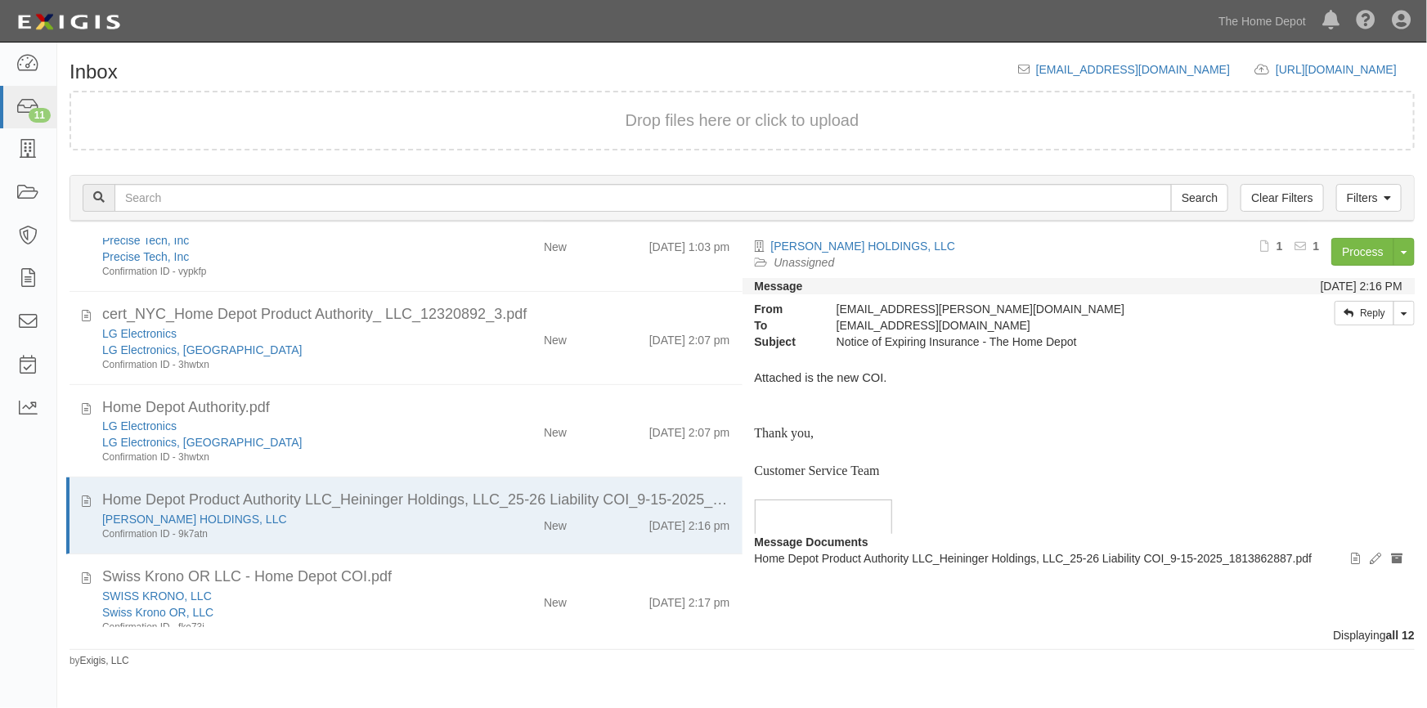
scroll to position [557, 0]
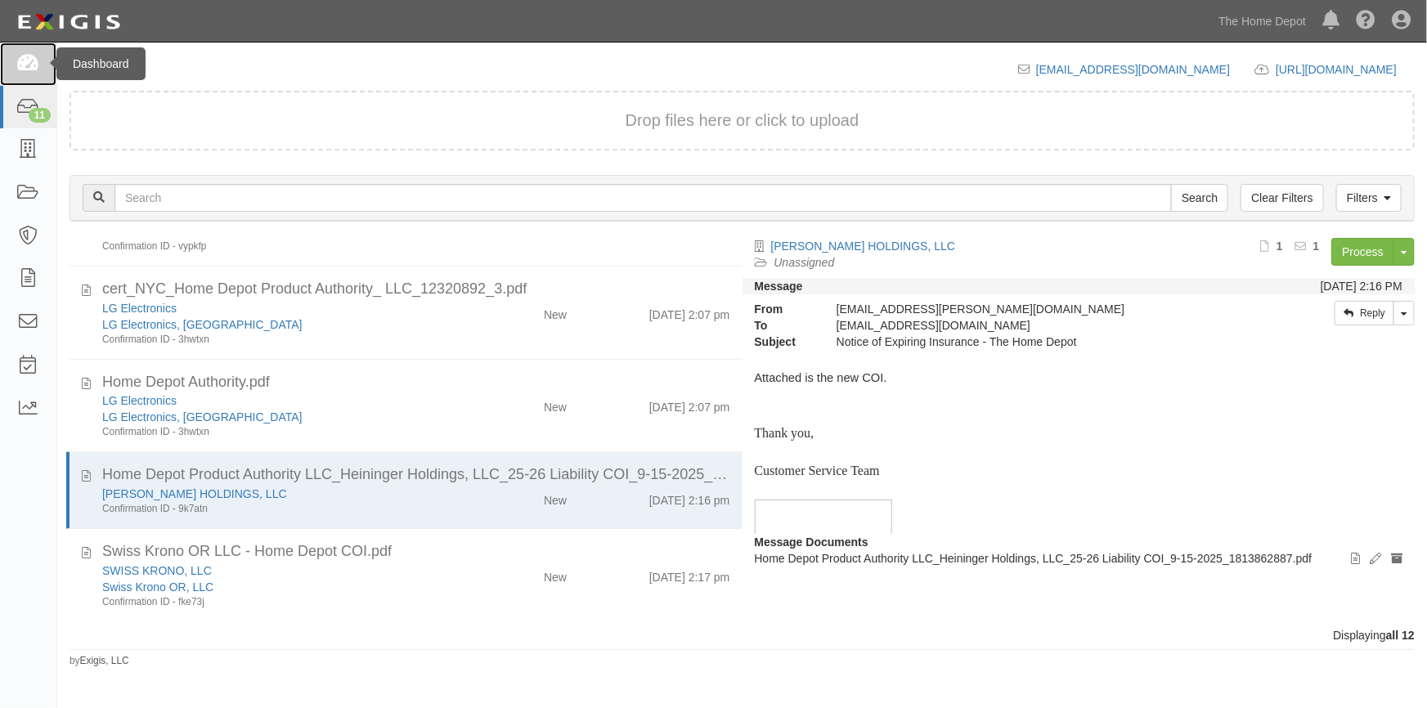
click at [29, 59] on icon at bounding box center [27, 64] width 23 height 19
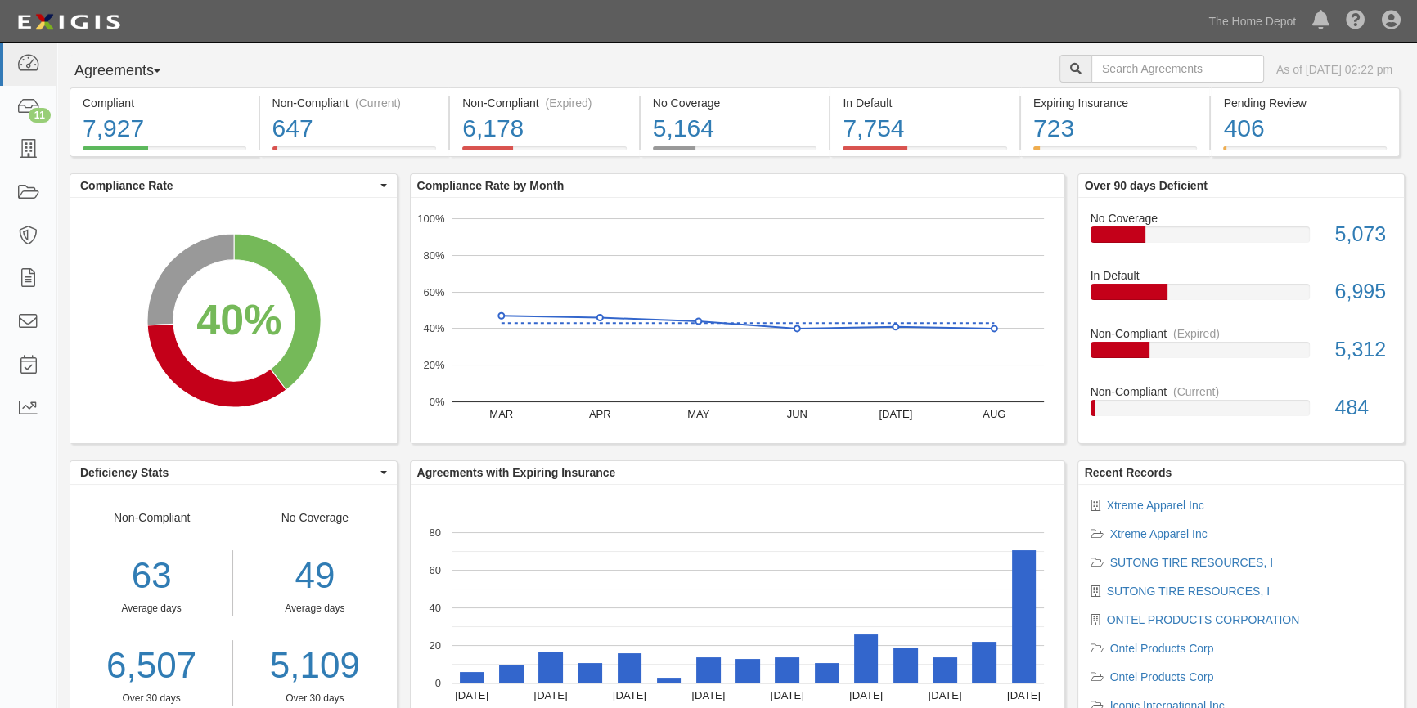
click at [1140, 511] on li "Xtreme Apparel Inc" at bounding box center [1241, 505] width 302 height 16
click at [1140, 506] on link "Xtreme Apparel Inc" at bounding box center [1155, 505] width 97 height 13
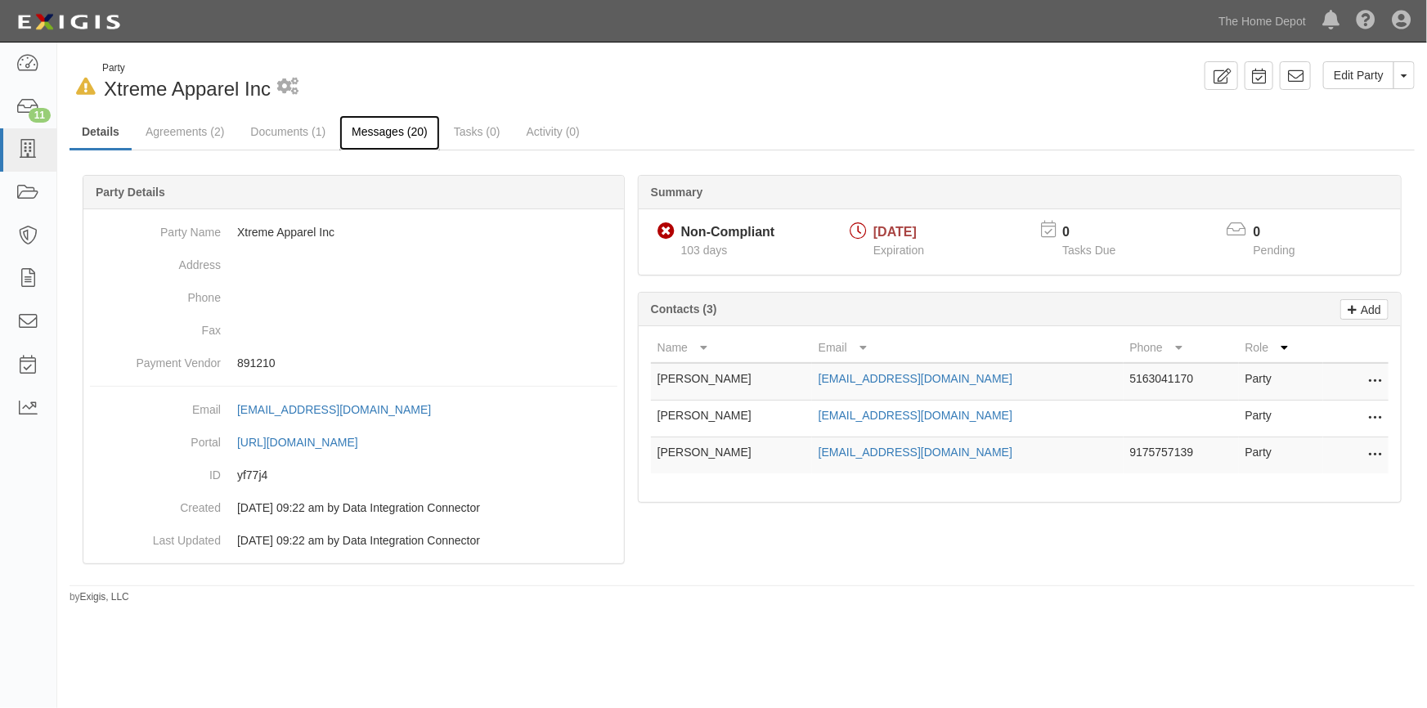
click at [384, 132] on link "Messages (20)" at bounding box center [389, 132] width 101 height 35
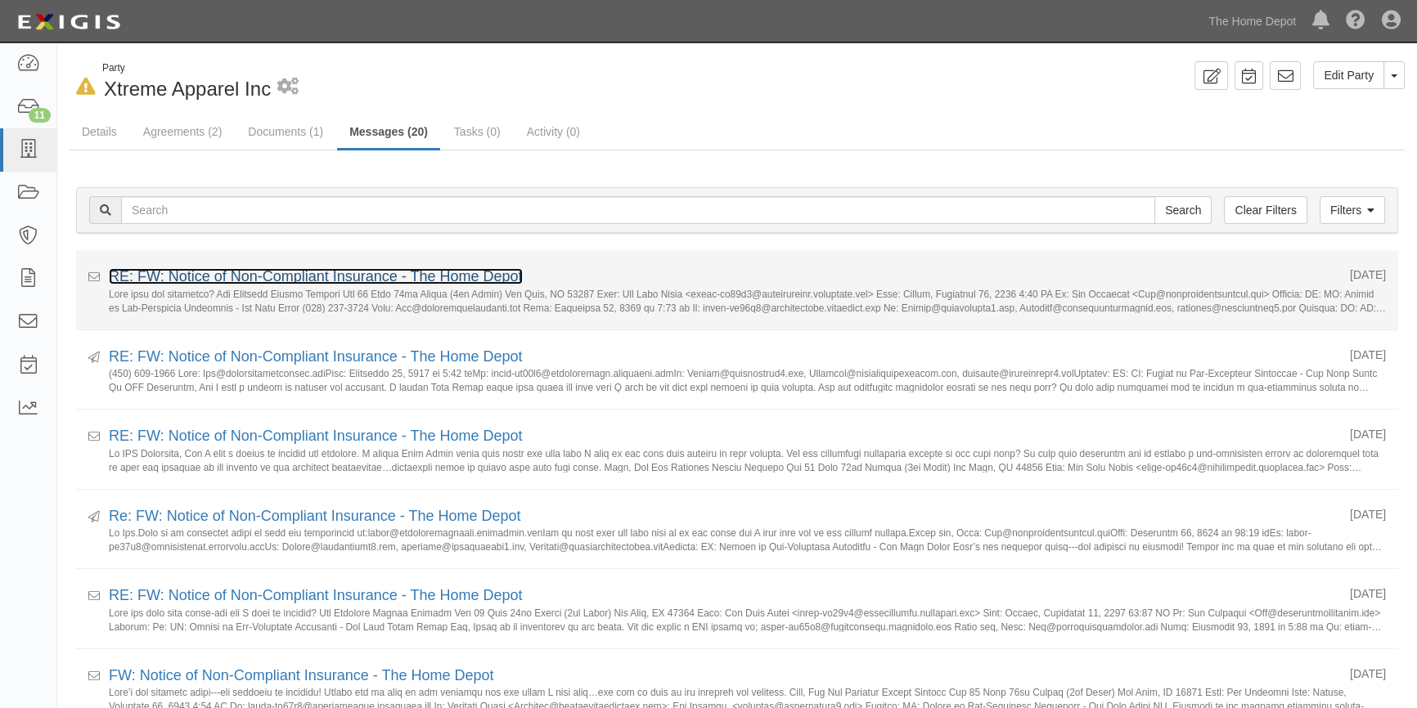
click at [304, 278] on link "RE: FW: Notice of Non-Compliant Insurance - The Home Depot" at bounding box center [316, 276] width 414 height 16
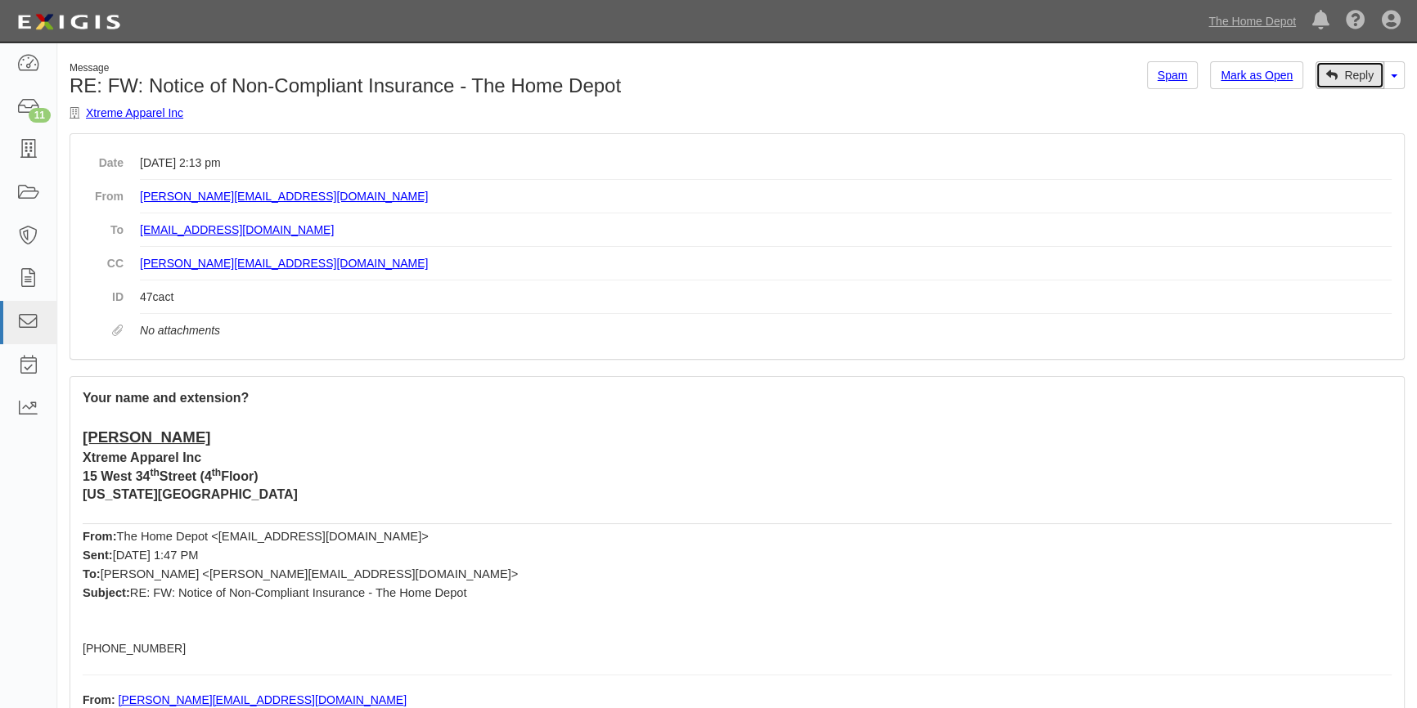
click at [1346, 78] on link "Reply" at bounding box center [1349, 75] width 69 height 28
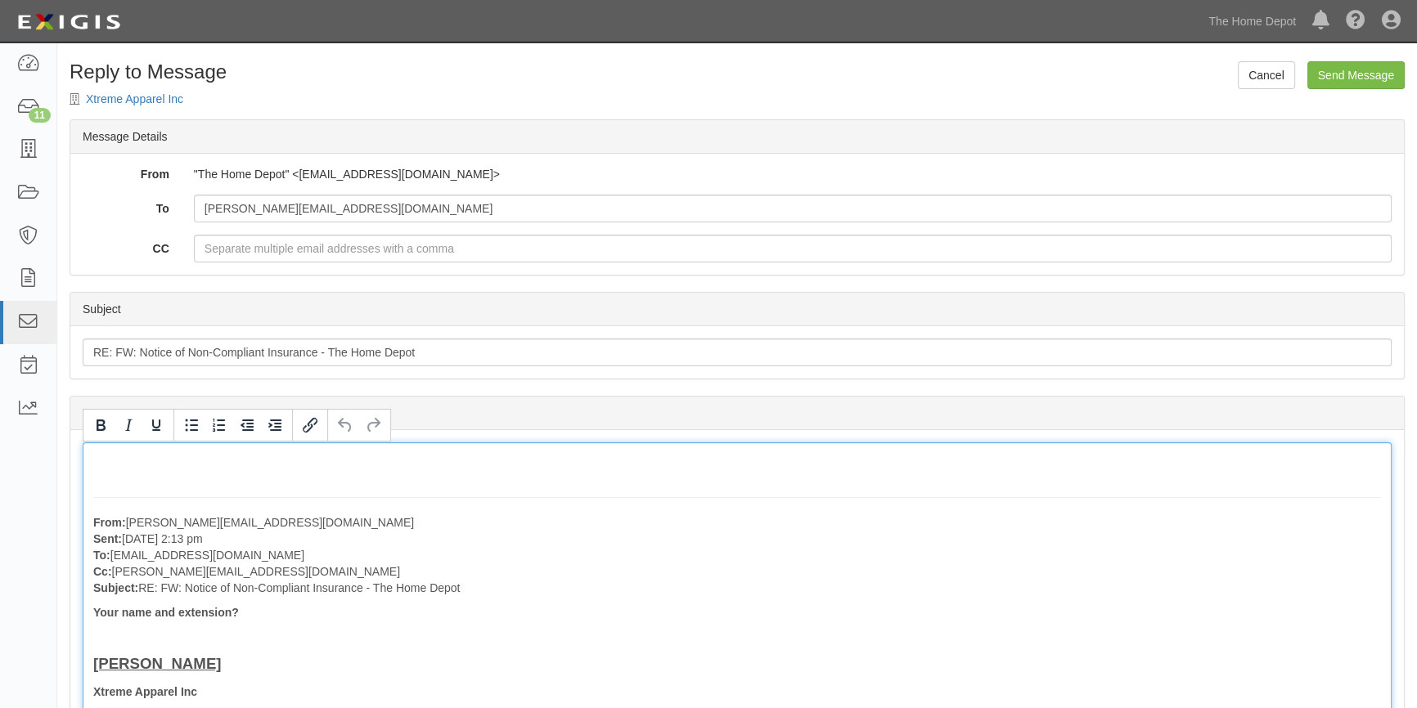
paste div
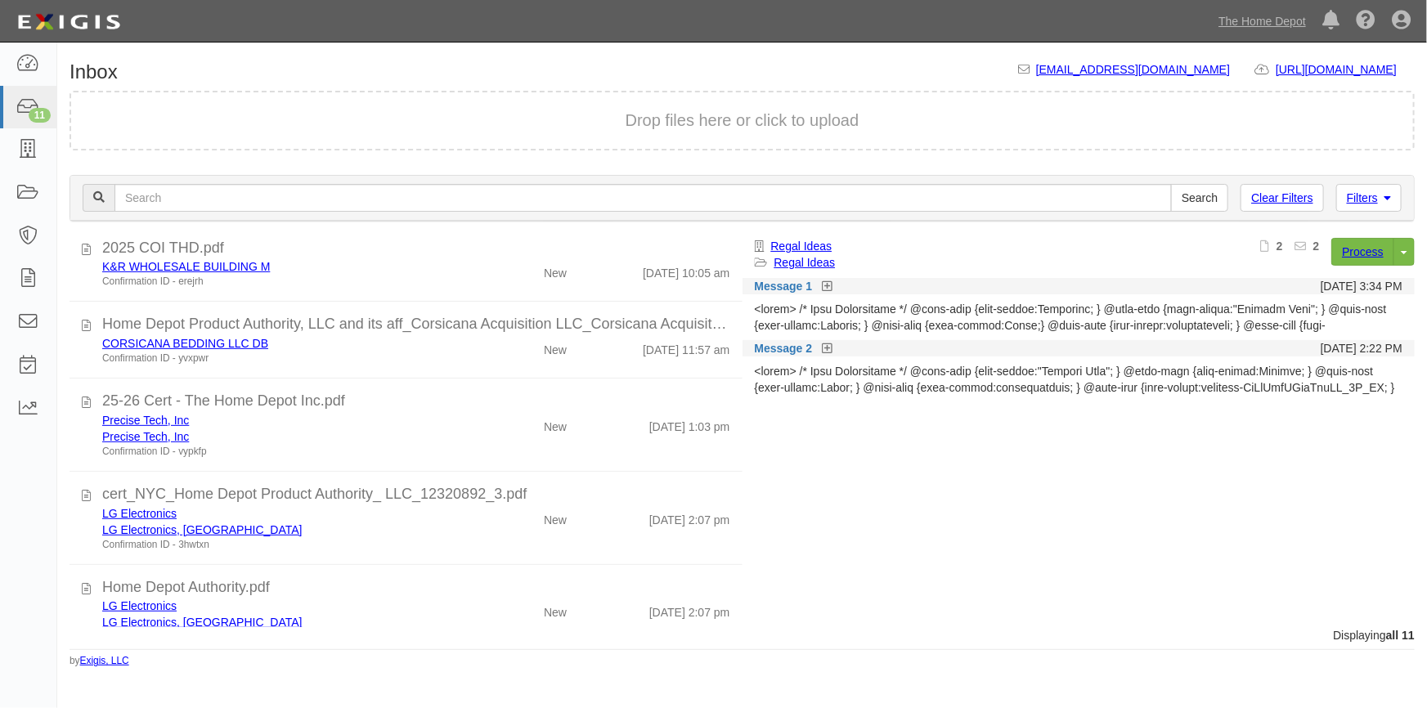
scroll to position [549, 0]
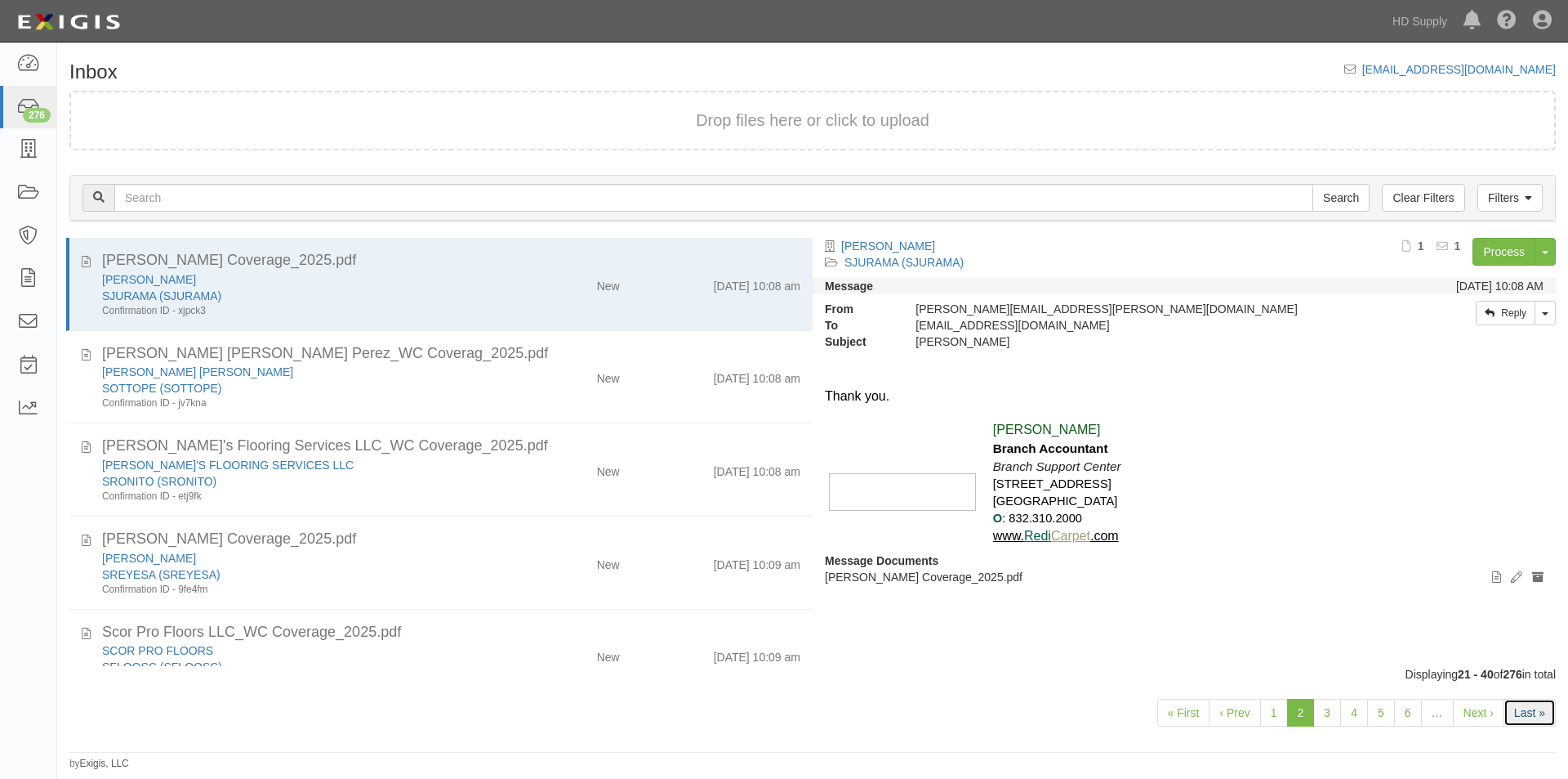
click at [1520, 717] on link "Last »" at bounding box center [1529, 712] width 52 height 28
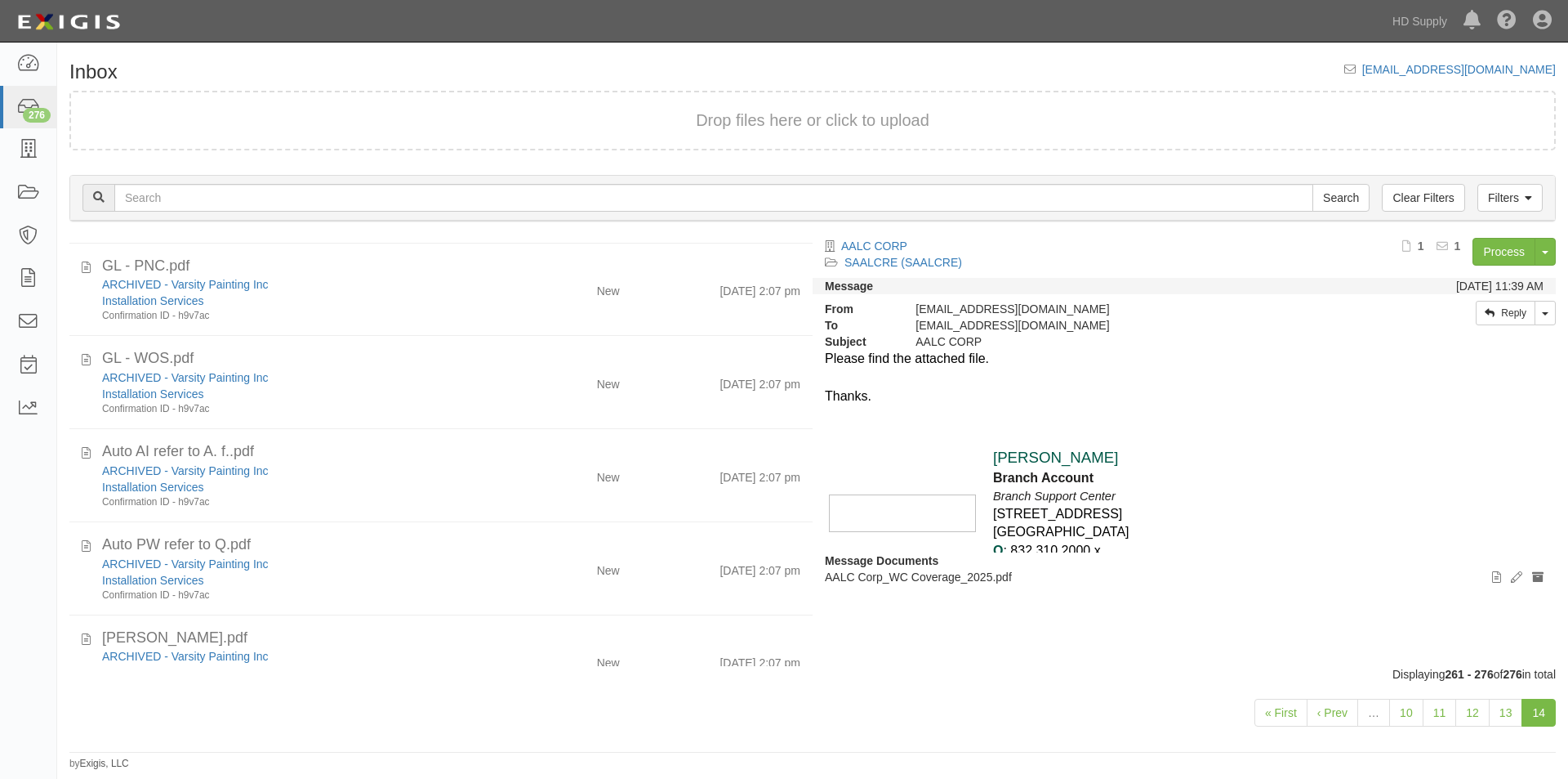
scroll to position [1066, 0]
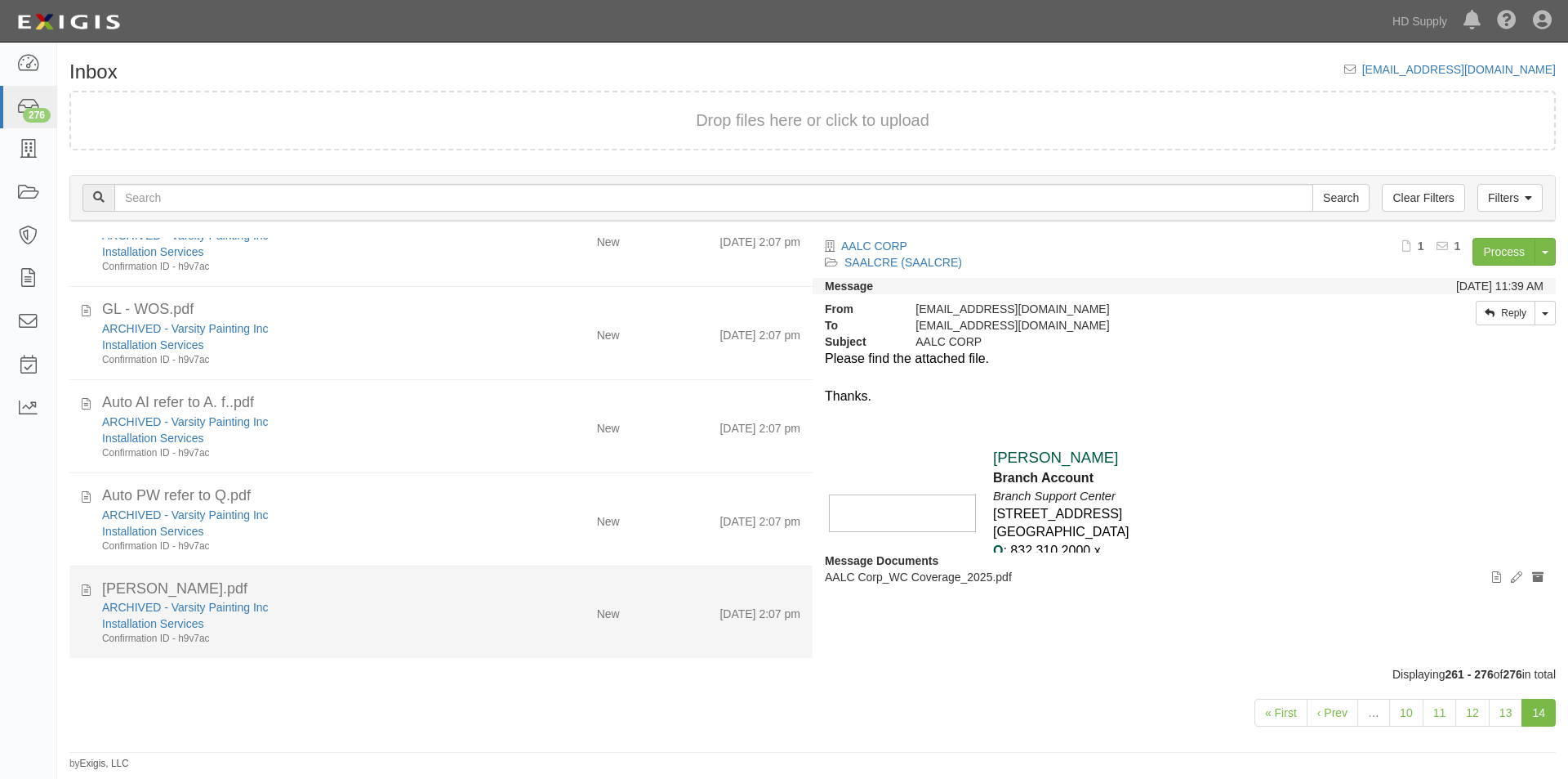
drag, startPoint x: 318, startPoint y: 622, endPoint x: 711, endPoint y: 534, distance: 402.7
click at [319, 622] on div "Installation Services" at bounding box center [300, 623] width 397 height 16
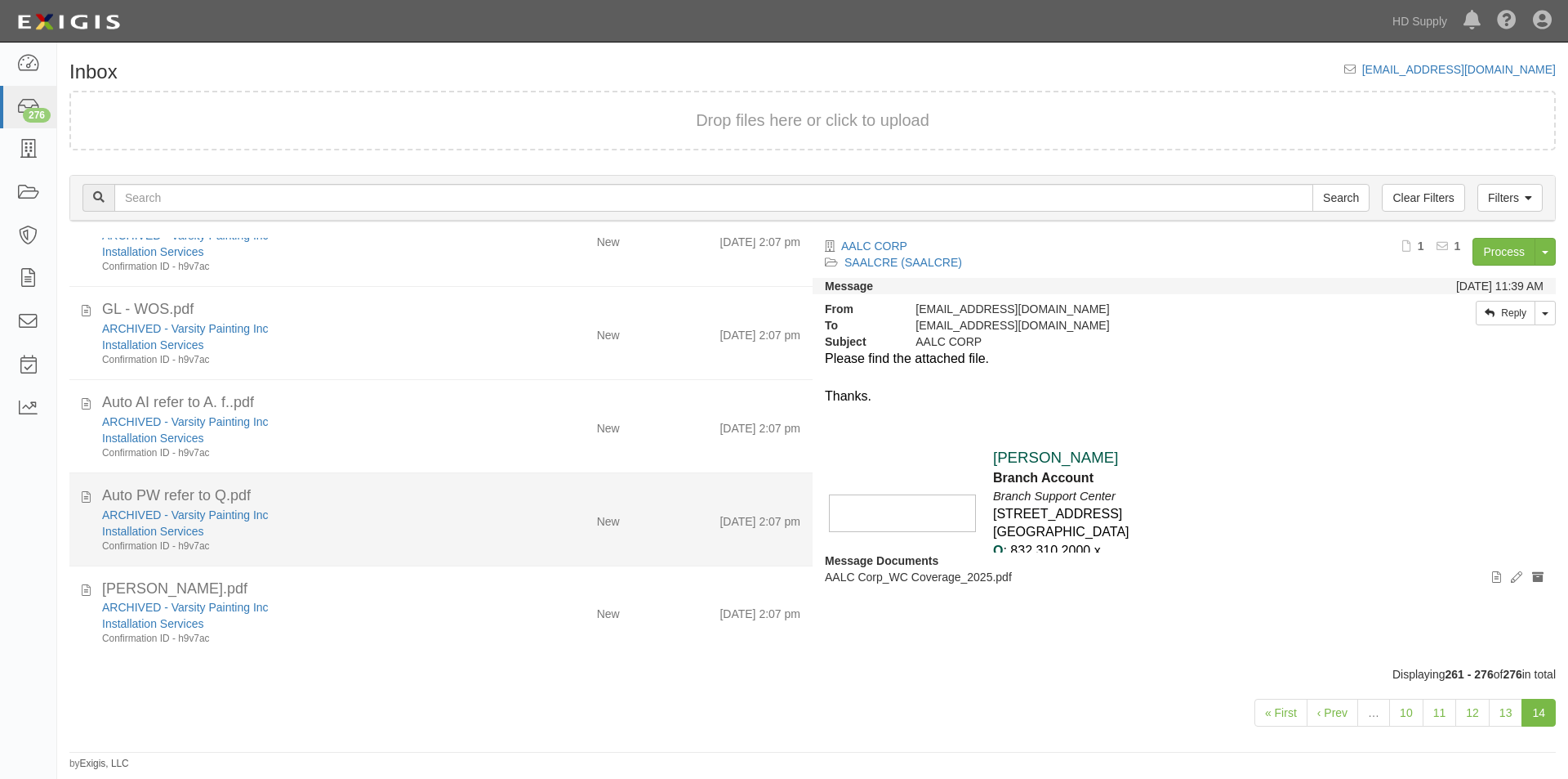
scroll to position [1058, 0]
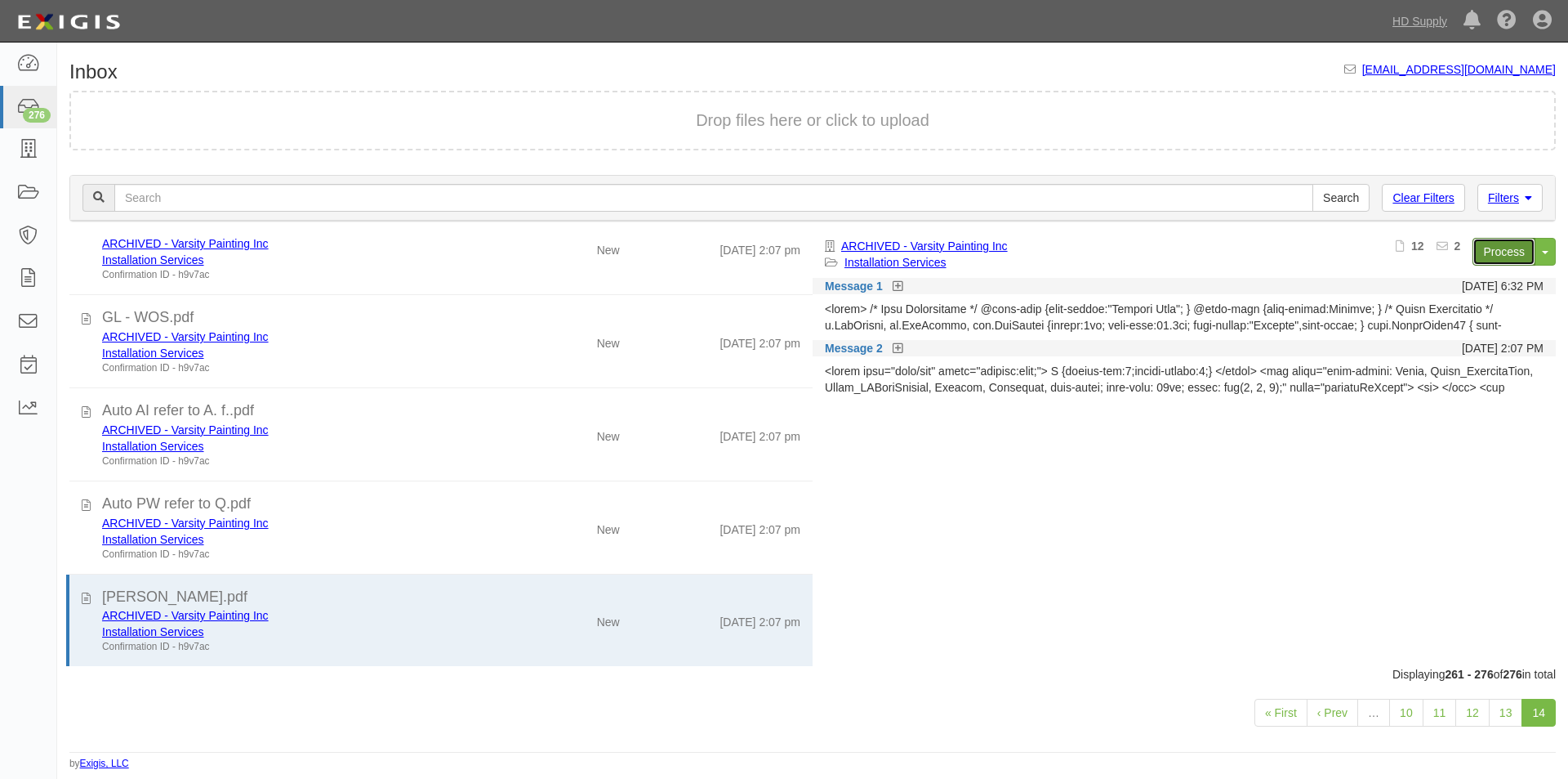
click at [1487, 259] on link "Process" at bounding box center [1503, 252] width 63 height 28
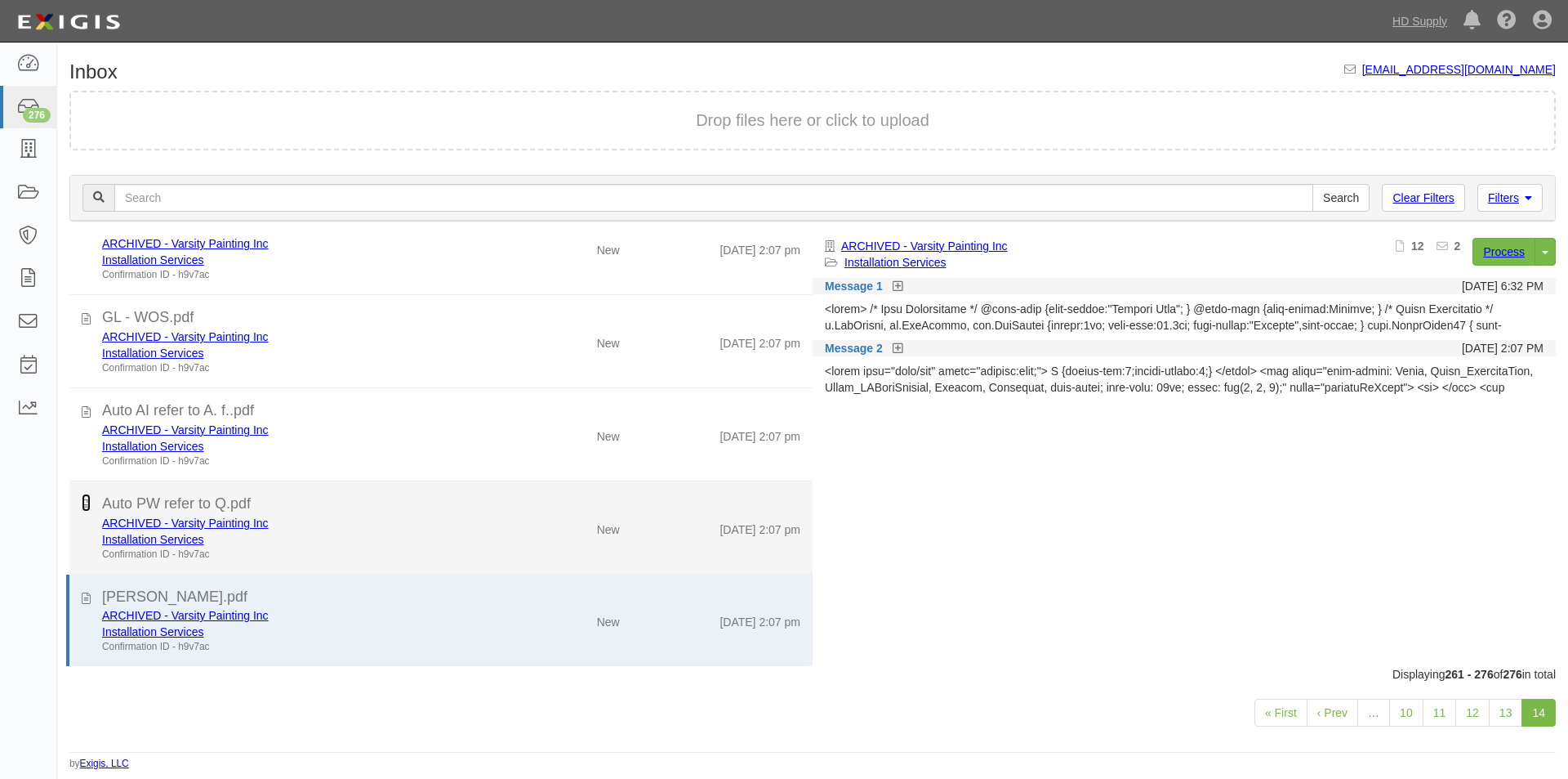
click at [86, 504] on icon at bounding box center [86, 502] width 9 height 18
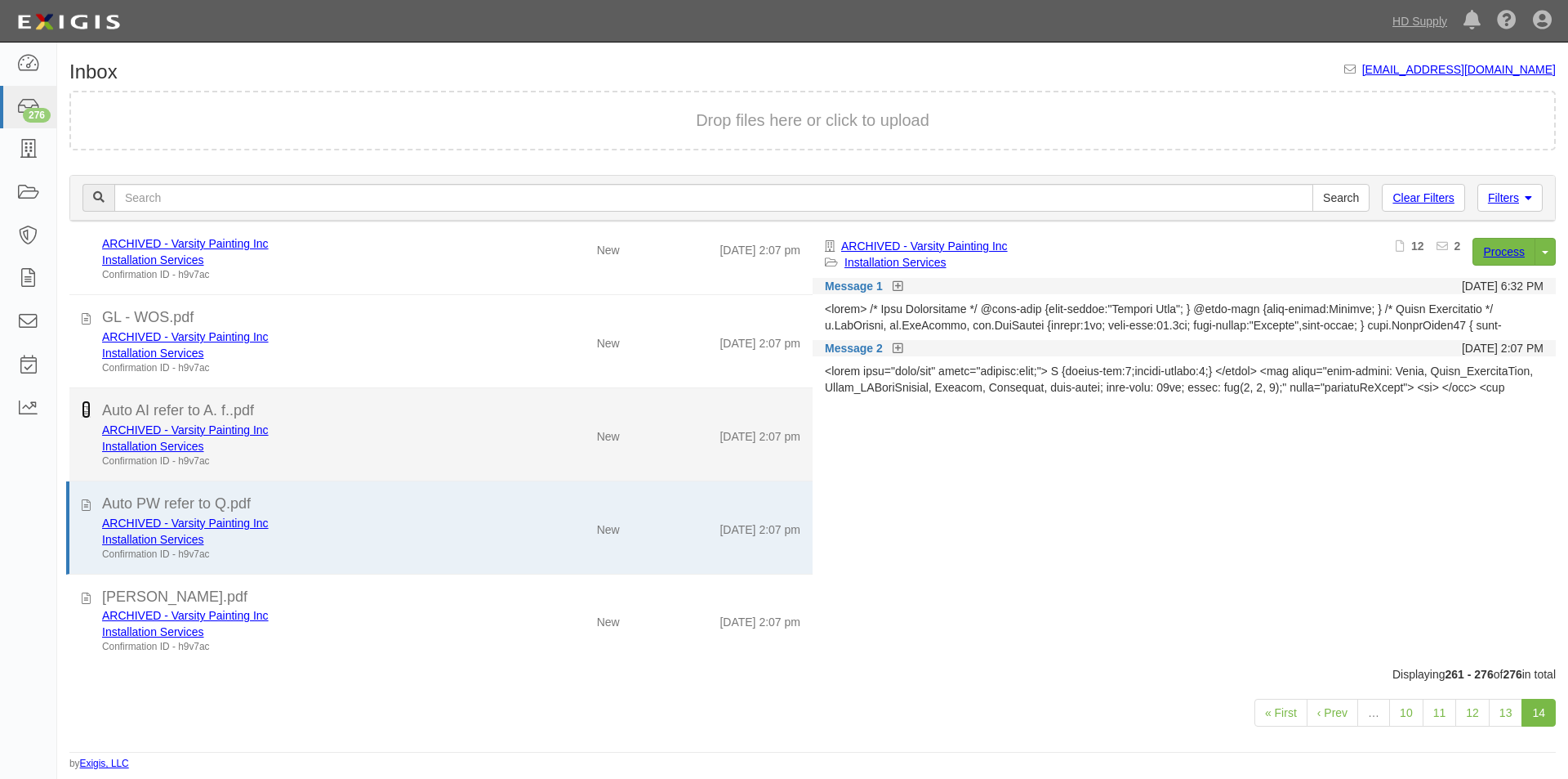
click at [88, 416] on icon at bounding box center [86, 409] width 9 height 18
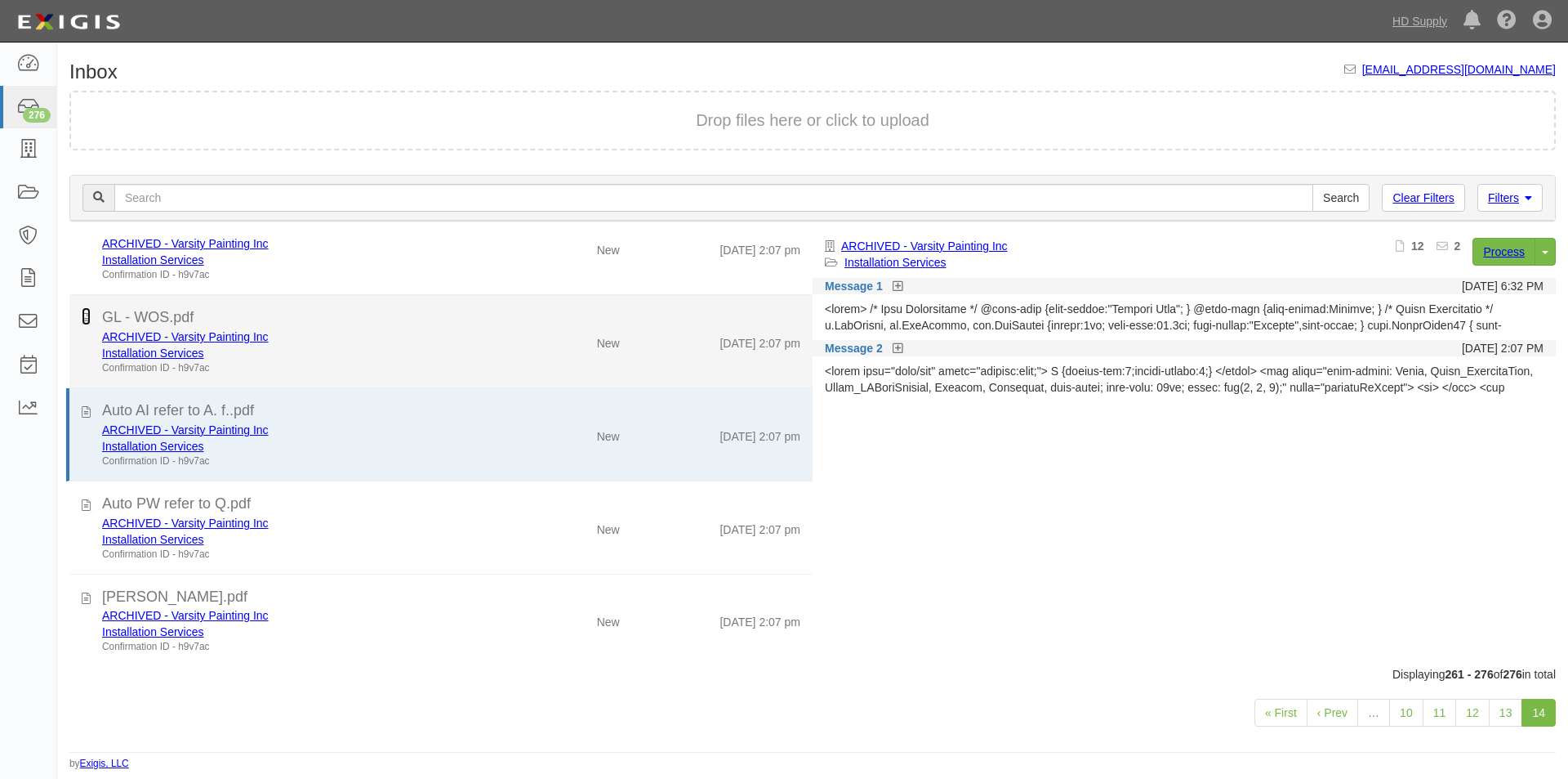
click at [83, 325] on icon at bounding box center [86, 317] width 9 height 18
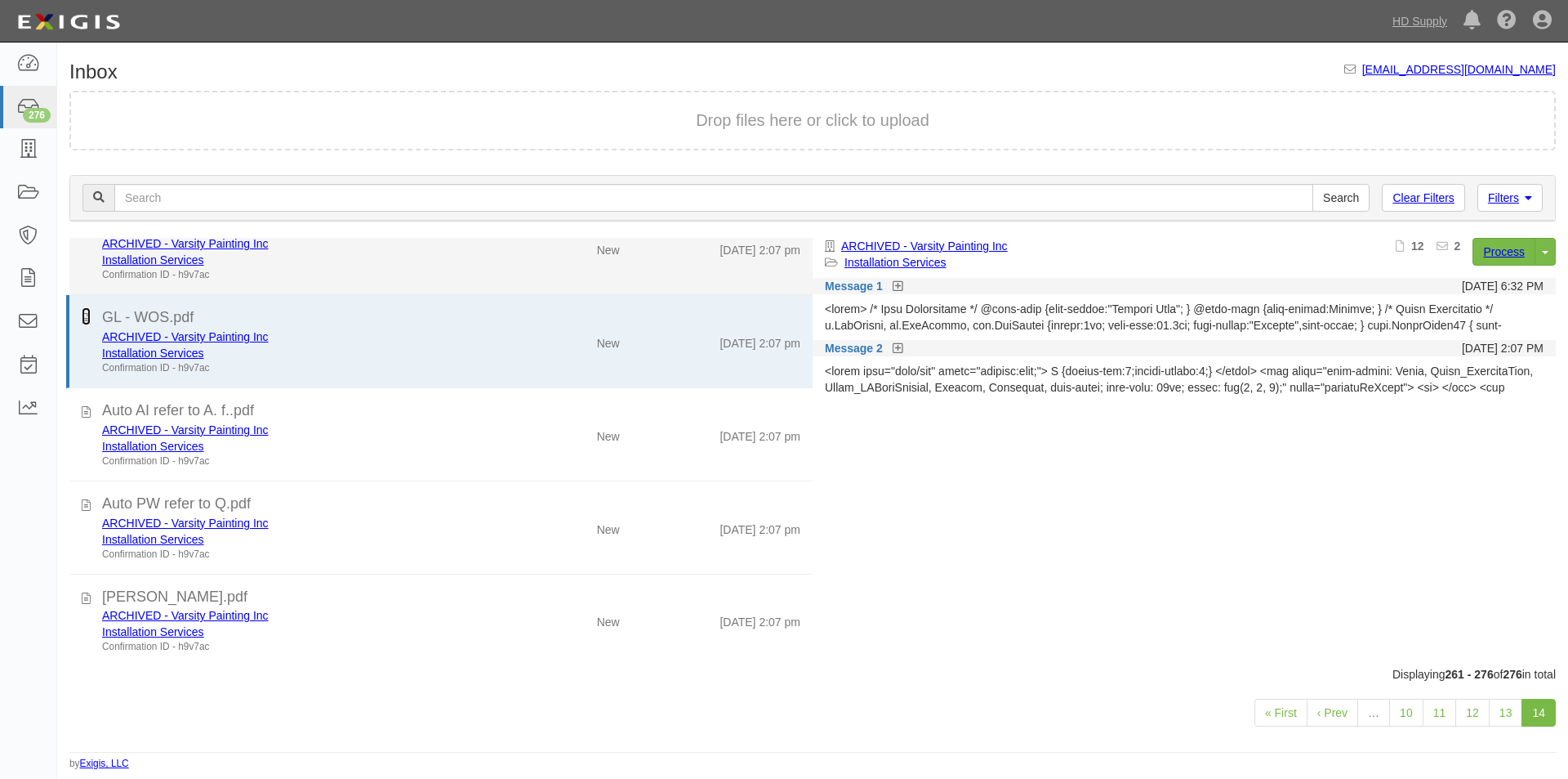
scroll to position [976, 0]
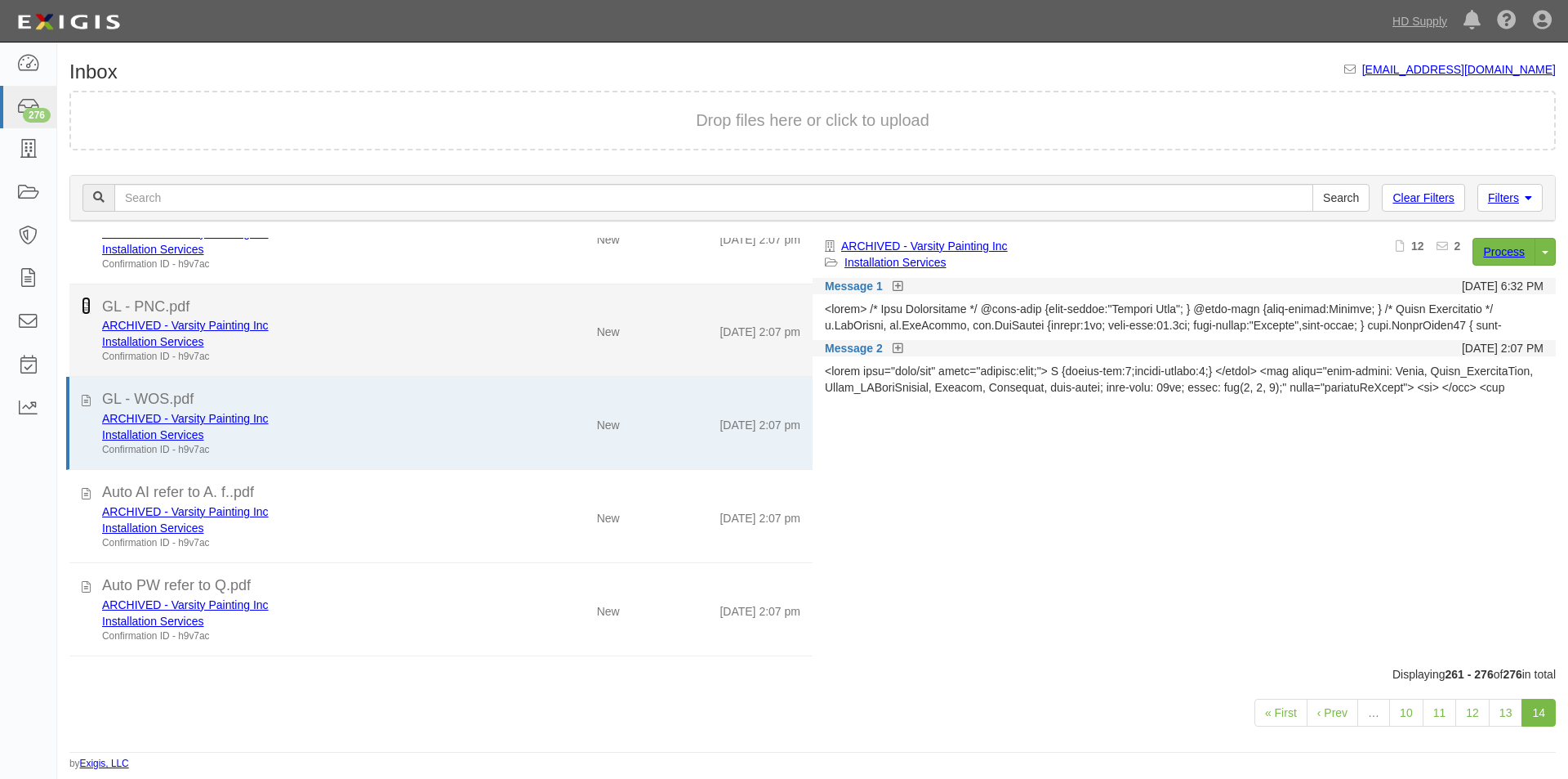
click at [88, 309] on icon at bounding box center [86, 306] width 9 height 18
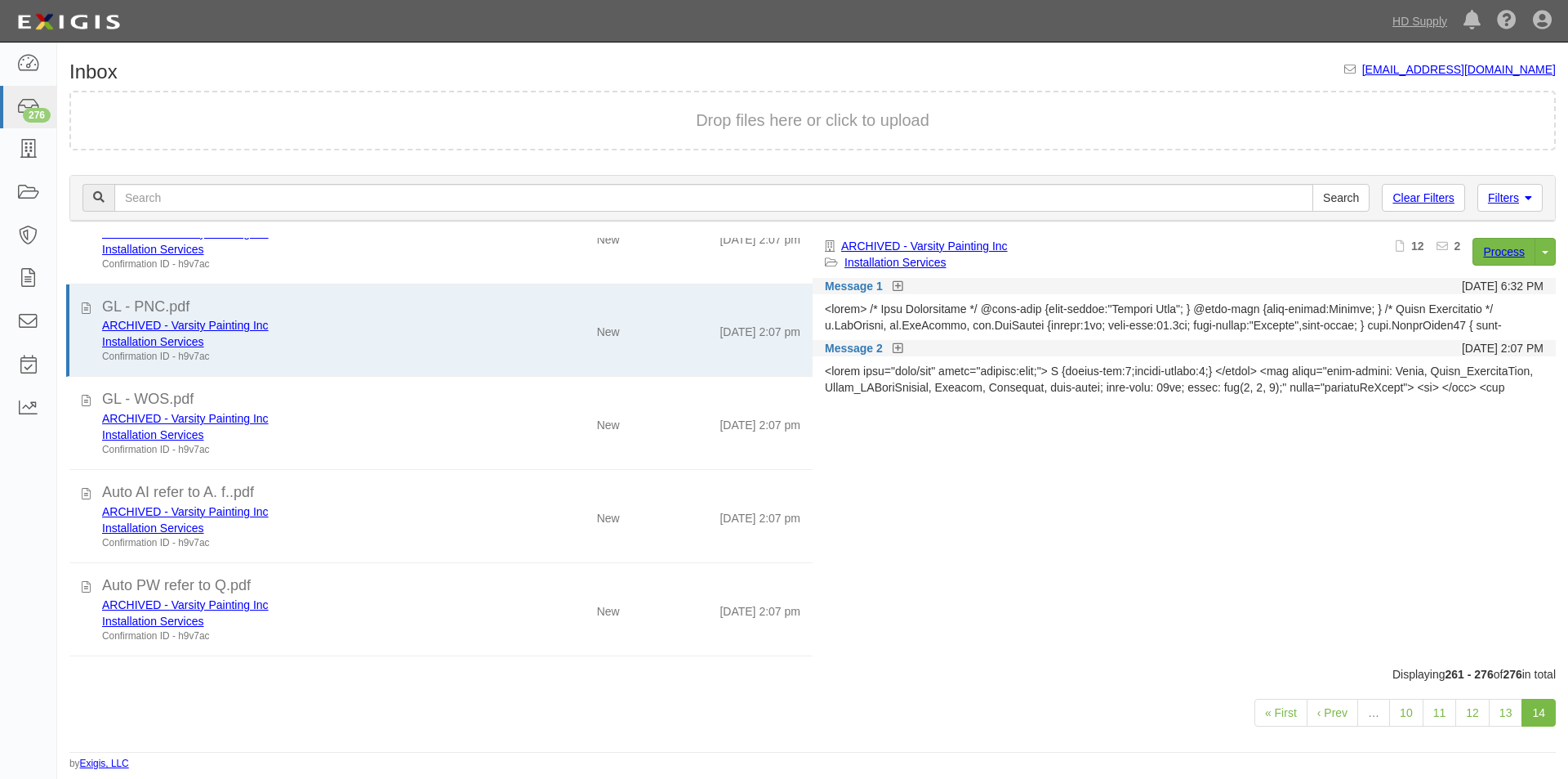
click at [540, 688] on div "« First ‹ Prev … 10 11 12 13 14" at bounding box center [811, 714] width 1510 height 65
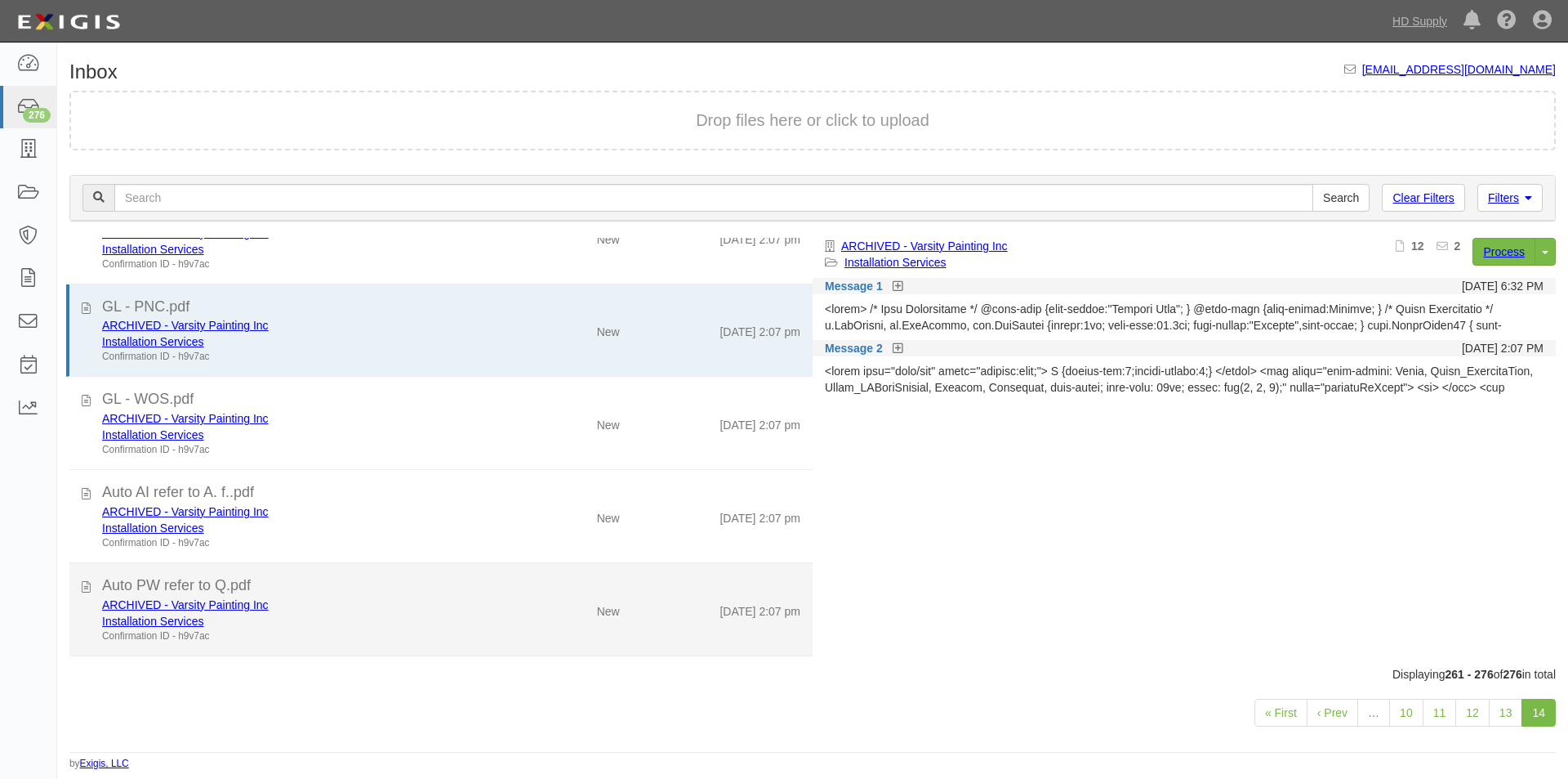
scroll to position [1058, 0]
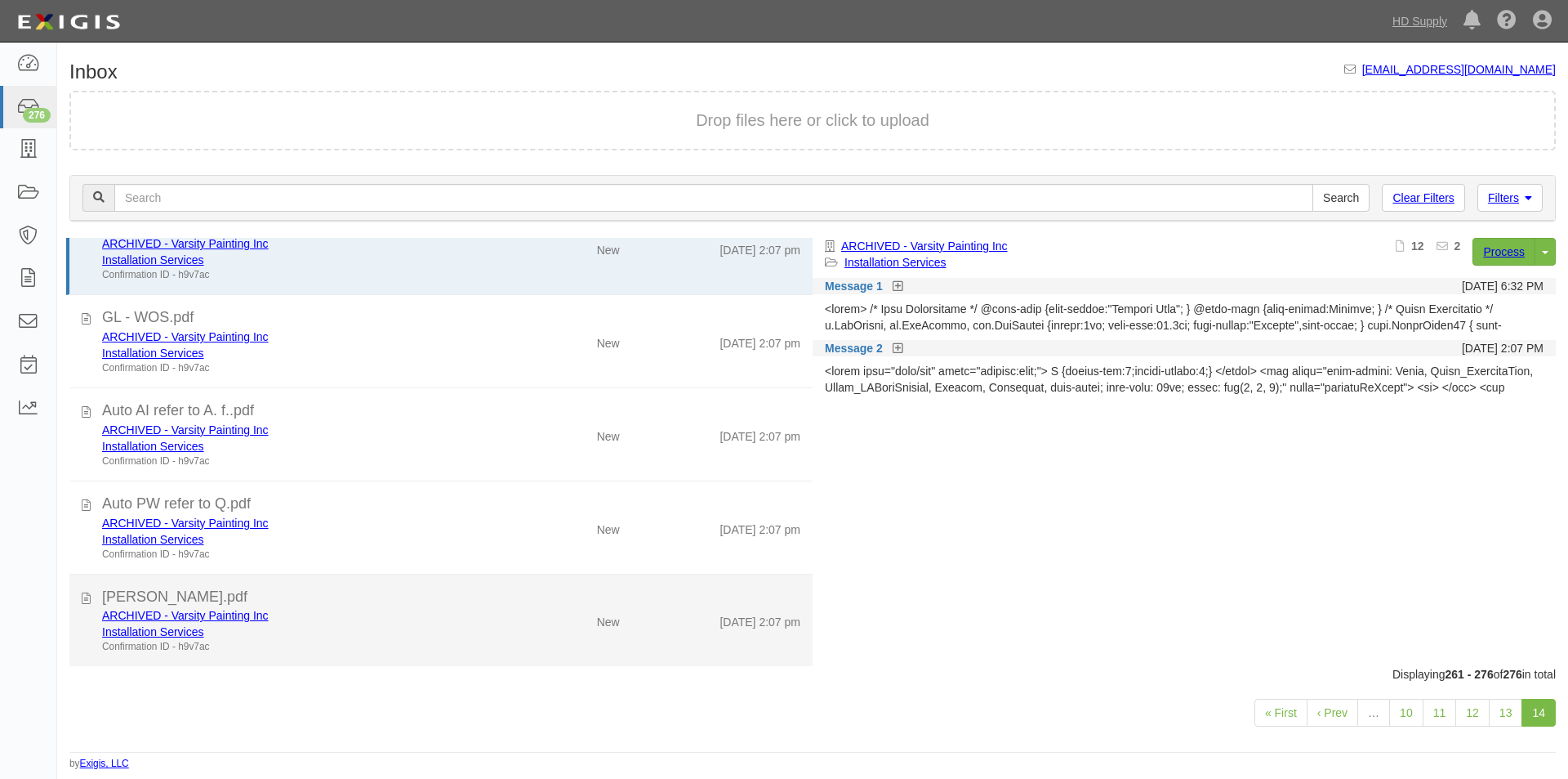
click at [308, 635] on div "Installation Services" at bounding box center [300, 631] width 397 height 16
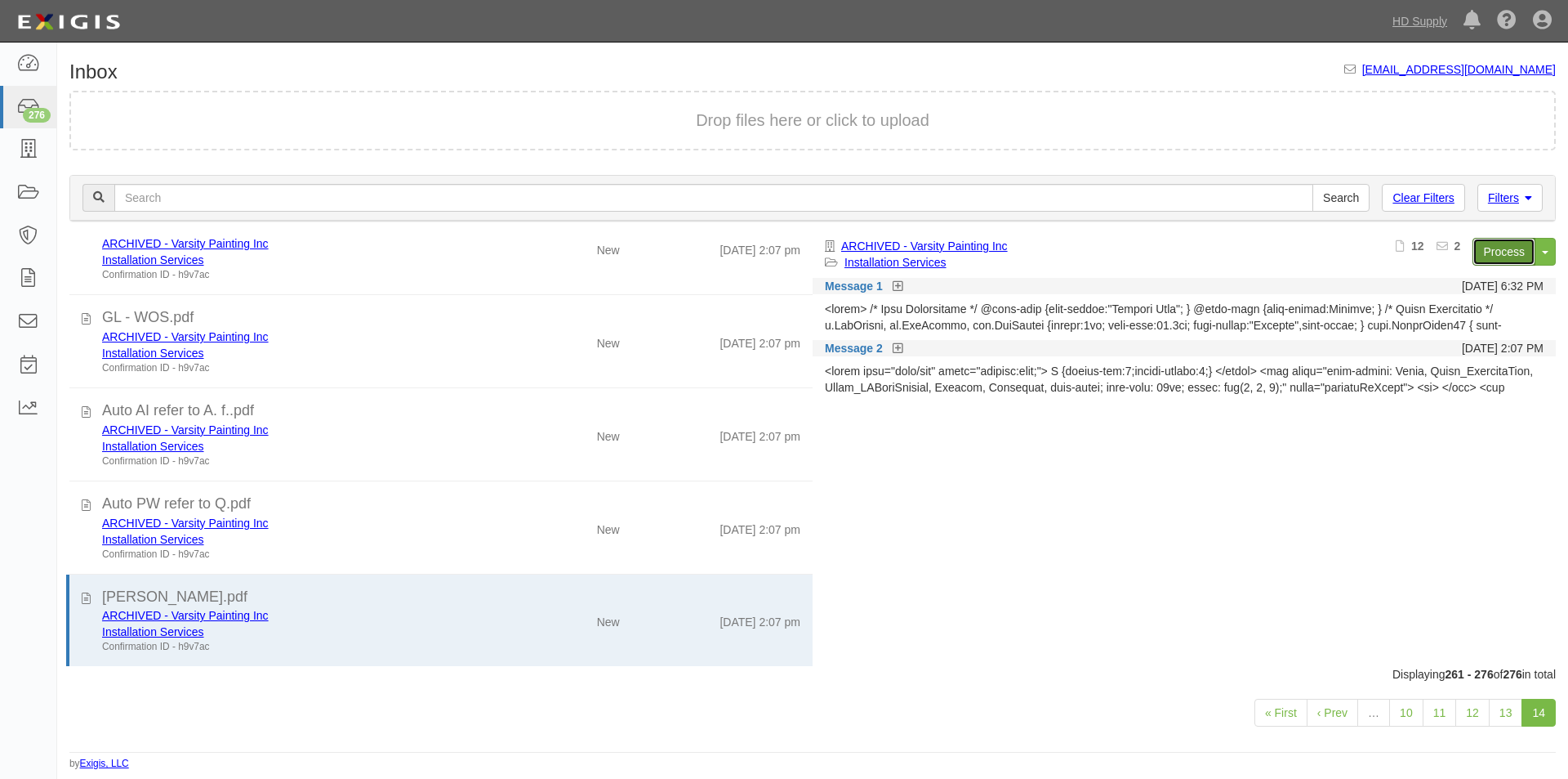
click at [1501, 251] on link "Process" at bounding box center [1503, 252] width 63 height 28
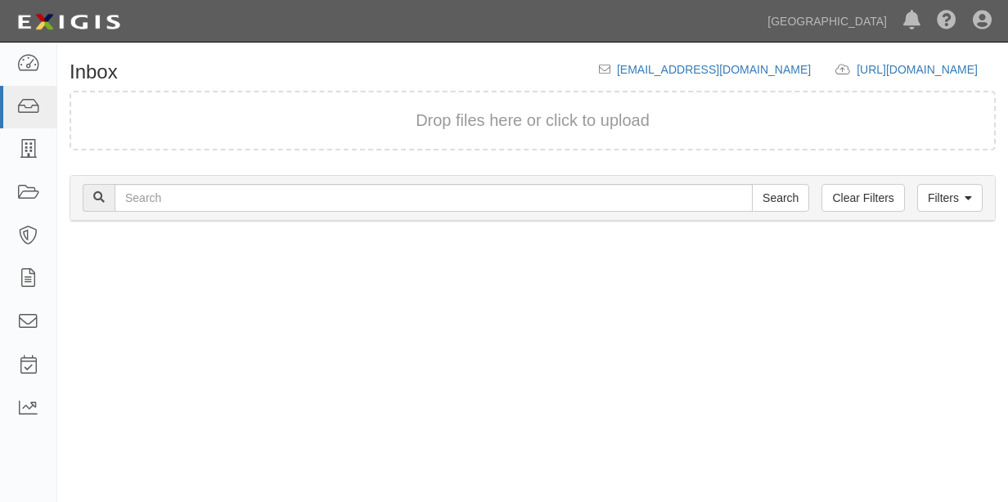
scroll to position [20, 0]
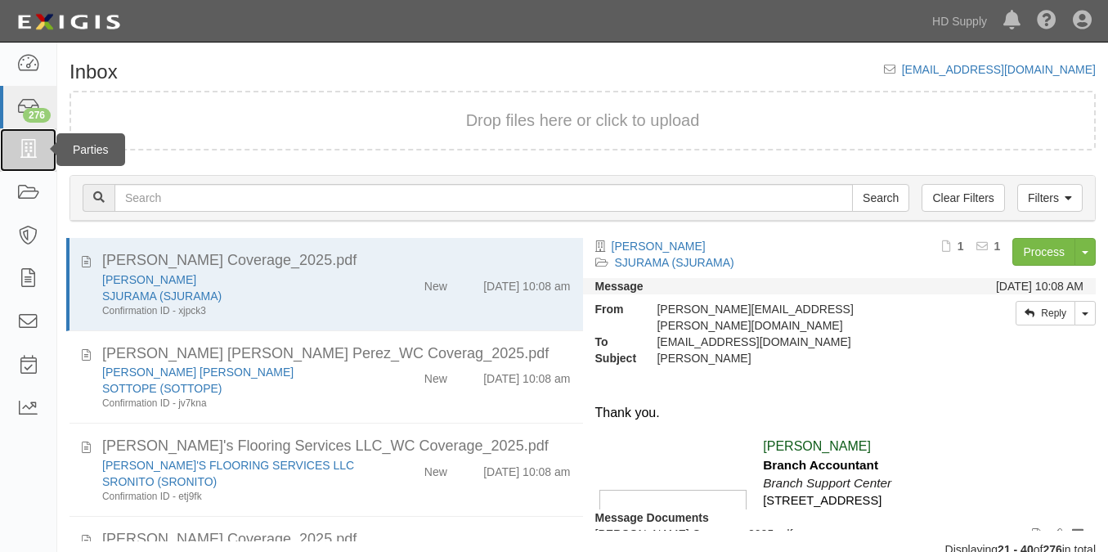
click at [27, 152] on icon at bounding box center [27, 150] width 23 height 19
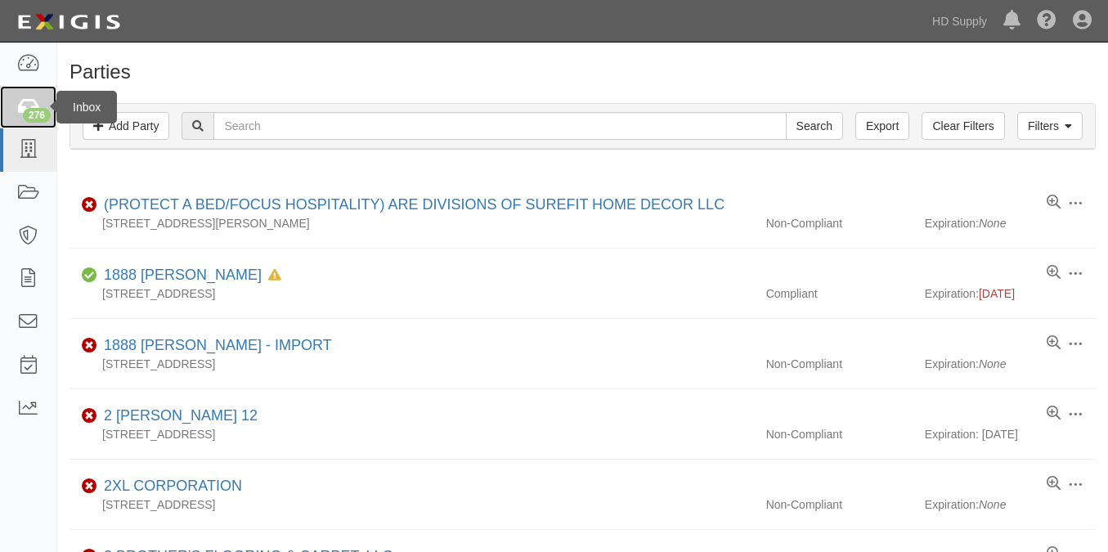
click at [34, 98] on icon at bounding box center [27, 107] width 23 height 19
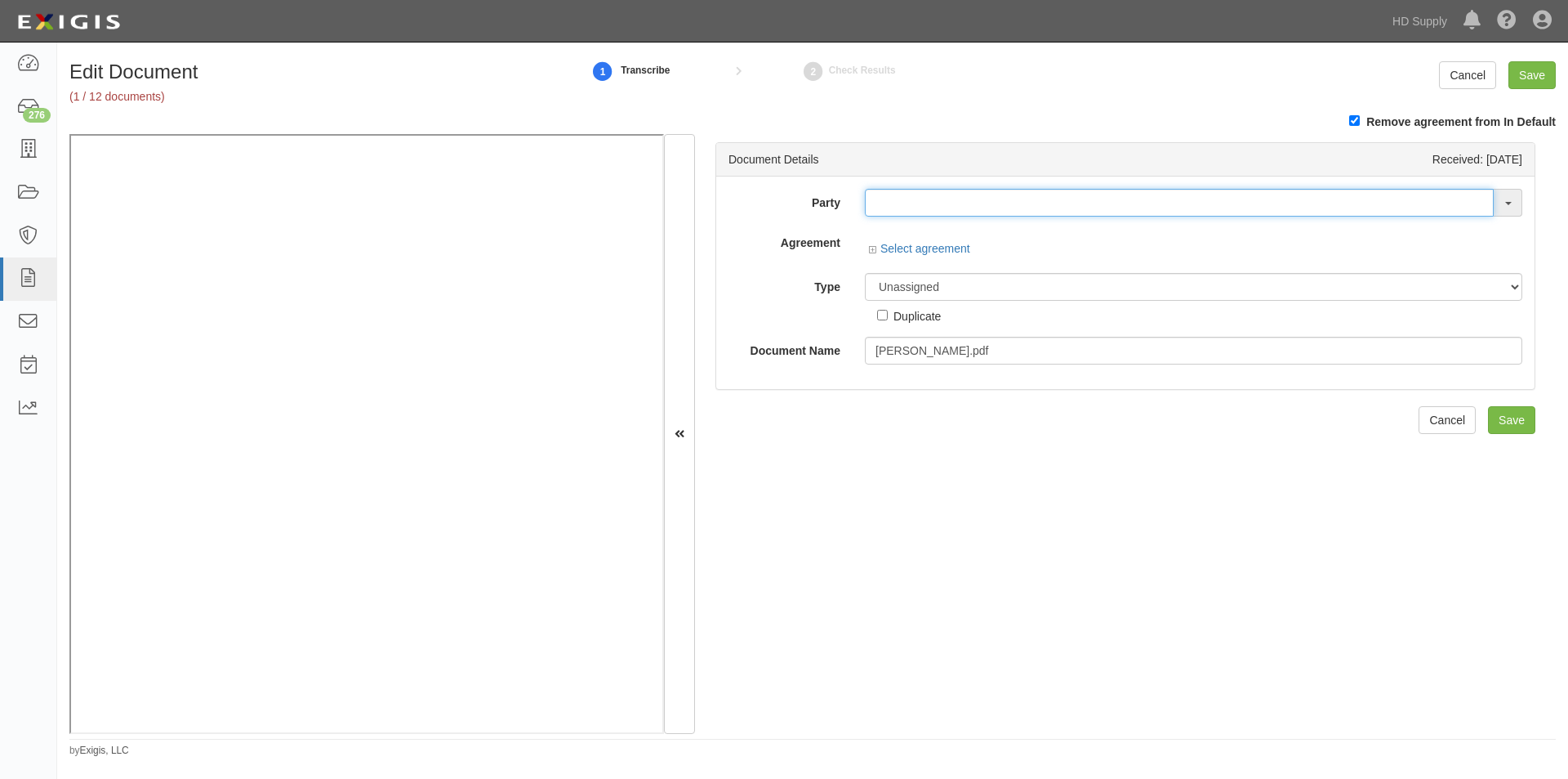
click at [981, 203] on input "text" at bounding box center [1179, 203] width 629 height 28
type input "varsity"
click at [890, 200] on input "text" at bounding box center [1179, 203] width 629 height 28
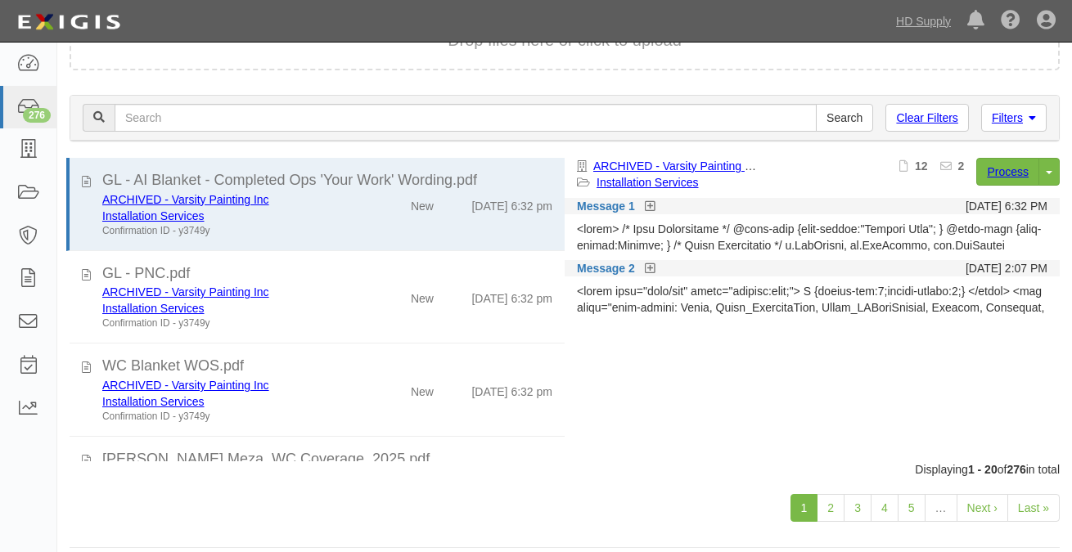
scroll to position [94, 0]
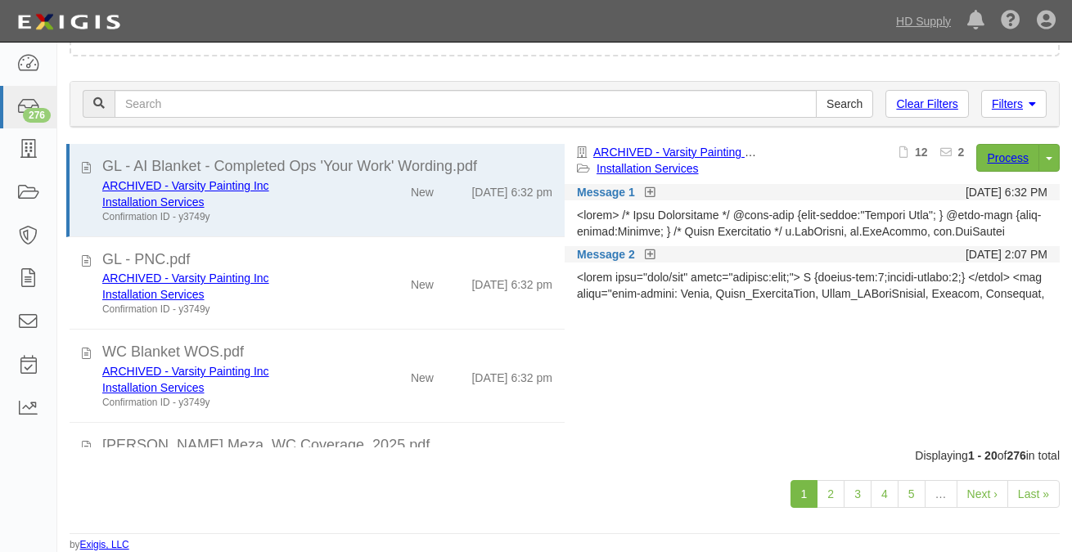
click at [1068, 528] on div "1 2 3 4 5 … Next › Last »" at bounding box center [564, 496] width 1014 height 65
click at [1022, 494] on link "Last »" at bounding box center [1033, 494] width 52 height 28
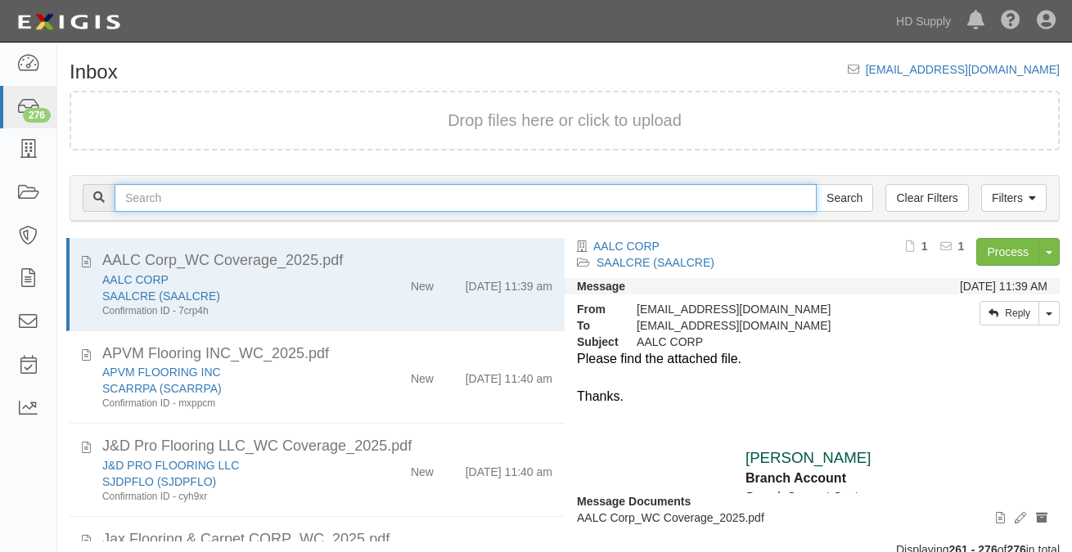
click at [415, 198] on input "text" at bounding box center [466, 198] width 702 height 28
type input "varsity painting"
click at [816, 184] on input "Search" at bounding box center [844, 198] width 57 height 28
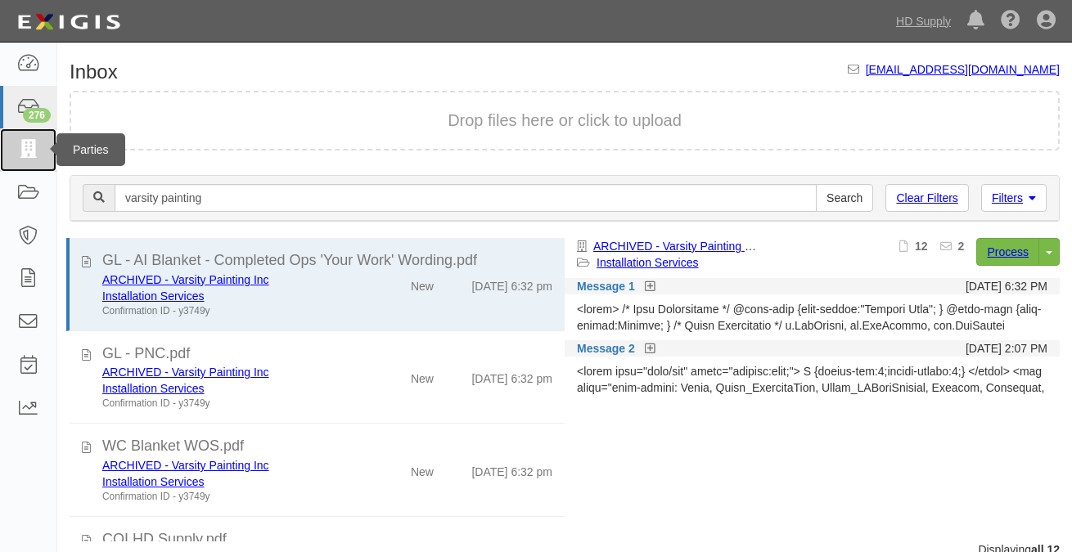
click at [27, 146] on icon at bounding box center [27, 150] width 23 height 19
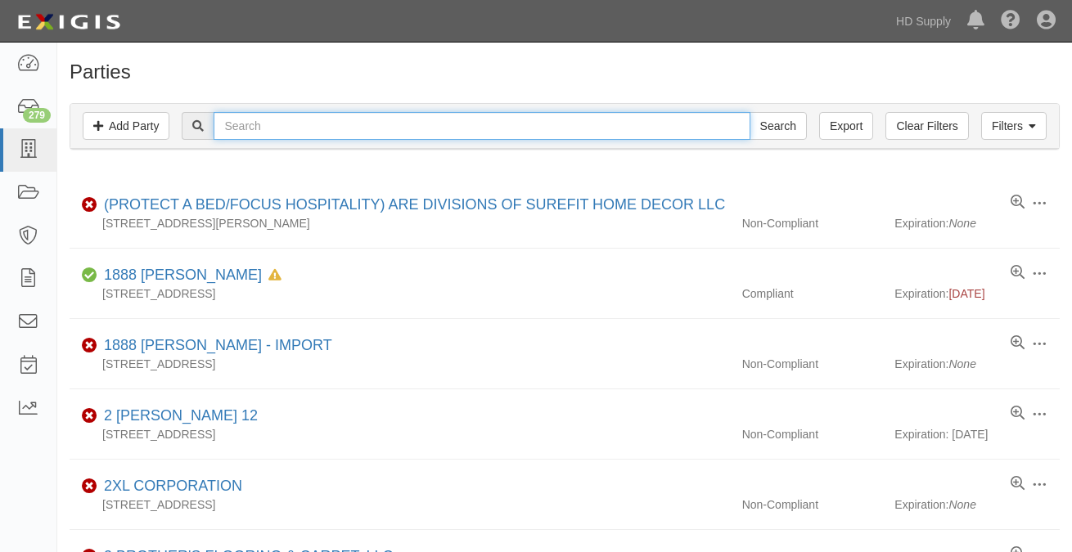
click at [255, 133] on input "text" at bounding box center [482, 126] width 536 height 28
type input "varsity painting"
click at [749, 112] on input "Search" at bounding box center [777, 126] width 57 height 28
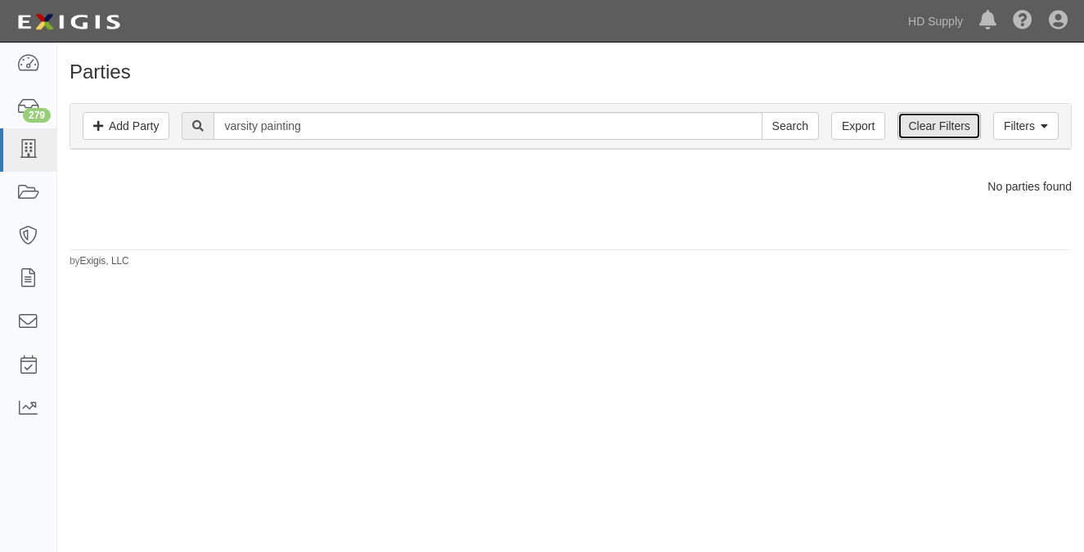
click at [947, 123] on link "Clear Filters" at bounding box center [938, 126] width 83 height 28
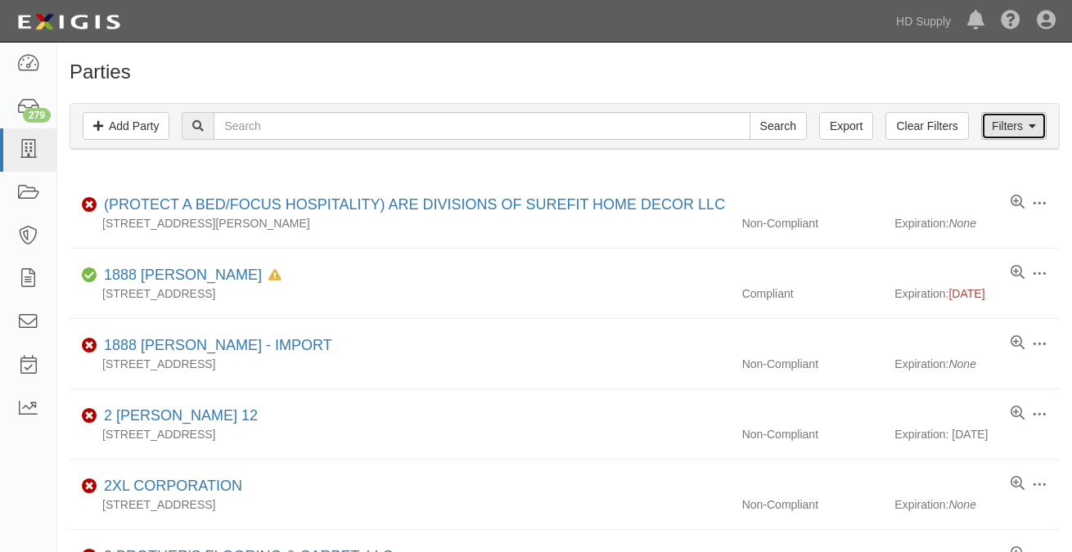
click at [1020, 129] on link "Filters" at bounding box center [1013, 126] width 65 height 28
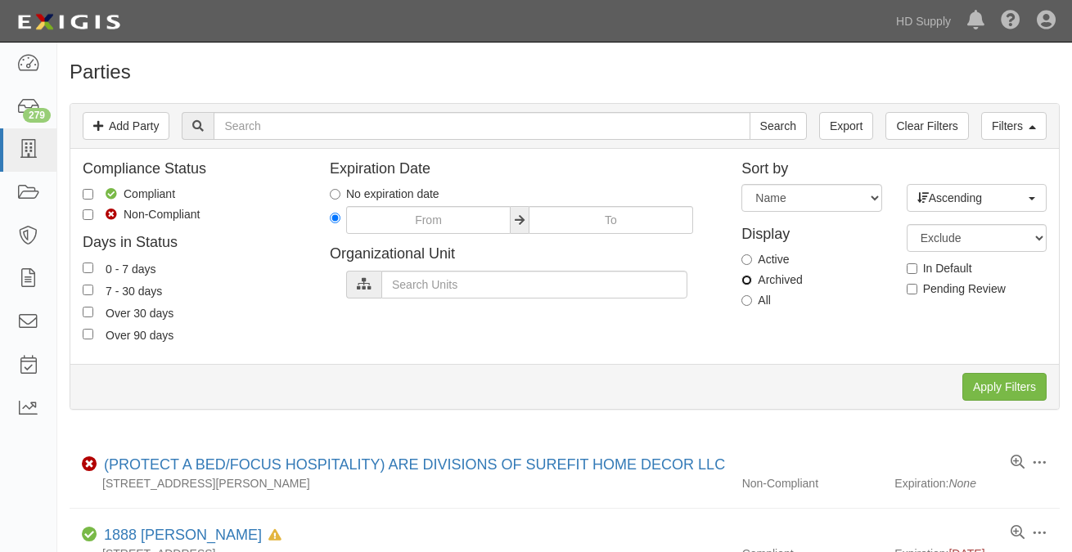
click at [742, 277] on input "Archived" at bounding box center [746, 280] width 11 height 11
radio input "true"
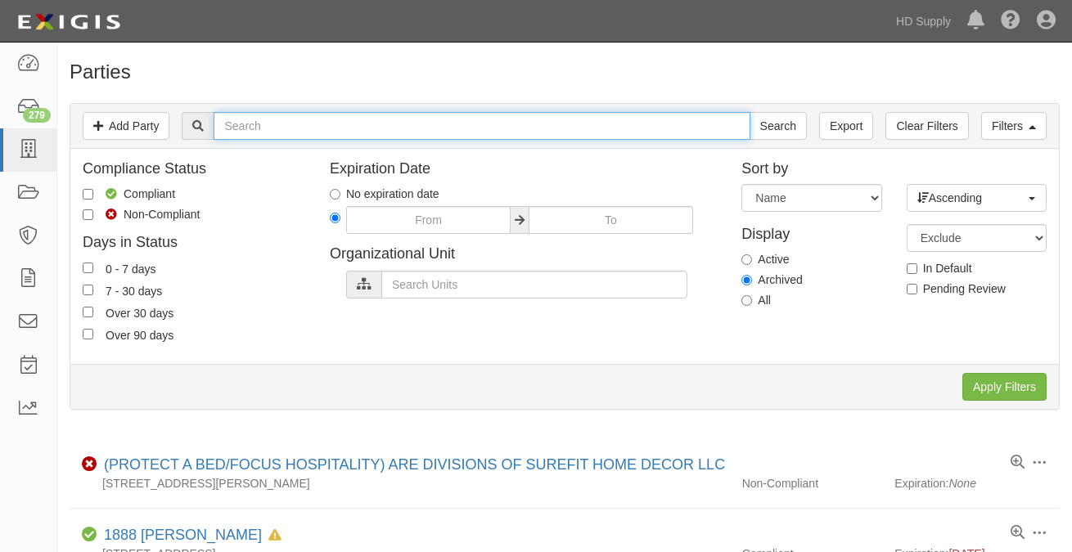
click at [512, 124] on input "text" at bounding box center [482, 126] width 536 height 28
type input "varsity painting"
click at [749, 112] on input "Search" at bounding box center [777, 126] width 57 height 28
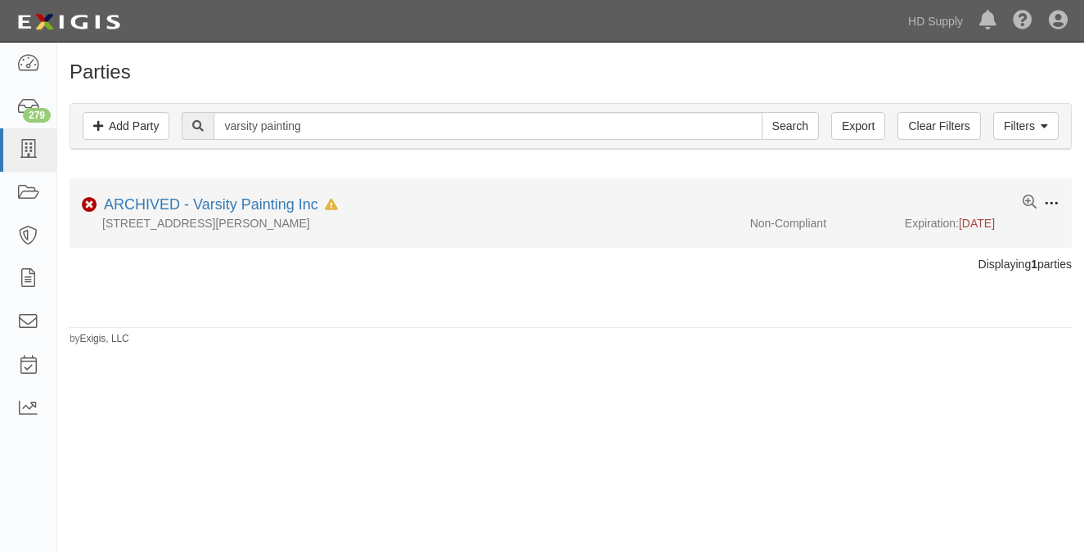
click at [1049, 206] on span at bounding box center [1051, 203] width 15 height 15
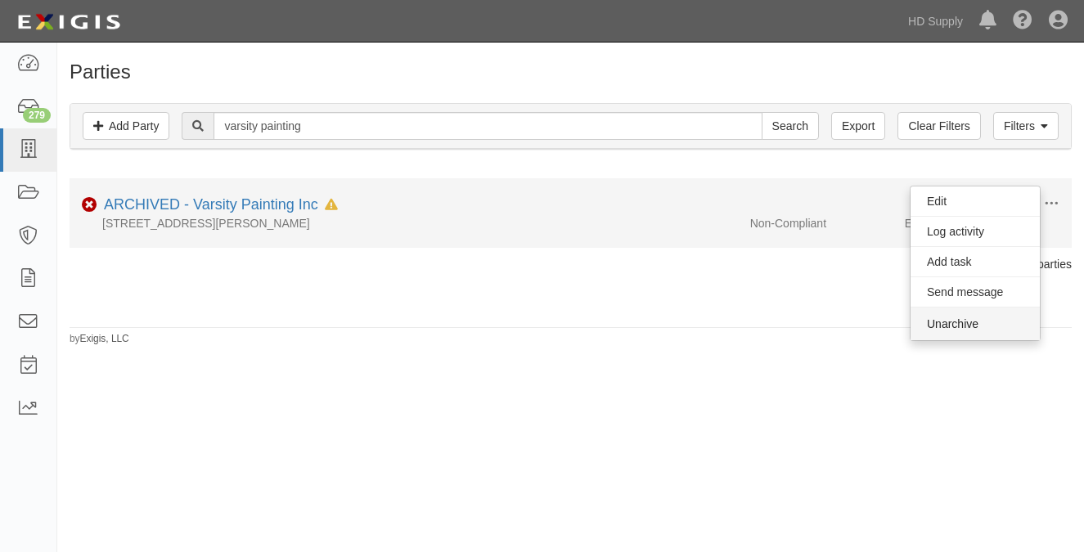
click at [976, 333] on button "Unarchive" at bounding box center [974, 324] width 129 height 33
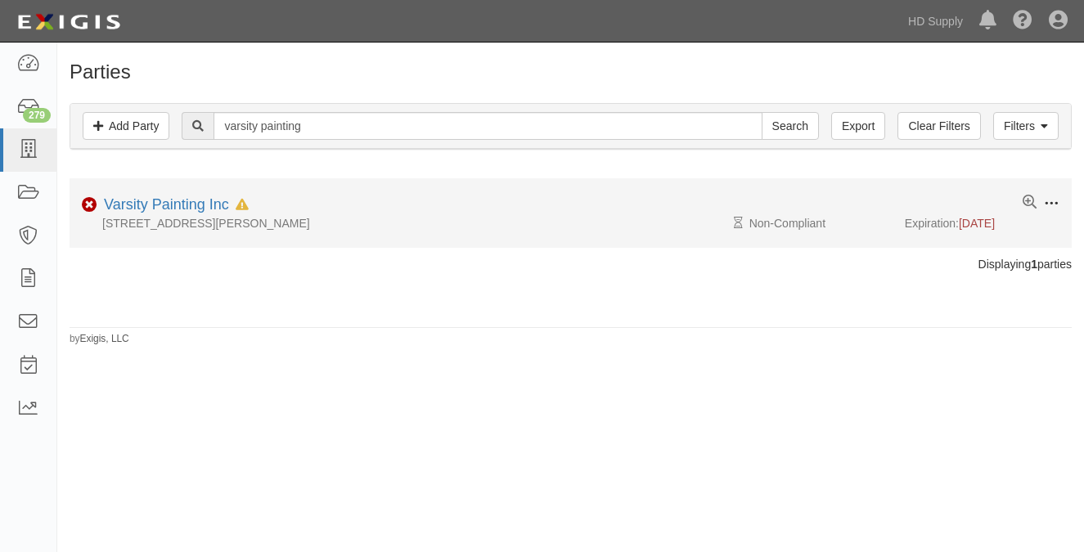
click at [1051, 205] on span at bounding box center [1051, 203] width 15 height 15
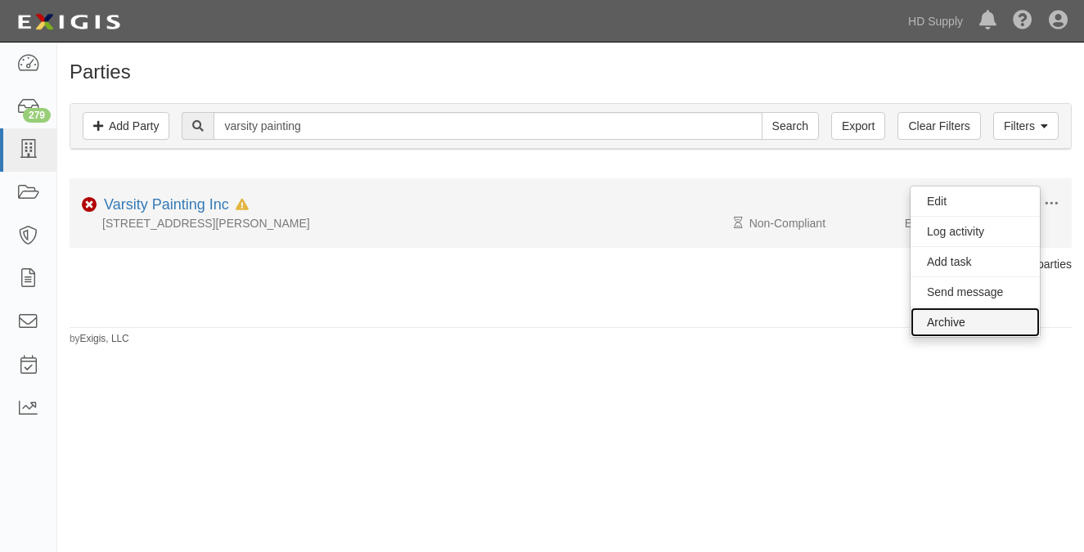
click at [962, 320] on link "Archive" at bounding box center [974, 322] width 129 height 29
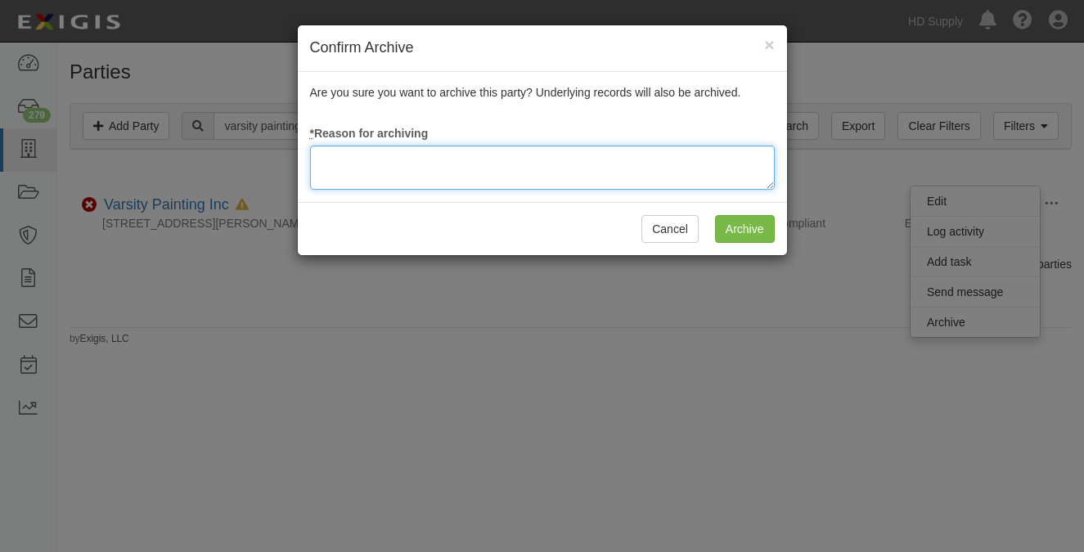
click at [575, 165] on textarea at bounding box center [542, 168] width 465 height 44
type textarea "Update"
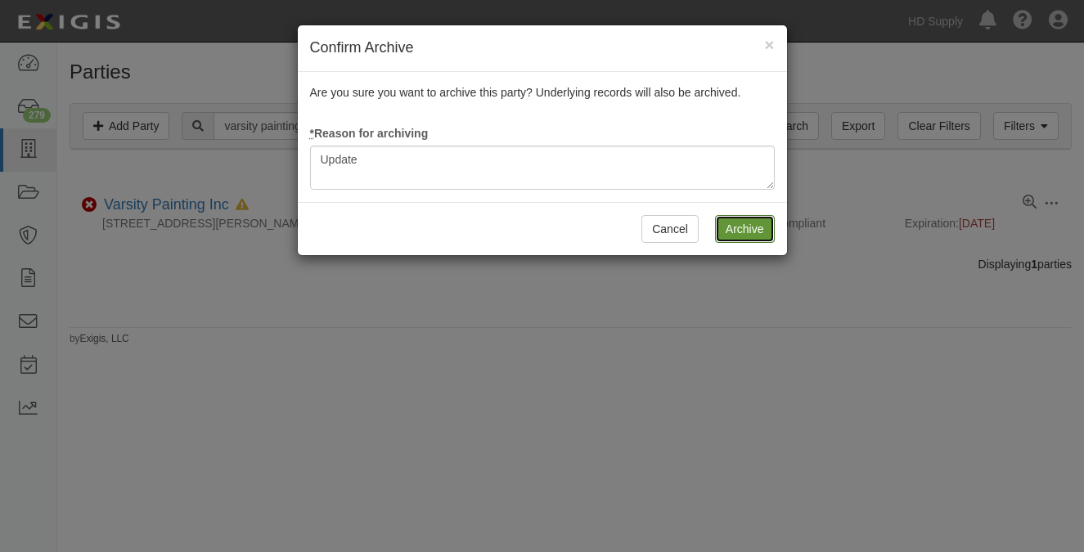
click at [749, 231] on input "Archive" at bounding box center [745, 229] width 60 height 28
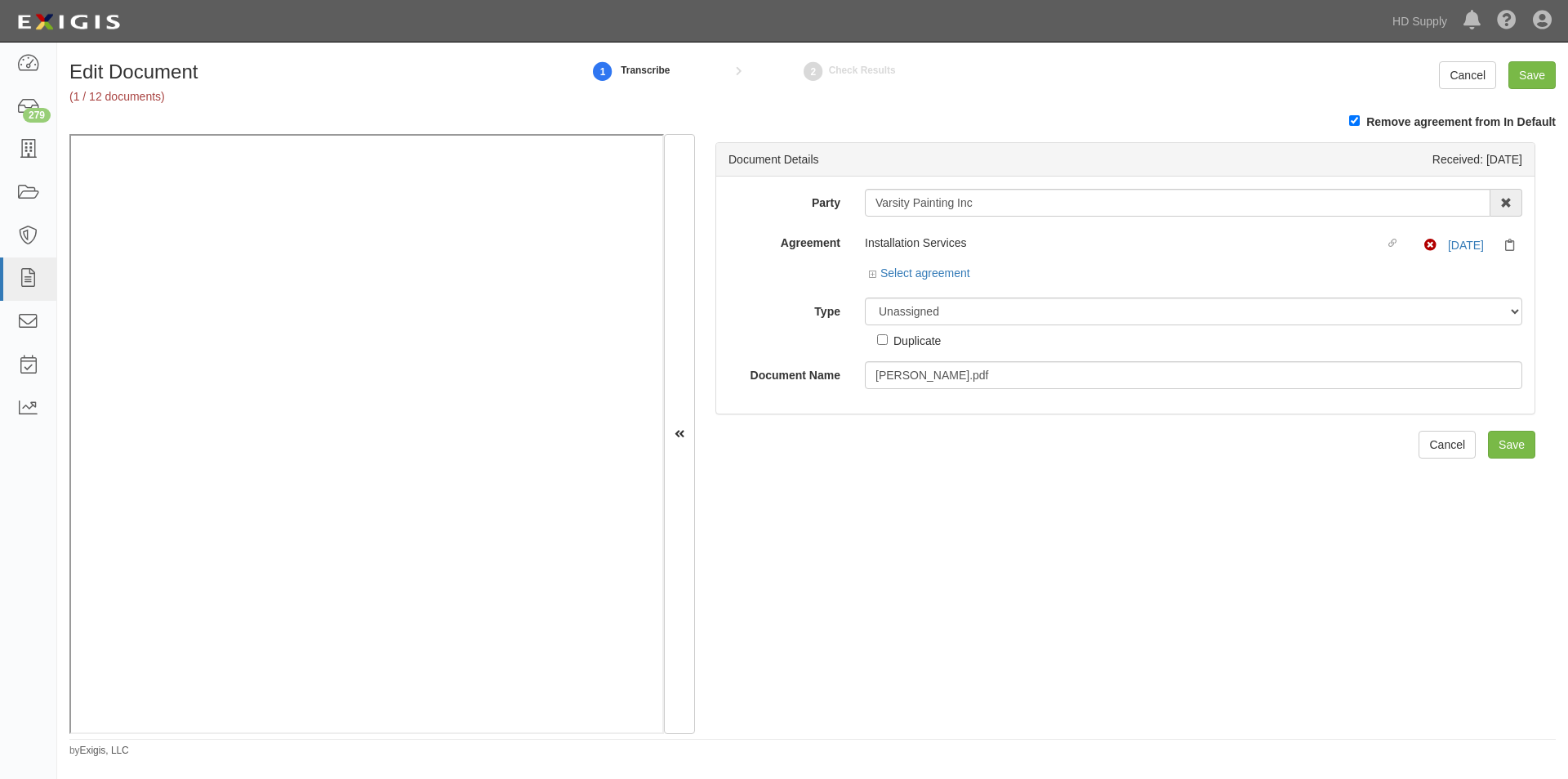
click at [992, 244] on div "Installation Services" at bounding box center [1124, 243] width 520 height 16
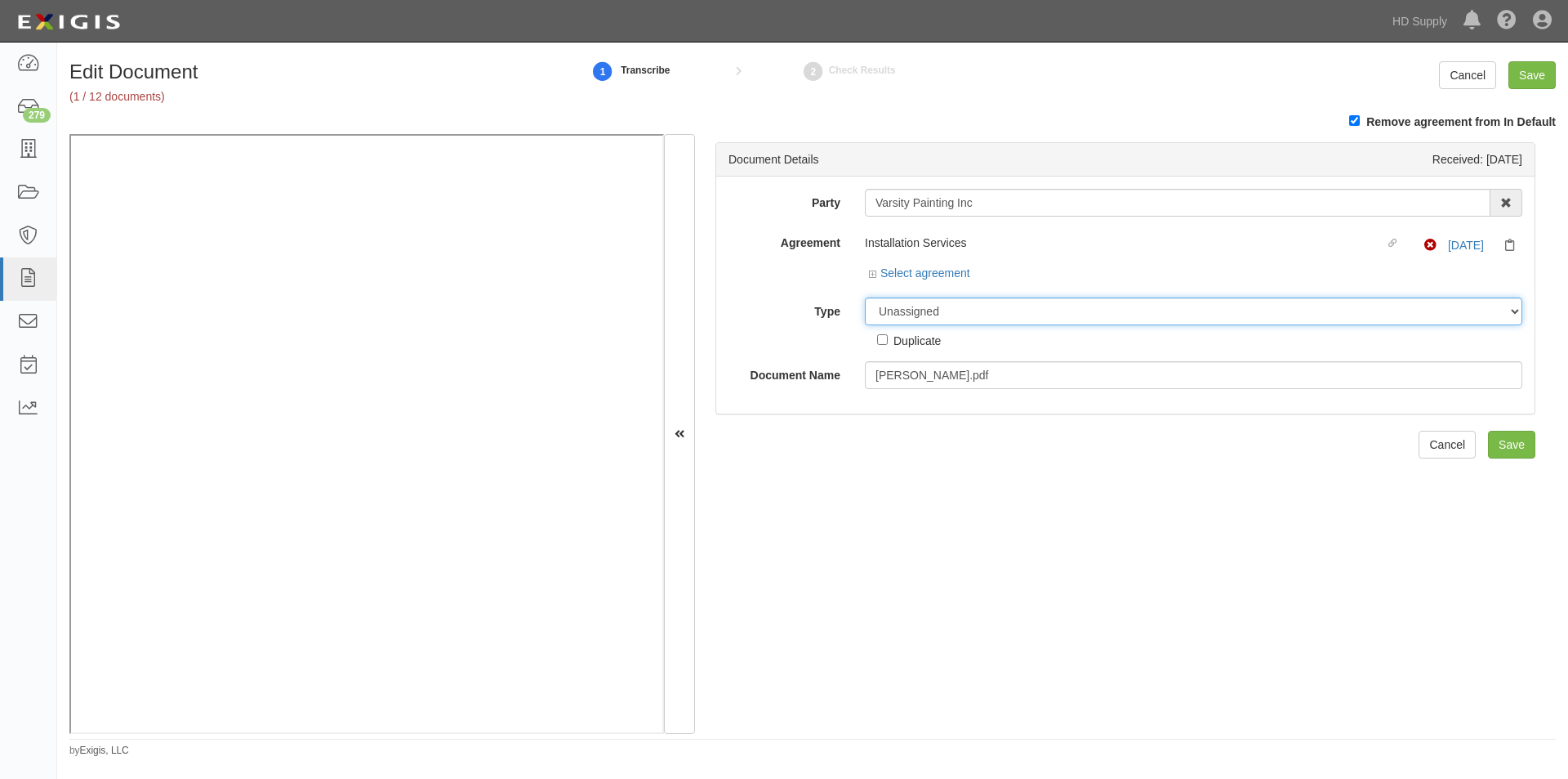
click at [892, 317] on select "Unassigned Binder Cancellation Notice Certificate Contract Endorsement Insuranc…" at bounding box center [1193, 312] width 658 height 28
select select "EndorsementDetail"
click at [864, 298] on select "Unassigned Binder Cancellation Notice Certificate Contract Endorsement Insuranc…" at bounding box center [1193, 312] width 658 height 28
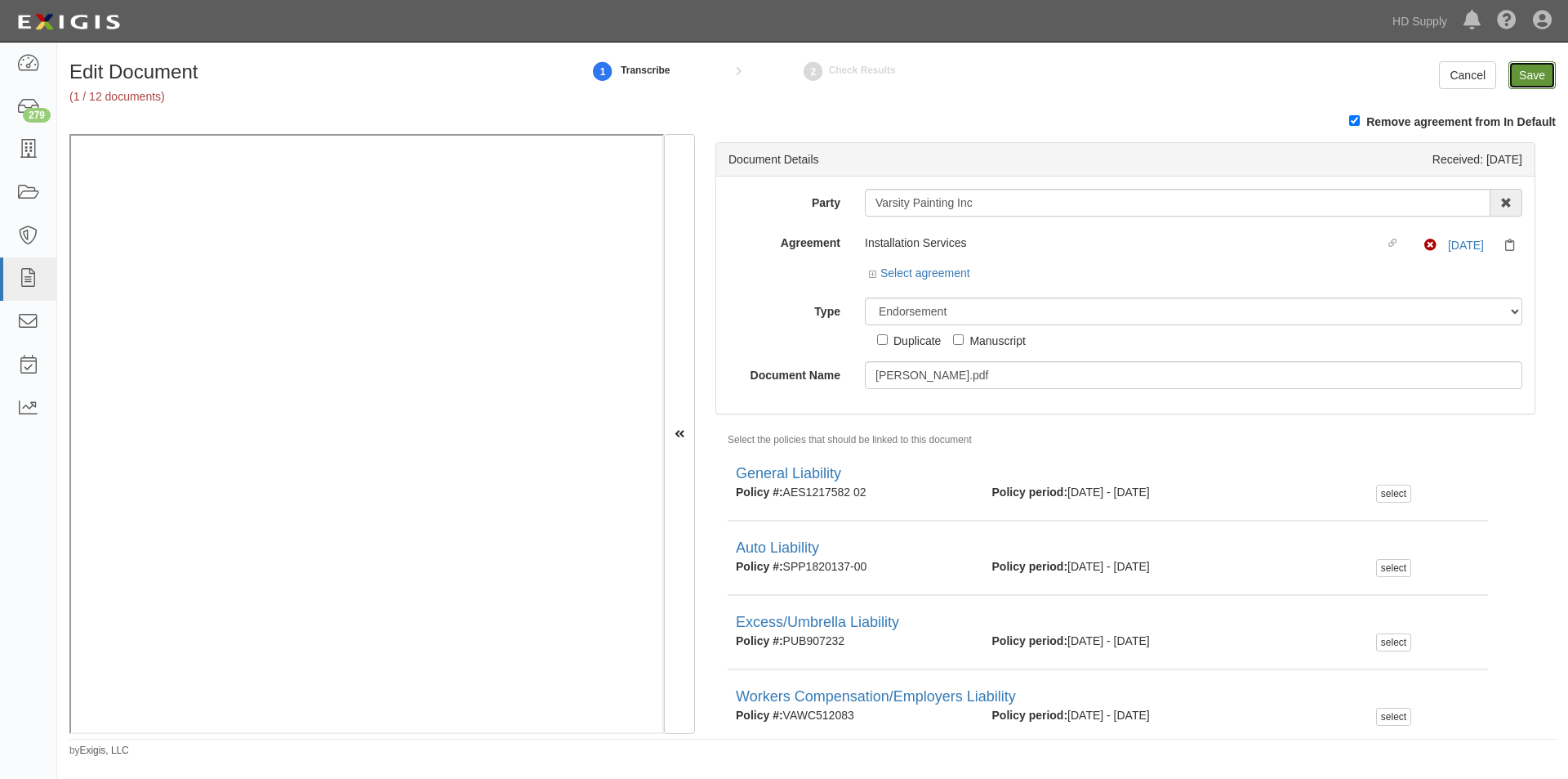
click at [1527, 83] on input "Save" at bounding box center [1531, 75] width 47 height 28
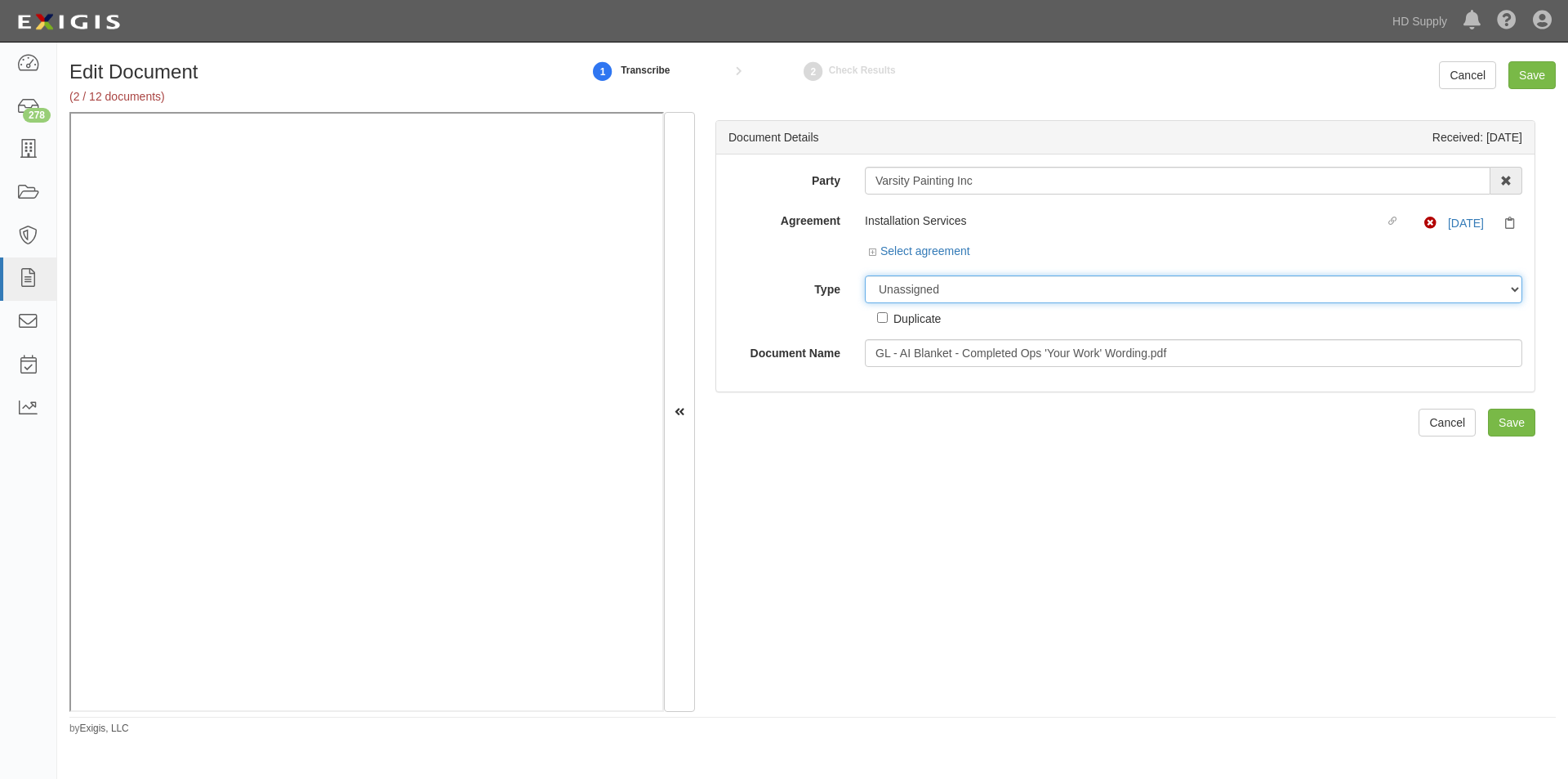
click at [923, 289] on select "Unassigned Binder Cancellation Notice Certificate Contract Endorsement Insuranc…" at bounding box center [1193, 290] width 658 height 28
select select "EndorsementDetail"
click at [864, 276] on select "Unassigned Binder Cancellation Notice Certificate Contract Endorsement Insuranc…" at bounding box center [1193, 290] width 658 height 28
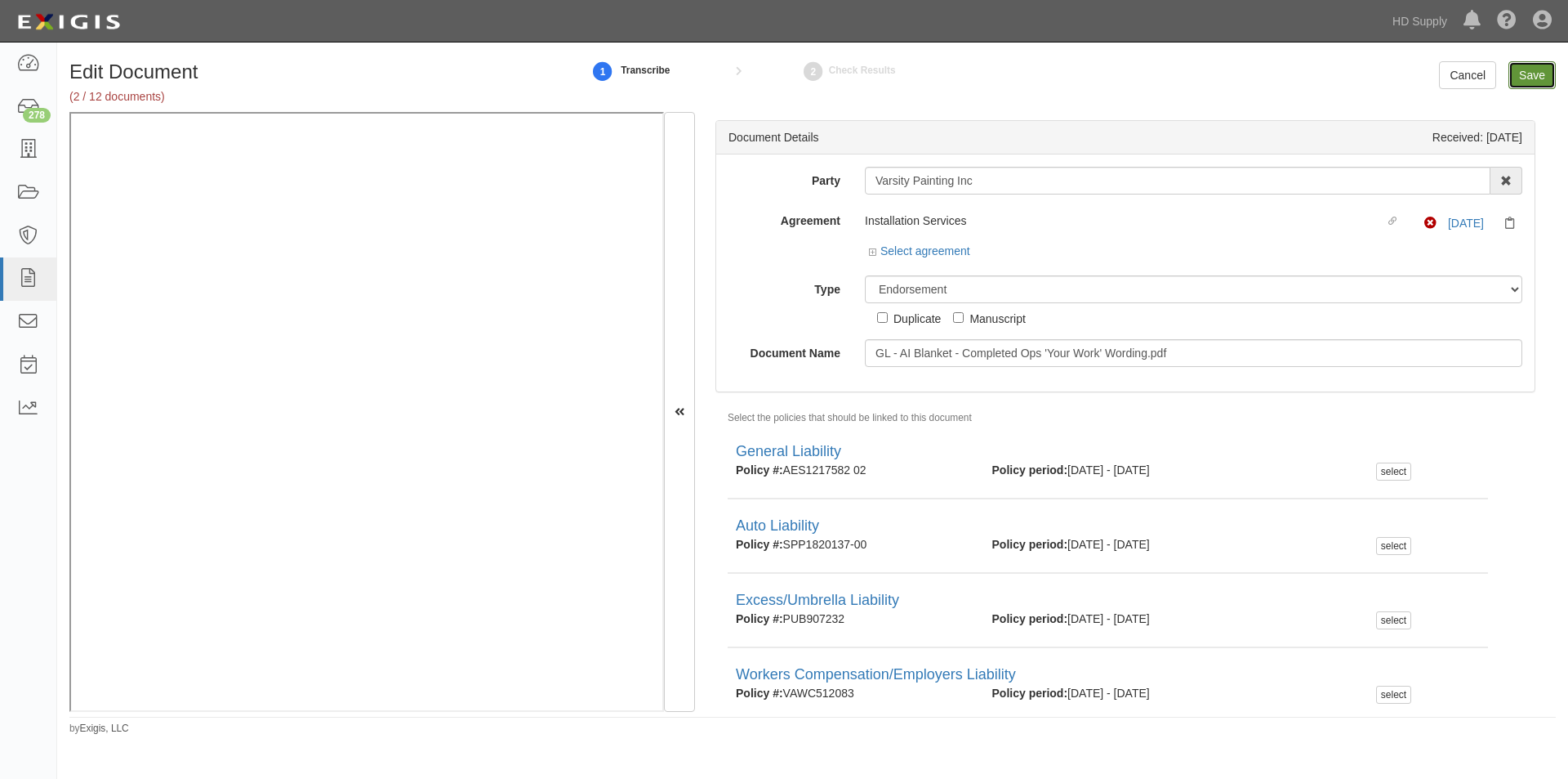
click at [1527, 78] on input "Save" at bounding box center [1531, 75] width 47 height 28
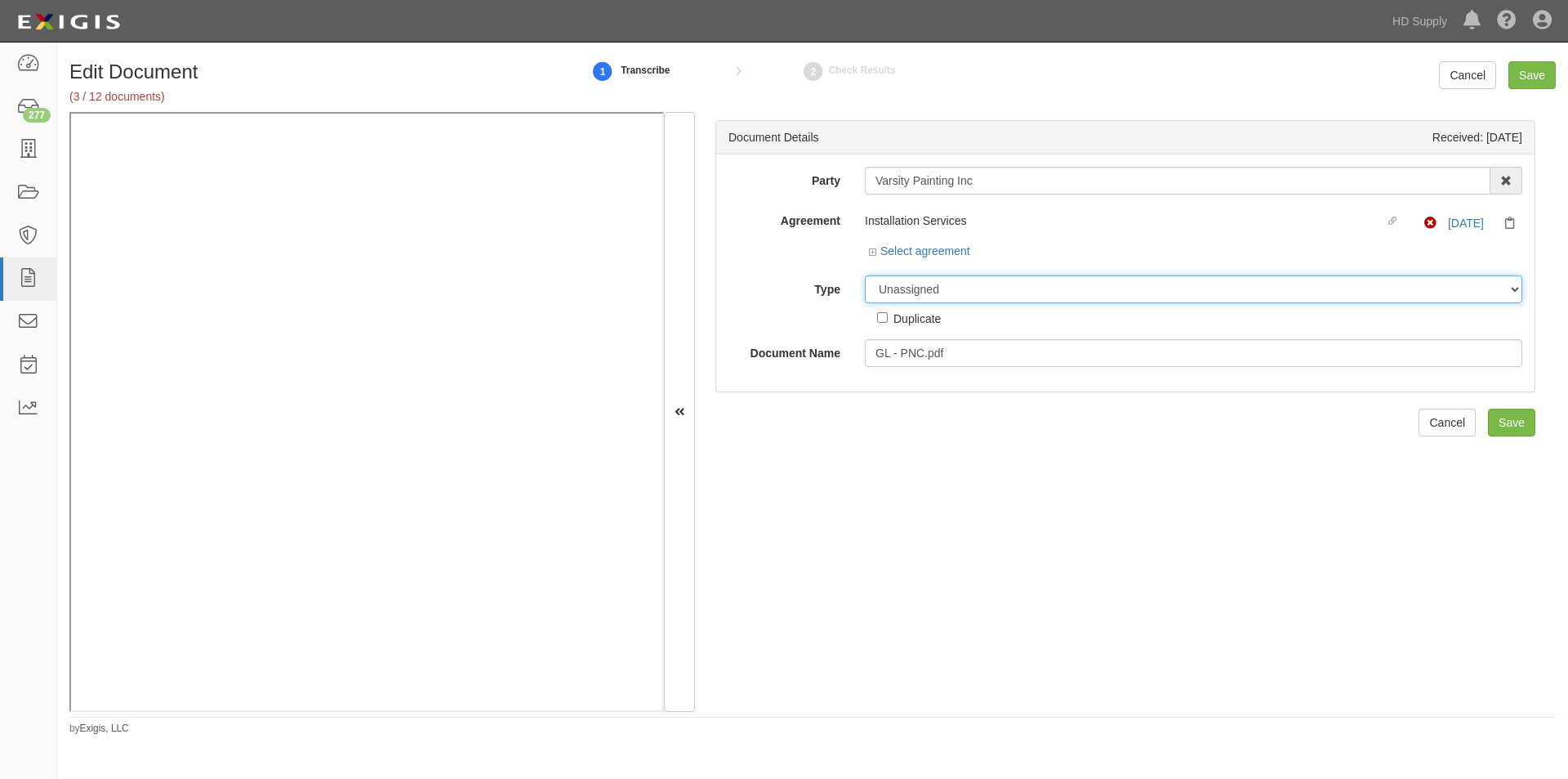
click at [944, 294] on select "Unassigned Binder Cancellation Notice Certificate Contract Endorsement Insuranc…" at bounding box center [1193, 290] width 658 height 28
select select "EndorsementDetail"
click at [864, 276] on select "Unassigned Binder Cancellation Notice Certificate Contract Endorsement Insuranc…" at bounding box center [1193, 290] width 658 height 28
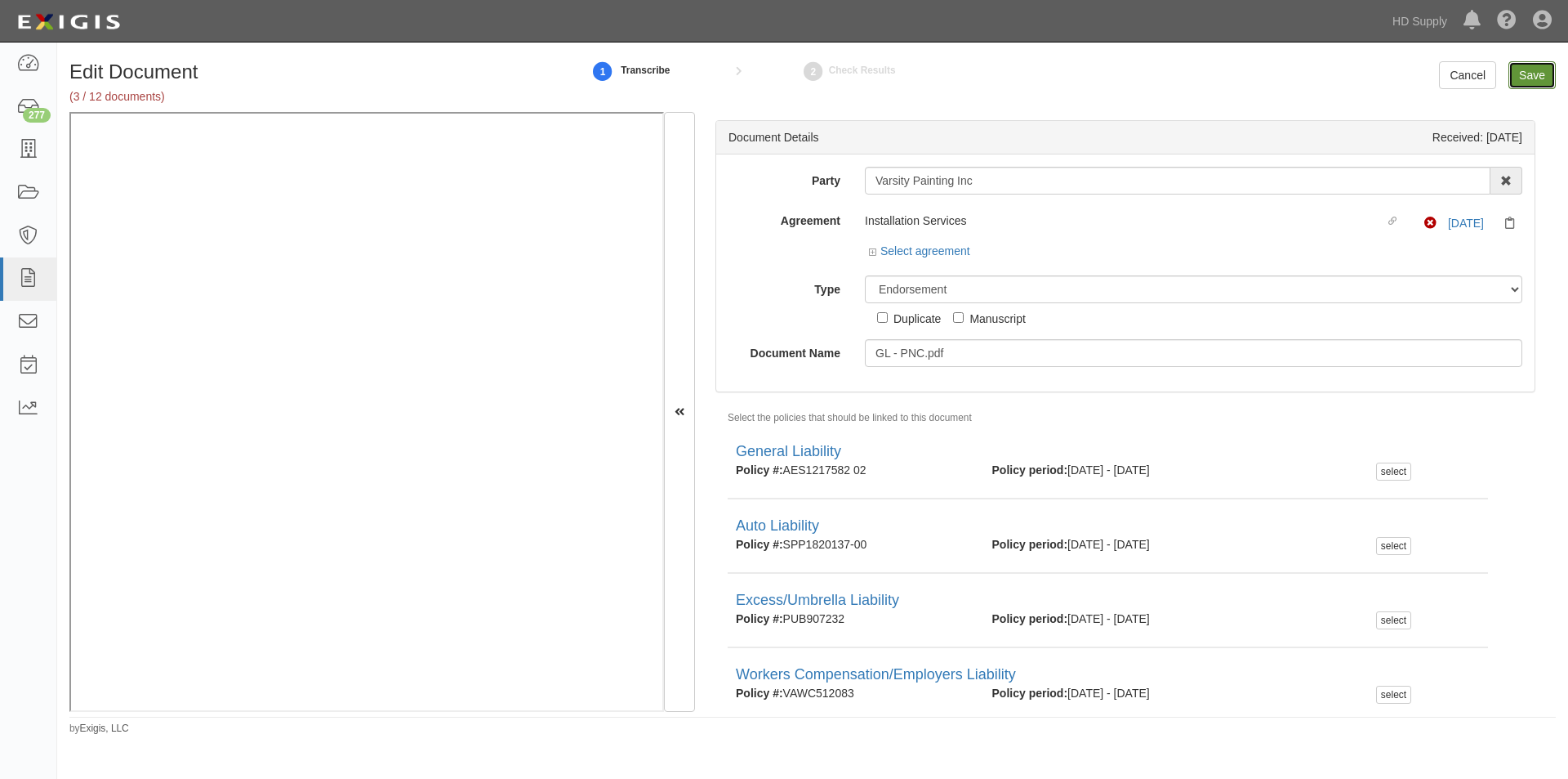
click at [1529, 70] on input "Save" at bounding box center [1531, 75] width 47 height 28
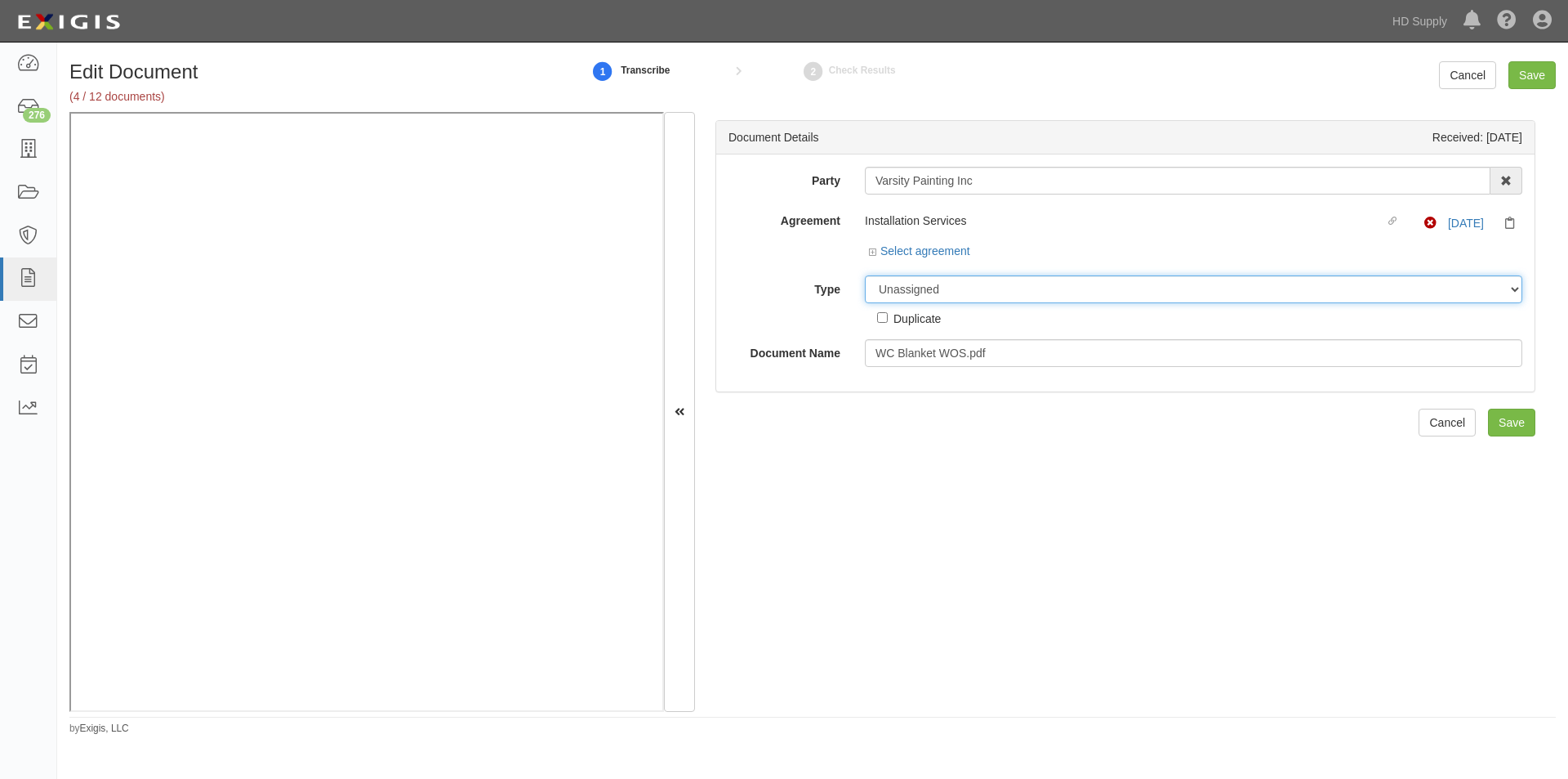
click at [917, 294] on select "Unassigned Binder Cancellation Notice Certificate Contract Endorsement Insuranc…" at bounding box center [1193, 290] width 658 height 28
select select "EndorsementDetail"
click at [864, 276] on select "Unassigned Binder Cancellation Notice Certificate Contract Endorsement Insuranc…" at bounding box center [1193, 290] width 658 height 28
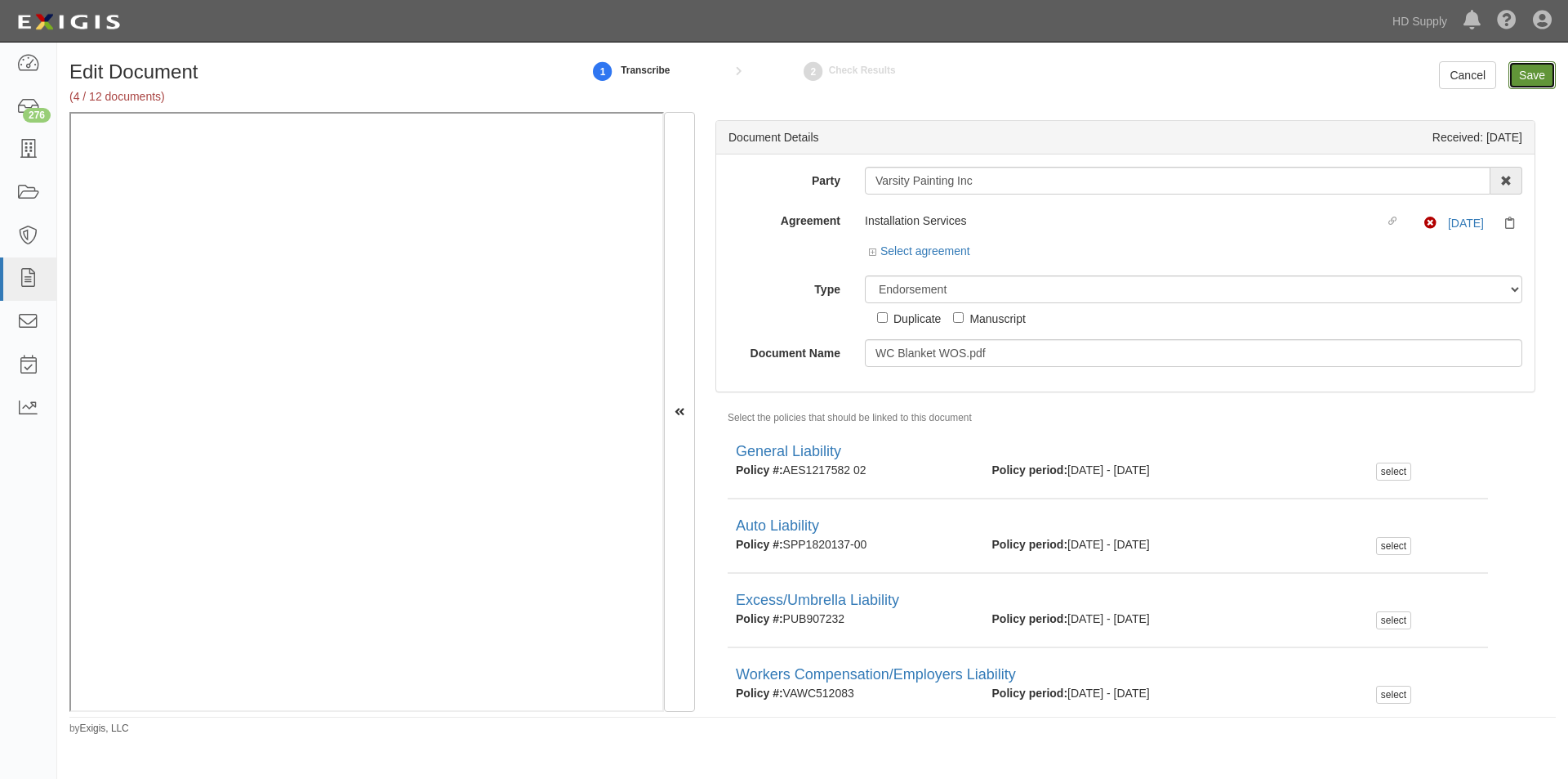
click at [1528, 70] on input "Save" at bounding box center [1531, 75] width 47 height 28
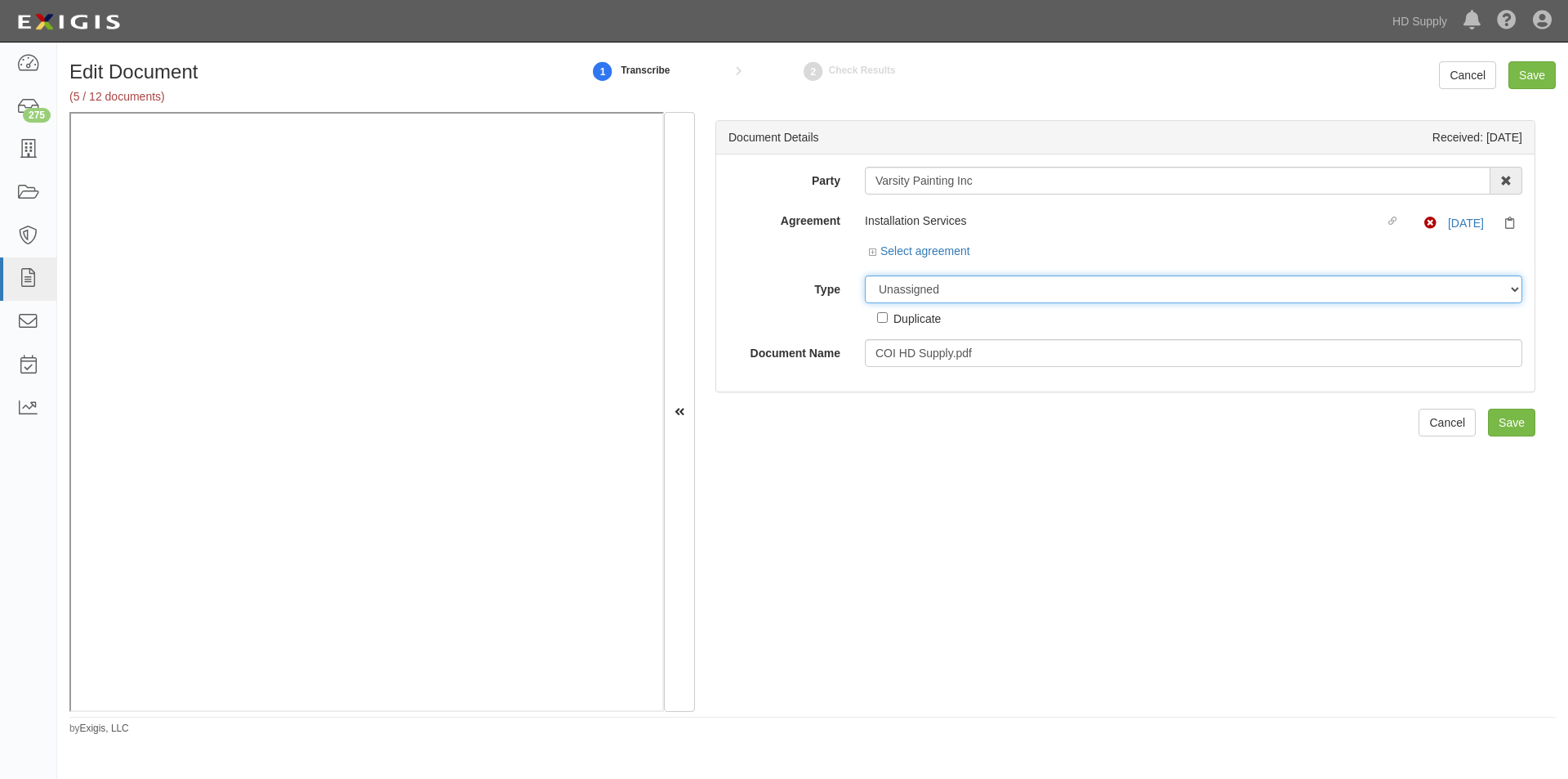
click at [1016, 285] on select "Unassigned Binder Cancellation Notice Certificate Contract Endorsement Insuranc…" at bounding box center [1193, 290] width 658 height 28
select select "OtherDetail"
click at [864, 276] on select "Unassigned Binder Cancellation Notice Certificate Contract Endorsement Insuranc…" at bounding box center [1193, 290] width 658 height 28
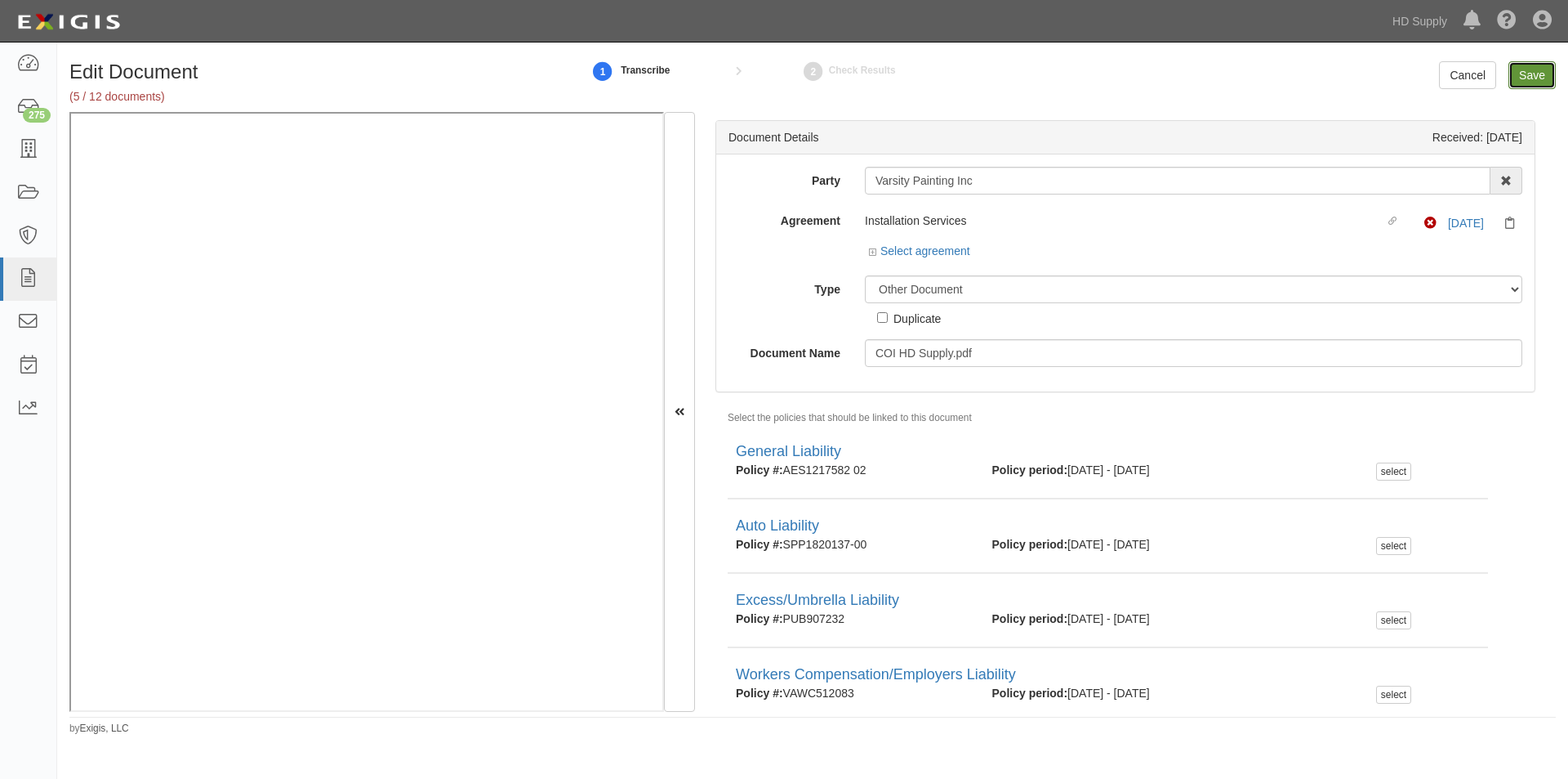
click at [1523, 85] on input "Save" at bounding box center [1531, 75] width 47 height 28
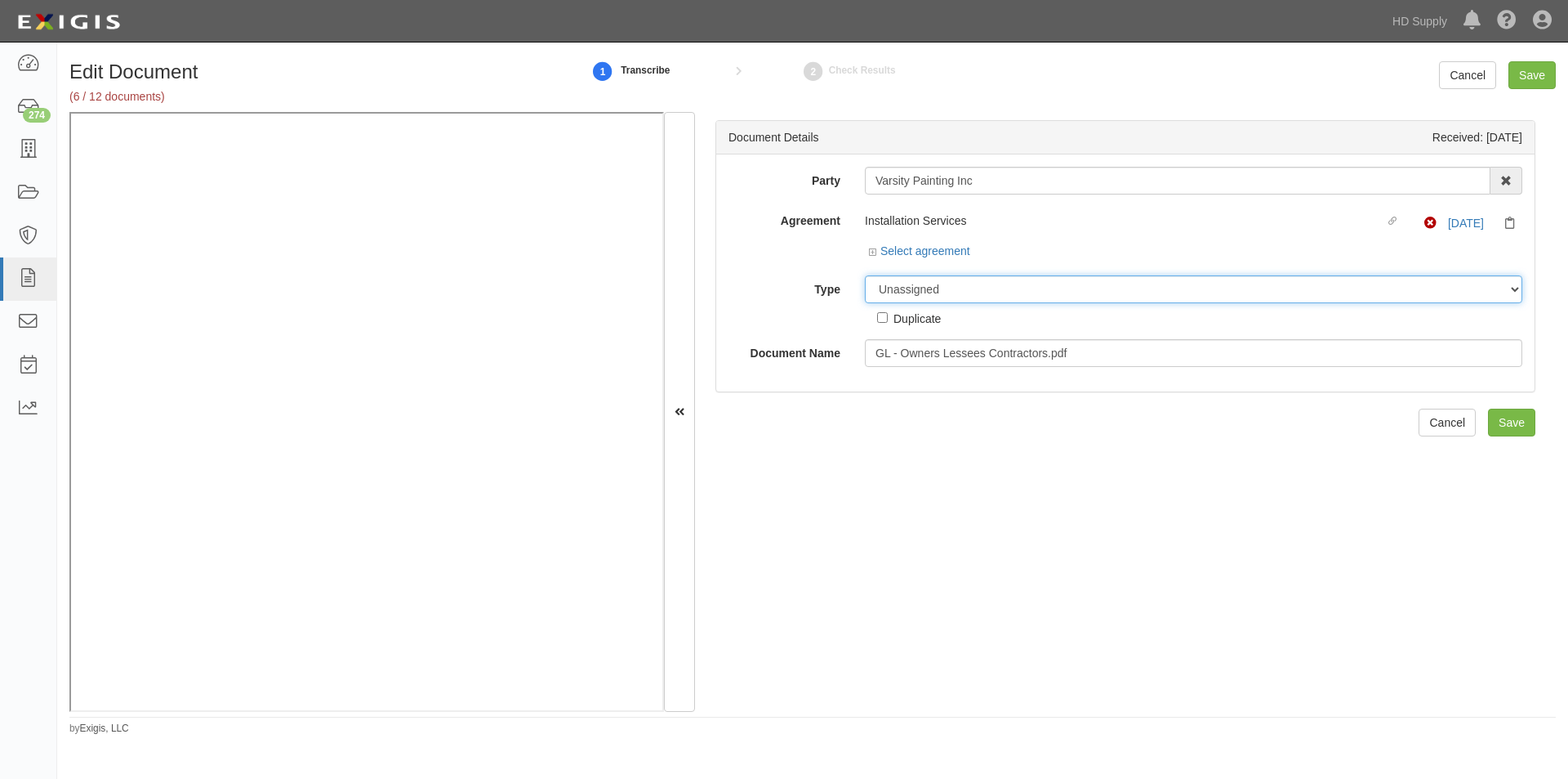
click at [934, 299] on select "Unassigned Binder Cancellation Notice Certificate Contract Endorsement Insuranc…" at bounding box center [1193, 290] width 658 height 28
select select "EndorsementDetail"
click at [864, 276] on select "Unassigned Binder Cancellation Notice Certificate Contract Endorsement Insuranc…" at bounding box center [1193, 290] width 658 height 28
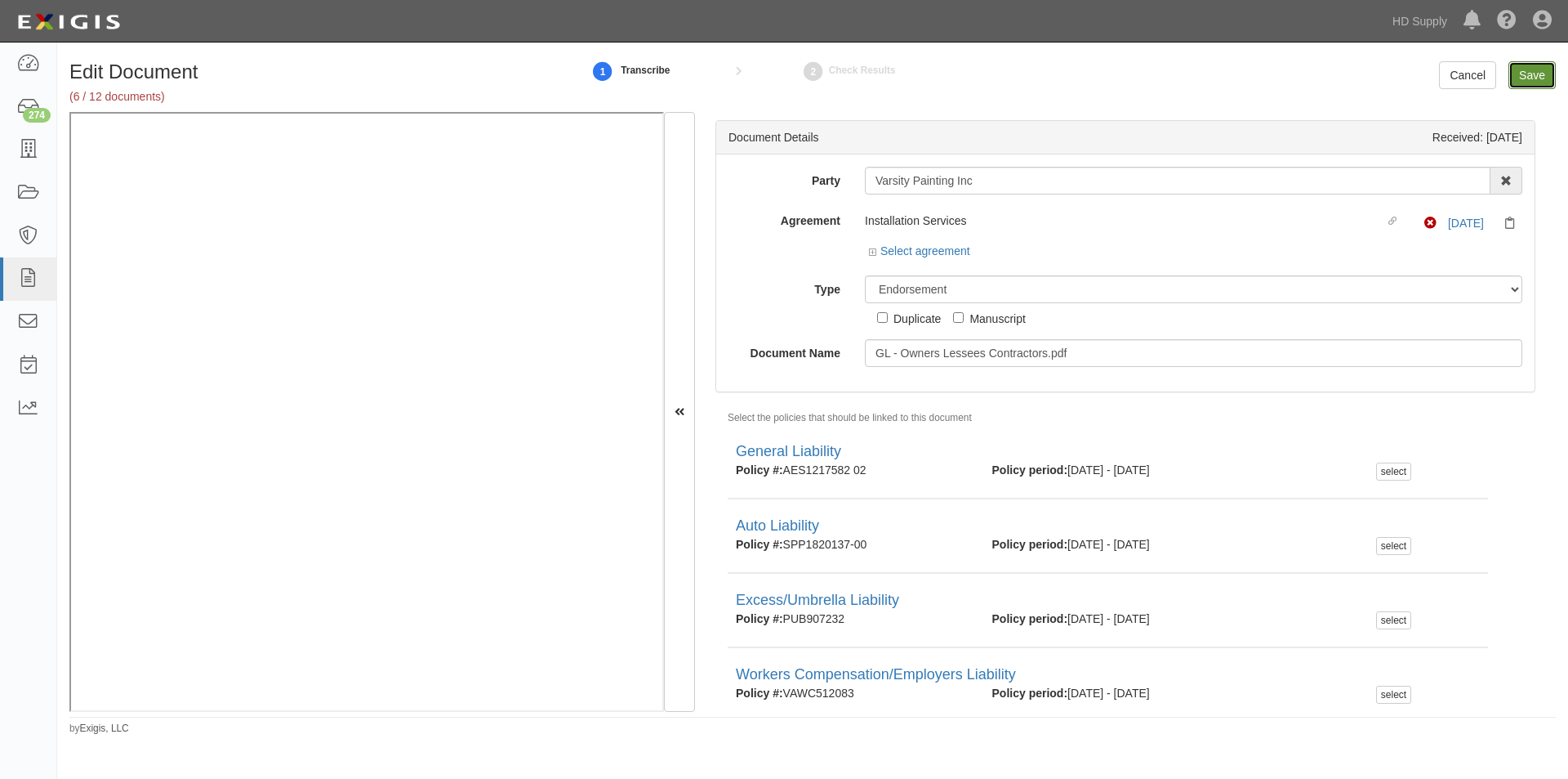
click at [1537, 70] on input "Save" at bounding box center [1531, 75] width 47 height 28
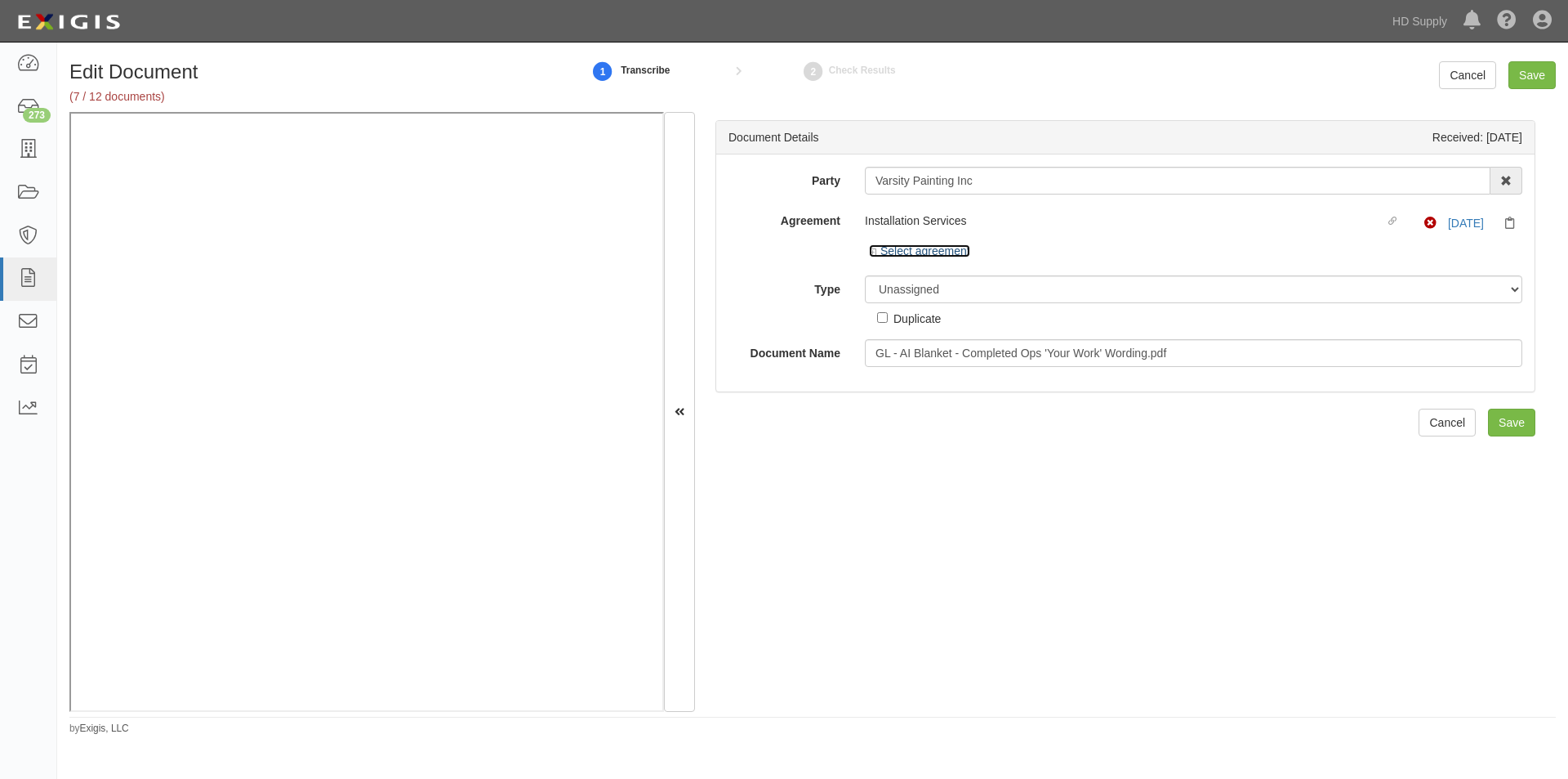
click at [920, 255] on link "Select agreement" at bounding box center [918, 251] width 101 height 13
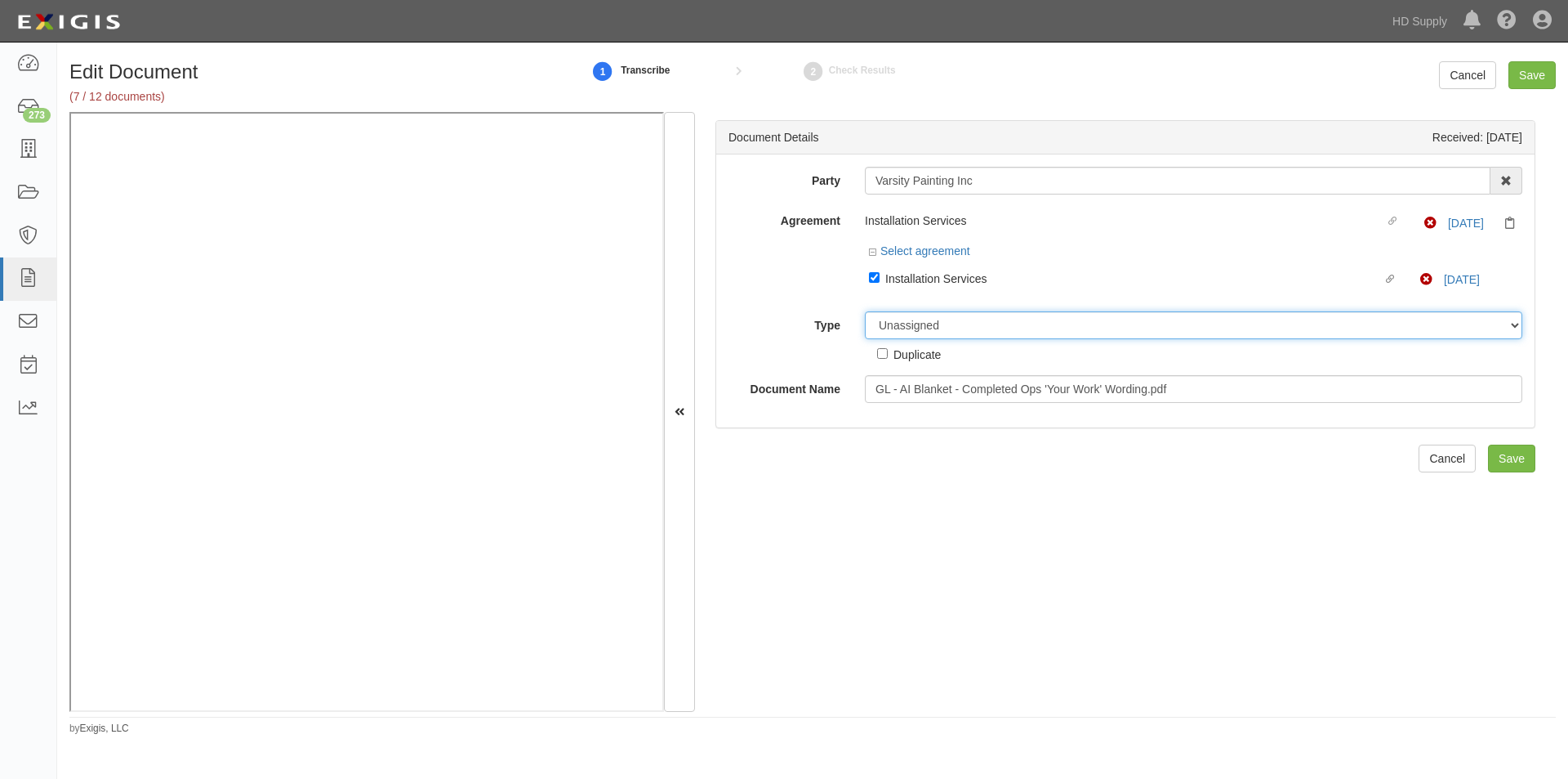
click at [923, 326] on select "Unassigned Binder Cancellation Notice Certificate Contract Endorsement Insuranc…" at bounding box center [1193, 326] width 658 height 28
select select "EndorsementDetail"
click at [864, 312] on select "Unassigned Binder Cancellation Notice Certificate Contract Endorsement Insuranc…" at bounding box center [1193, 326] width 658 height 28
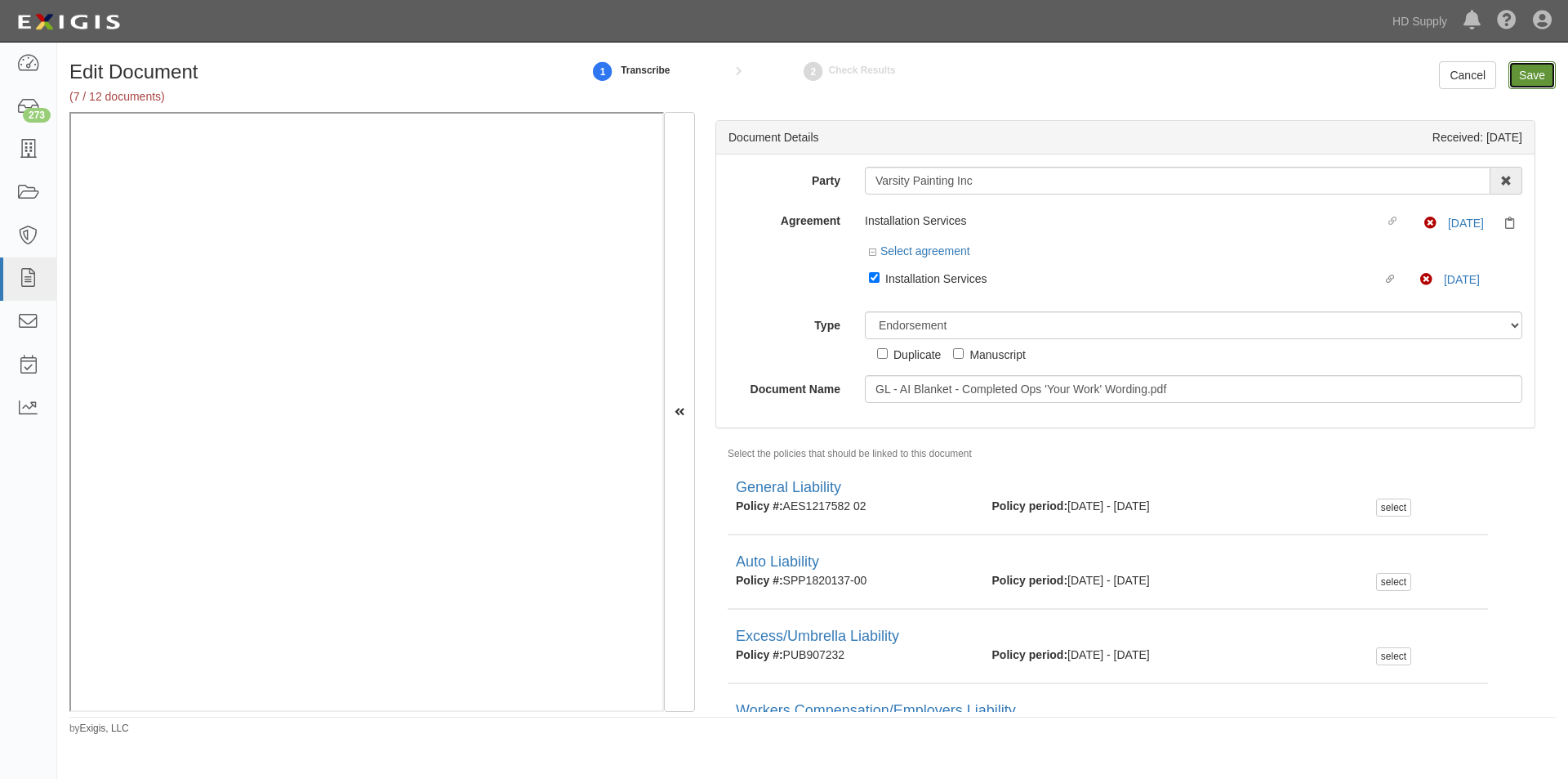
click at [1523, 72] on input "Save" at bounding box center [1531, 75] width 47 height 28
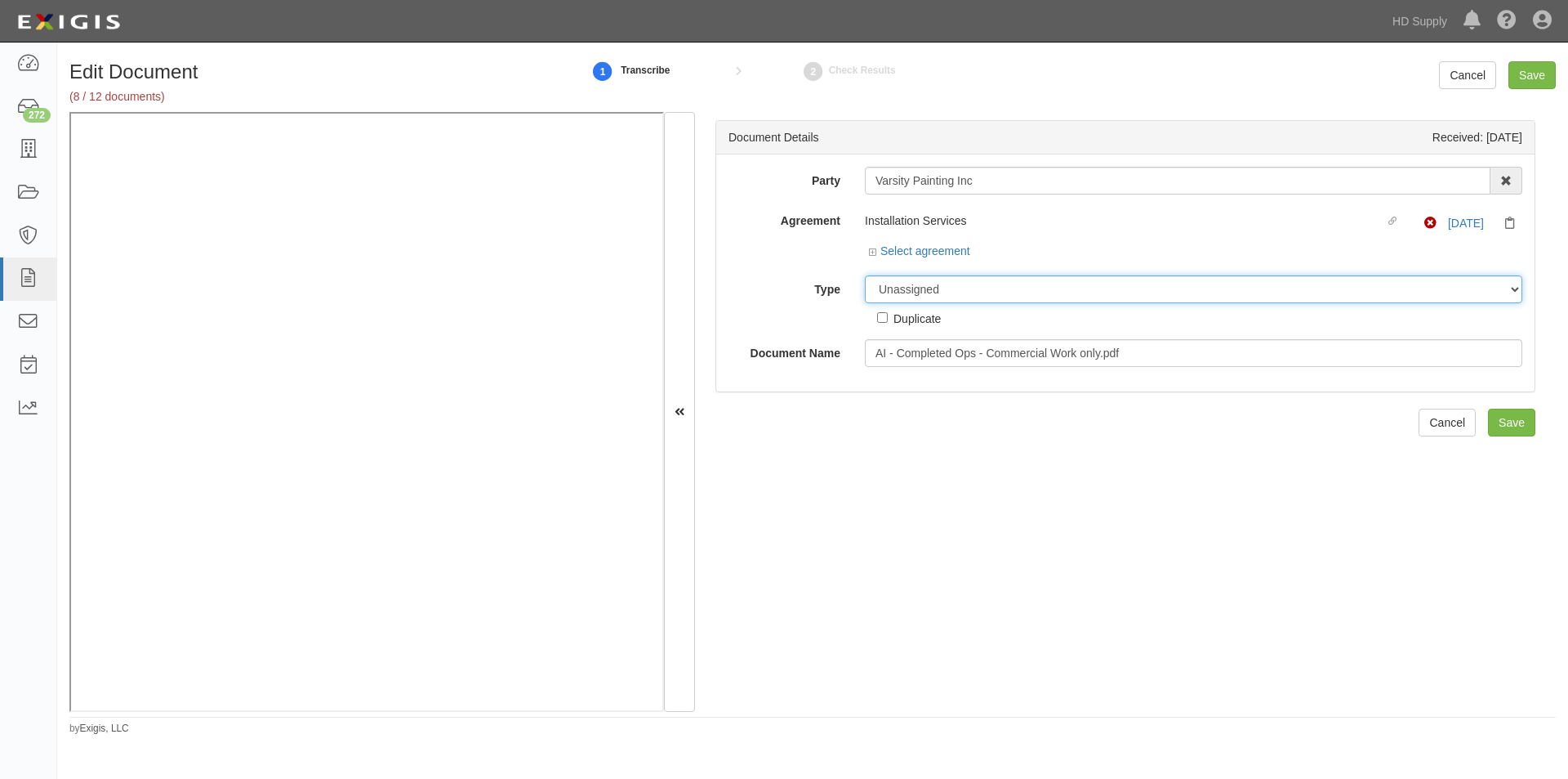
click at [922, 292] on select "Unassigned Binder Cancellation Notice Certificate Contract Endorsement Insuranc…" at bounding box center [1193, 290] width 658 height 28
select select "EndorsementDetail"
click at [864, 276] on select "Unassigned Binder Cancellation Notice Certificate Contract Endorsement Insuranc…" at bounding box center [1193, 290] width 658 height 28
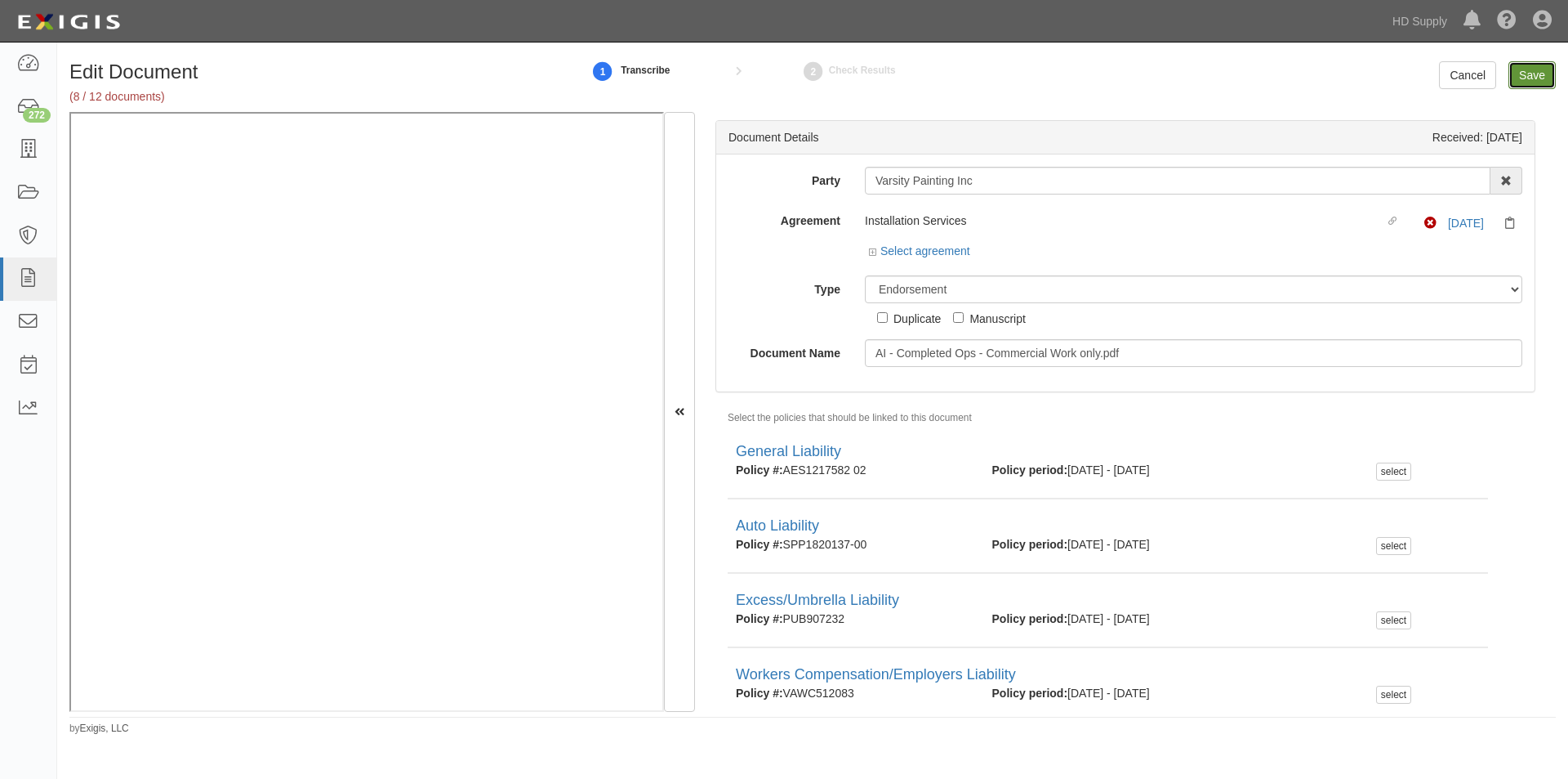
click at [1515, 74] on input "Save" at bounding box center [1531, 75] width 47 height 28
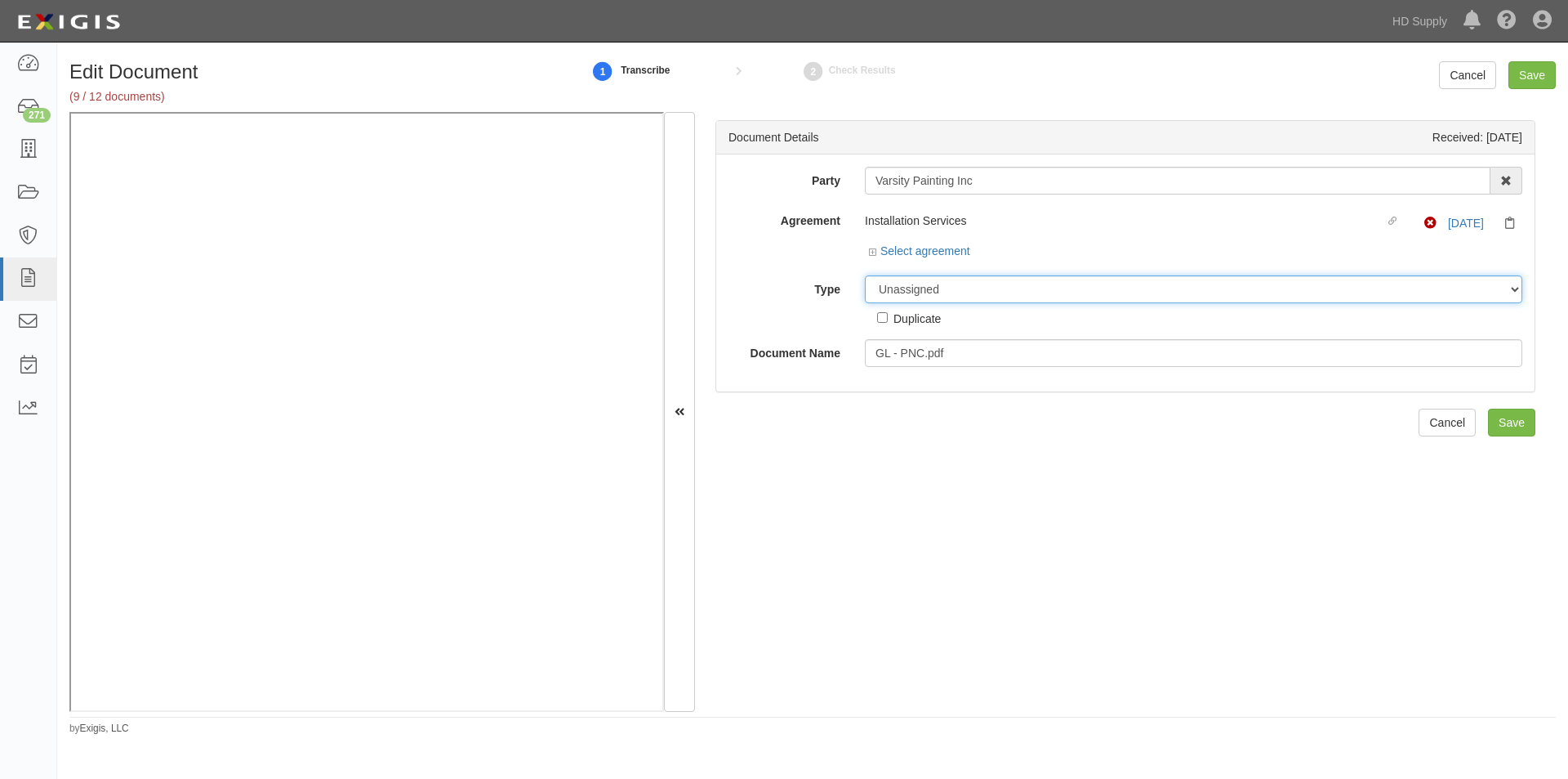
drag, startPoint x: 935, startPoint y: 287, endPoint x: 932, endPoint y: 297, distance: 10.4
click at [935, 287] on select "Unassigned Binder Cancellation Notice Certificate Contract Endorsement Insuranc…" at bounding box center [1193, 290] width 658 height 28
select select "EndorsementDetail"
click at [864, 276] on select "Unassigned Binder Cancellation Notice Certificate Contract Endorsement Insuranc…" at bounding box center [1193, 290] width 658 height 28
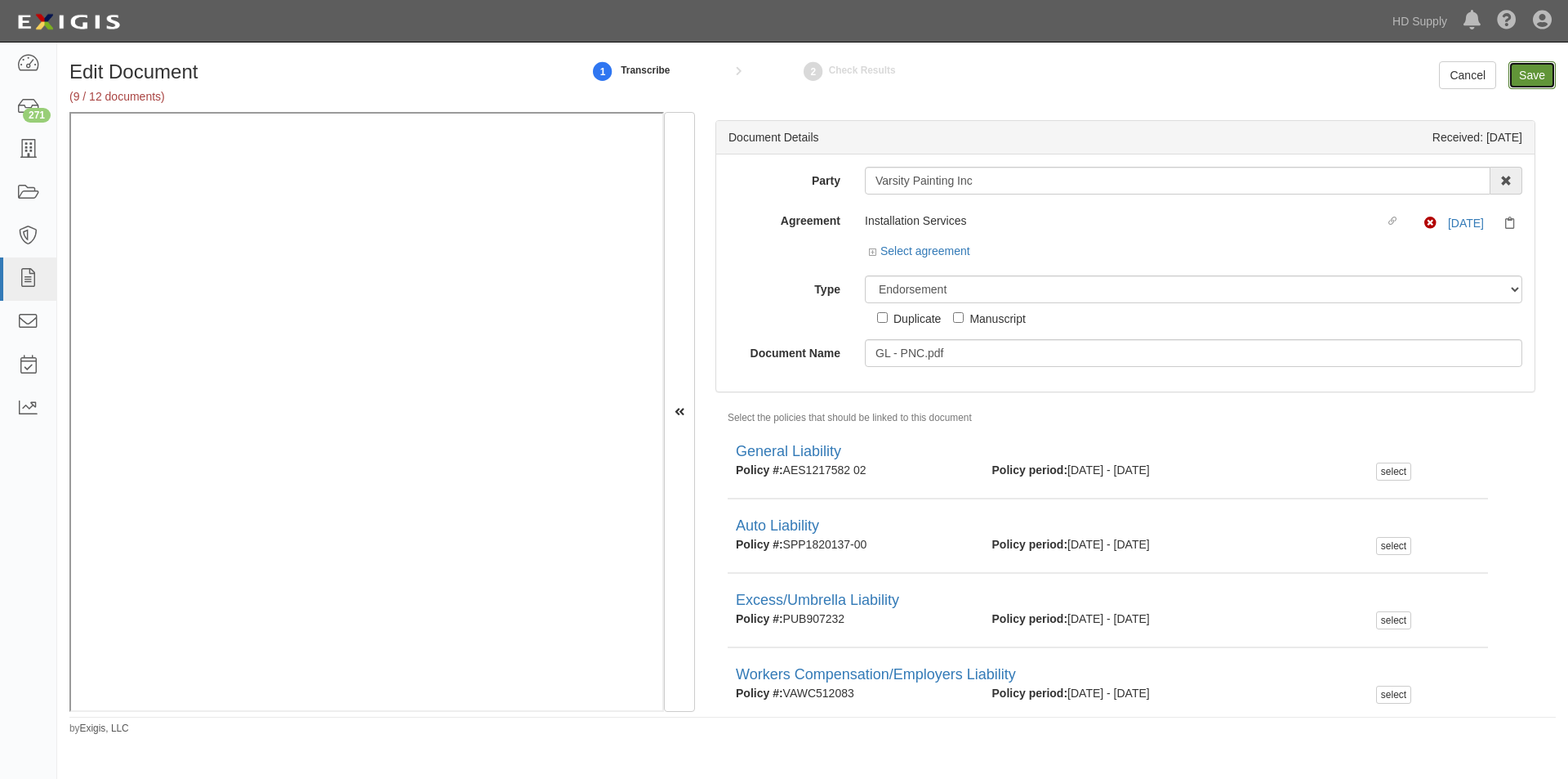
click at [1538, 74] on input "Save" at bounding box center [1531, 75] width 47 height 28
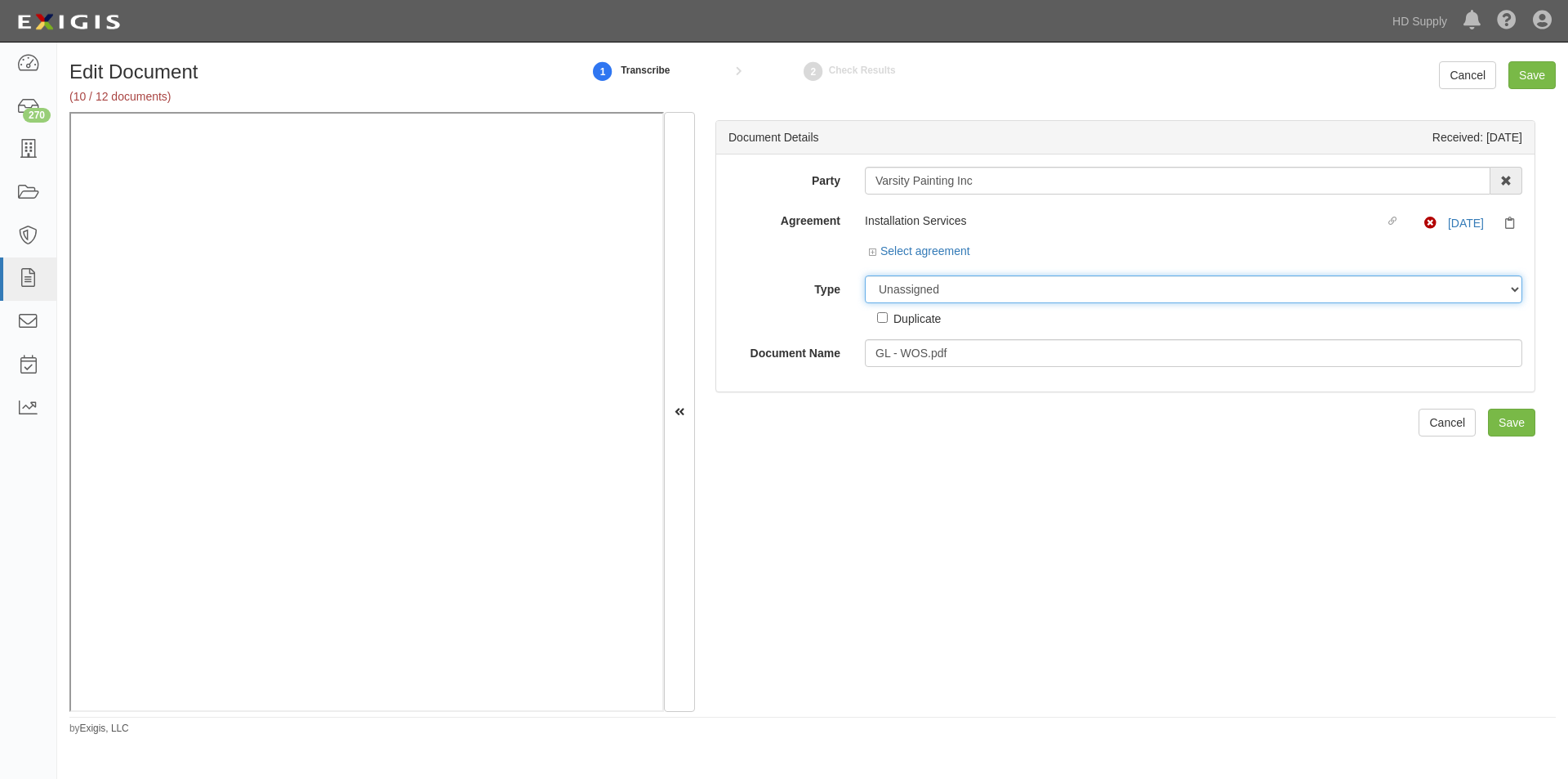
click at [929, 285] on select "Unassigned Binder Cancellation Notice Certificate Contract Endorsement Insuranc…" at bounding box center [1193, 290] width 658 height 28
select select "EndorsementDetail"
click at [864, 276] on select "Unassigned Binder Cancellation Notice Certificate Contract Endorsement Insuranc…" at bounding box center [1193, 290] width 658 height 28
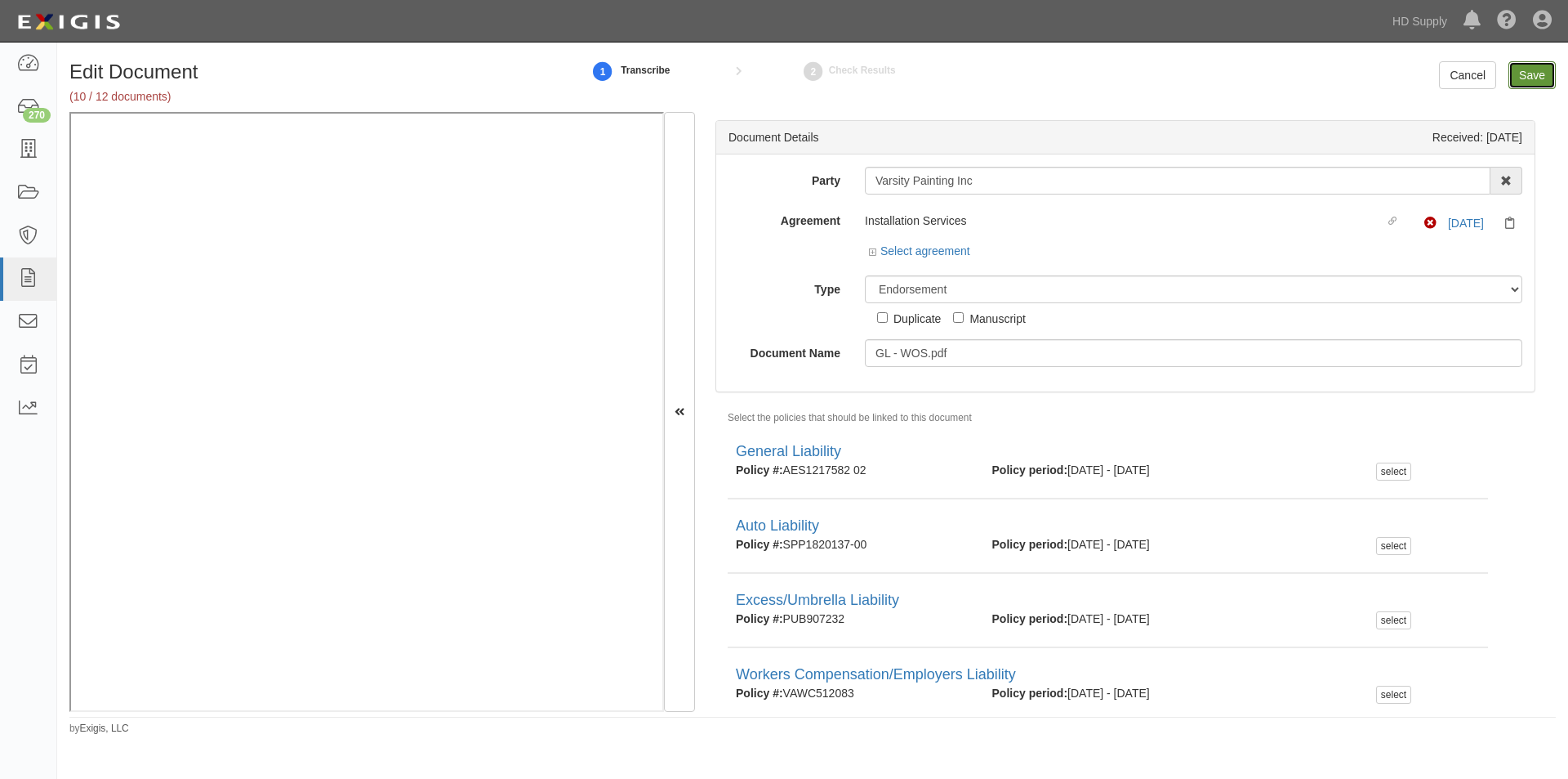
click at [1540, 68] on input "Save" at bounding box center [1531, 75] width 47 height 28
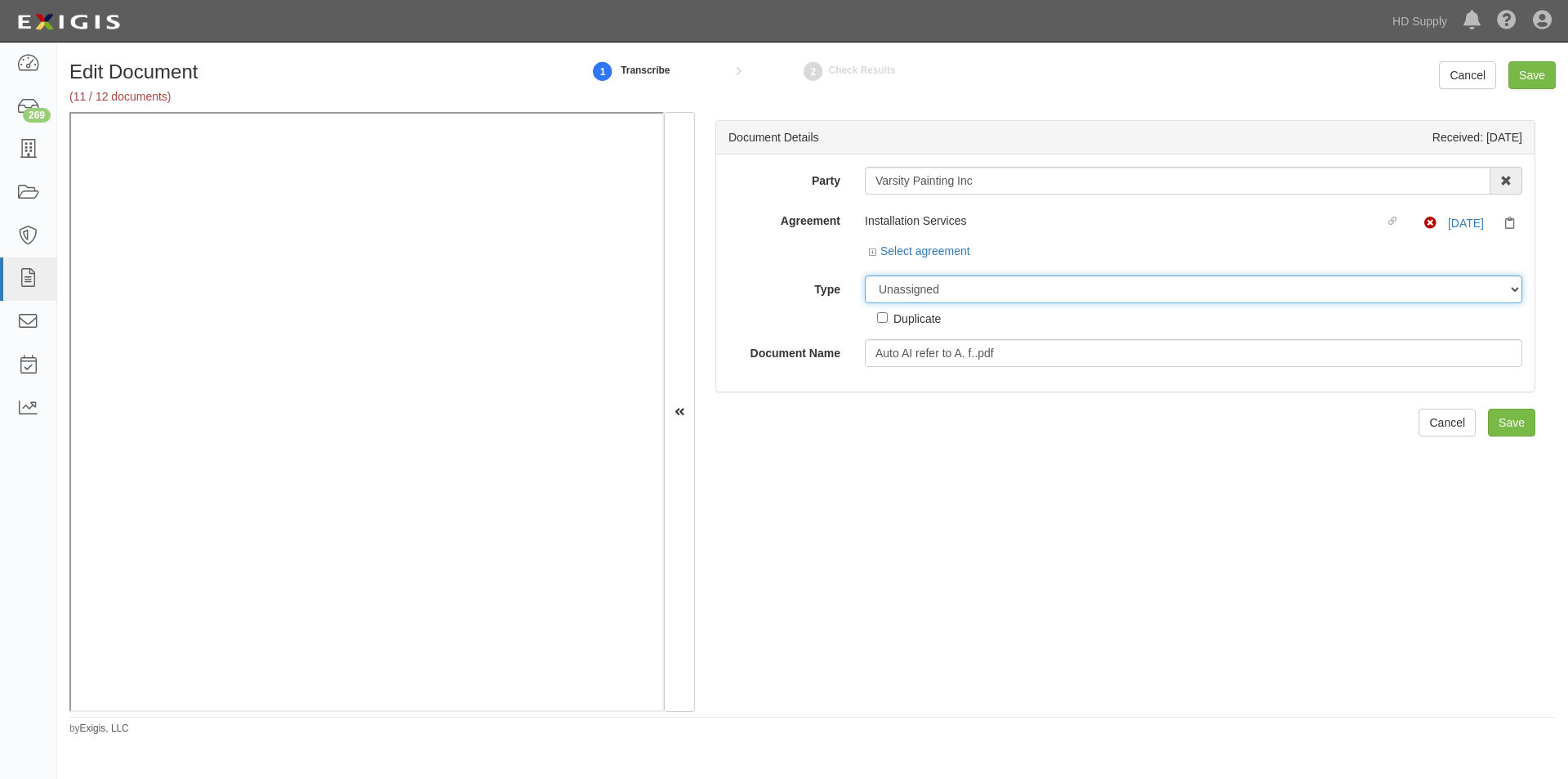
click at [937, 295] on select "Unassigned Binder Cancellation Notice Certificate Contract Endorsement Insuranc…" at bounding box center [1193, 290] width 658 height 28
select select "EndorsementDetail"
click at [864, 276] on select "Unassigned Binder Cancellation Notice Certificate Contract Endorsement Insuranc…" at bounding box center [1193, 290] width 658 height 28
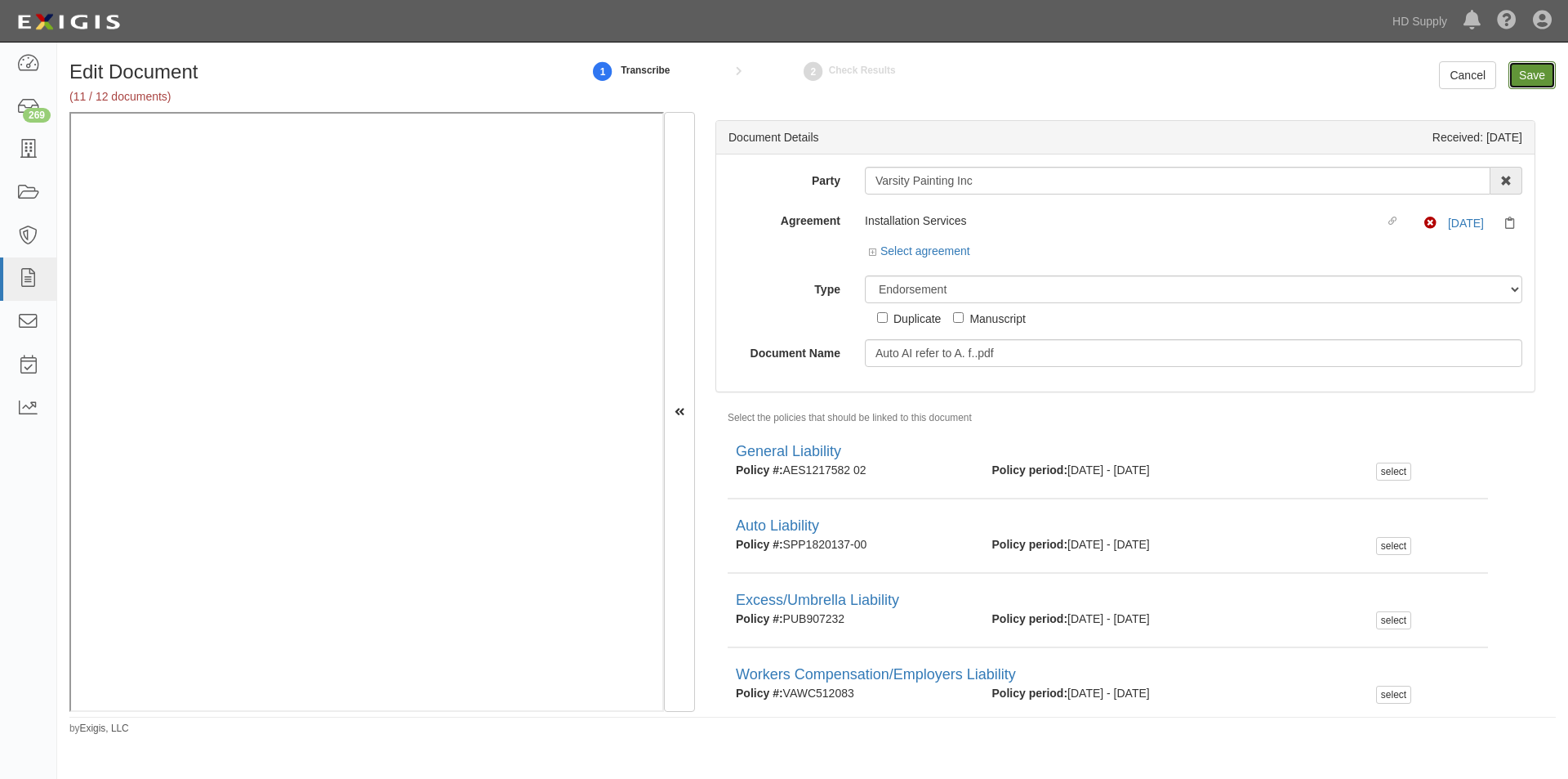
click at [1530, 79] on input "Save" at bounding box center [1531, 75] width 47 height 28
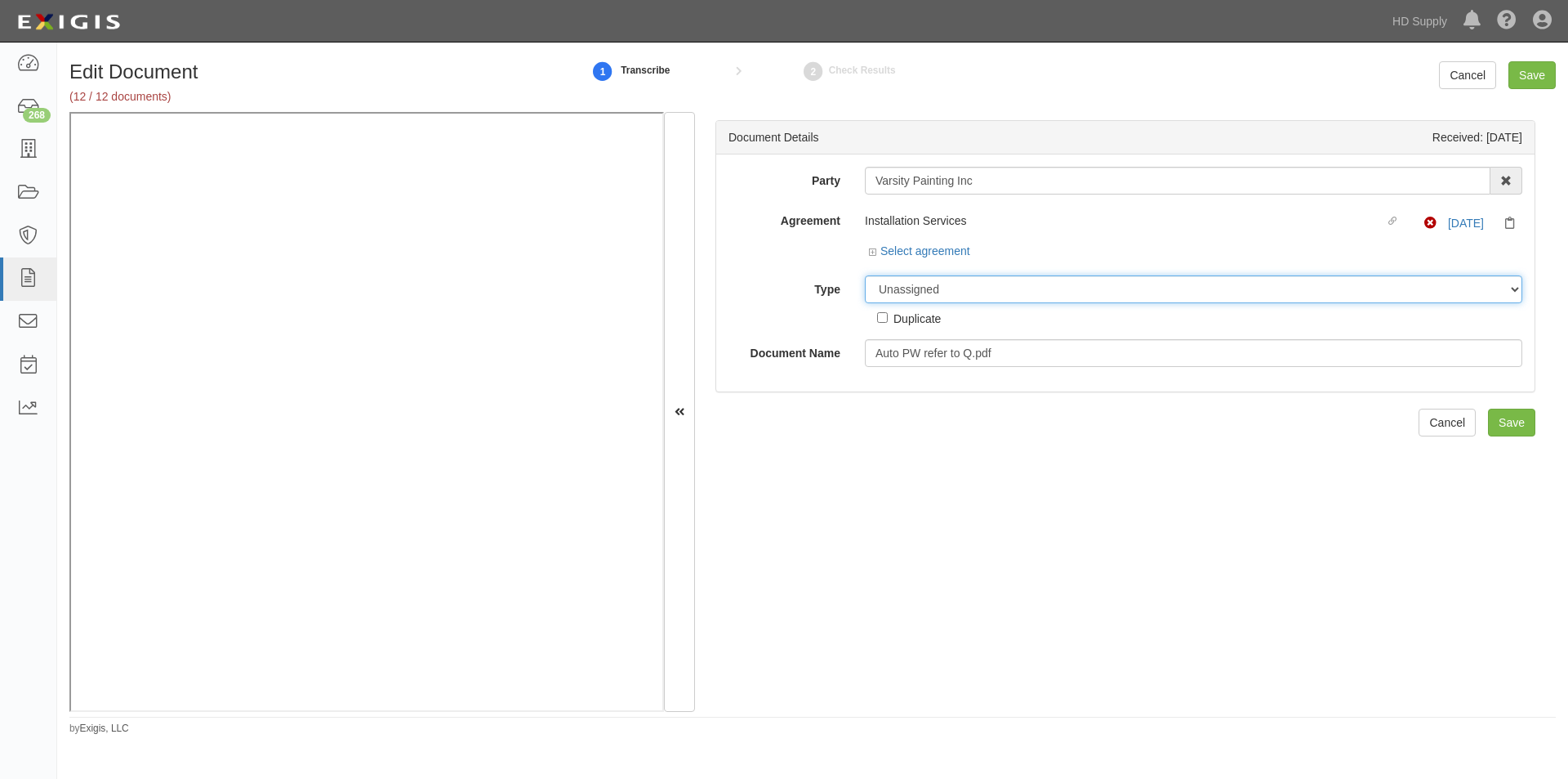
click at [916, 288] on select "Unassigned Binder Cancellation Notice Certificate Contract Endorsement Insuranc…" at bounding box center [1193, 290] width 658 height 28
select select "EndorsementDetail"
click at [864, 276] on select "Unassigned Binder Cancellation Notice Certificate Contract Endorsement Insuranc…" at bounding box center [1193, 290] width 658 height 28
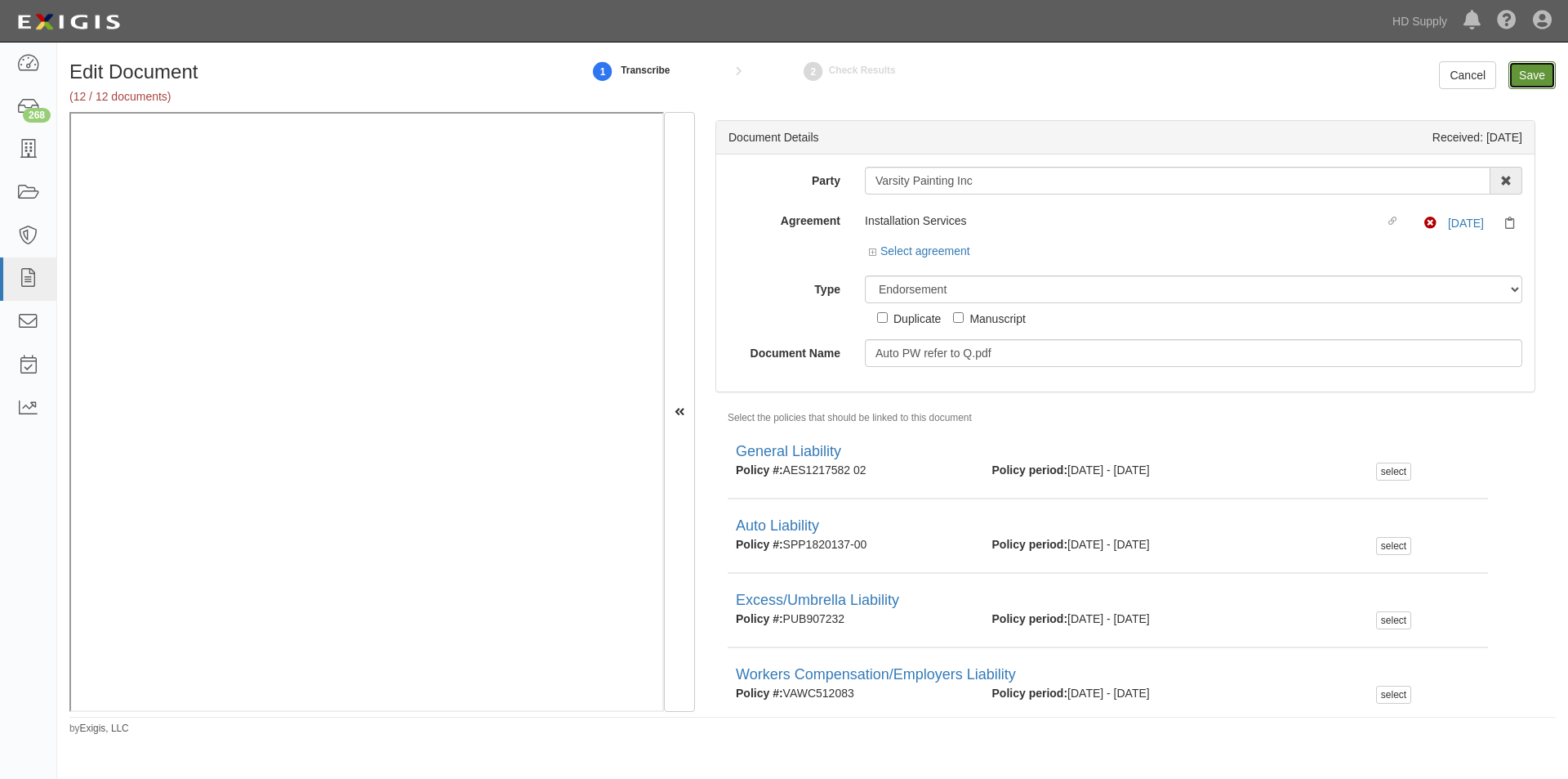
click at [1522, 69] on input "Save" at bounding box center [1531, 75] width 47 height 28
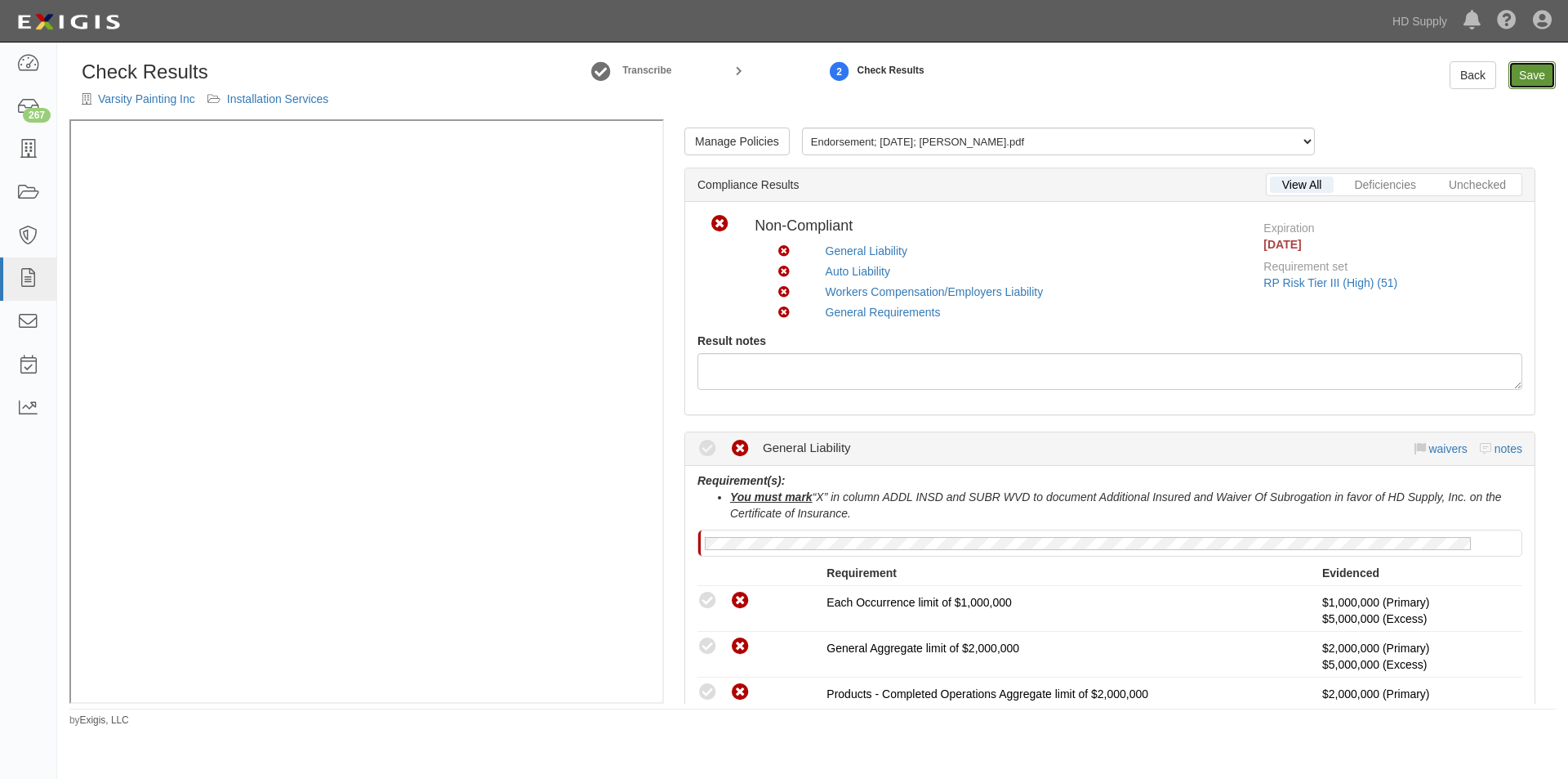
click at [1537, 75] on link "Save" at bounding box center [1531, 75] width 47 height 28
radio input "true"
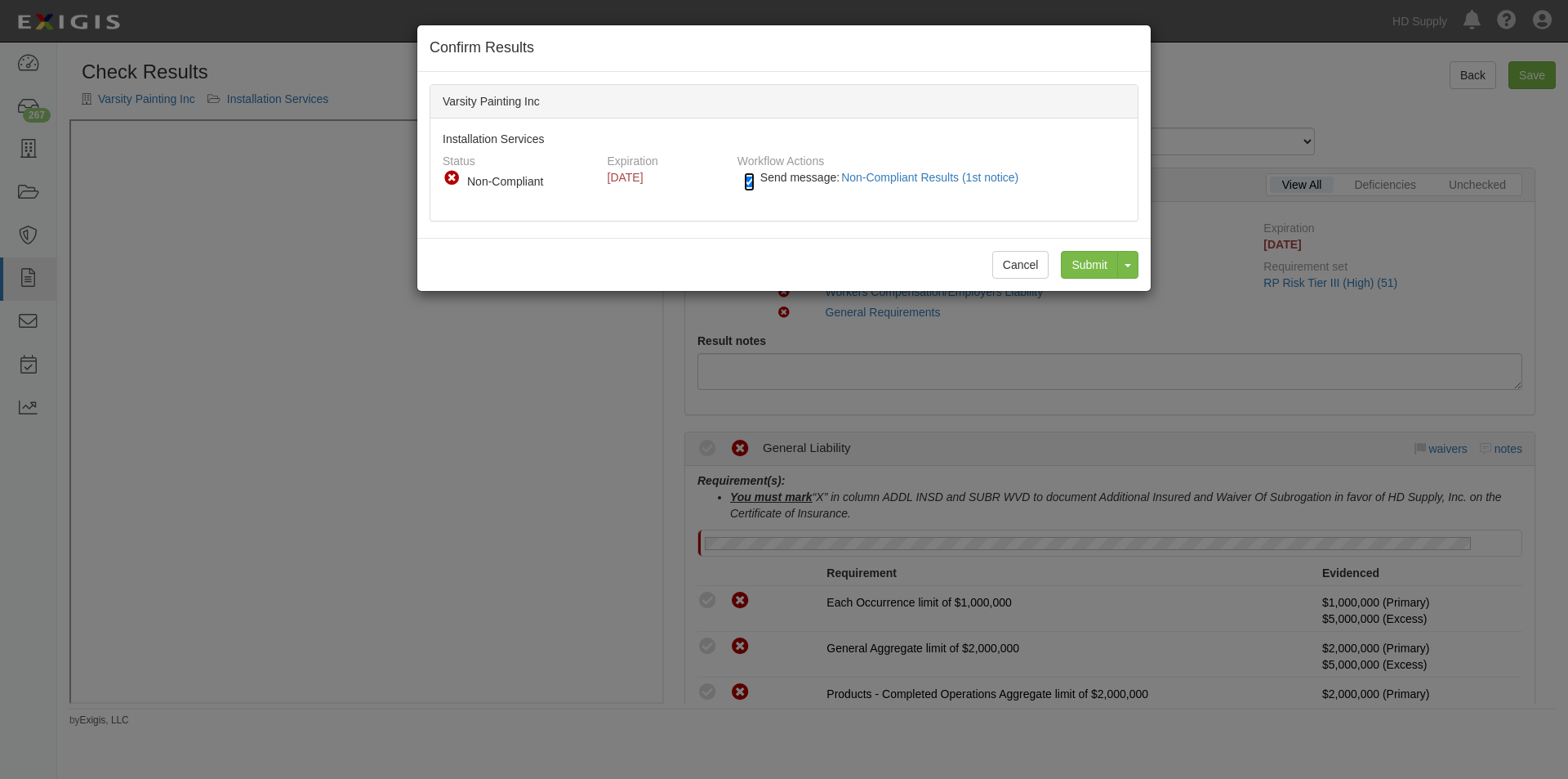
click at [752, 182] on input "Send message: Non-Compliant Results (1st notice)" at bounding box center [749, 182] width 11 height 19
checkbox input "false"
click at [1089, 264] on input "Submit" at bounding box center [1089, 265] width 57 height 28
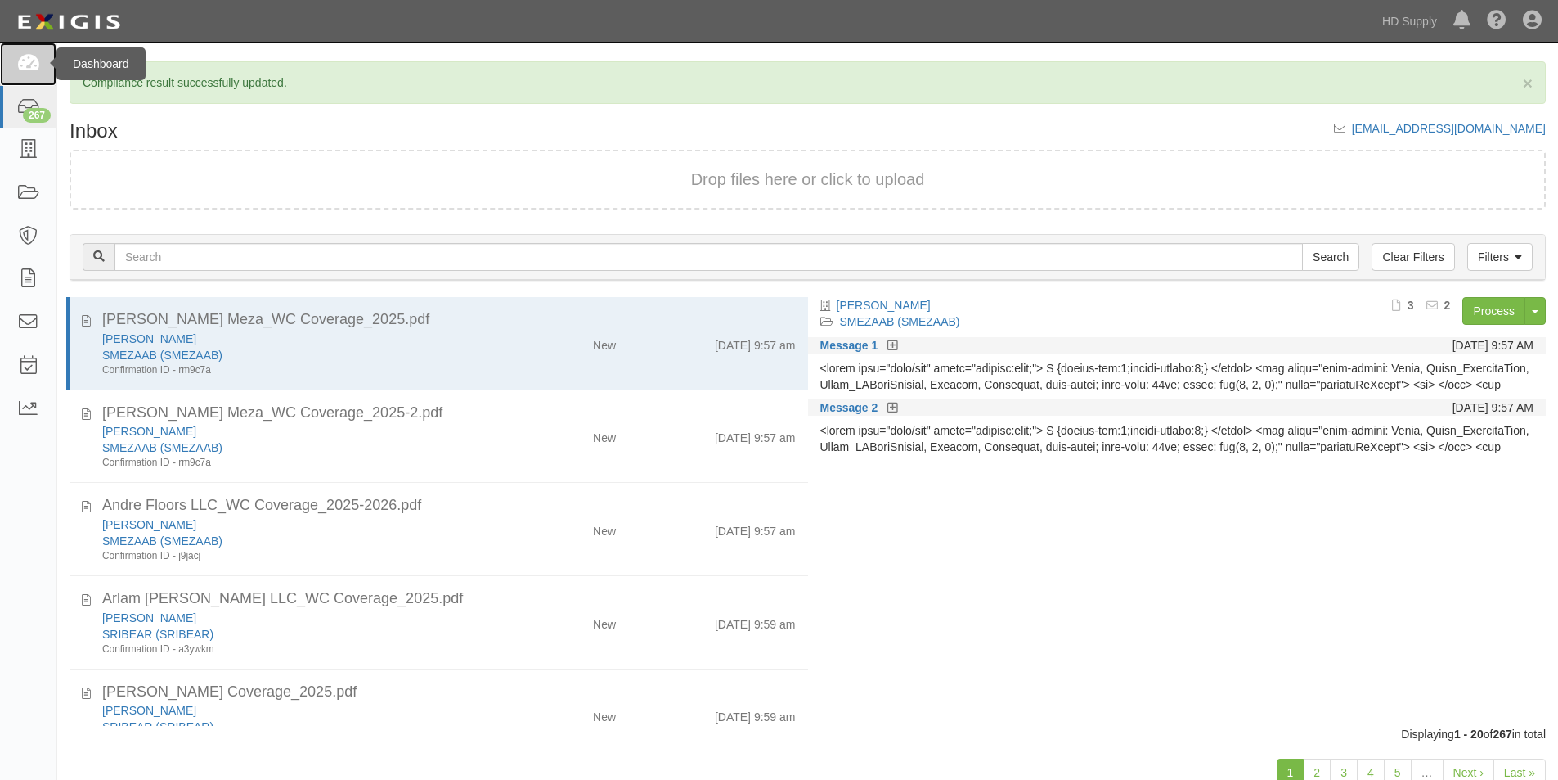
click at [26, 61] on icon at bounding box center [27, 64] width 23 height 19
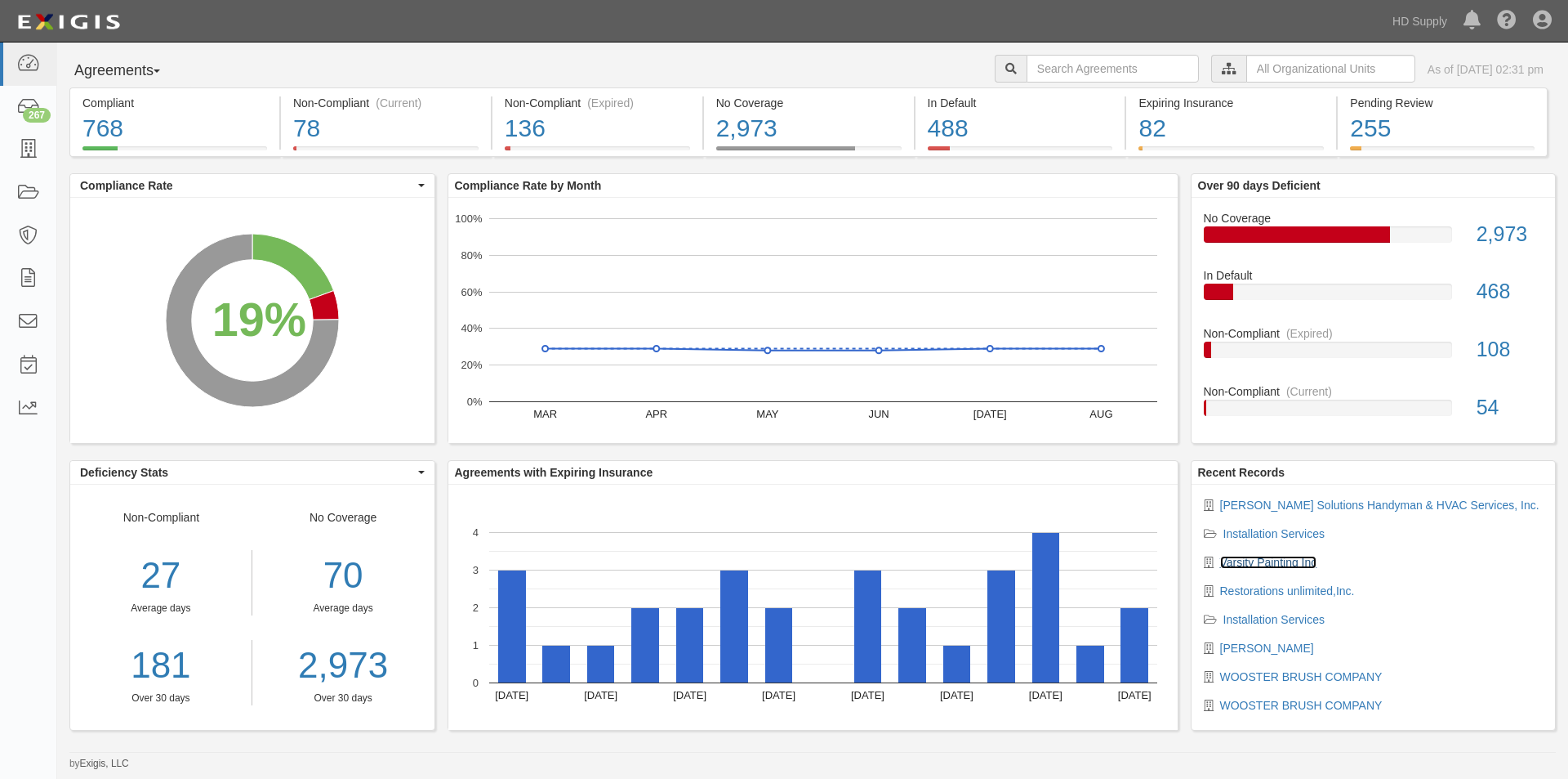
click at [1264, 557] on link "Varsity Painting Inc" at bounding box center [1268, 561] width 97 height 13
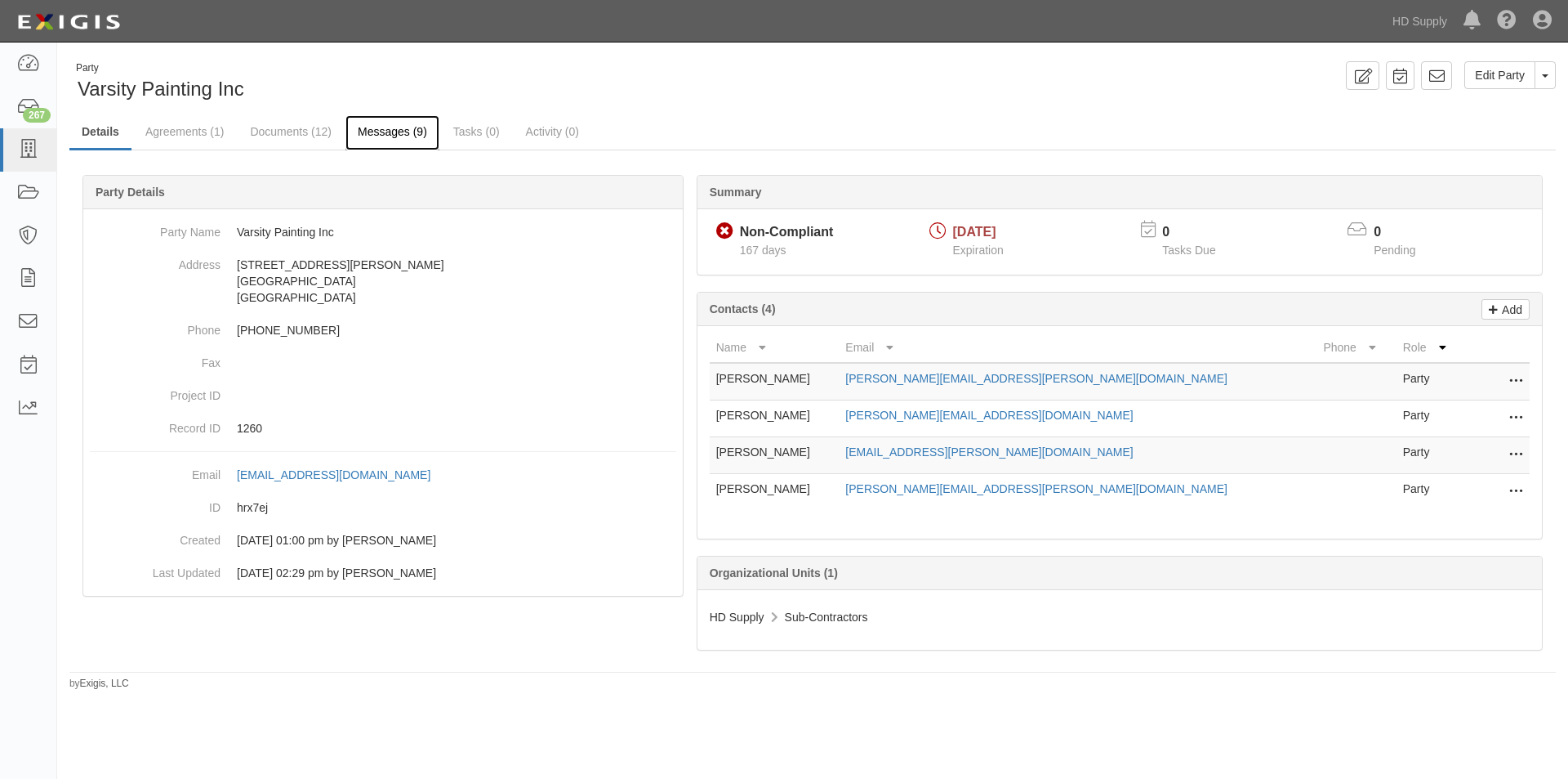
click at [406, 130] on link "Messages (9)" at bounding box center [392, 132] width 94 height 35
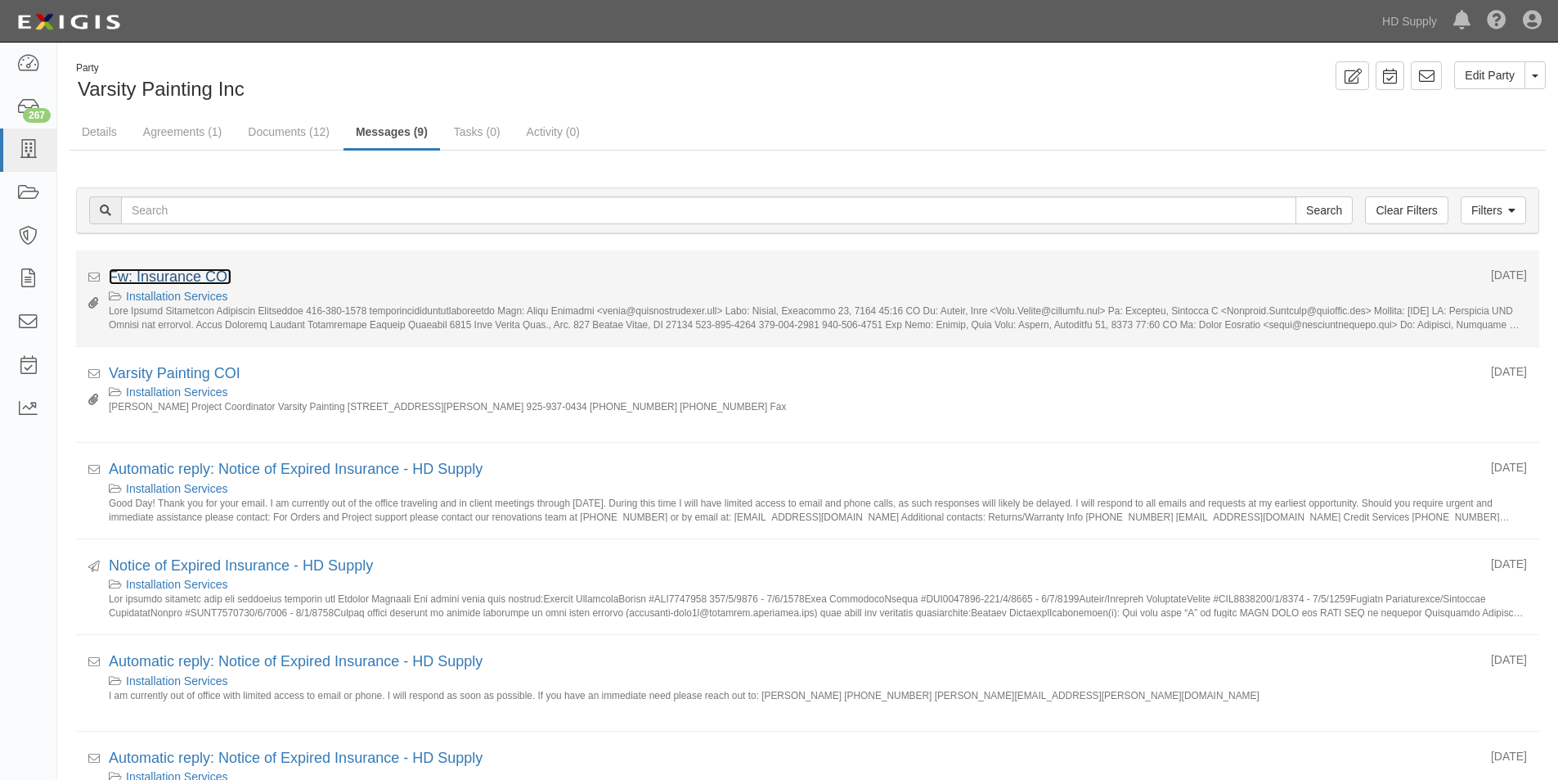
click at [181, 282] on link "Fw: Insurance COI" at bounding box center [170, 276] width 123 height 16
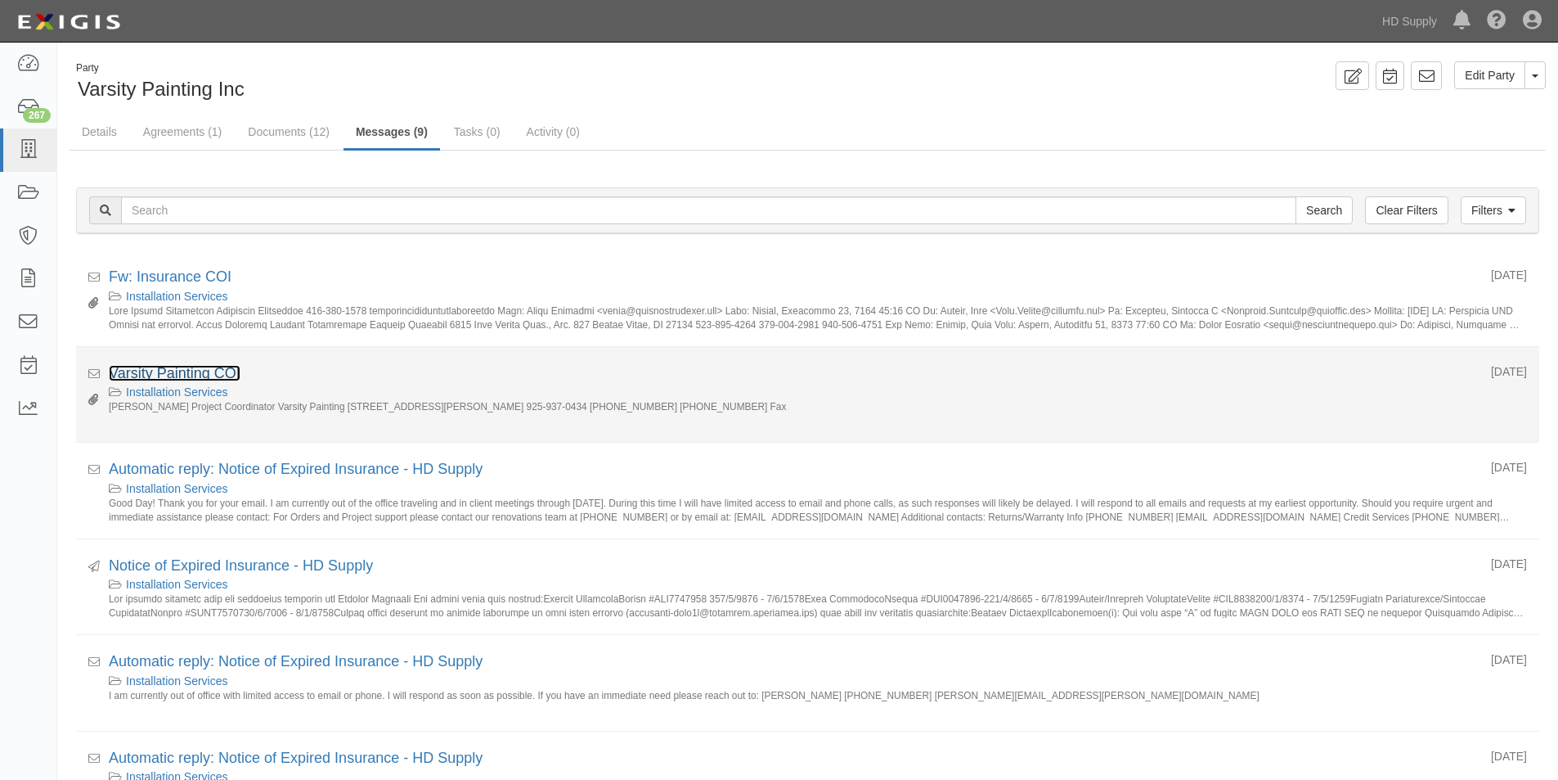
click at [193, 370] on link "Varsity Painting COI" at bounding box center [175, 373] width 132 height 16
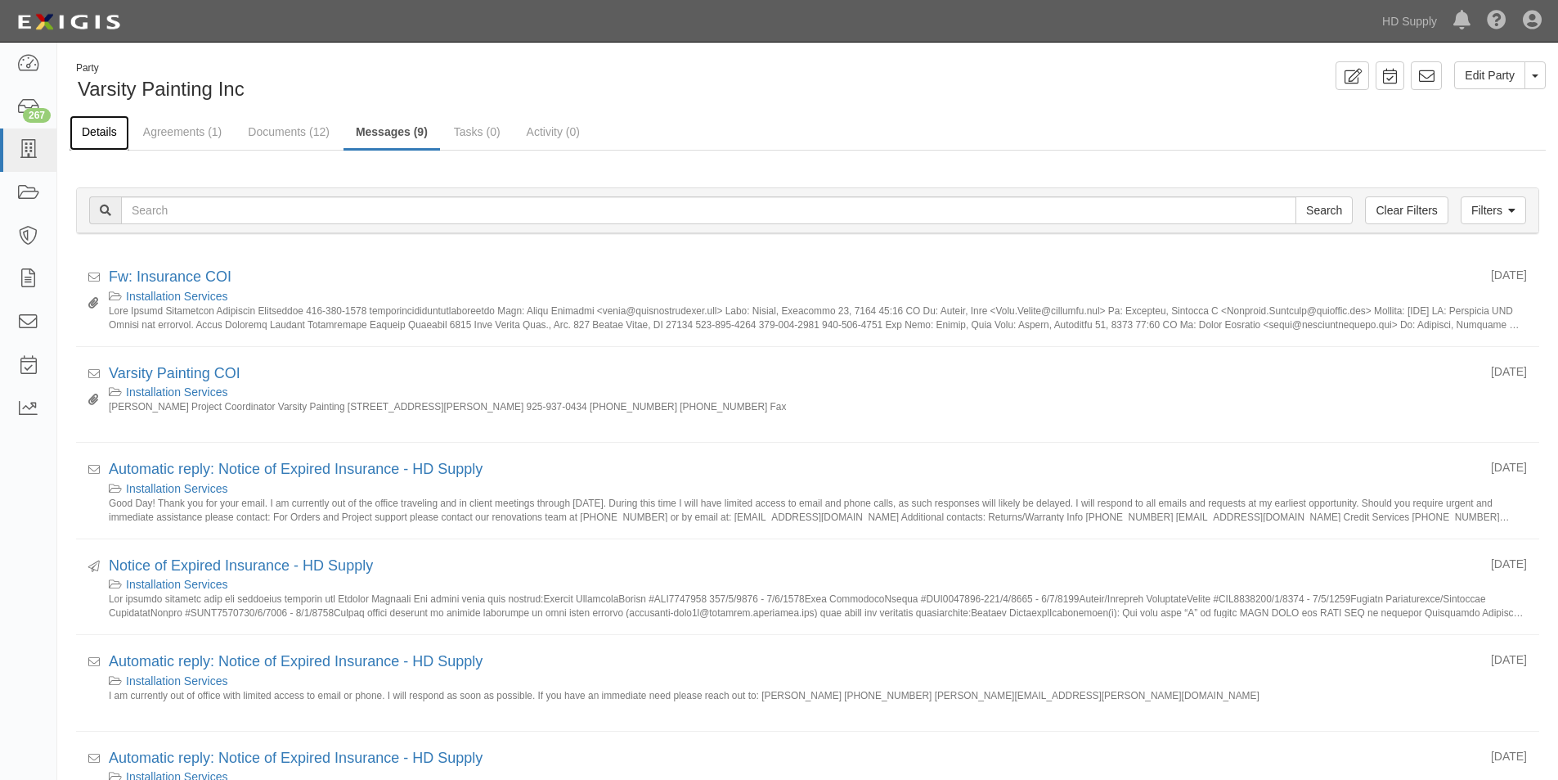
click at [104, 130] on link "Details" at bounding box center [100, 132] width 60 height 35
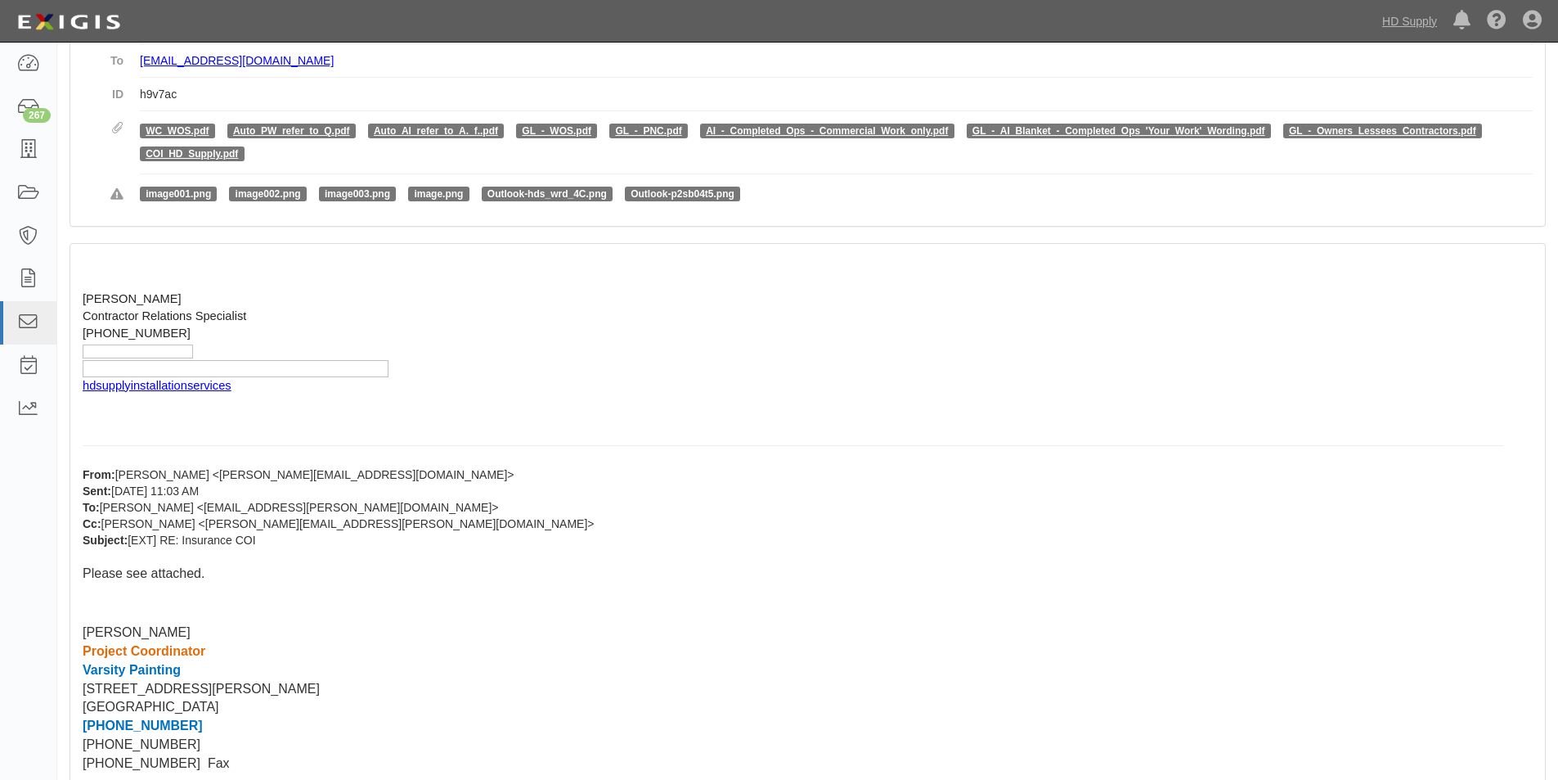
scroll to position [245, 0]
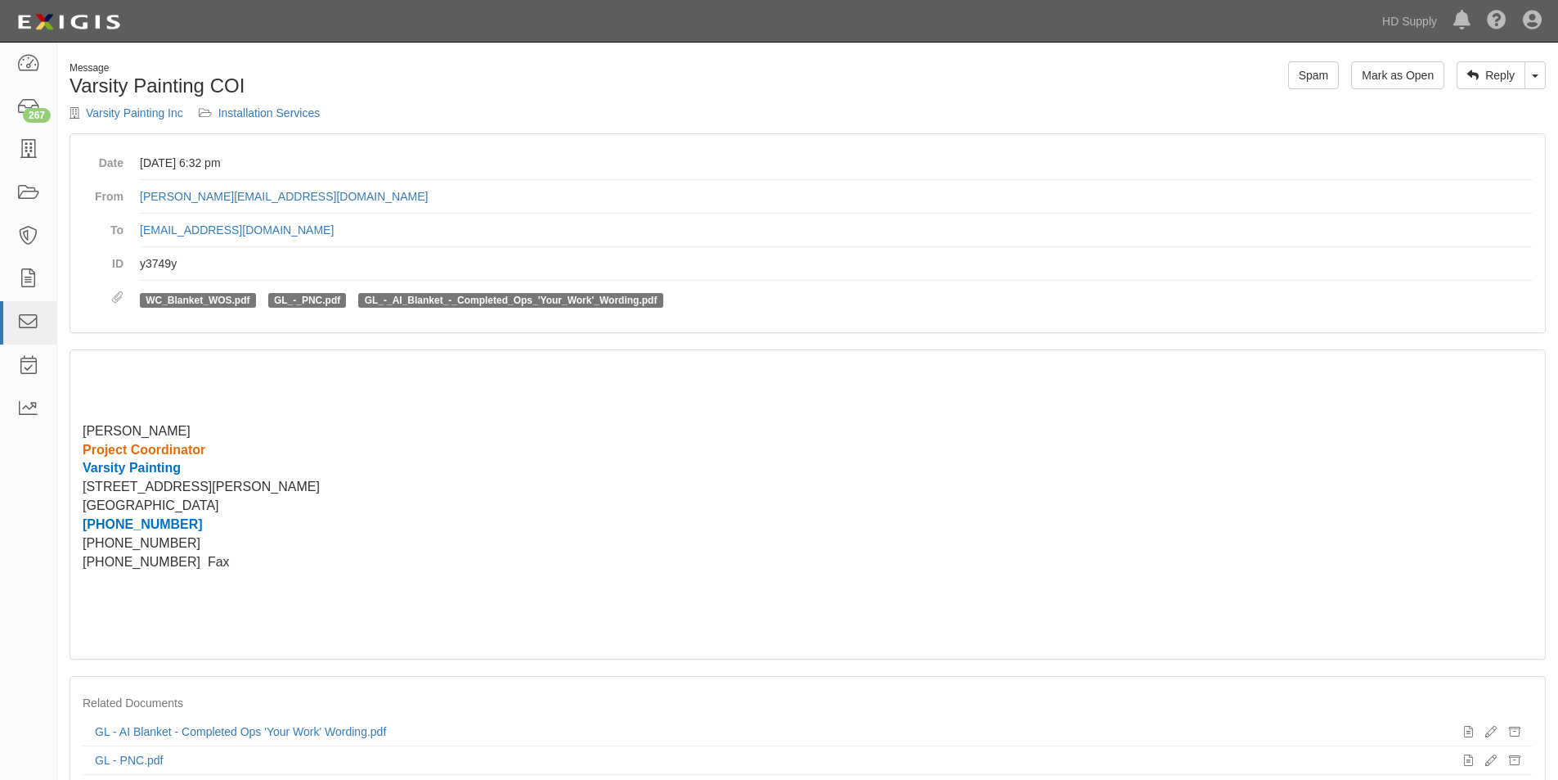
scroll to position [76, 0]
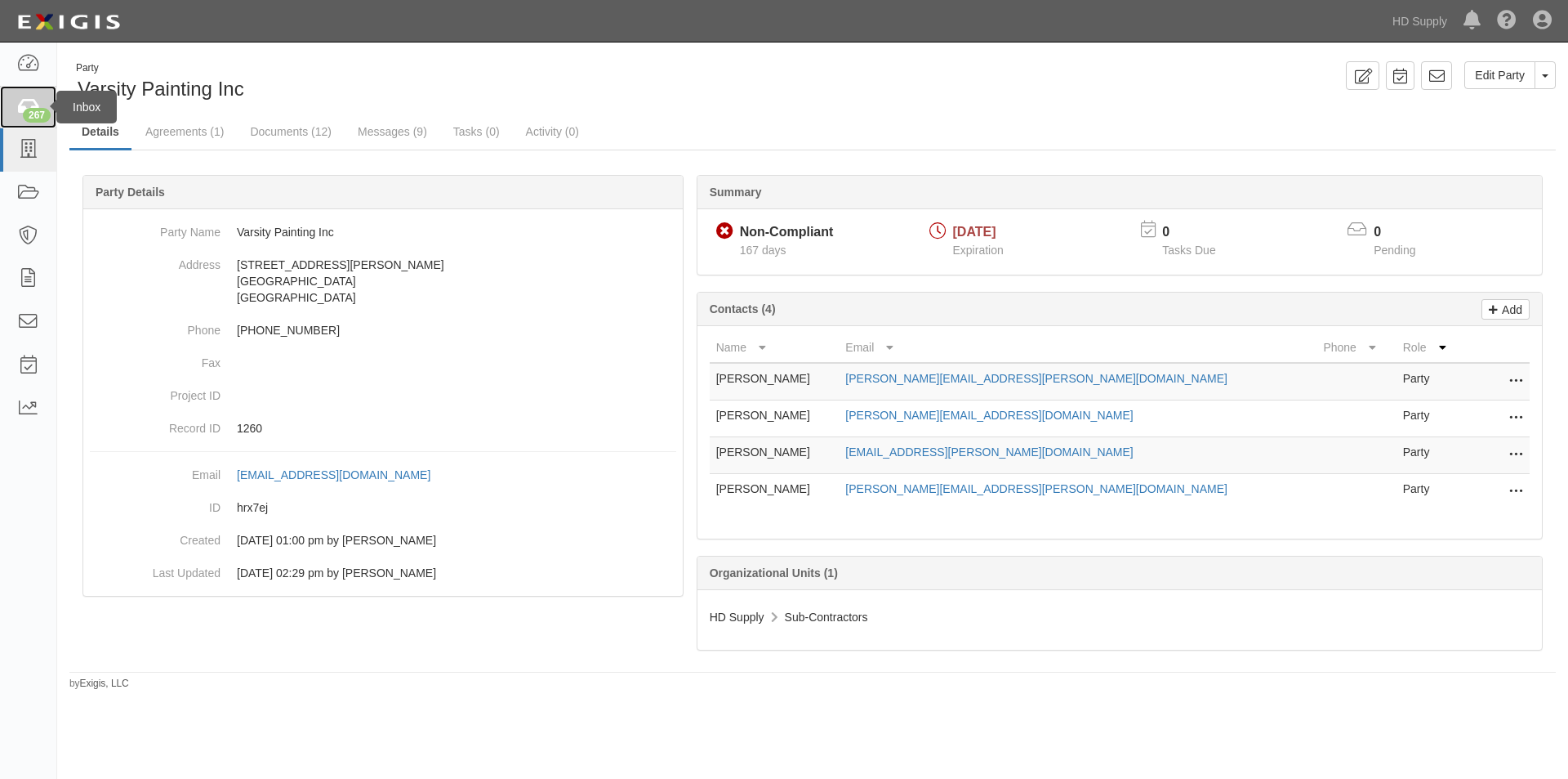
click at [34, 124] on link "267" at bounding box center [28, 107] width 56 height 43
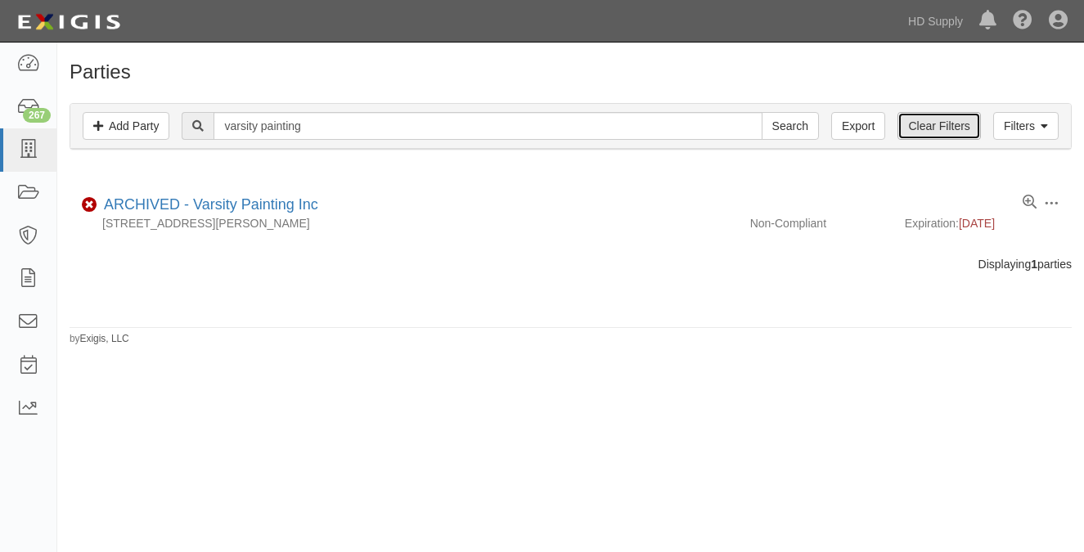
click at [924, 131] on link "Clear Filters" at bounding box center [938, 126] width 83 height 28
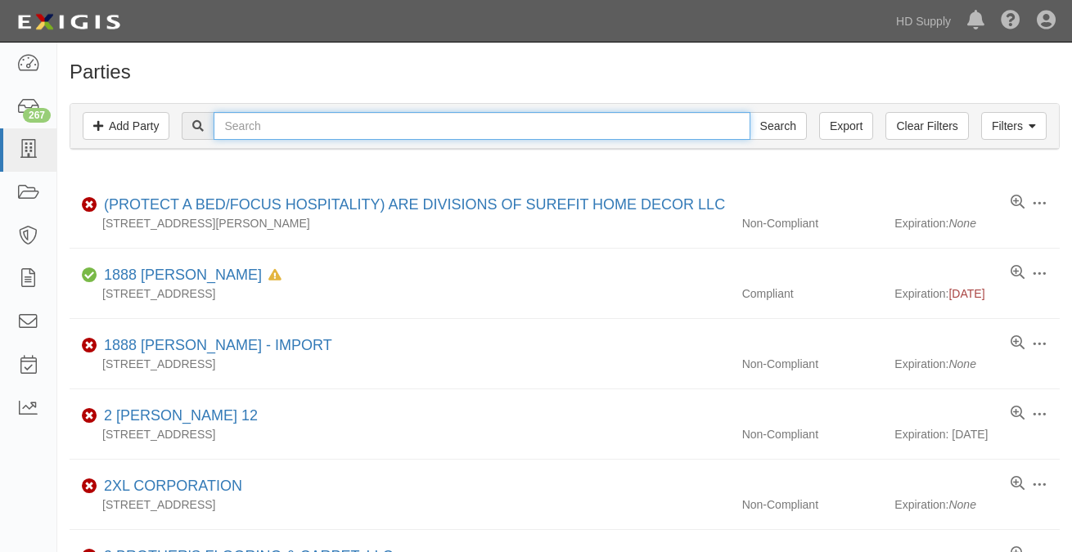
click at [341, 131] on input "text" at bounding box center [482, 126] width 536 height 28
type input "varsity painting"
click at [749, 112] on input "Search" at bounding box center [777, 126] width 57 height 28
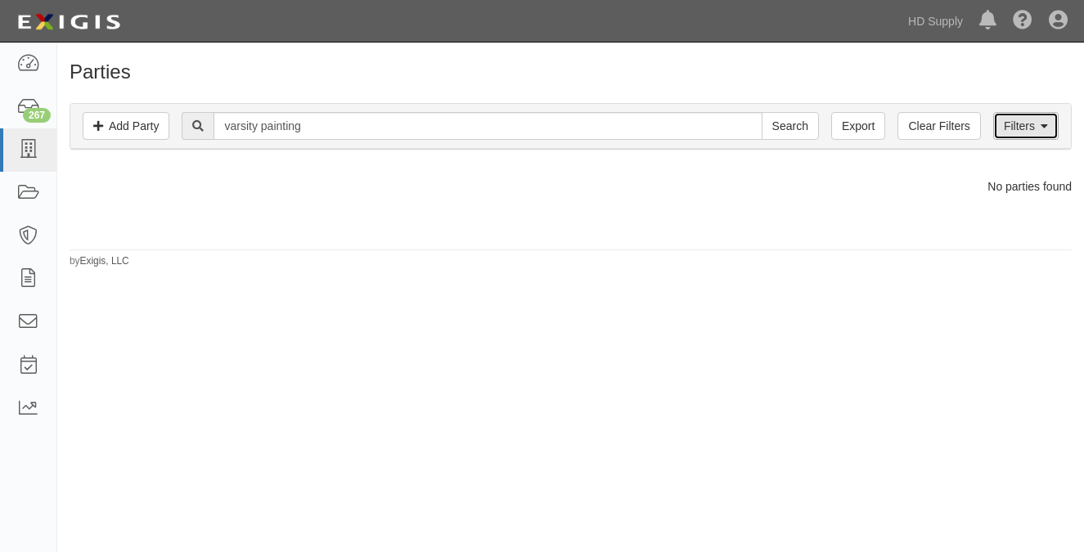
click at [1010, 129] on link "Filters" at bounding box center [1025, 126] width 65 height 28
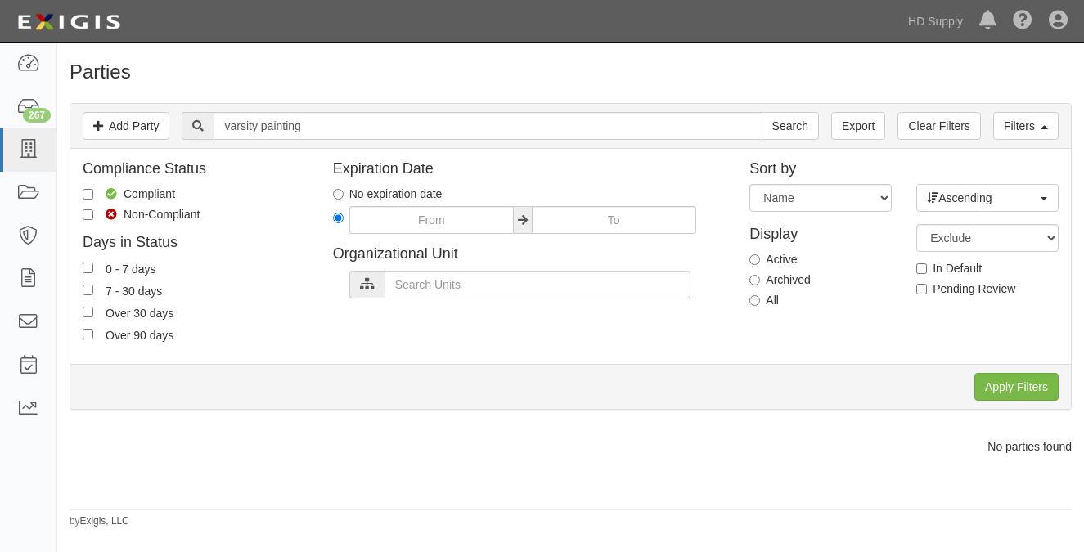
click at [761, 281] on label "Archived" at bounding box center [779, 280] width 61 height 16
click at [760, 281] on input "Archived" at bounding box center [754, 280] width 11 height 11
radio input "true"
click at [991, 374] on input "Apply Filters" at bounding box center [1016, 387] width 84 height 28
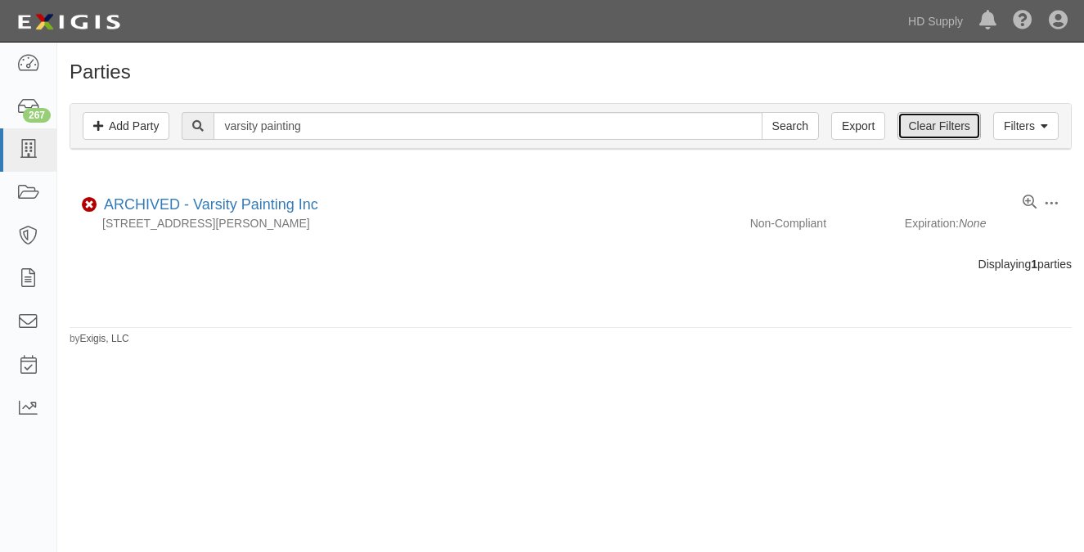
click at [919, 134] on link "Clear Filters" at bounding box center [938, 126] width 83 height 28
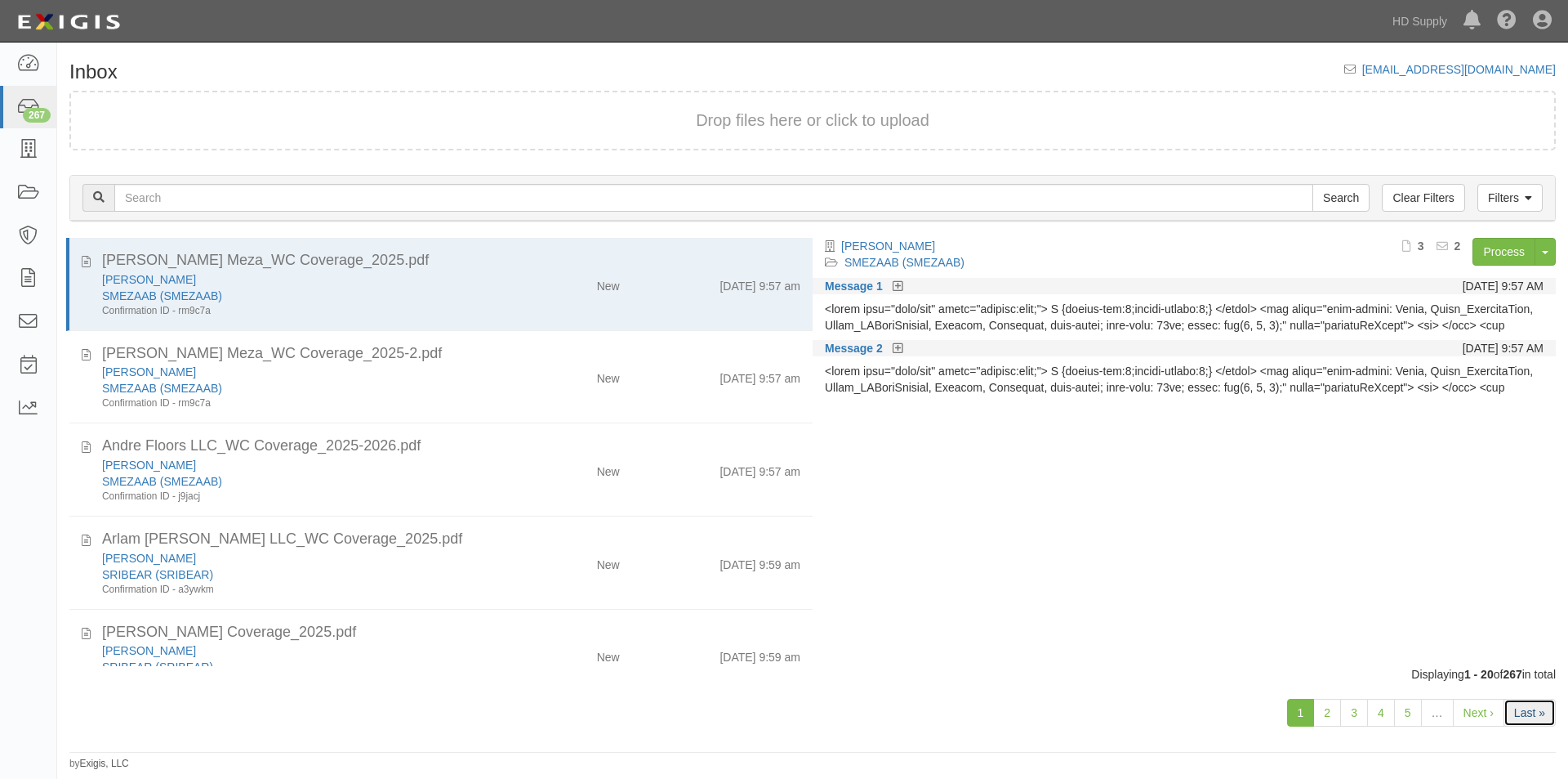
click at [1520, 720] on link "Last »" at bounding box center [1529, 712] width 52 height 28
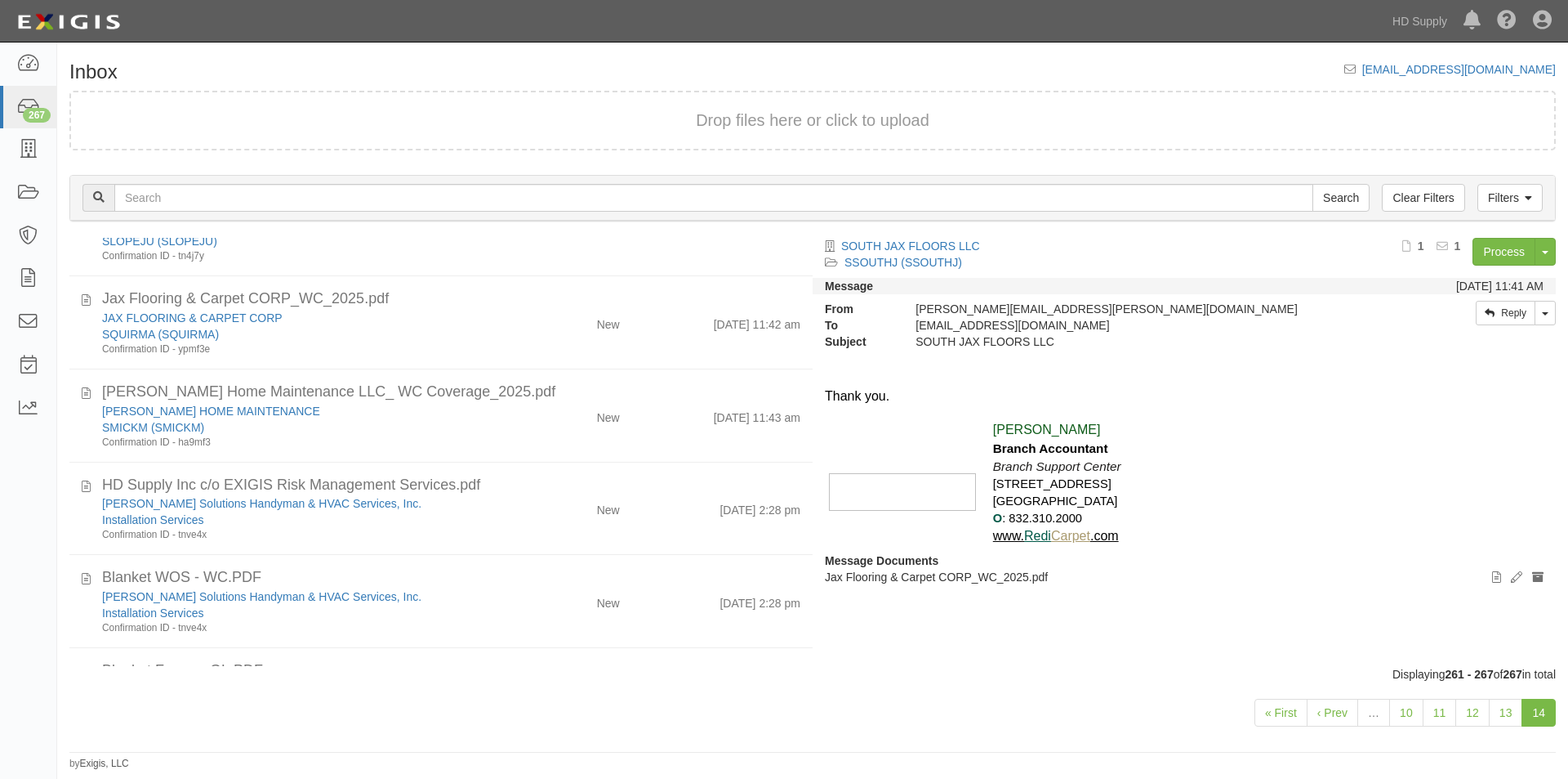
scroll to position [230, 0]
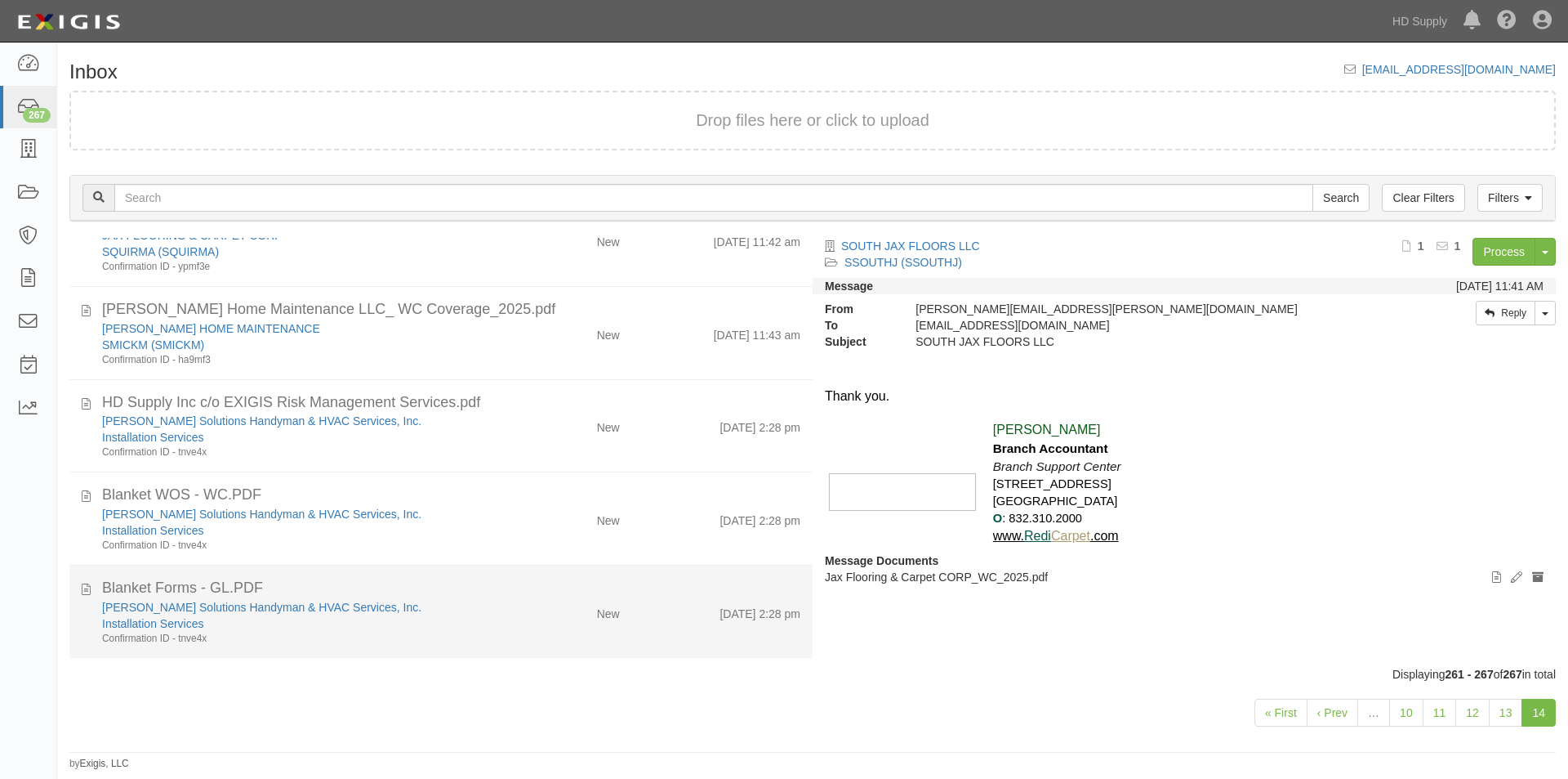
click at [419, 631] on div "Confirmation ID - tnve4x" at bounding box center [300, 638] width 397 height 14
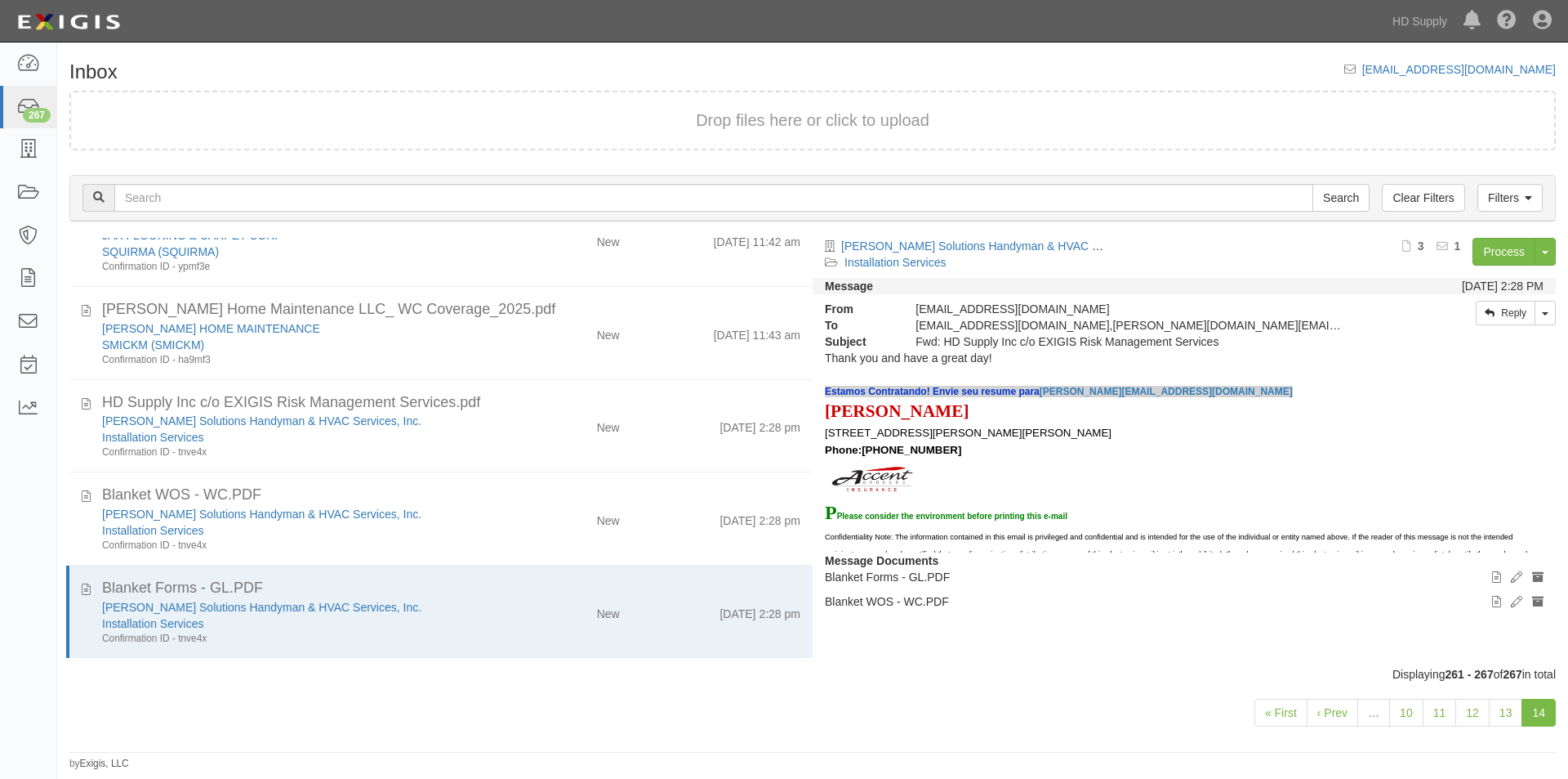
scroll to position [82, 0]
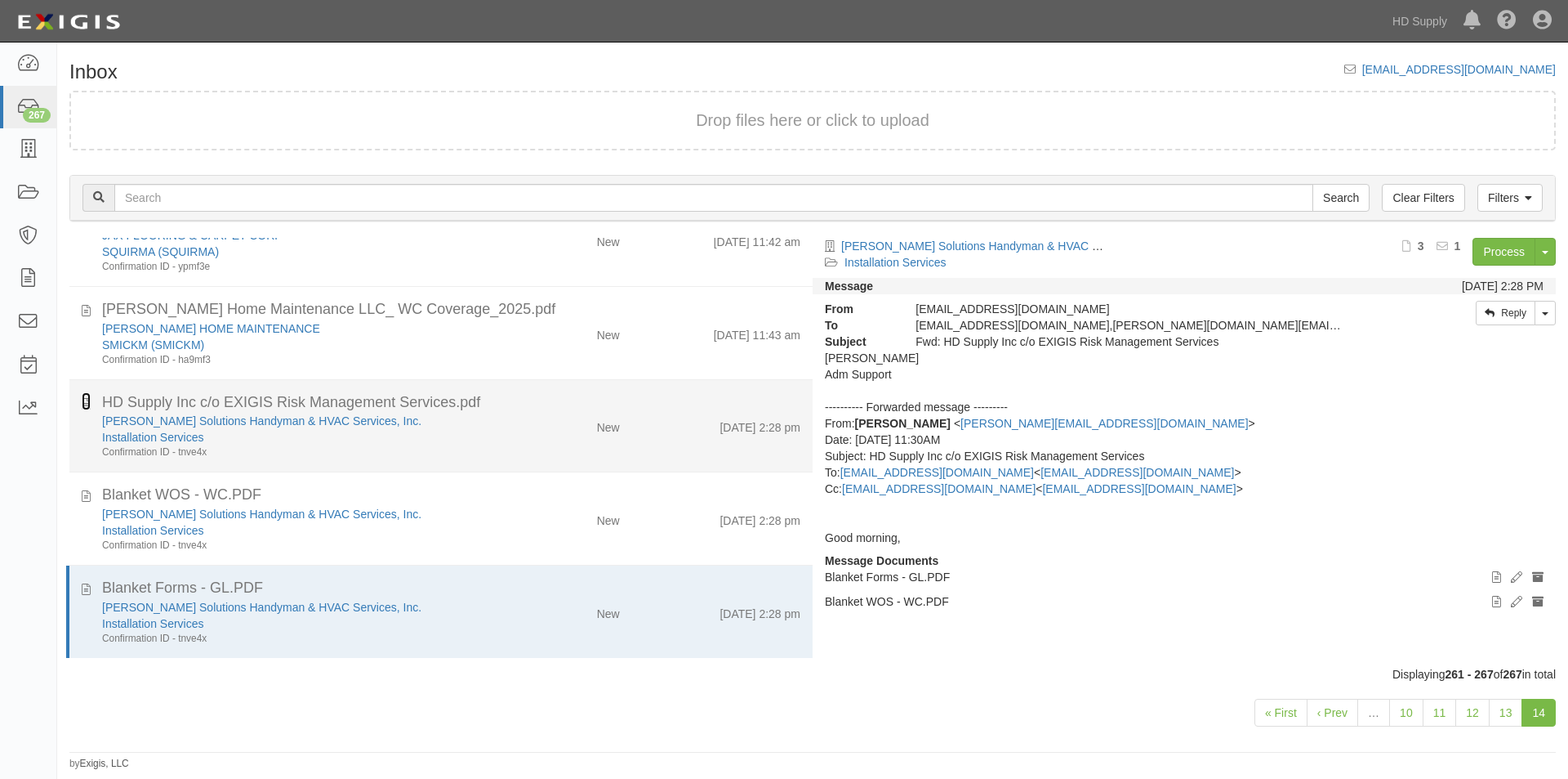
click at [85, 406] on icon at bounding box center [86, 401] width 9 height 18
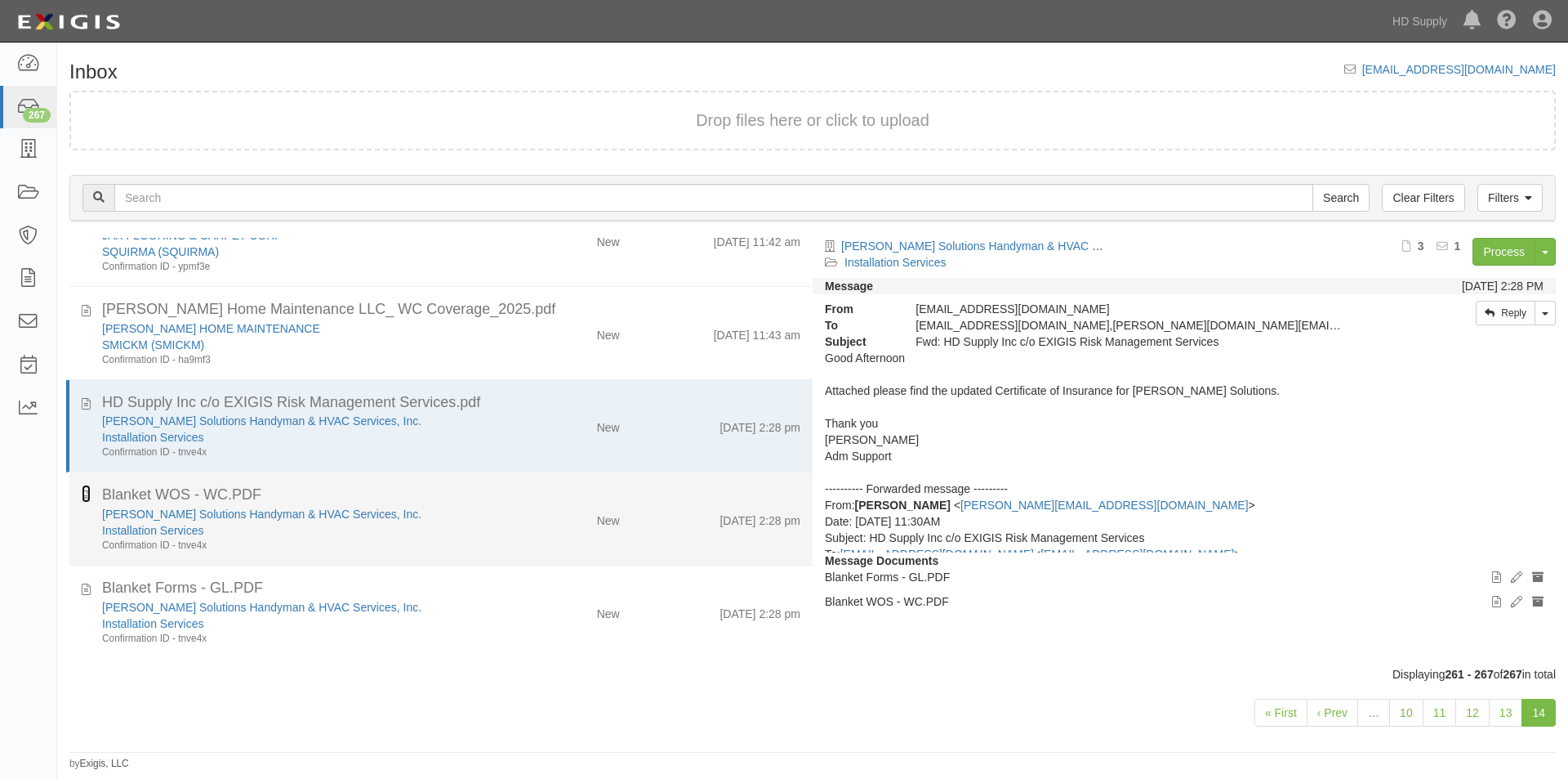
click at [88, 495] on icon at bounding box center [86, 493] width 9 height 18
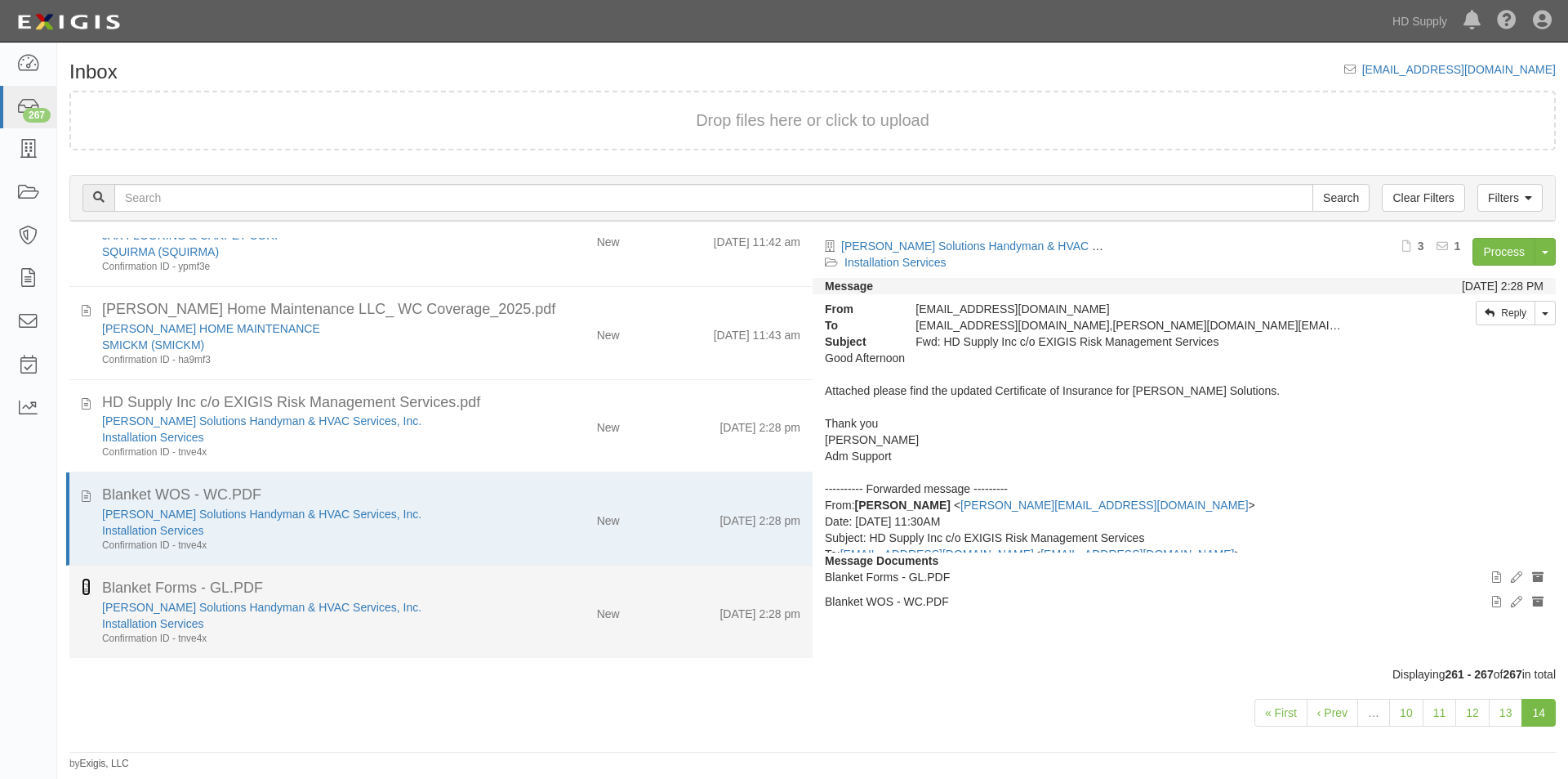
click at [83, 595] on icon at bounding box center [86, 586] width 9 height 18
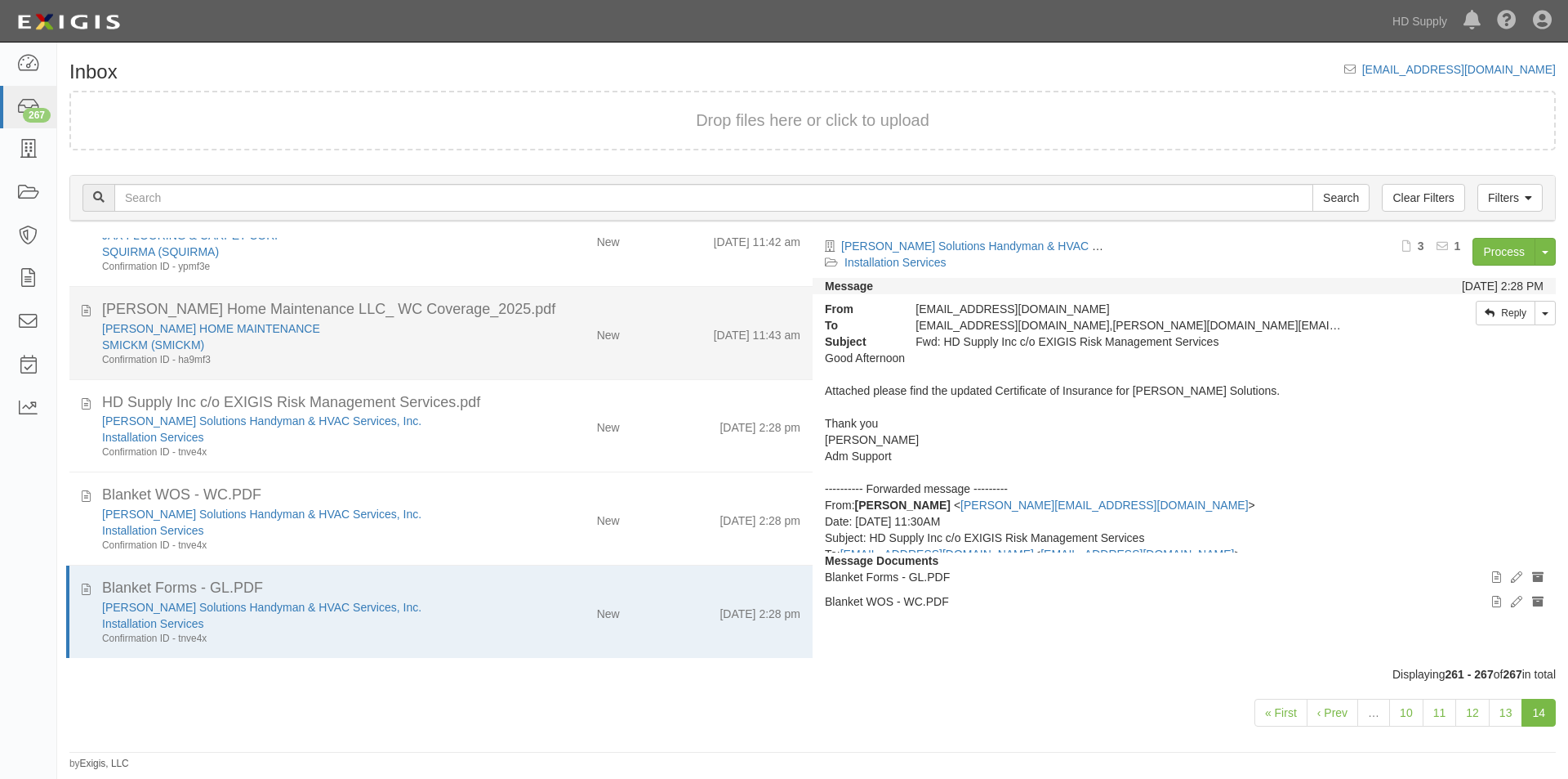
click at [334, 366] on div "Confirmation ID - ha9mf3" at bounding box center [300, 360] width 397 height 14
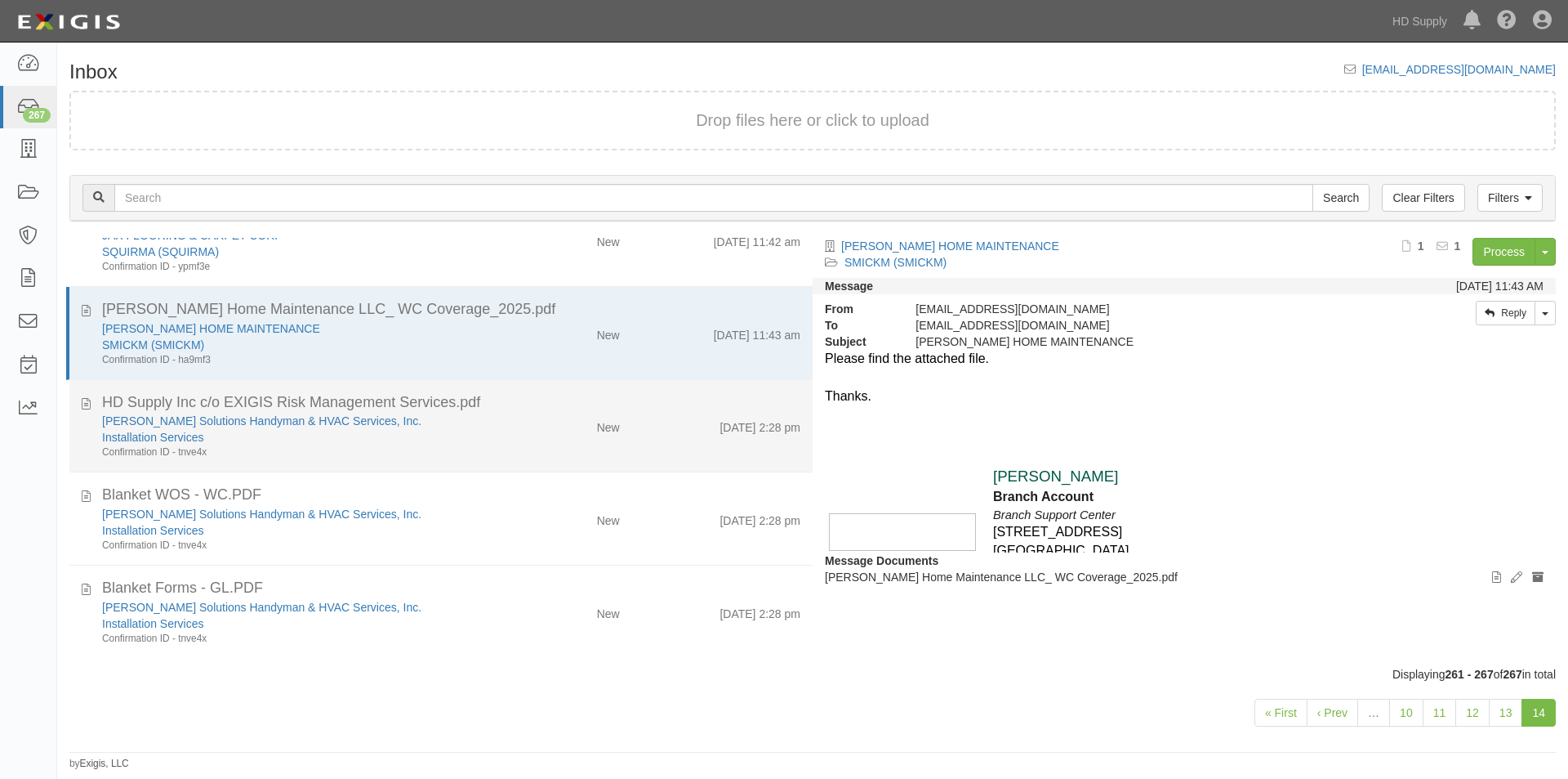
click at [343, 451] on div "Confirmation ID - tnve4x" at bounding box center [300, 452] width 397 height 14
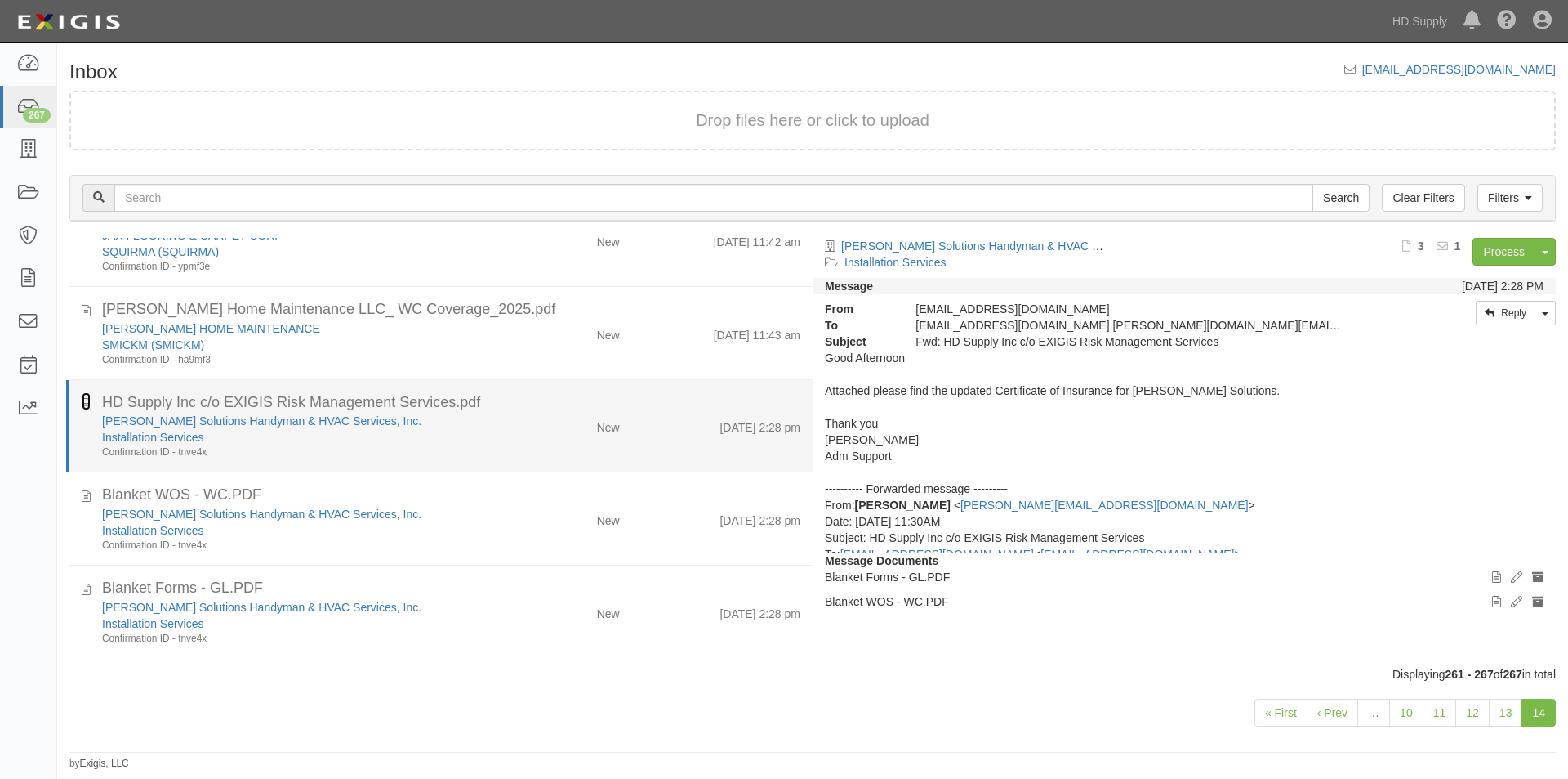
click at [87, 402] on icon at bounding box center [86, 401] width 9 height 18
click at [85, 409] on icon at bounding box center [86, 401] width 9 height 18
click at [460, 437] on div "Installation Services" at bounding box center [300, 436] width 397 height 16
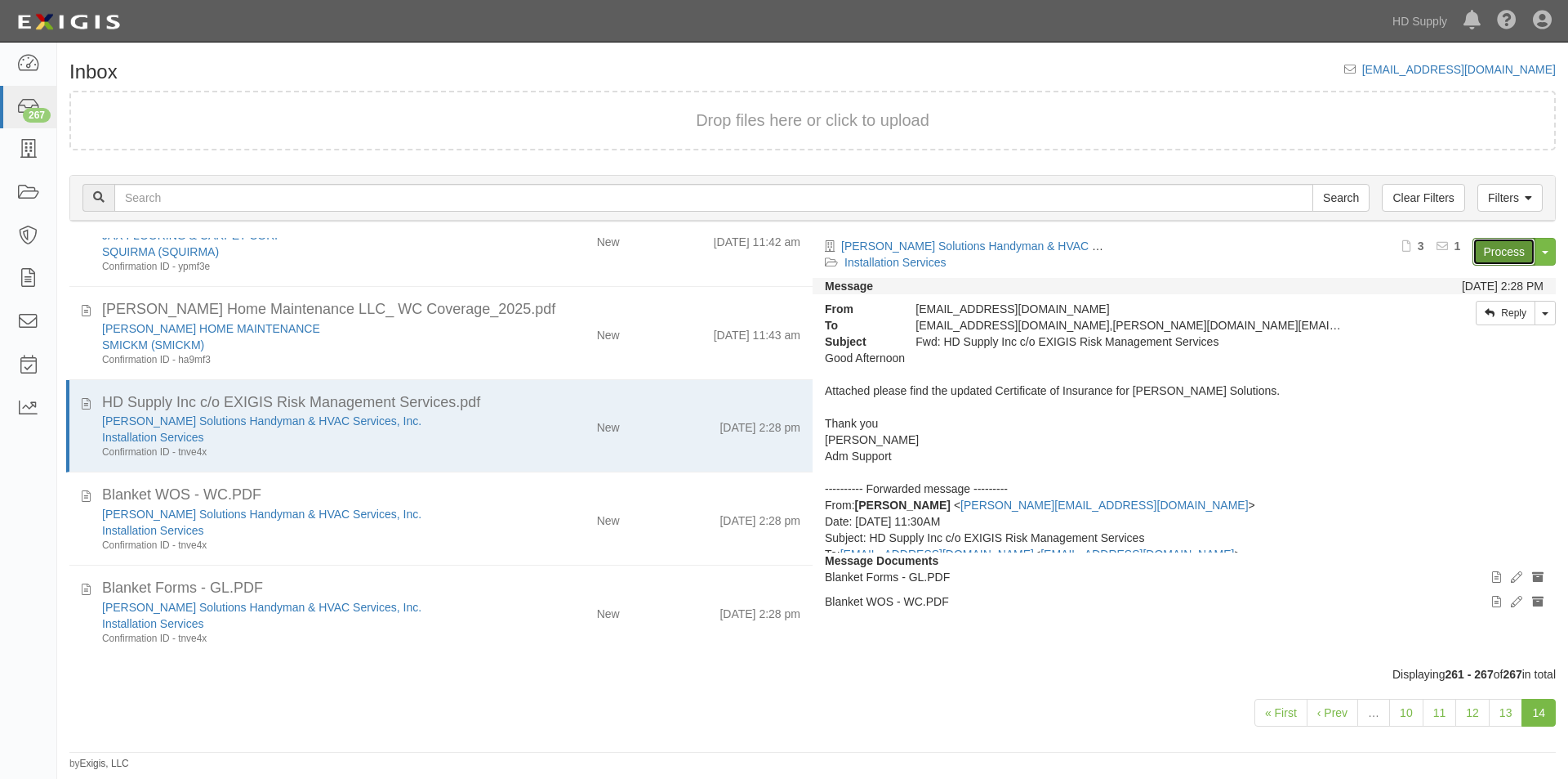
click at [1497, 251] on link "Process" at bounding box center [1503, 252] width 63 height 28
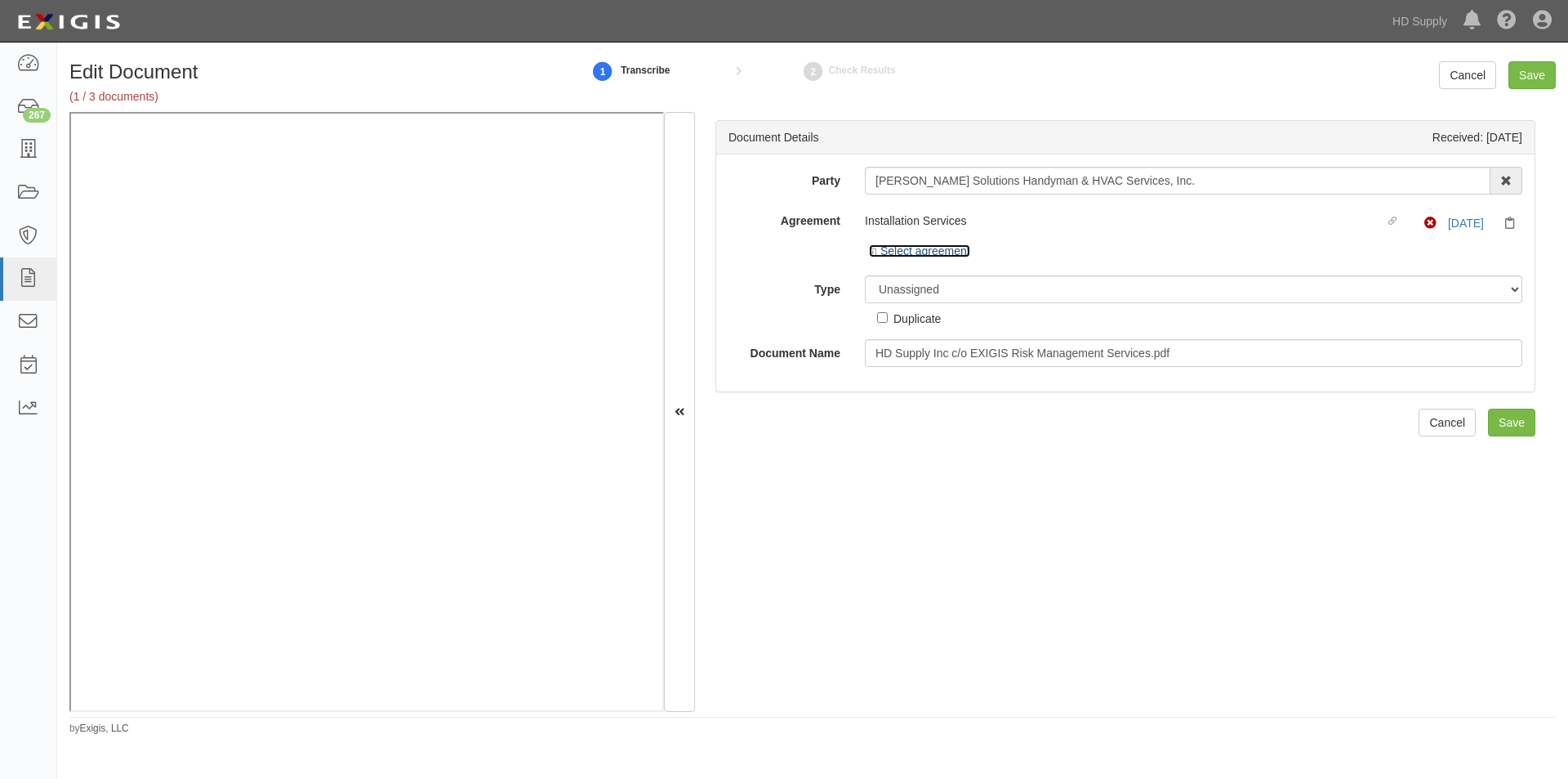
click at [908, 255] on link "Select agreement" at bounding box center [918, 251] width 101 height 13
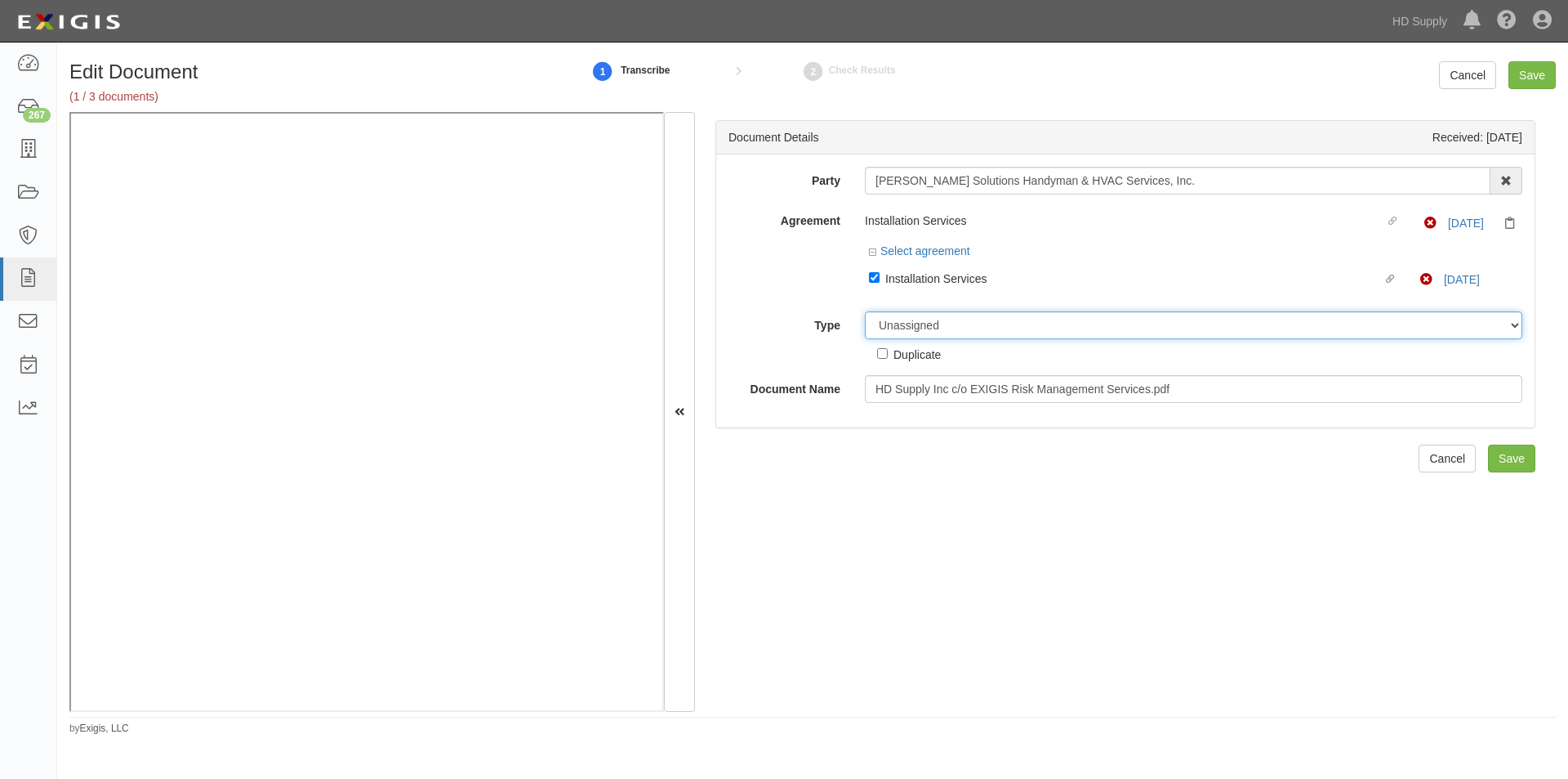
click at [948, 326] on select "Unassigned Binder Cancellation Notice Certificate Contract Endorsement Insuranc…" at bounding box center [1193, 326] width 658 height 28
select select "OtherDetail"
click at [864, 312] on select "Unassigned Binder Cancellation Notice Certificate Contract Endorsement Insuranc…" at bounding box center [1193, 326] width 658 height 28
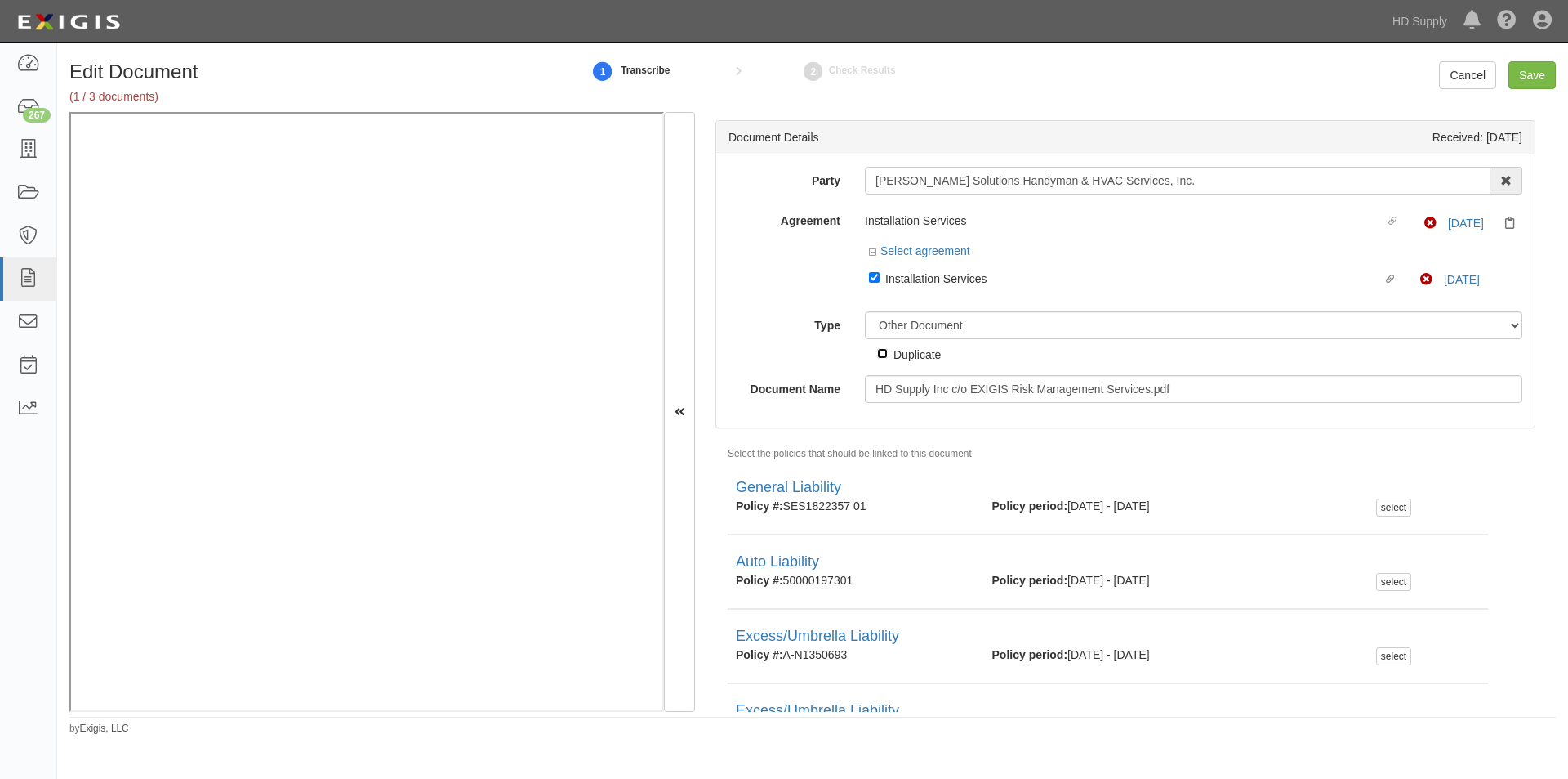
click at [884, 355] on input "Duplicate" at bounding box center [882, 353] width 11 height 11
checkbox input "true"
click at [1518, 77] on input "Save" at bounding box center [1531, 75] width 47 height 28
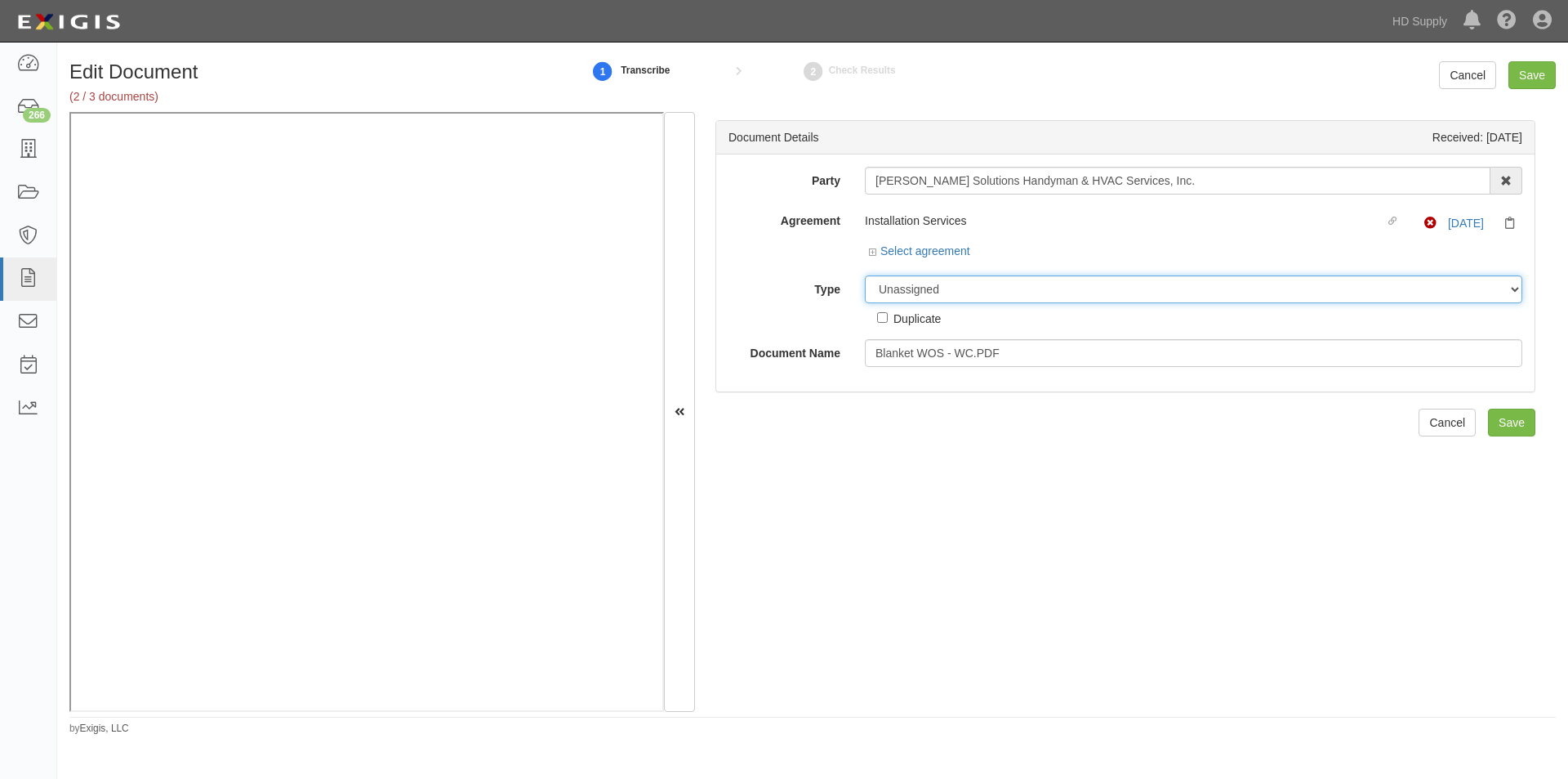
click at [915, 294] on select "Unassigned Binder Cancellation Notice Certificate Contract Endorsement Insuranc…" at bounding box center [1193, 290] width 658 height 28
select select "EndorsementDetail"
click at [864, 276] on select "Unassigned Binder Cancellation Notice Certificate Contract Endorsement Insuranc…" at bounding box center [1193, 290] width 658 height 28
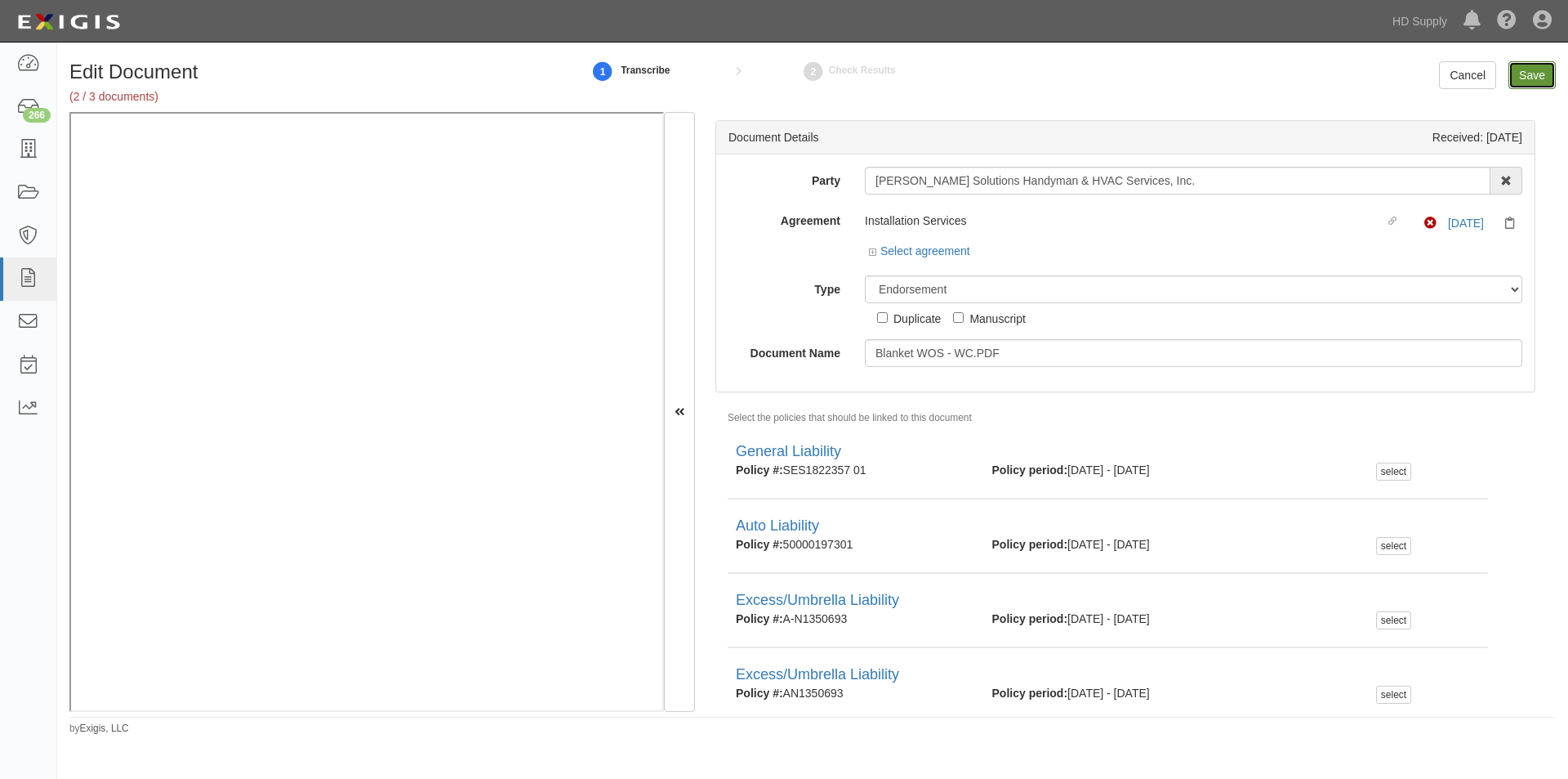
click at [1533, 80] on input "Save" at bounding box center [1531, 75] width 47 height 28
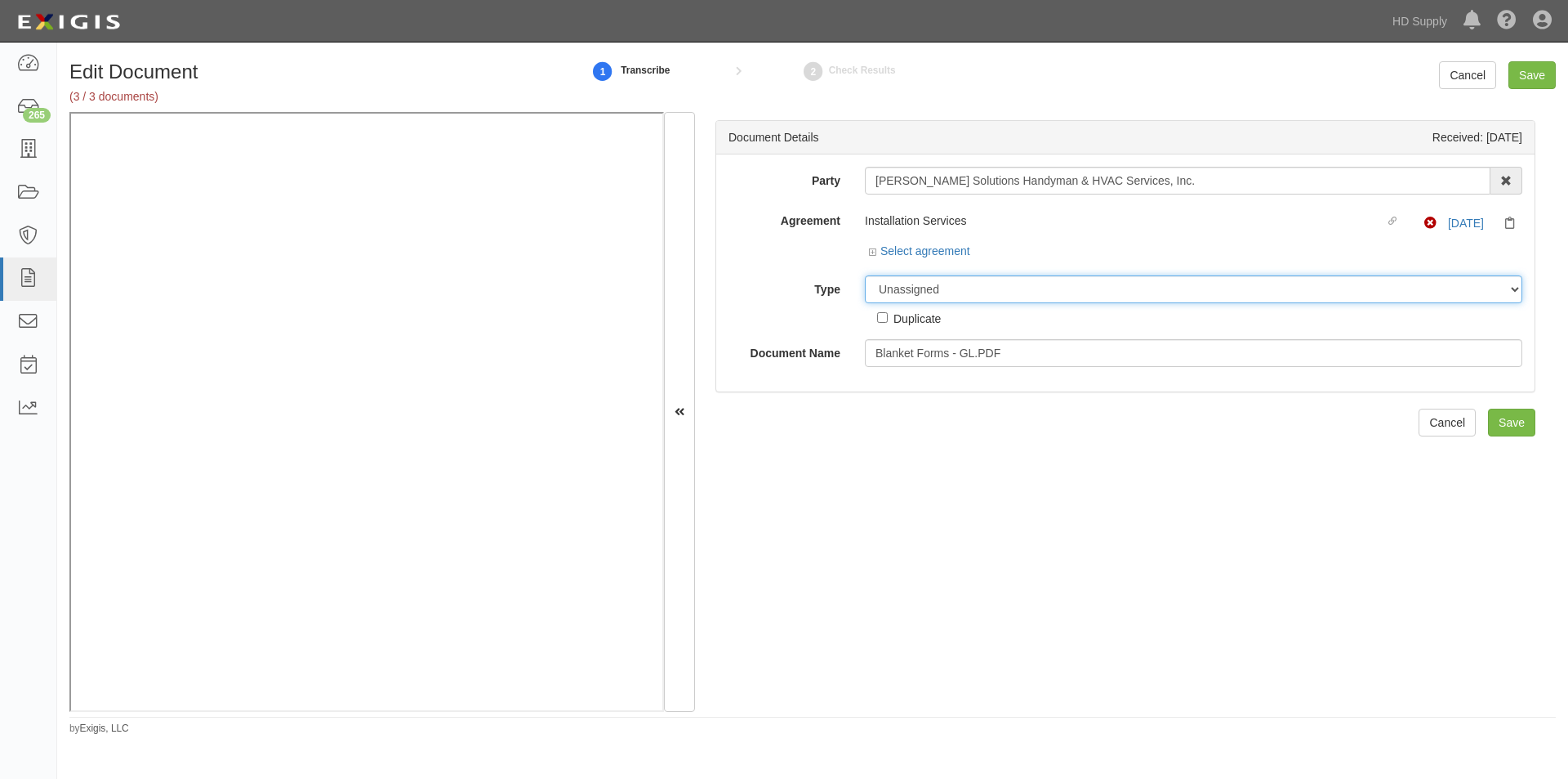
click at [906, 289] on select "Unassigned Binder Cancellation Notice Certificate Contract Endorsement Insuranc…" at bounding box center [1193, 290] width 658 height 28
select select "EndorsementDetail"
click at [864, 276] on select "Unassigned Binder Cancellation Notice Certificate Contract Endorsement Insuranc…" at bounding box center [1193, 290] width 658 height 28
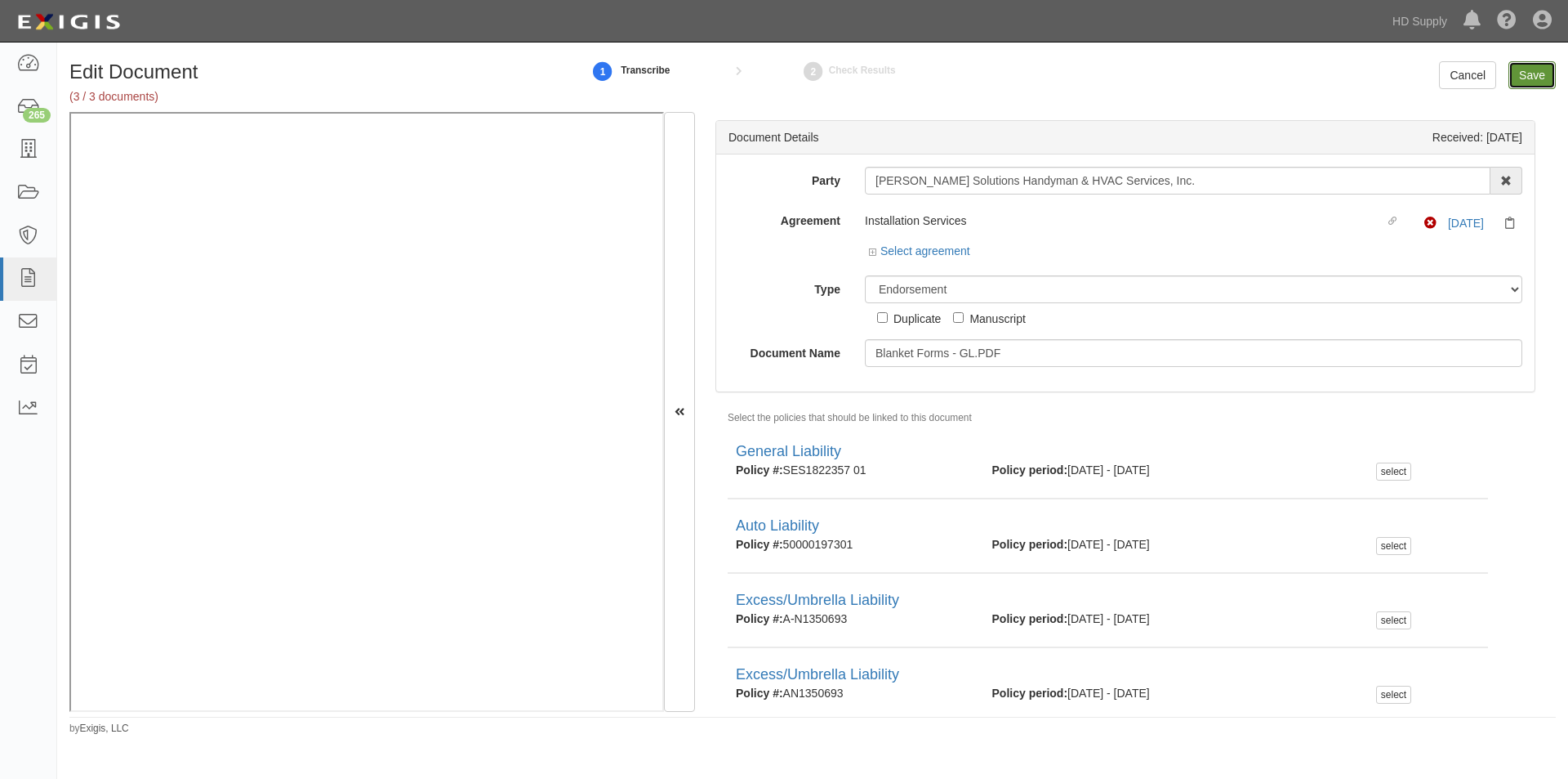
click at [1527, 74] on input "Save" at bounding box center [1531, 75] width 47 height 28
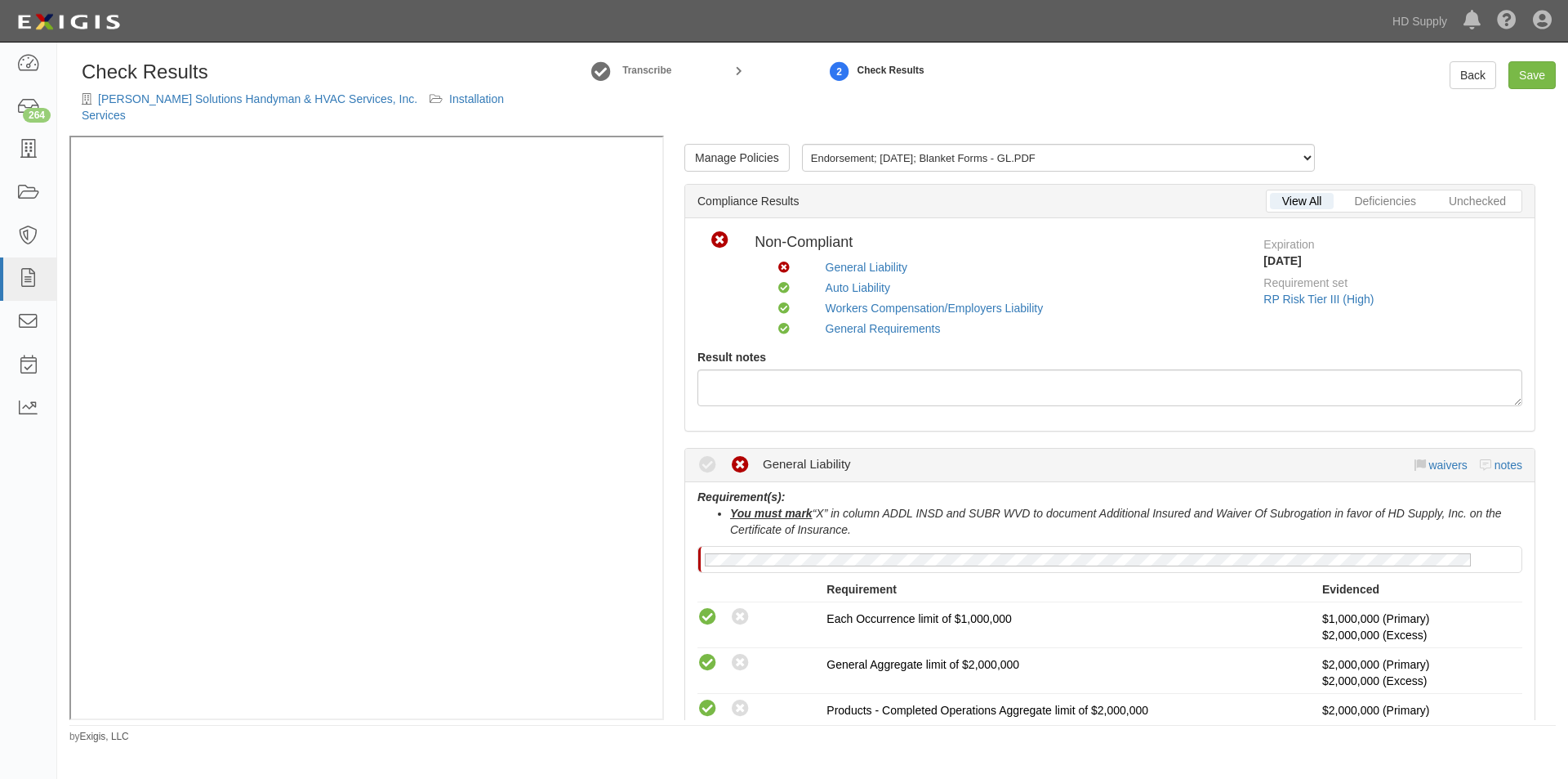
scroll to position [404, 0]
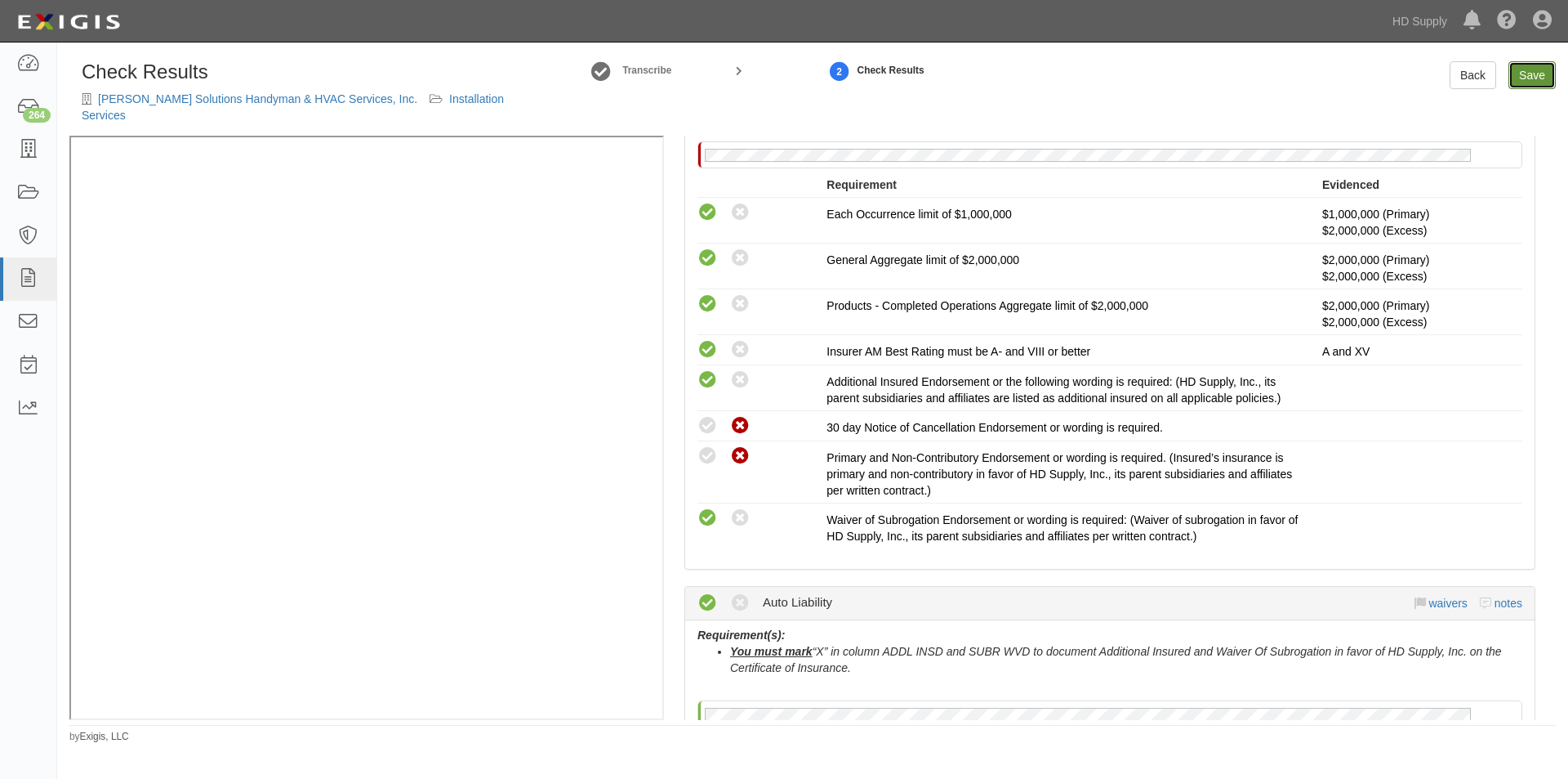
click at [1536, 70] on link "Save" at bounding box center [1531, 75] width 47 height 28
radio input "true"
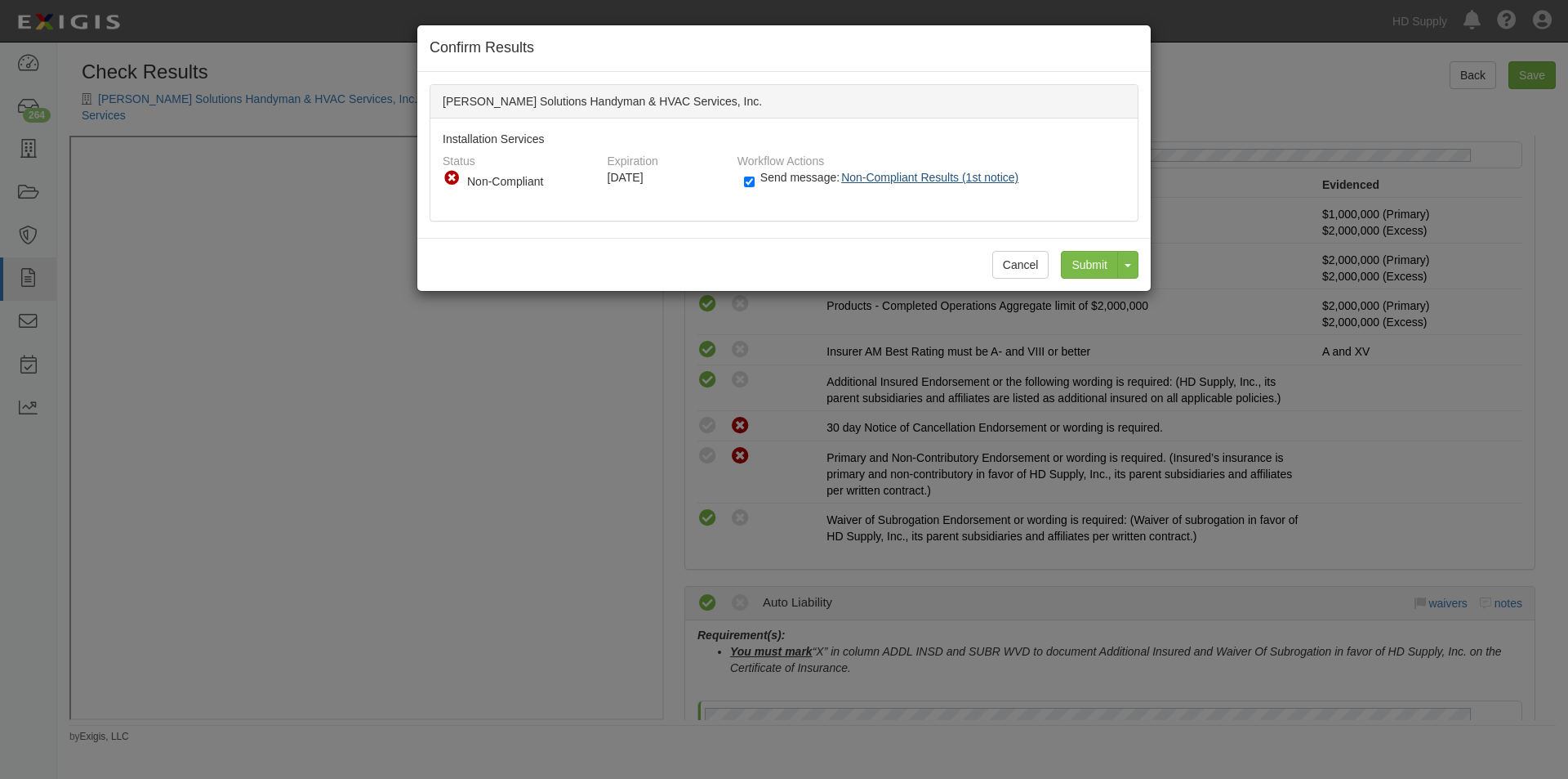
click at [911, 175] on span "Non-Compliant Results (1st notice)" at bounding box center [930, 177] width 178 height 13
click at [1093, 262] on input "Submit" at bounding box center [1089, 265] width 57 height 28
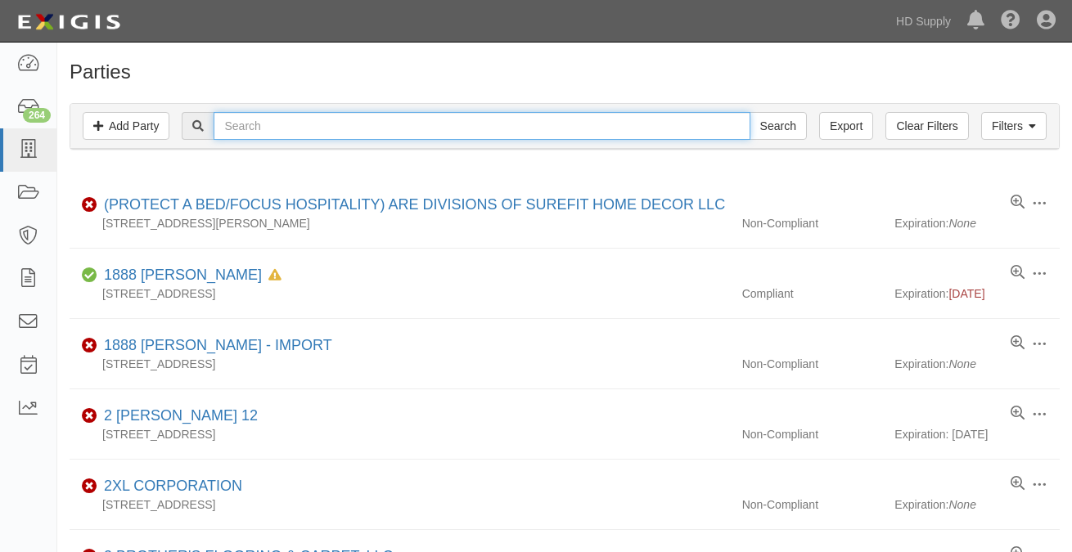
drag, startPoint x: 0, startPoint y: 0, endPoint x: 314, endPoint y: 128, distance: 339.1
click at [314, 128] on input "text" at bounding box center [482, 126] width 536 height 28
type input "pepin"
click at [749, 112] on input "Search" at bounding box center [777, 126] width 57 height 28
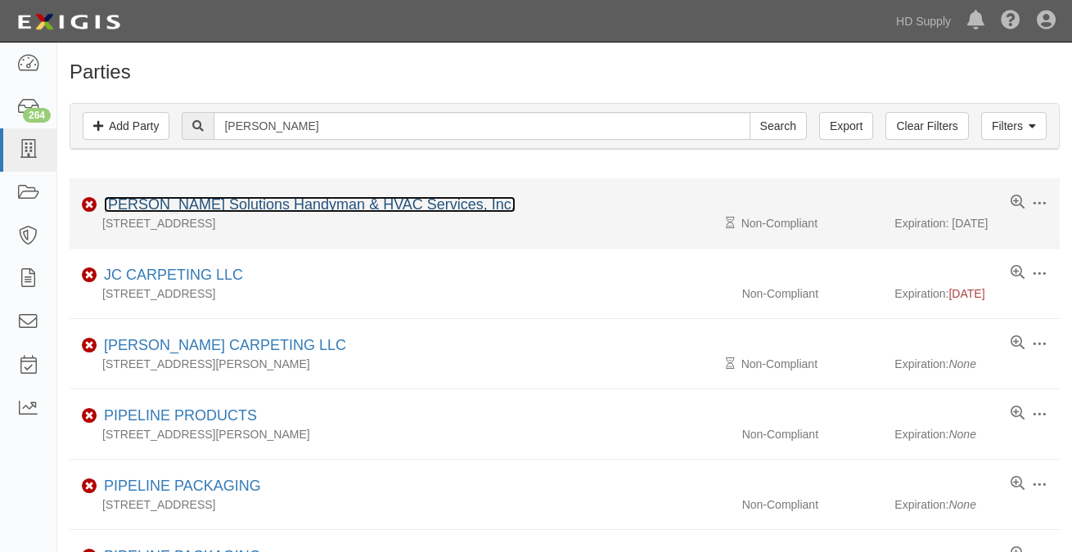
click at [212, 200] on link "[PERSON_NAME] Solutions Handyman & HVAC Services, Inc." at bounding box center [309, 204] width 411 height 16
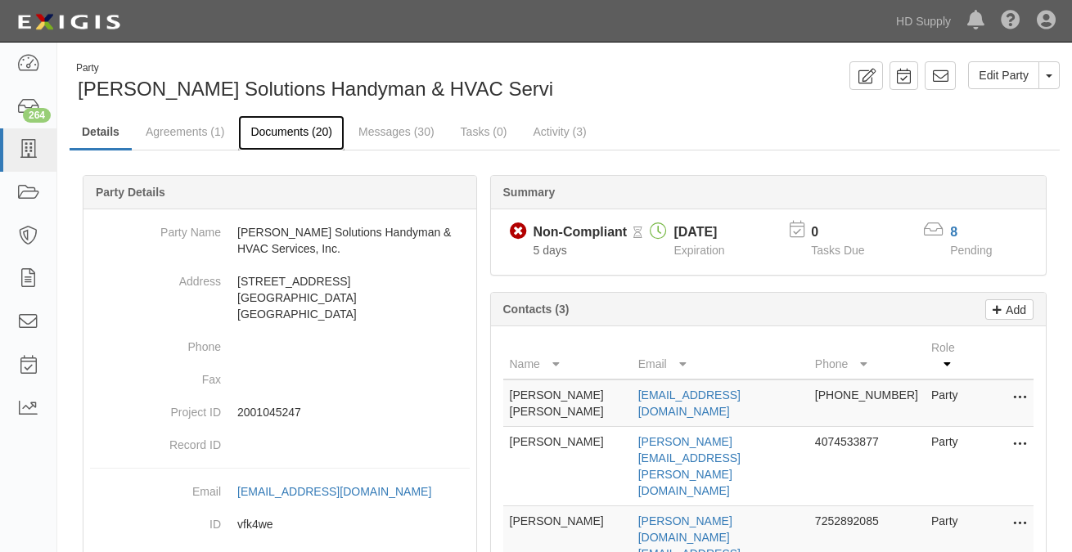
click at [299, 130] on link "Documents (20)" at bounding box center [291, 132] width 106 height 35
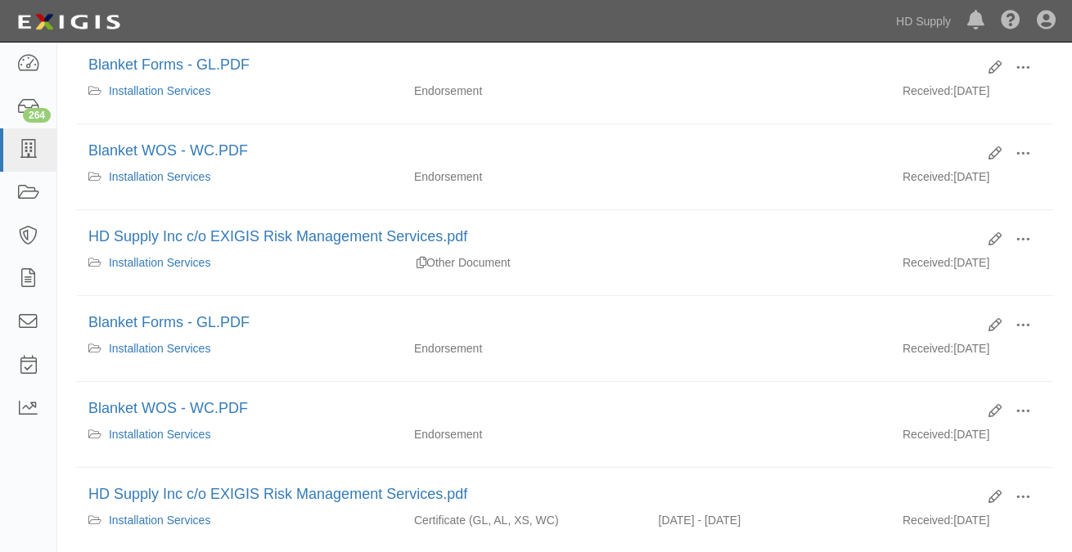
scroll to position [277, 0]
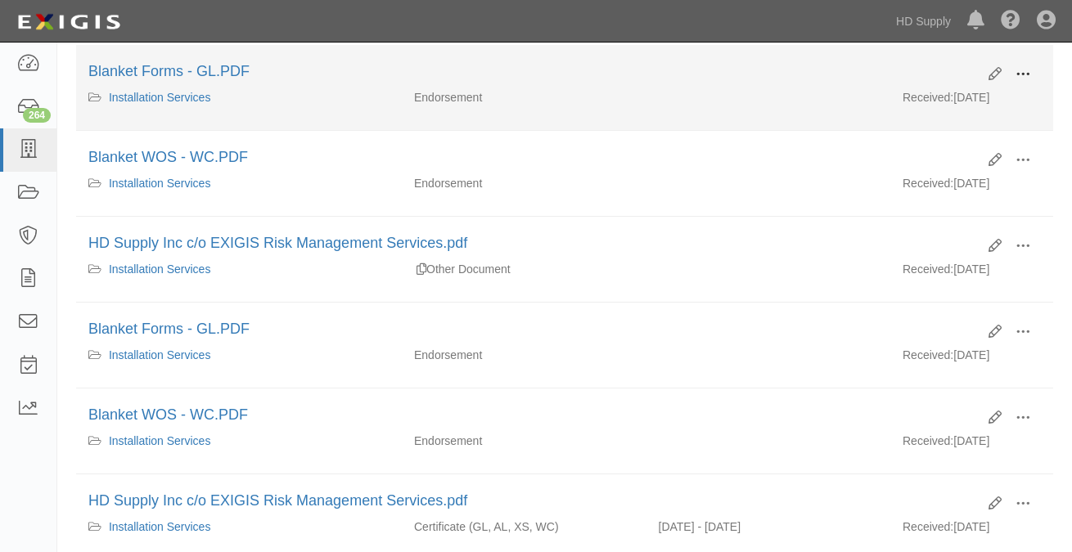
click at [1014, 76] on button at bounding box center [1023, 75] width 36 height 28
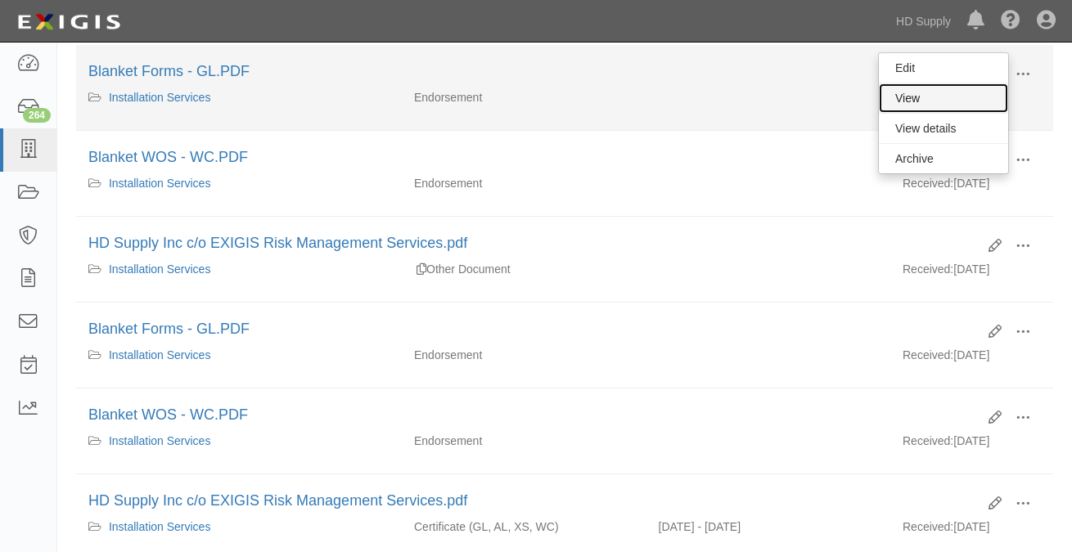
click at [914, 104] on link "View" at bounding box center [943, 97] width 129 height 29
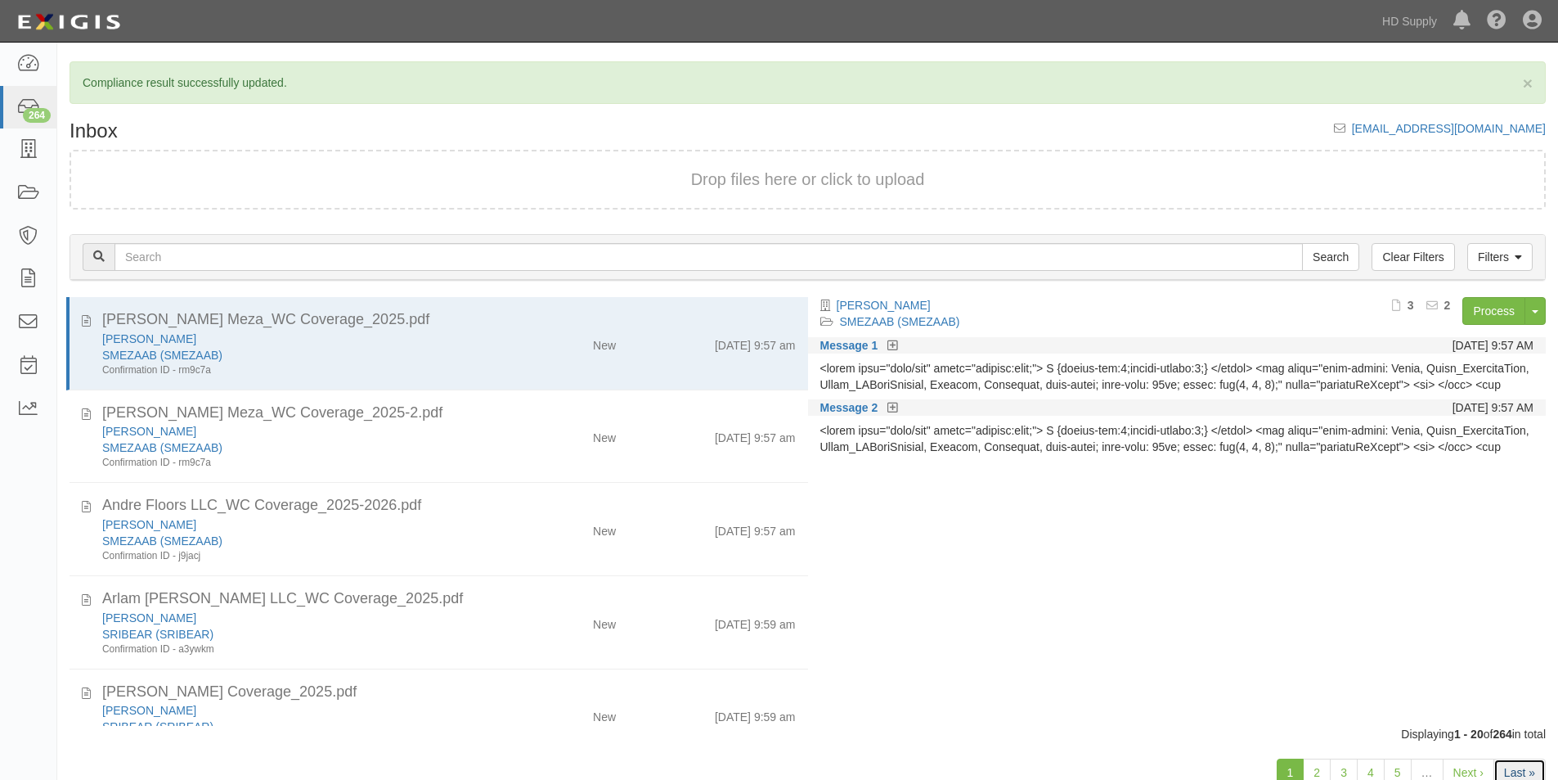
click at [1518, 766] on link "Last »" at bounding box center [1520, 772] width 52 height 28
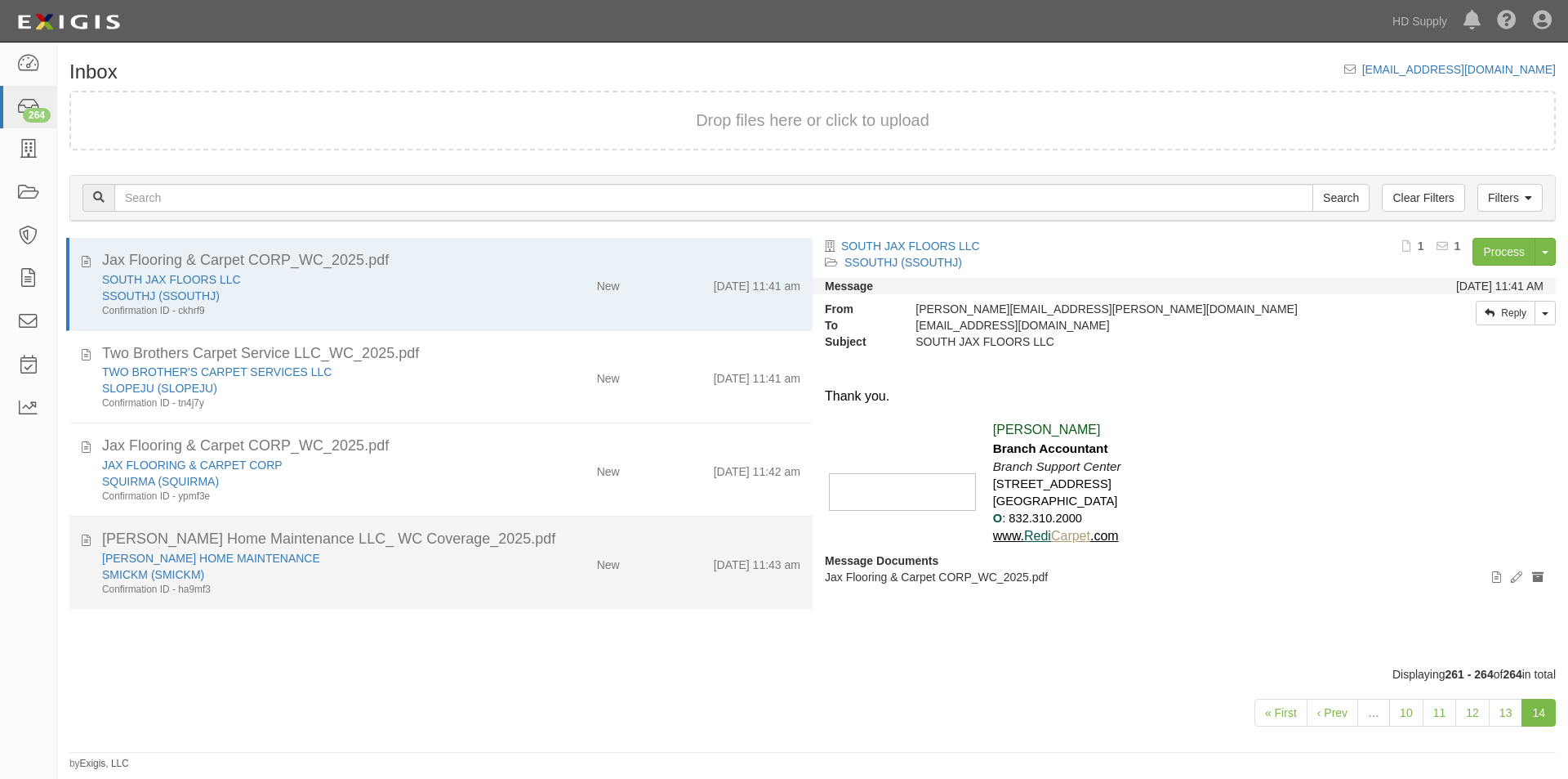
click at [480, 559] on div "[PERSON_NAME] HOME MAINTENANCE" at bounding box center [300, 558] width 397 height 16
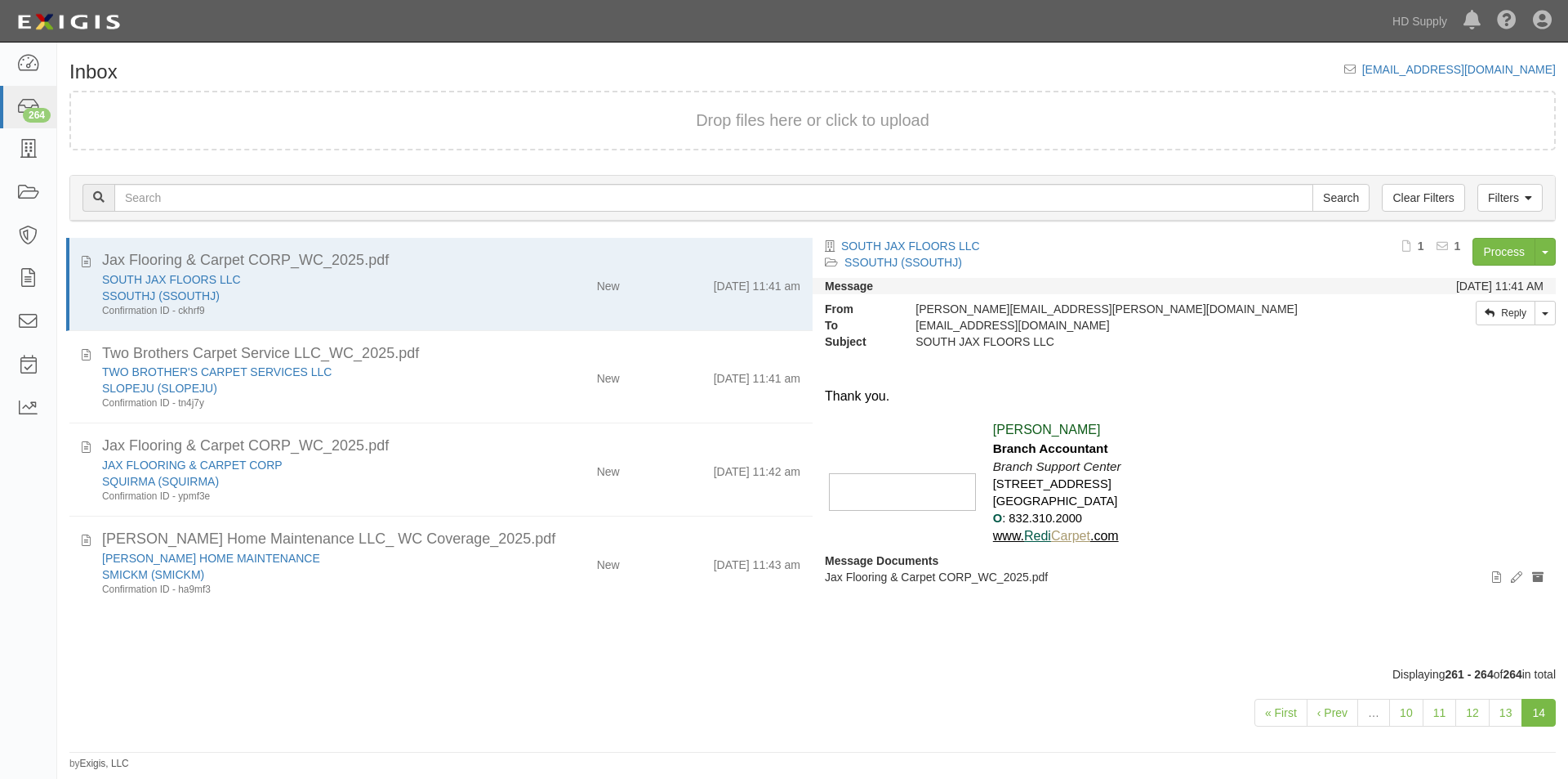
click at [1530, 716] on link "14" at bounding box center [1538, 712] width 34 height 28
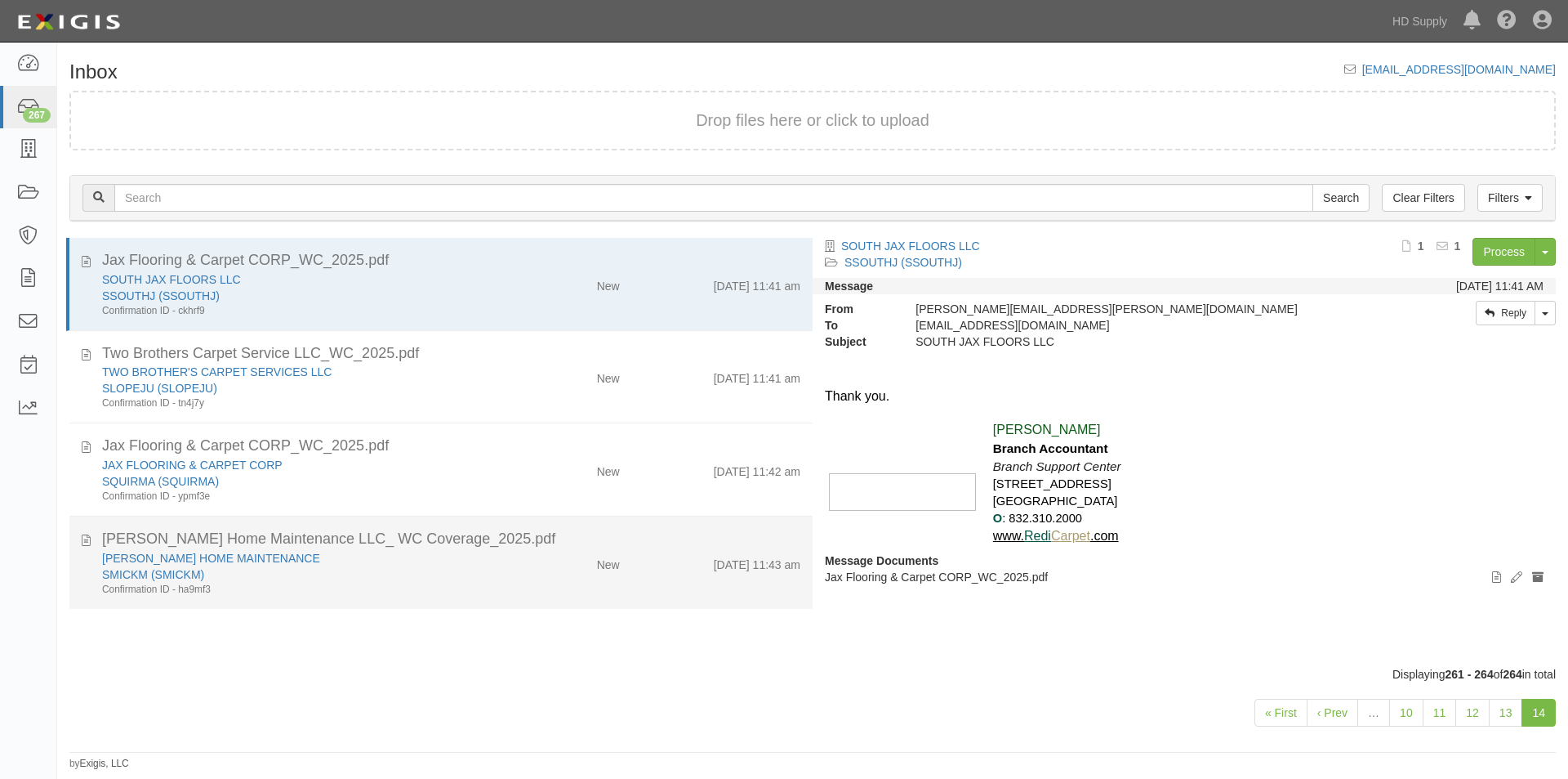
click at [280, 584] on div "Confirmation ID - ha9mf3" at bounding box center [300, 589] width 397 height 14
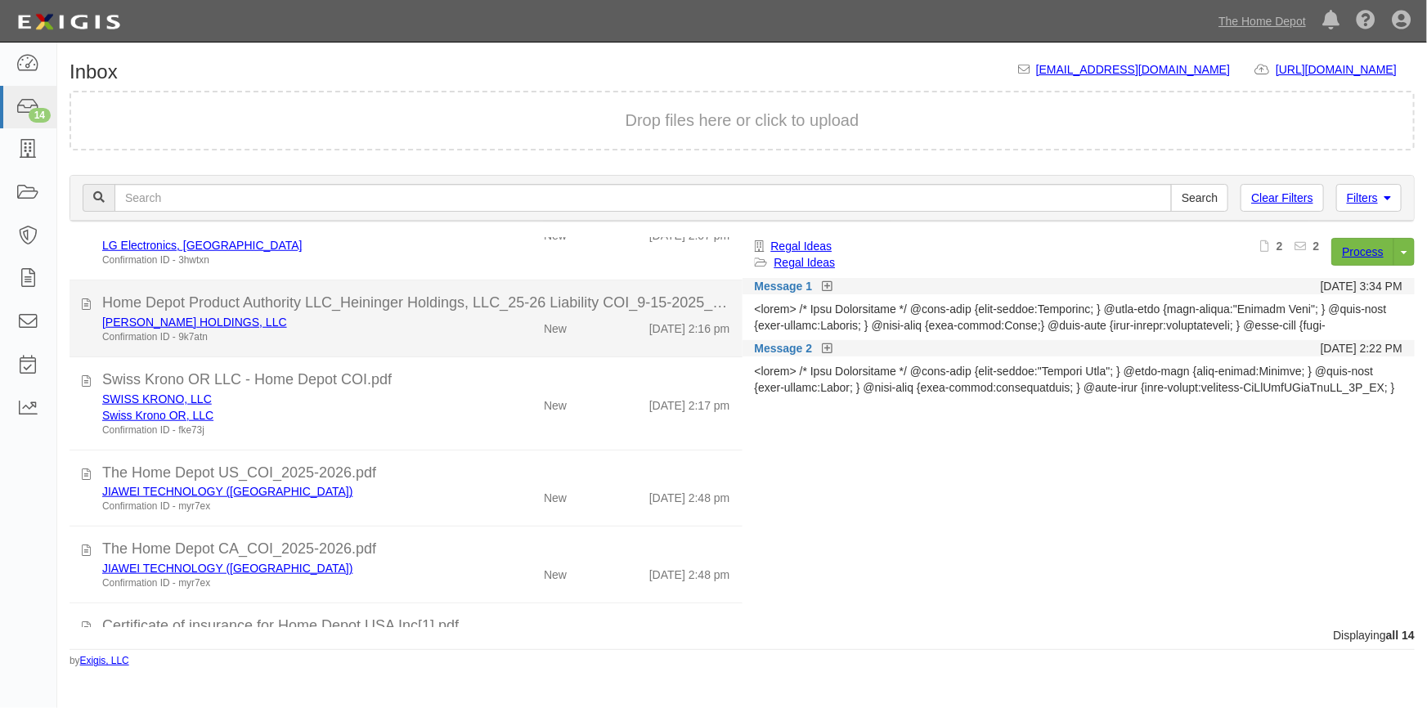
scroll to position [795, 0]
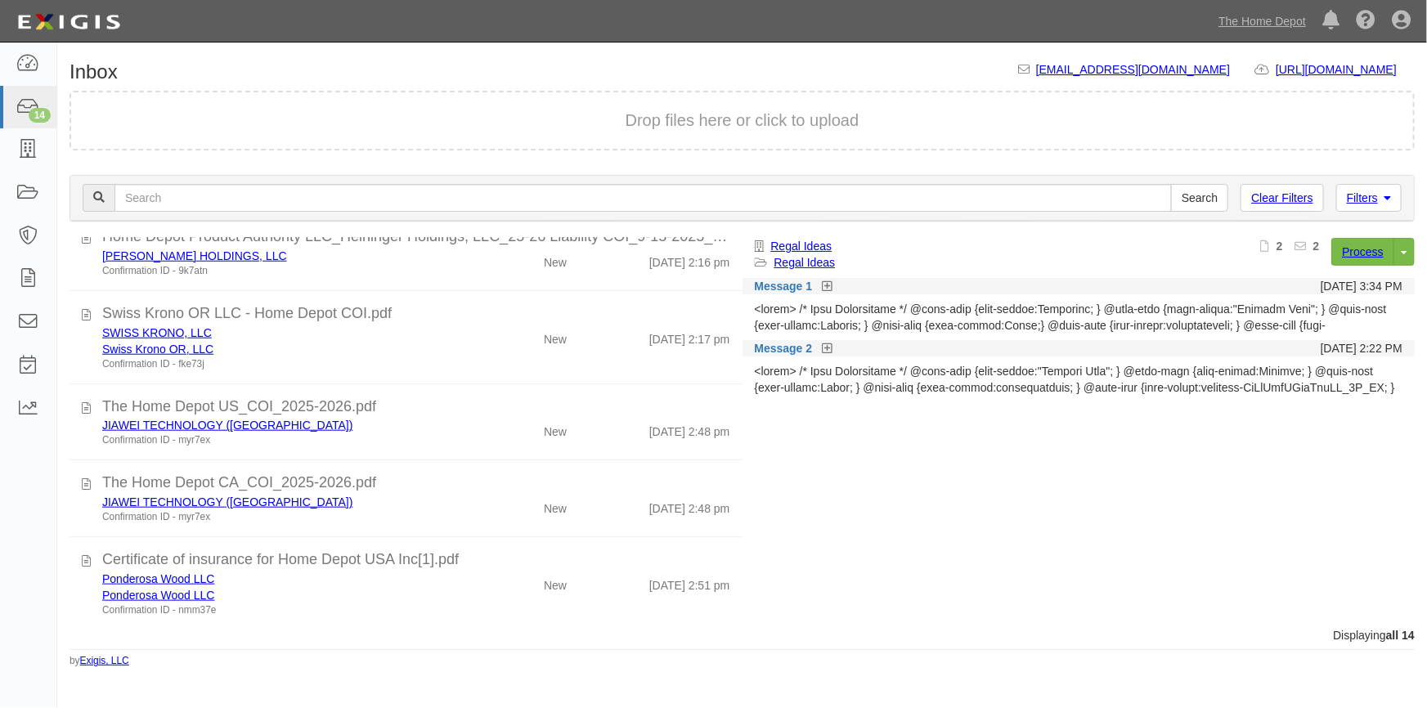
click at [39, 605] on div "Dashboard 14 Inbox Parties Agreements Coverages Documents Messages Tasks Reports" at bounding box center [28, 376] width 57 height 666
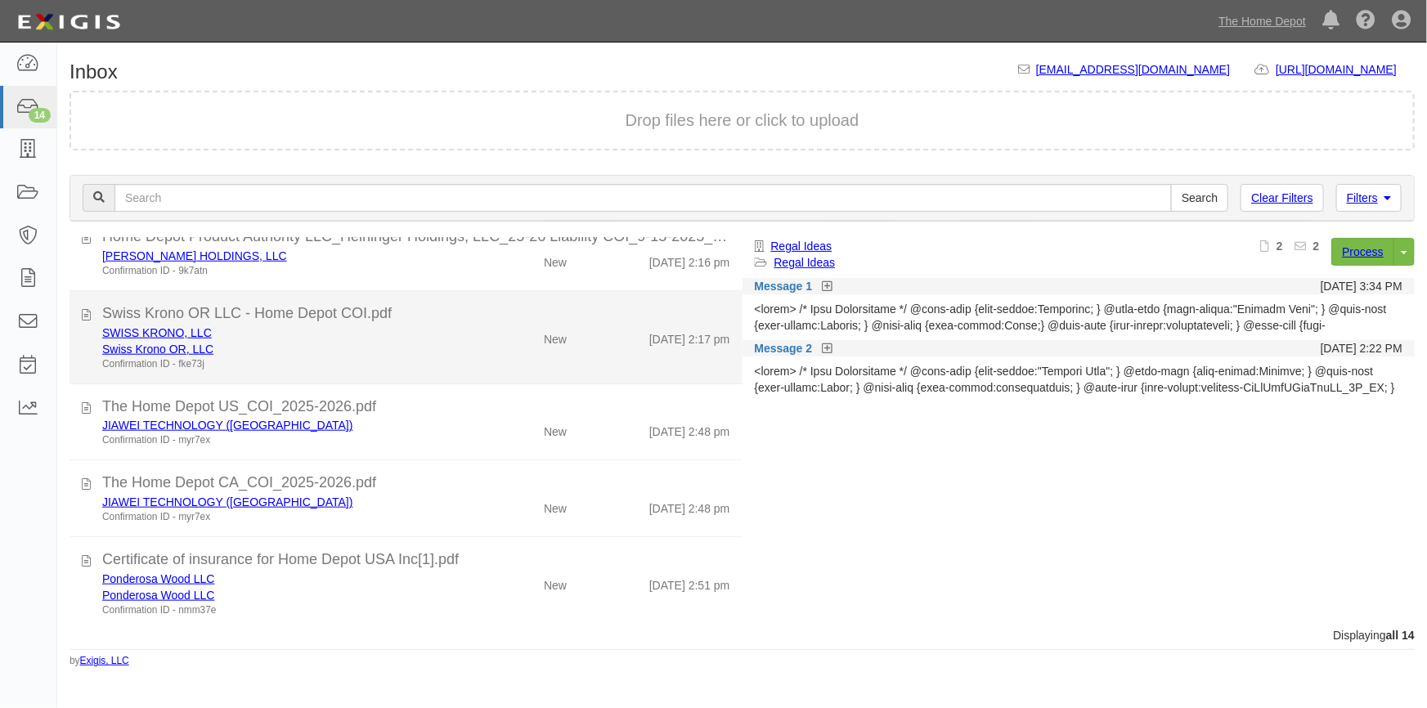
drag, startPoint x: 731, startPoint y: 572, endPoint x: 726, endPoint y: 333, distance: 238.9
click at [731, 312] on ul "Home Depot - COI.pdf Regal Ideas Regal Ideas Confirmation ID - k47t3e New 9/9/2…" at bounding box center [406, 36] width 673 height 1187
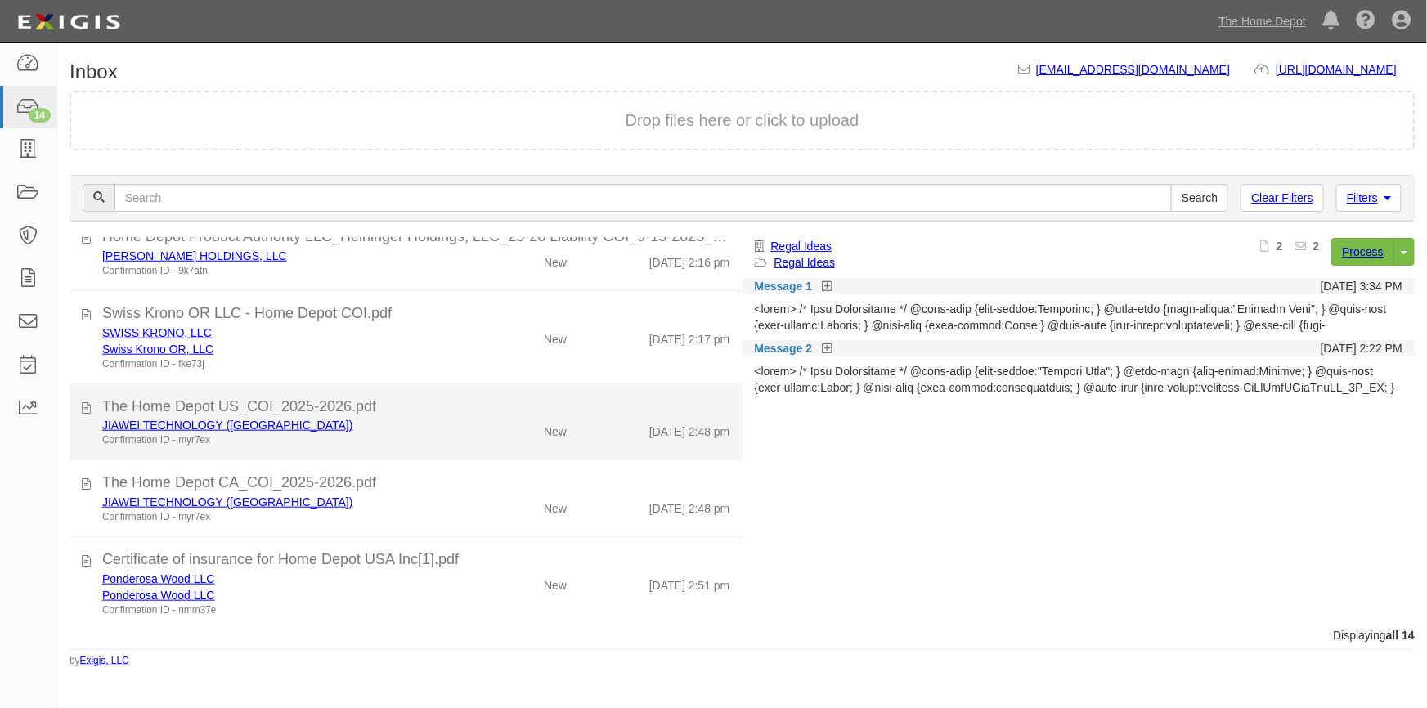
click at [650, 419] on div "9/15/25 2:48 pm" at bounding box center [690, 428] width 81 height 23
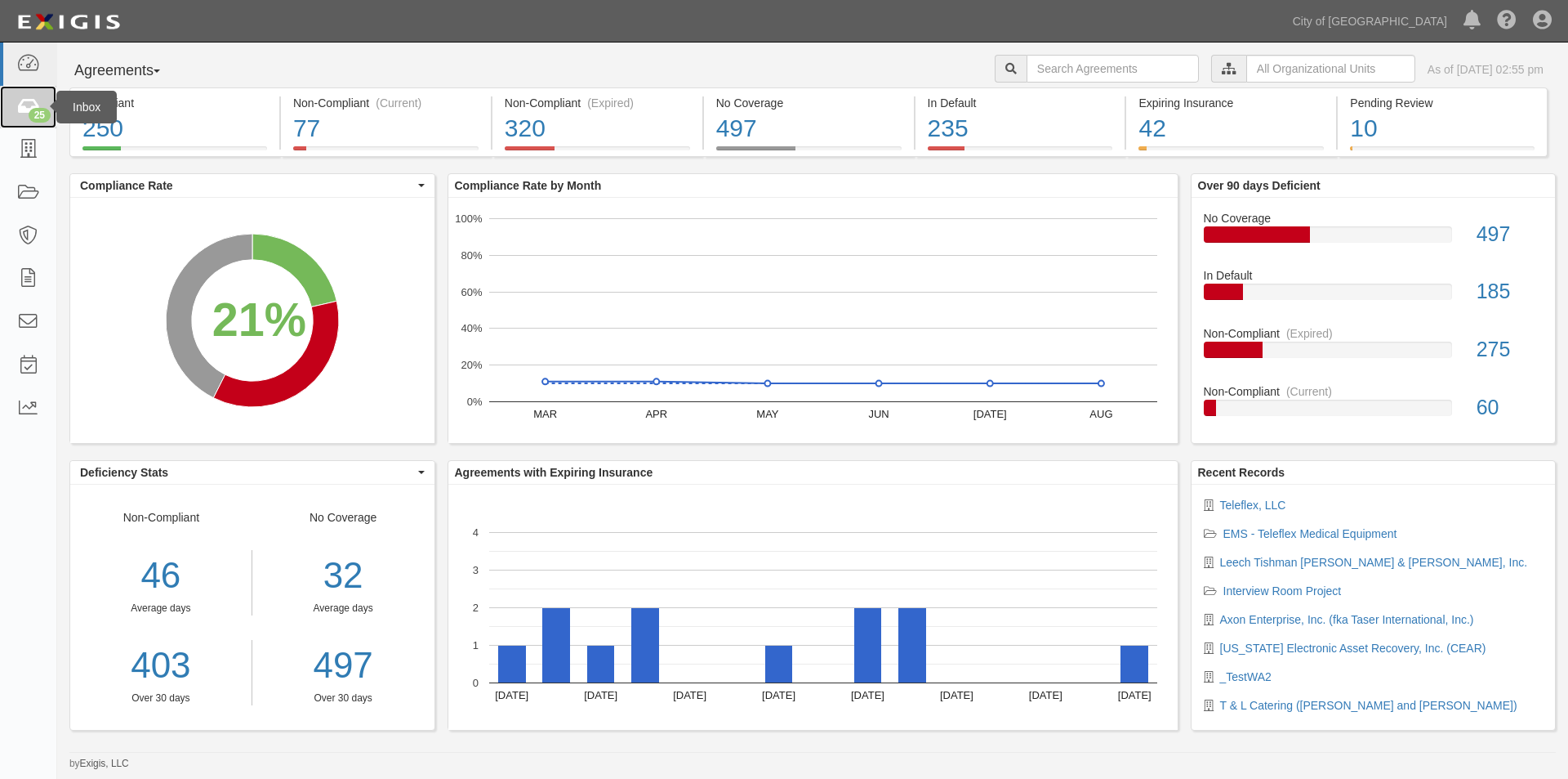
click at [32, 115] on div "25" at bounding box center [40, 115] width 22 height 15
